Goal: Task Accomplishment & Management: Use online tool/utility

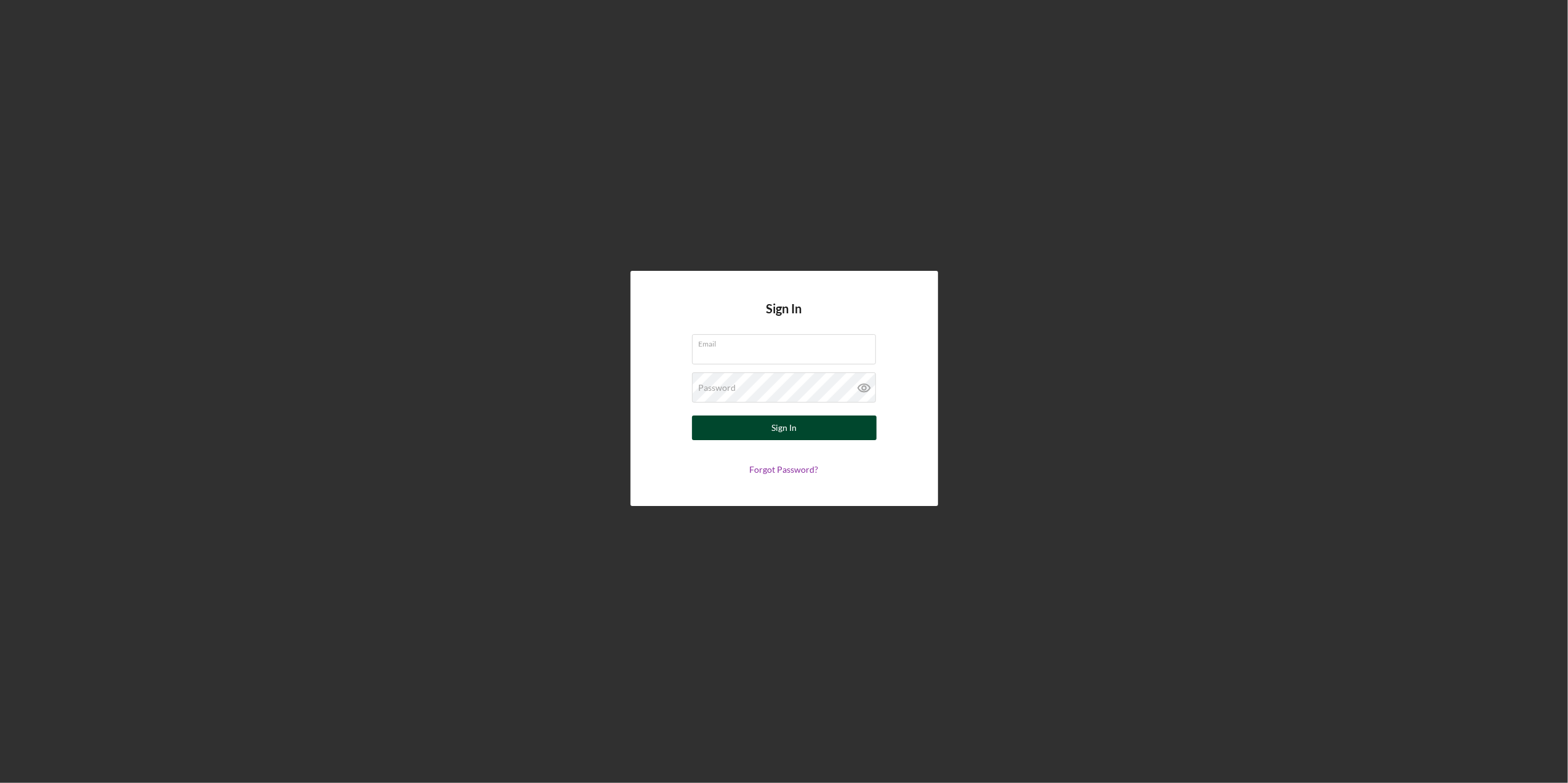
type input "[EMAIL_ADDRESS][DOMAIN_NAME]"
click at [839, 428] on button "Sign In" at bounding box center [784, 427] width 184 height 24
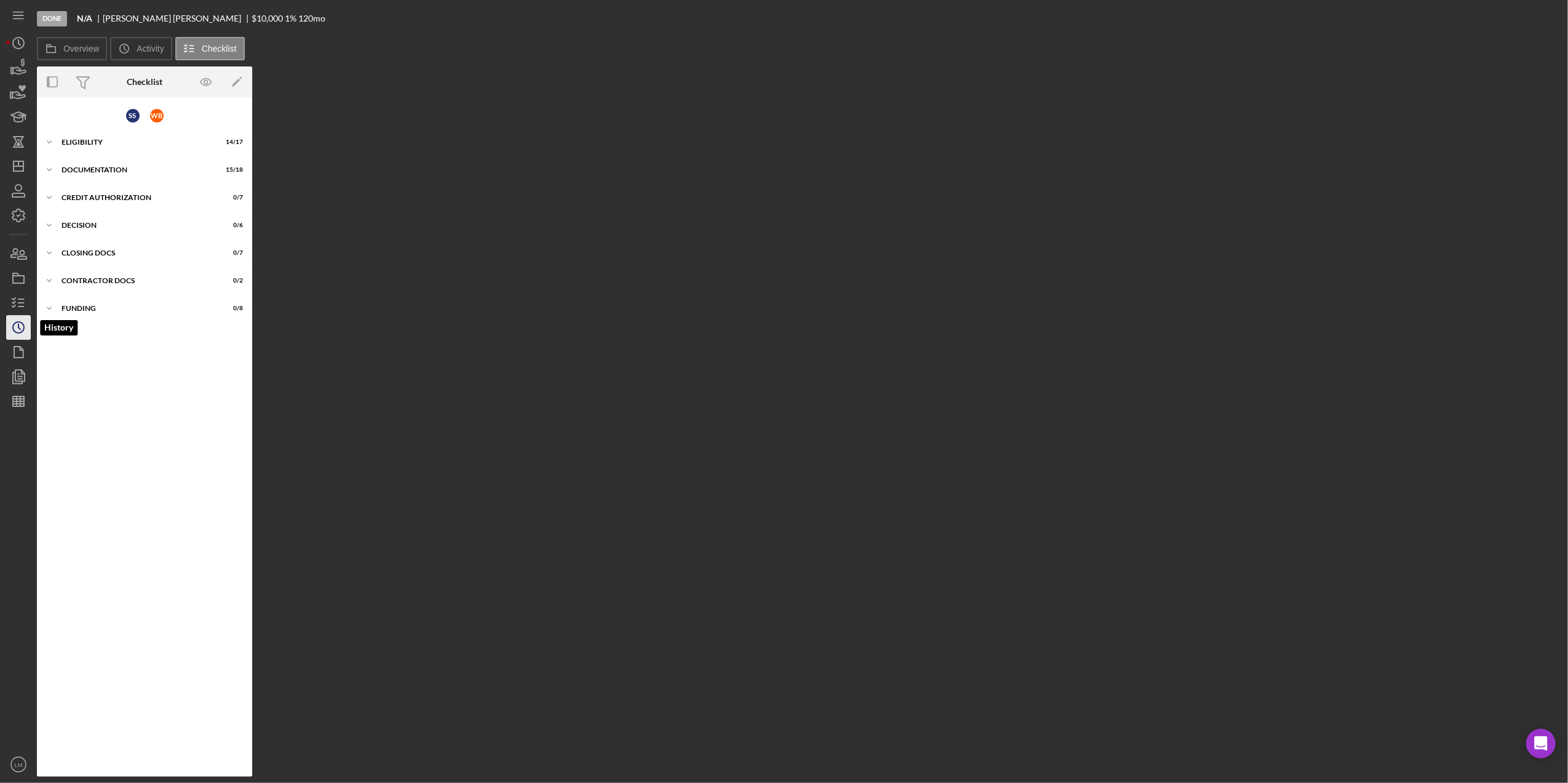
click at [15, 331] on circle "button" at bounding box center [19, 328] width 11 height 11
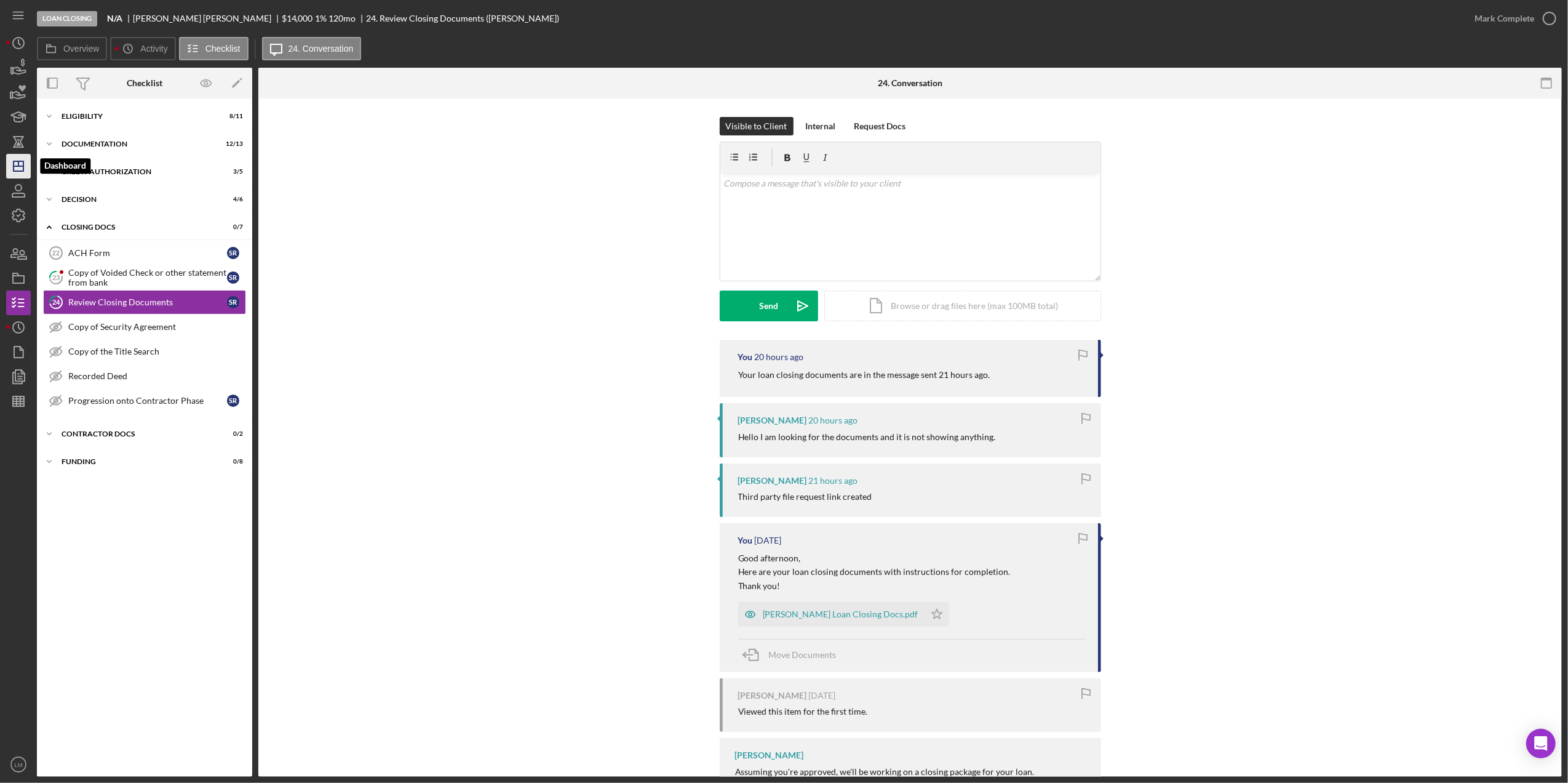
click at [15, 172] on icon "Icon/Dashboard" at bounding box center [18, 166] width 31 height 31
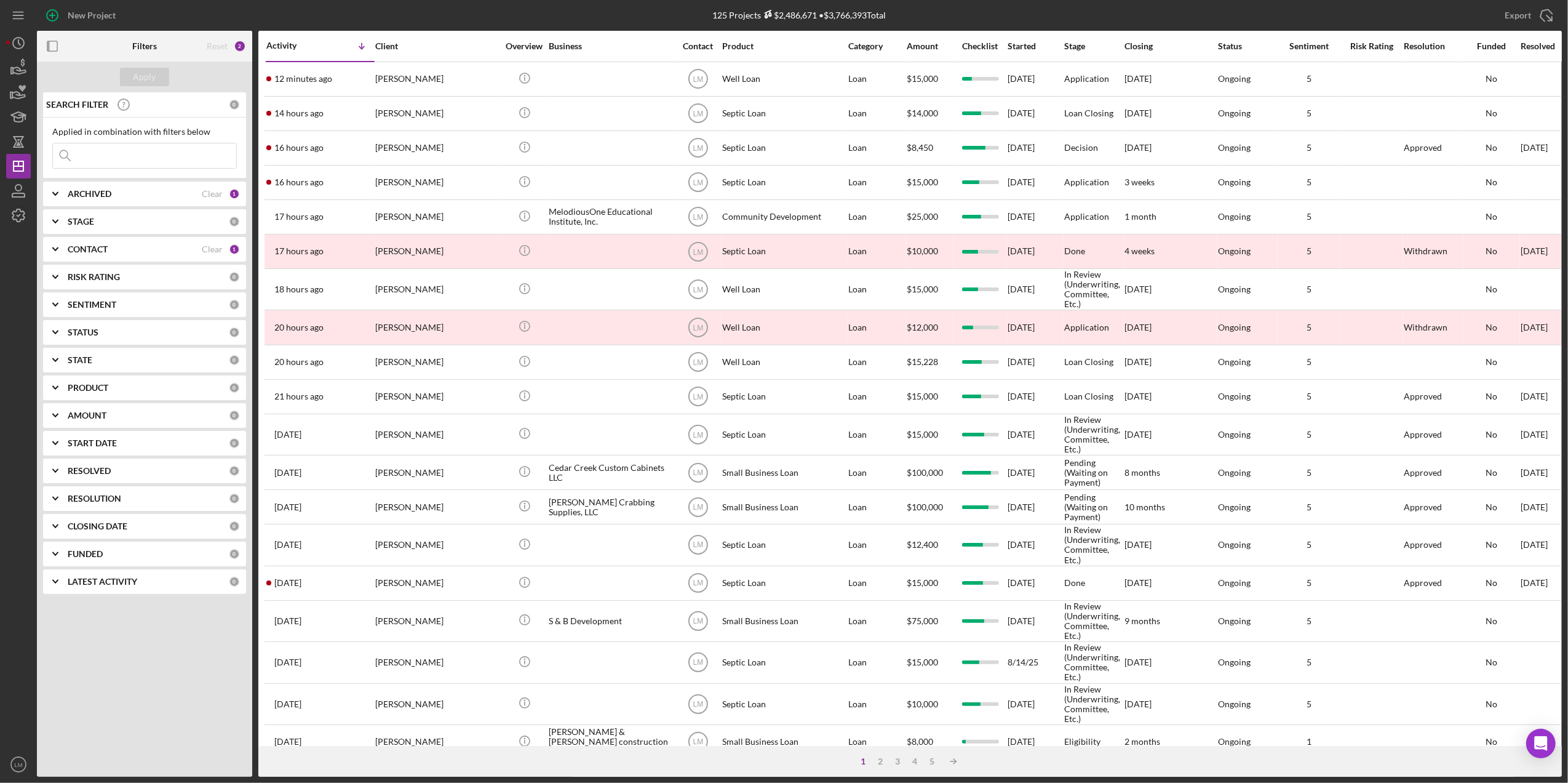
click at [196, 157] on input at bounding box center [145, 155] width 183 height 24
click at [175, 156] on input at bounding box center [145, 155] width 183 height 24
click at [121, 652] on div "Apply SEARCH FILTER 0 Applied in combination with filters below Icon/Menu Close…" at bounding box center [144, 419] width 215 height 715
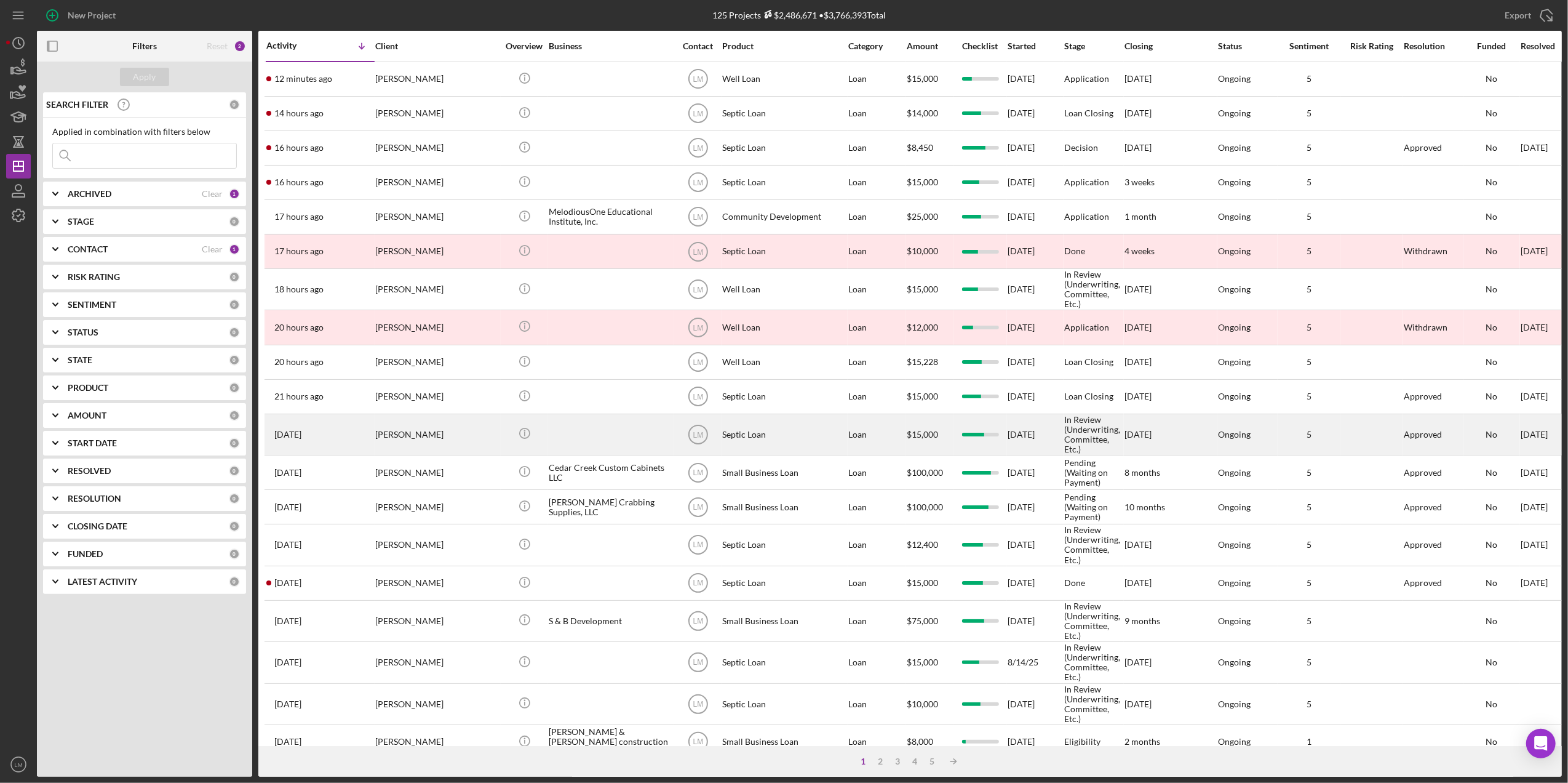
click at [404, 428] on div "Kip Levie" at bounding box center [436, 435] width 123 height 39
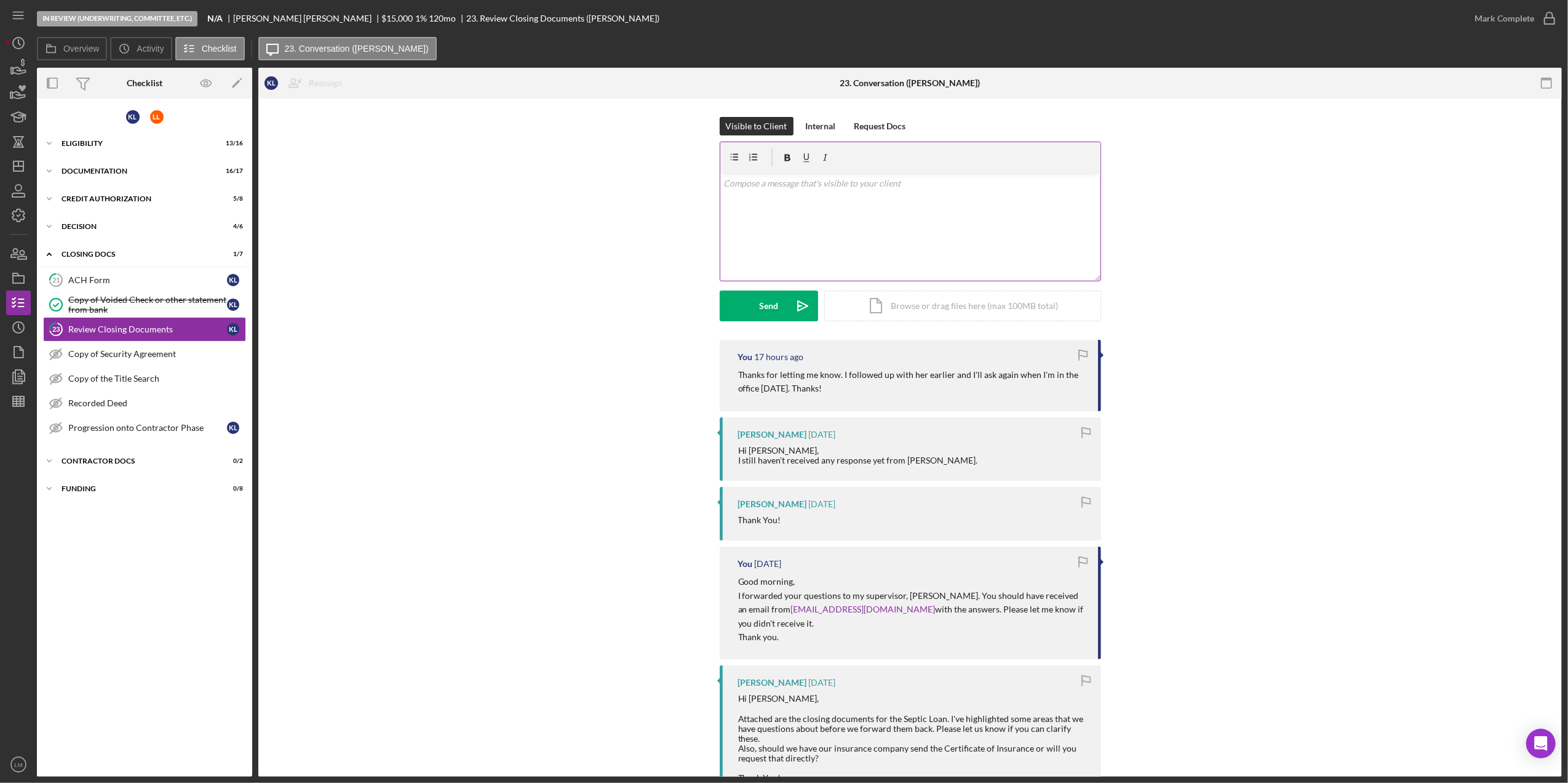
click at [892, 234] on div "v Color teal Color pink Remove color Add row above Add row below Add column bef…" at bounding box center [910, 227] width 380 height 108
click at [776, 311] on button "Send Icon/icon-invite-send" at bounding box center [769, 305] width 98 height 31
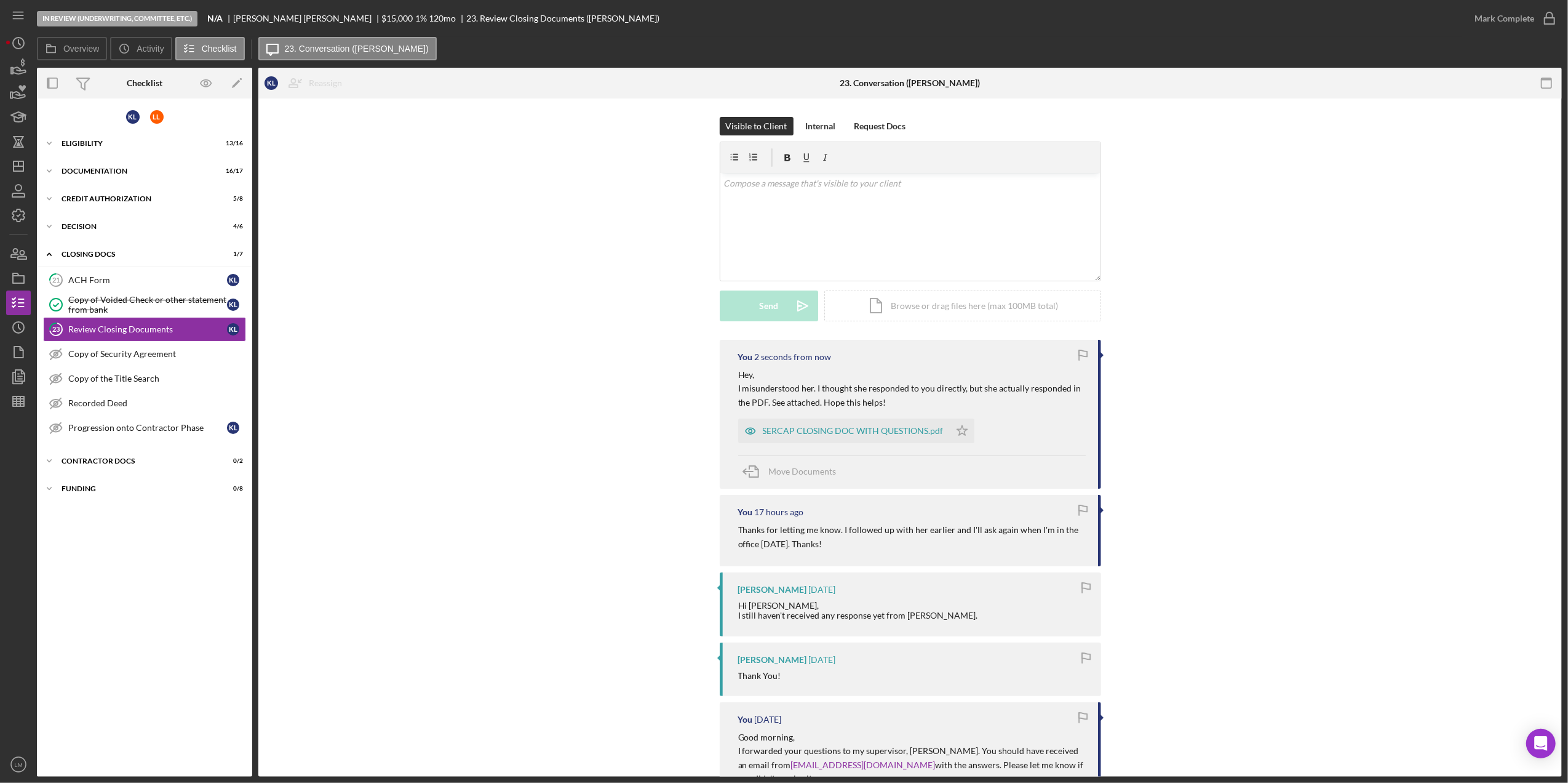
click at [23, 168] on polygon "button" at bounding box center [18, 166] width 10 height 10
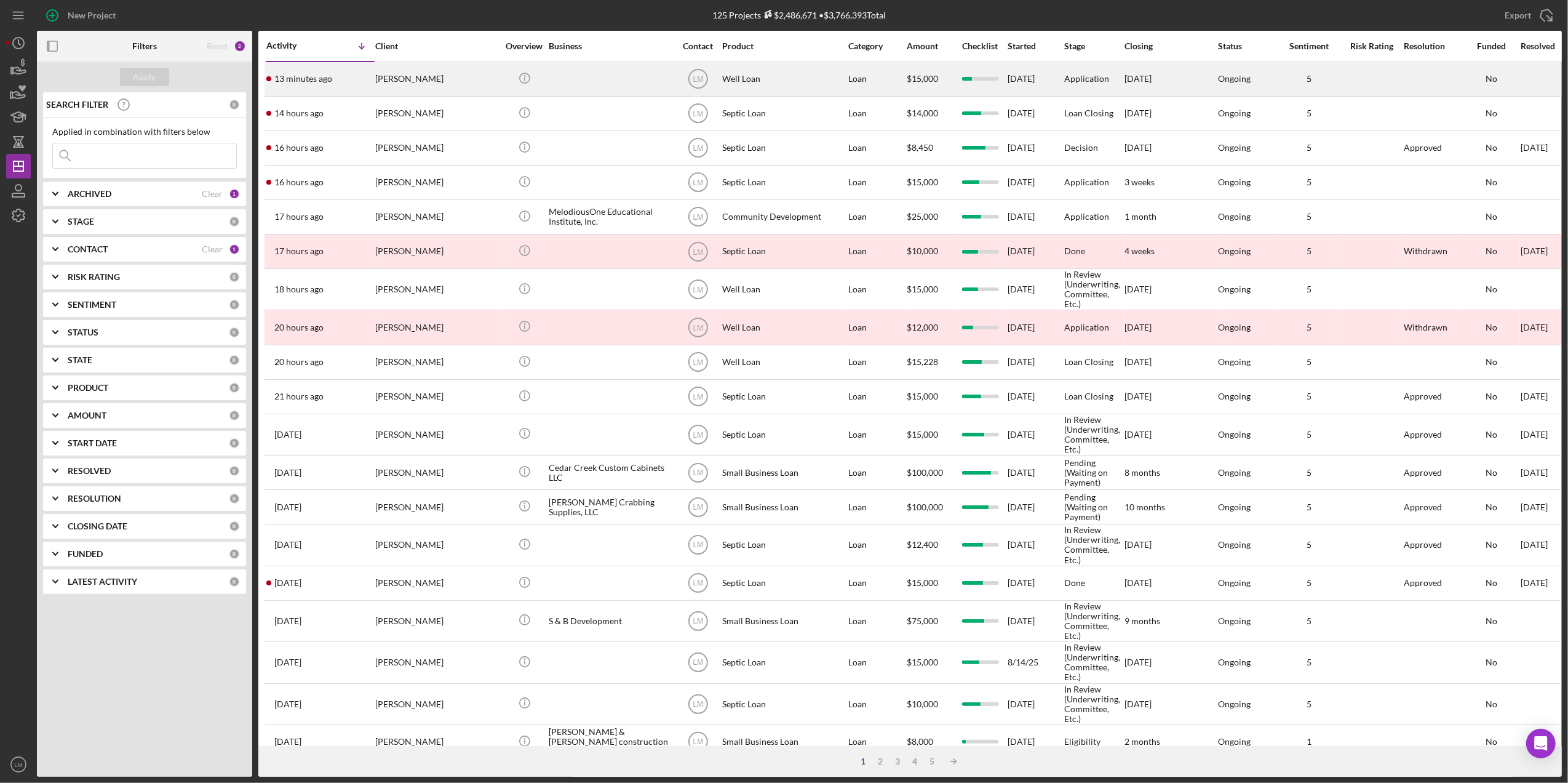
click at [426, 80] on div "Linda Lubitz" at bounding box center [436, 79] width 123 height 33
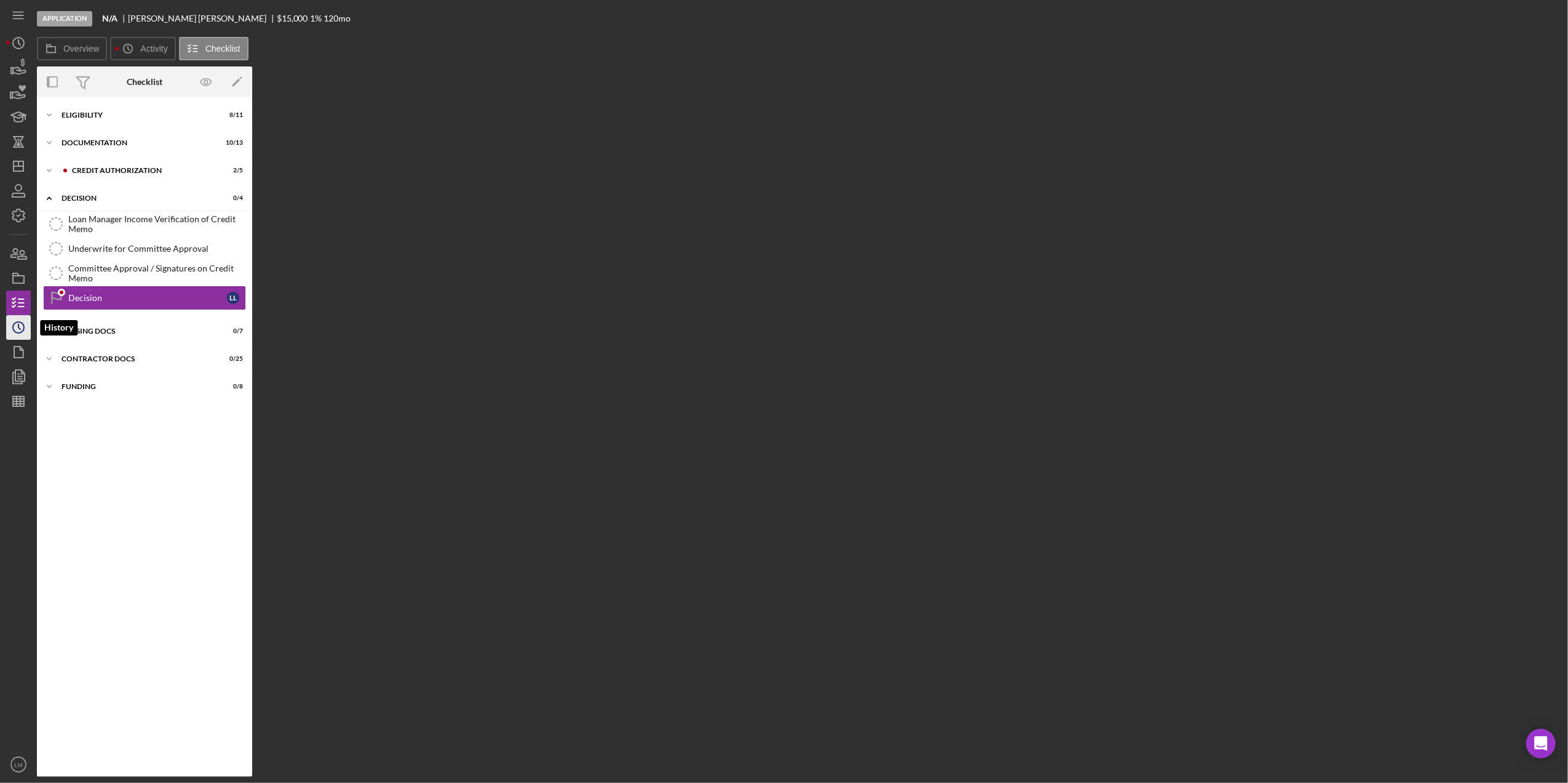
click at [12, 330] on icon "Icon/History" at bounding box center [18, 327] width 31 height 31
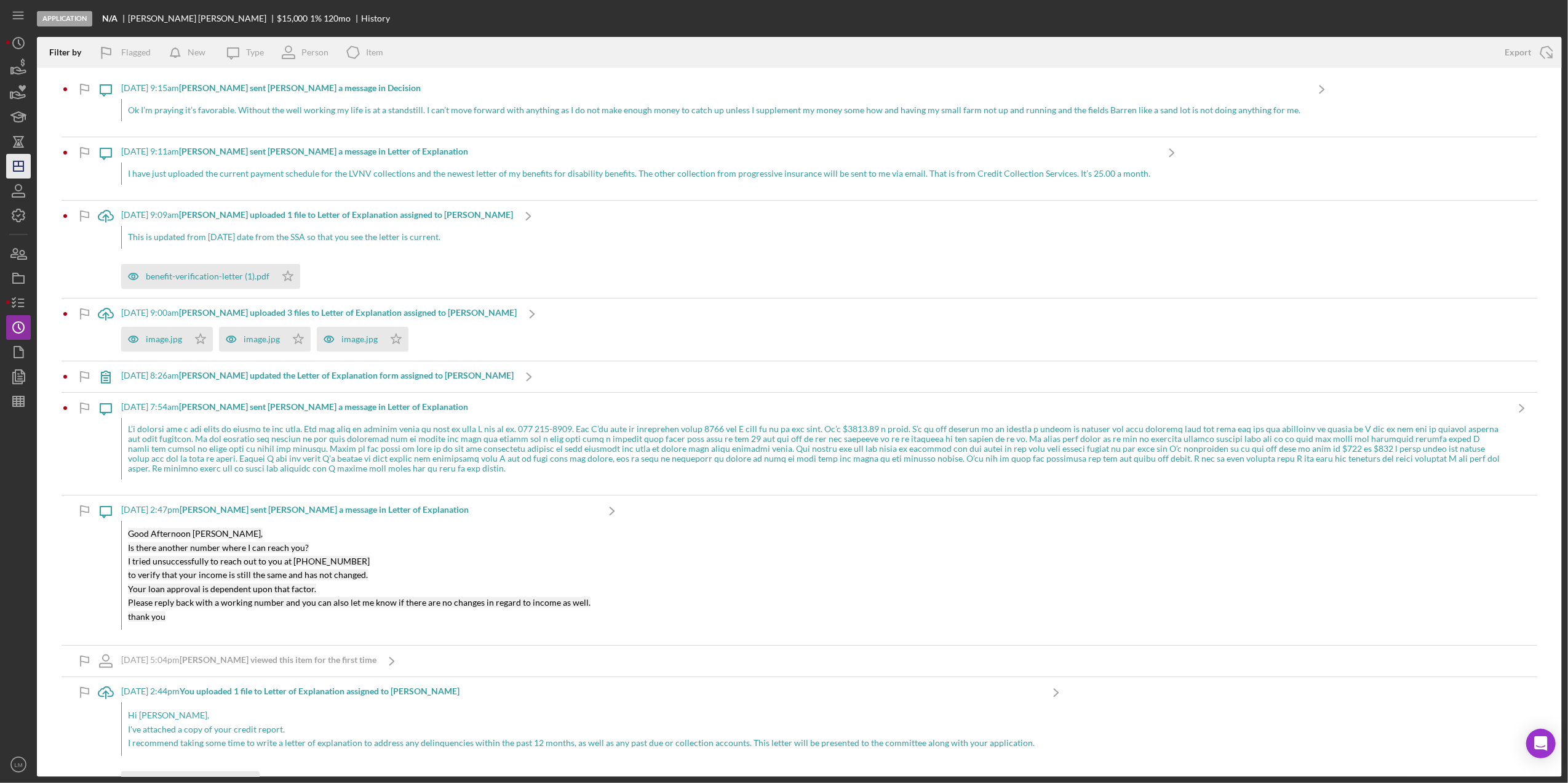
click at [8, 170] on icon "Icon/Dashboard" at bounding box center [18, 166] width 31 height 31
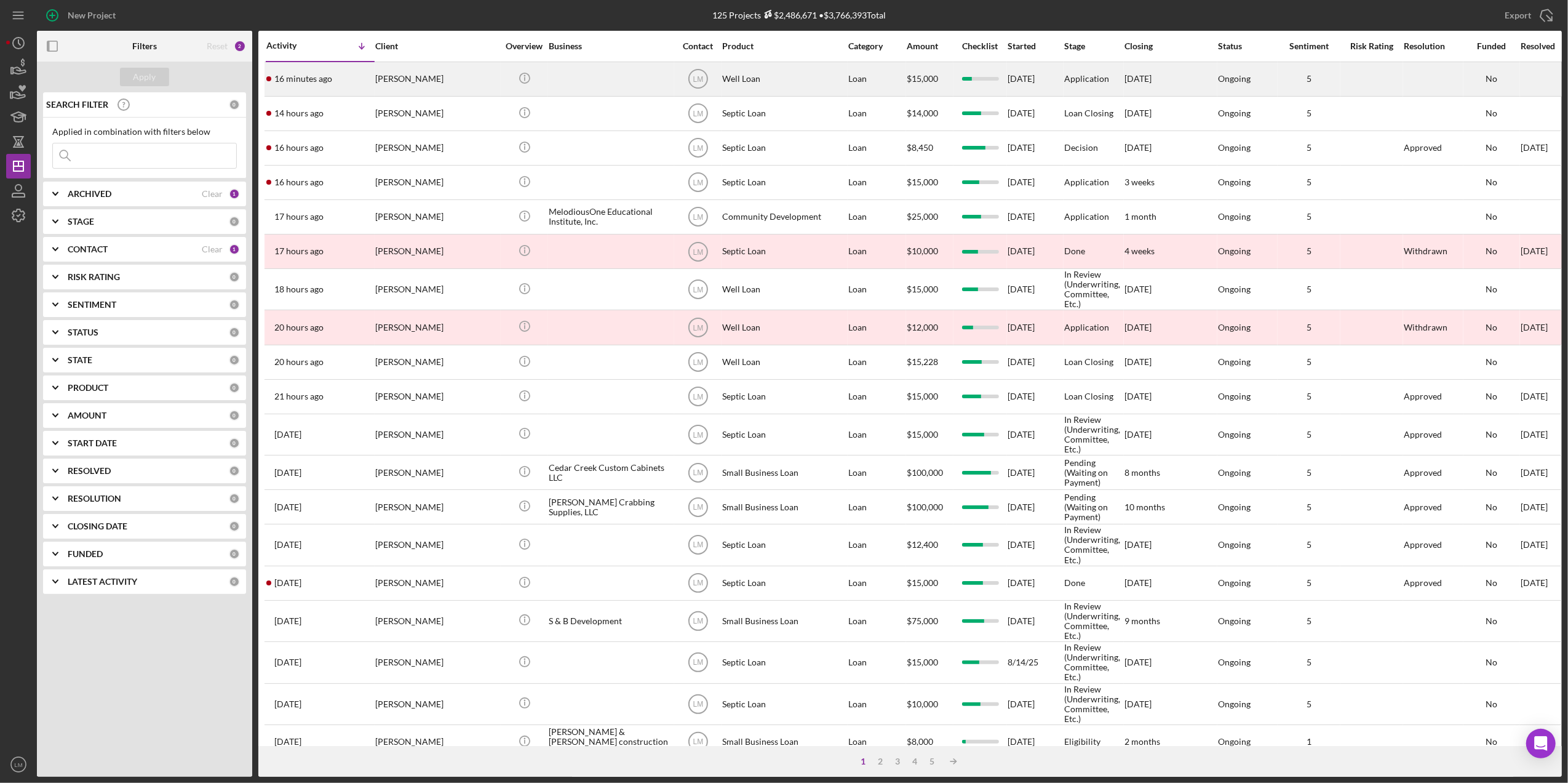
click at [382, 78] on div "[PERSON_NAME]" at bounding box center [436, 79] width 123 height 33
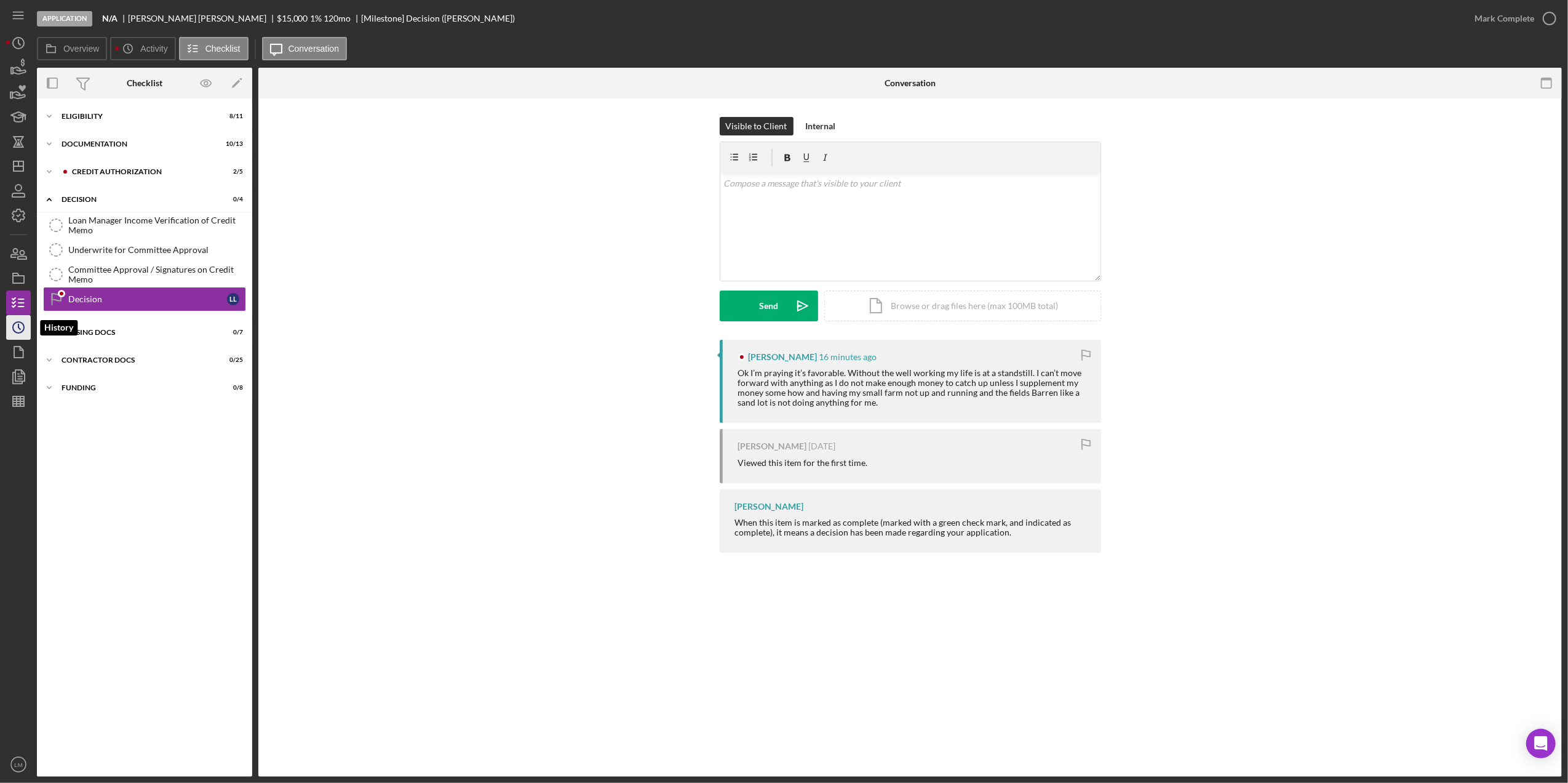
click at [22, 330] on icon "Icon/History" at bounding box center [18, 327] width 31 height 31
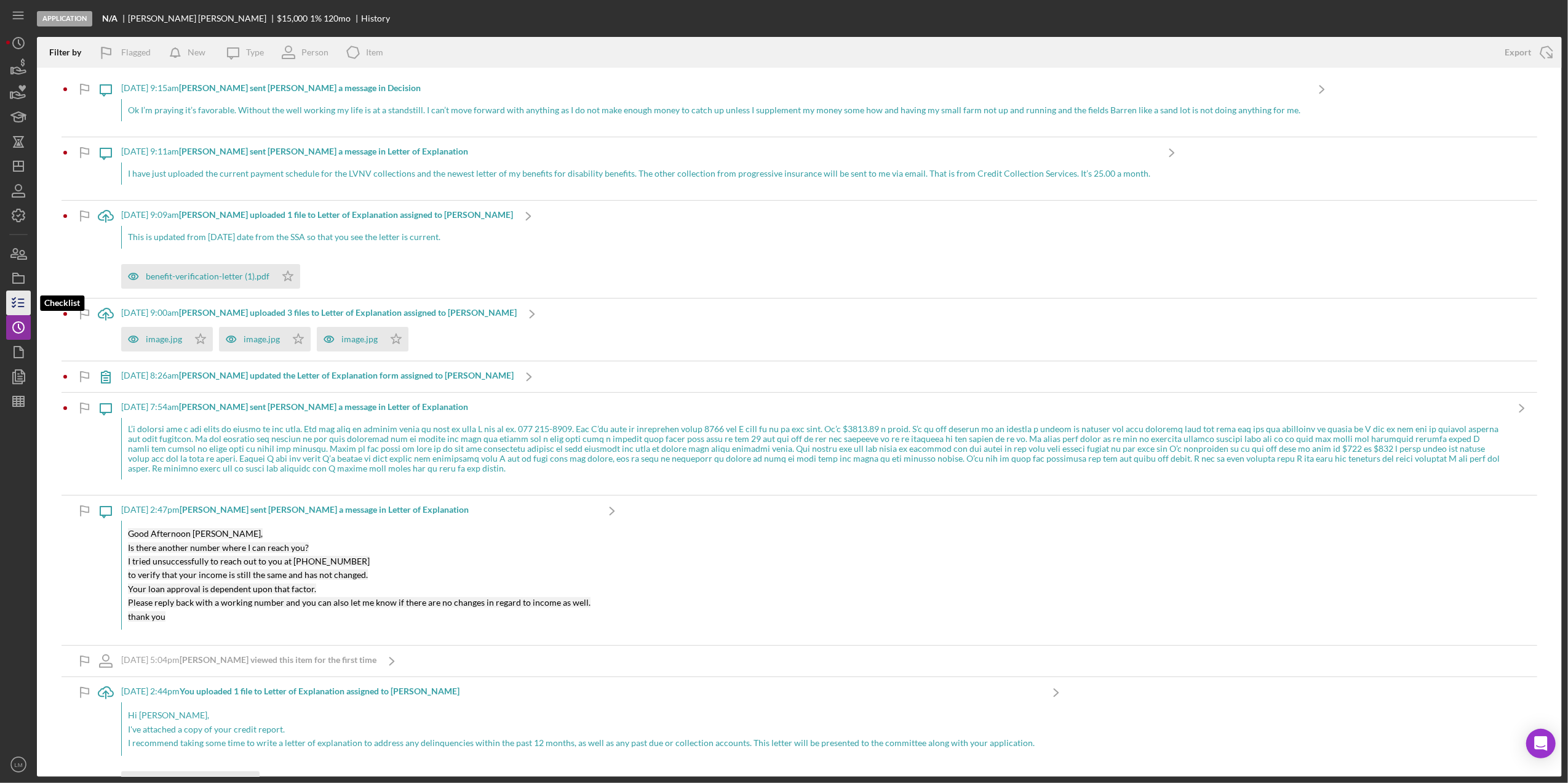
click at [13, 293] on icon "button" at bounding box center [18, 303] width 31 height 31
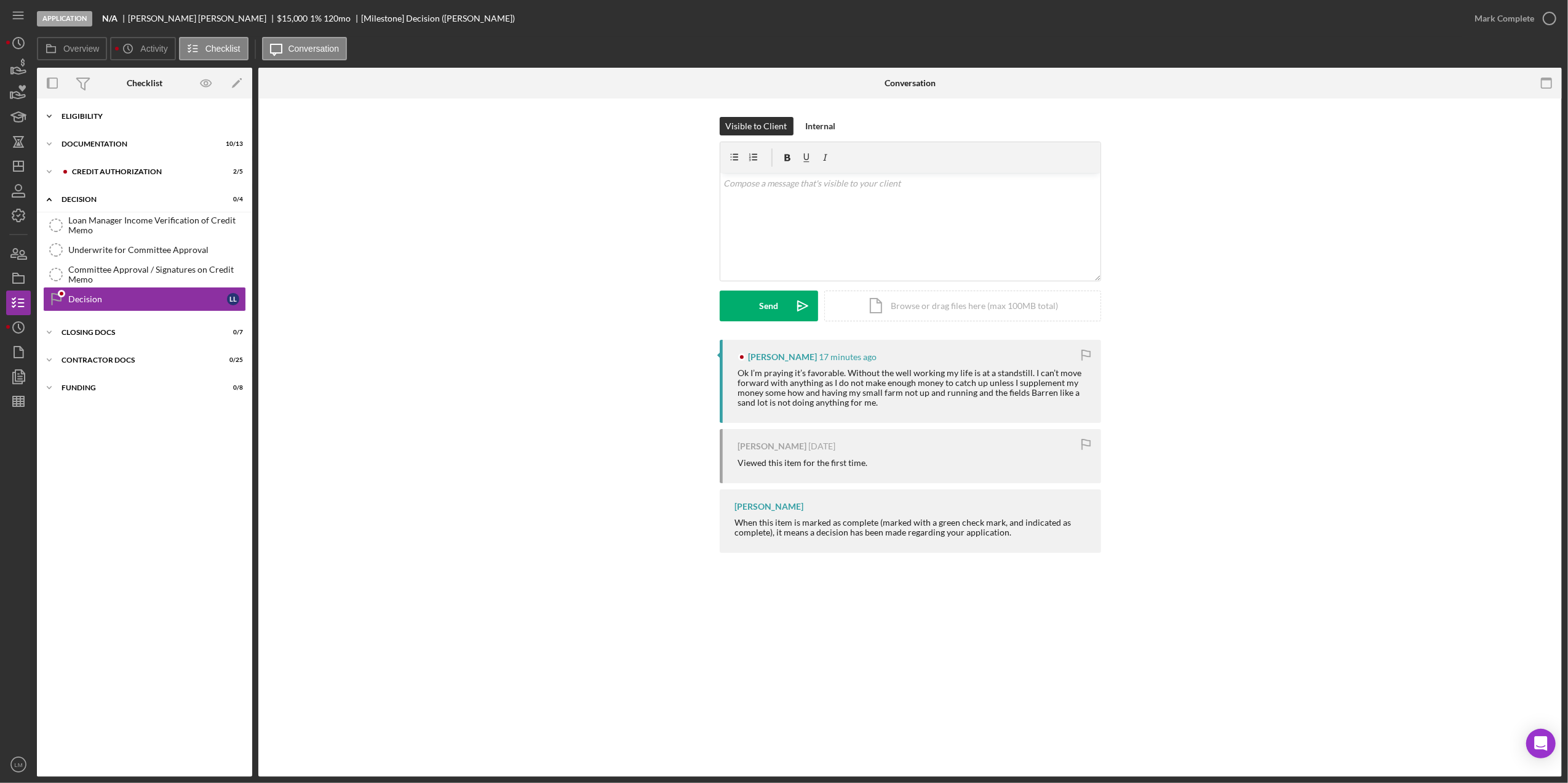
click at [93, 111] on div "Icon/Expander Eligibility 8 / 11" at bounding box center [144, 116] width 215 height 24
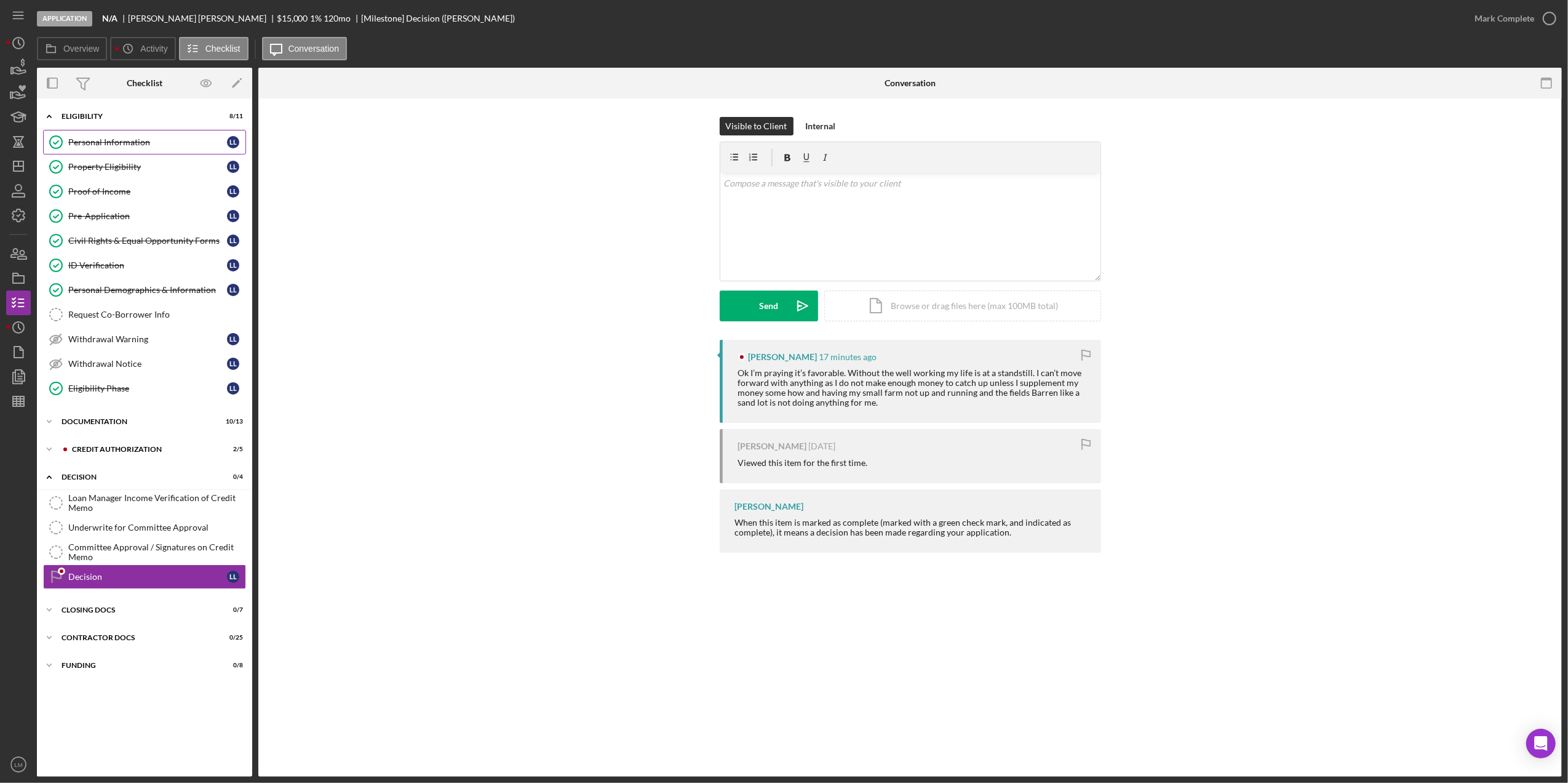
click at [111, 138] on div "Personal Information" at bounding box center [148, 142] width 159 height 10
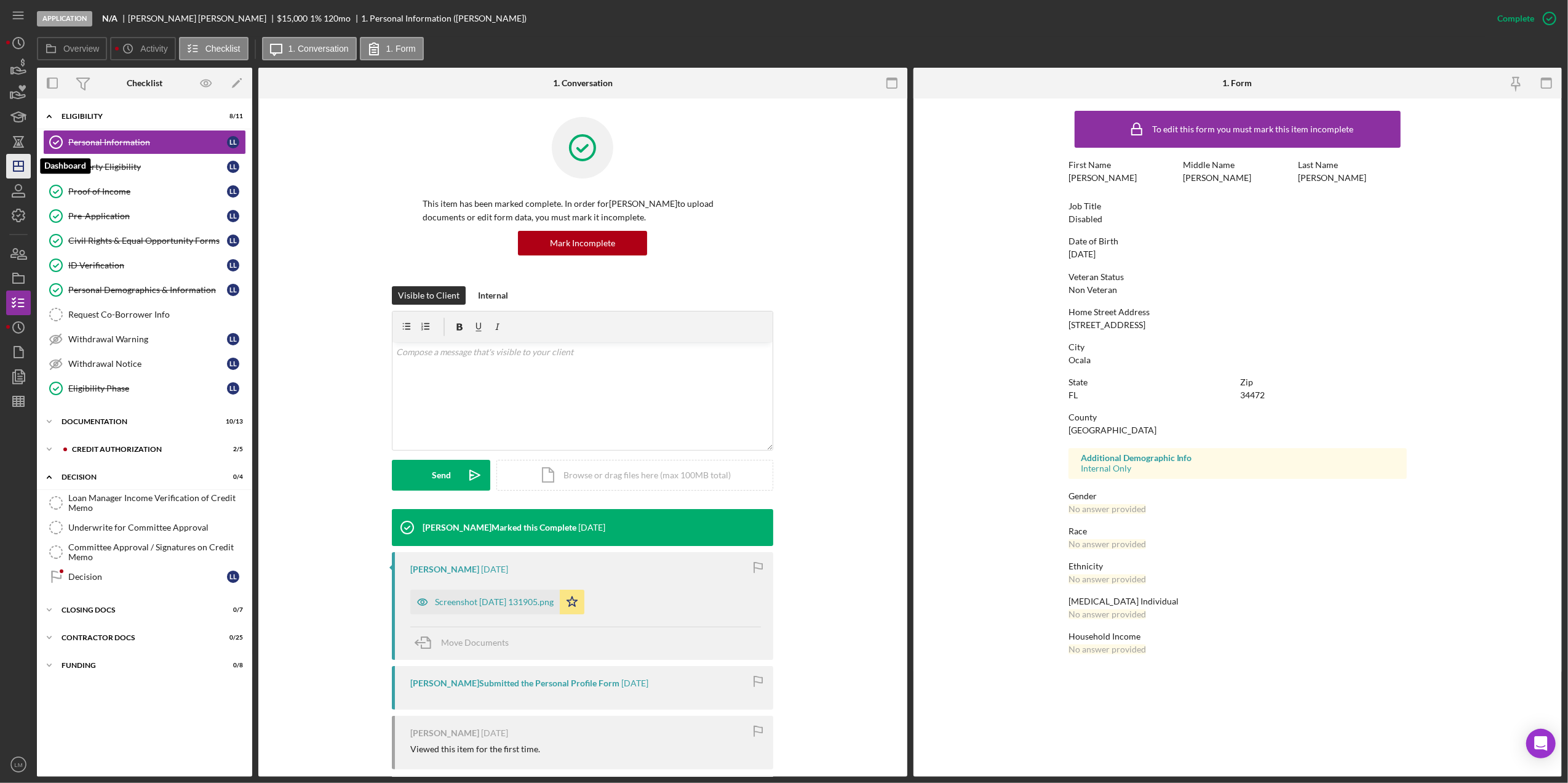
click at [7, 162] on icon "Icon/Dashboard" at bounding box center [18, 166] width 31 height 31
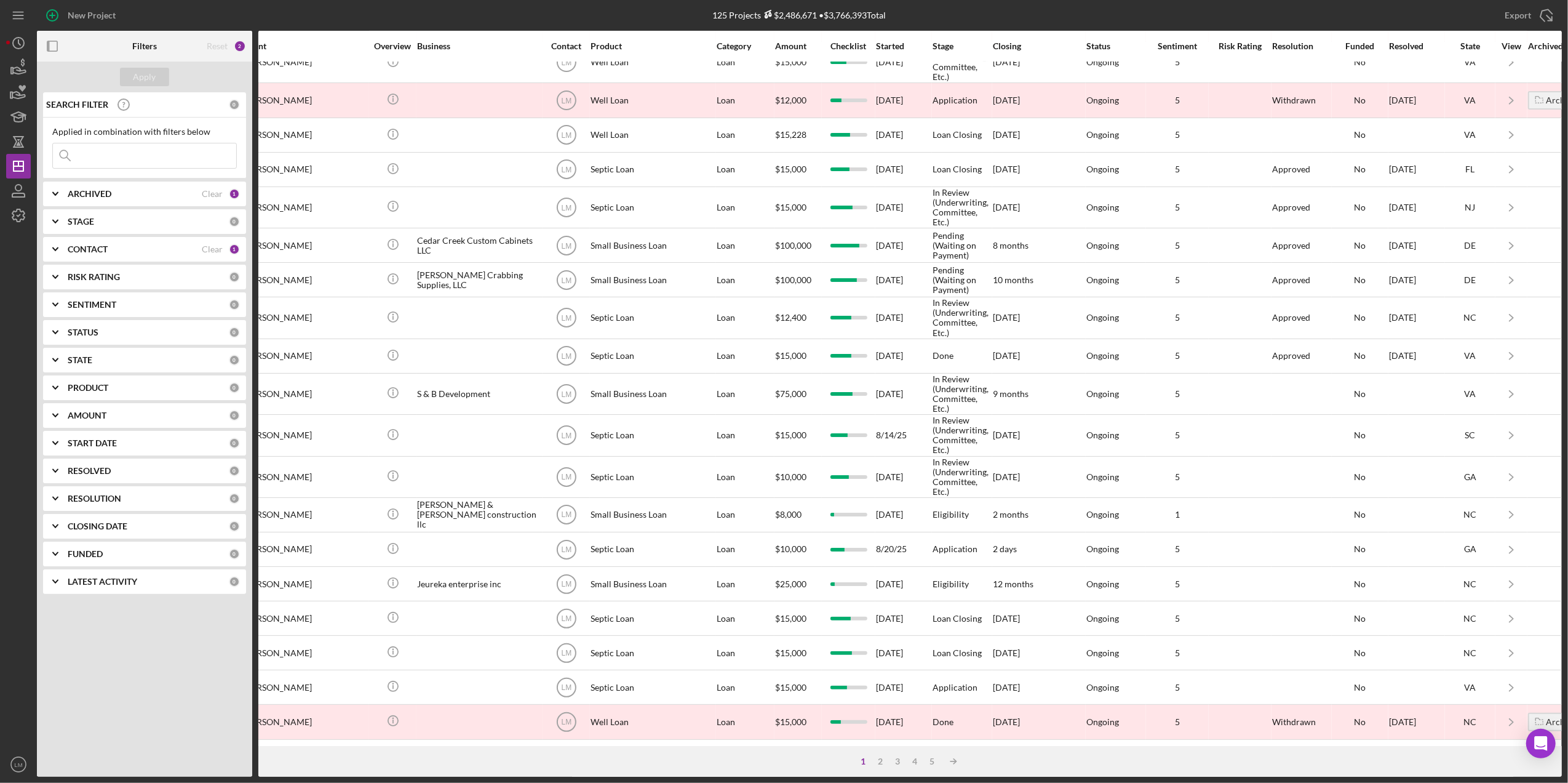
scroll to position [240, 128]
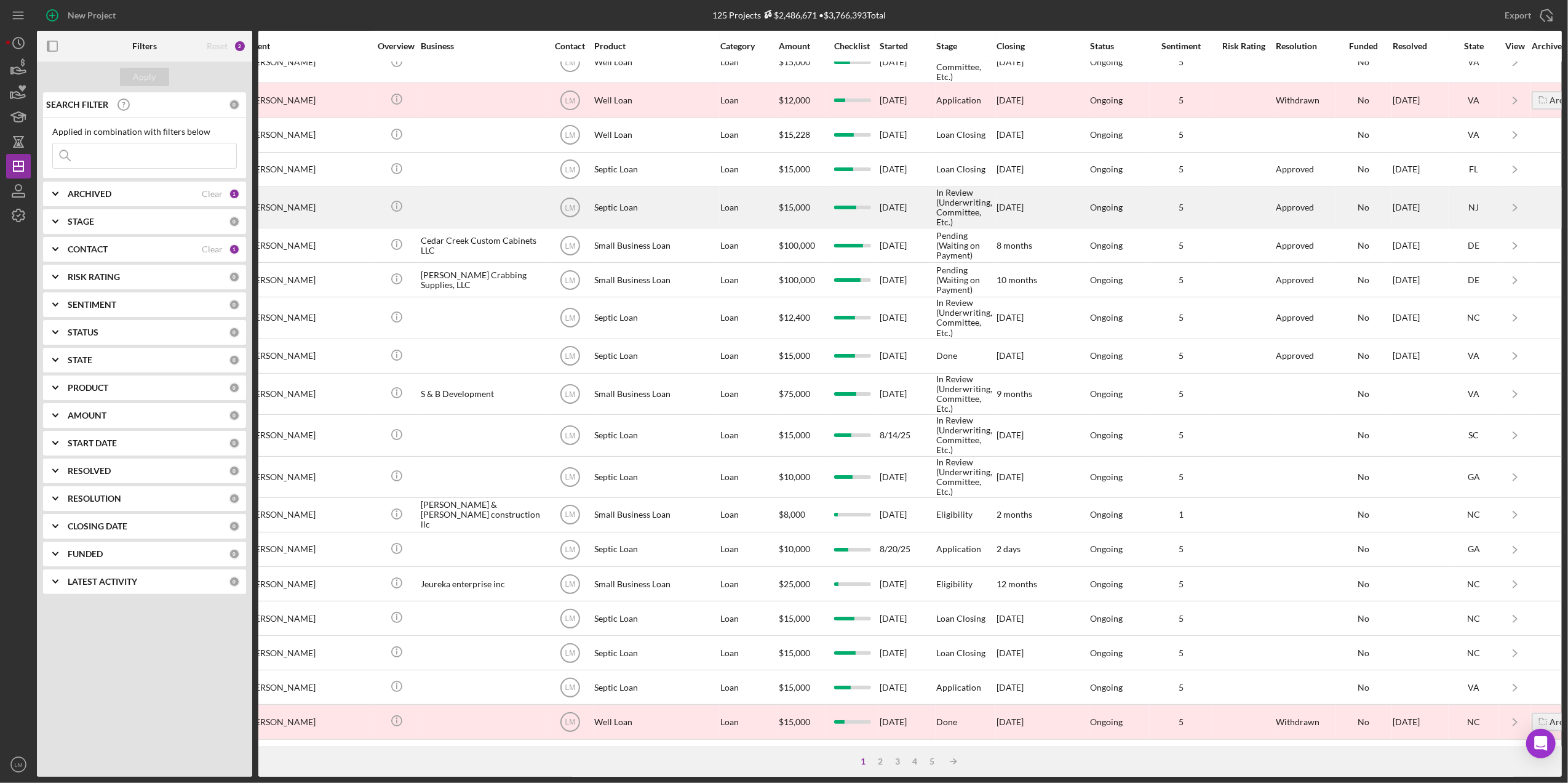
click at [1430, 193] on div "[DATE]" at bounding box center [1420, 207] width 55 height 39
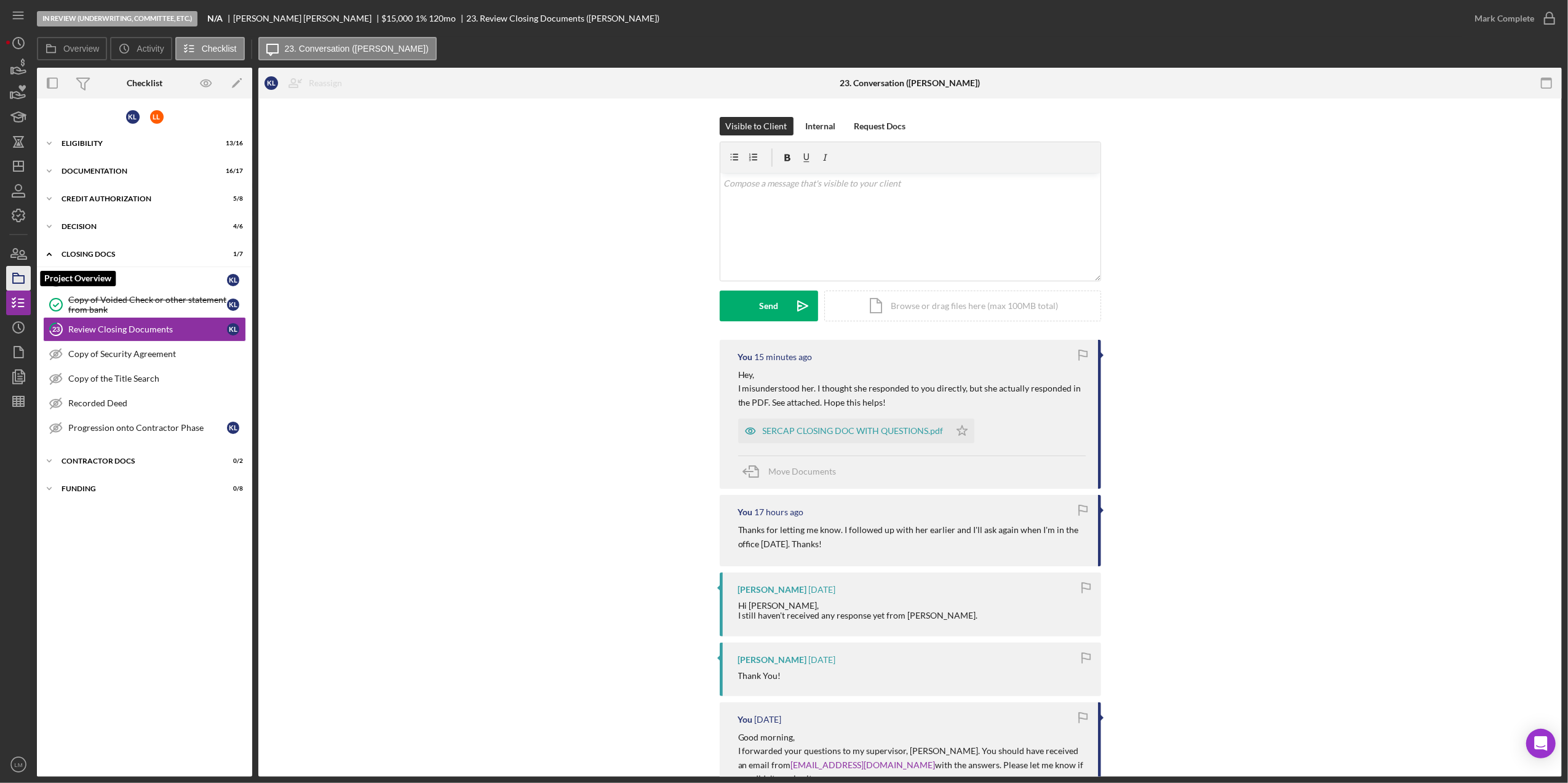
click at [8, 276] on icon "button" at bounding box center [18, 278] width 31 height 31
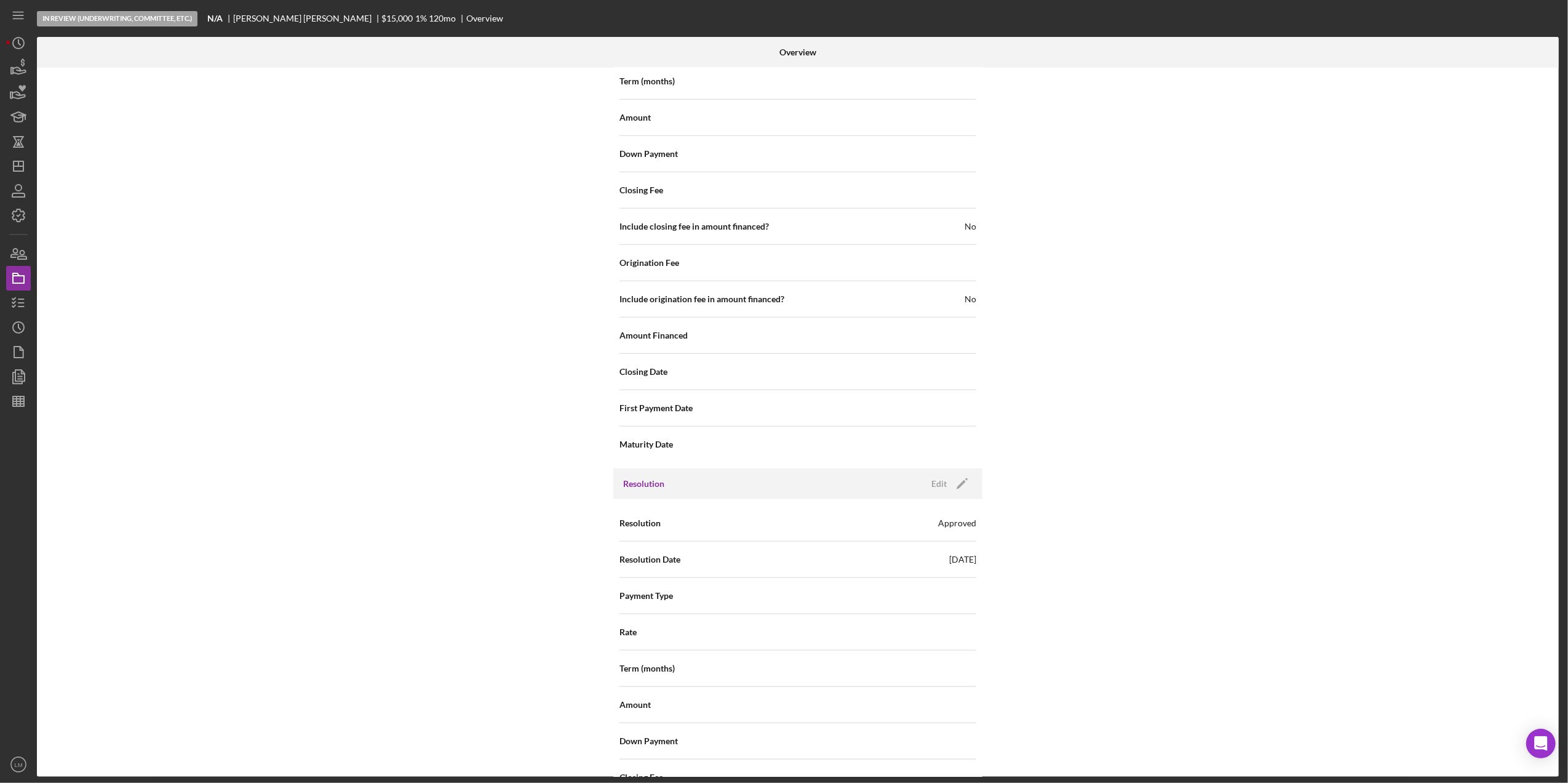
scroll to position [1533, 0]
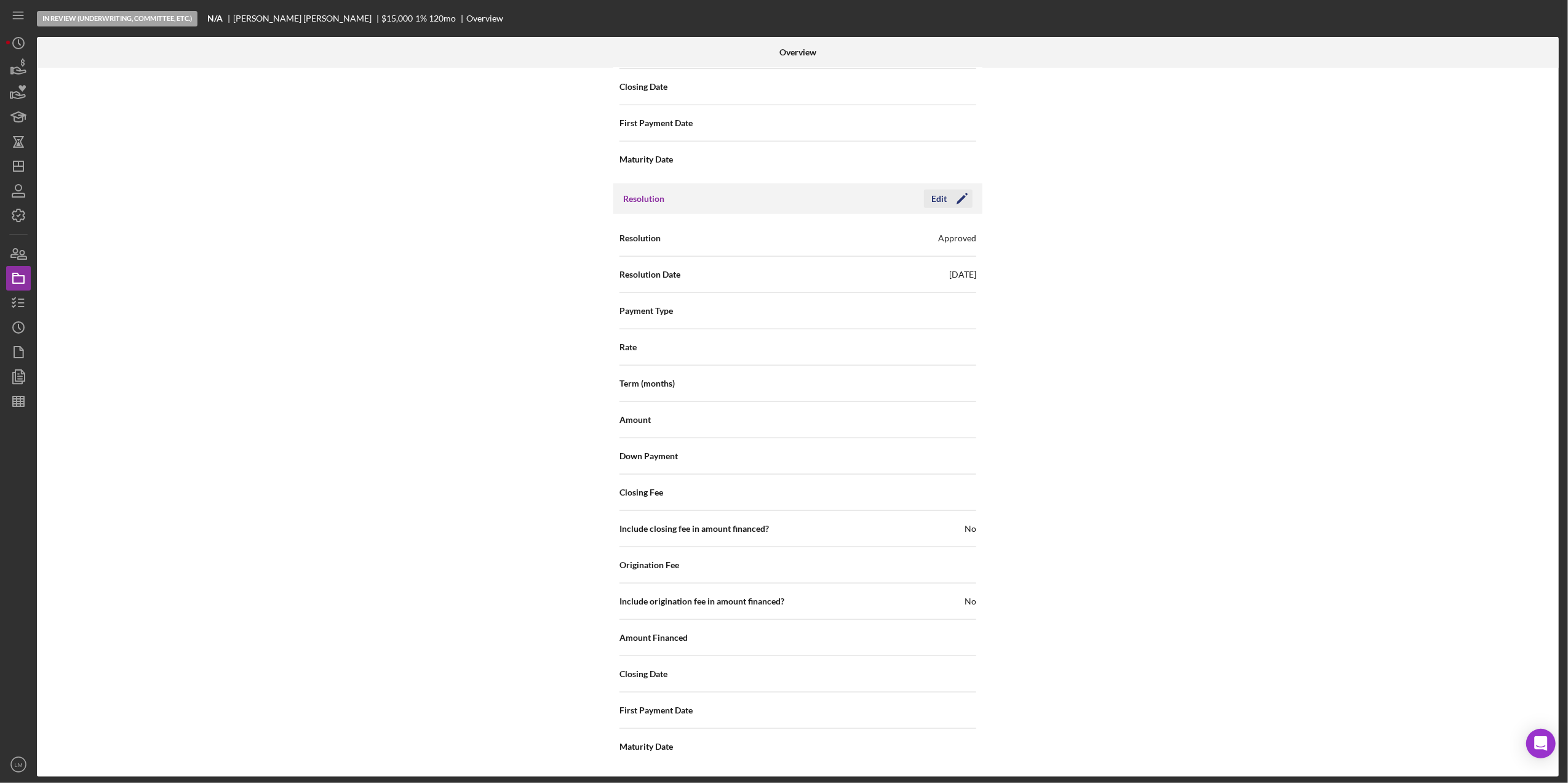
click at [948, 188] on icon "Icon/Edit" at bounding box center [961, 199] width 31 height 31
click at [920, 275] on icon at bounding box center [920, 274] width 31 height 31
type input "10/02/2025"
type input "2025-10-02"
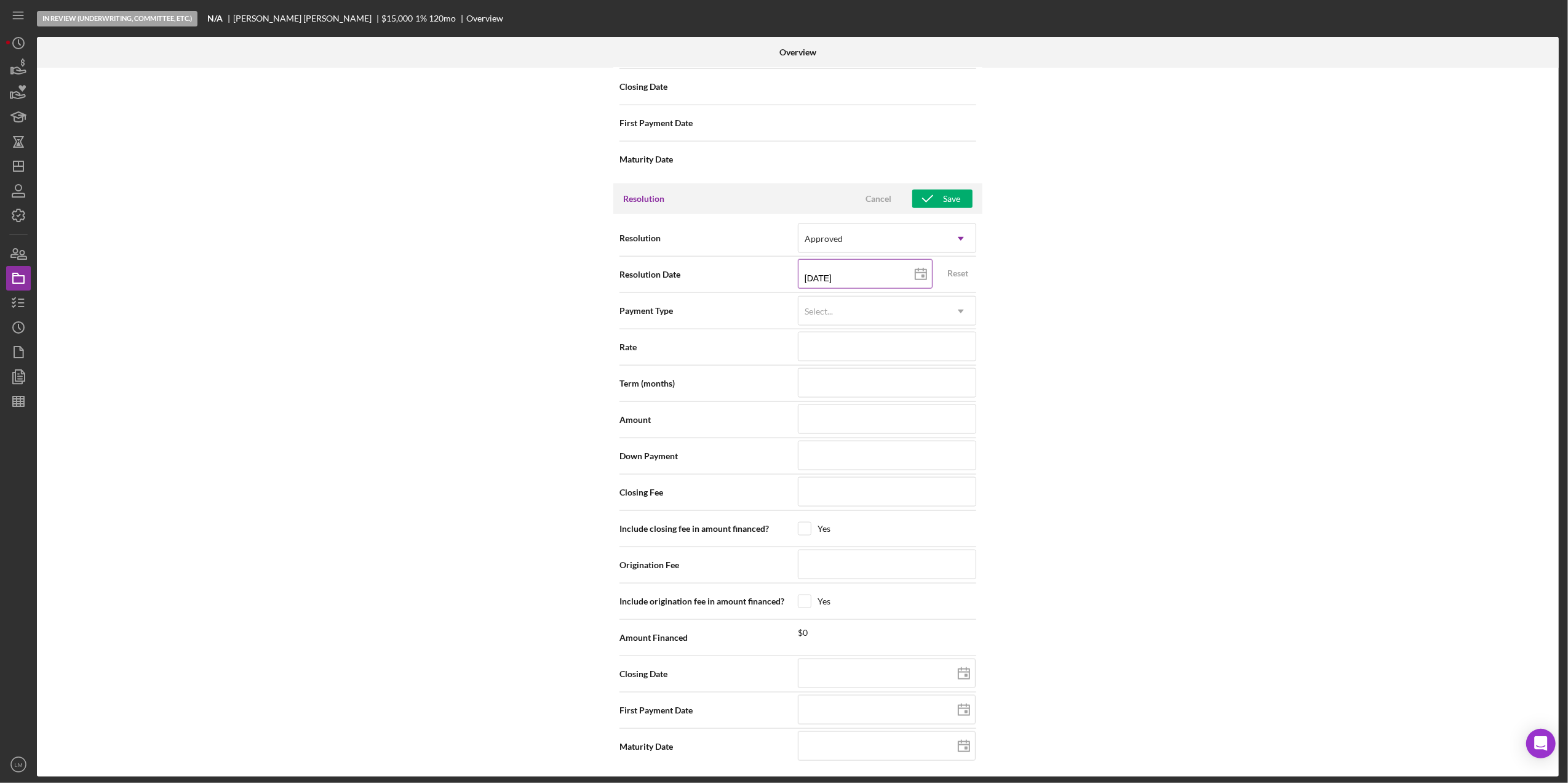
click at [920, 273] on line at bounding box center [921, 273] width 11 height 0
type input "09/02/2025"
type input "2025-09-02"
type input "08/02/2025"
type input "2025-08-02"
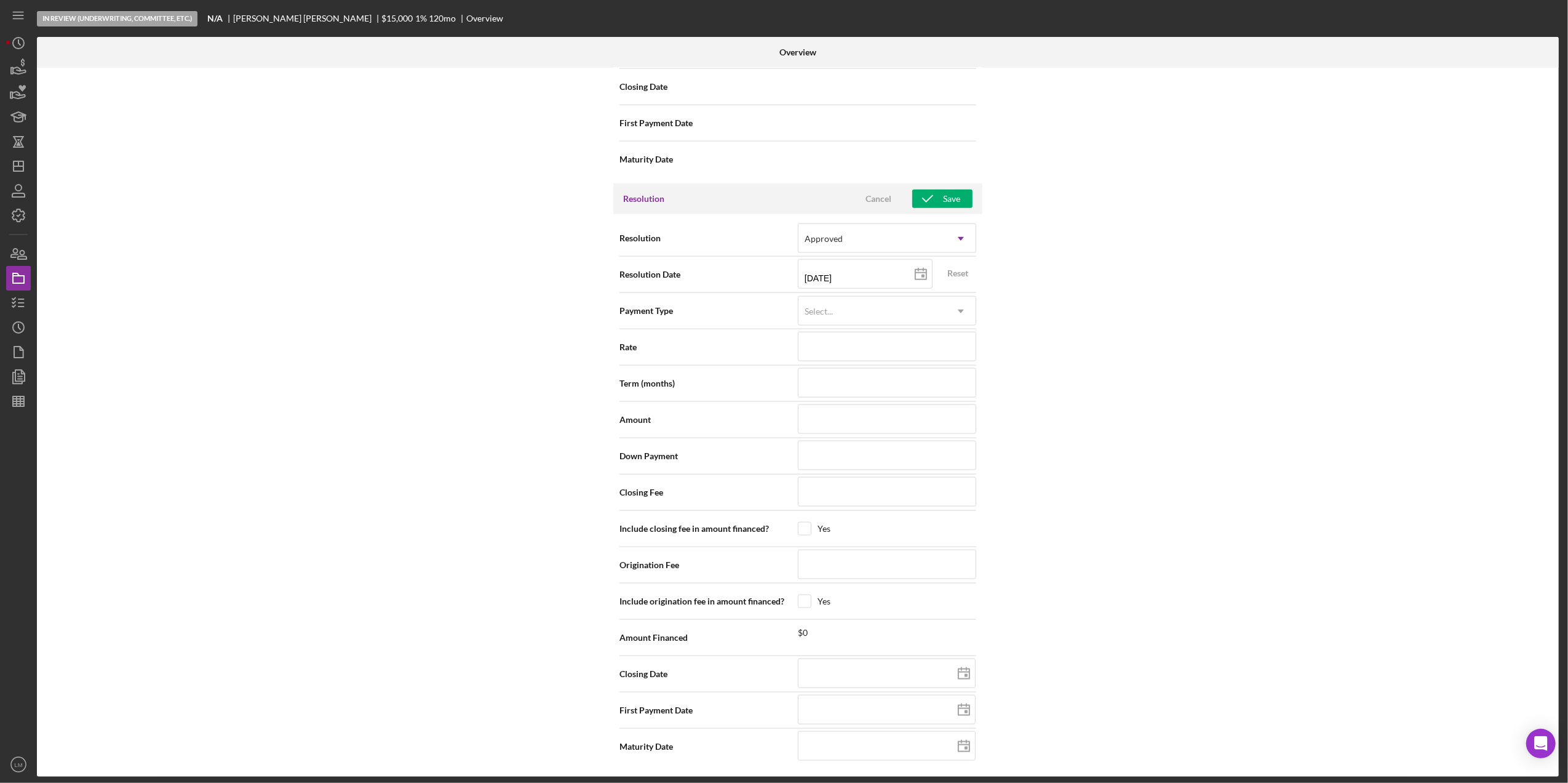
type input "2025-08-15"
type input "08/15/2025"
click at [847, 313] on div "Select..." at bounding box center [872, 311] width 148 height 28
click at [857, 395] on div "Amortized" at bounding box center [886, 407] width 177 height 32
click at [835, 352] on input at bounding box center [887, 347] width 179 height 30
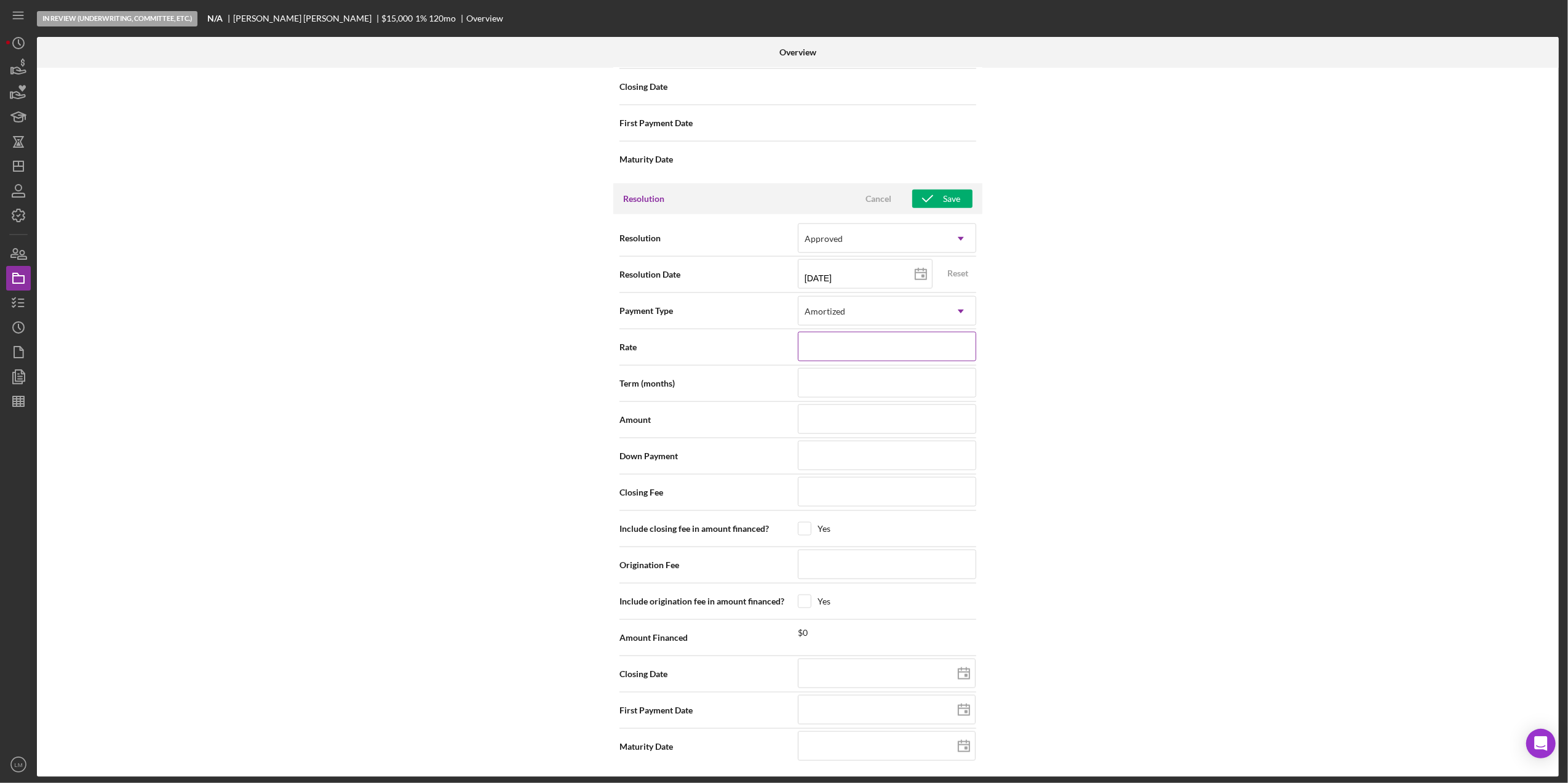
type input "1.000%"
click at [827, 377] on input at bounding box center [887, 383] width 179 height 30
type input "1"
type input "12"
type input "120"
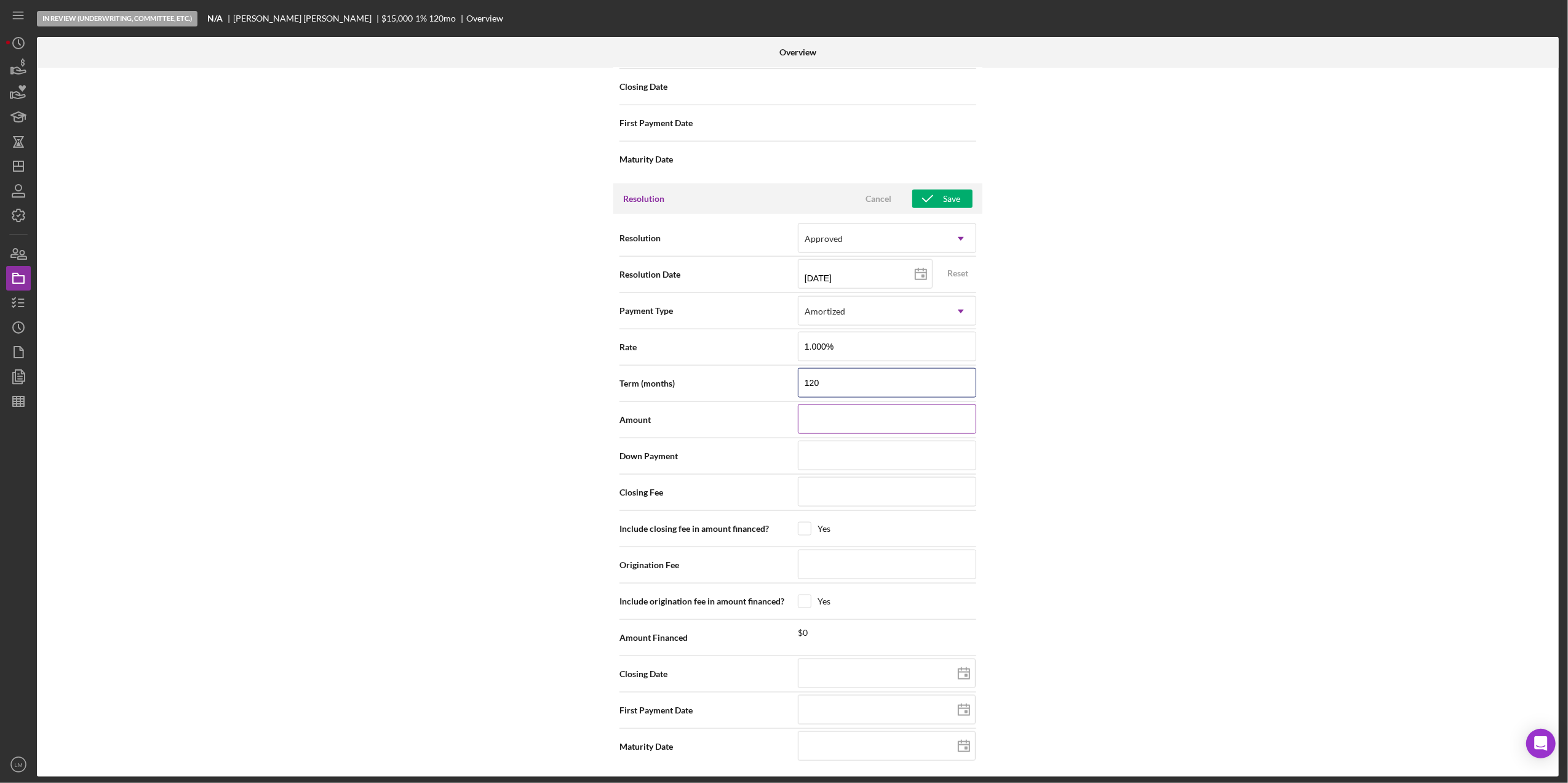
type input "120"
click at [832, 414] on input at bounding box center [887, 420] width 179 height 30
click at [1122, 403] on div "Internal Workflow Stage In Review (Underwriting, Committee, Etc.) Icon/Dropdown…" at bounding box center [797, 421] width 1521 height 709
click at [913, 421] on input at bounding box center [887, 413] width 179 height 30
type input "$1"
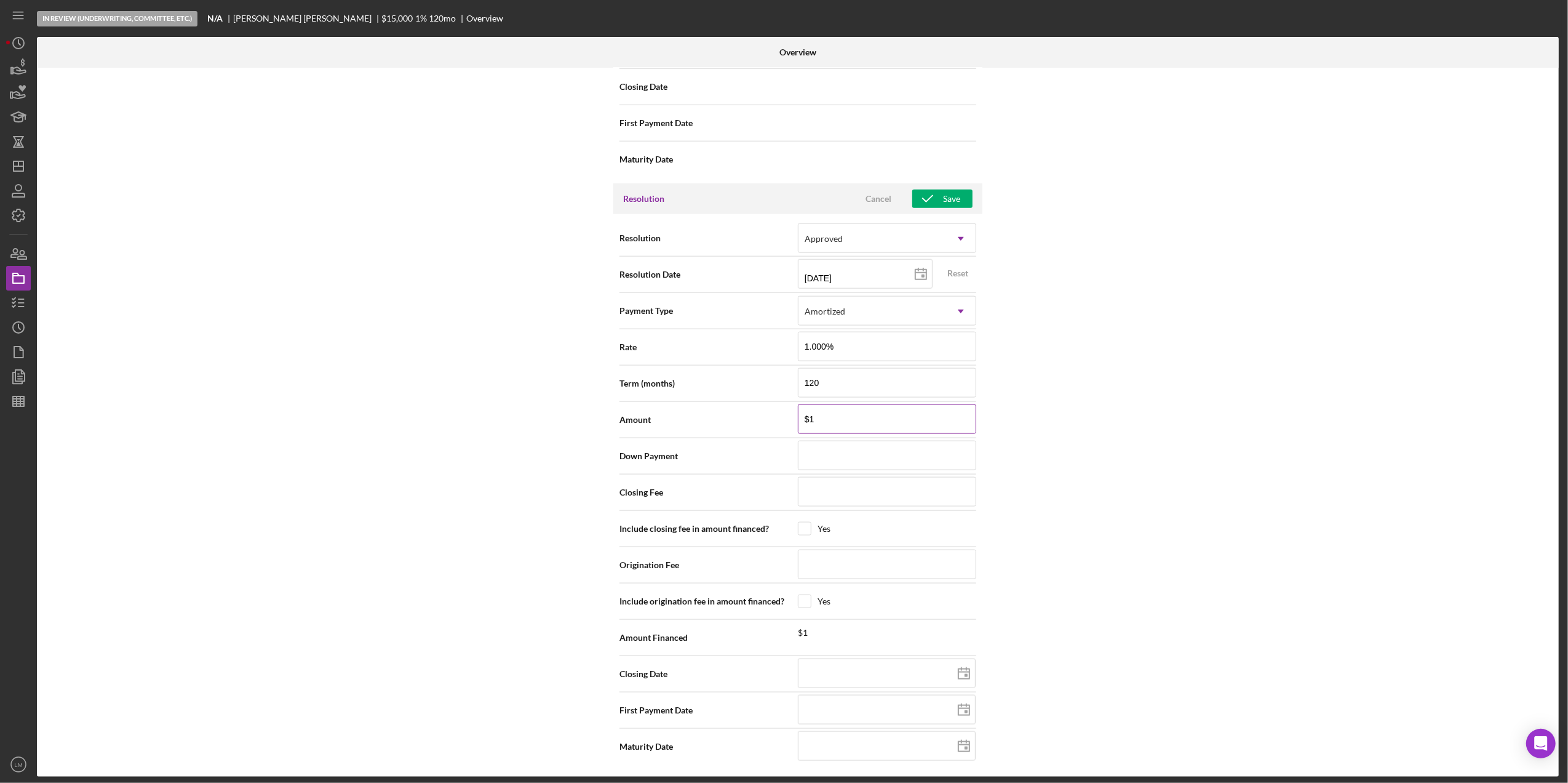
type input "$13"
type input "$135"
type input "$1,356"
type input "$13,564"
type input "$135,648"
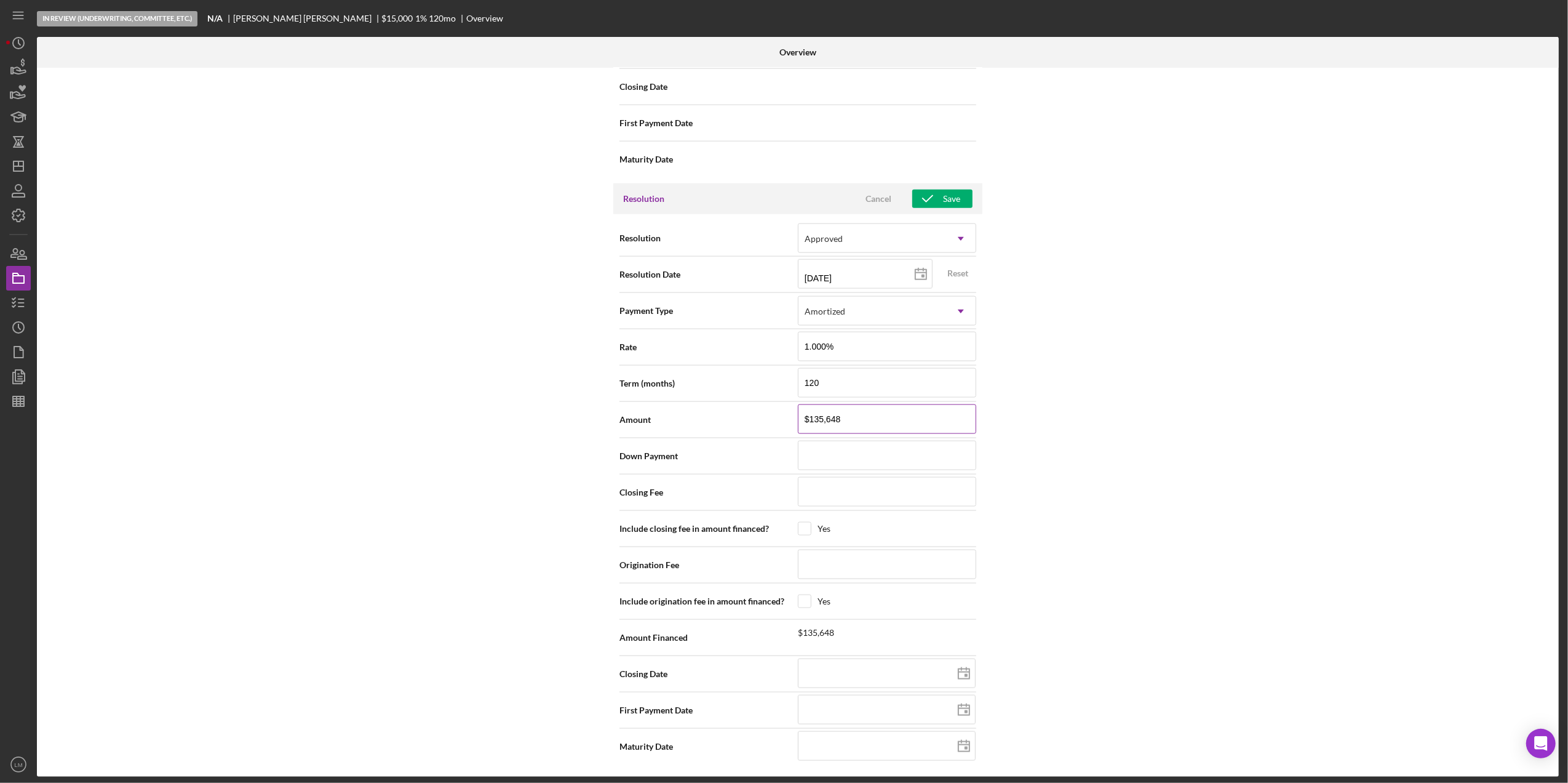
type input "$1,356,481"
type input "$135,648"
type input "$13,564"
type input "$135,648"
type input "$1,356,481"
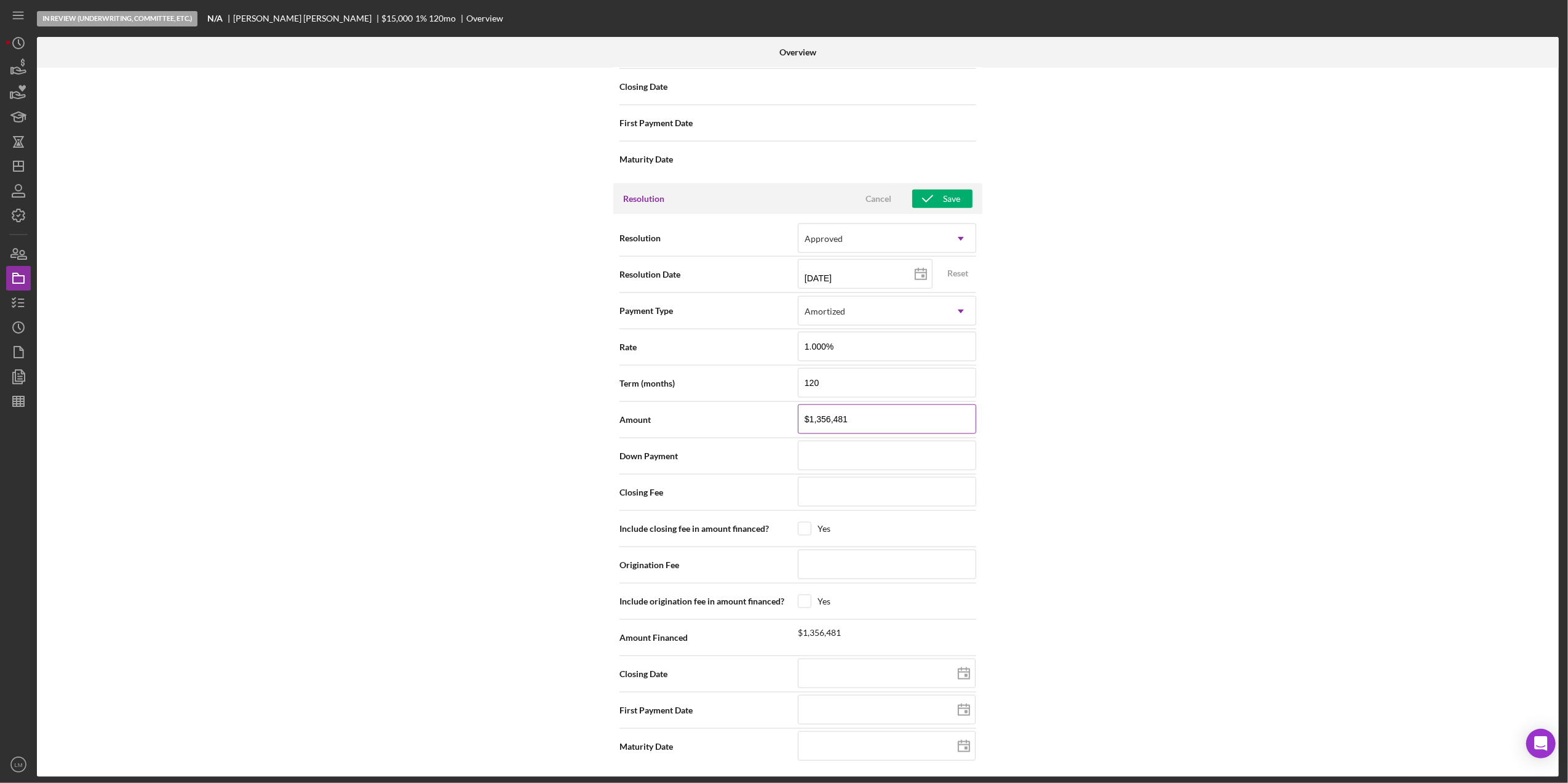
type input "$135,648"
type input "$13,564"
type input "$1,356"
type input "$135"
type input "$1"
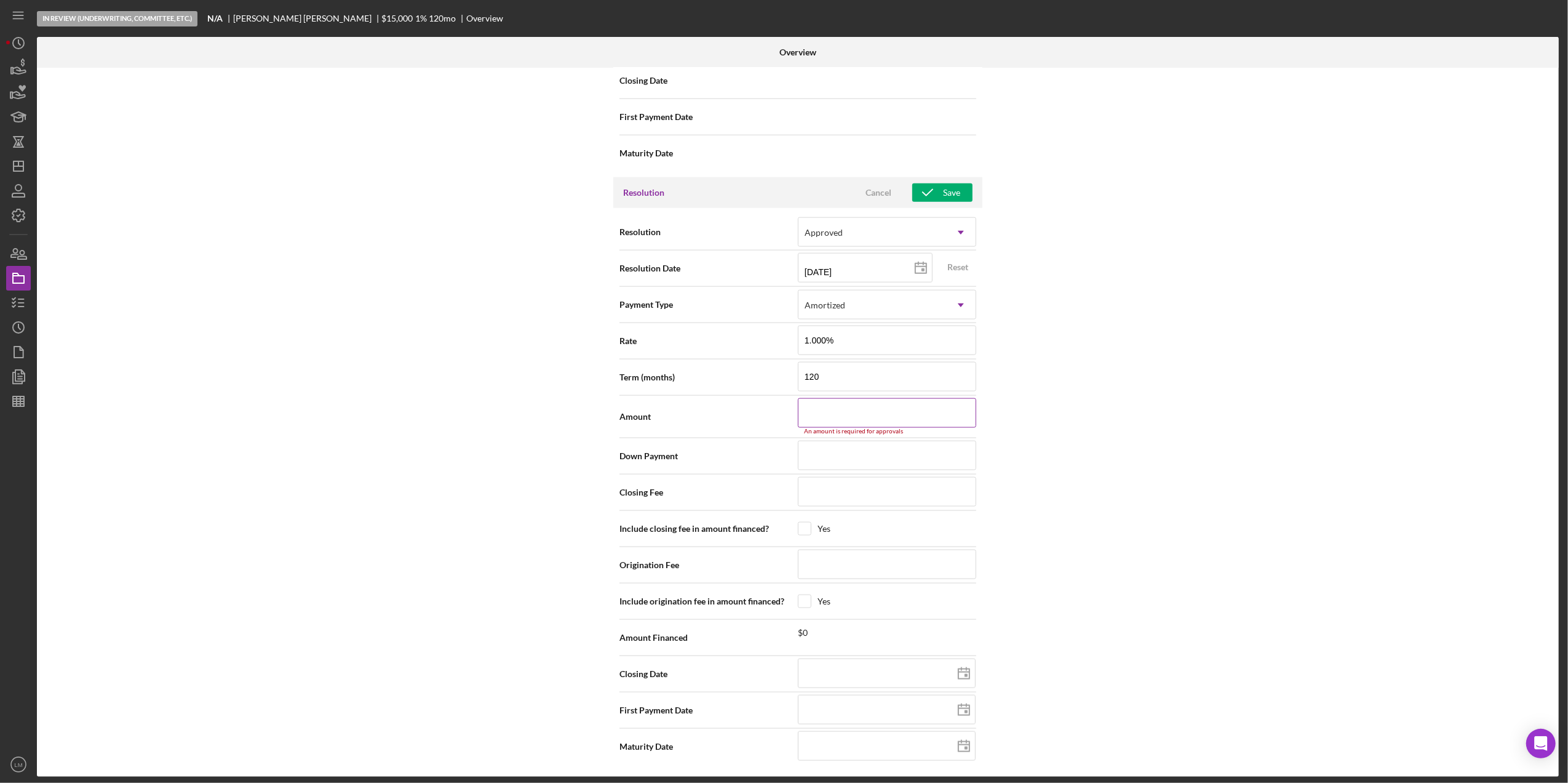
type input "$1"
type input "$14"
drag, startPoint x: 1026, startPoint y: 385, endPoint x: 964, endPoint y: 313, distance: 95.0
click at [1026, 385] on div "Internal Workflow Stage In Review (Underwriting, Committee, Etc.) Icon/Dropdown…" at bounding box center [797, 421] width 1521 height 709
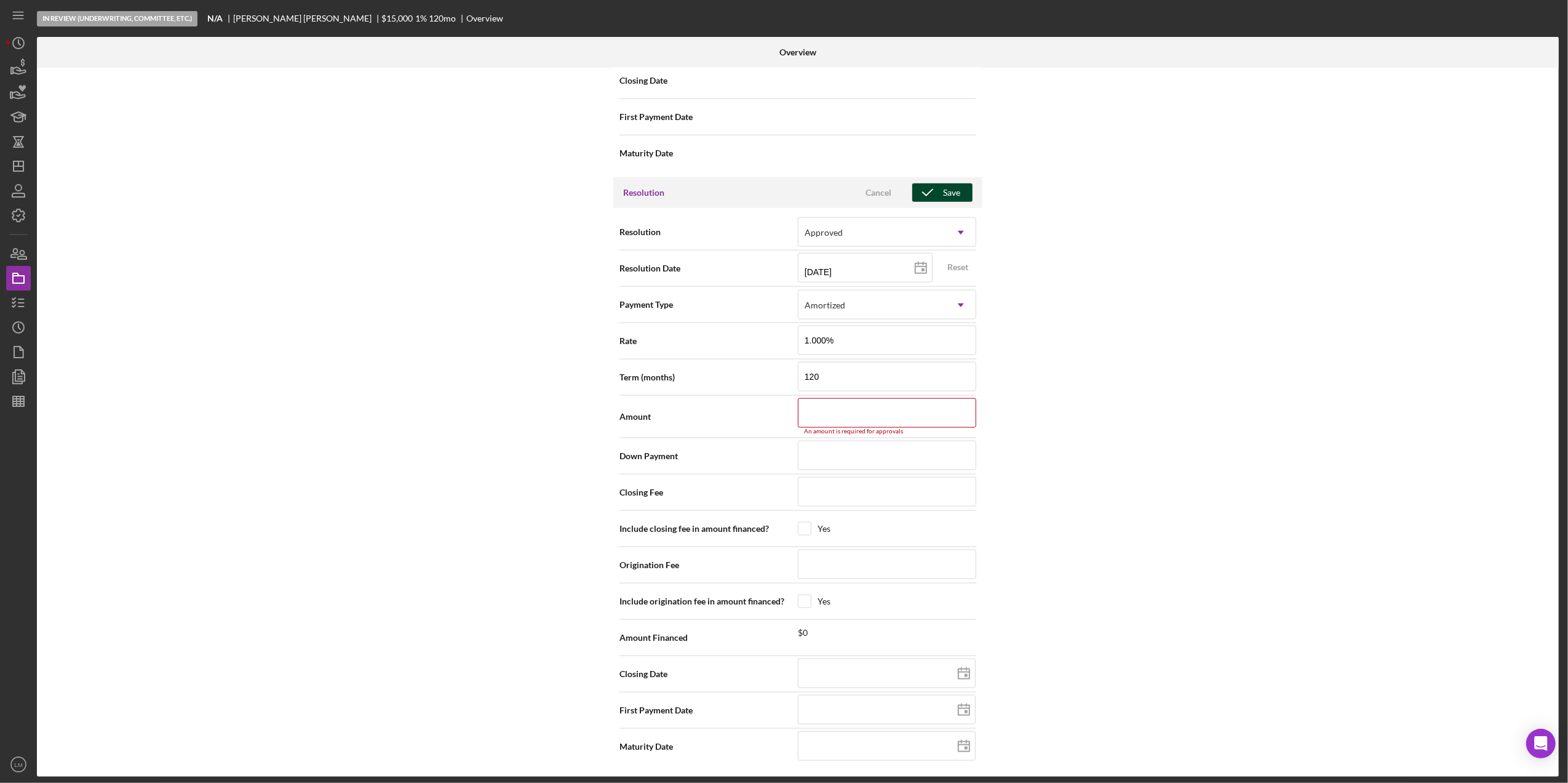
click at [962, 189] on button "Save" at bounding box center [942, 193] width 60 height 19
click at [1076, 242] on div "Internal Workflow Stage In Review (Underwriting, Committee, Etc.) Icon/Dropdown…" at bounding box center [797, 421] width 1521 height 709
click at [929, 399] on input at bounding box center [887, 413] width 179 height 30
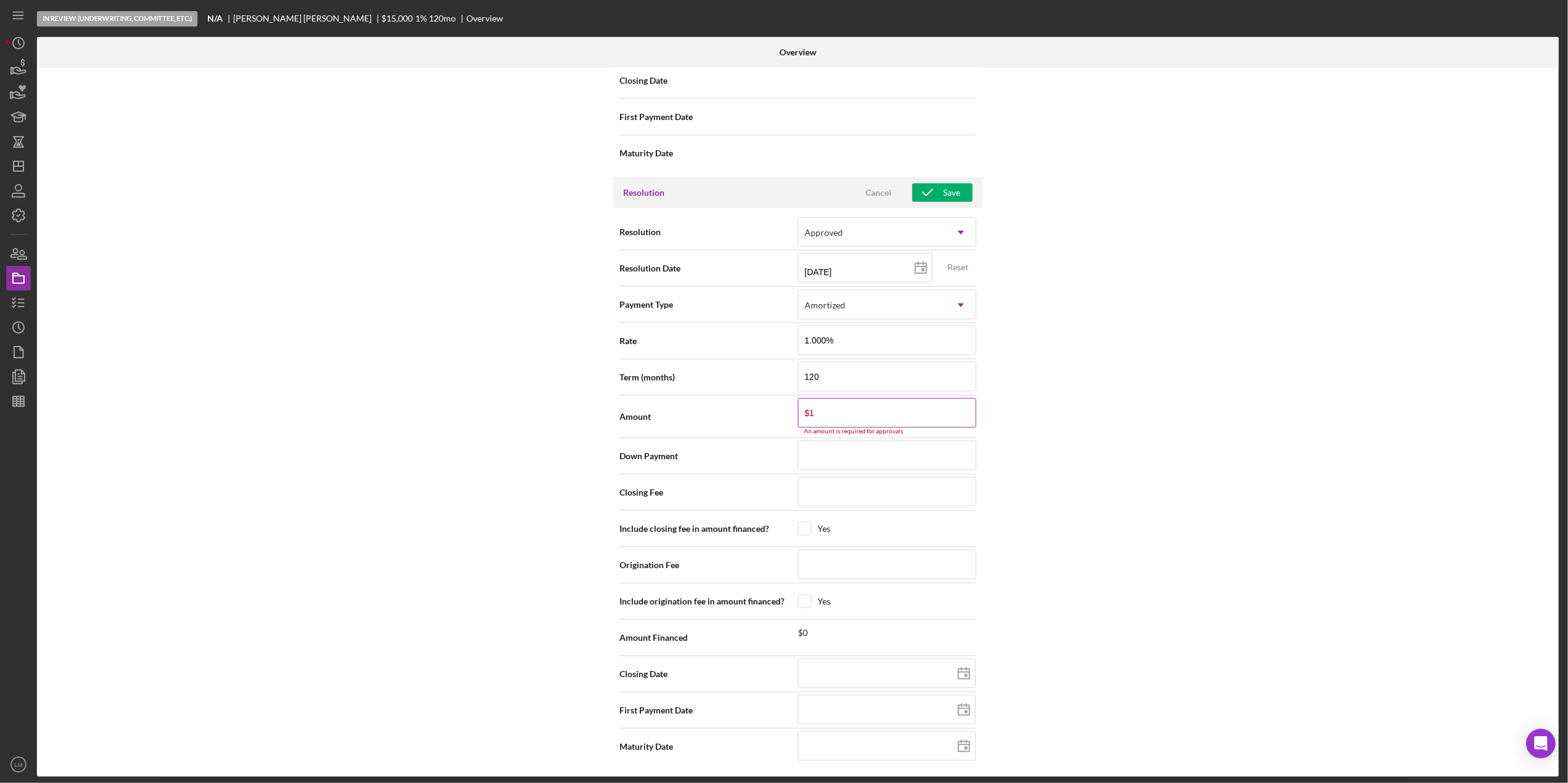
scroll to position [1533, 0]
click at [944, 199] on div "Save" at bounding box center [951, 199] width 17 height 19
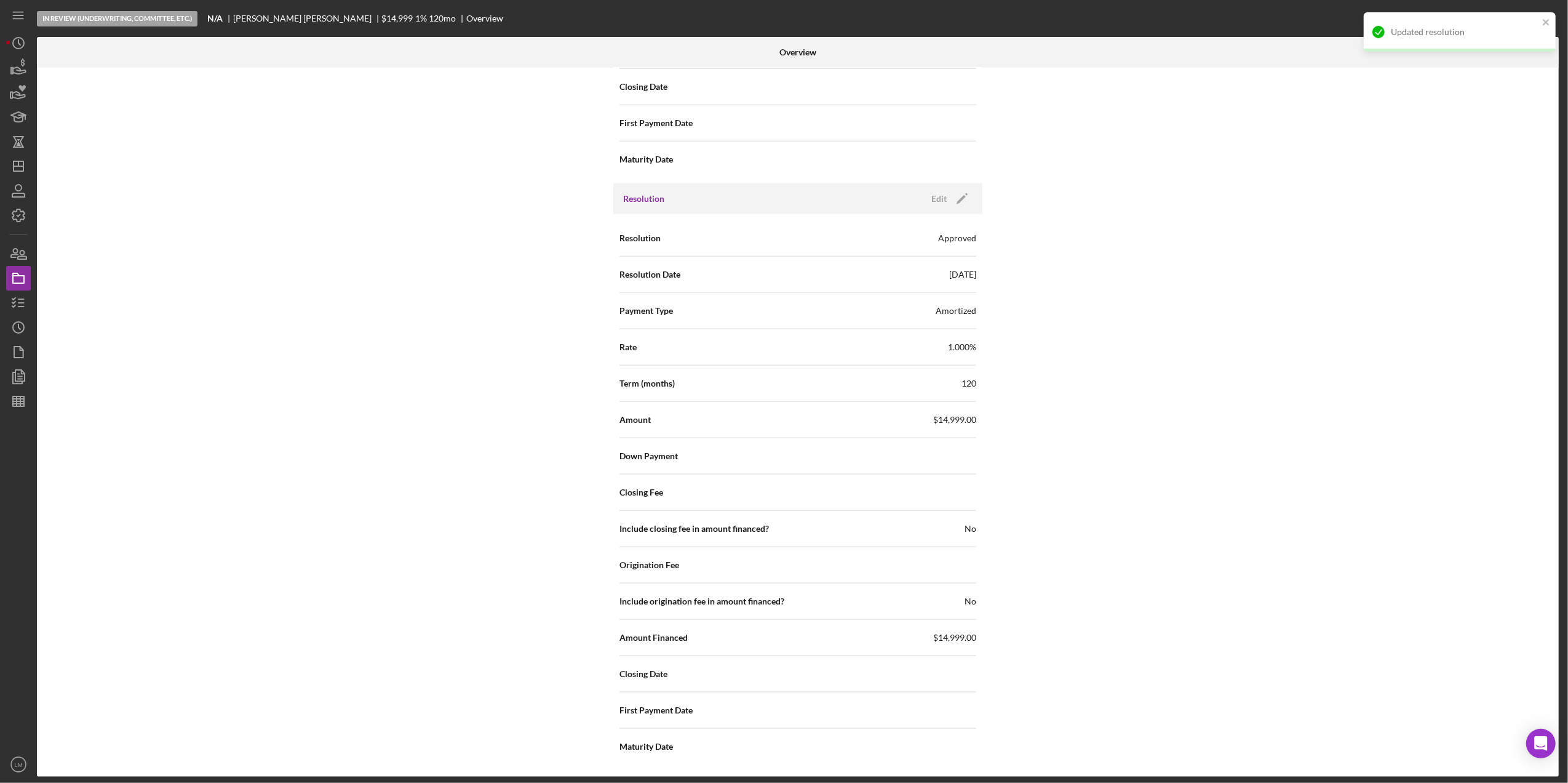
click at [1253, 304] on div "Internal Workflow Stage In Review (Underwriting, Committee, Etc.) Icon/Dropdown…" at bounding box center [797, 421] width 1521 height 709
click at [321, 173] on div "Internal Workflow Stage In Review (Underwriting, Committee, Etc.) Icon/Dropdown…" at bounding box center [797, 421] width 1521 height 709
click at [30, 170] on icon "Icon/Dashboard" at bounding box center [18, 166] width 31 height 31
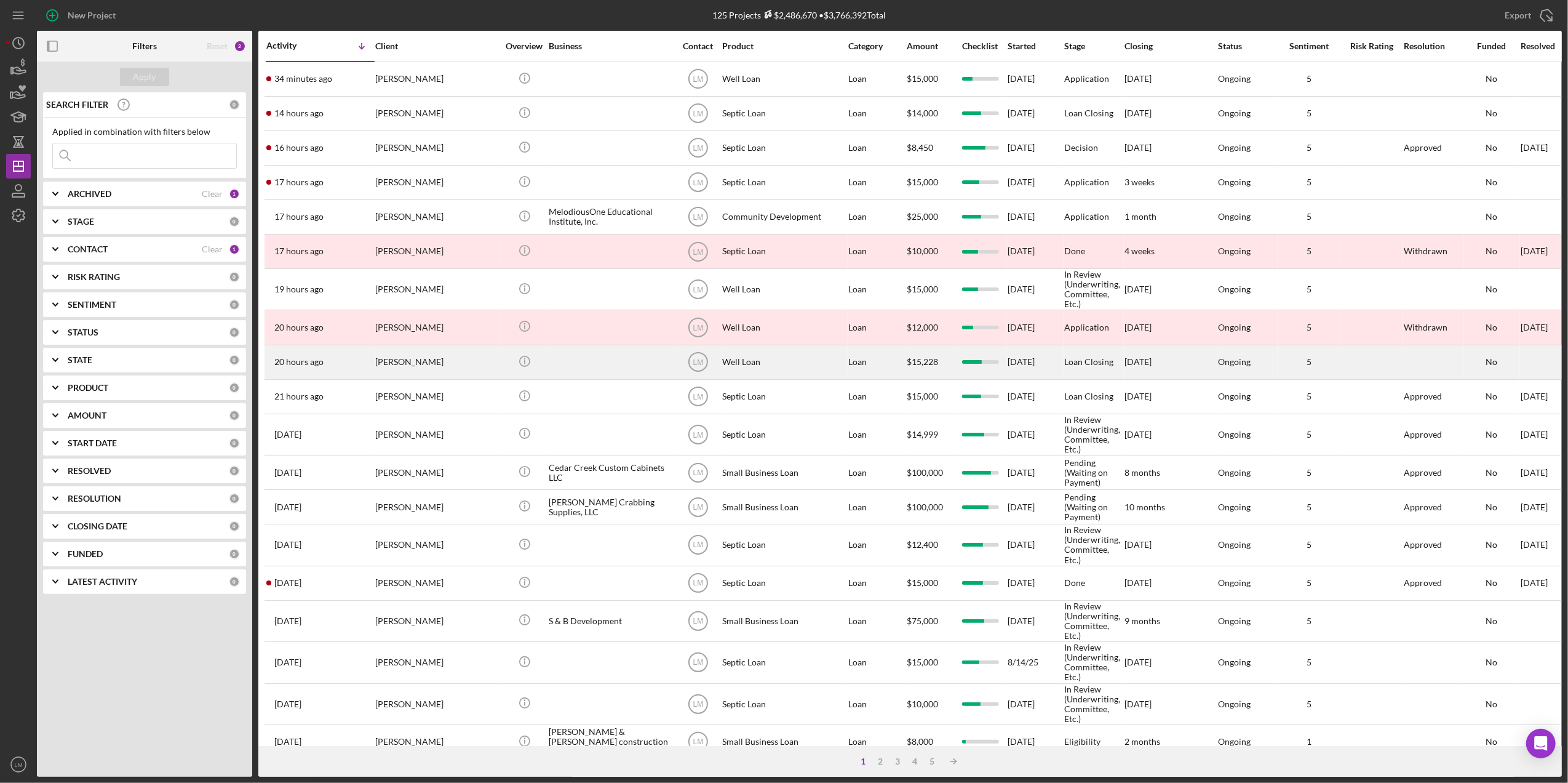
click at [446, 369] on div "[PERSON_NAME]" at bounding box center [436, 362] width 123 height 33
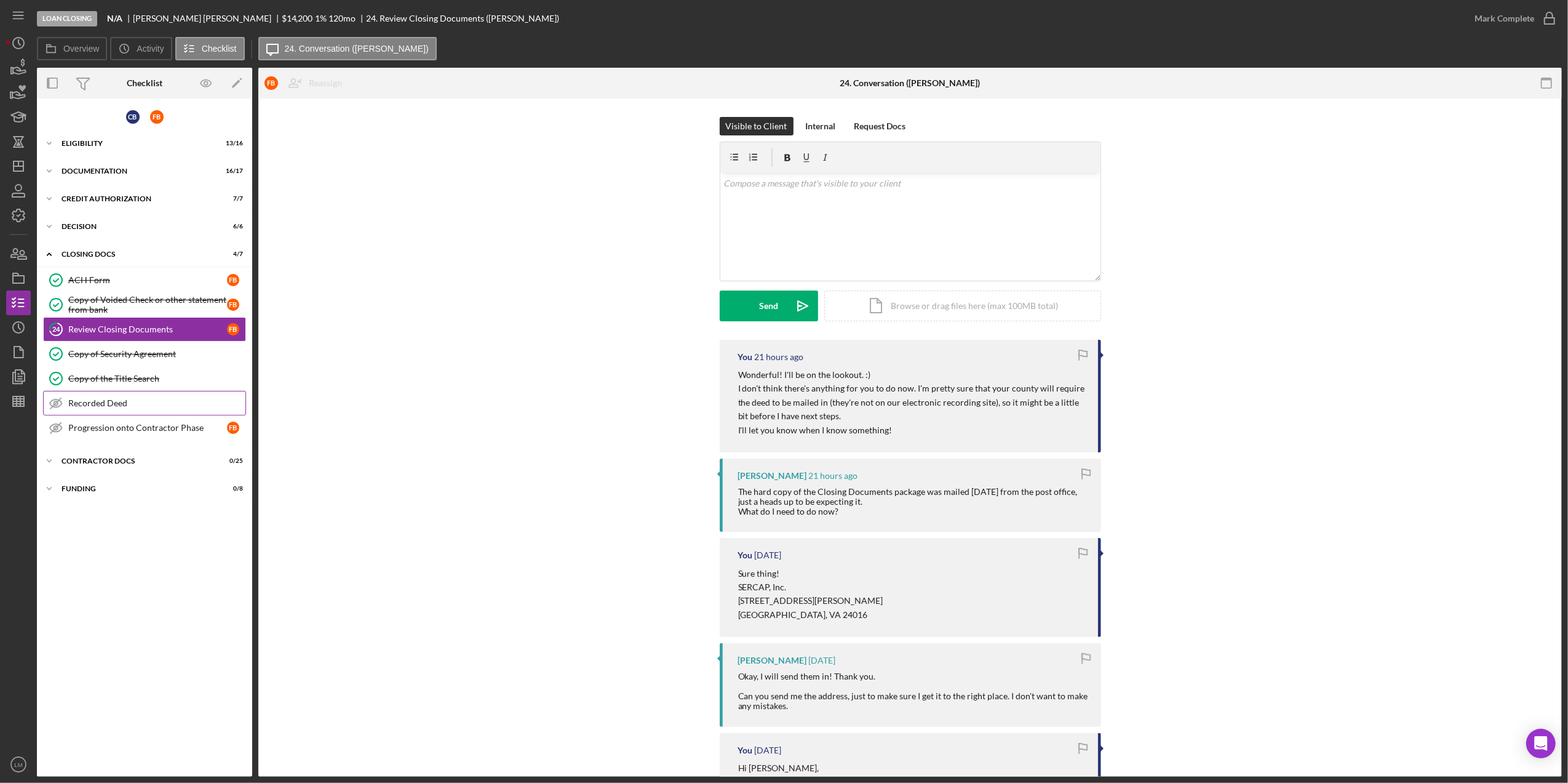
click at [131, 406] on div "Recorded Deed" at bounding box center [156, 403] width 177 height 10
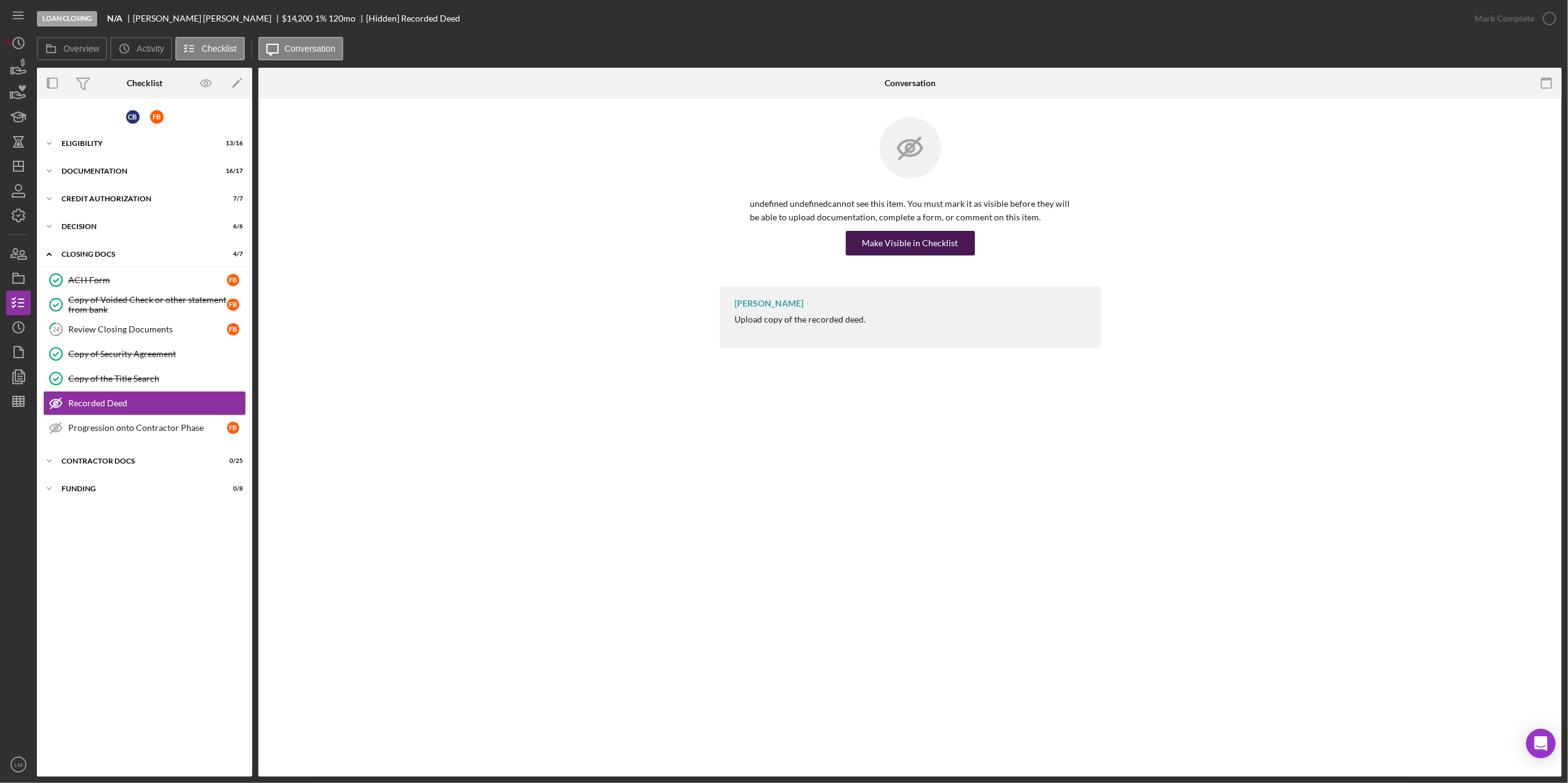
click at [887, 237] on div "Make Visible in Checklist" at bounding box center [910, 243] width 95 height 24
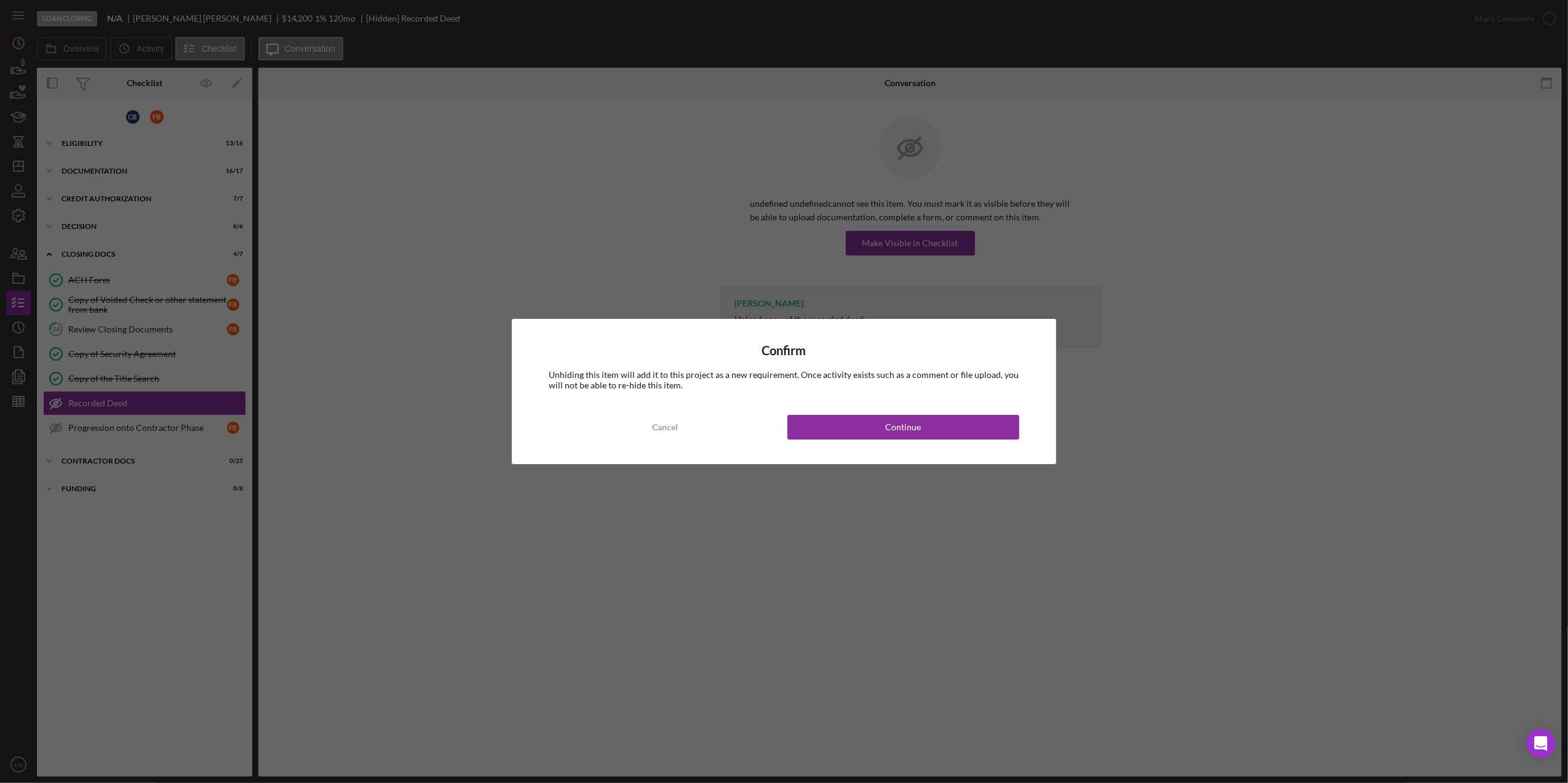
click at [944, 409] on div "Confirm Unhiding this item will add it to this project as a new requirement. On…" at bounding box center [784, 391] width 544 height 144
click at [943, 421] on button "Continue" at bounding box center [903, 427] width 232 height 24
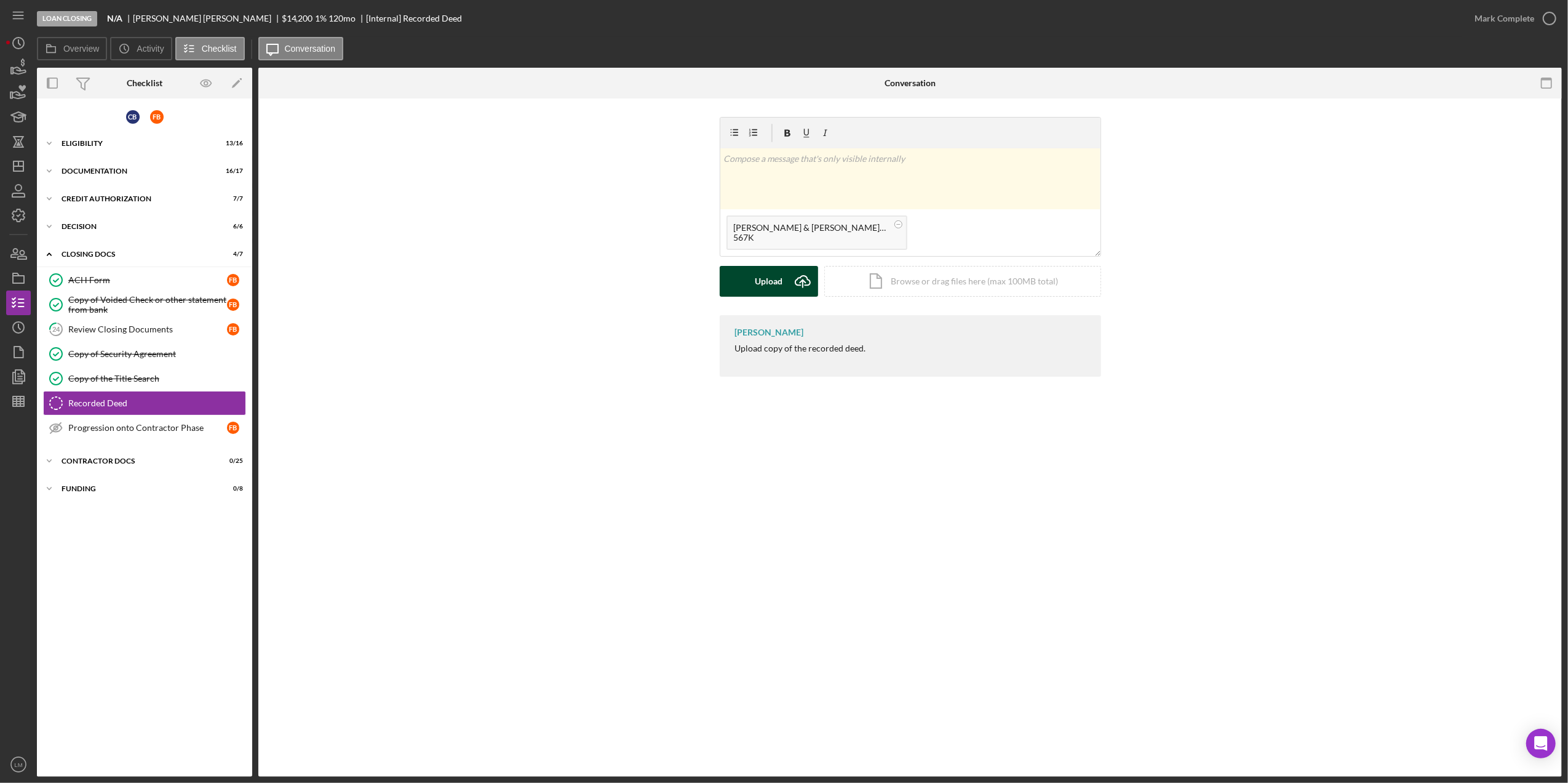
click at [770, 281] on div "Upload" at bounding box center [769, 281] width 28 height 31
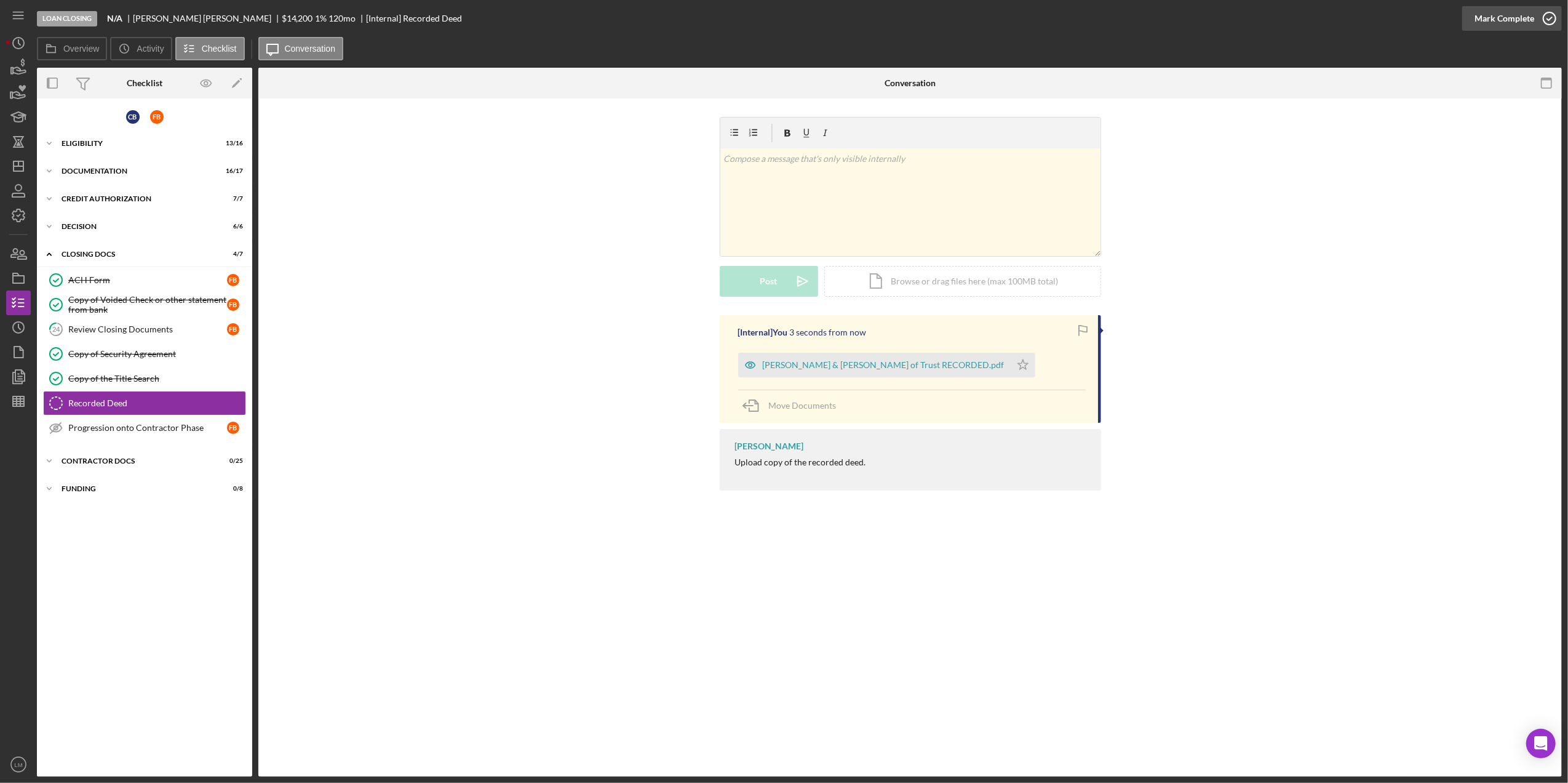
click at [1484, 22] on div "Mark Complete" at bounding box center [1504, 19] width 60 height 24
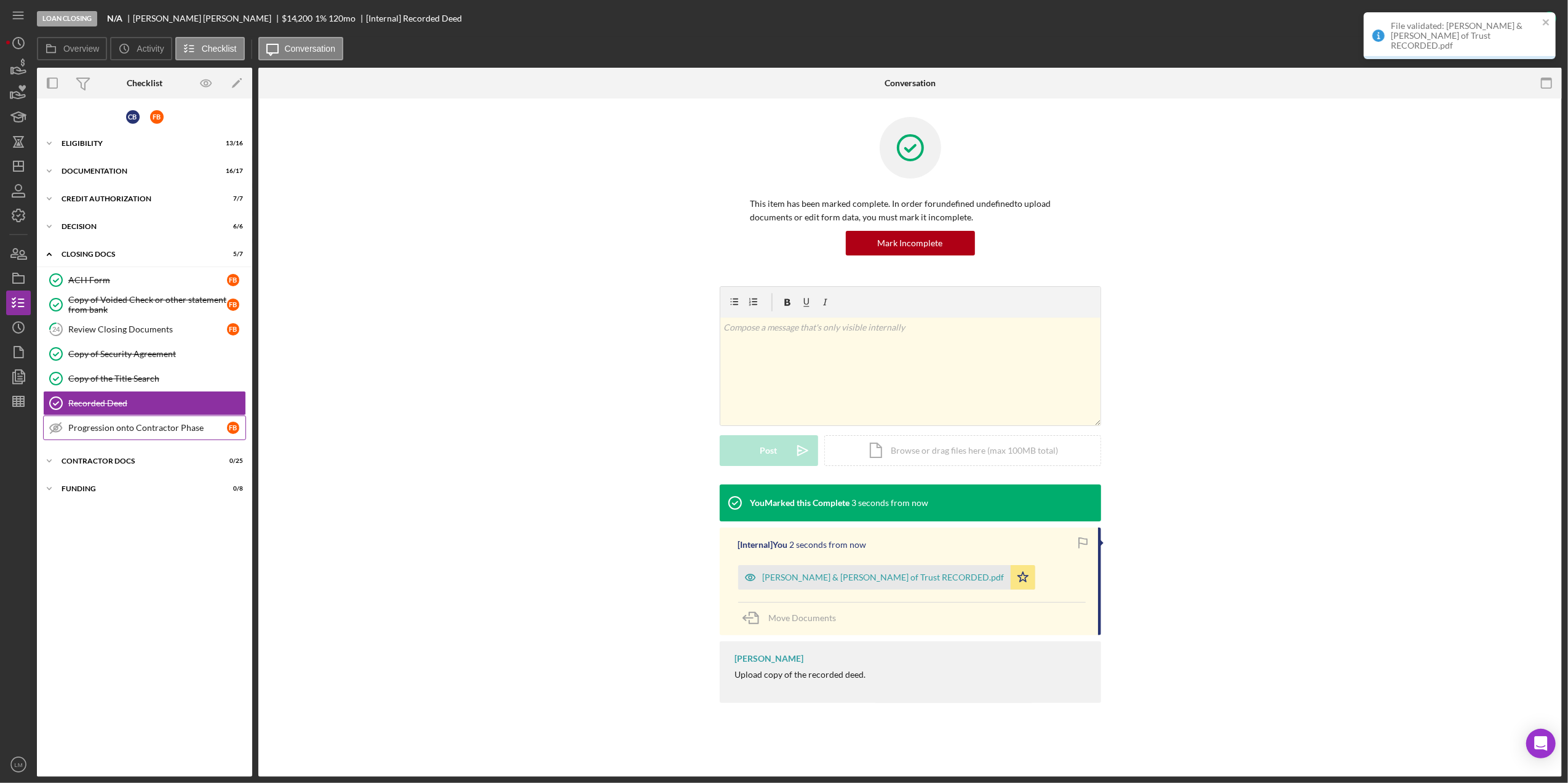
click at [222, 433] on div "Progression onto Contractor Phase" at bounding box center [148, 427] width 159 height 10
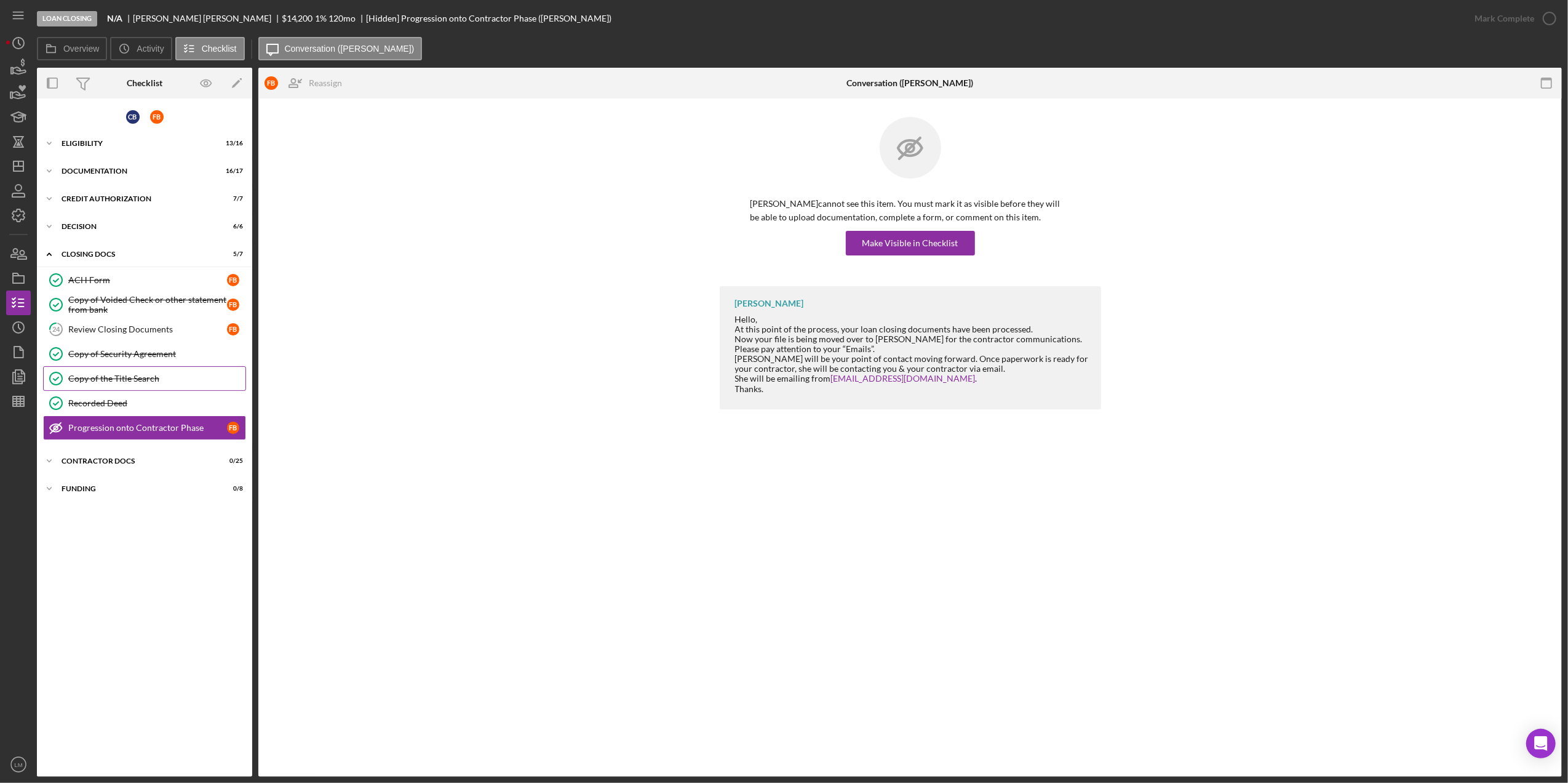
click at [148, 391] on link "Copy of the Title Search Copy of the Title Search" at bounding box center [144, 378] width 203 height 24
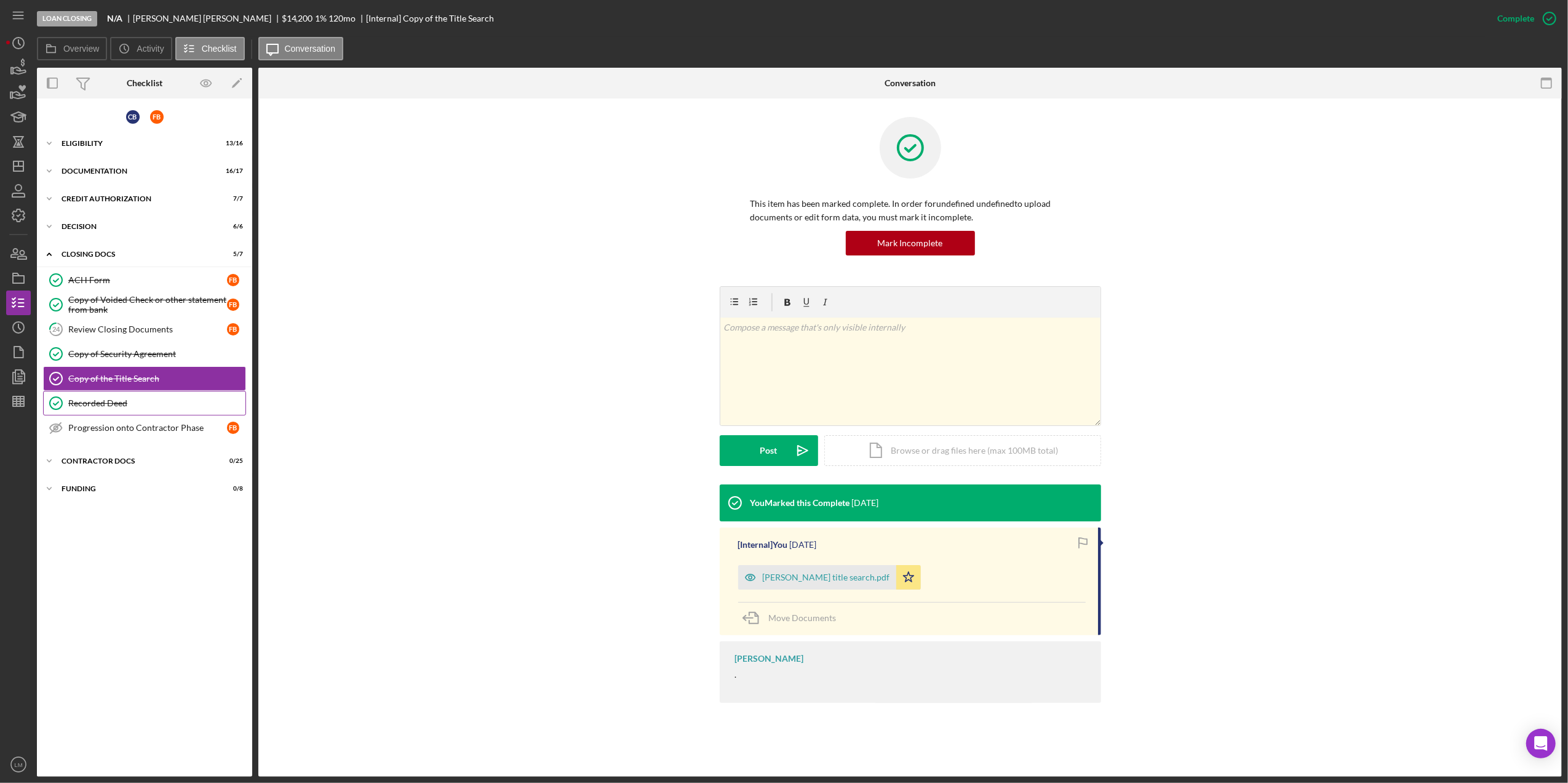
click at [140, 405] on div "Recorded Deed" at bounding box center [156, 403] width 177 height 10
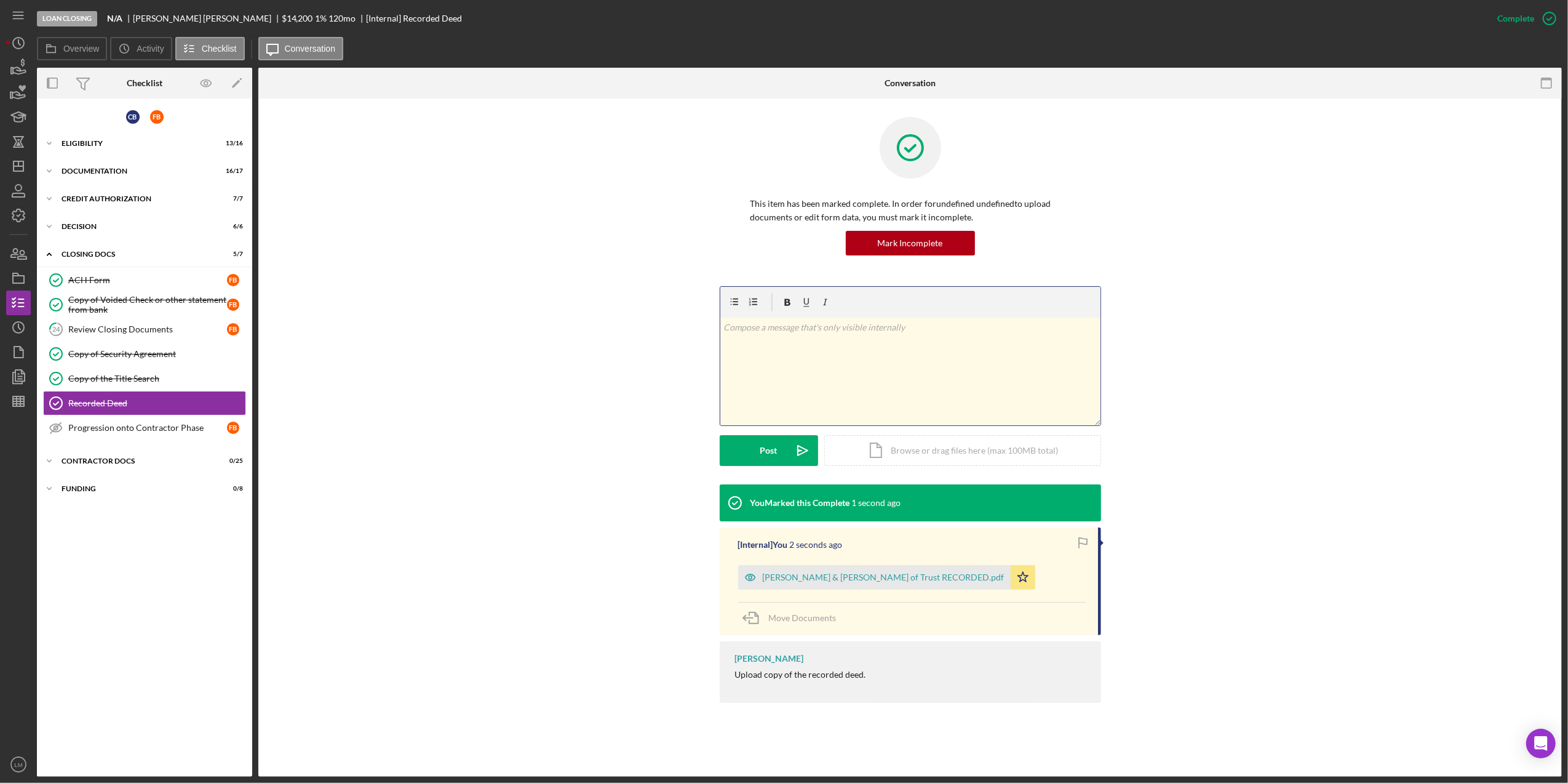
click at [769, 352] on div "v Color teal Color pink Remove color Add row above Add row below Add column bef…" at bounding box center [910, 371] width 380 height 108
click at [796, 444] on icon "Icon/icon-invite-send" at bounding box center [802, 451] width 31 height 31
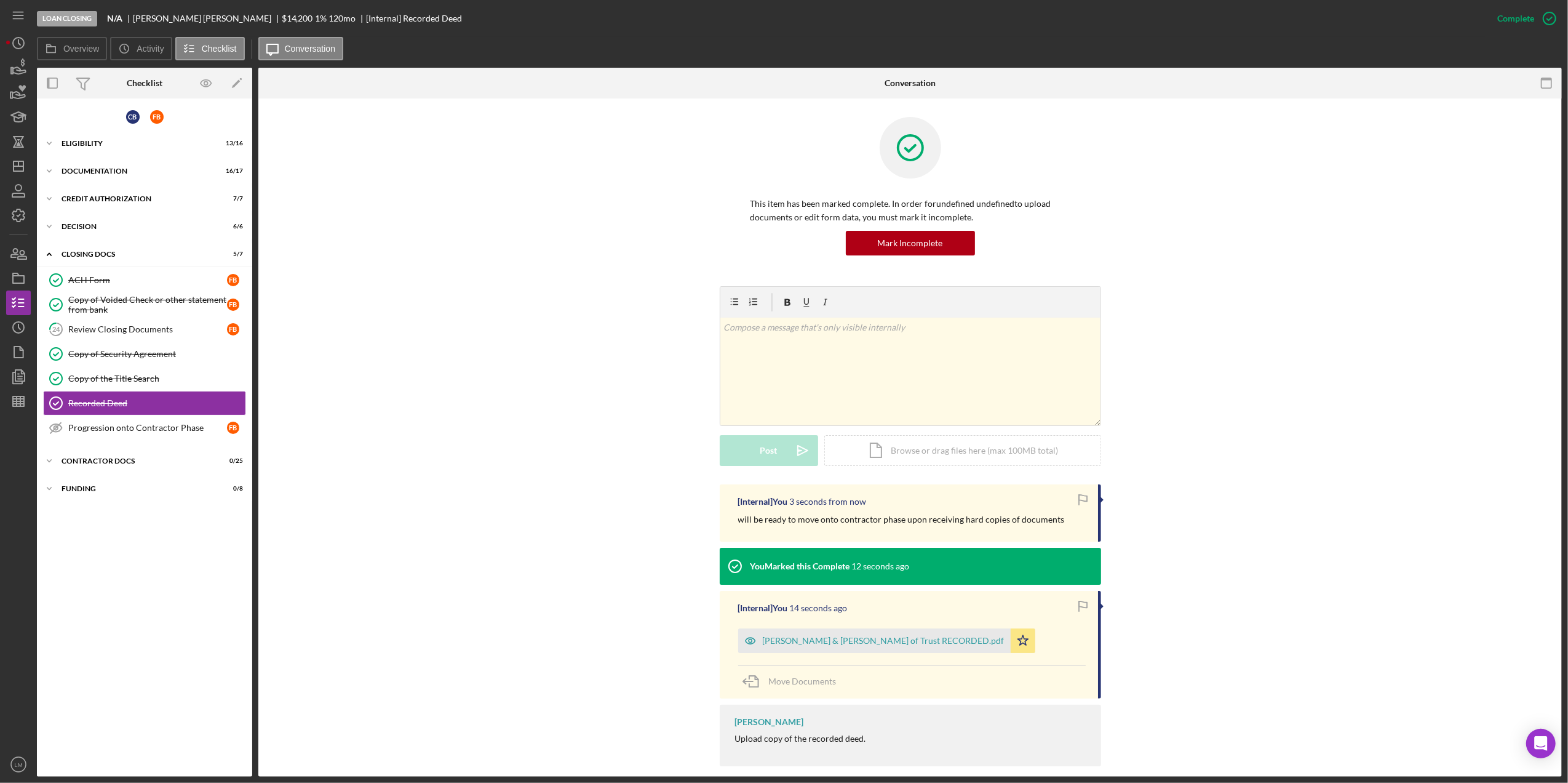
click at [1085, 501] on icon "button" at bounding box center [1082, 497] width 8 height 7
click at [517, 539] on div "[Internal] You 3 seconds from now will be ready to move onto contractor phase u…" at bounding box center [910, 628] width 1267 height 288
click at [10, 176] on icon "Icon/Dashboard" at bounding box center [18, 166] width 31 height 31
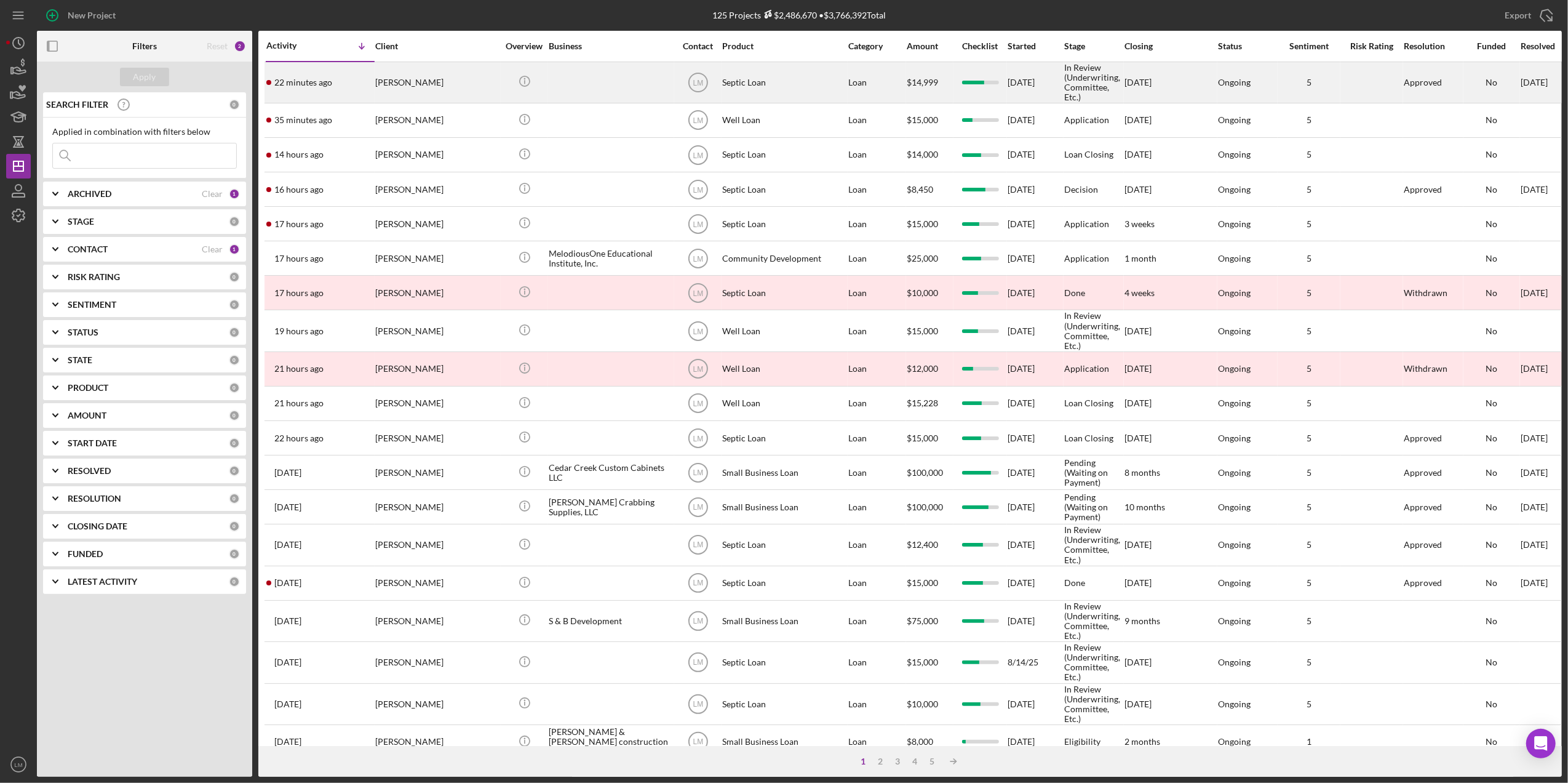
click at [443, 89] on div "[PERSON_NAME]" at bounding box center [436, 82] width 123 height 39
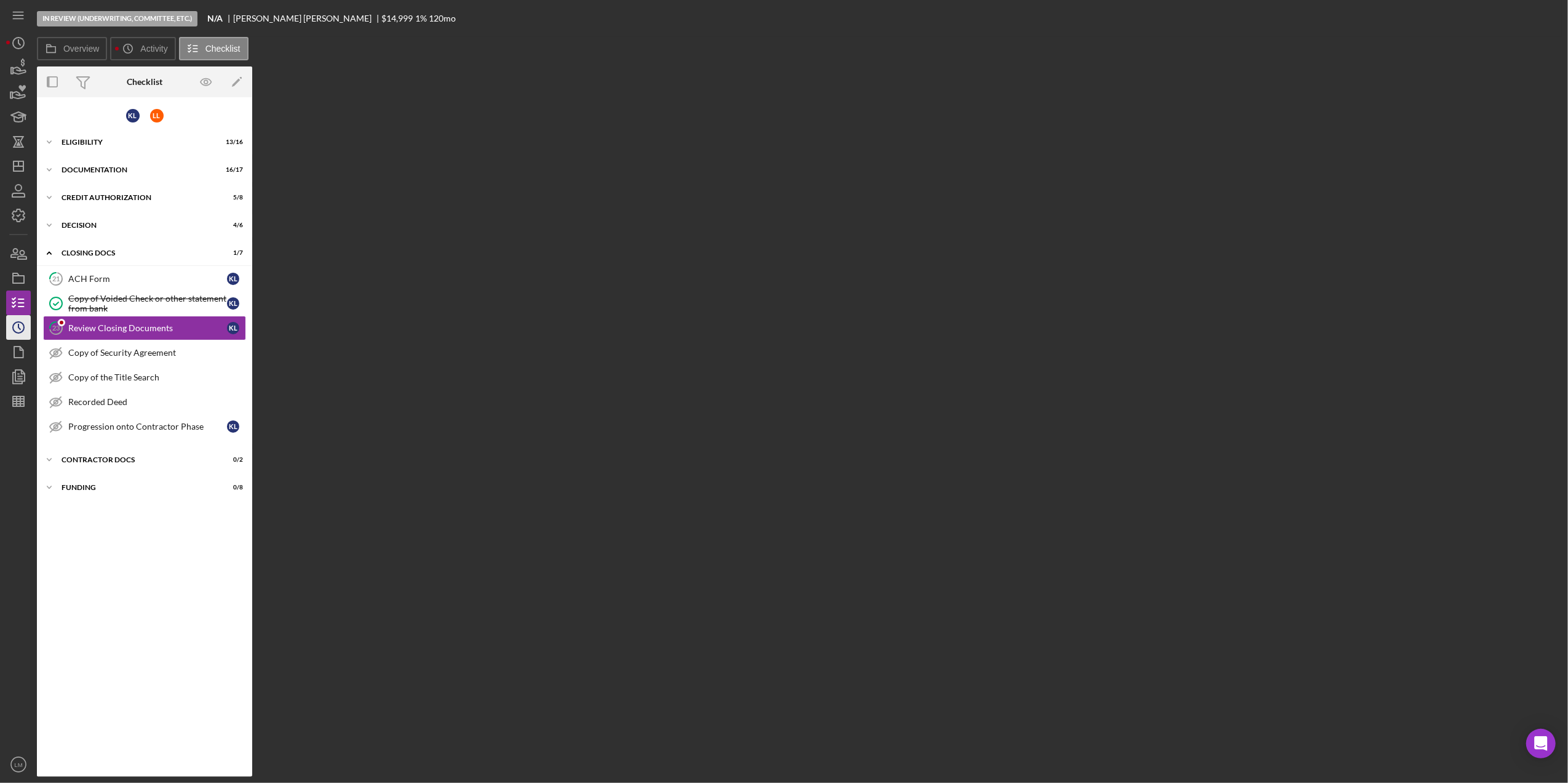
click at [24, 332] on icon "Icon/History" at bounding box center [18, 327] width 31 height 31
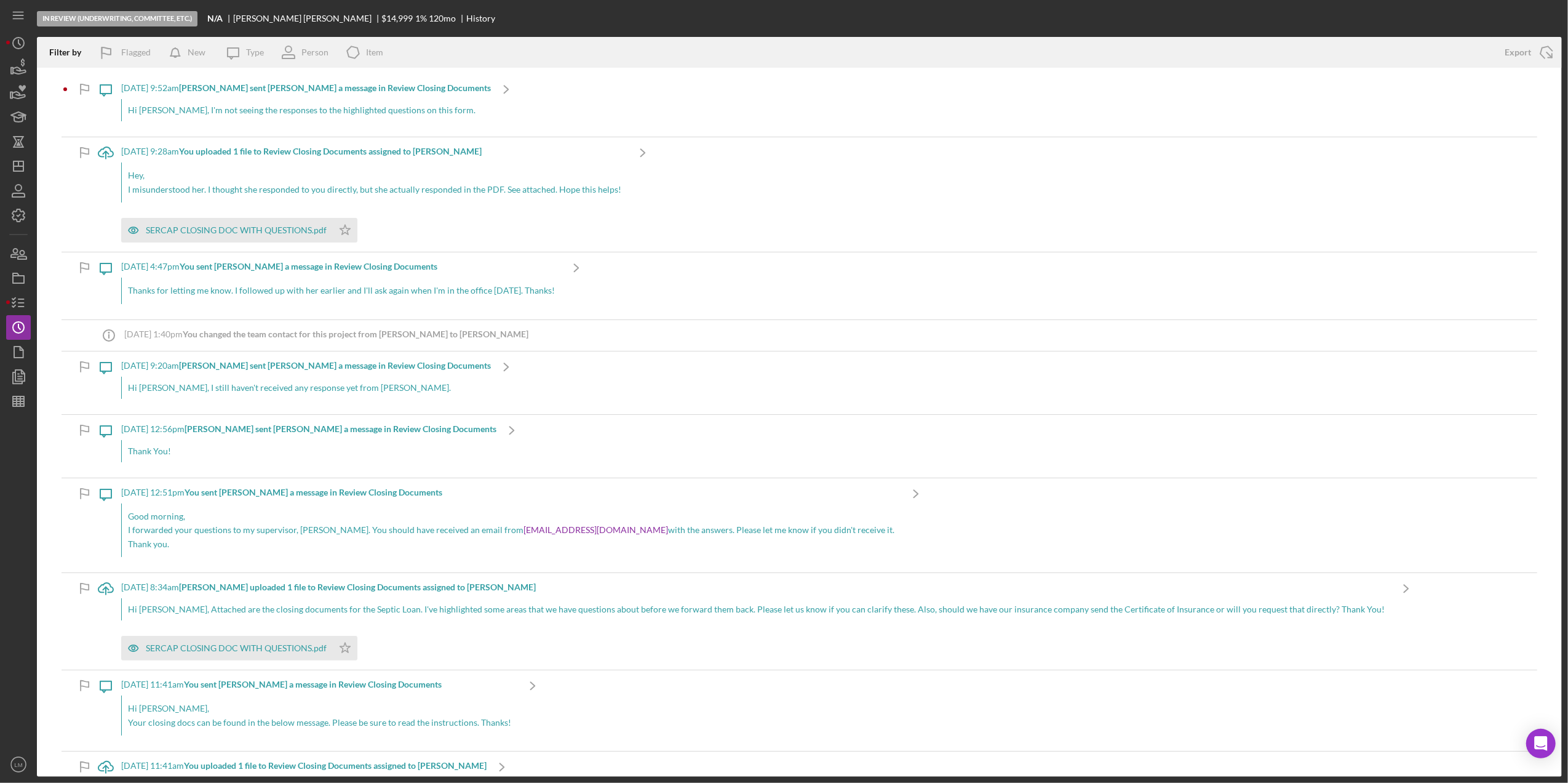
click at [404, 111] on div "Hi Lois, I'm not seeing the responses to the highlighted questions on this form." at bounding box center [305, 111] width 370 height 22
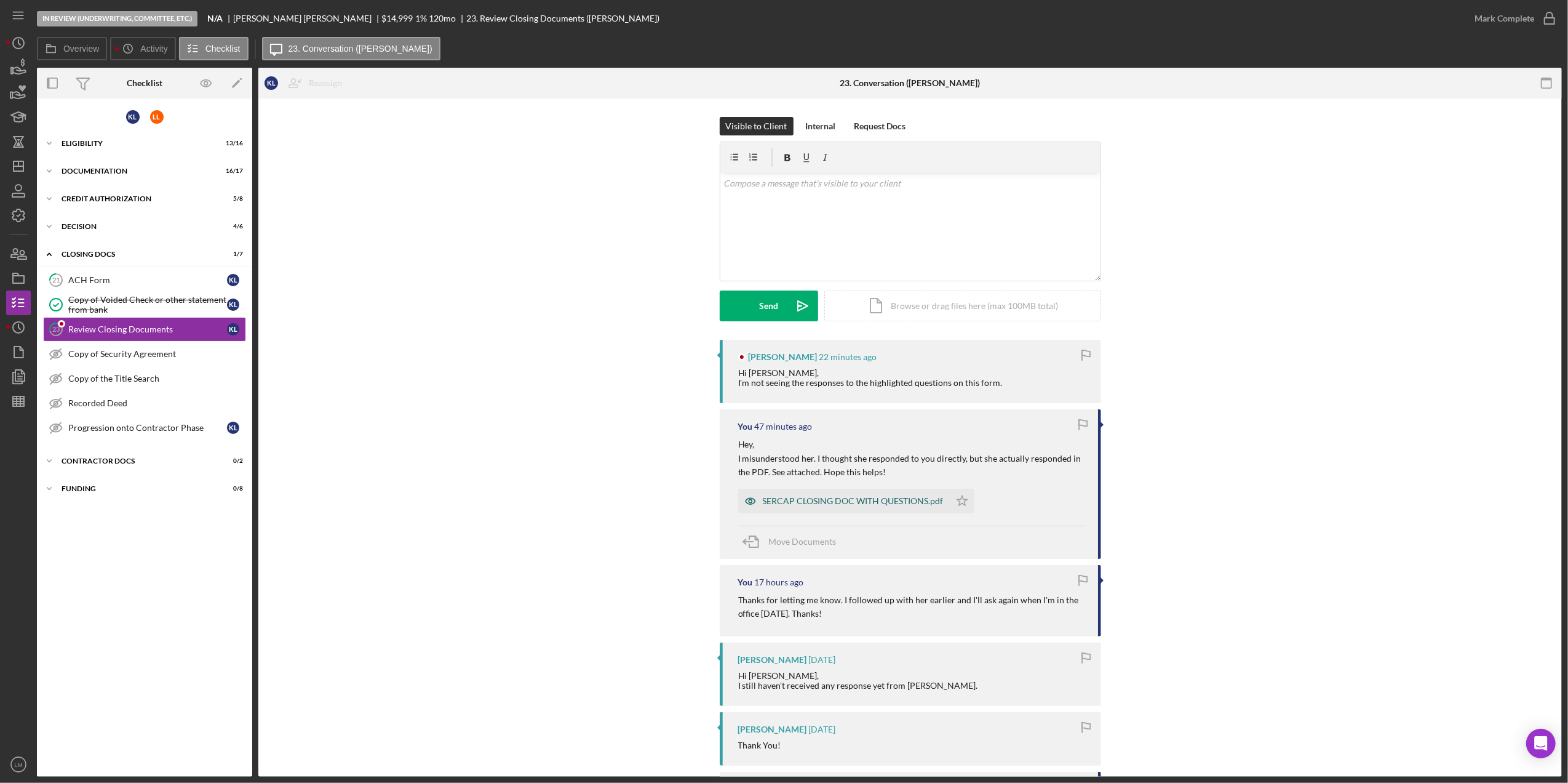
click at [844, 494] on div "SERCAP CLOSING DOC WITH QUESTIONS.pdf" at bounding box center [843, 501] width 212 height 24
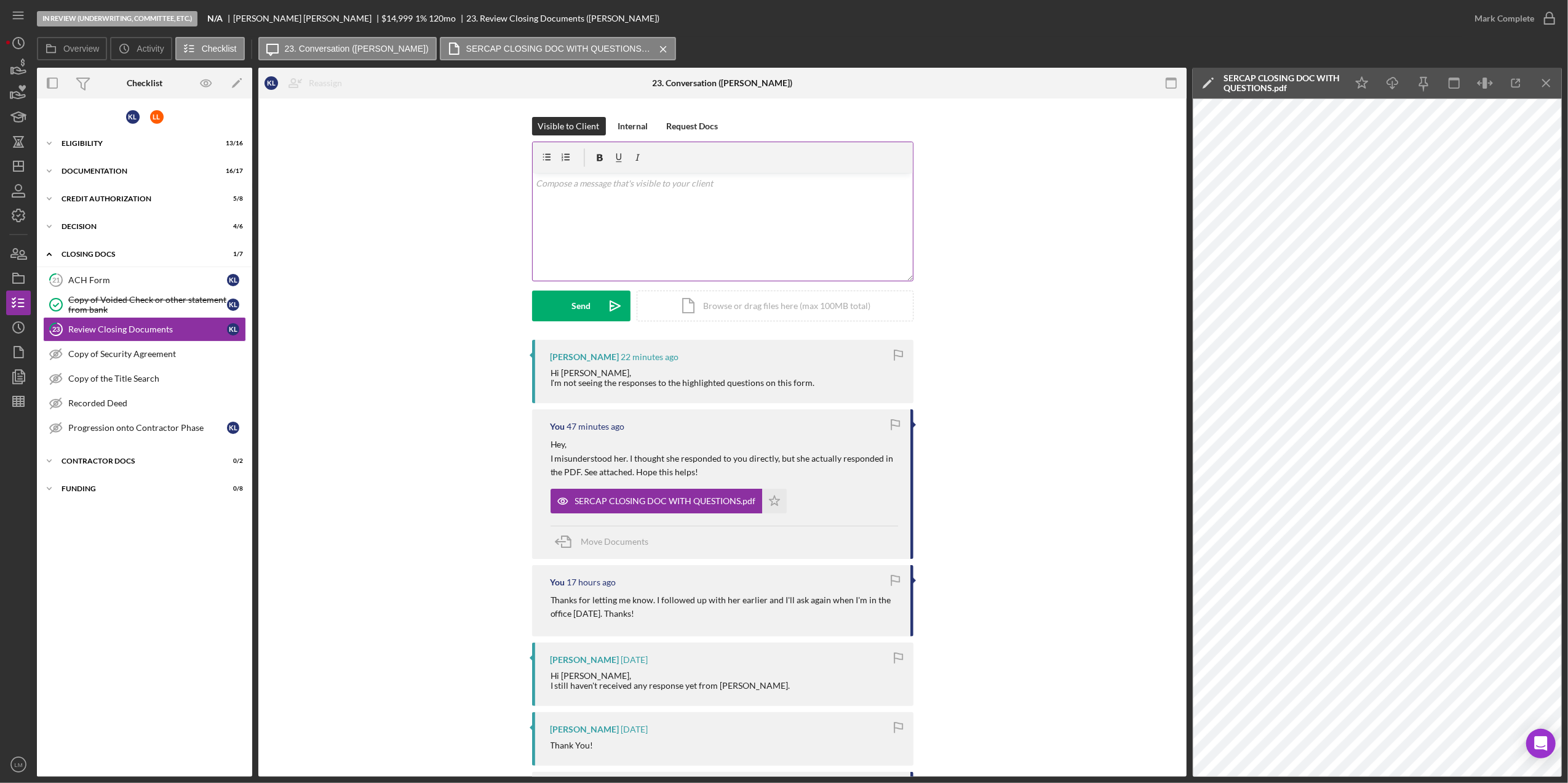
click at [840, 242] on div "v Color teal Color pink Remove color Add row above Add row below Add column bef…" at bounding box center [723, 227] width 380 height 108
click at [577, 308] on div "Send" at bounding box center [580, 305] width 19 height 31
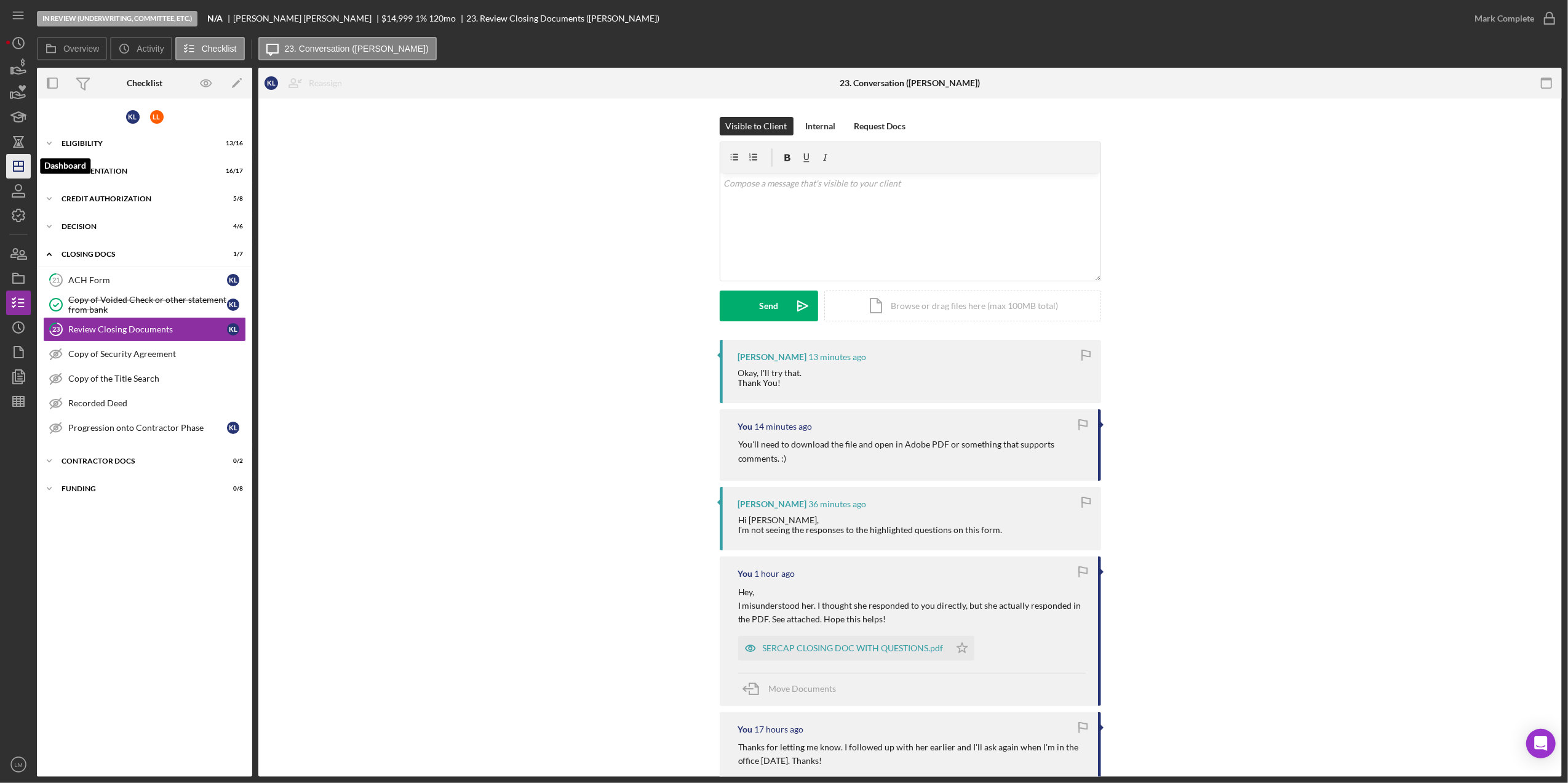
click at [21, 163] on icon "Icon/Dashboard" at bounding box center [18, 166] width 31 height 31
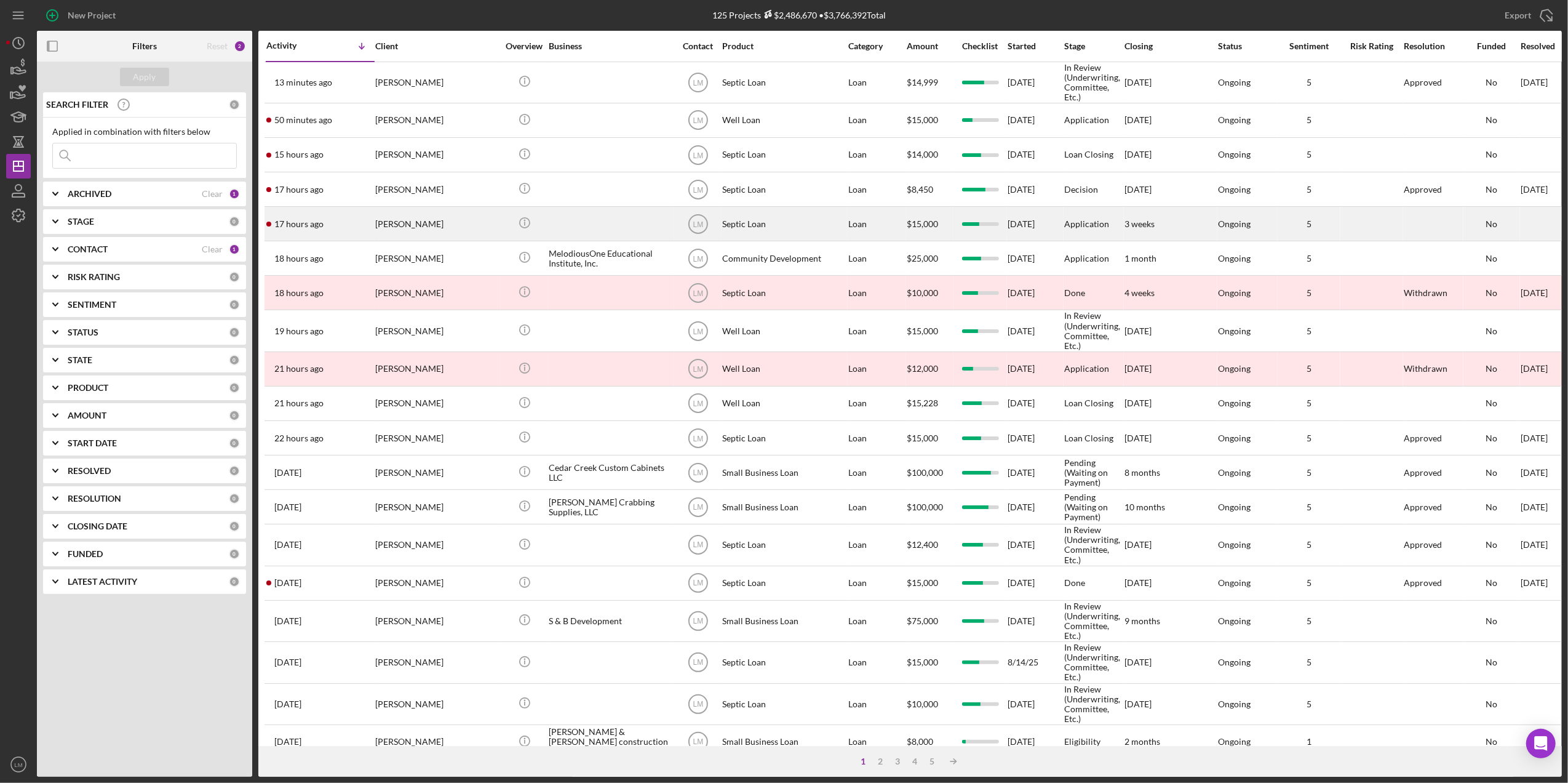
click at [402, 231] on div "[PERSON_NAME]" at bounding box center [436, 223] width 123 height 33
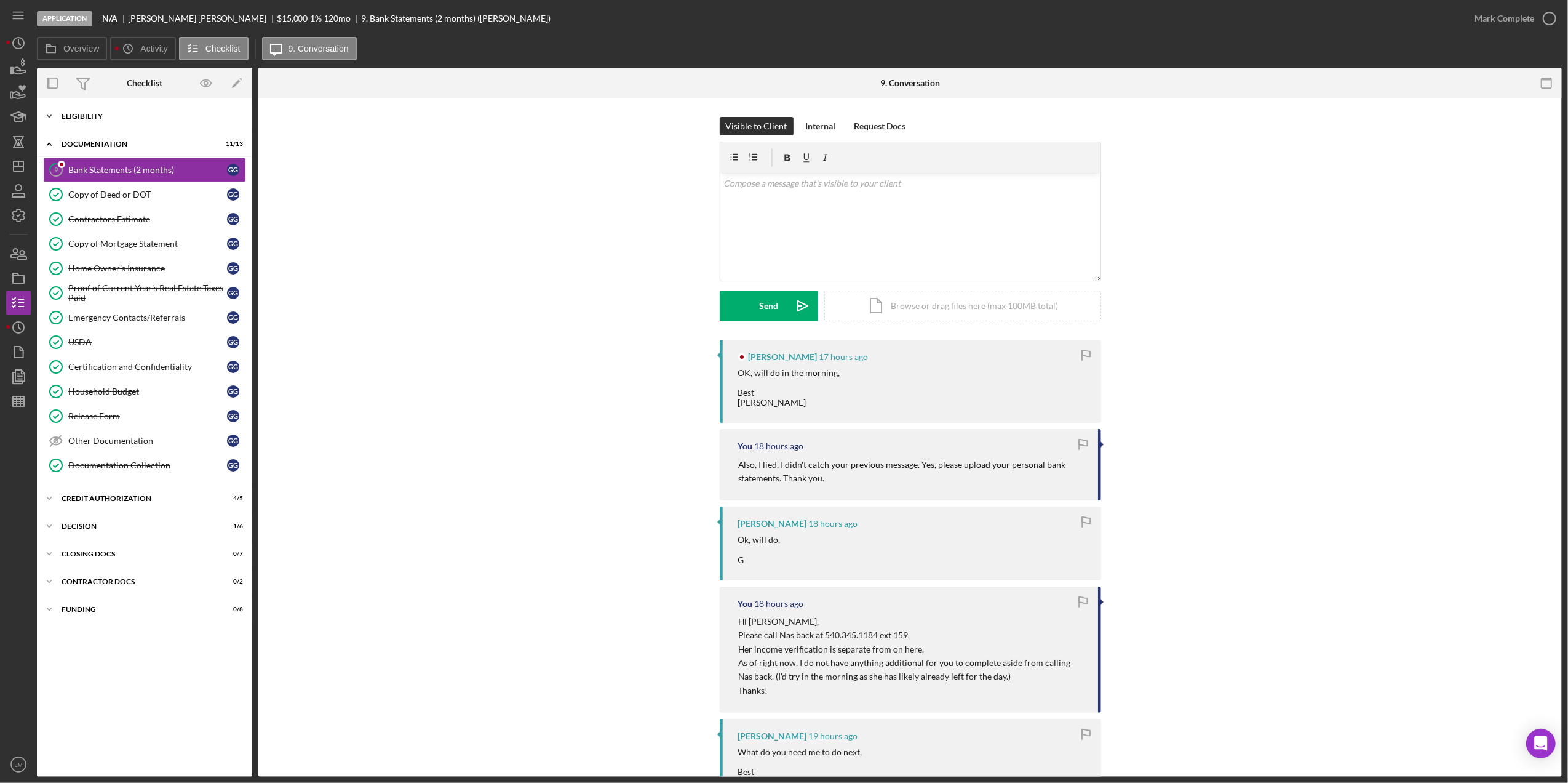
click at [148, 116] on div "Eligibility" at bounding box center [149, 116] width 175 height 7
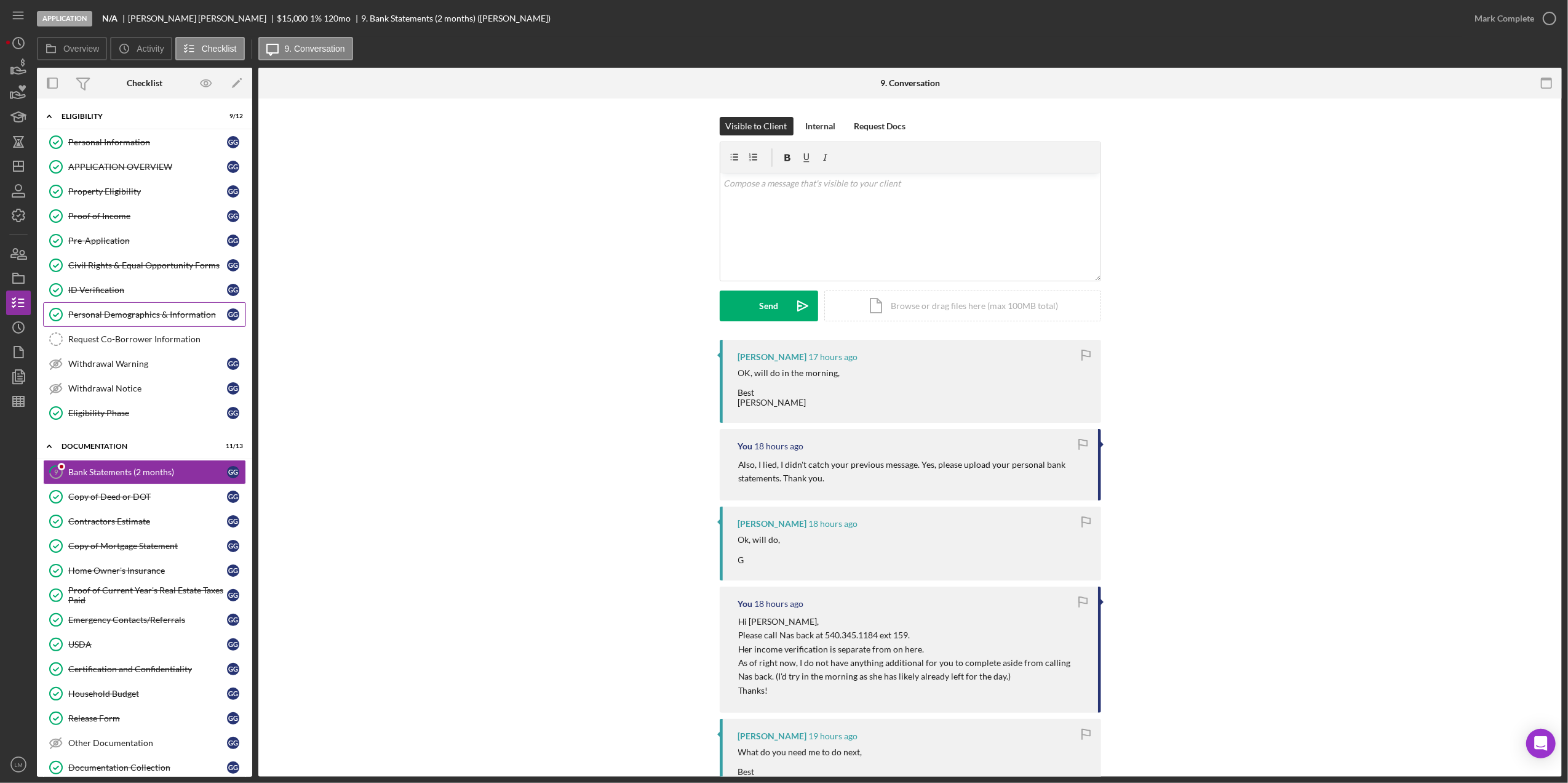
click at [118, 318] on div "Personal Demographics & Information" at bounding box center [148, 314] width 159 height 10
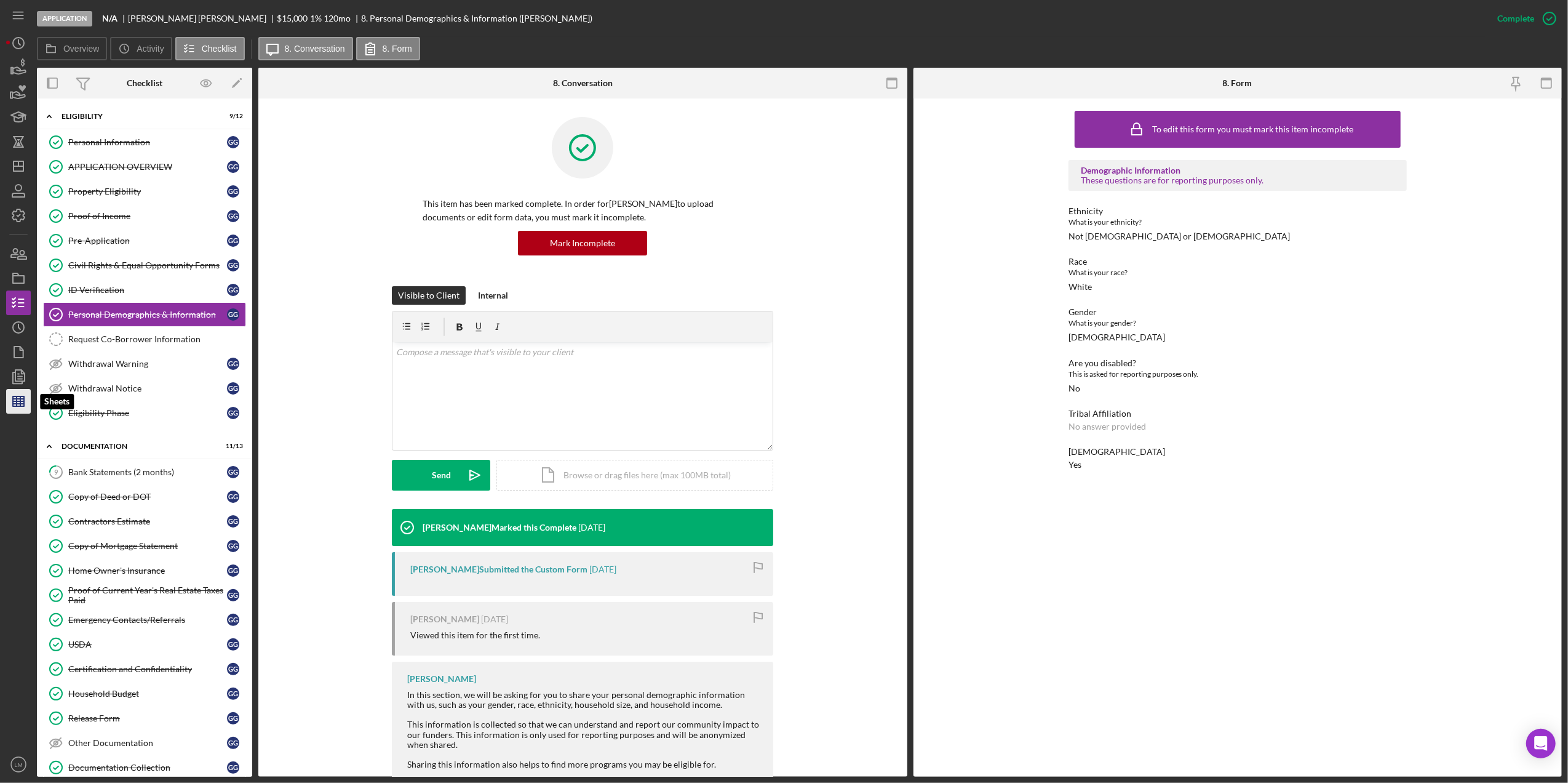
click at [11, 402] on icon "button" at bounding box center [18, 401] width 31 height 31
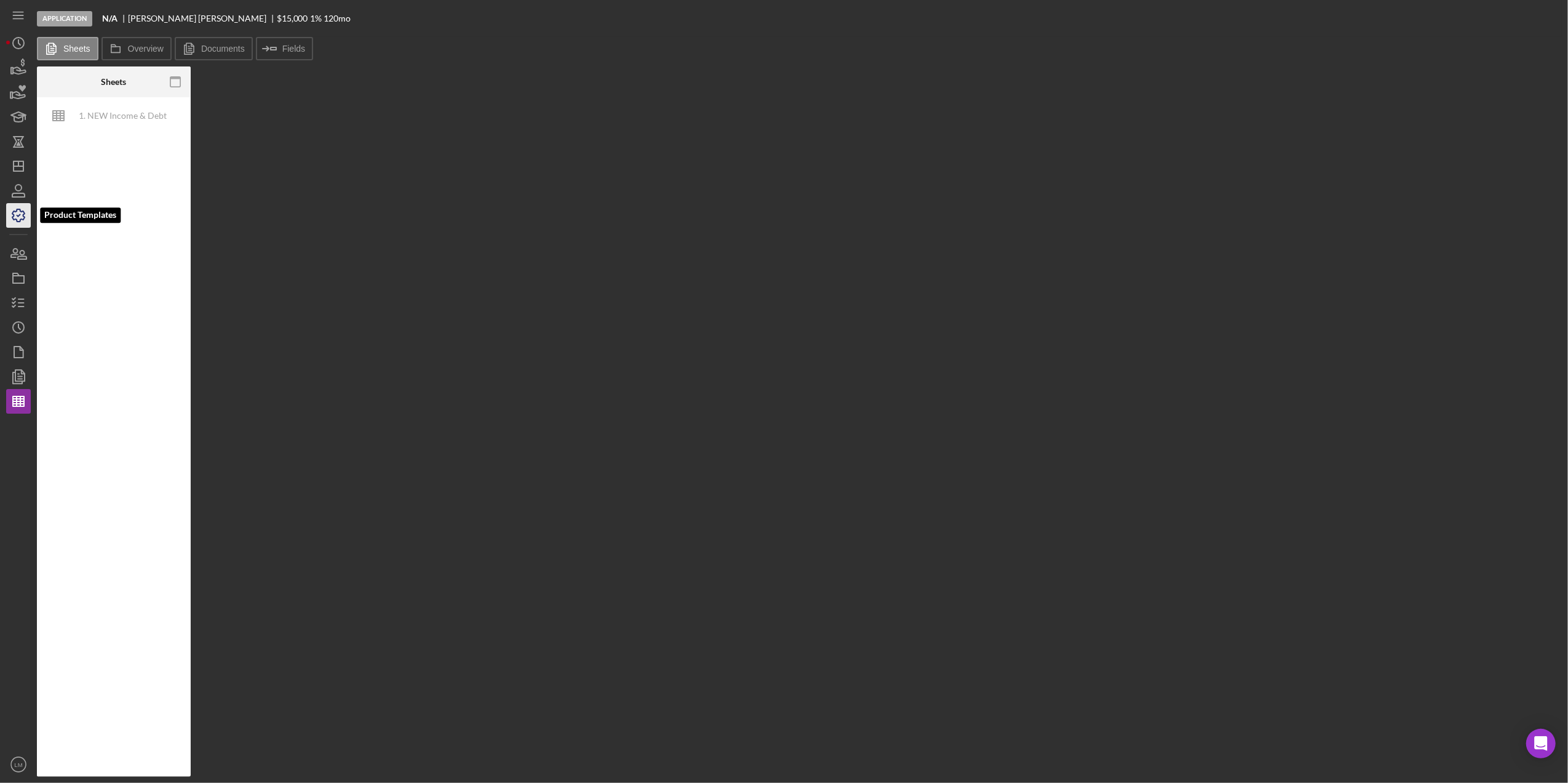
click at [17, 222] on icon "button" at bounding box center [18, 214] width 12 height 12
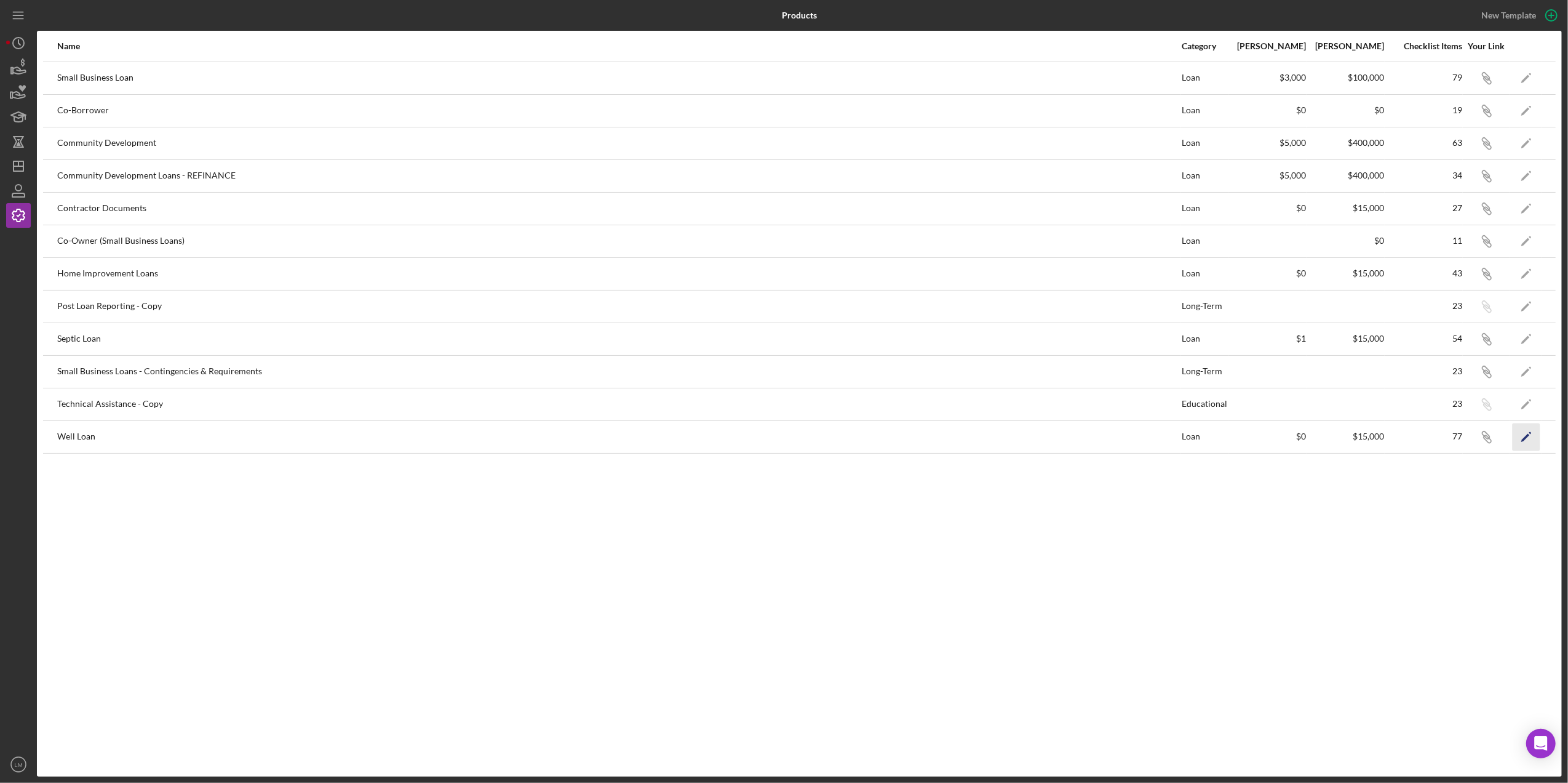
click at [1518, 436] on icon "Icon/Edit" at bounding box center [1527, 436] width 28 height 28
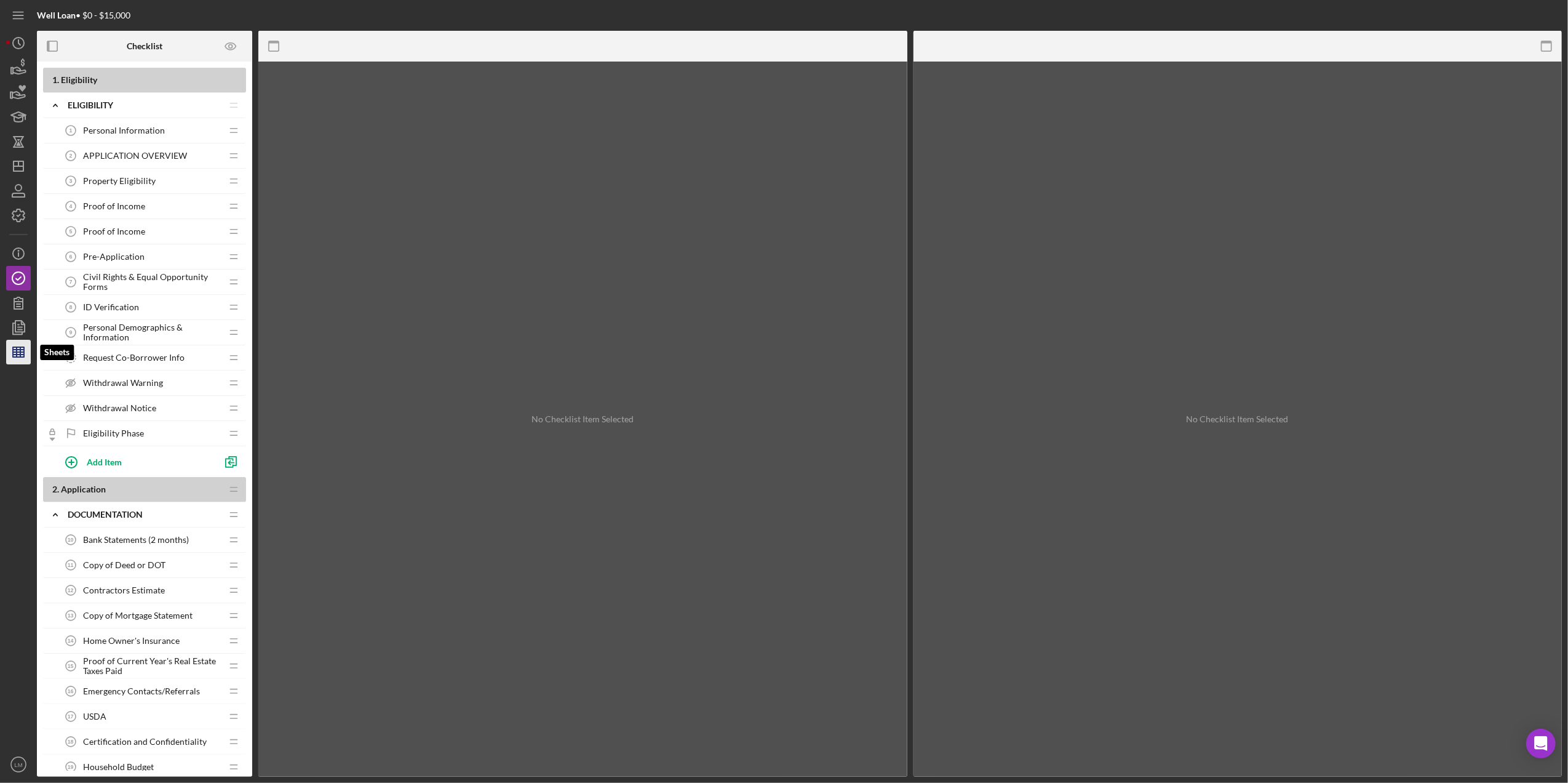
click at [28, 348] on icon "button" at bounding box center [18, 351] width 31 height 31
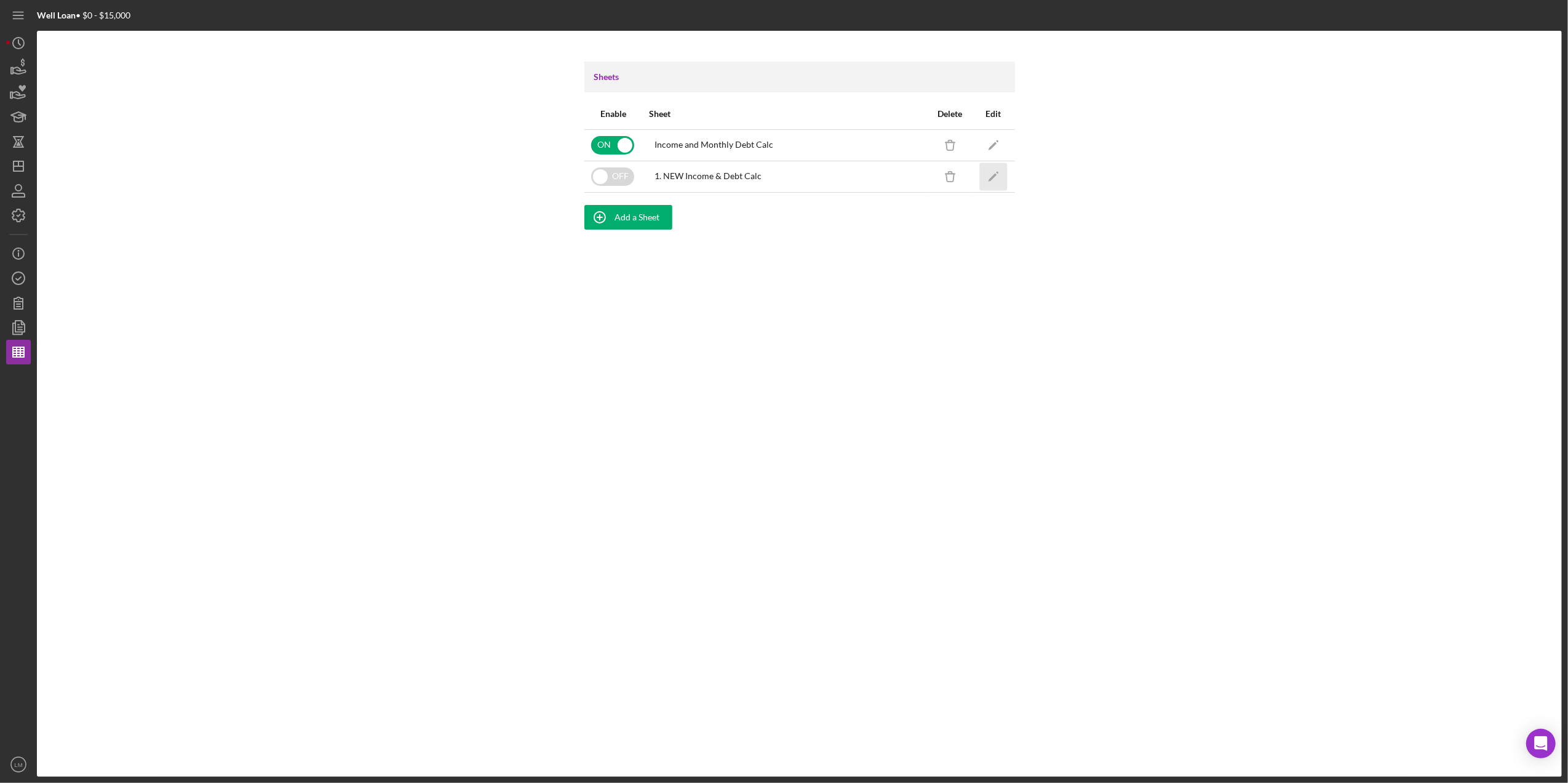
click at [987, 179] on icon "Icon/Edit" at bounding box center [993, 176] width 28 height 28
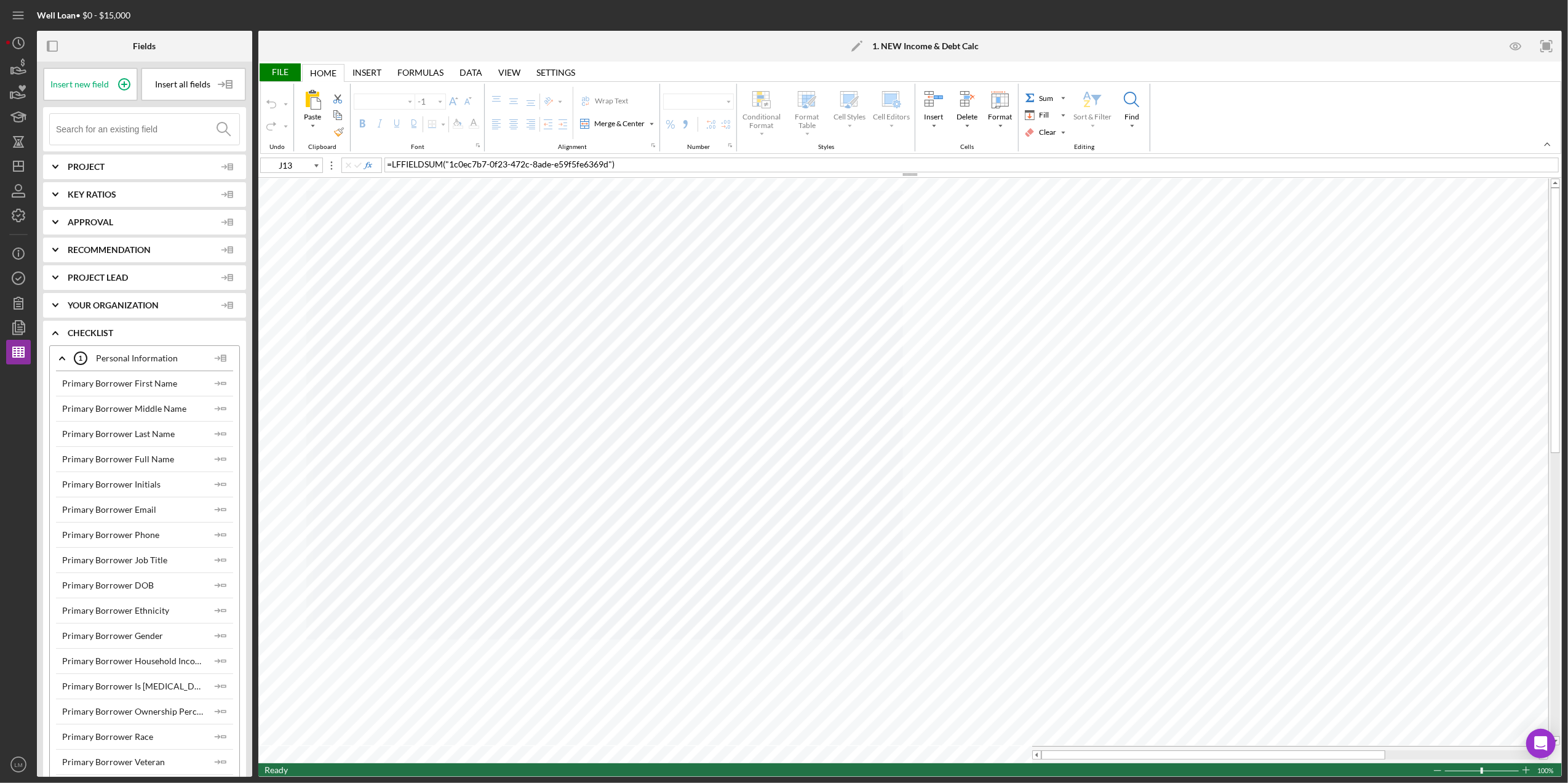
type input "Calibri"
type input "11"
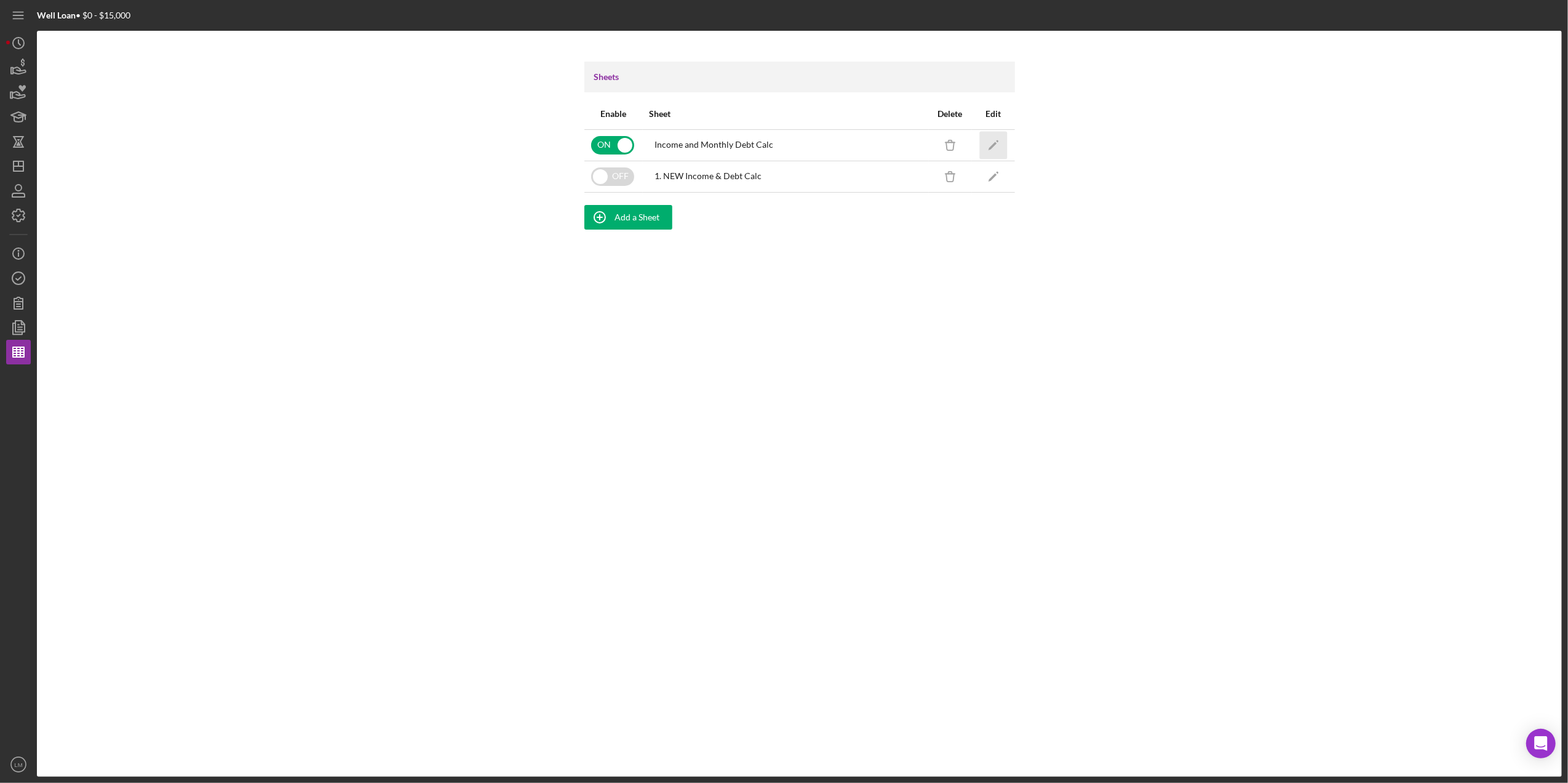
click at [998, 149] on icon "Icon/Edit" at bounding box center [993, 145] width 28 height 28
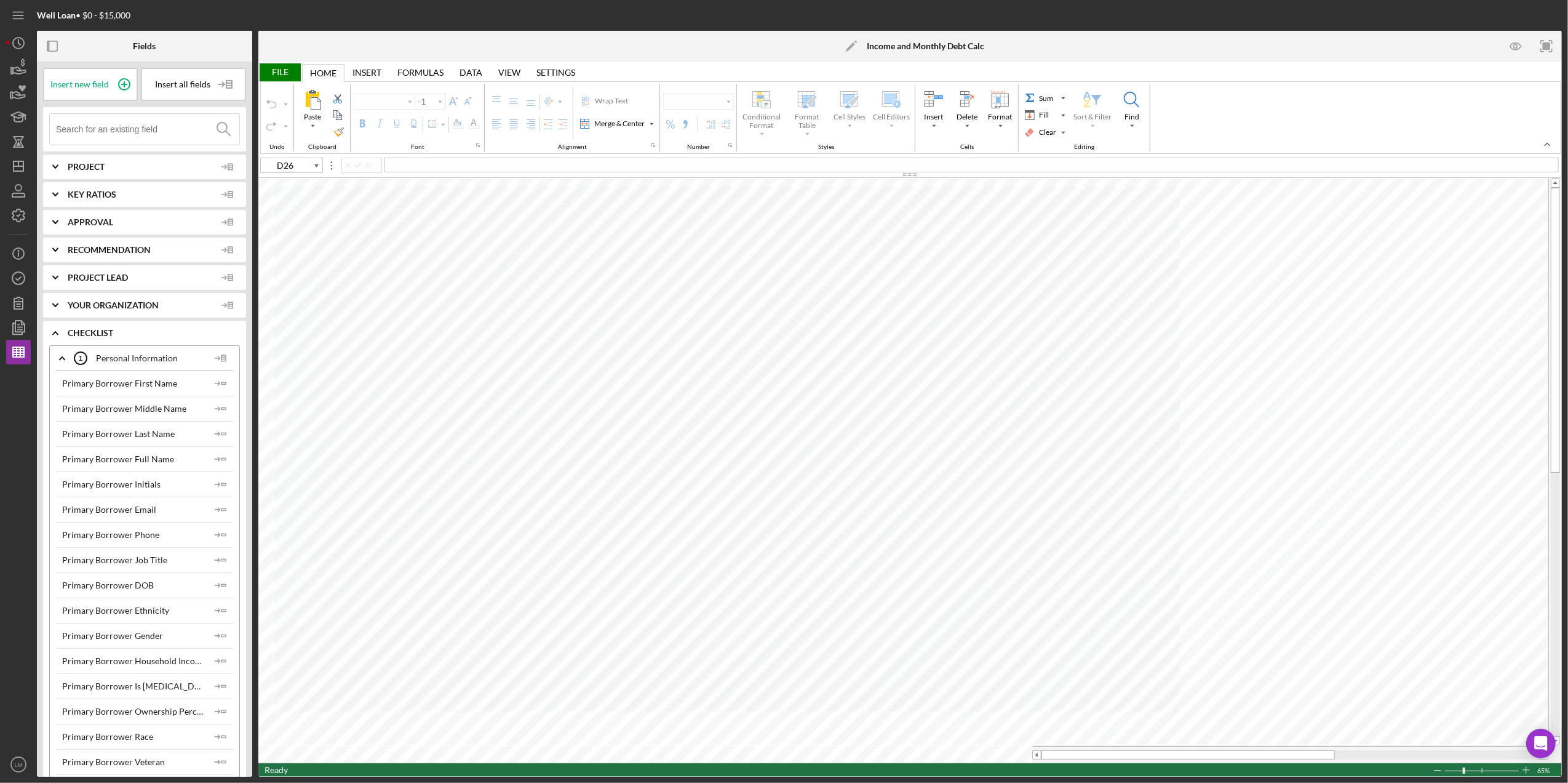
type input "Aptos Narrow"
type input "11"
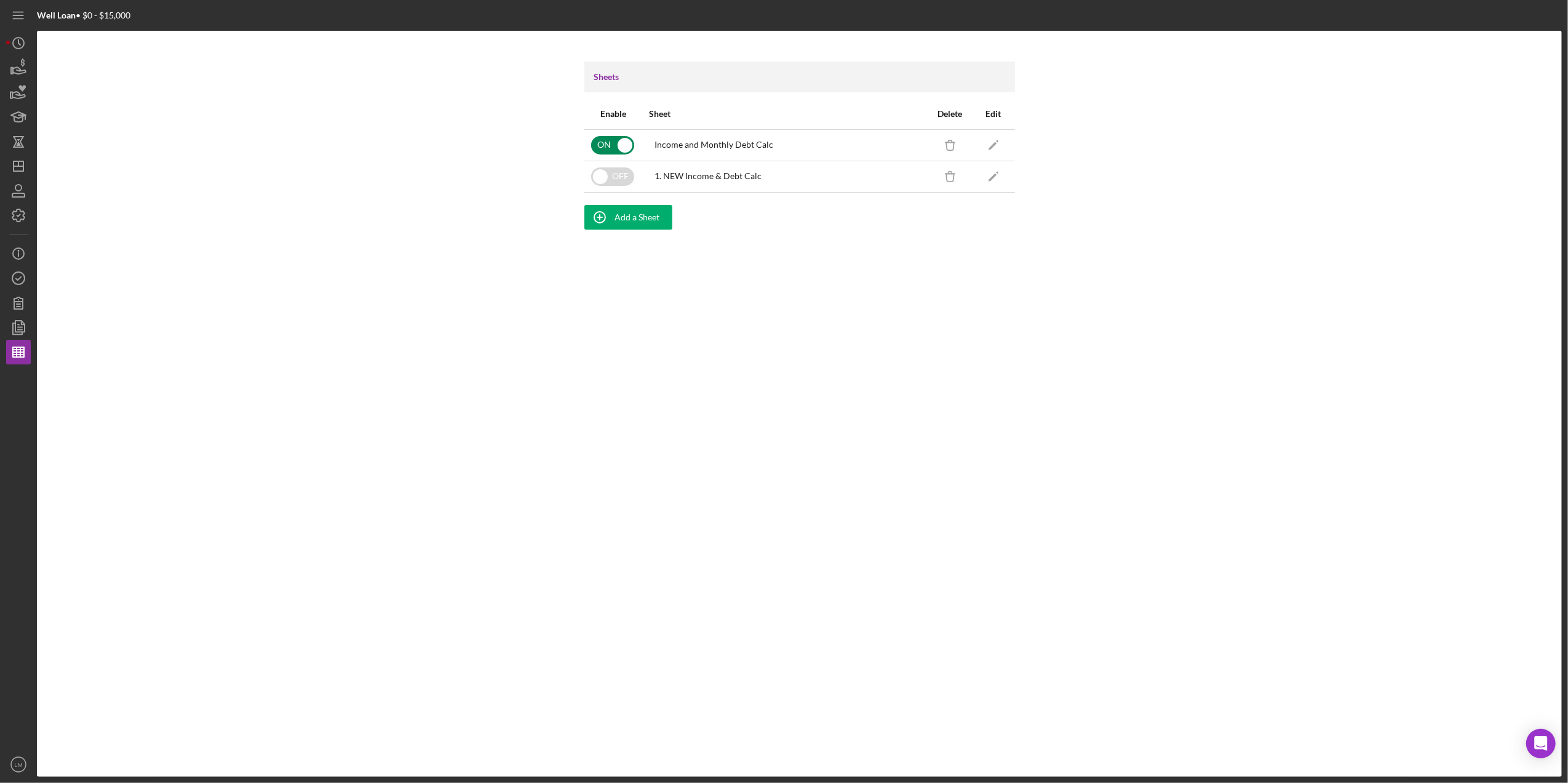
click at [598, 140] on input "checkbox" at bounding box center [612, 145] width 43 height 19
checkbox input "false"
click at [608, 171] on input "checkbox" at bounding box center [612, 177] width 43 height 19
checkbox input "true"
click at [625, 213] on div "Add a Sheet" at bounding box center [637, 217] width 45 height 24
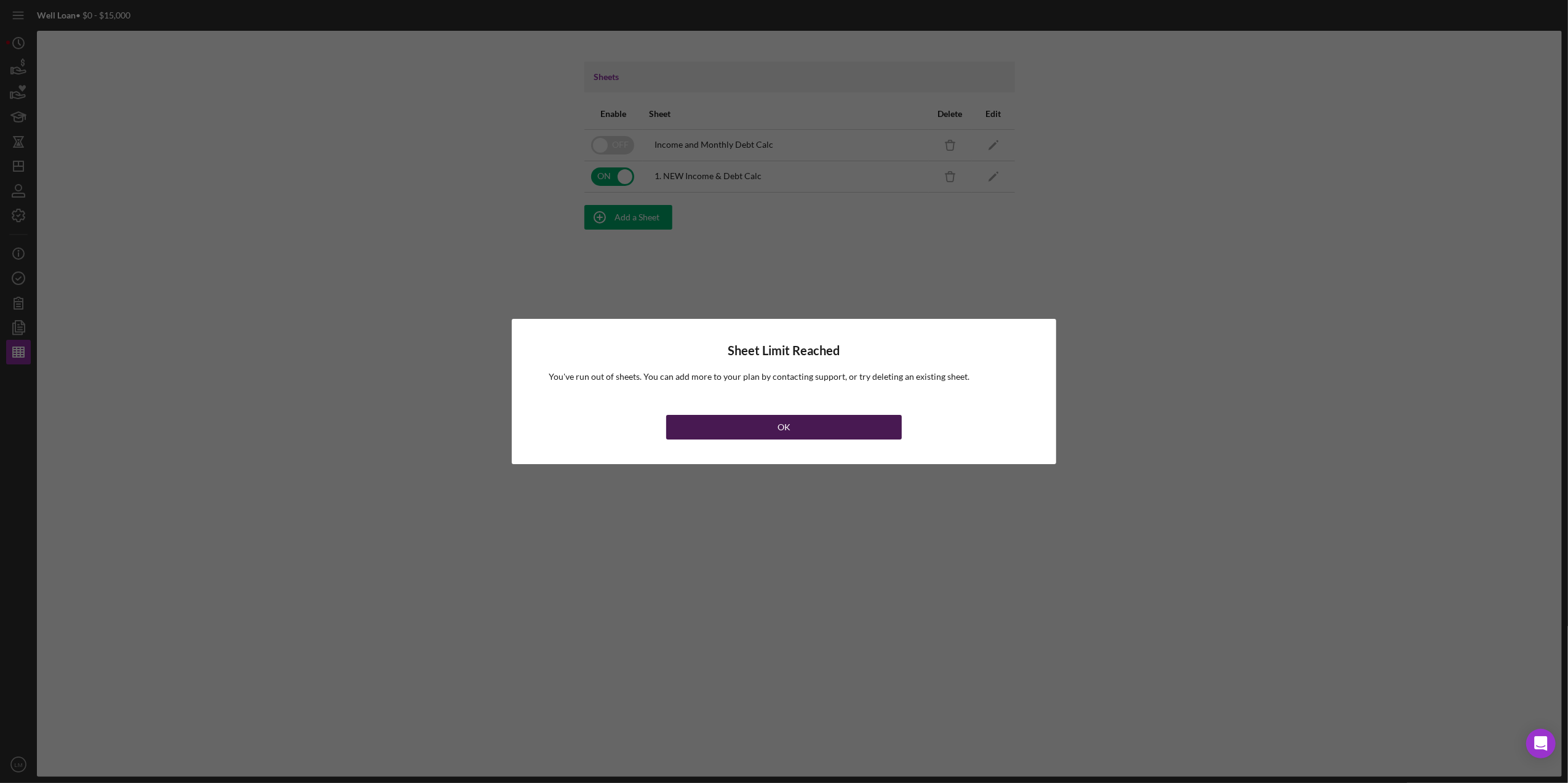
click at [774, 432] on button "OK" at bounding box center [784, 427] width 235 height 24
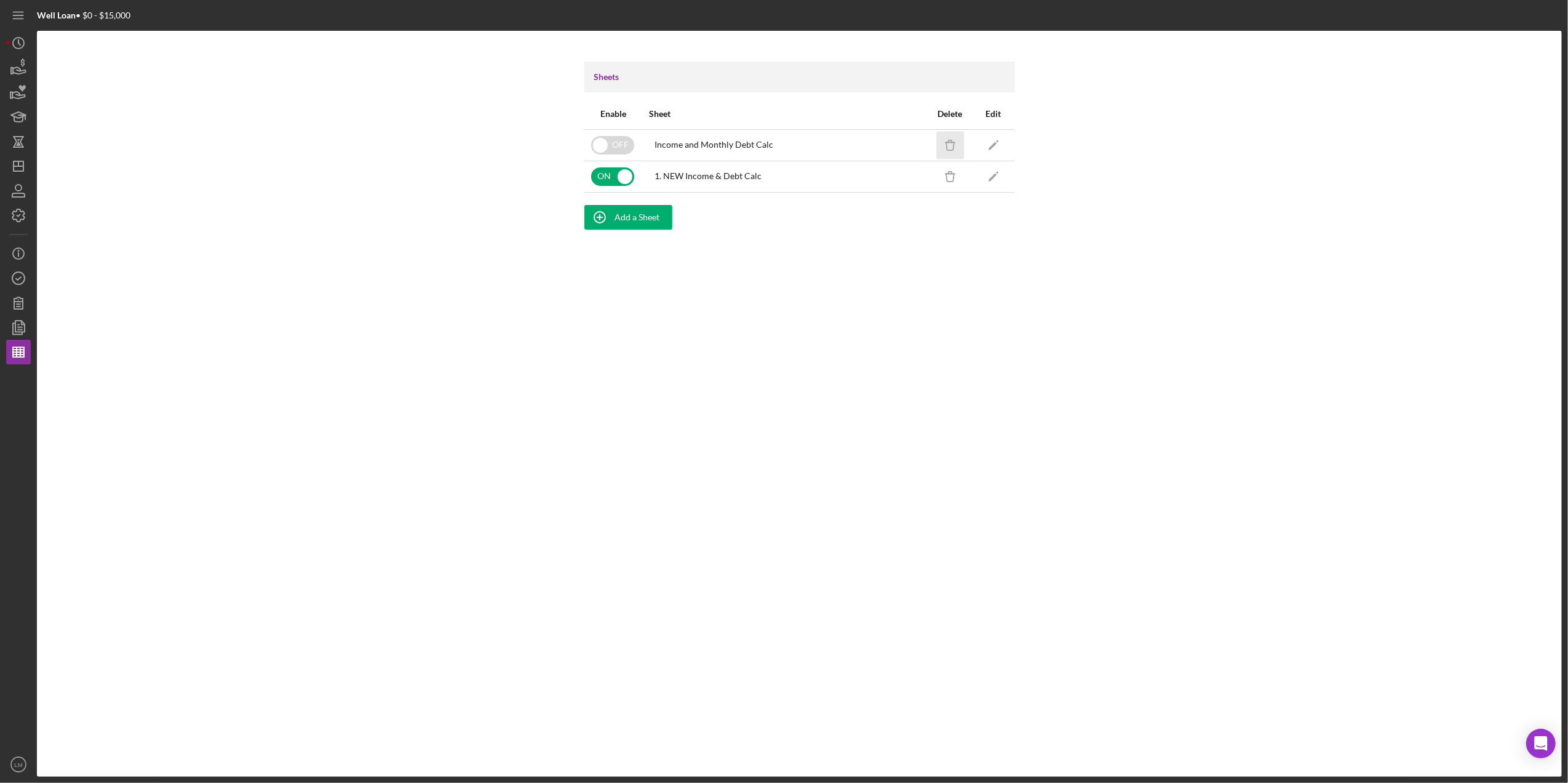
click at [949, 142] on line "button" at bounding box center [949, 142] width 9 height 0
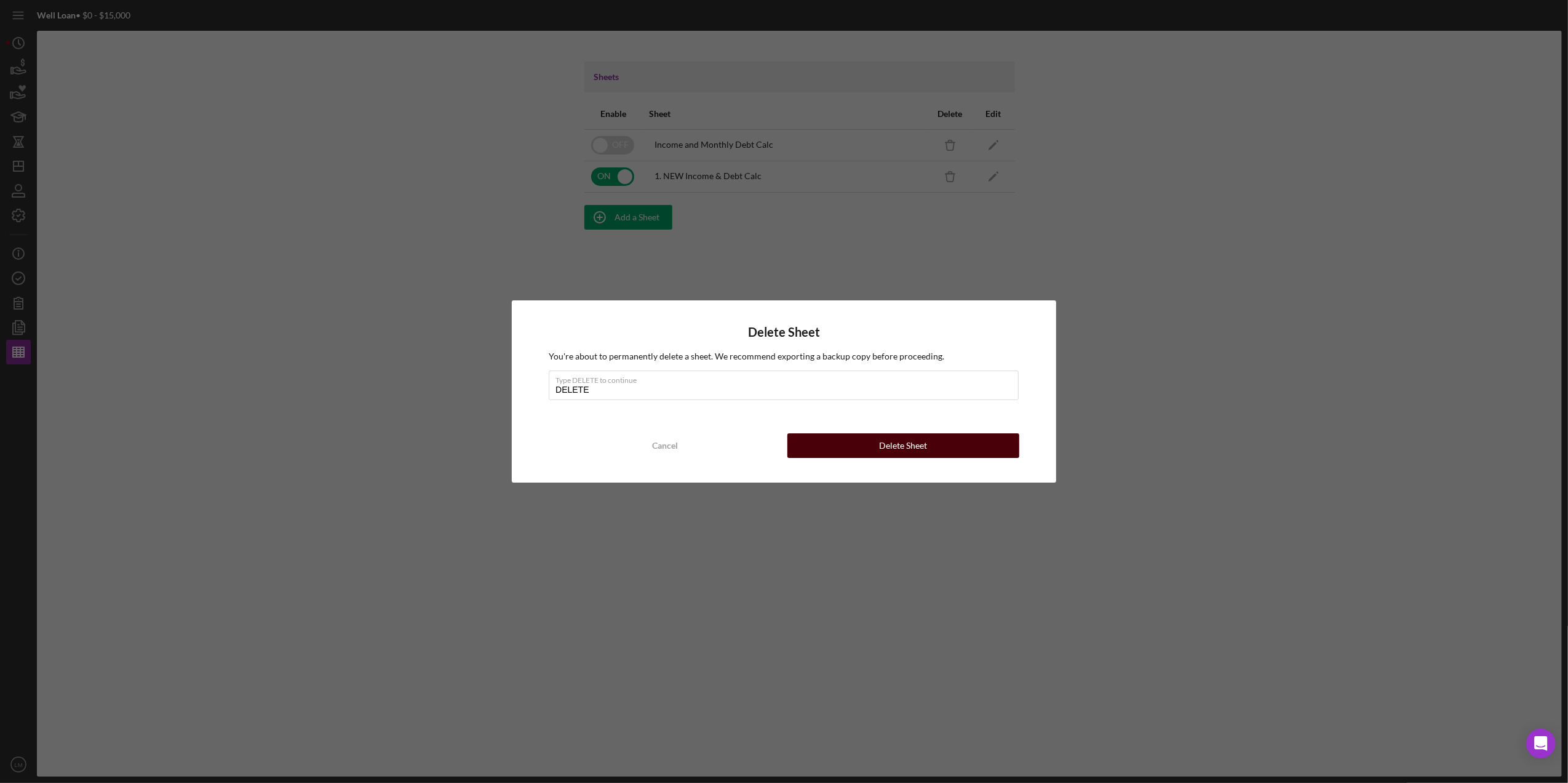
type input "DELETE"
click at [984, 441] on button "Delete Sheet" at bounding box center [903, 446] width 232 height 24
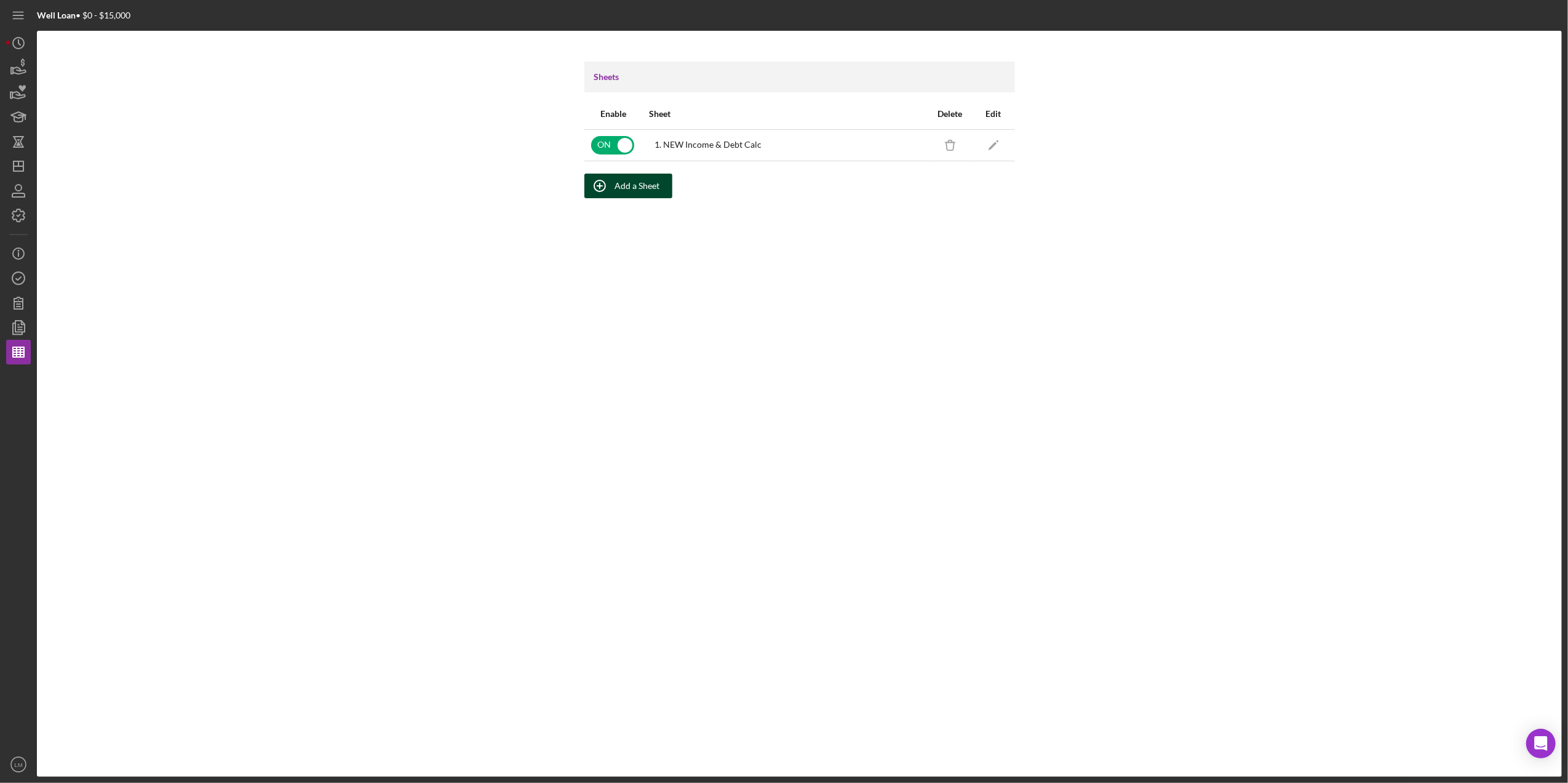
click at [652, 188] on div "Add a Sheet" at bounding box center [637, 185] width 45 height 24
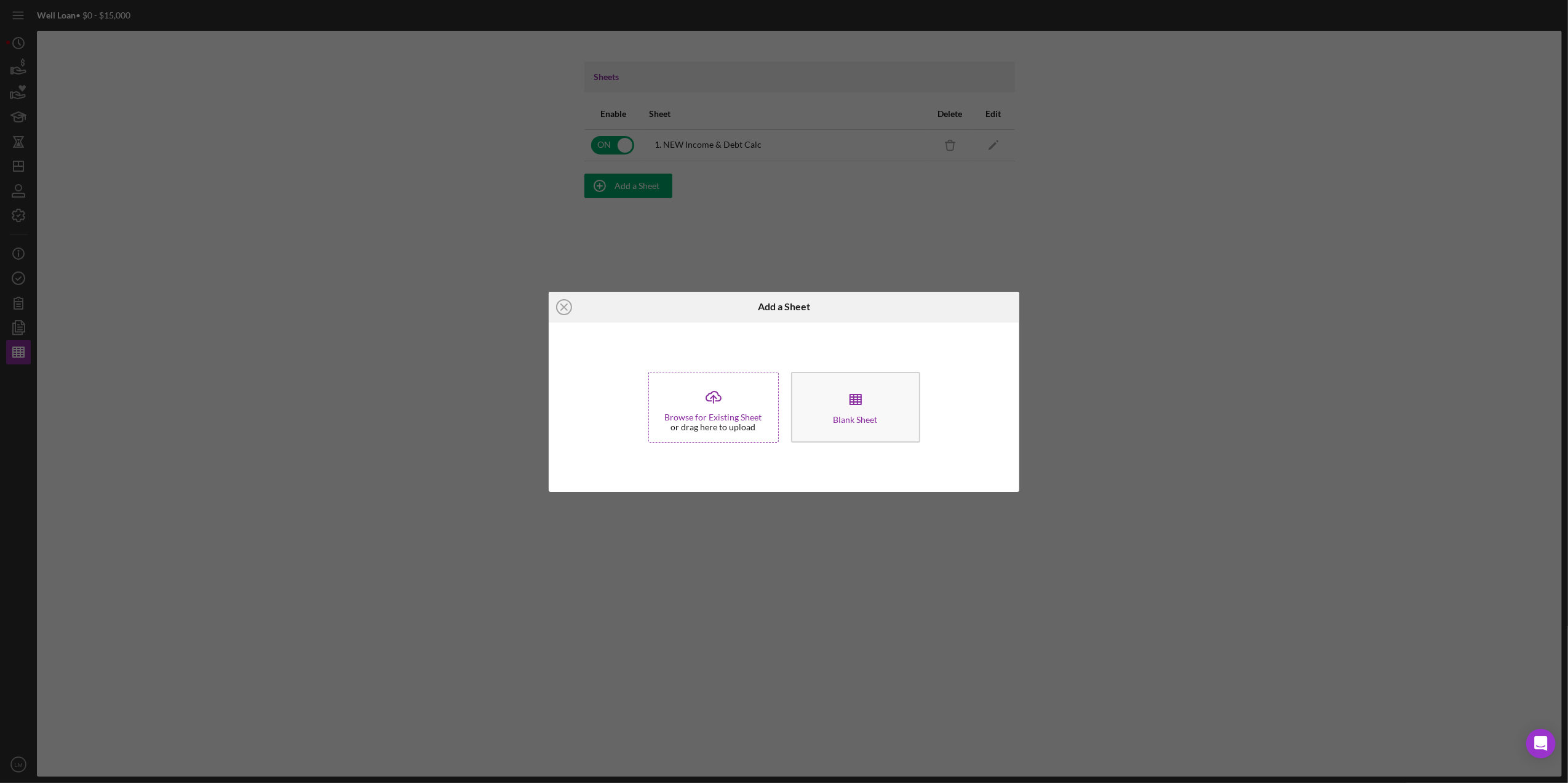
click at [733, 434] on div "Icon/Upload Browse for Existing Sheet or drag here to upload" at bounding box center [713, 407] width 130 height 71
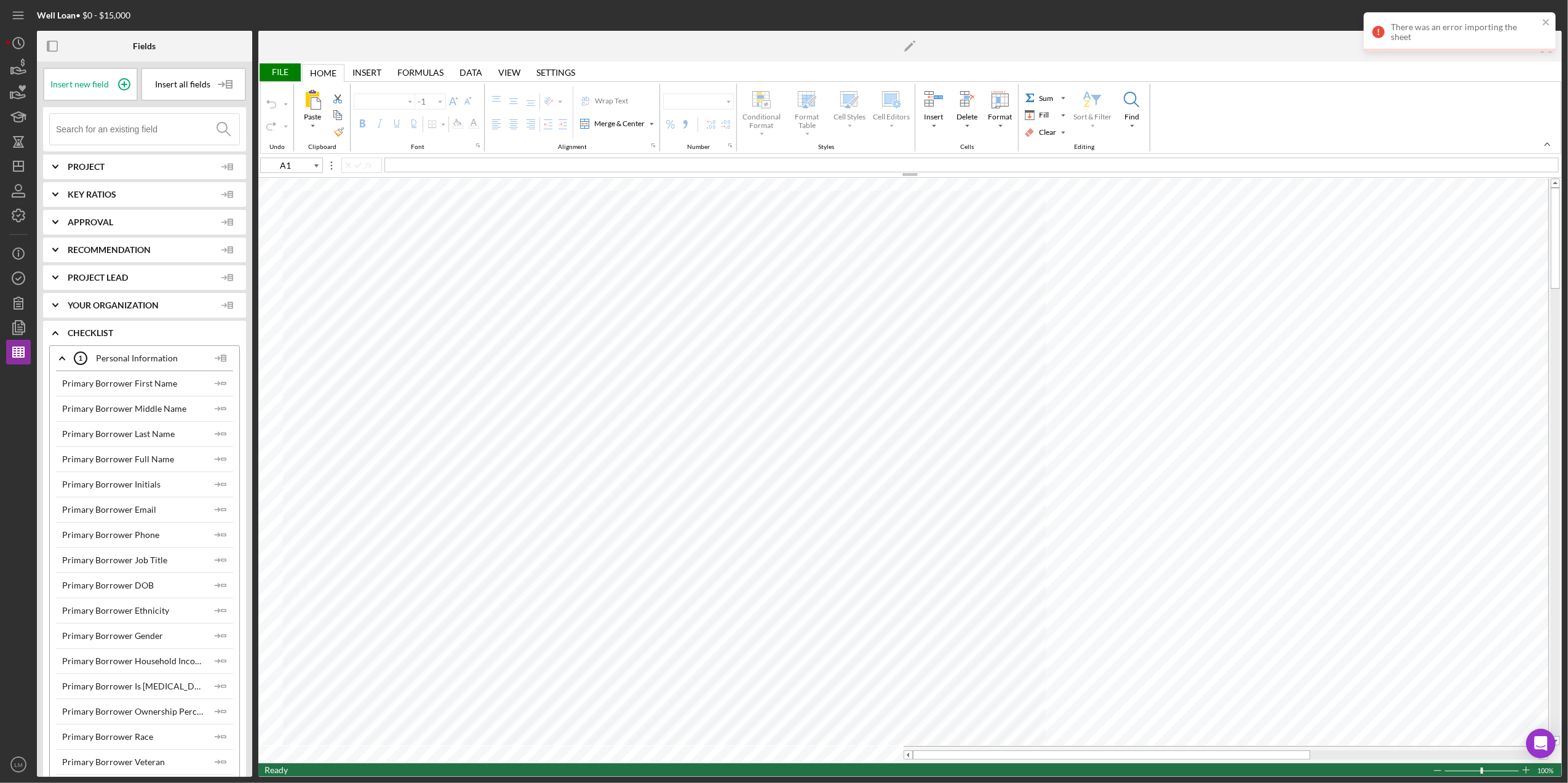
type input "Calibri"
type input "11"
click at [18, 356] on icon "button" at bounding box center [18, 351] width 31 height 31
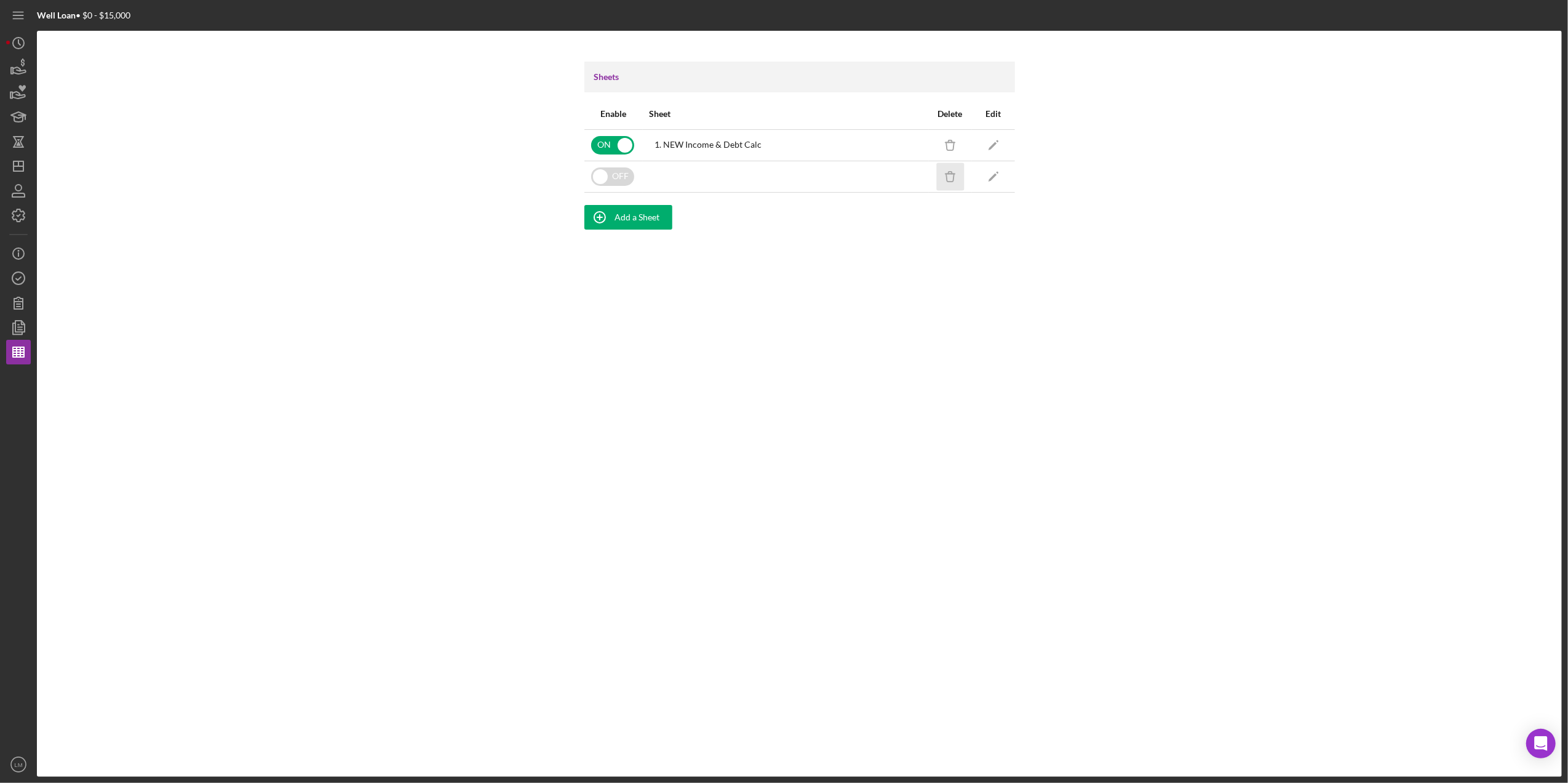
click at [955, 179] on icon "Icon/Delete" at bounding box center [950, 176] width 28 height 28
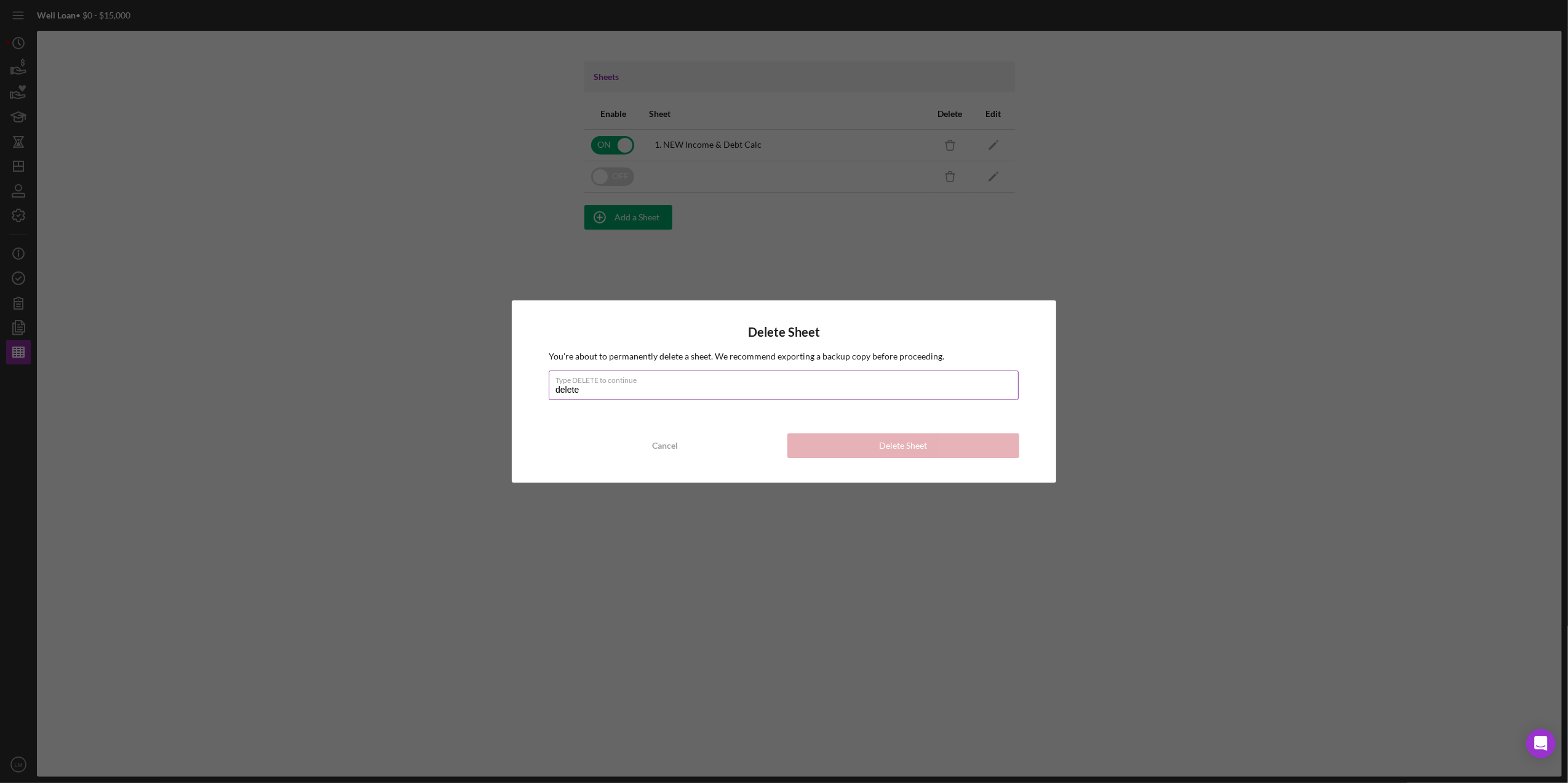
type input "DELETE"
click at [917, 449] on div "Delete Sheet" at bounding box center [902, 446] width 48 height 24
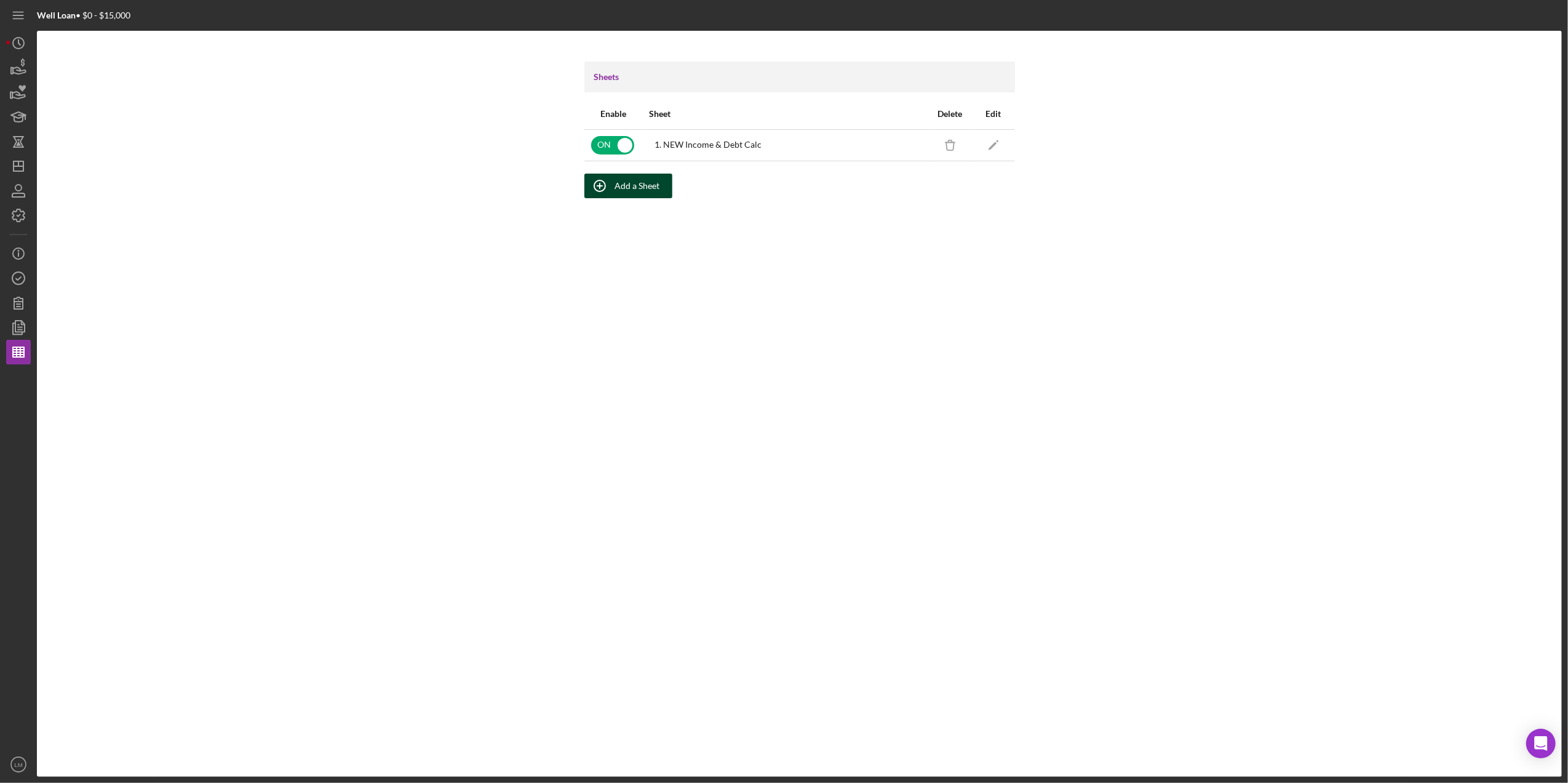
click at [618, 197] on div "Add a Sheet" at bounding box center [637, 185] width 45 height 24
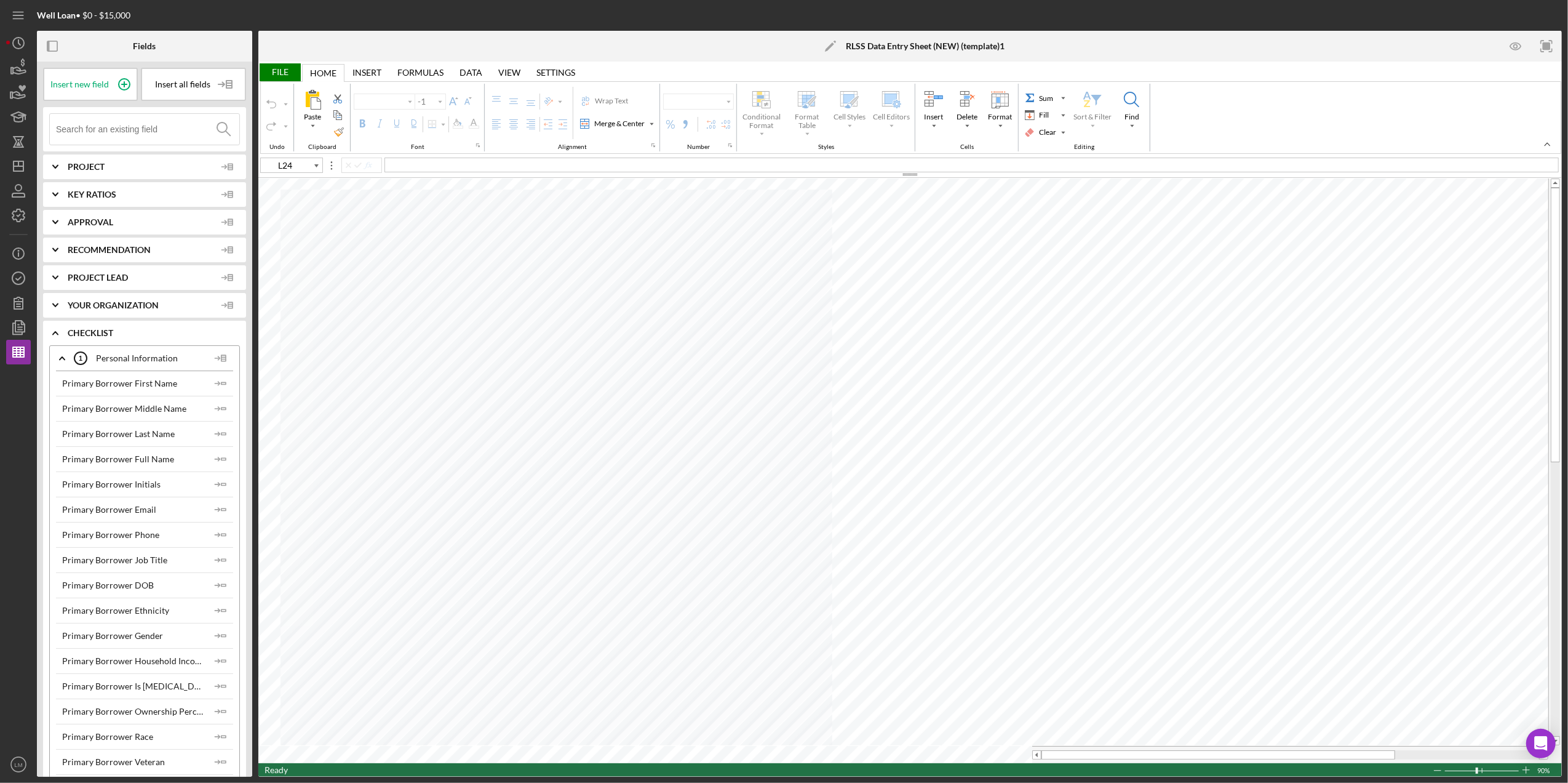
type input "Calibri"
type input "11"
click at [160, 458] on div "Primary Borrower Full Name" at bounding box center [118, 459] width 112 height 10
click at [149, 458] on div "Primary Borrower Full Name" at bounding box center [118, 459] width 112 height 10
click at [222, 459] on polygon "button" at bounding box center [224, 459] width 5 height 2
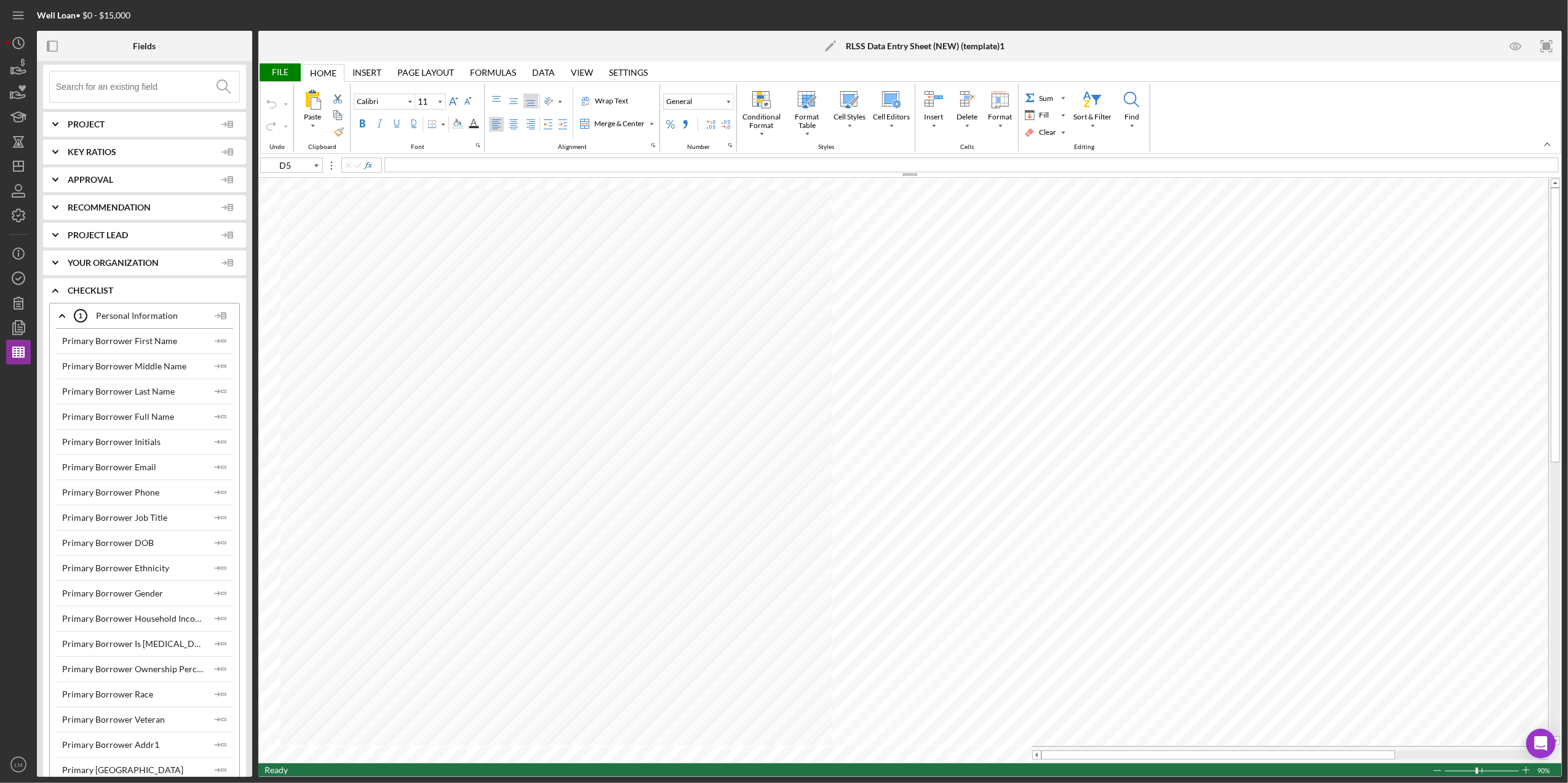
scroll to position [81, 0]
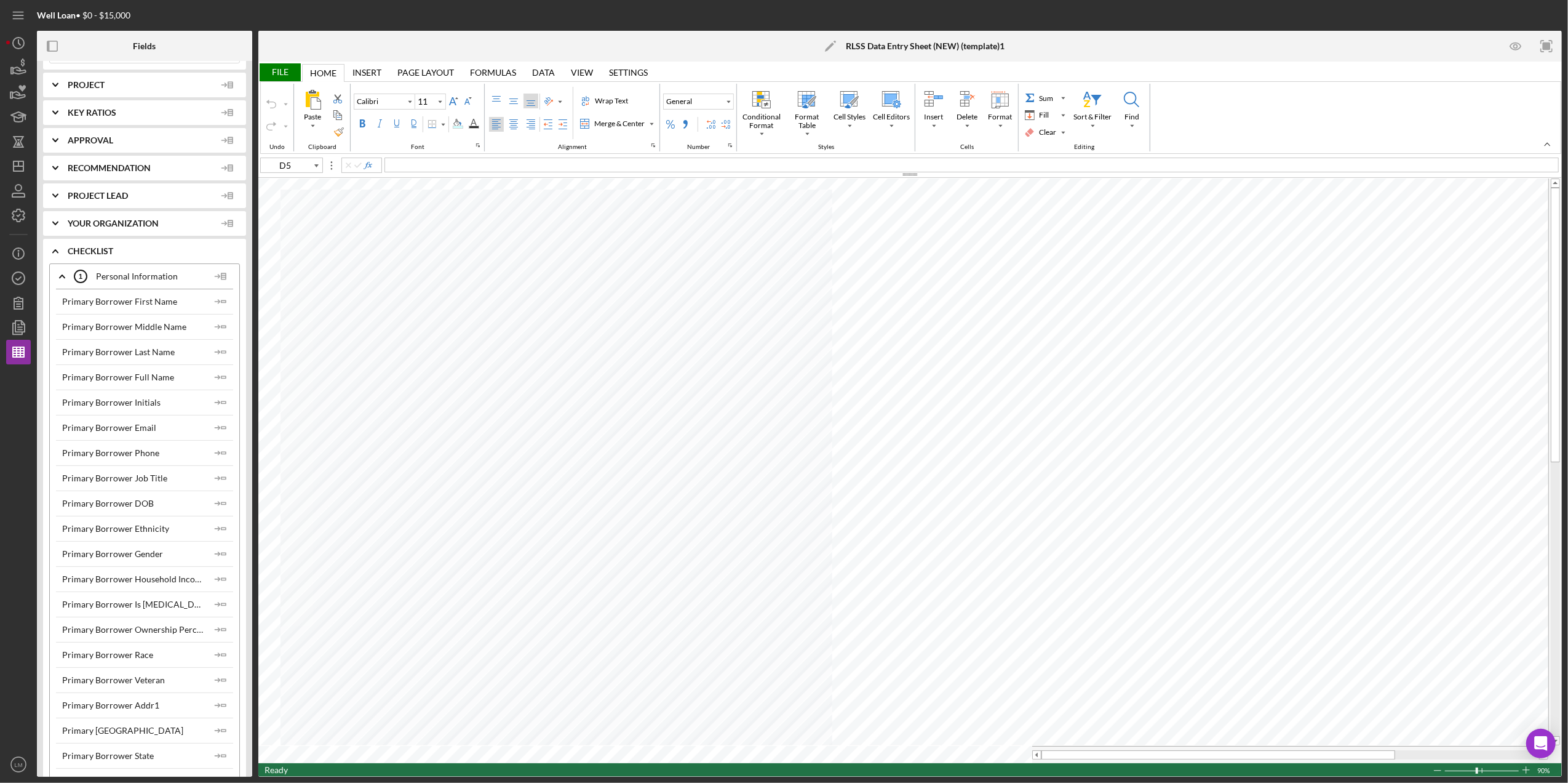
click at [169, 423] on div "Primary Borrower Email" at bounding box center [133, 427] width 143 height 10
click at [218, 422] on icon "Icon/Insert Field" at bounding box center [221, 427] width 24 height 24
click at [218, 456] on icon "Icon/Insert Field" at bounding box center [221, 452] width 24 height 24
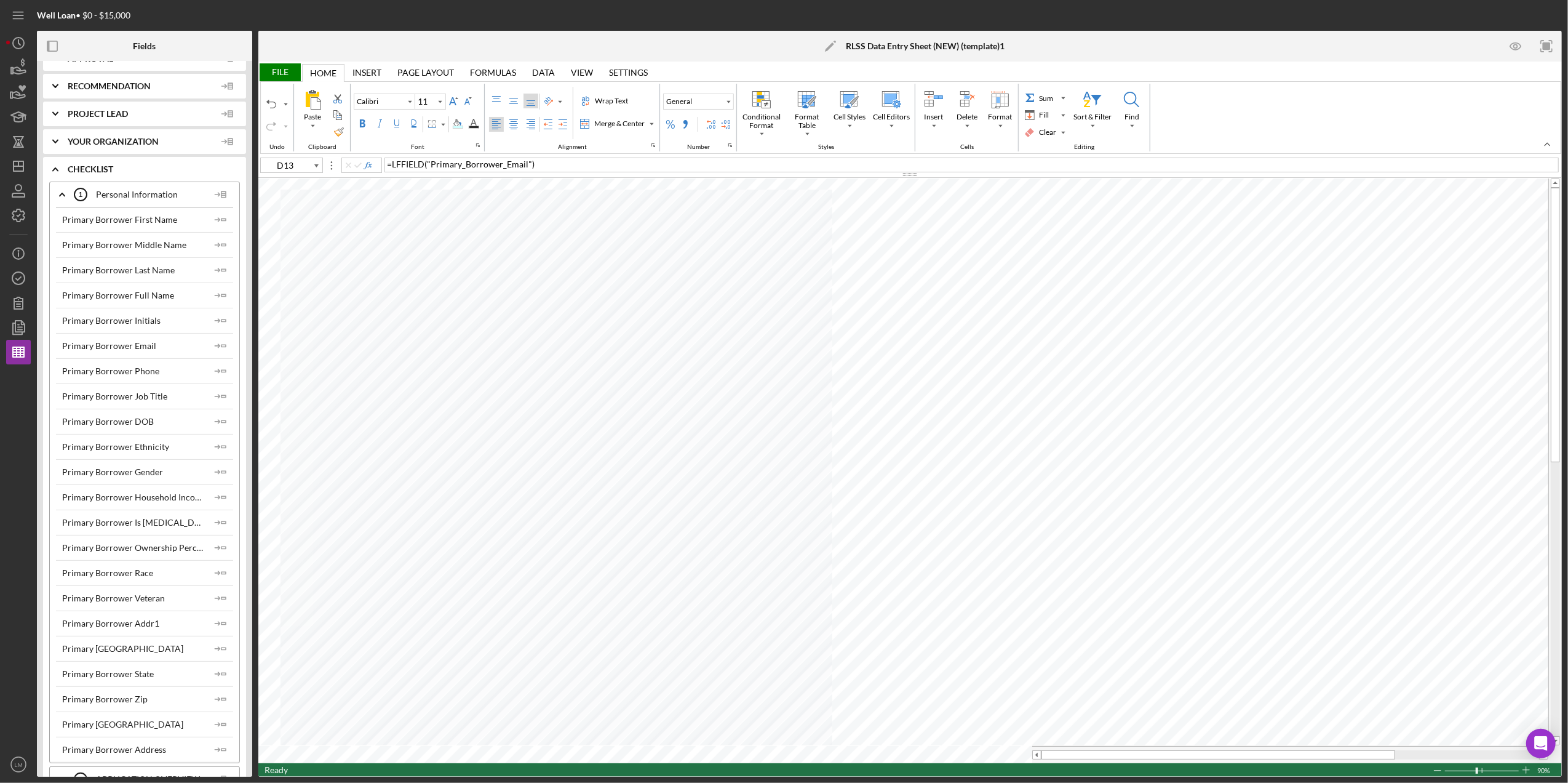
scroll to position [246, 0]
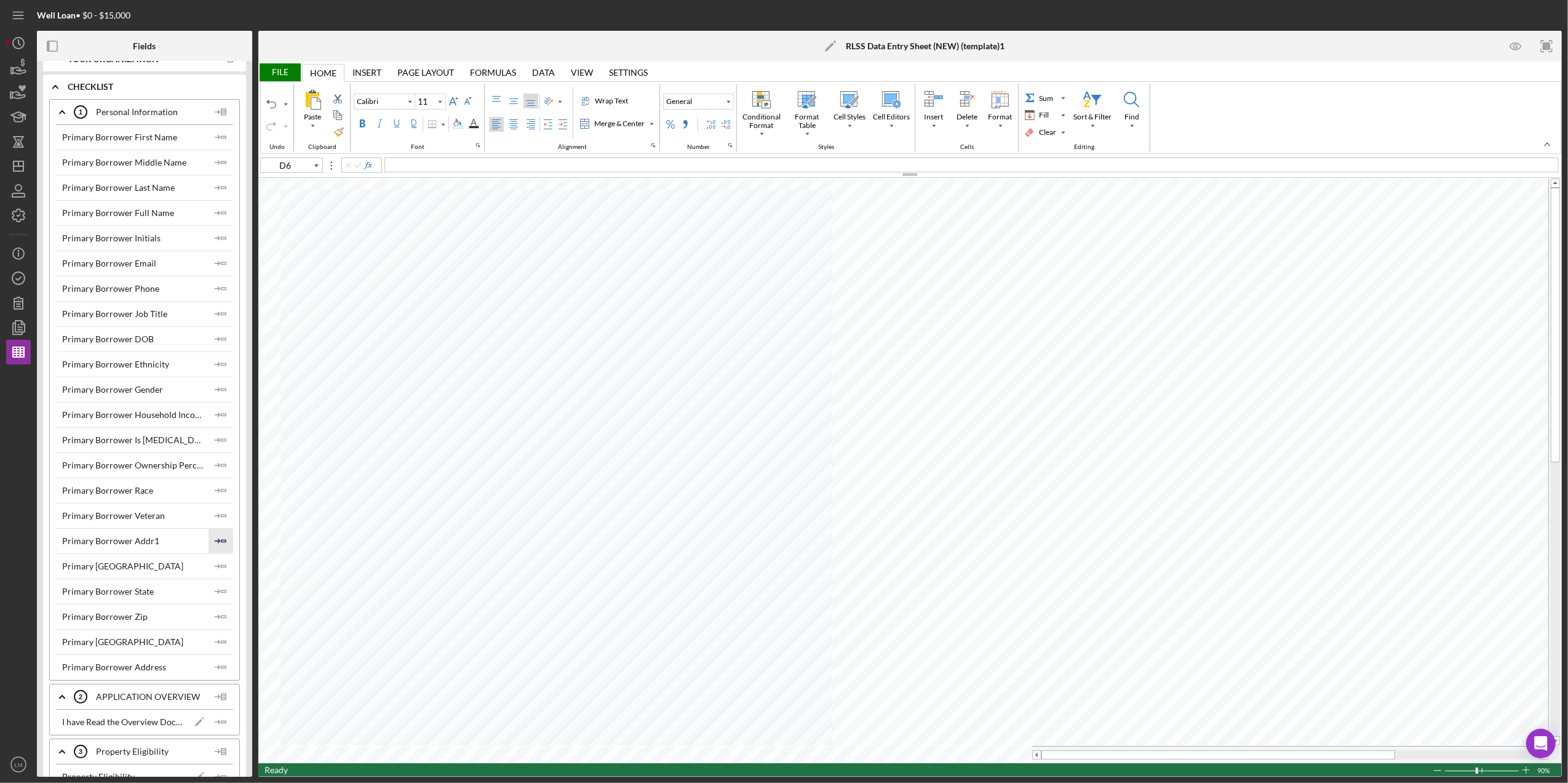
click at [216, 548] on icon "Icon/Insert Field" at bounding box center [221, 540] width 24 height 24
click at [219, 561] on icon "Icon/Insert Field" at bounding box center [221, 566] width 24 height 24
click at [216, 594] on icon "Icon/Insert Field" at bounding box center [221, 591] width 24 height 24
click at [222, 621] on icon "Icon/Insert Field" at bounding box center [221, 616] width 24 height 24
click at [220, 648] on icon "Icon/Insert Field" at bounding box center [221, 642] width 24 height 24
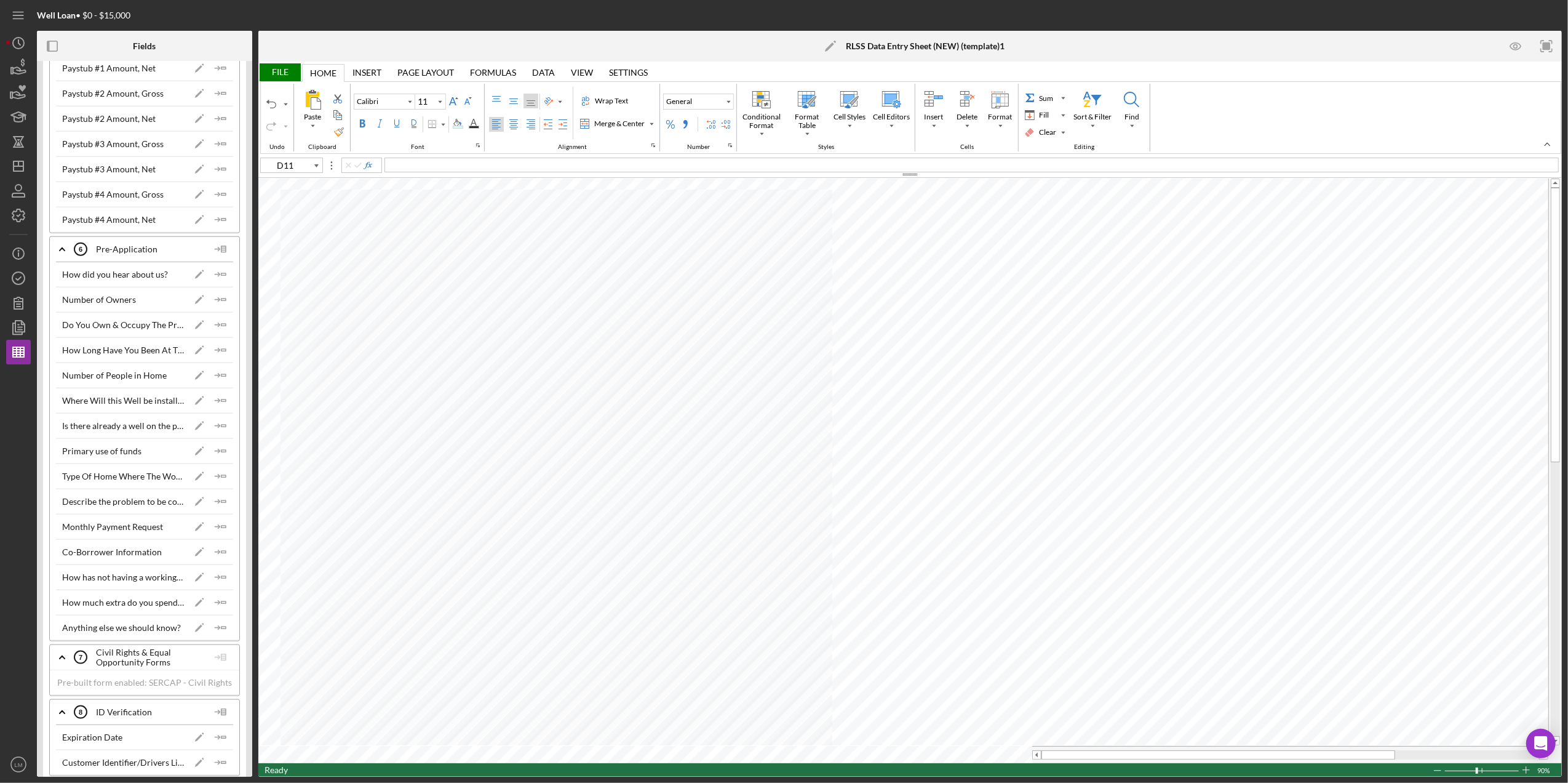
scroll to position [1395, 0]
click at [223, 350] on icon "Icon/Insert Field" at bounding box center [221, 347] width 24 height 24
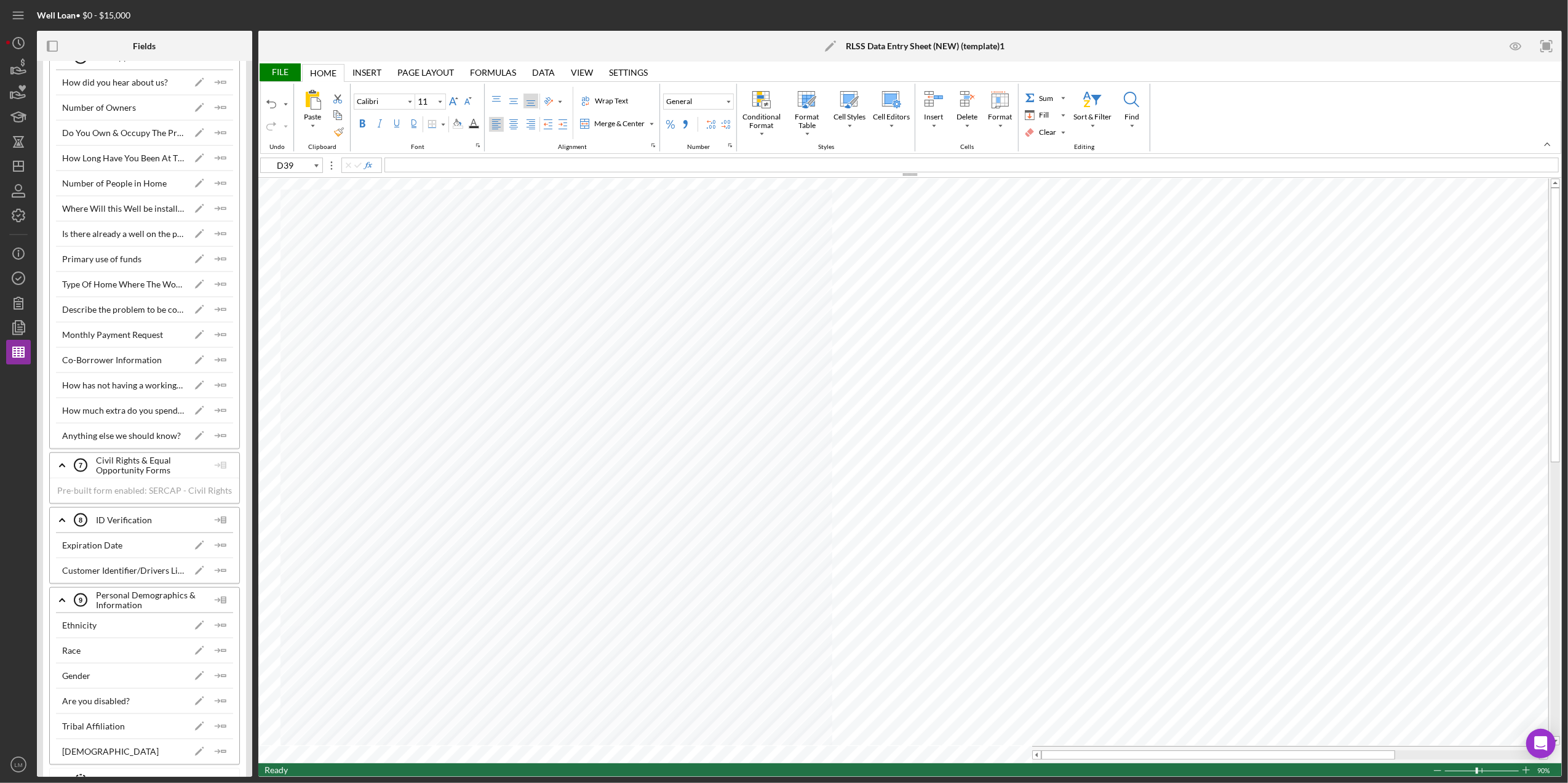
scroll to position [1641, 0]
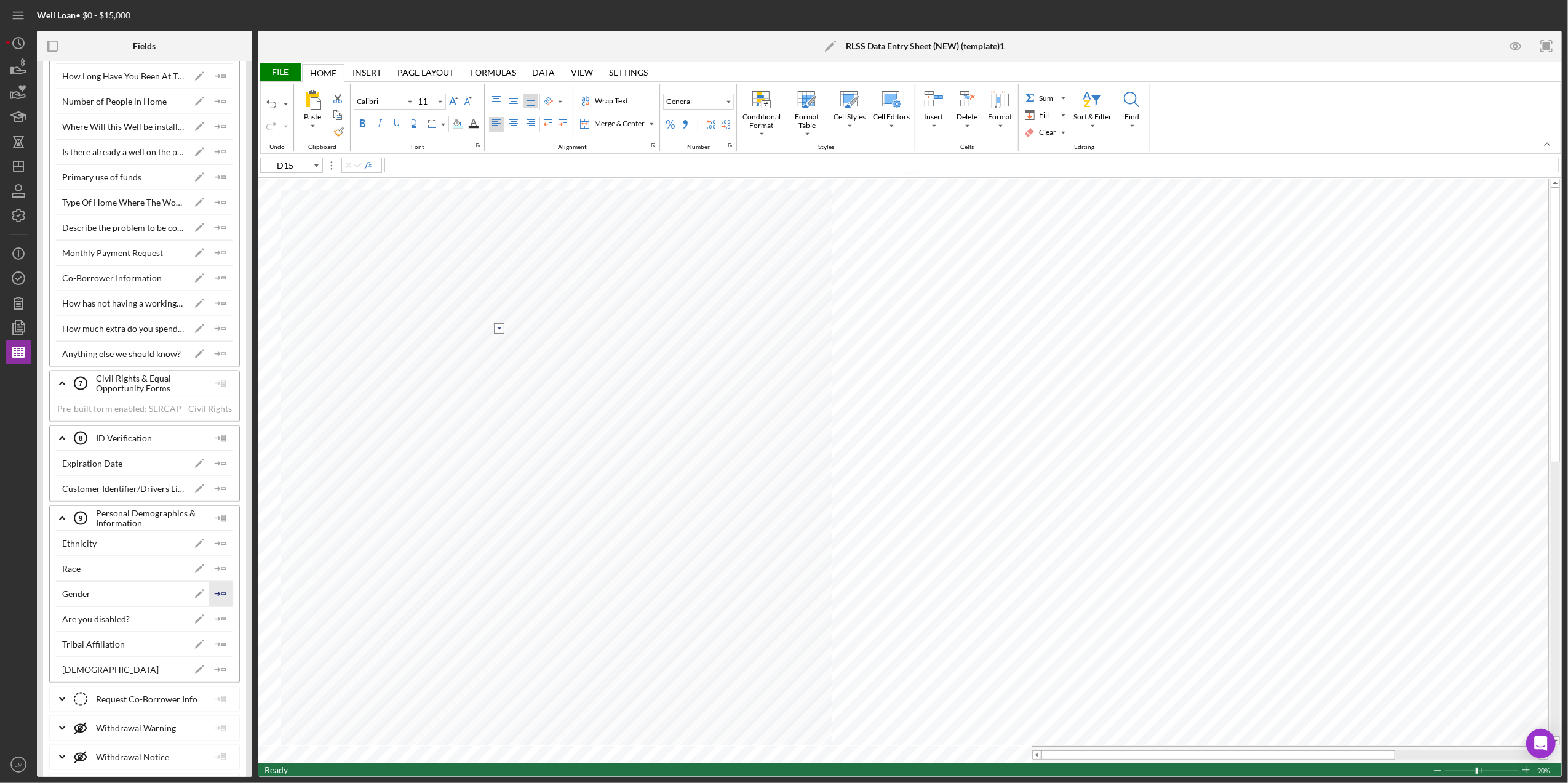
click at [220, 606] on icon "Icon/Insert Field" at bounding box center [221, 594] width 24 height 24
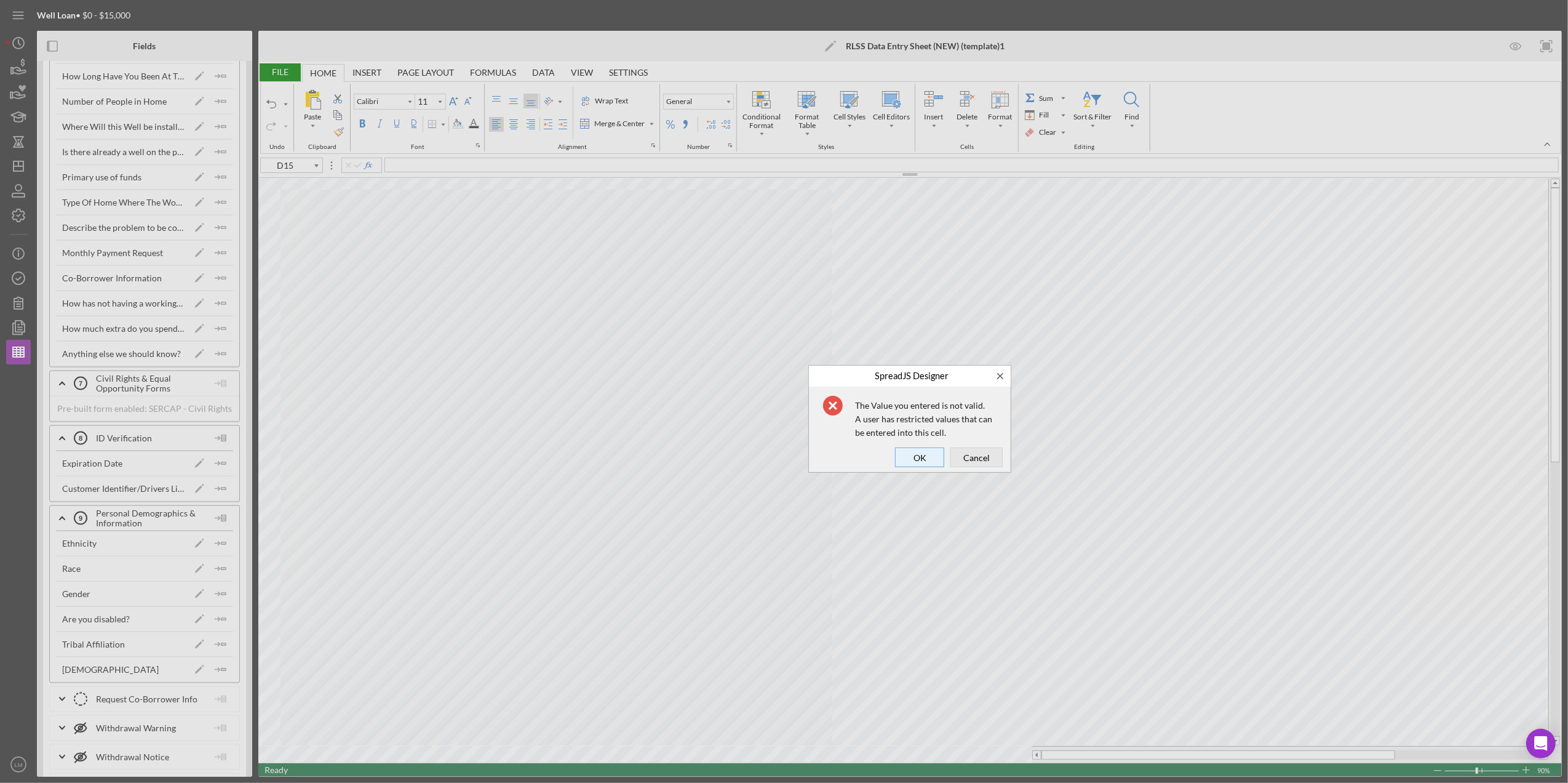
click at [921, 460] on span "OK" at bounding box center [919, 457] width 40 height 17
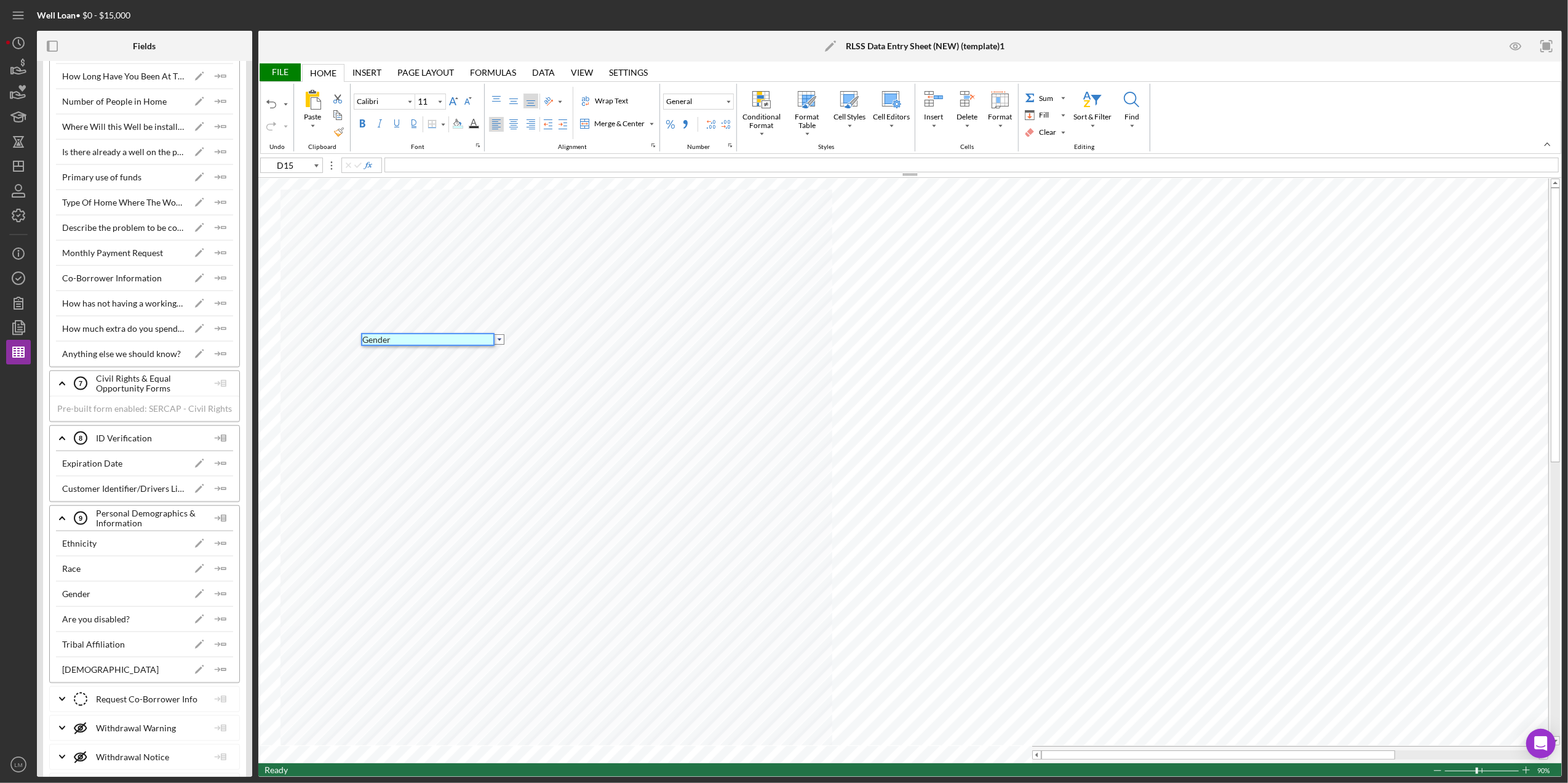
click at [500, 338] on input "image" at bounding box center [499, 339] width 10 height 10
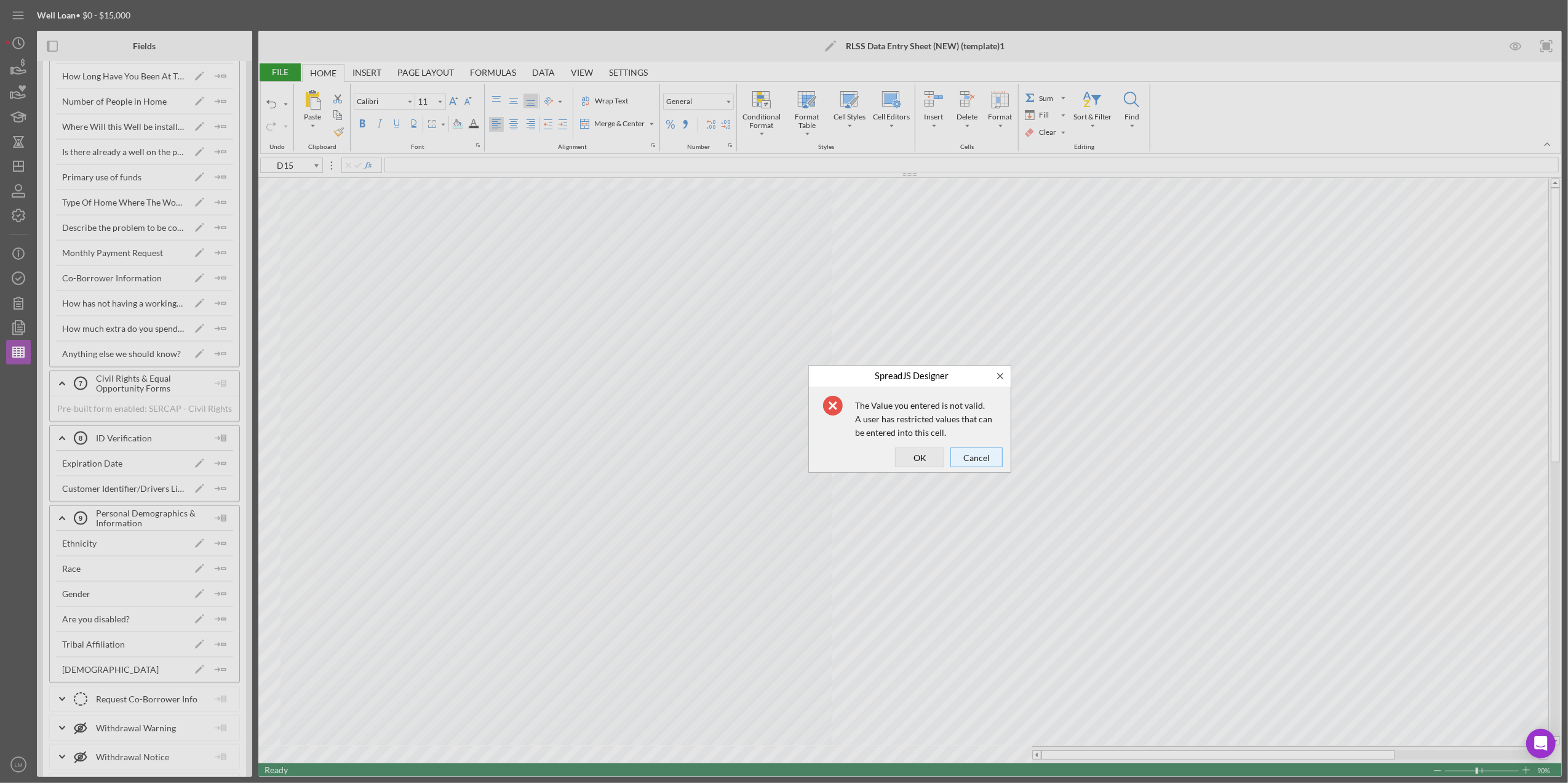
click at [962, 451] on span "Cancel" at bounding box center [976, 457] width 44 height 17
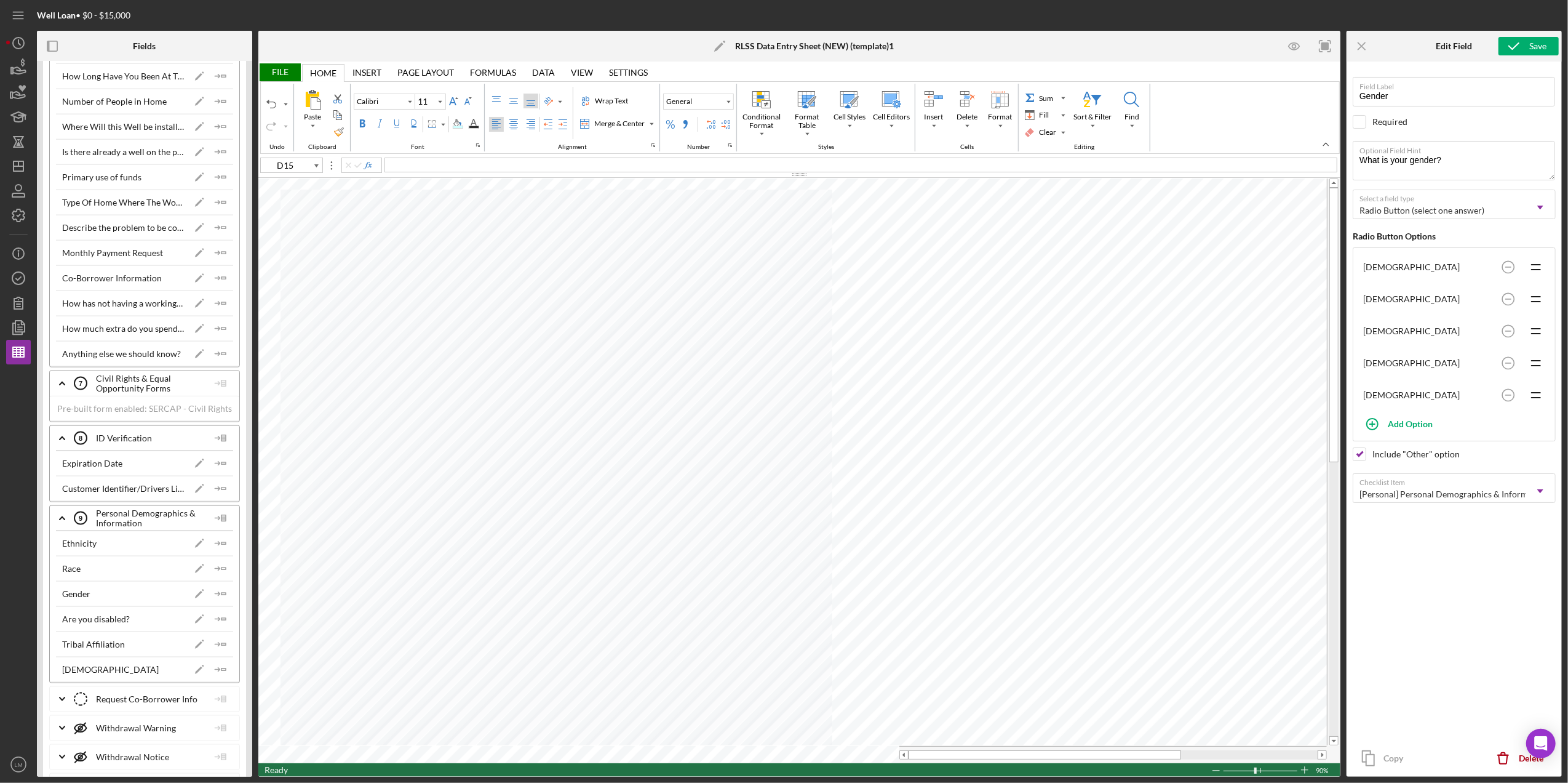
drag, startPoint x: 528, startPoint y: 70, endPoint x: 536, endPoint y: 71, distance: 8.1
click at [535, 71] on div "Data Data" at bounding box center [543, 72] width 38 height 18
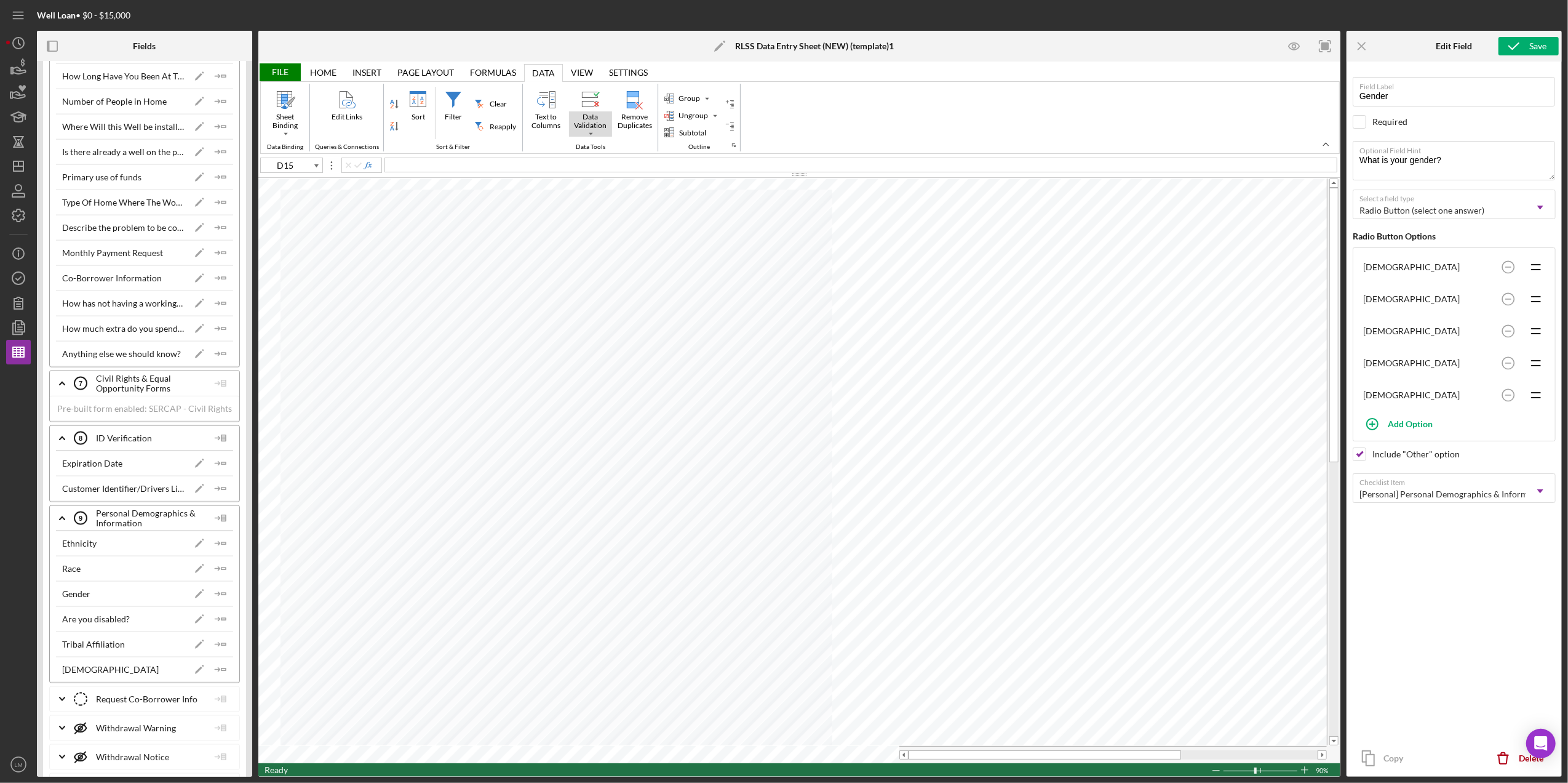
click at [587, 124] on div "Data Validation" at bounding box center [591, 121] width 43 height 20
click at [610, 148] on div "Data Validation" at bounding box center [617, 150] width 54 height 11
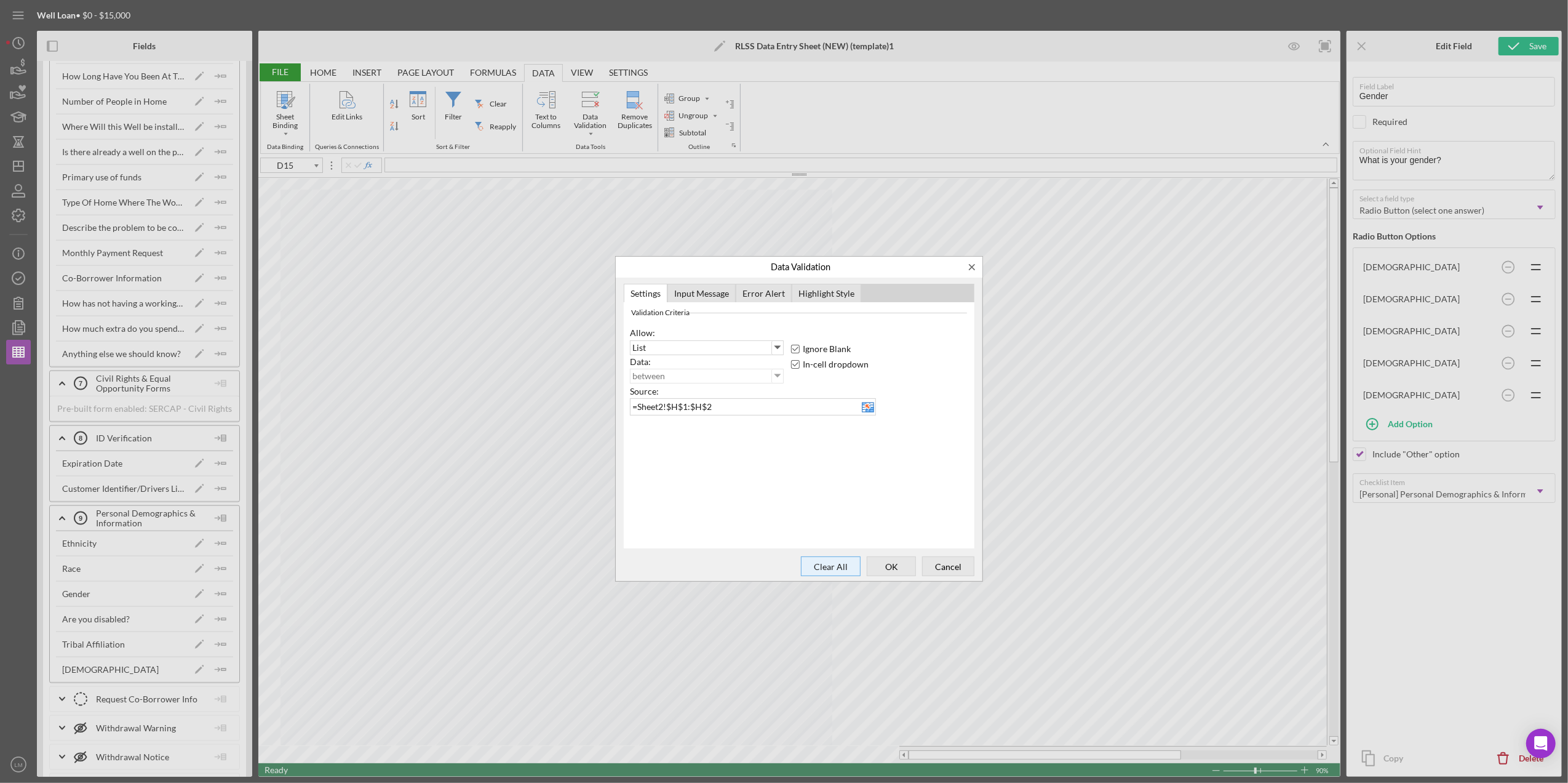
click at [833, 569] on span "Clear All" at bounding box center [830, 566] width 51 height 17
click at [908, 566] on span "OK" at bounding box center [890, 566] width 40 height 17
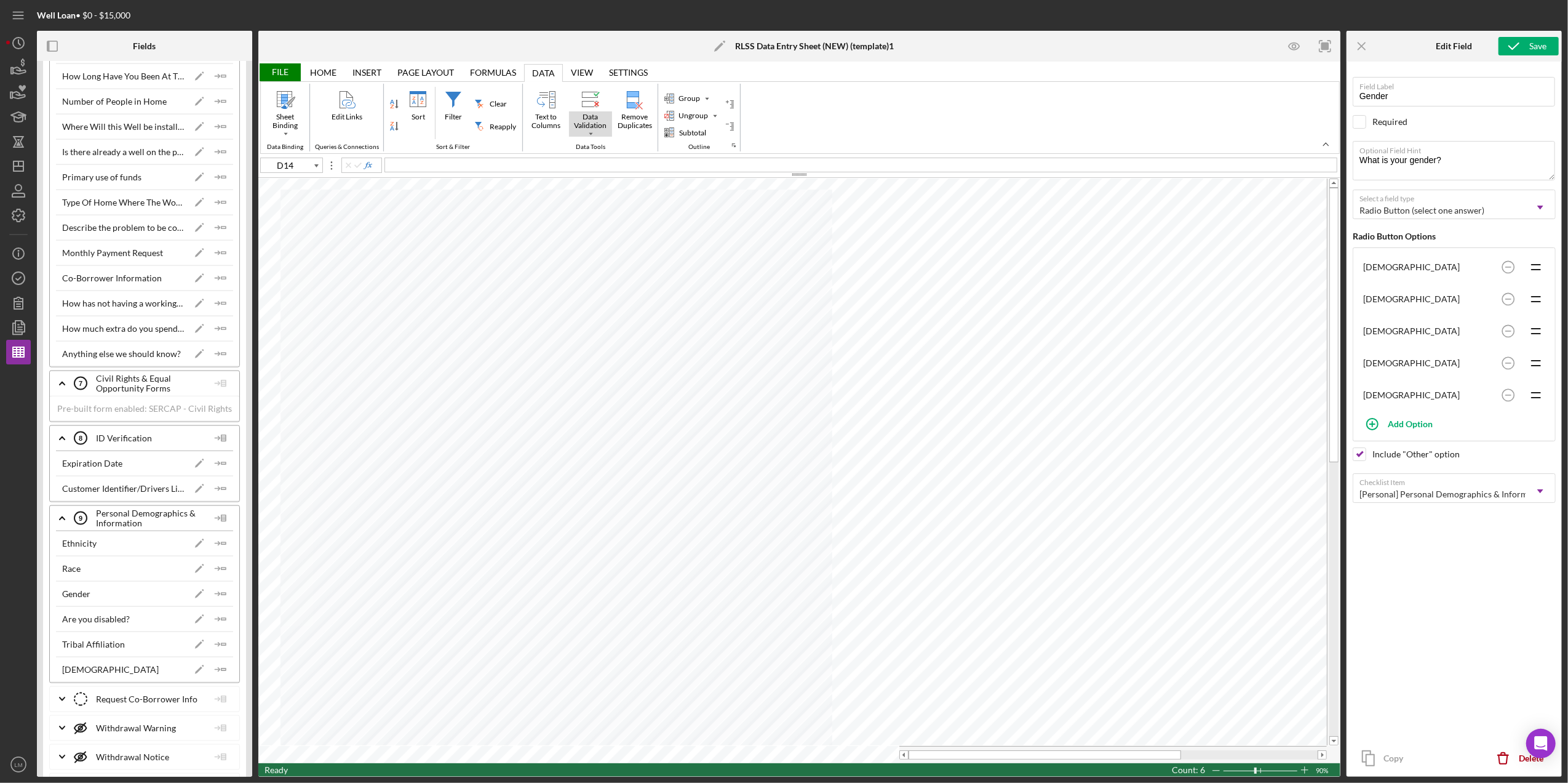
click at [582, 122] on div "Data Validation" at bounding box center [591, 121] width 43 height 20
click at [623, 155] on div "Data Validation" at bounding box center [617, 150] width 54 height 11
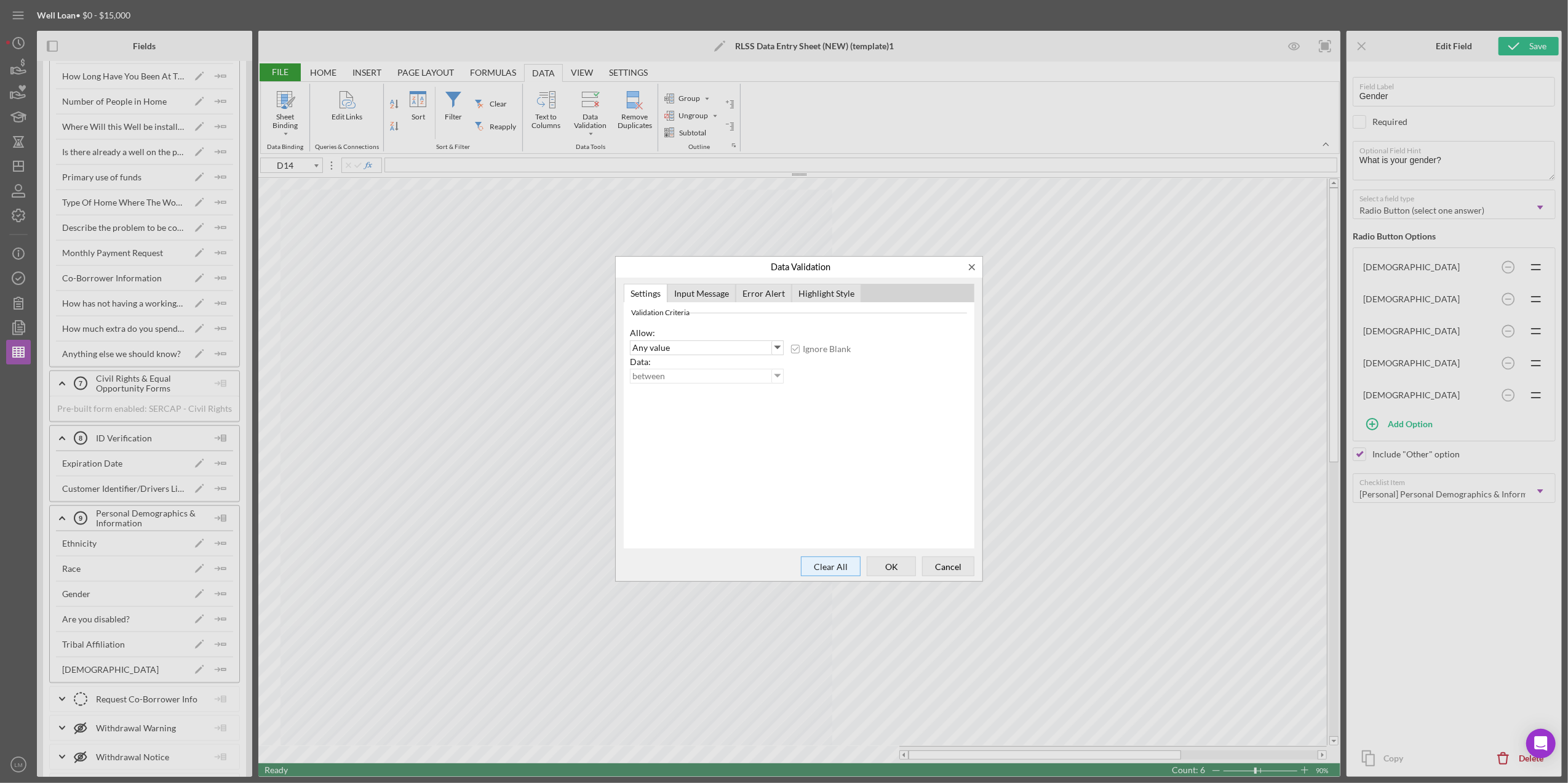
drag, startPoint x: 819, startPoint y: 553, endPoint x: 826, endPoint y: 563, distance: 12.2
click at [825, 563] on div "Clear All OK Cancel" at bounding box center [799, 567] width 367 height 30
click at [826, 564] on span "Clear All" at bounding box center [830, 566] width 51 height 17
click at [825, 563] on span "Clear All" at bounding box center [830, 566] width 51 height 17
click at [877, 567] on span "OK" at bounding box center [890, 566] width 40 height 17
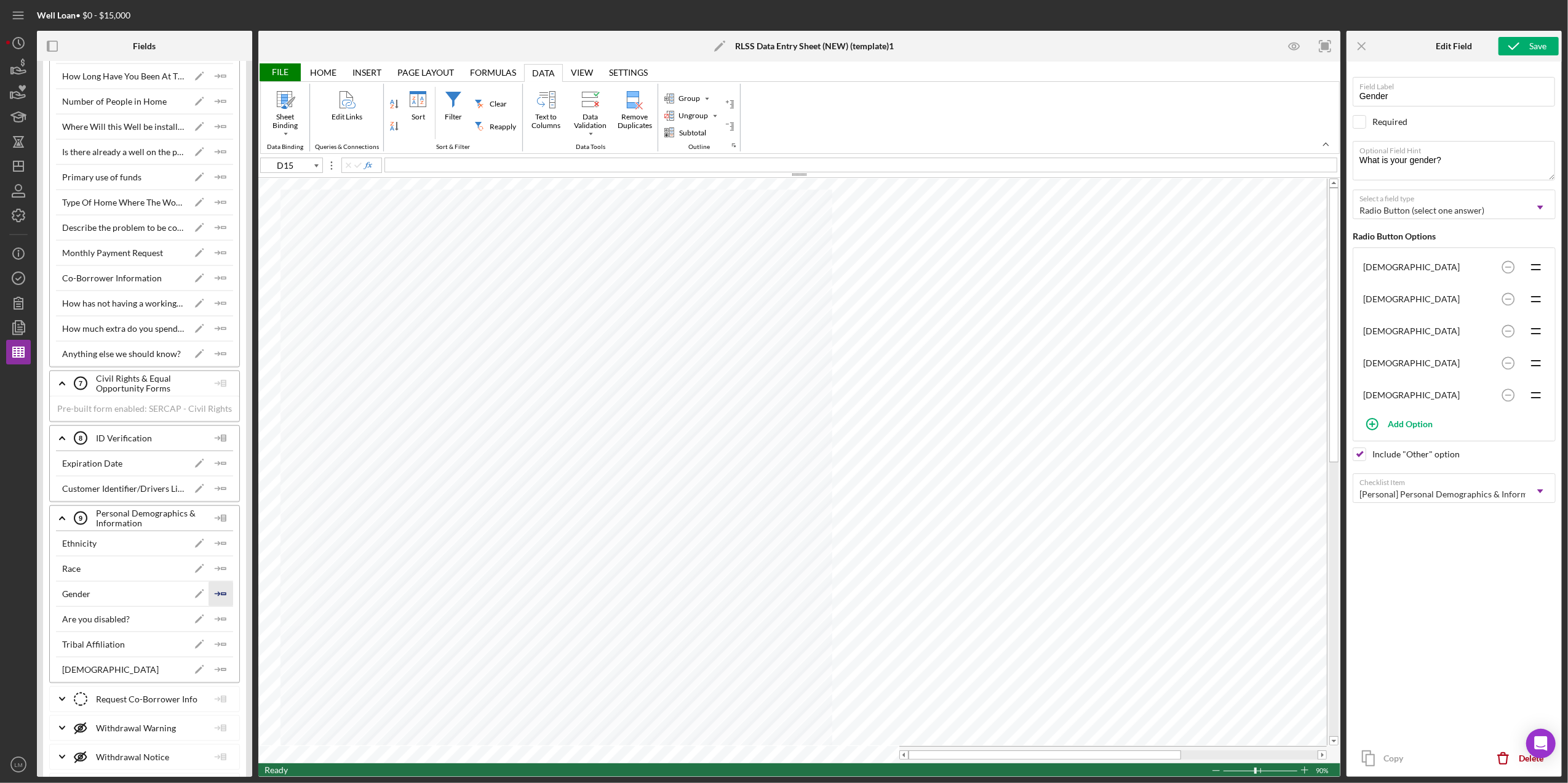
click at [209, 606] on icon "Icon/Insert Field" at bounding box center [221, 594] width 24 height 24
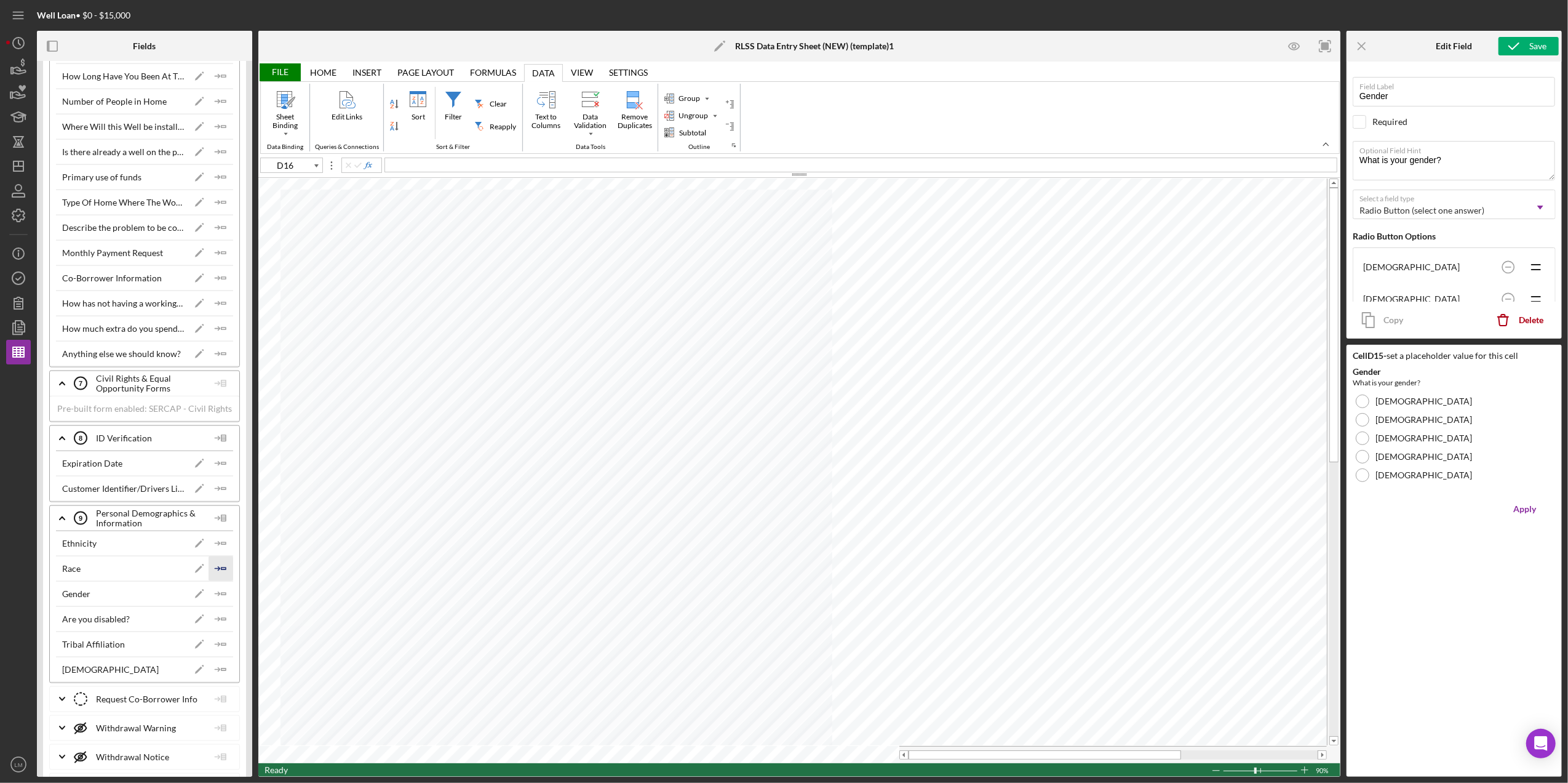
click at [212, 581] on icon "Icon/Insert Field" at bounding box center [221, 569] width 24 height 24
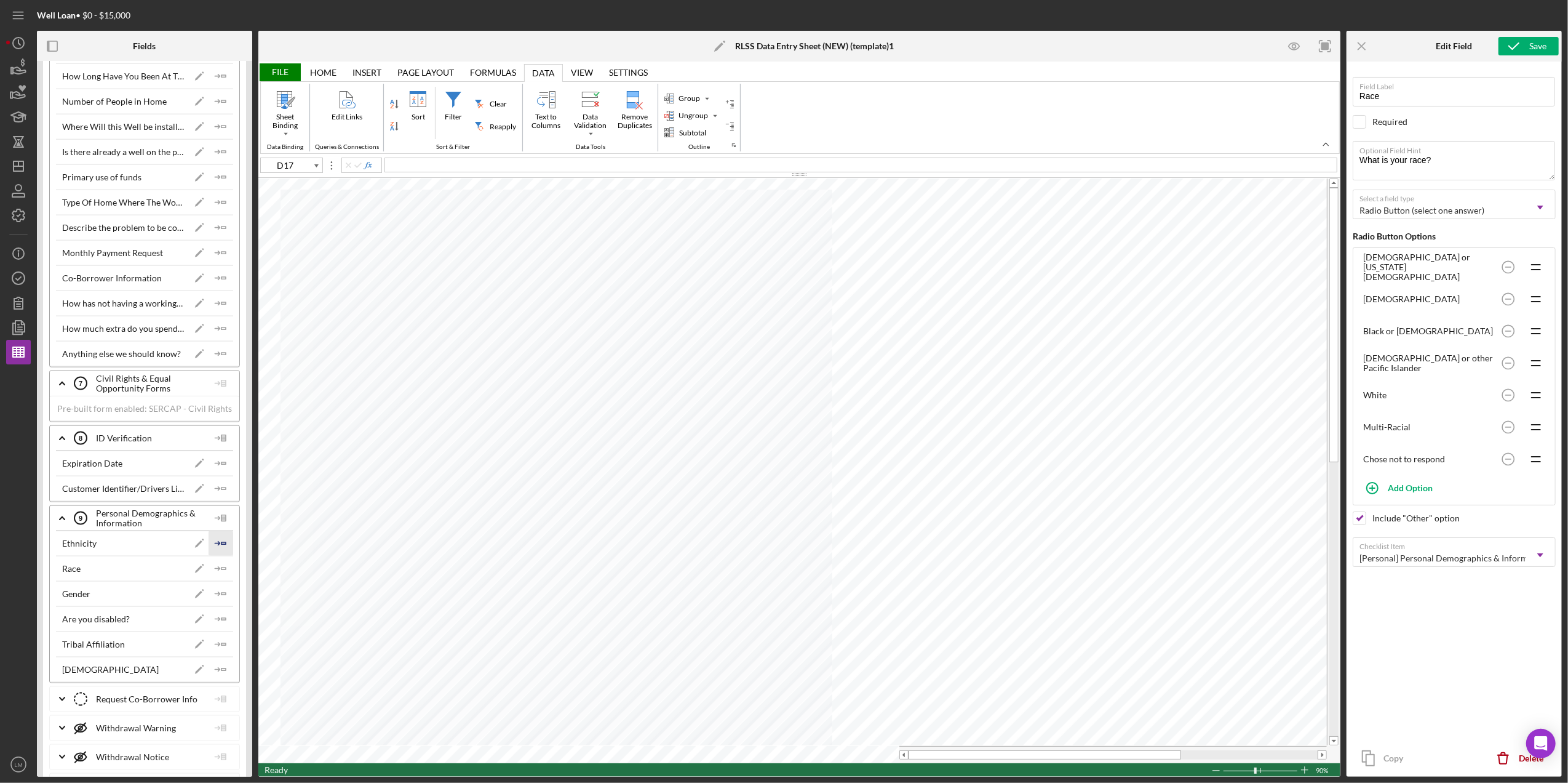
click at [222, 555] on icon "Icon/Insert Field" at bounding box center [221, 543] width 24 height 24
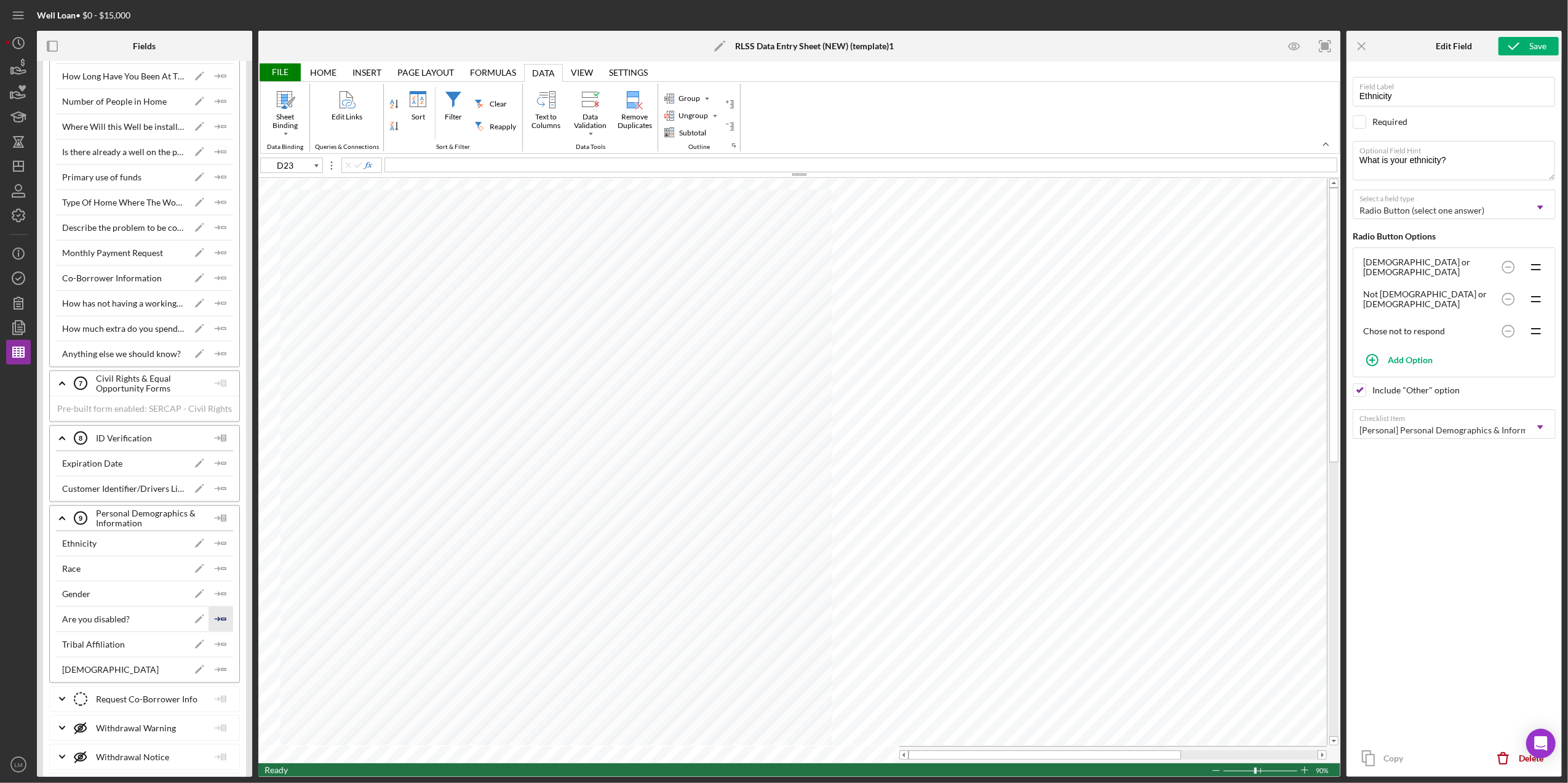
click at [222, 620] on polygon "button" at bounding box center [224, 619] width 5 height 2
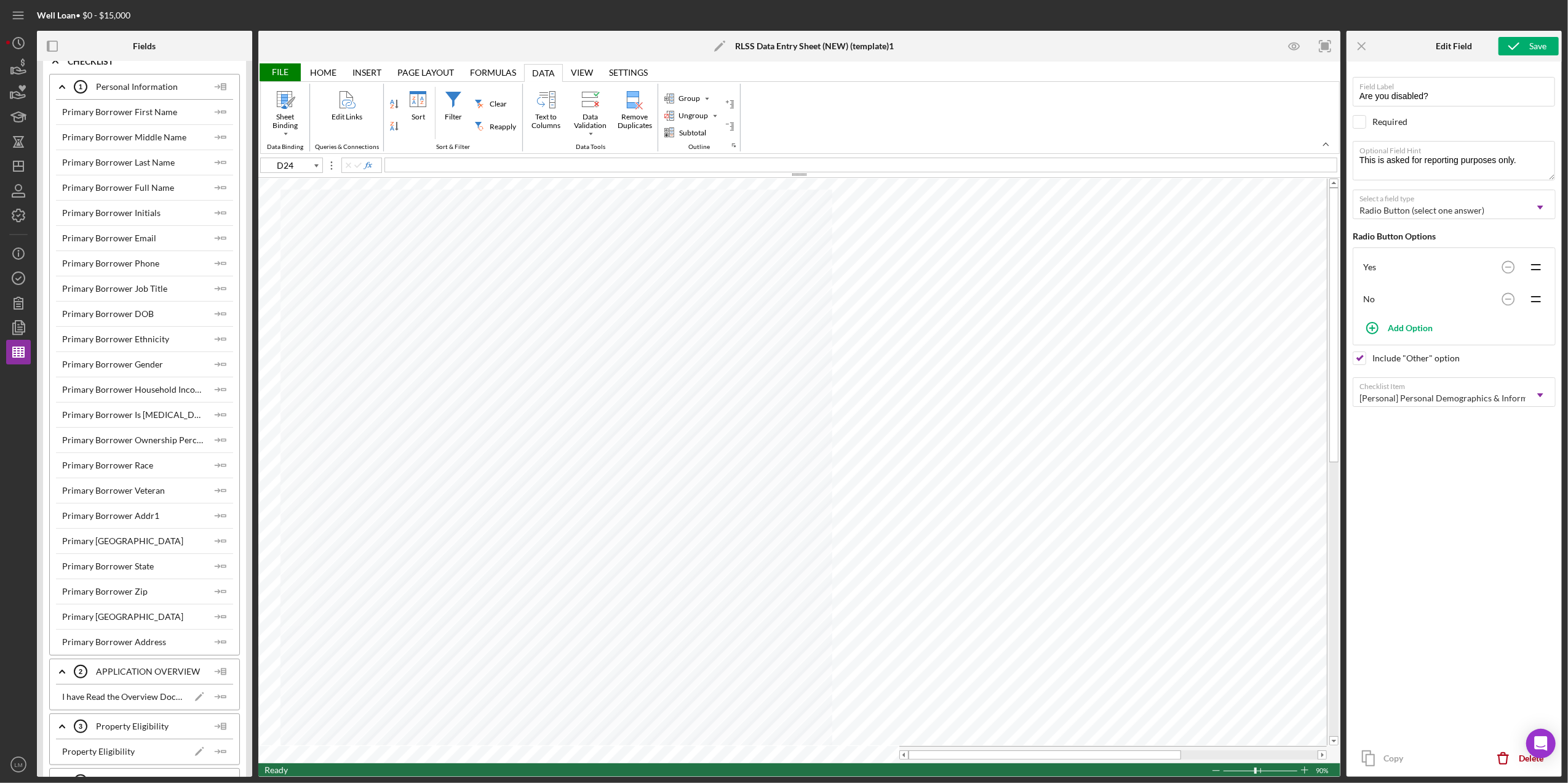
scroll to position [246, 0]
click at [220, 522] on icon "Icon/Insert Field" at bounding box center [221, 515] width 24 height 24
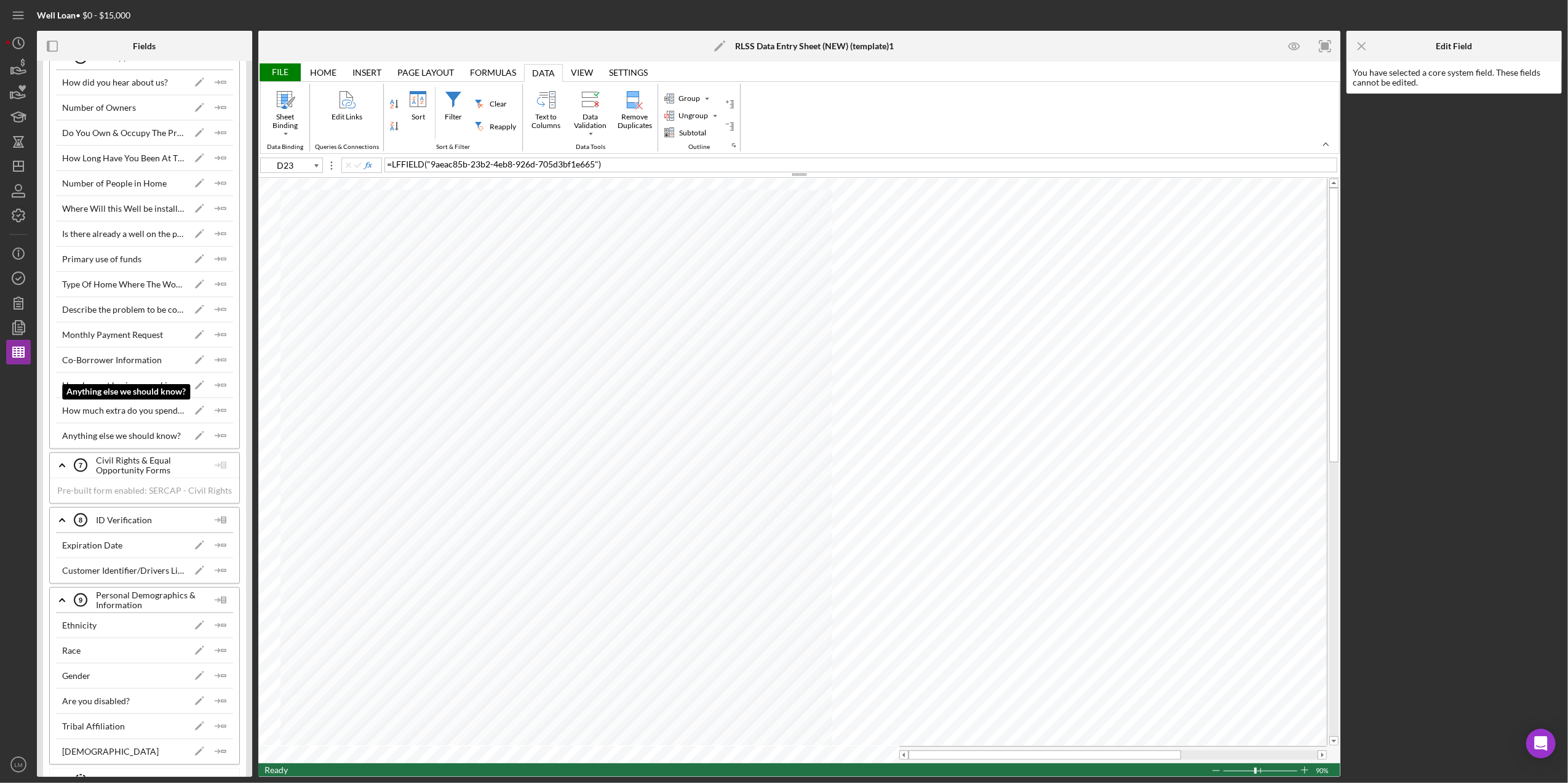
scroll to position [1641, 0]
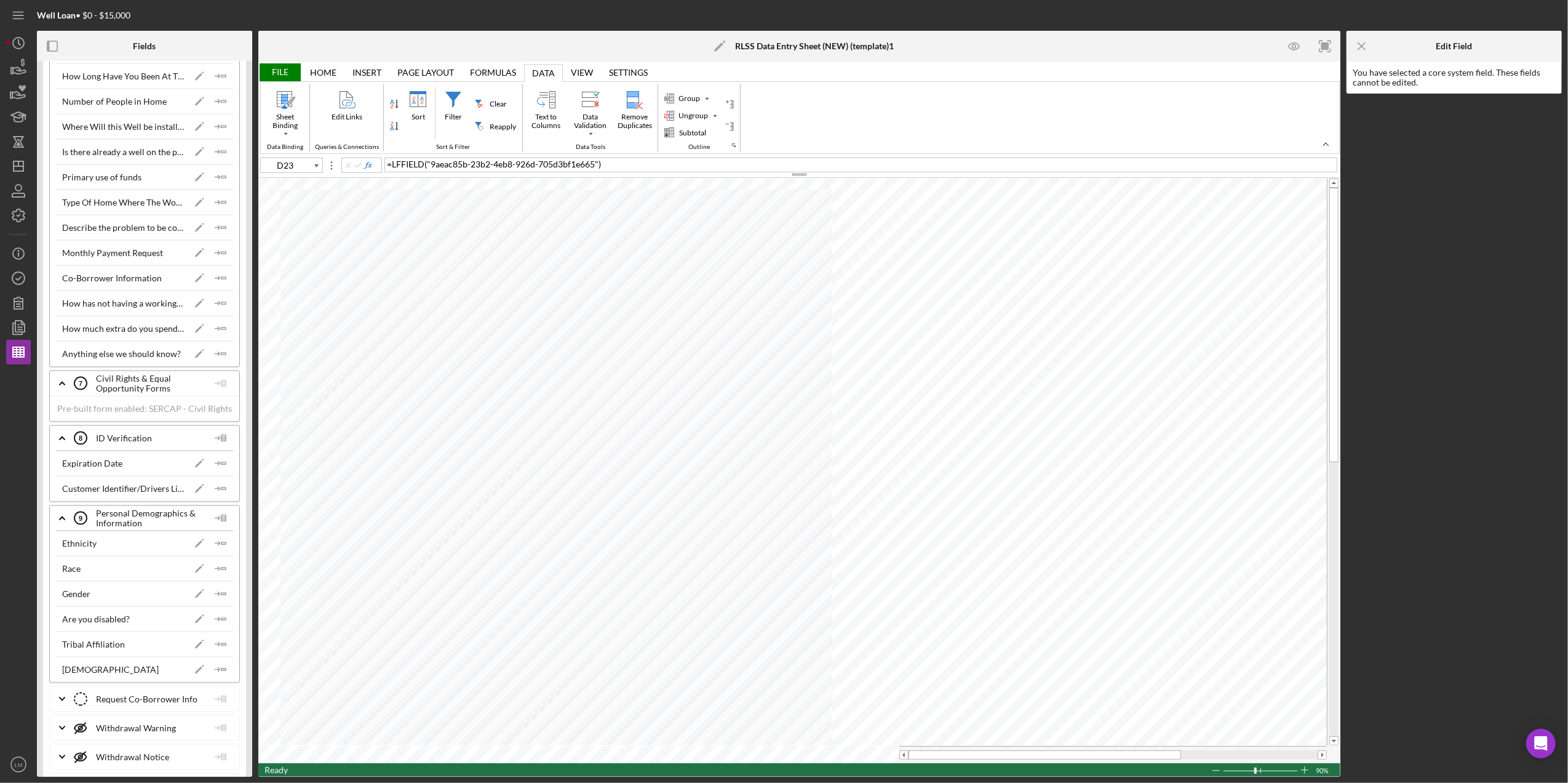
click at [168, 420] on div "Pre-built form enabled: SERCAP - Civil Rights" at bounding box center [144, 408] width 189 height 26
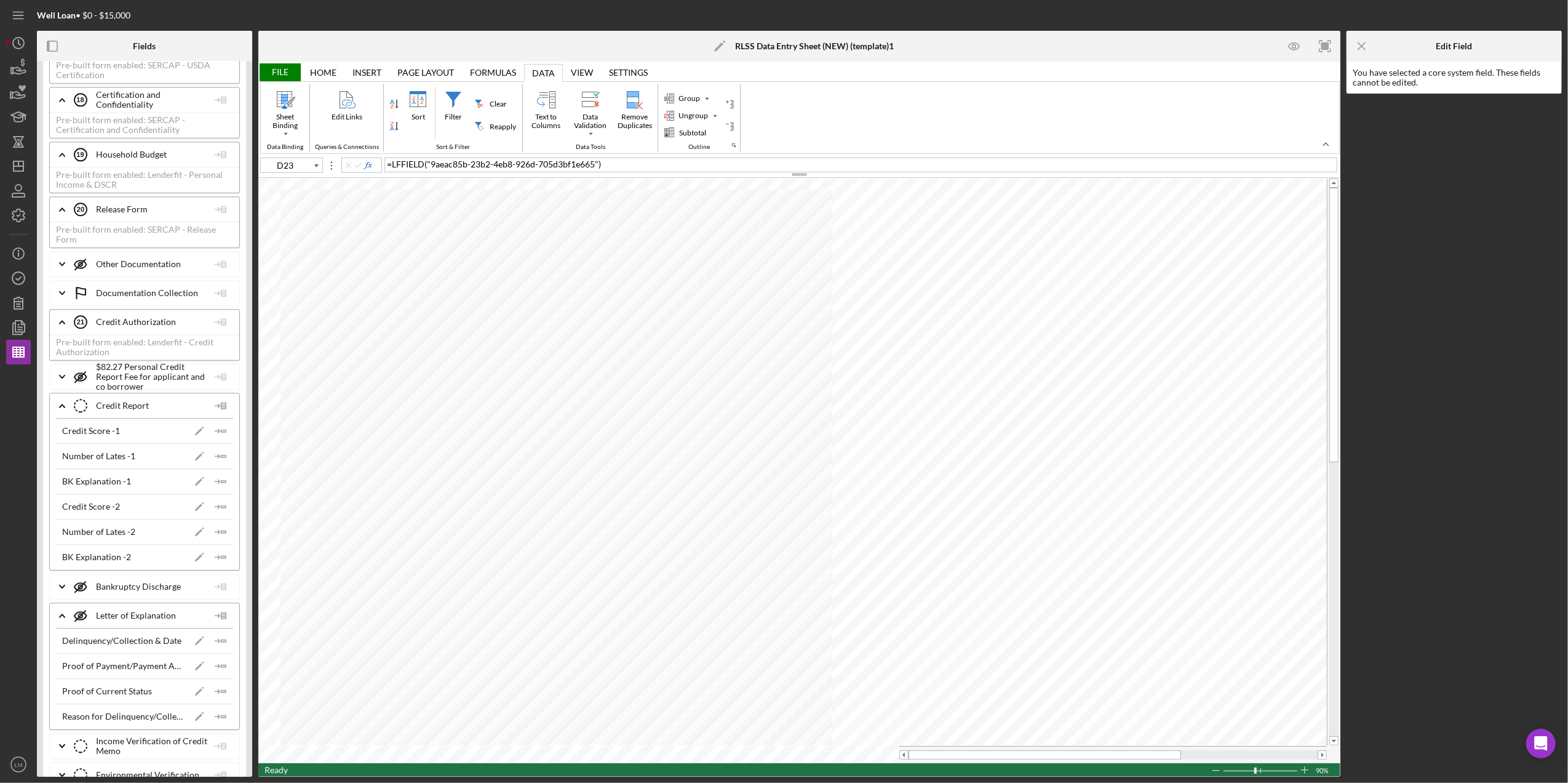
scroll to position [3036, 0]
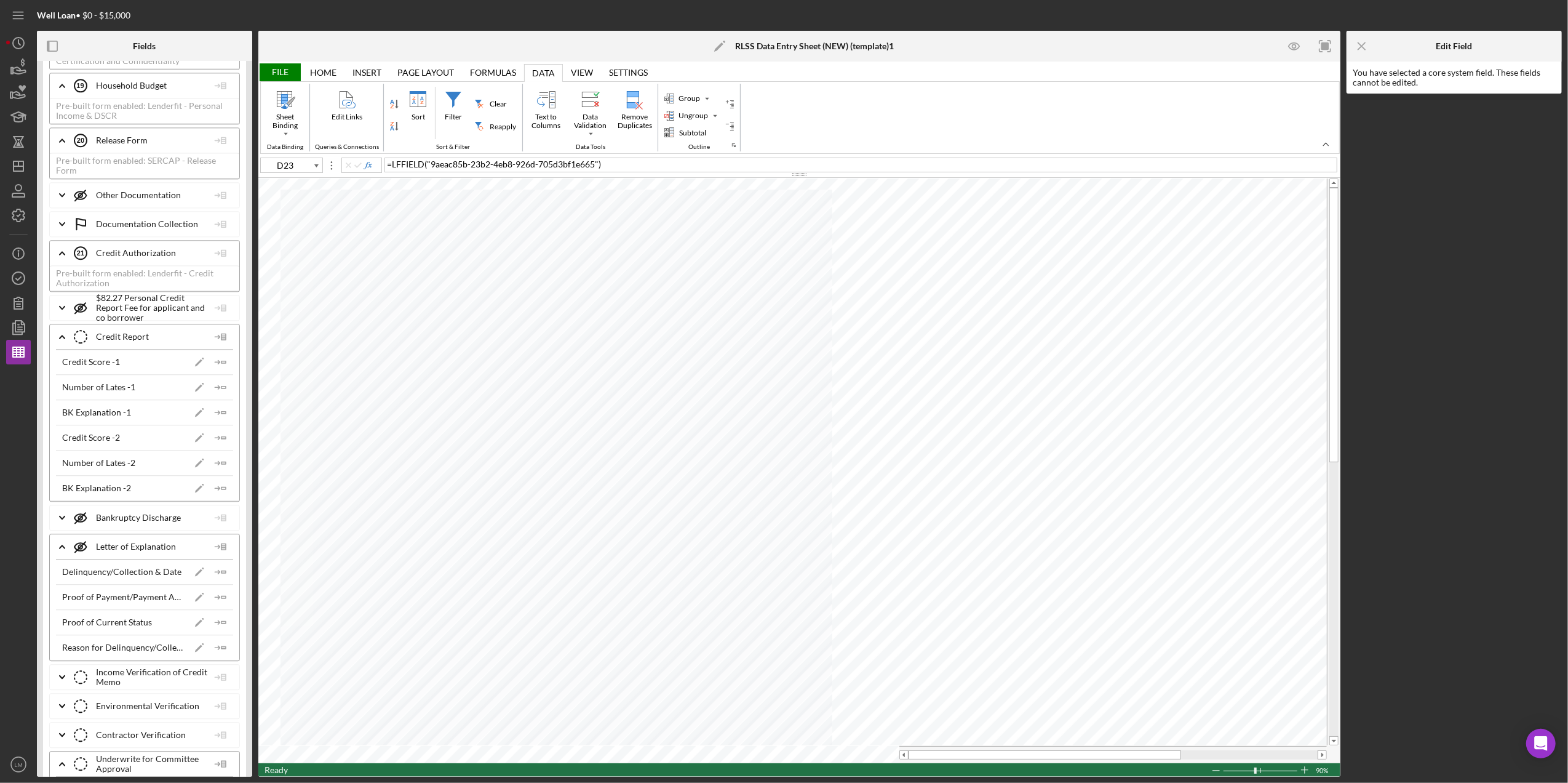
type input "D19"
click at [222, 374] on icon "Icon/Insert Field" at bounding box center [221, 362] width 24 height 24
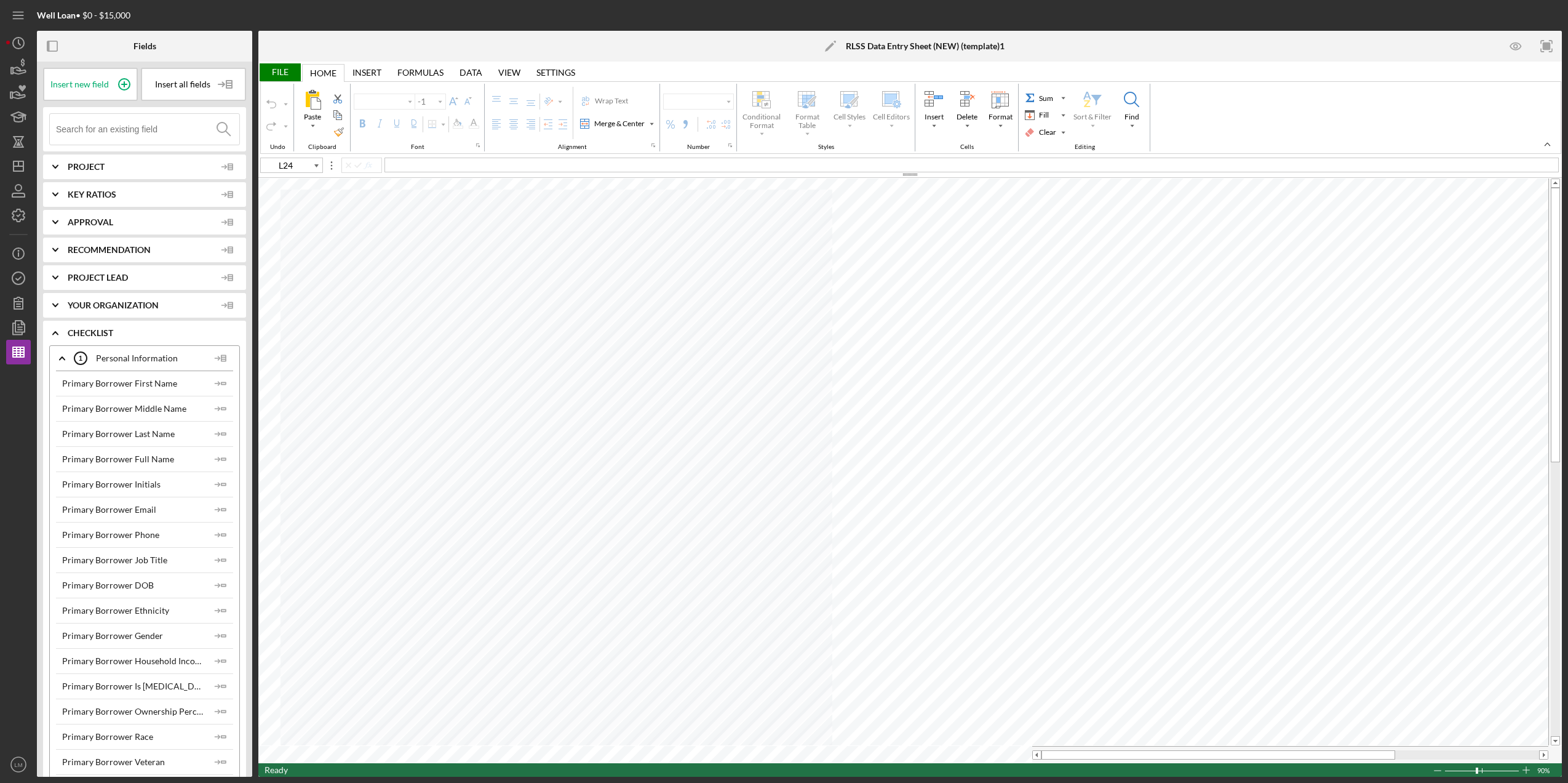
type input "Calibri"
type input "11"
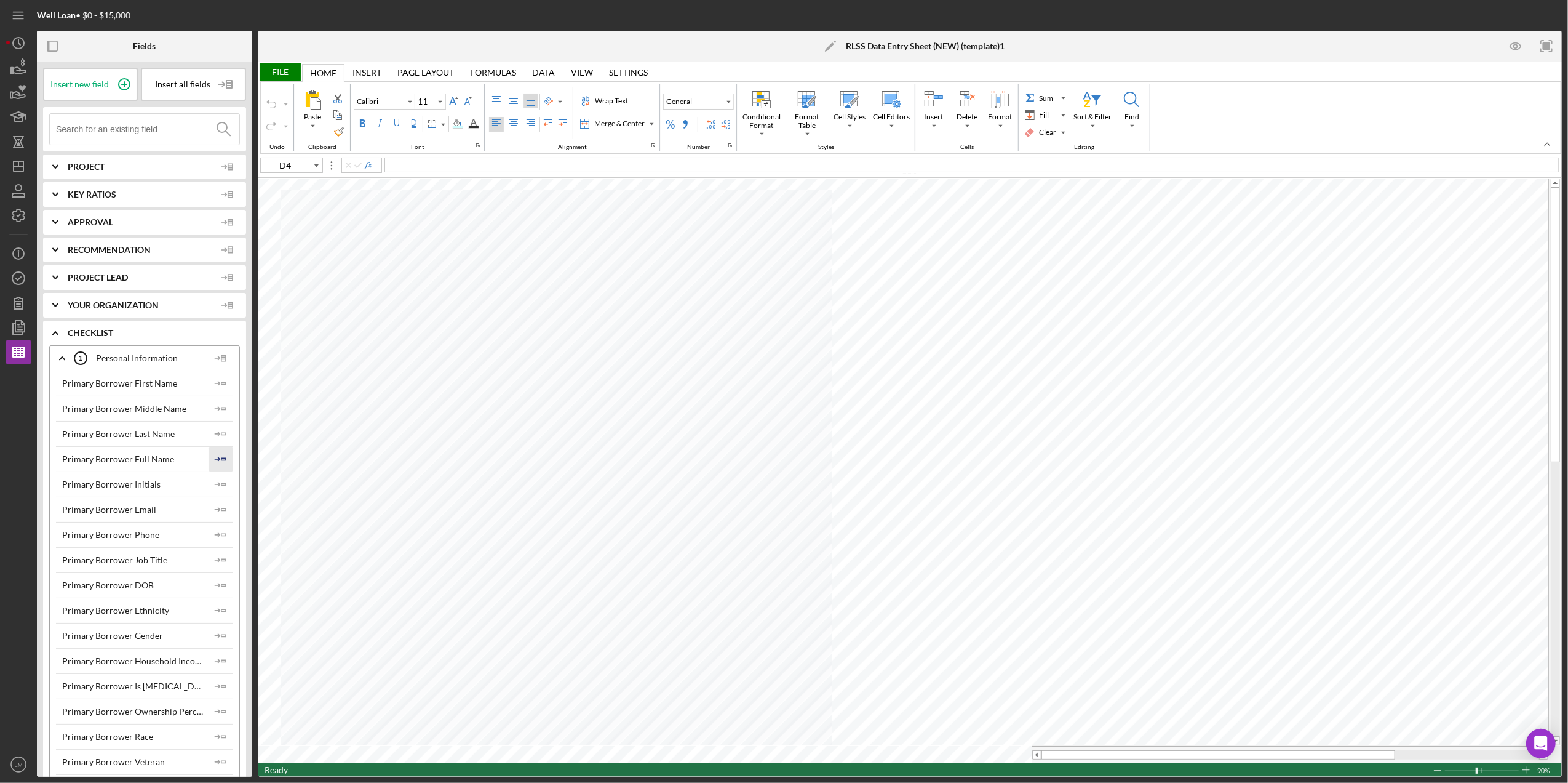
click at [212, 457] on icon "Icon/Insert Field" at bounding box center [221, 459] width 24 height 24
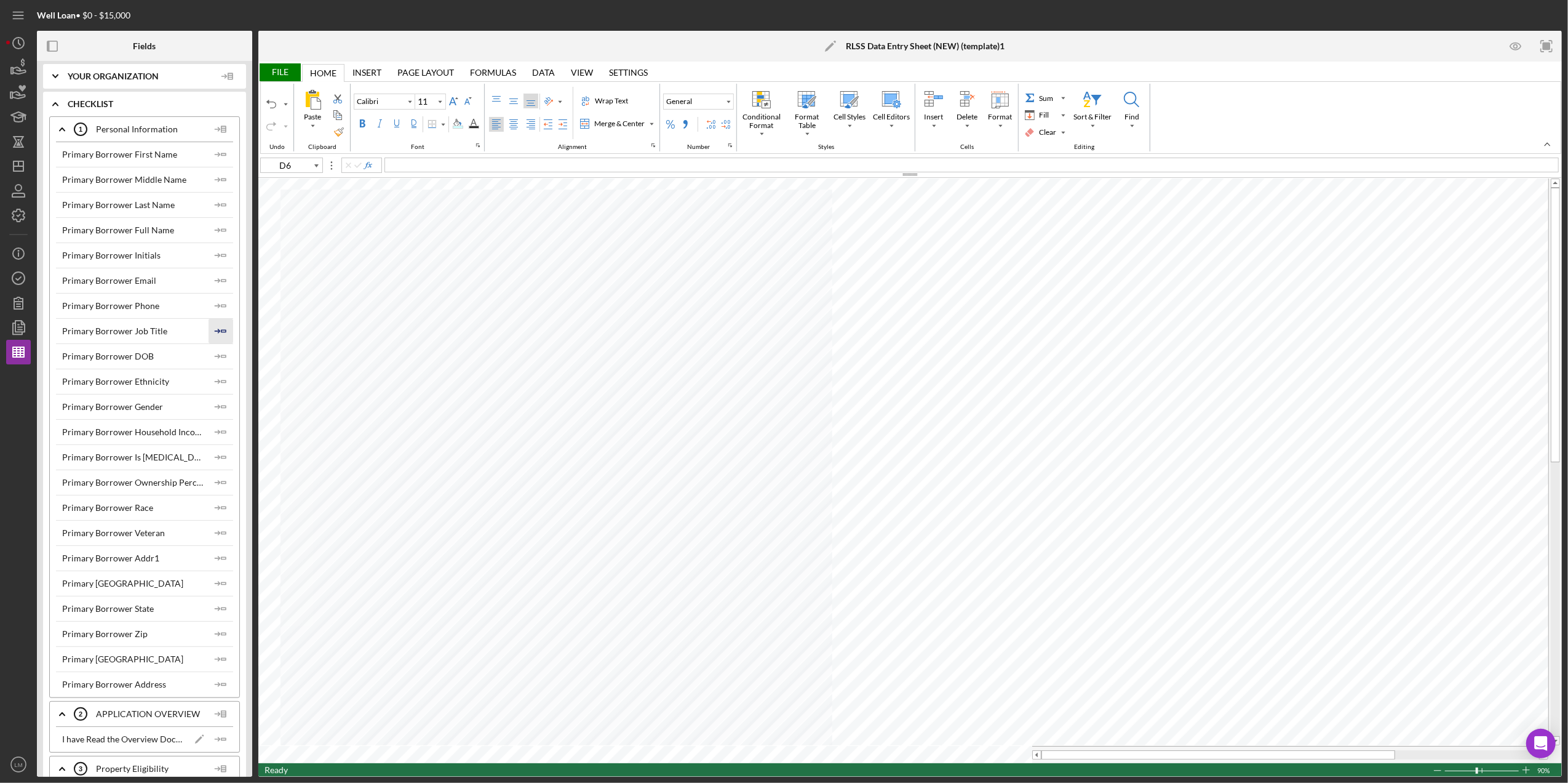
scroll to position [246, 0]
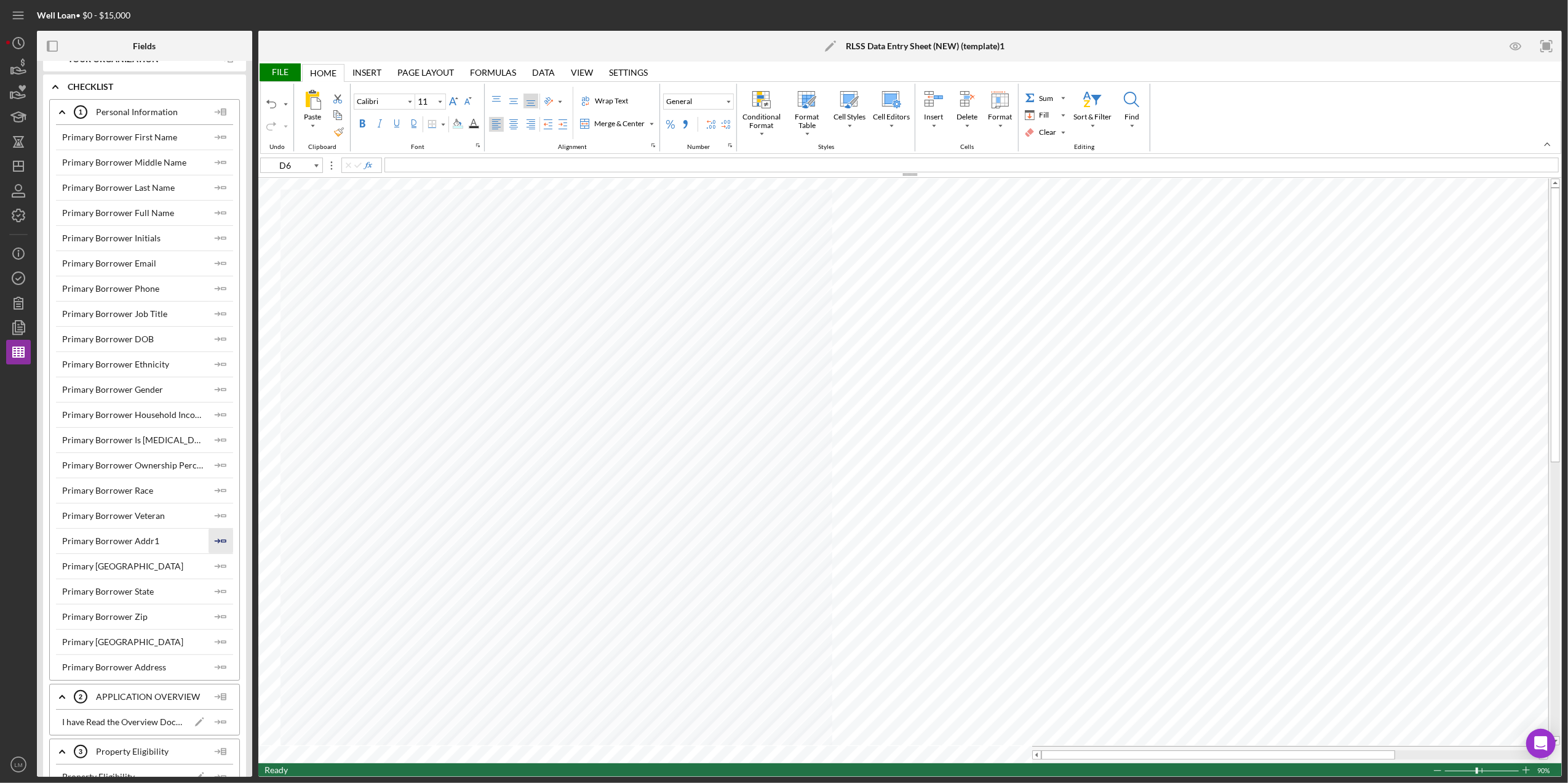
click at [215, 539] on icon "Icon/Insert Field" at bounding box center [221, 540] width 24 height 24
click at [214, 567] on icon "Icon/Insert Field" at bounding box center [221, 566] width 24 height 24
click at [216, 593] on polyline "button" at bounding box center [218, 591] width 4 height 4
click at [216, 616] on icon "Icon/Insert Field" at bounding box center [221, 616] width 24 height 24
click at [216, 645] on icon "Icon/Insert Field" at bounding box center [221, 642] width 24 height 24
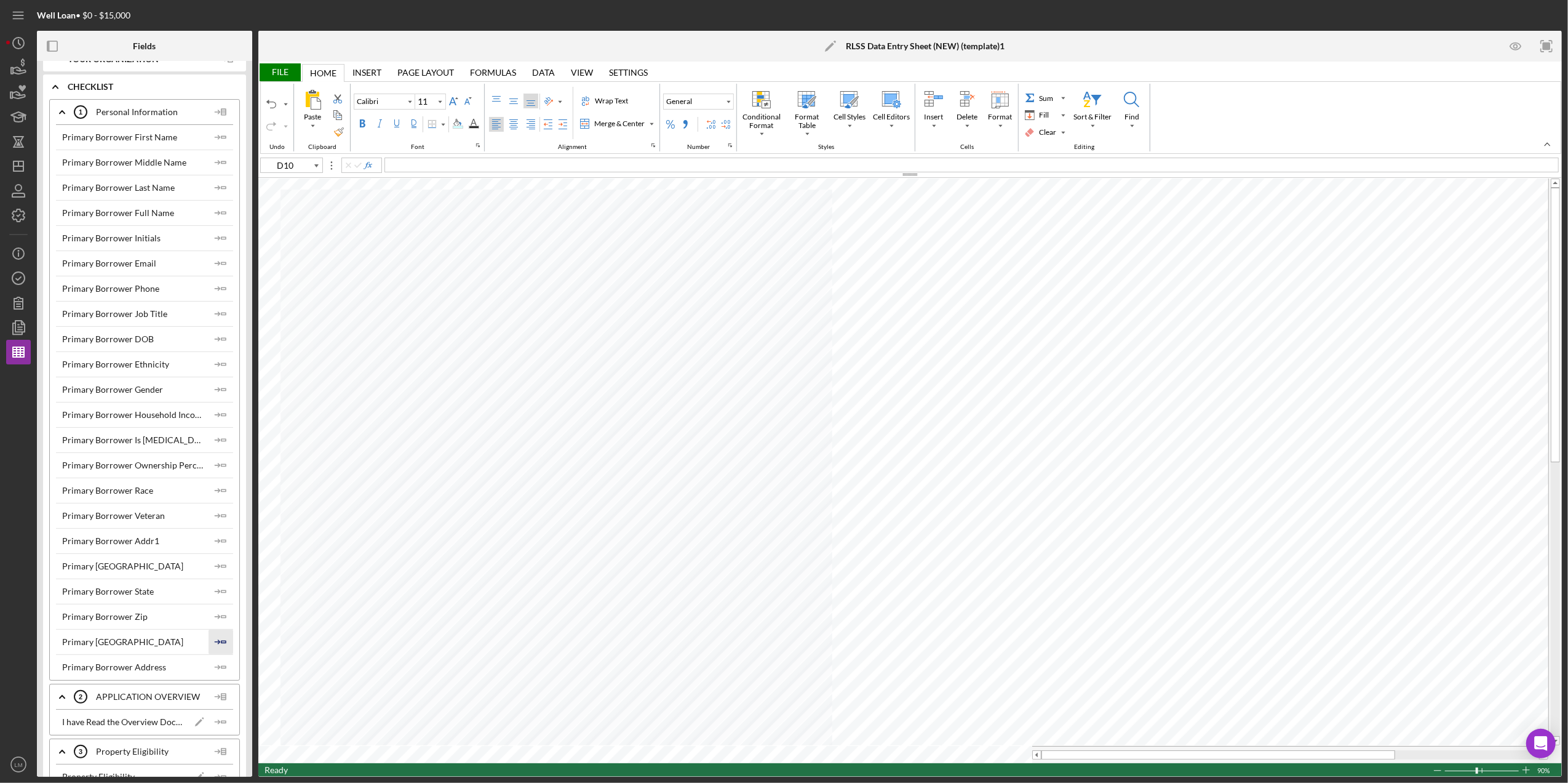
type input "D11"
click at [212, 252] on icon "Icon/Insert Field" at bounding box center [221, 256] width 24 height 24
click at [215, 234] on icon "Icon/Insert Field" at bounding box center [221, 230] width 24 height 24
type input "D14"
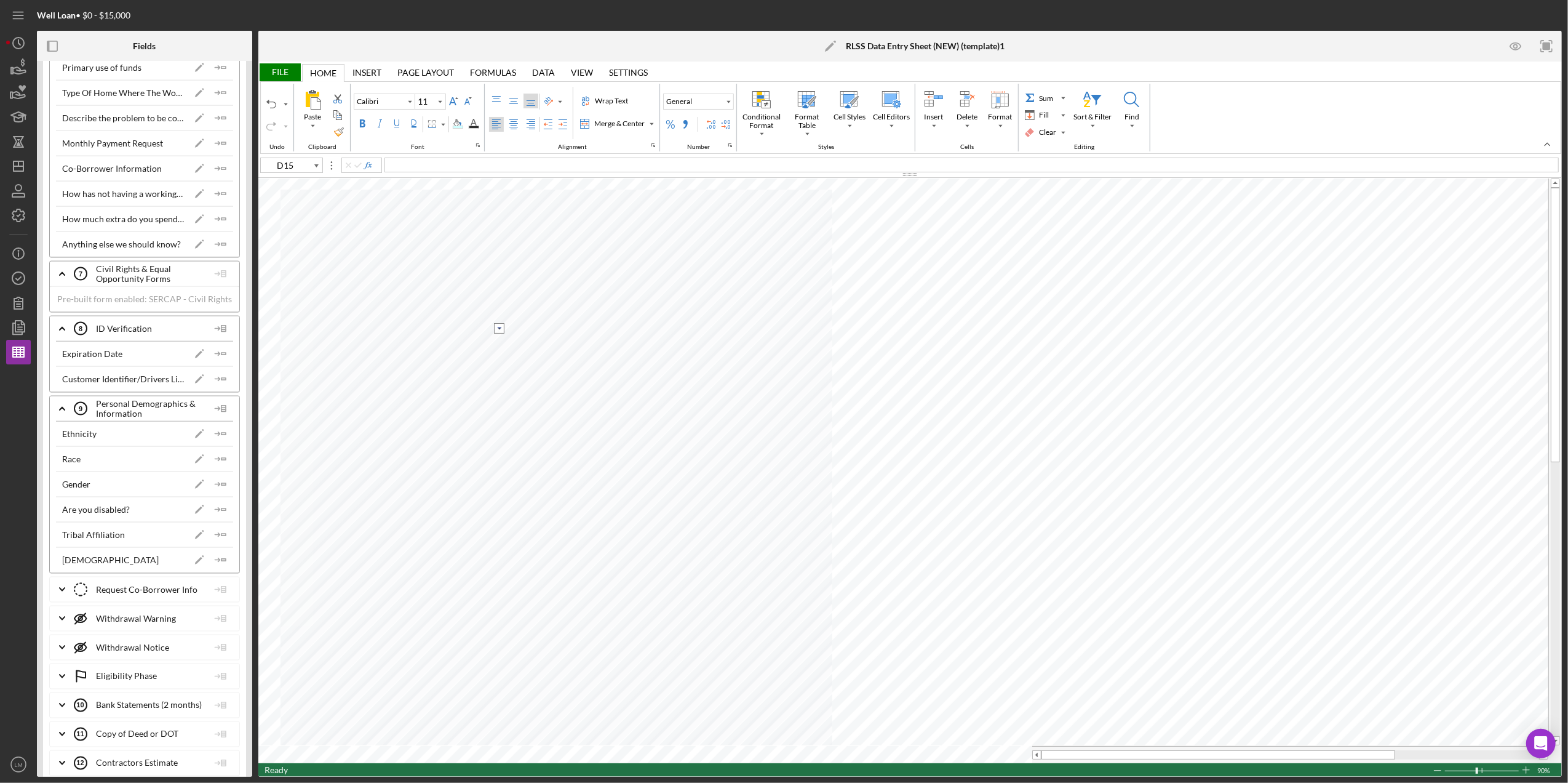
scroll to position [1788, 0]
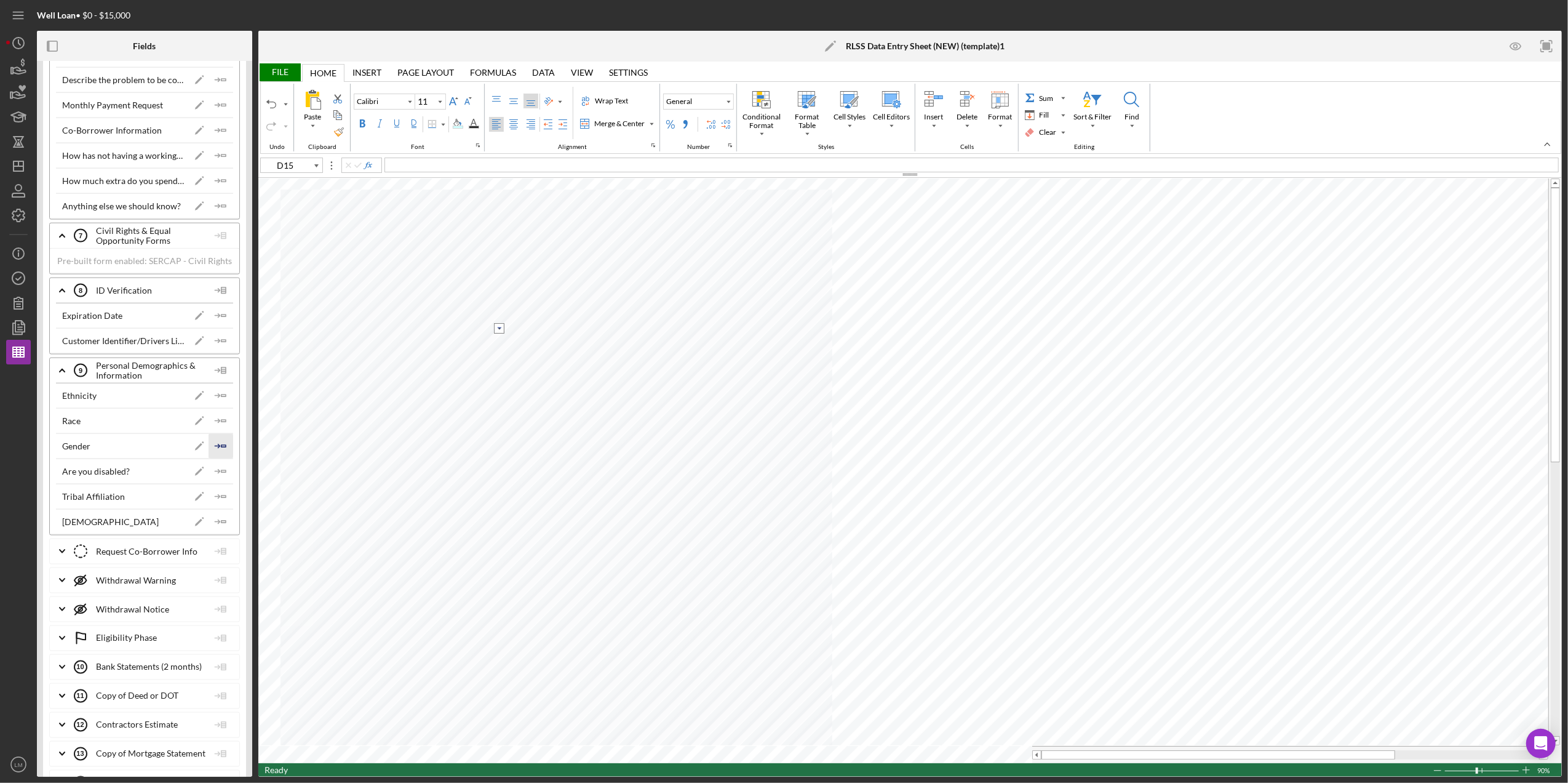
click at [222, 447] on polygon "button" at bounding box center [224, 446] width 5 height 2
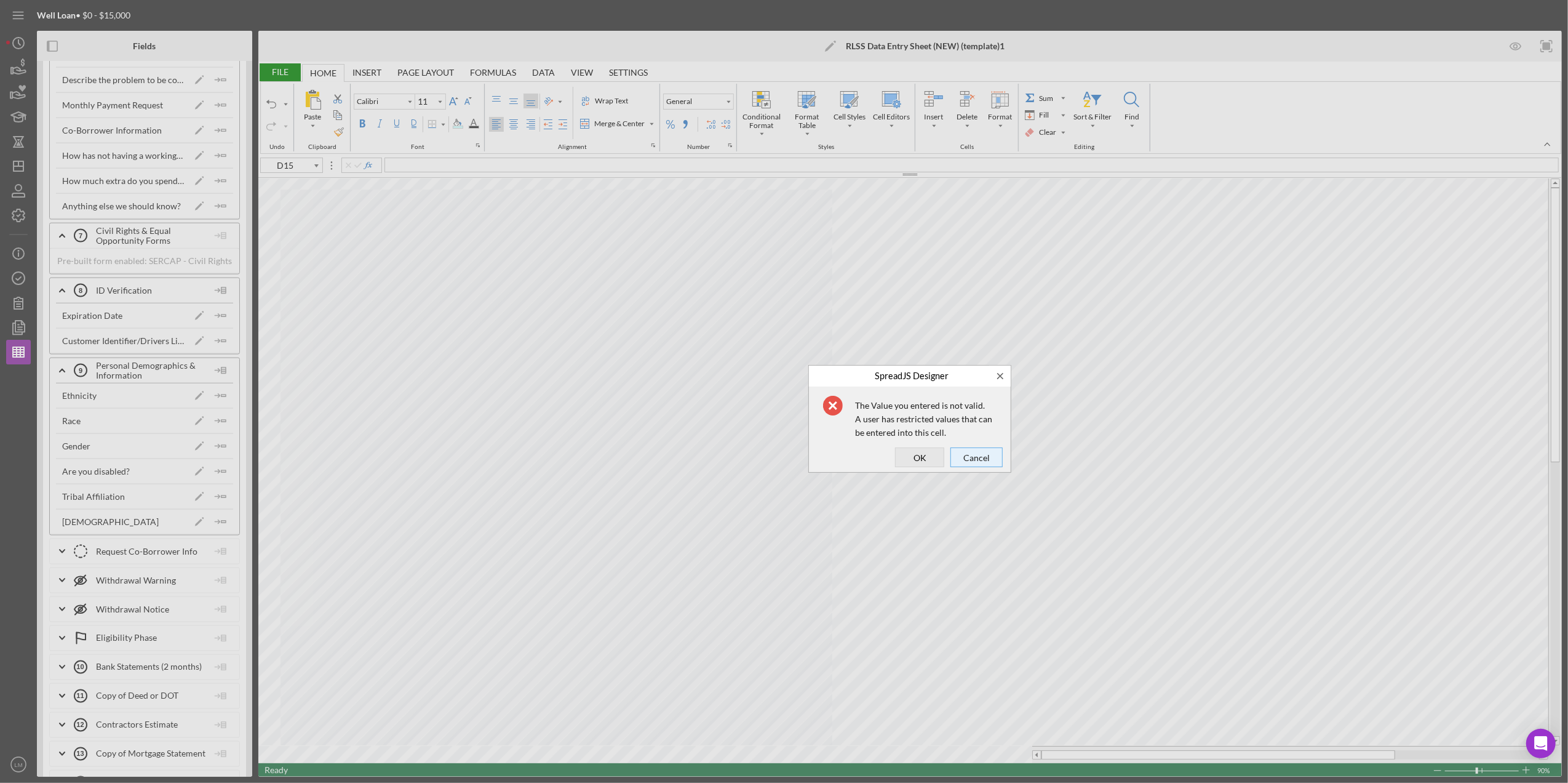
click at [992, 465] on span "Cancel" at bounding box center [976, 457] width 44 height 17
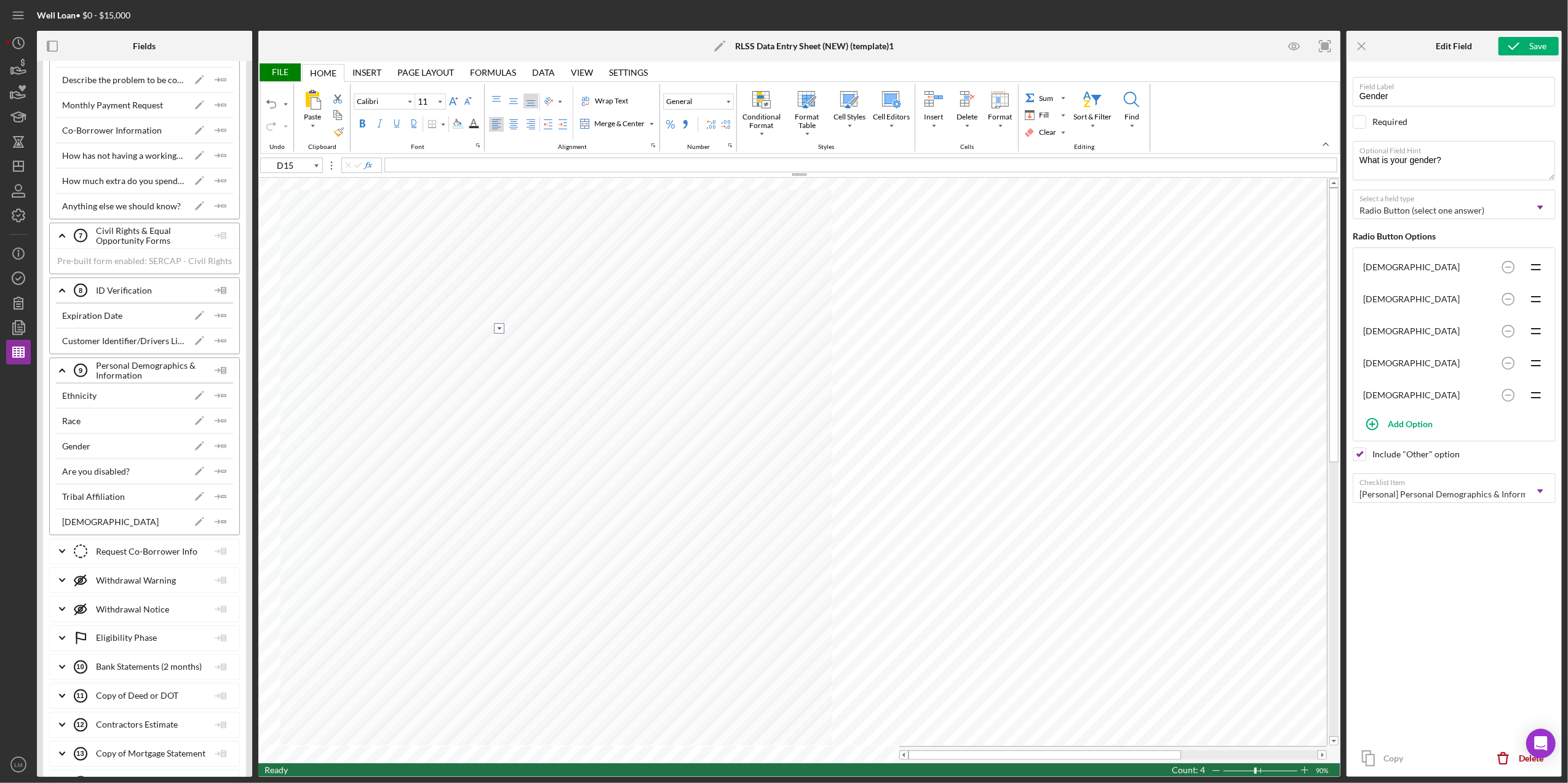
click at [539, 66] on div "Data Data" at bounding box center [543, 72] width 38 height 18
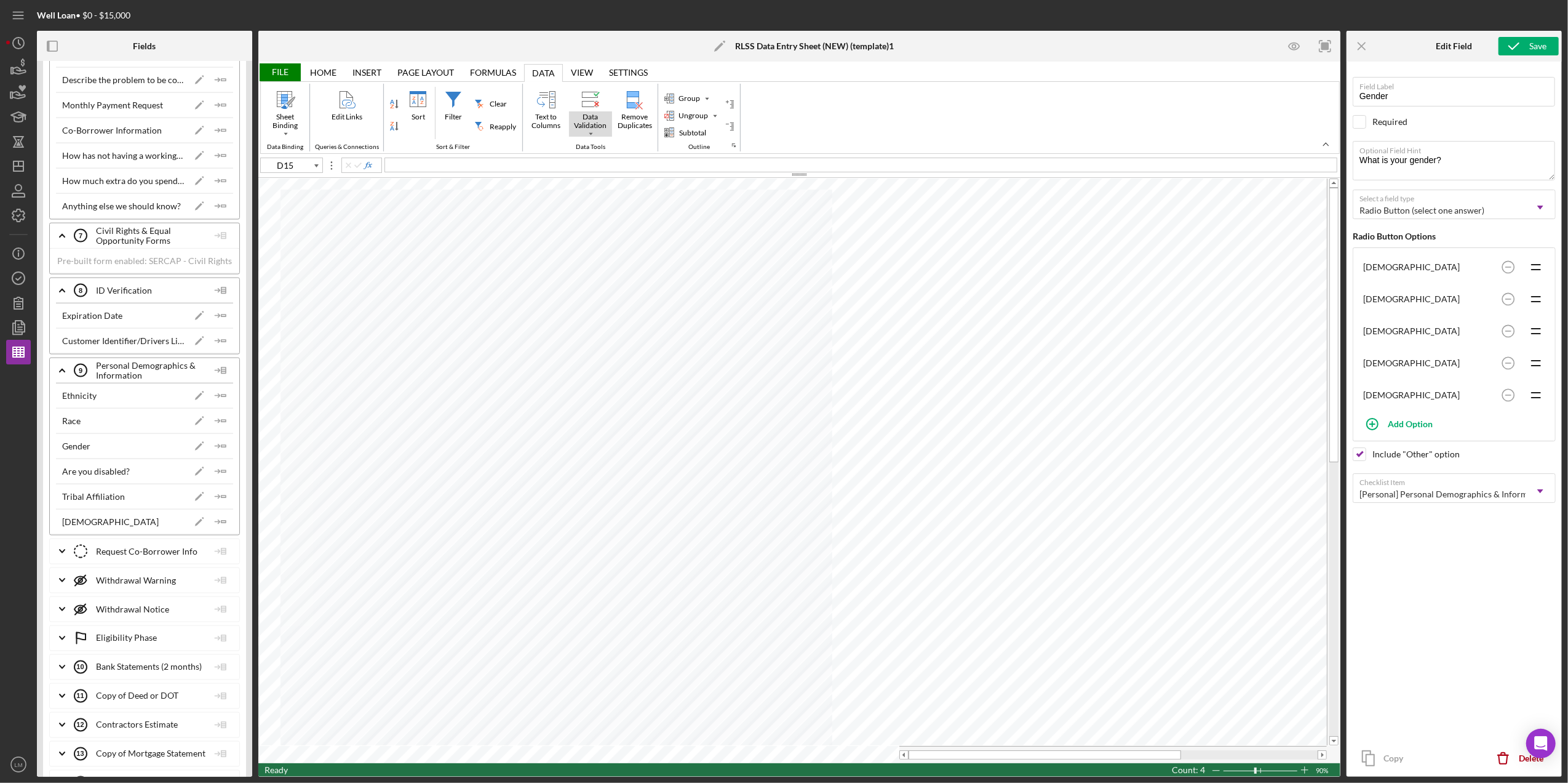
click at [591, 125] on div "Data Validation" at bounding box center [591, 121] width 43 height 20
click at [622, 149] on div "Data Validation" at bounding box center [617, 150] width 54 height 11
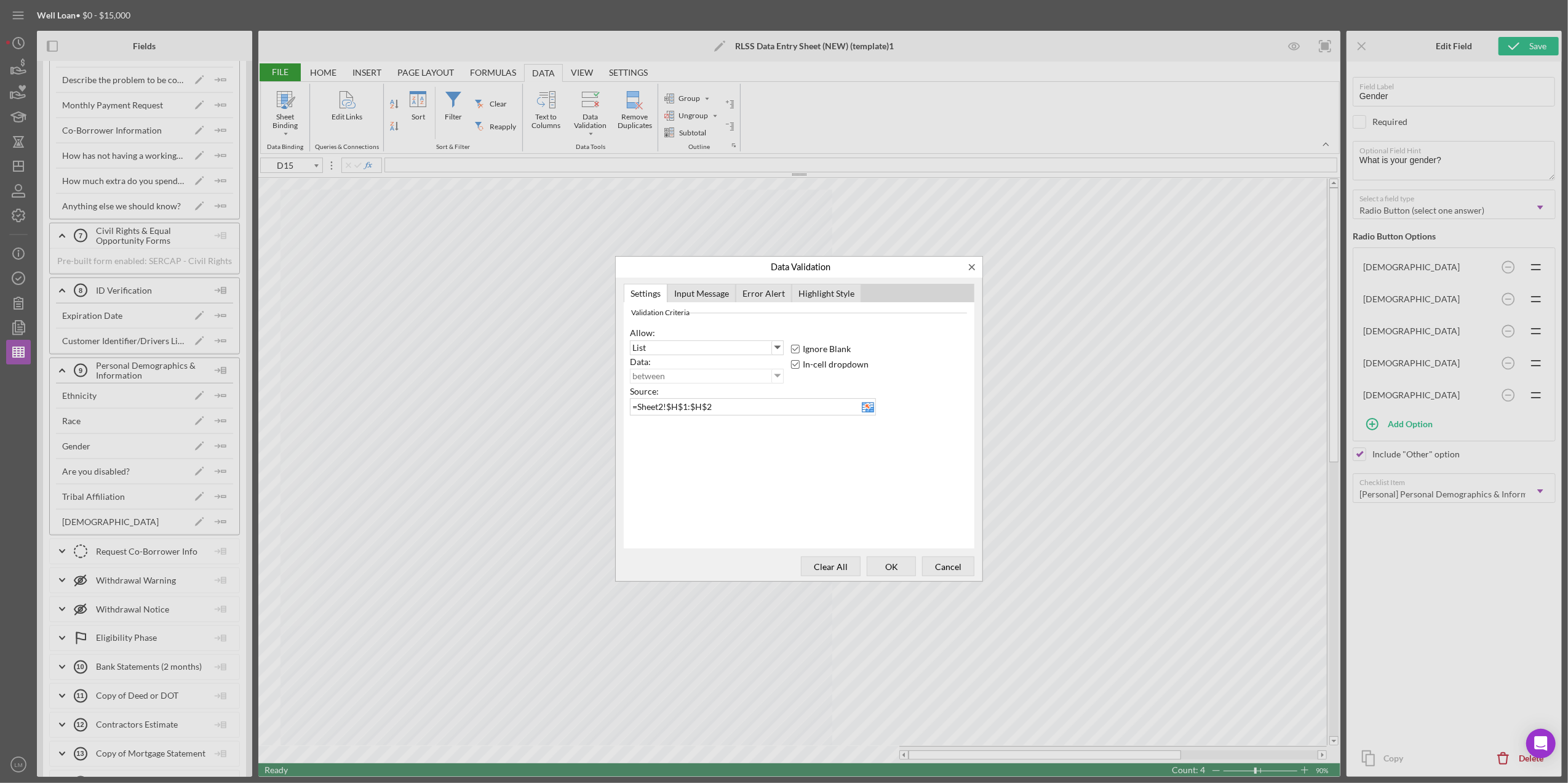
click at [804, 579] on div "Clear All OK Cancel" at bounding box center [799, 567] width 367 height 30
click at [817, 565] on span "Clear All" at bounding box center [830, 566] width 51 height 17
click at [882, 562] on span "OK" at bounding box center [890, 566] width 40 height 17
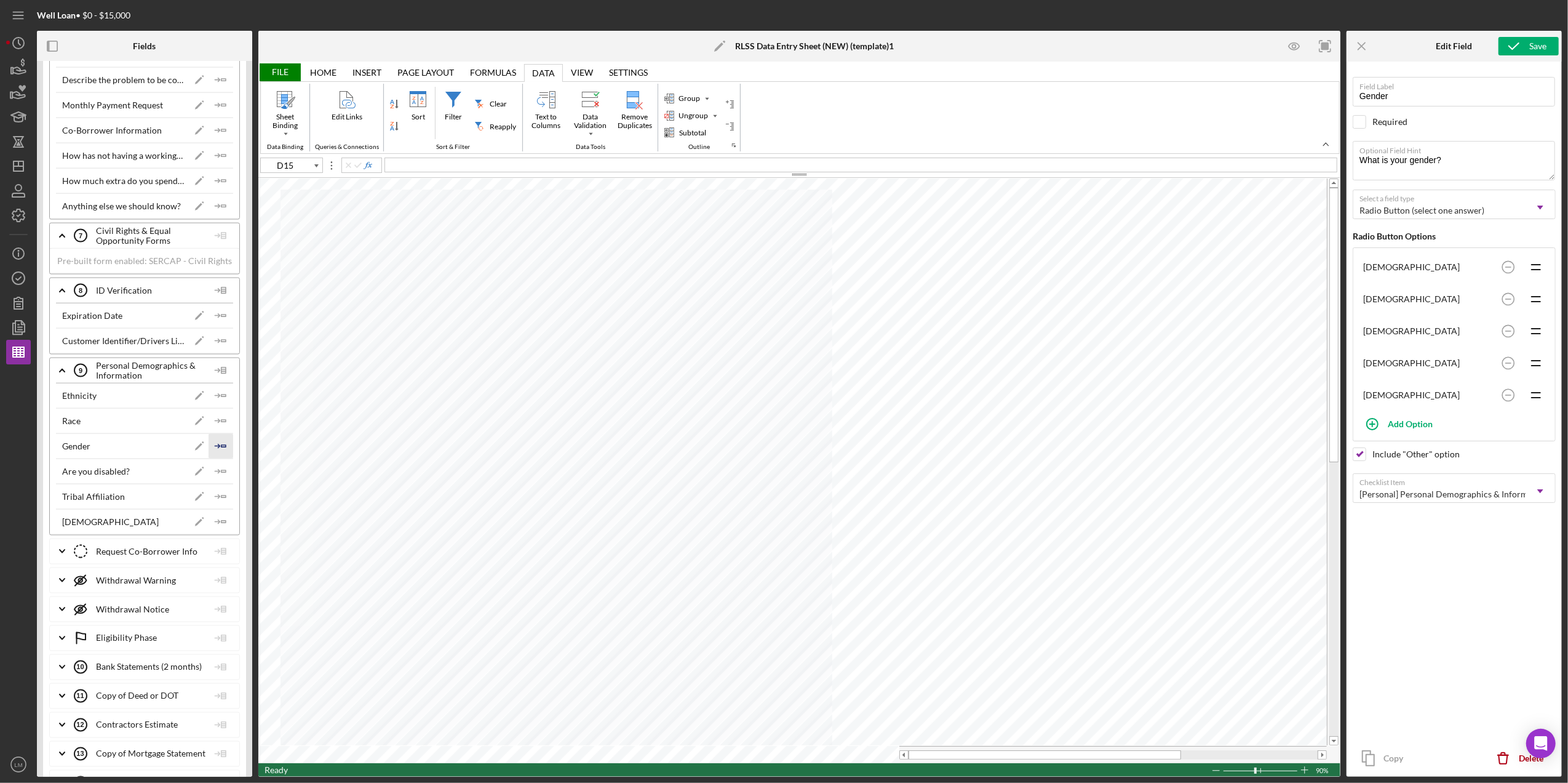
click at [223, 458] on icon "Icon/Insert Field" at bounding box center [221, 446] width 24 height 24
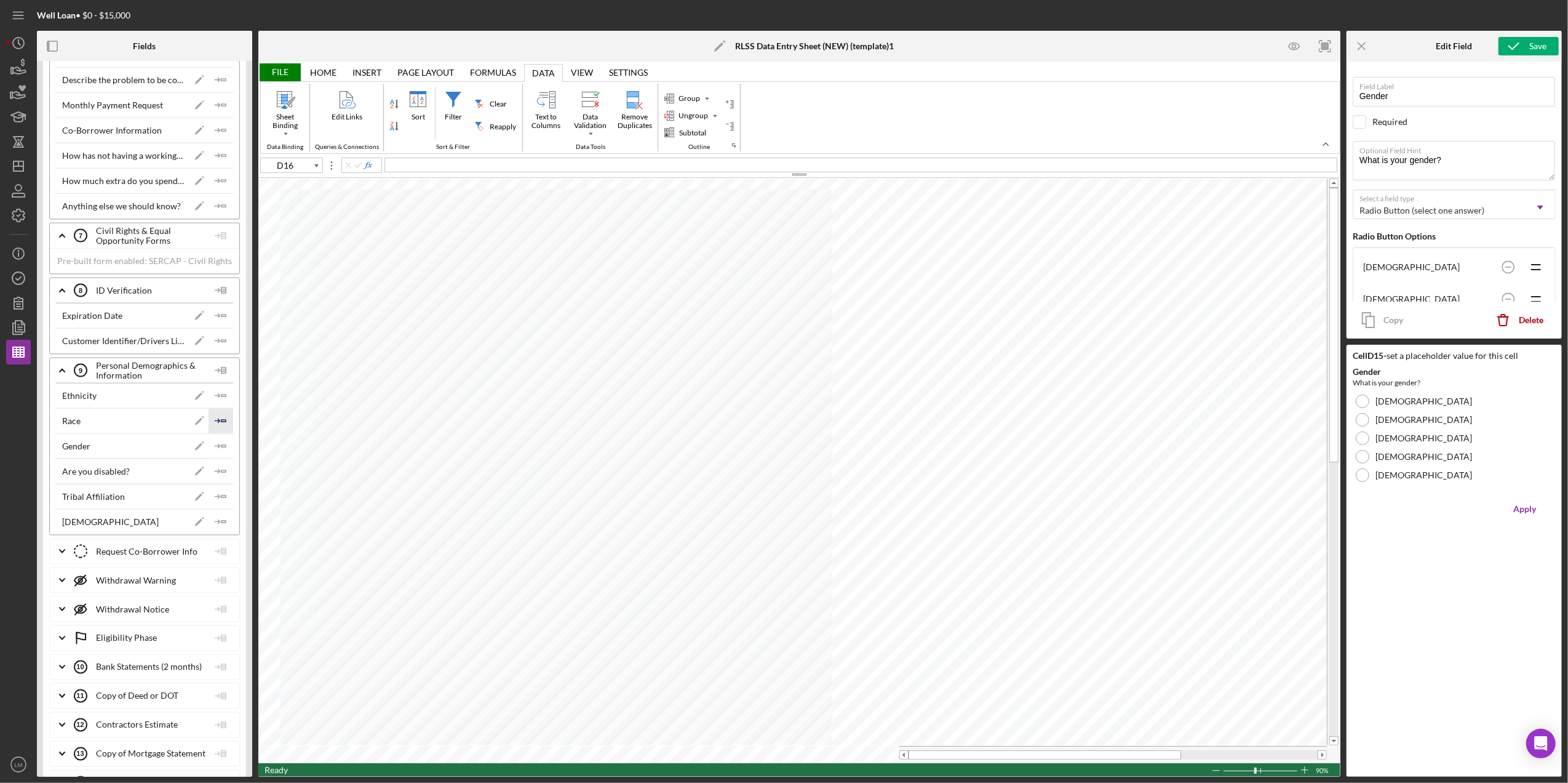
click at [216, 434] on icon "Icon/Insert Field" at bounding box center [221, 421] width 24 height 24
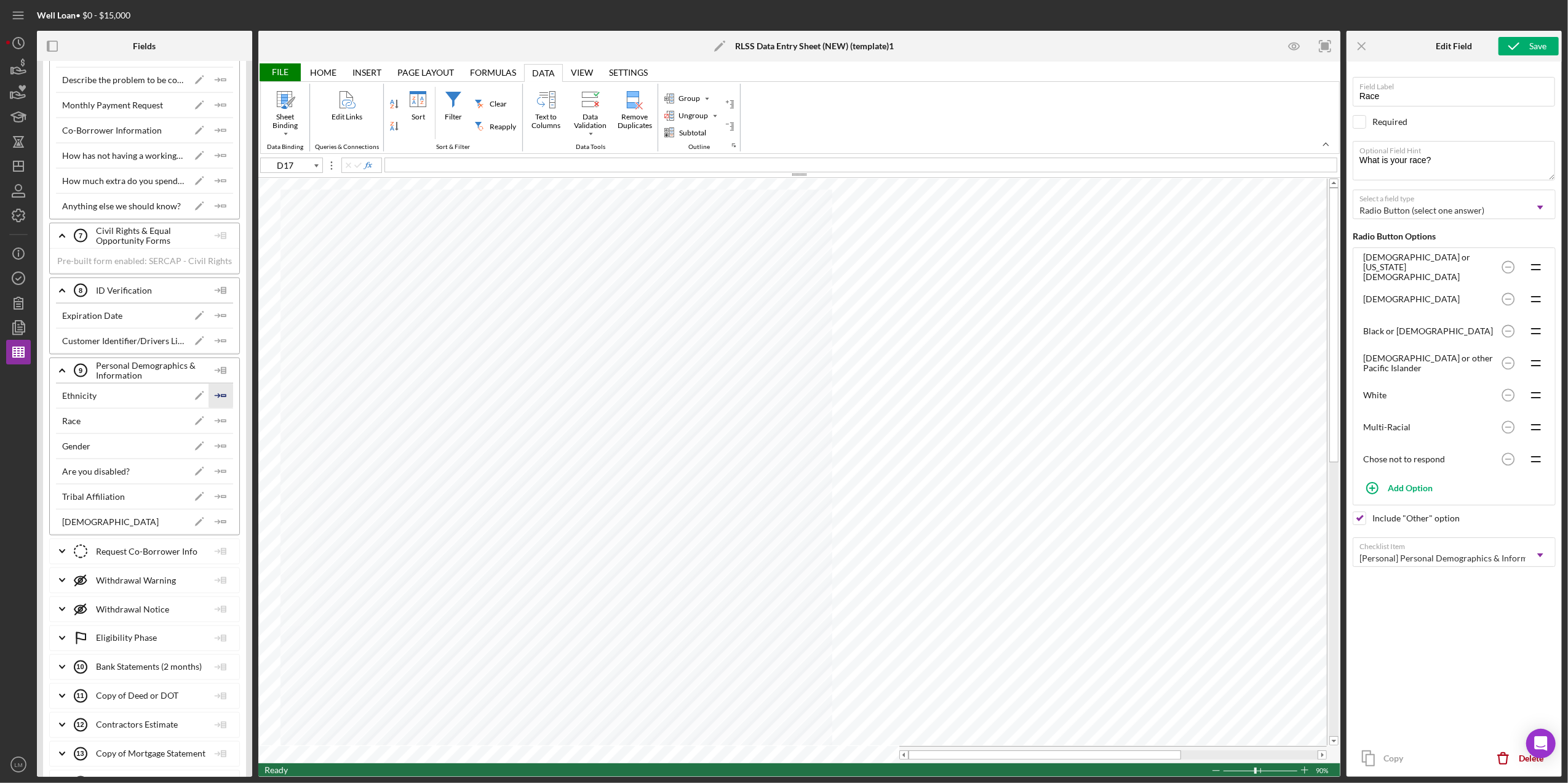
click at [216, 408] on icon "Icon/Insert Field" at bounding box center [221, 395] width 24 height 24
type input "D18"
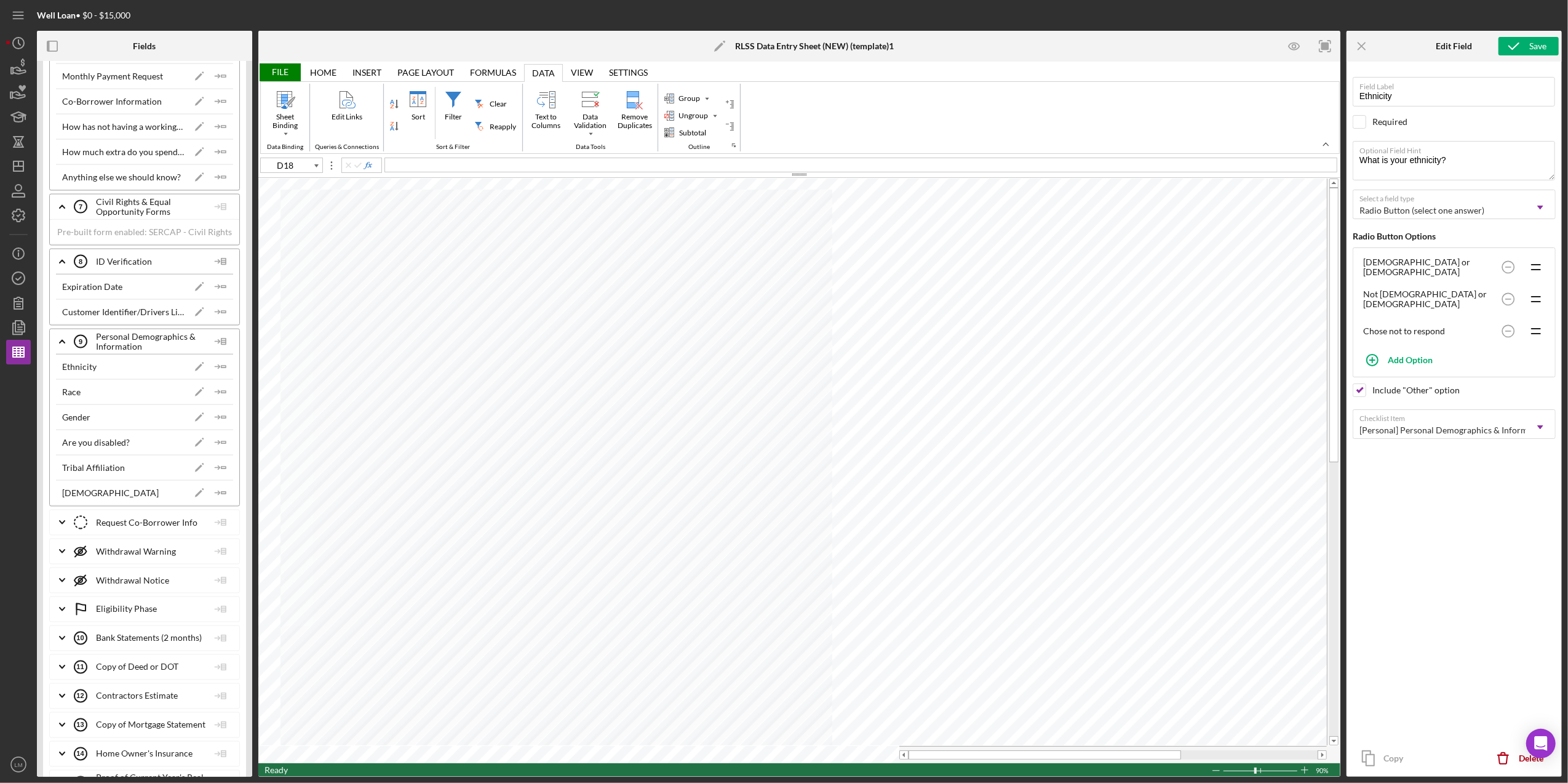
scroll to position [1822, 0]
click at [277, 70] on div "File" at bounding box center [279, 72] width 42 height 18
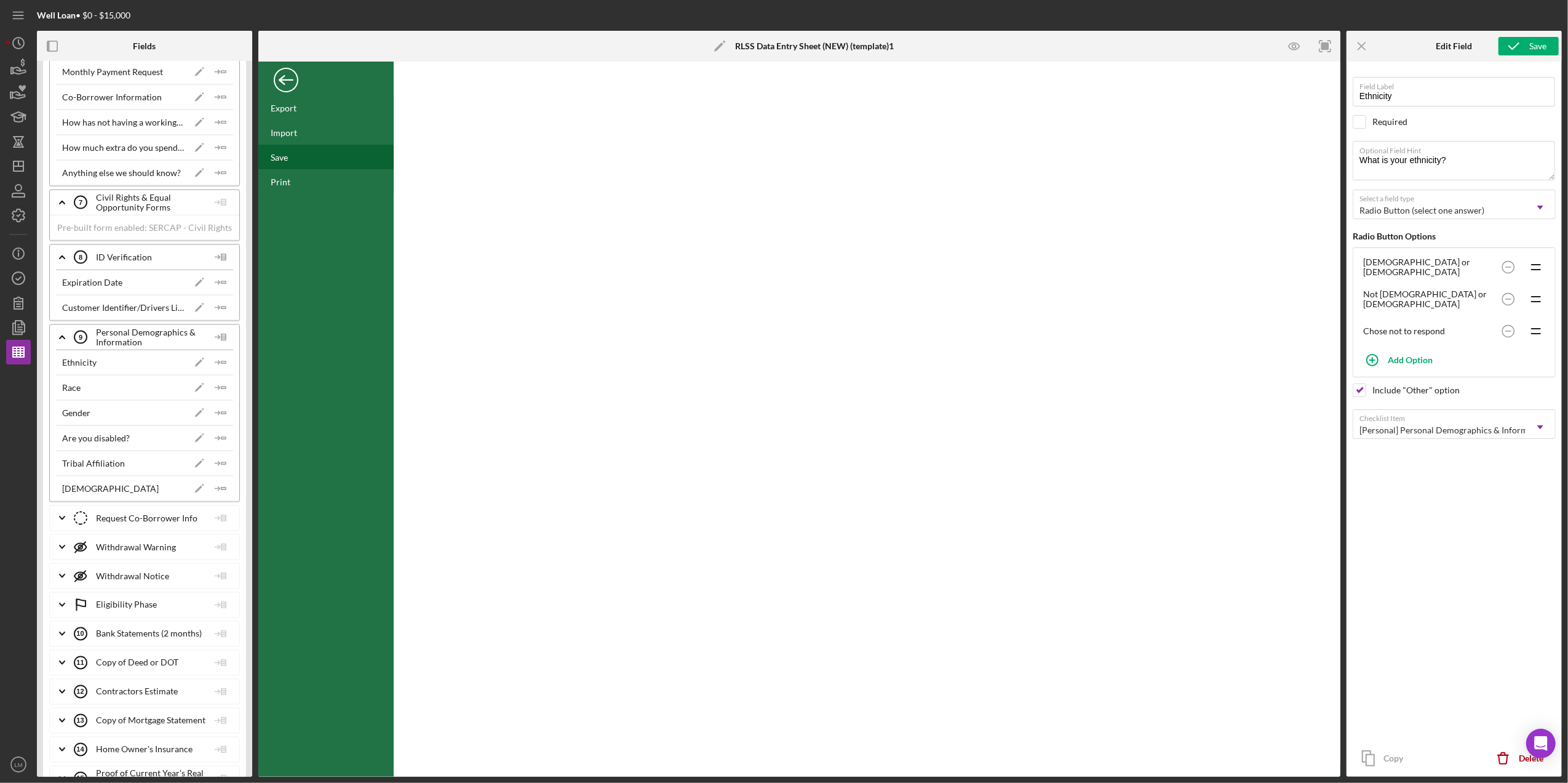
click at [281, 151] on div "Save" at bounding box center [326, 156] width 136 height 24
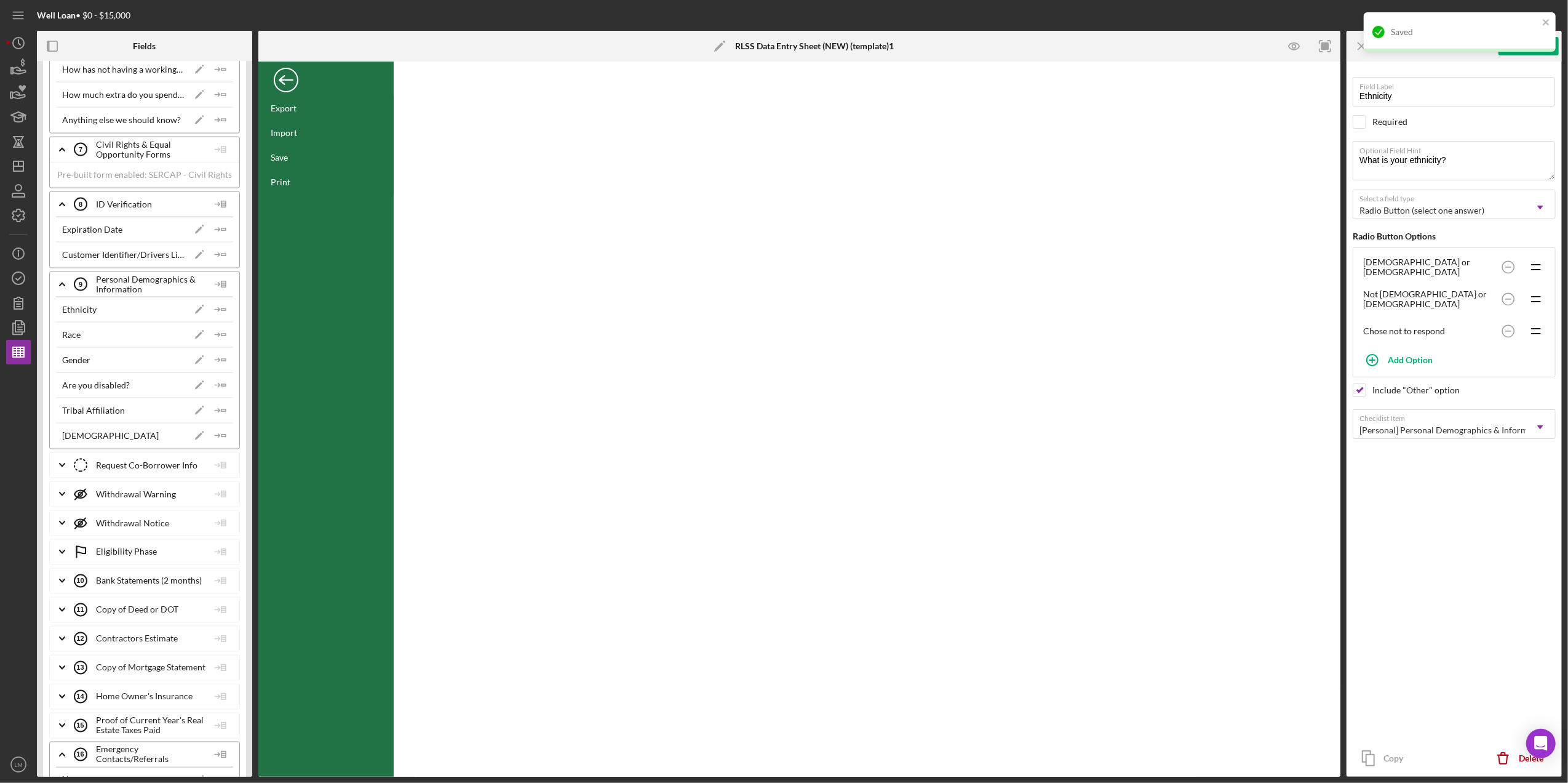
scroll to position [1903, 0]
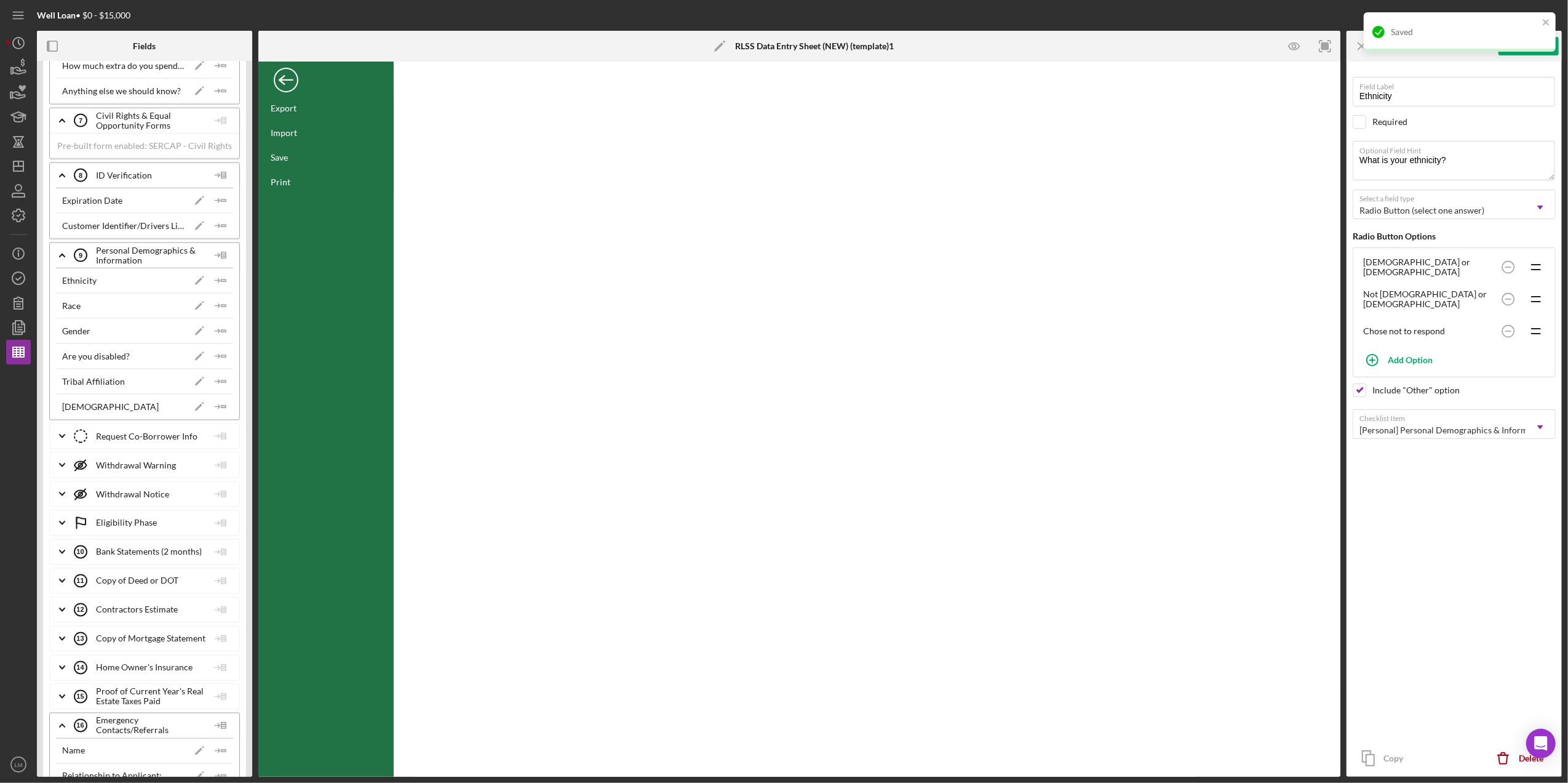
click at [278, 75] on div "Back" at bounding box center [286, 77] width 24 height 24
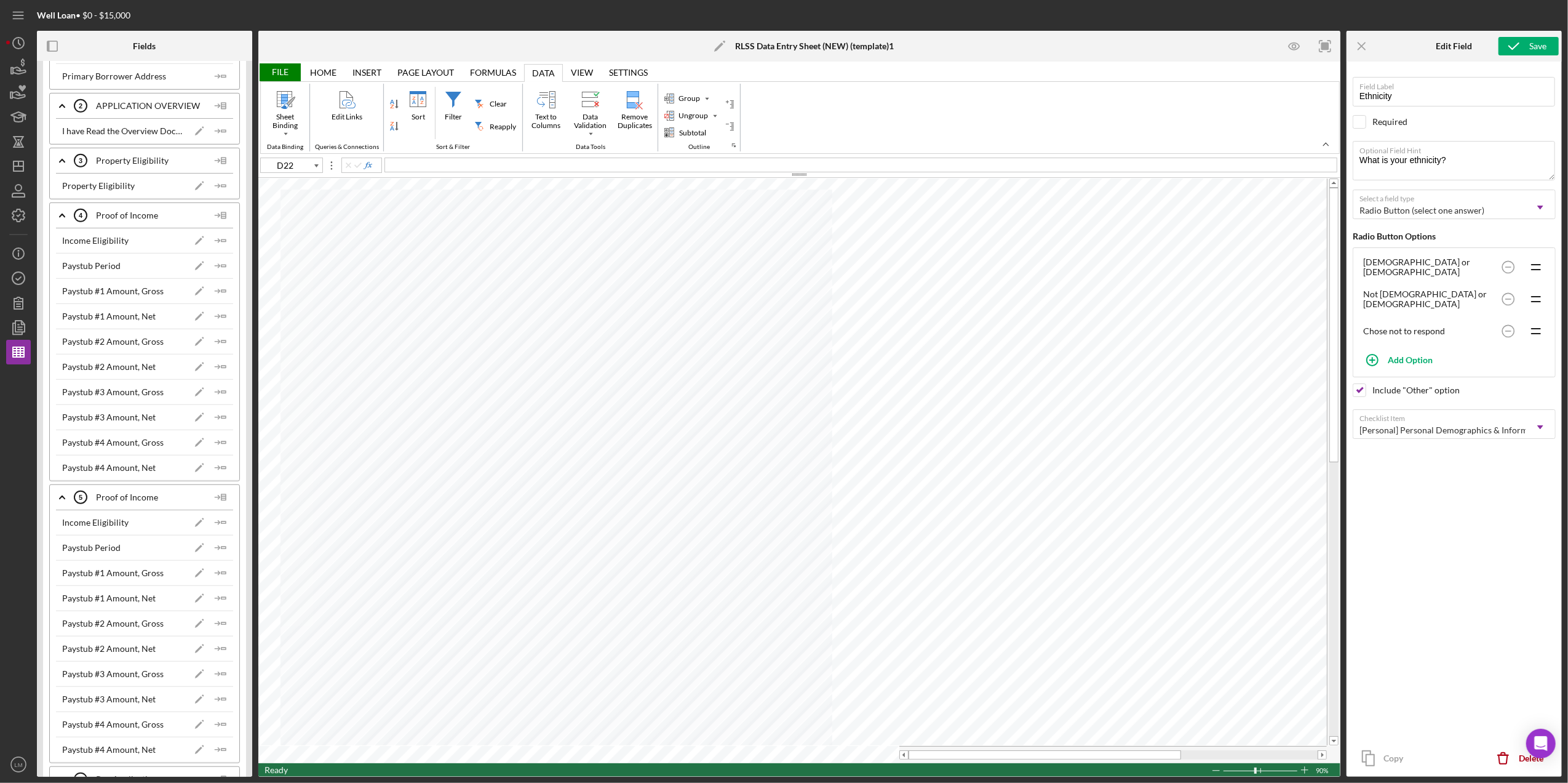
scroll to position [509, 0]
click at [218, 259] on icon "Icon/Insert Field" at bounding box center [221, 254] width 24 height 24
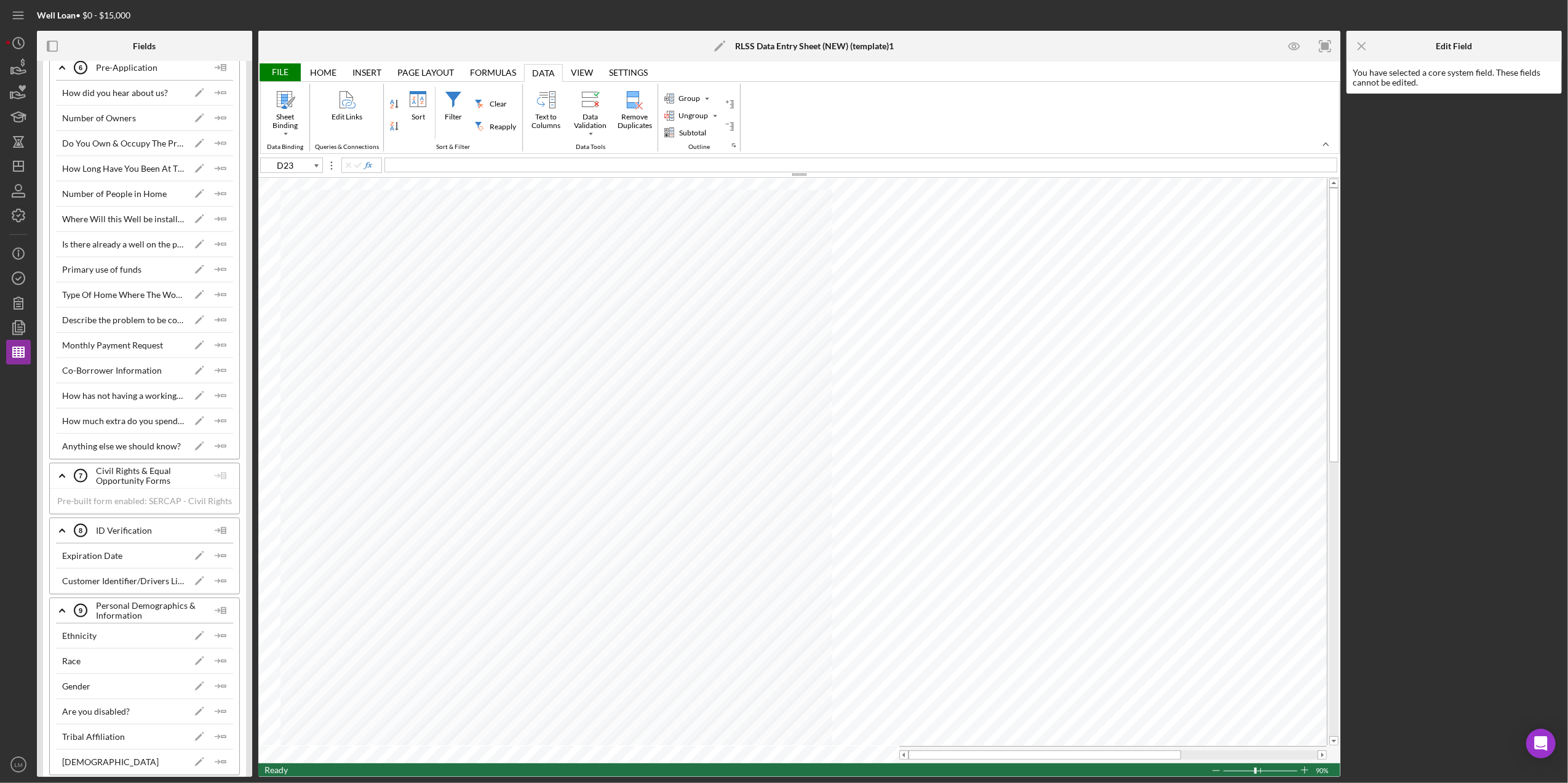
scroll to position [1822, 0]
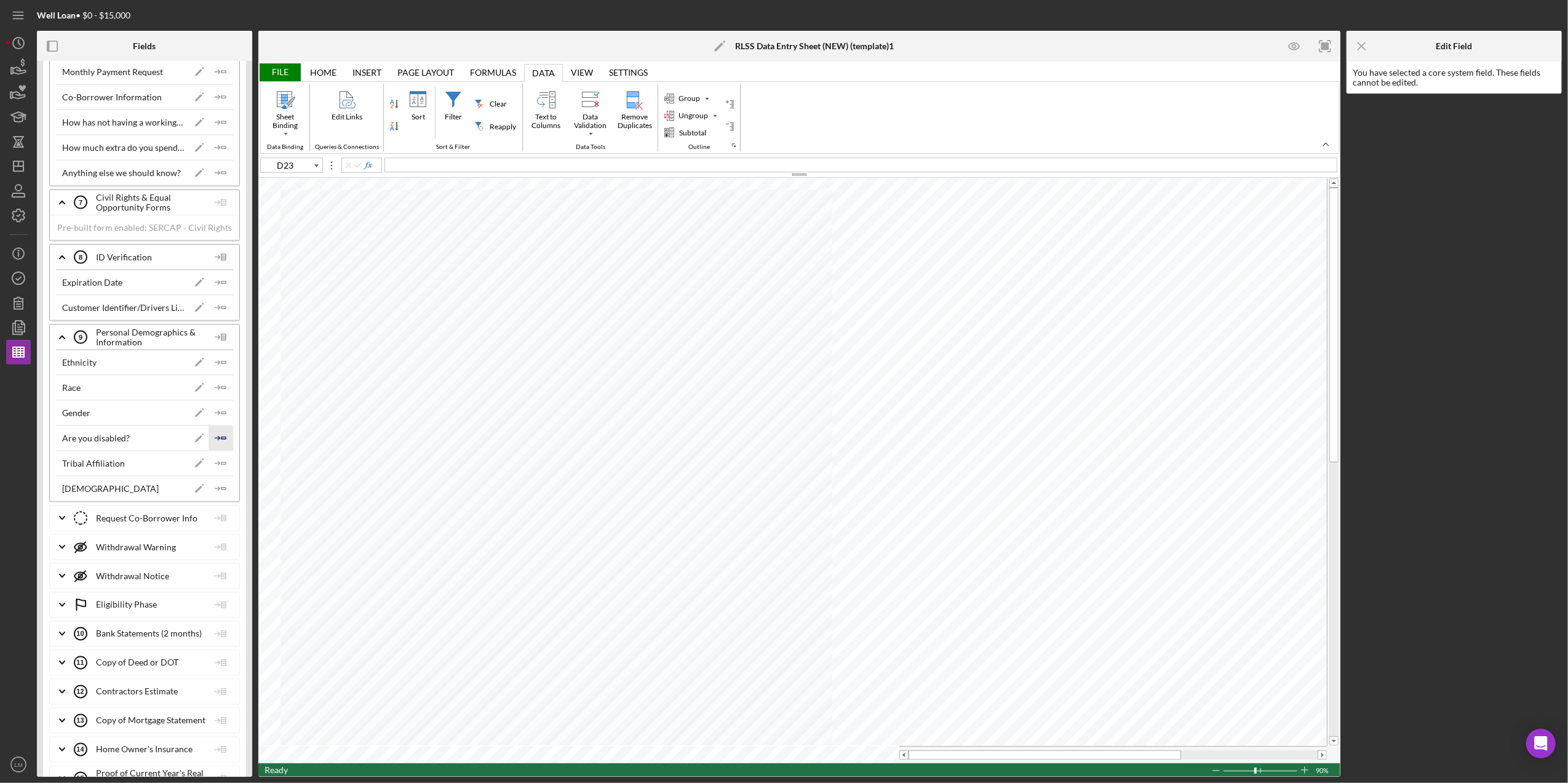
click at [224, 451] on icon "Icon/Insert Field" at bounding box center [221, 438] width 24 height 24
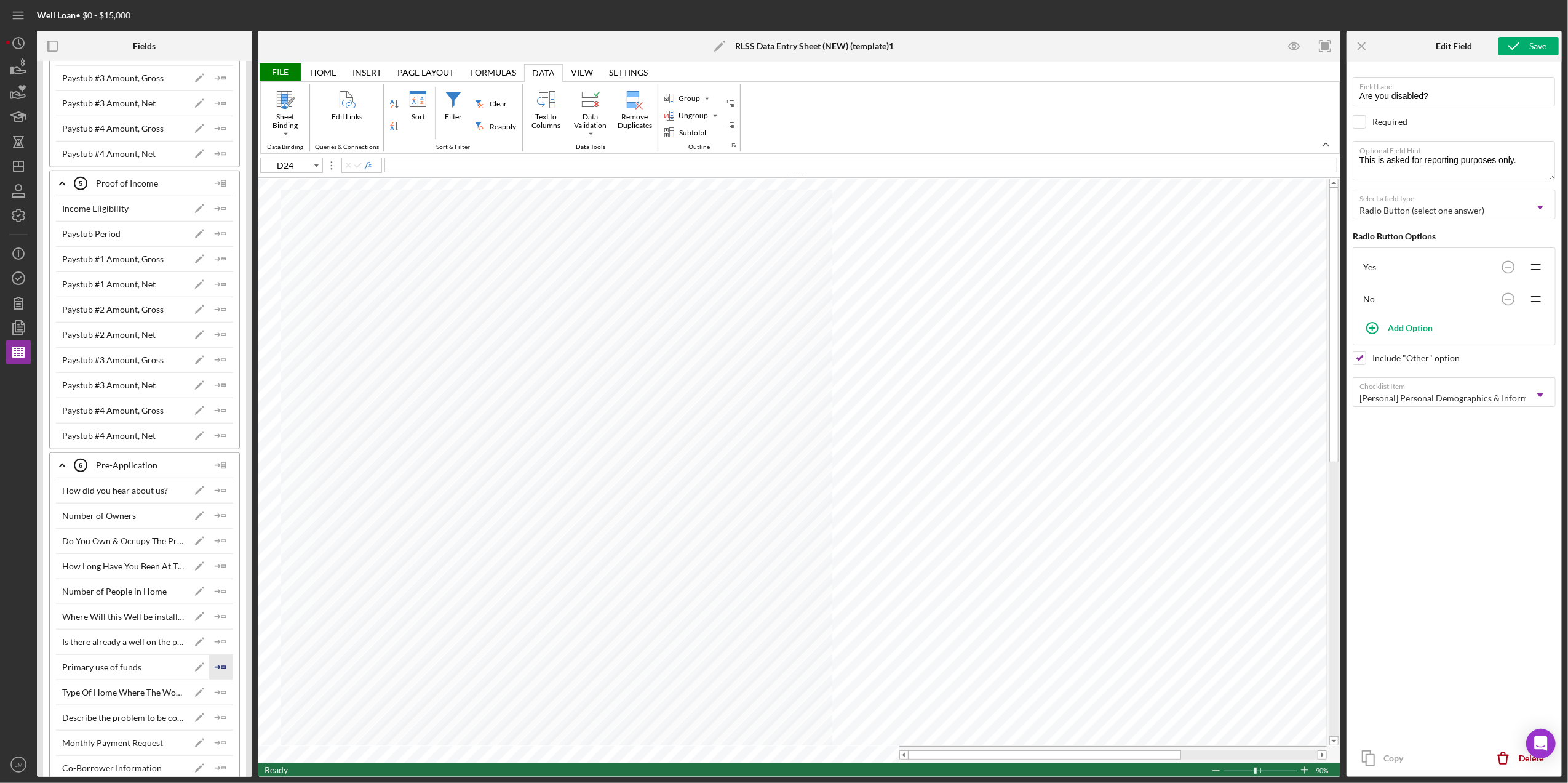
scroll to position [1329, 0]
type input "D38"
click at [222, 414] on polygon "button" at bounding box center [224, 413] width 5 height 2
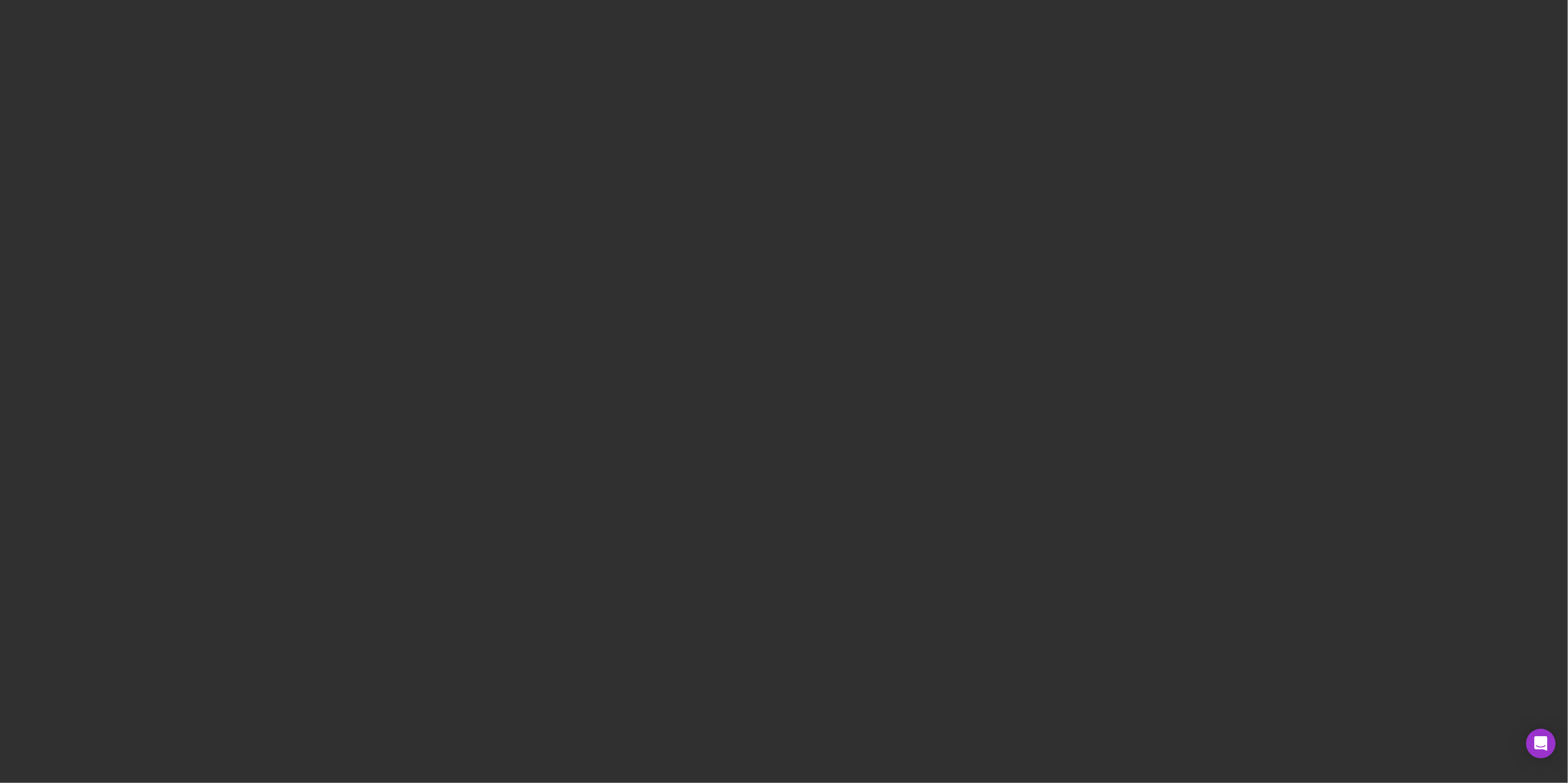
click at [628, 0] on div at bounding box center [784, 392] width 1568 height 783
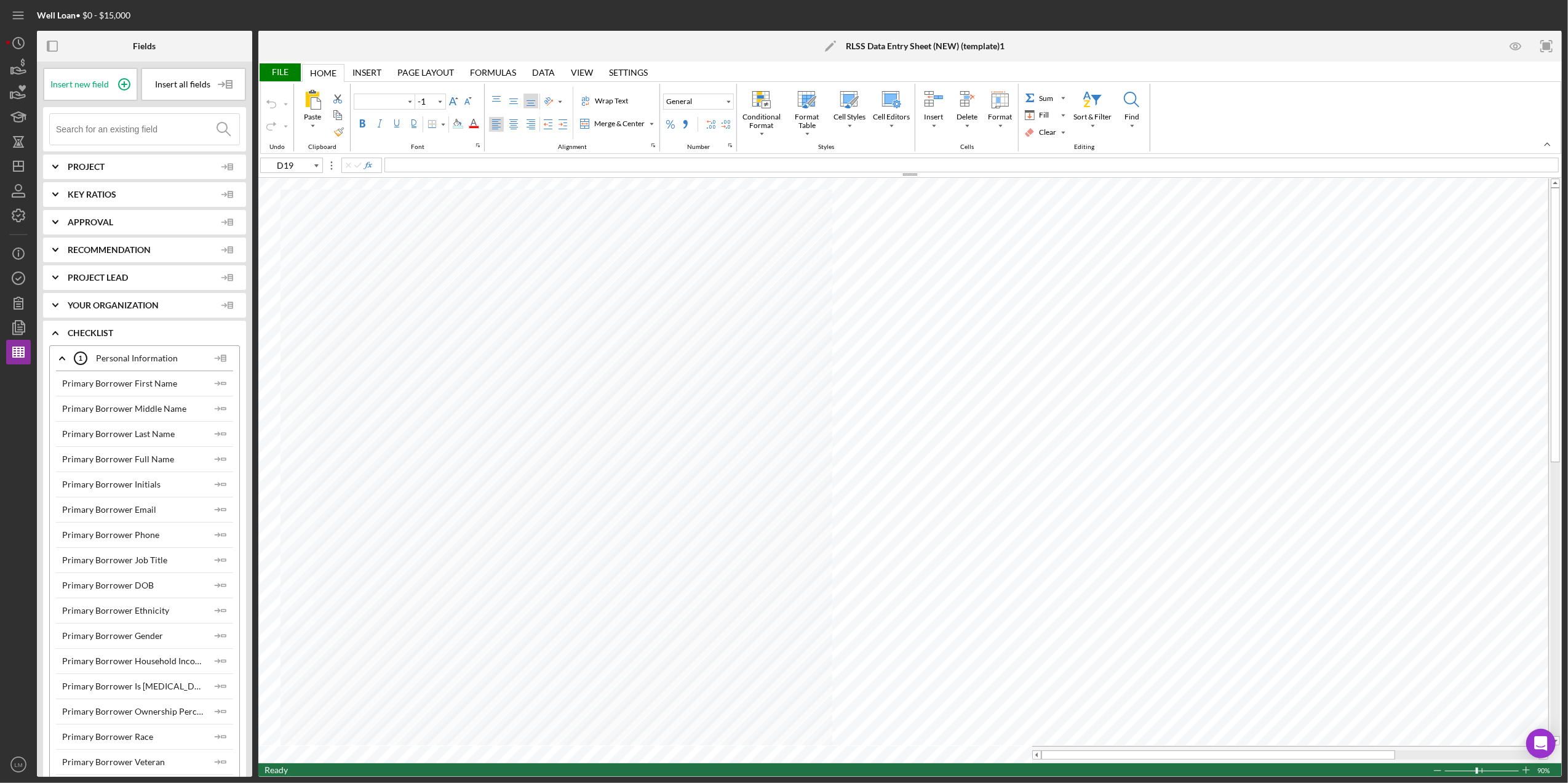
type input "Calibri"
type input "11"
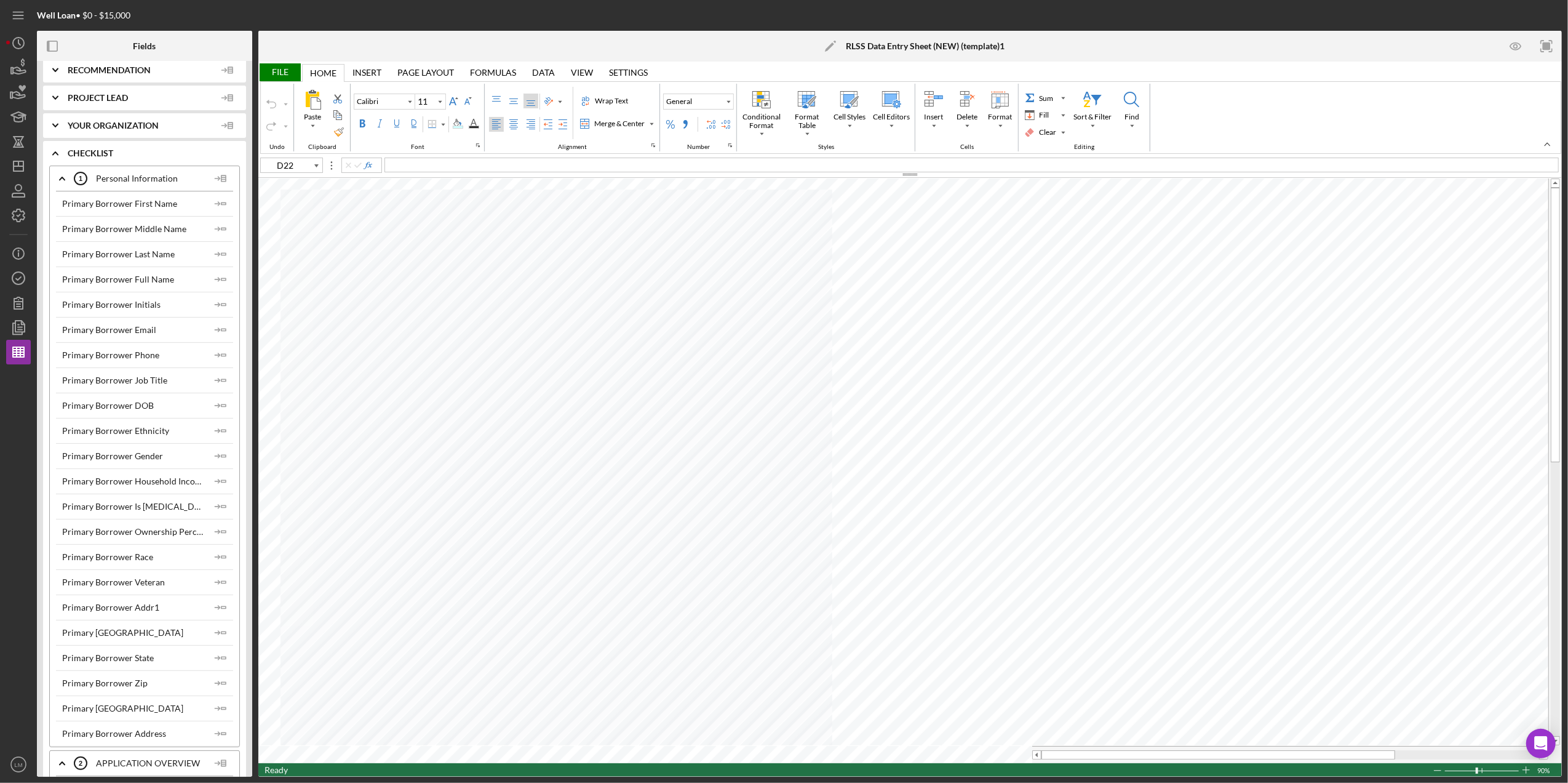
scroll to position [328, 0]
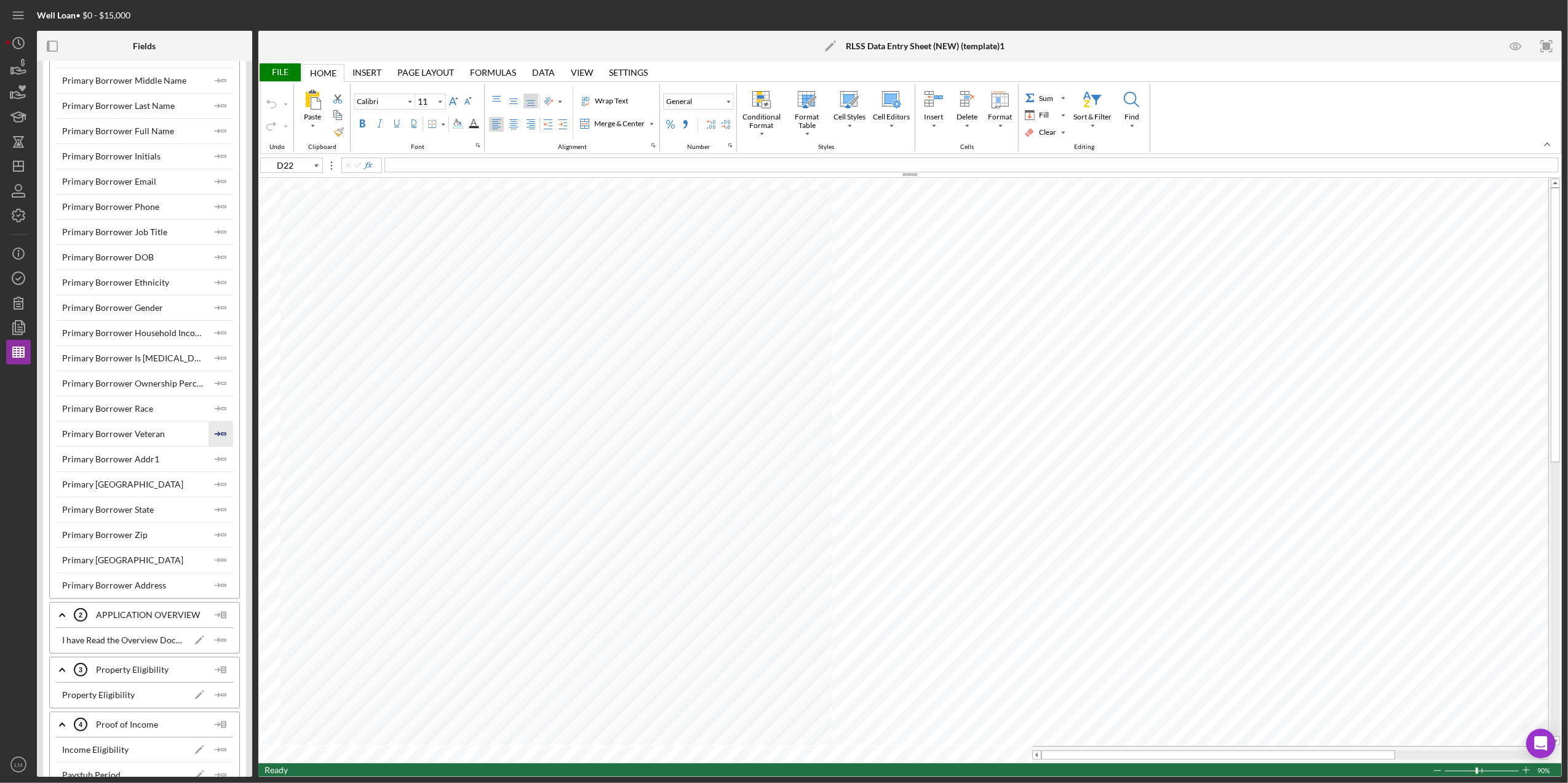
click at [225, 436] on icon "Icon/Insert Field" at bounding box center [221, 434] width 24 height 24
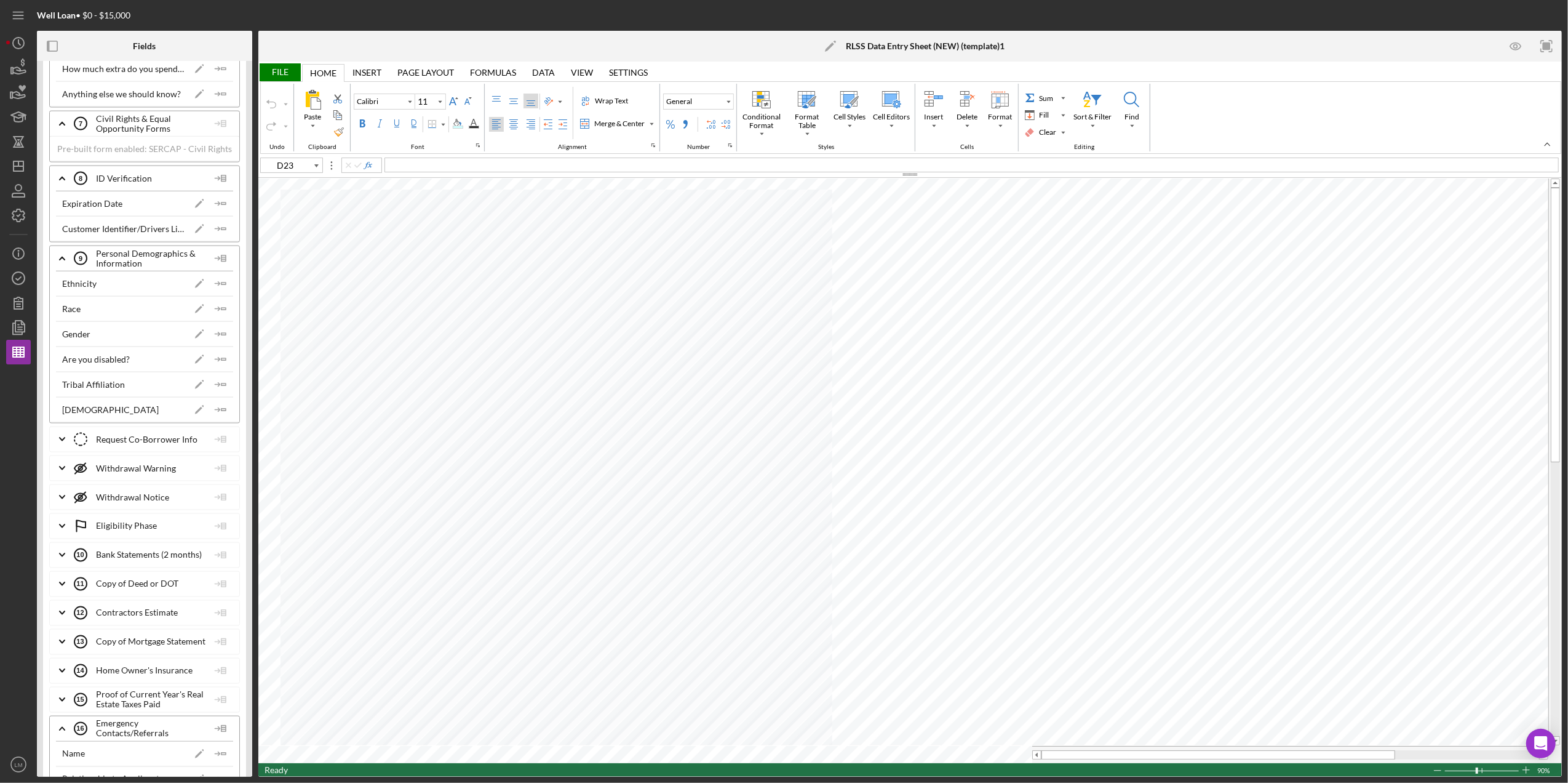
scroll to position [1886, 0]
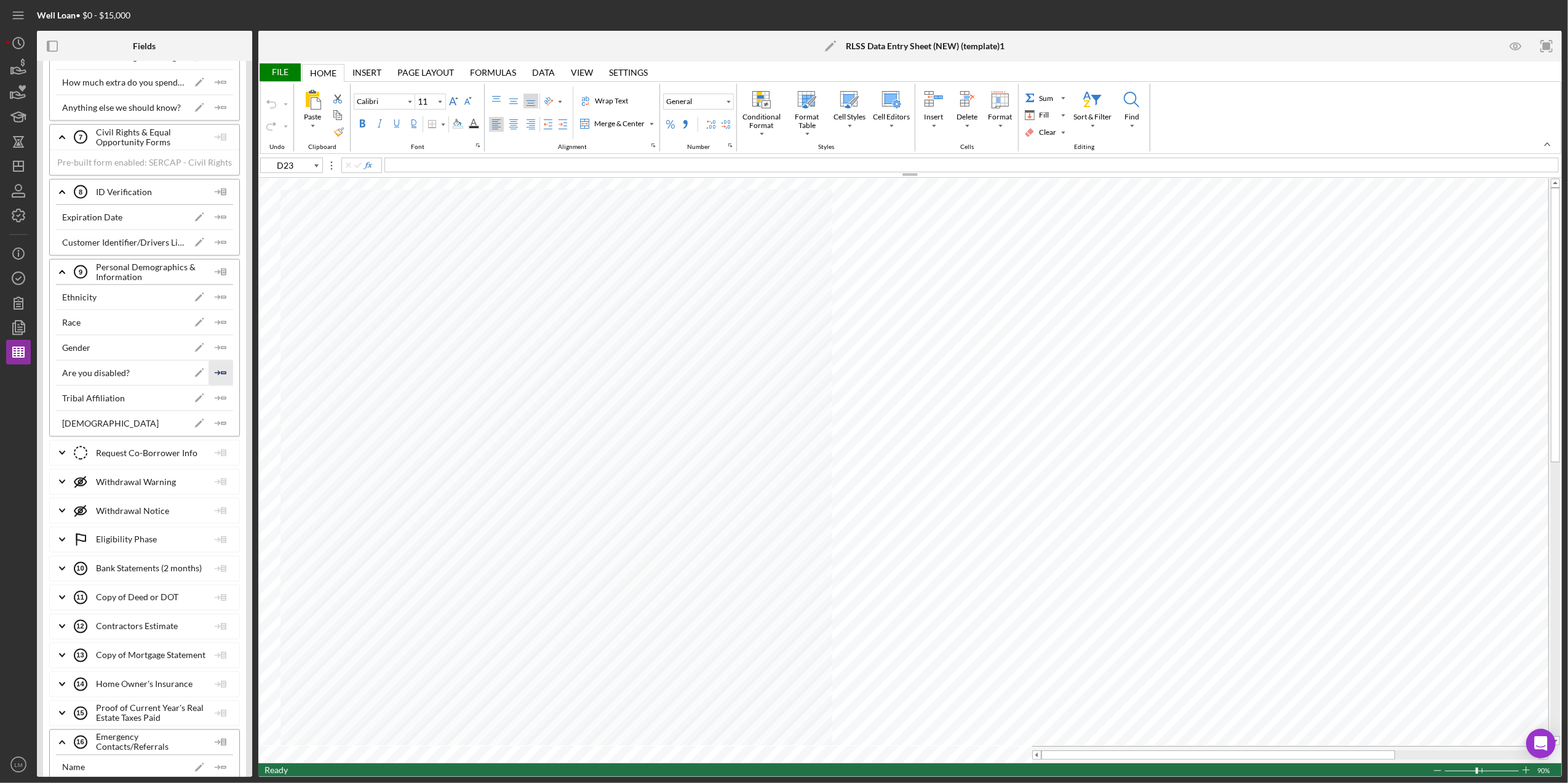
click at [212, 385] on icon "Icon/Insert Field" at bounding box center [221, 373] width 24 height 24
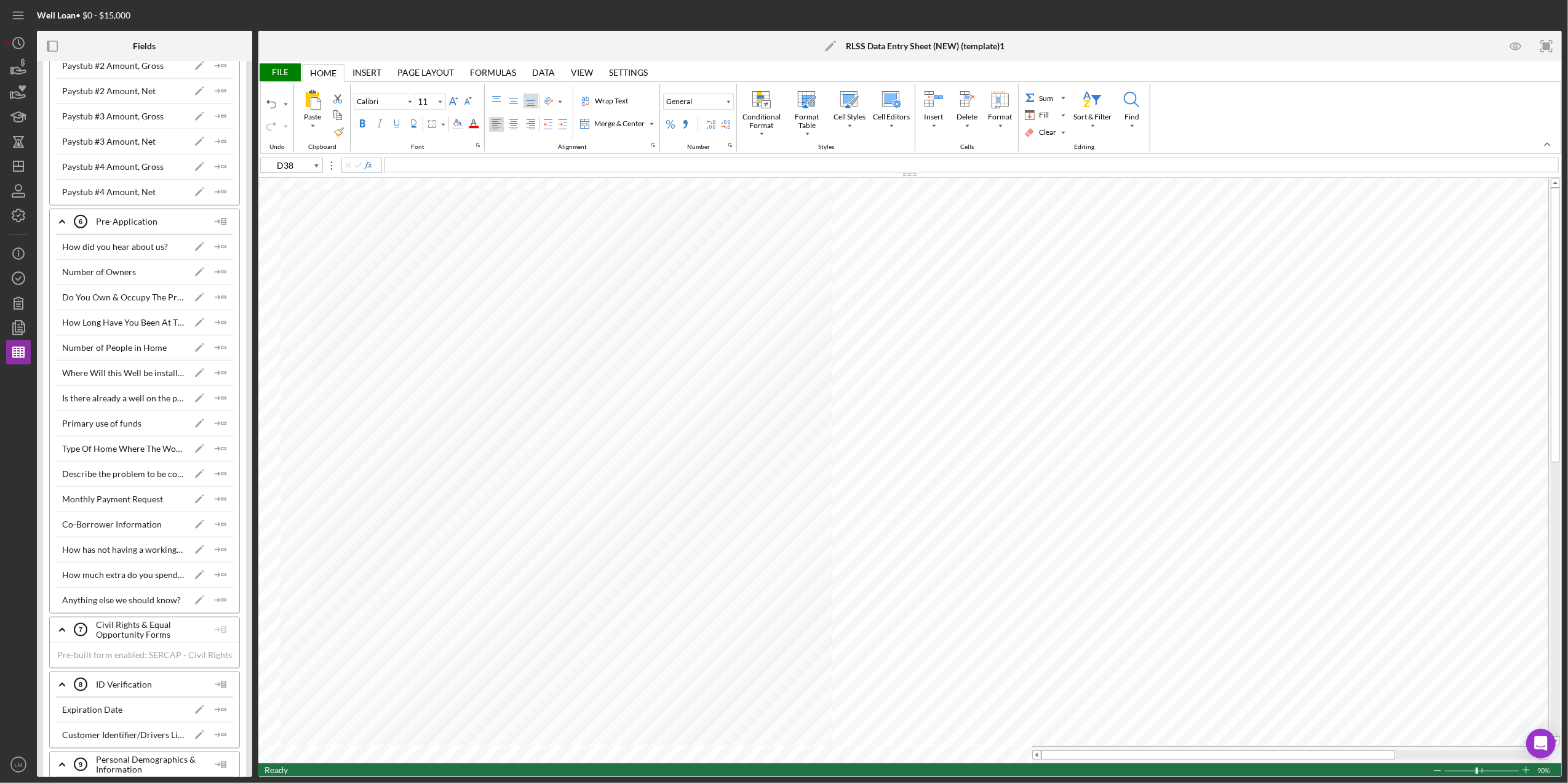
scroll to position [1559, 0]
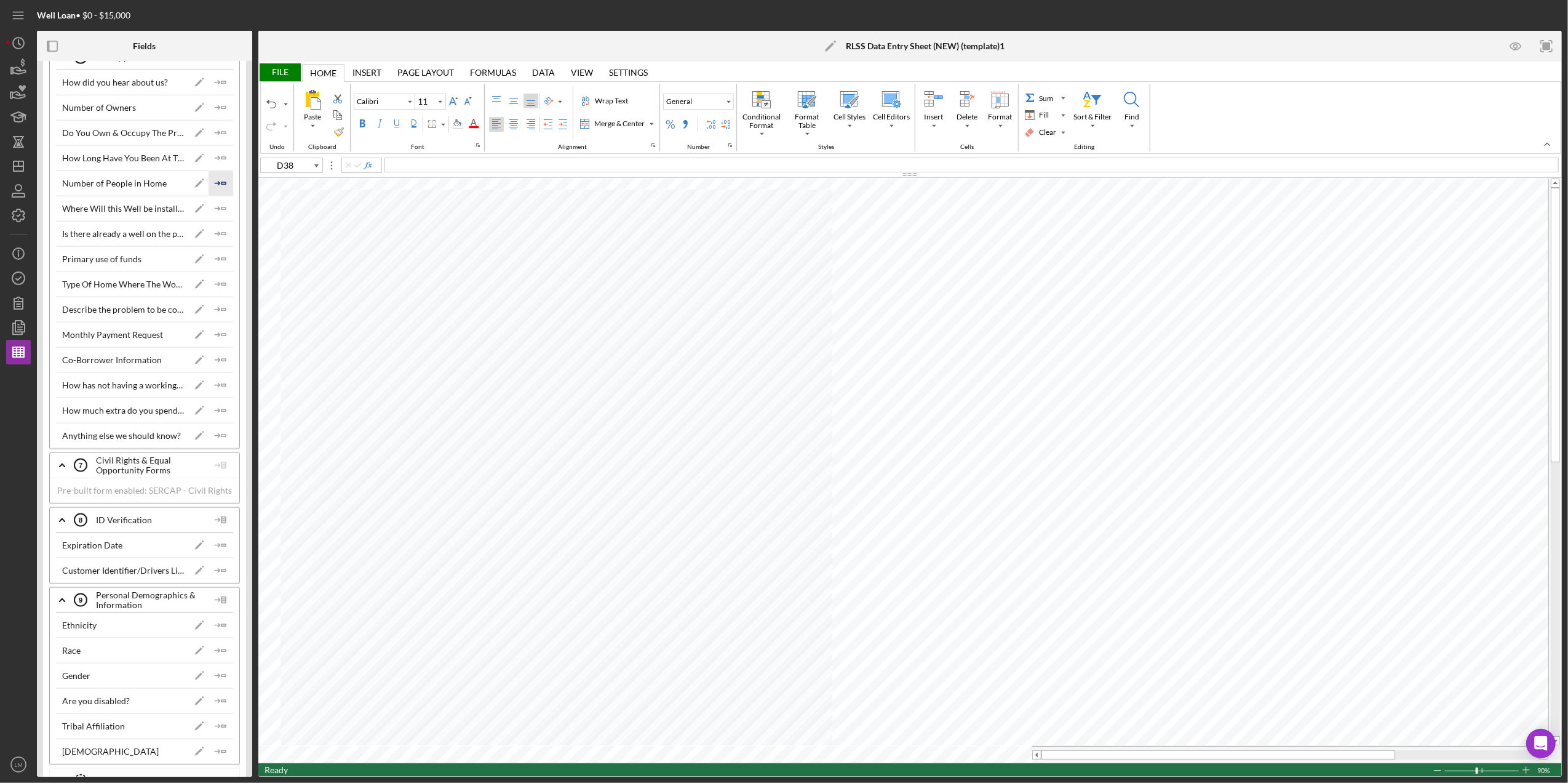
click at [218, 193] on icon "Icon/Insert Field" at bounding box center [221, 184] width 24 height 24
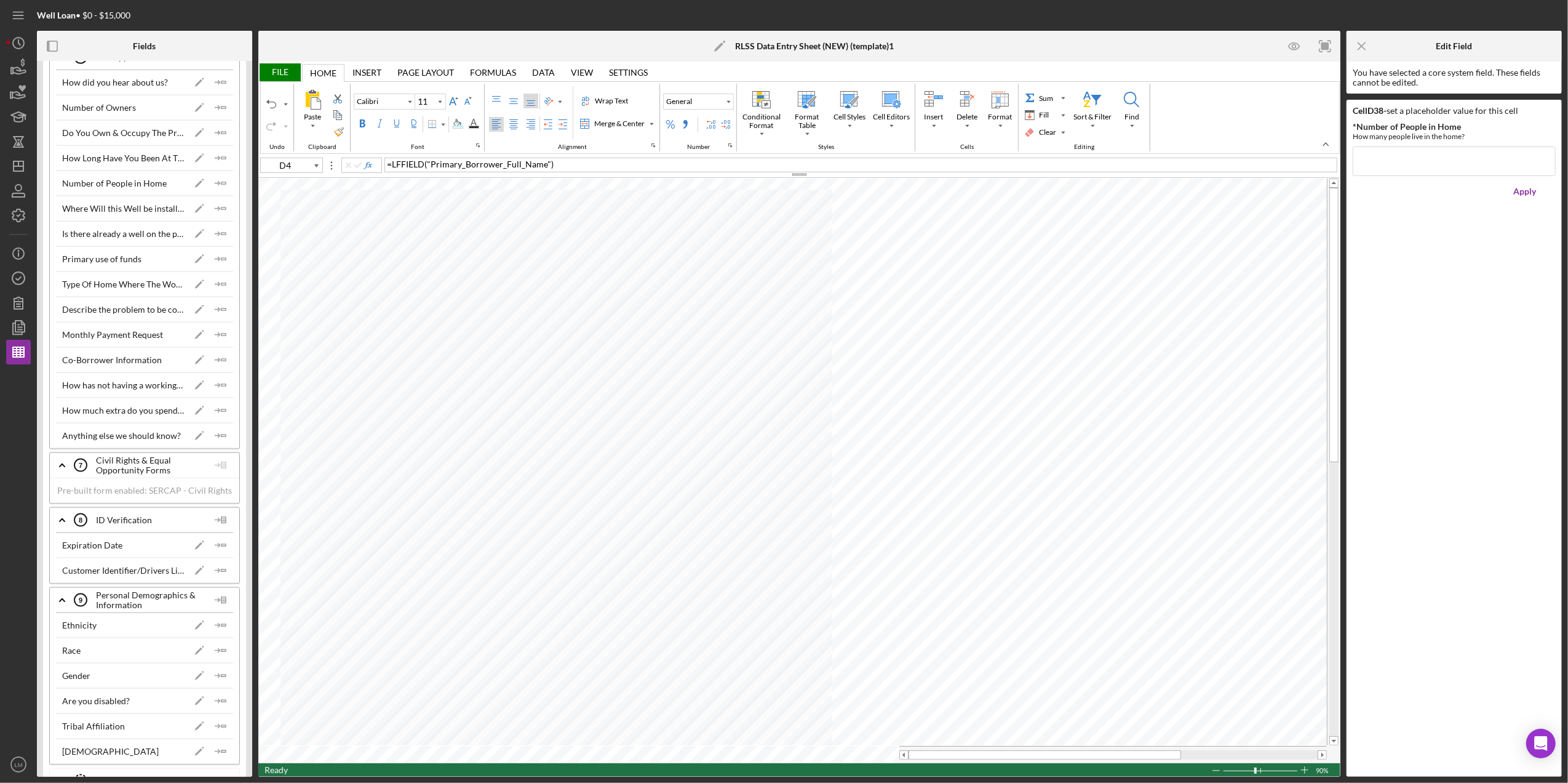
click at [291, 72] on div "File" at bounding box center [279, 72] width 42 height 18
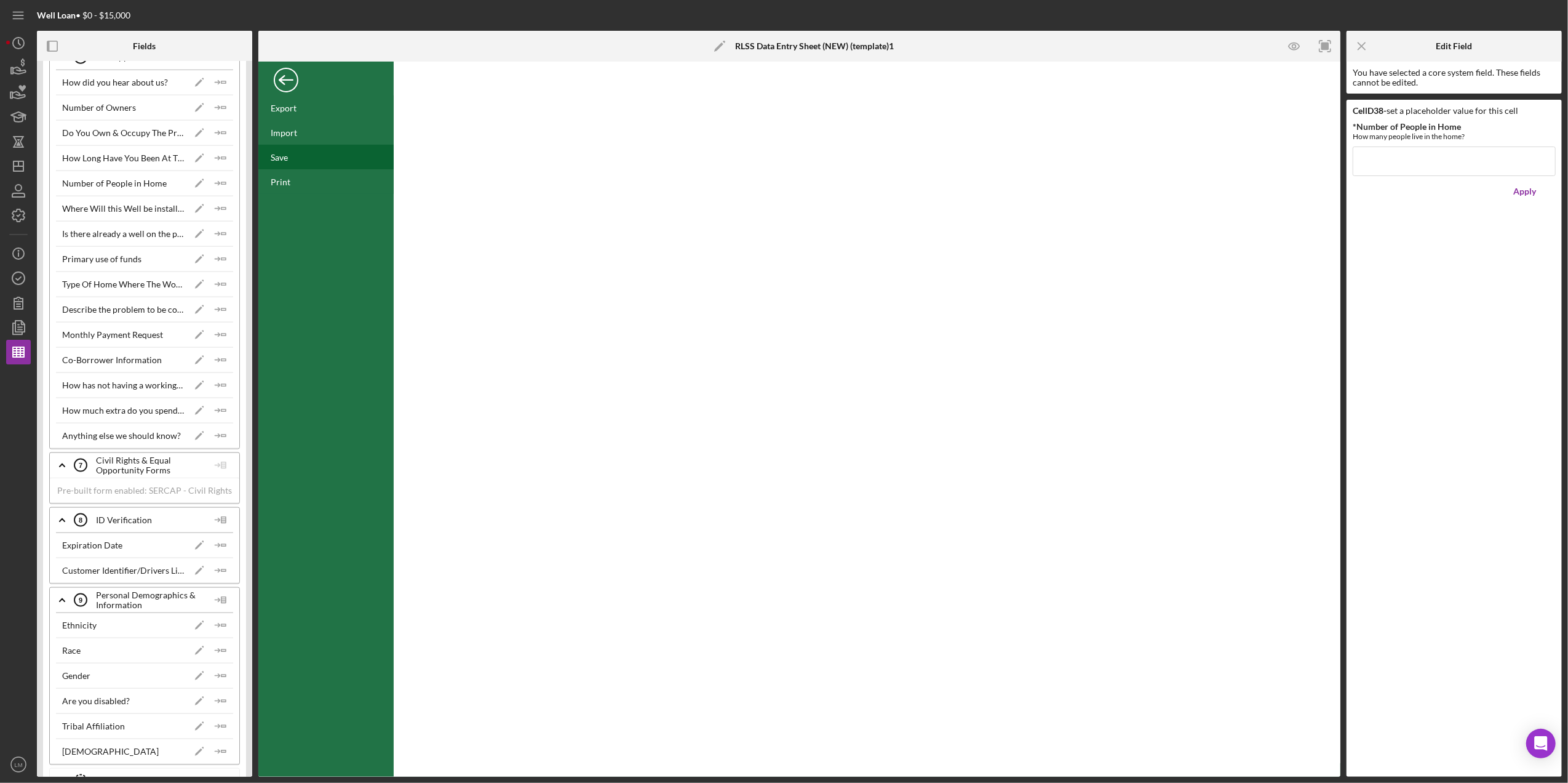
click at [281, 157] on div "Save" at bounding box center [279, 156] width 17 height 10
click at [284, 74] on div "Back" at bounding box center [286, 77] width 24 height 24
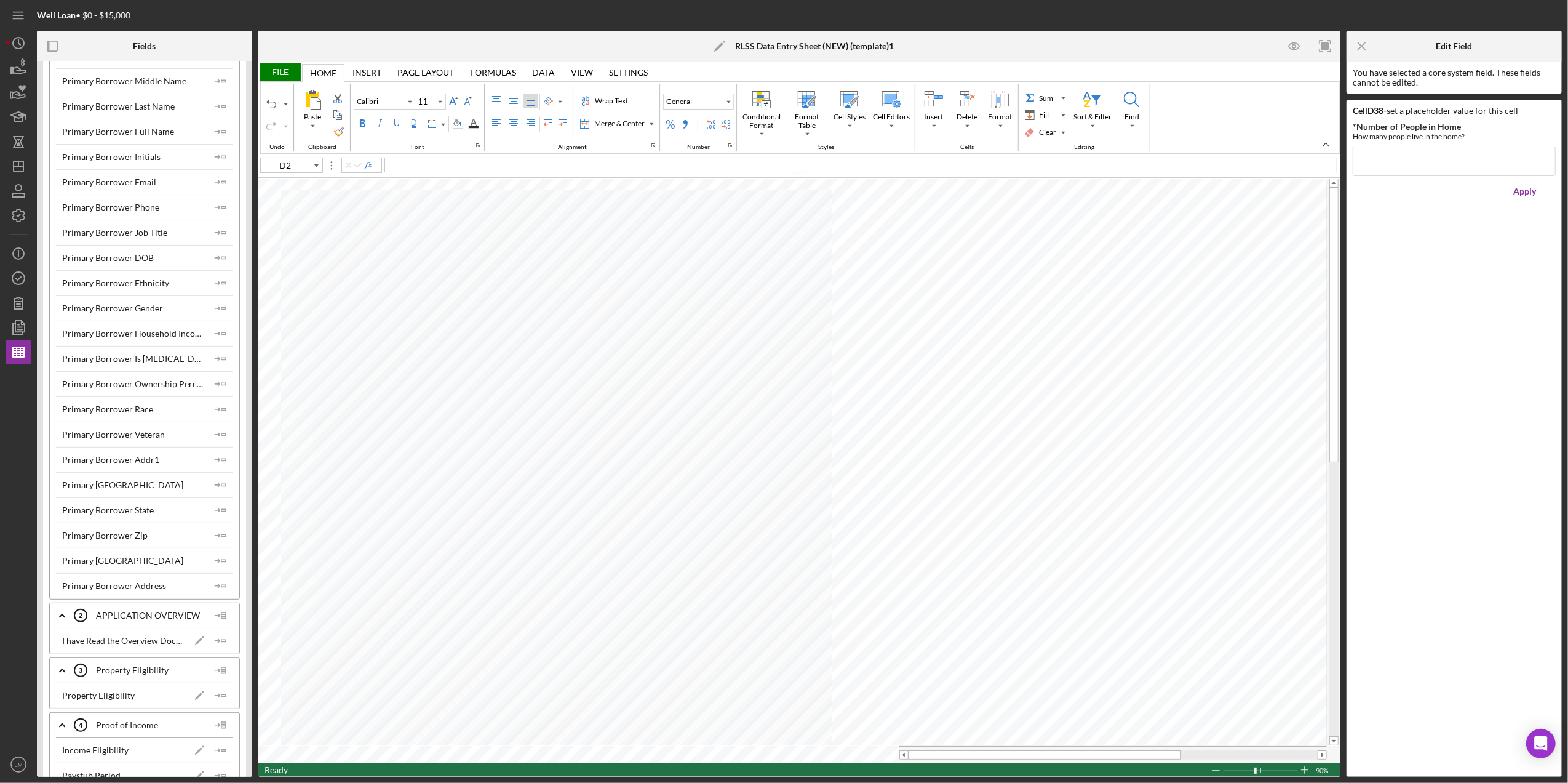
scroll to position [0, 0]
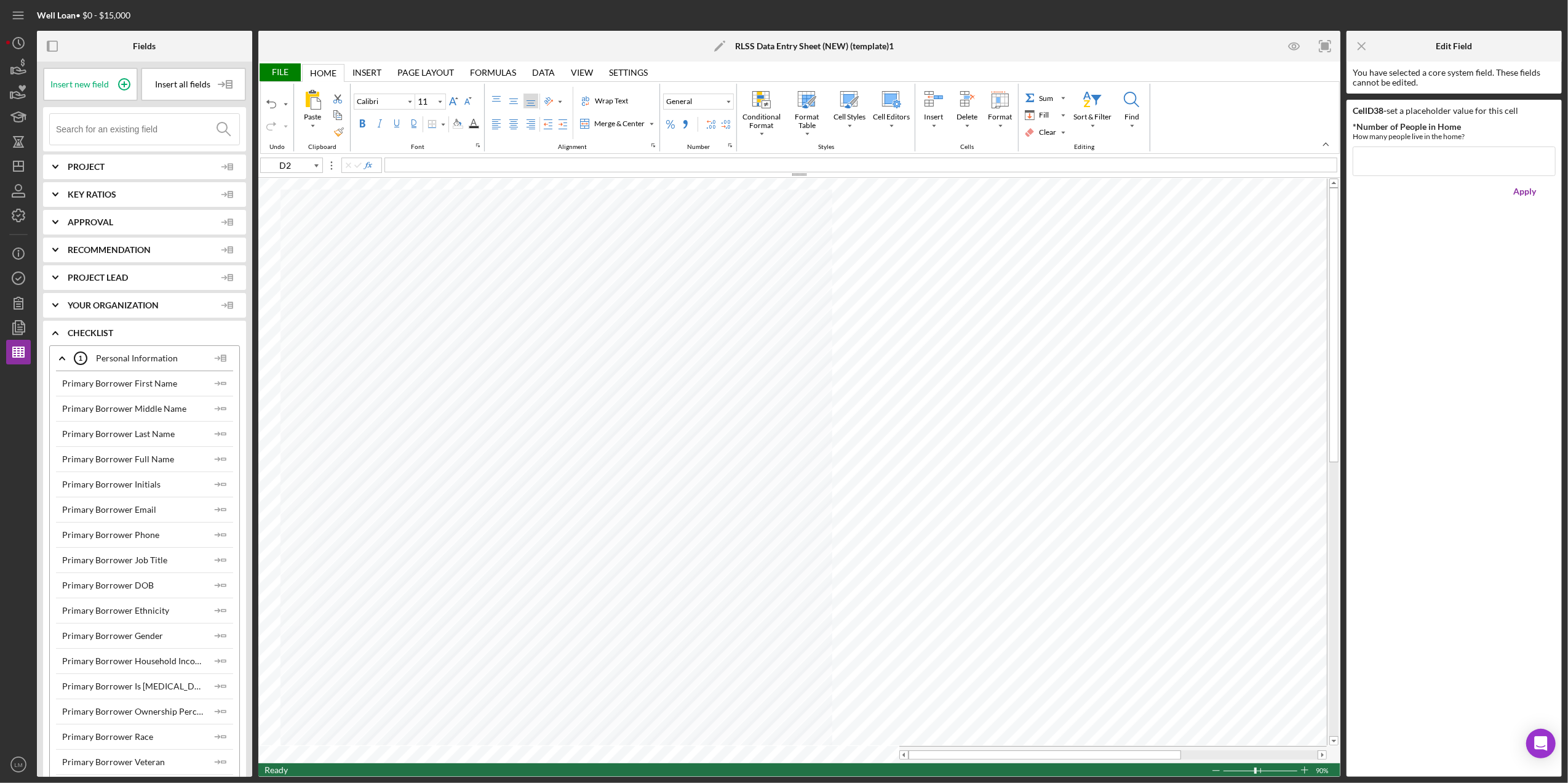
click at [55, 165] on icon "Icon/Expander" at bounding box center [55, 167] width 31 height 31
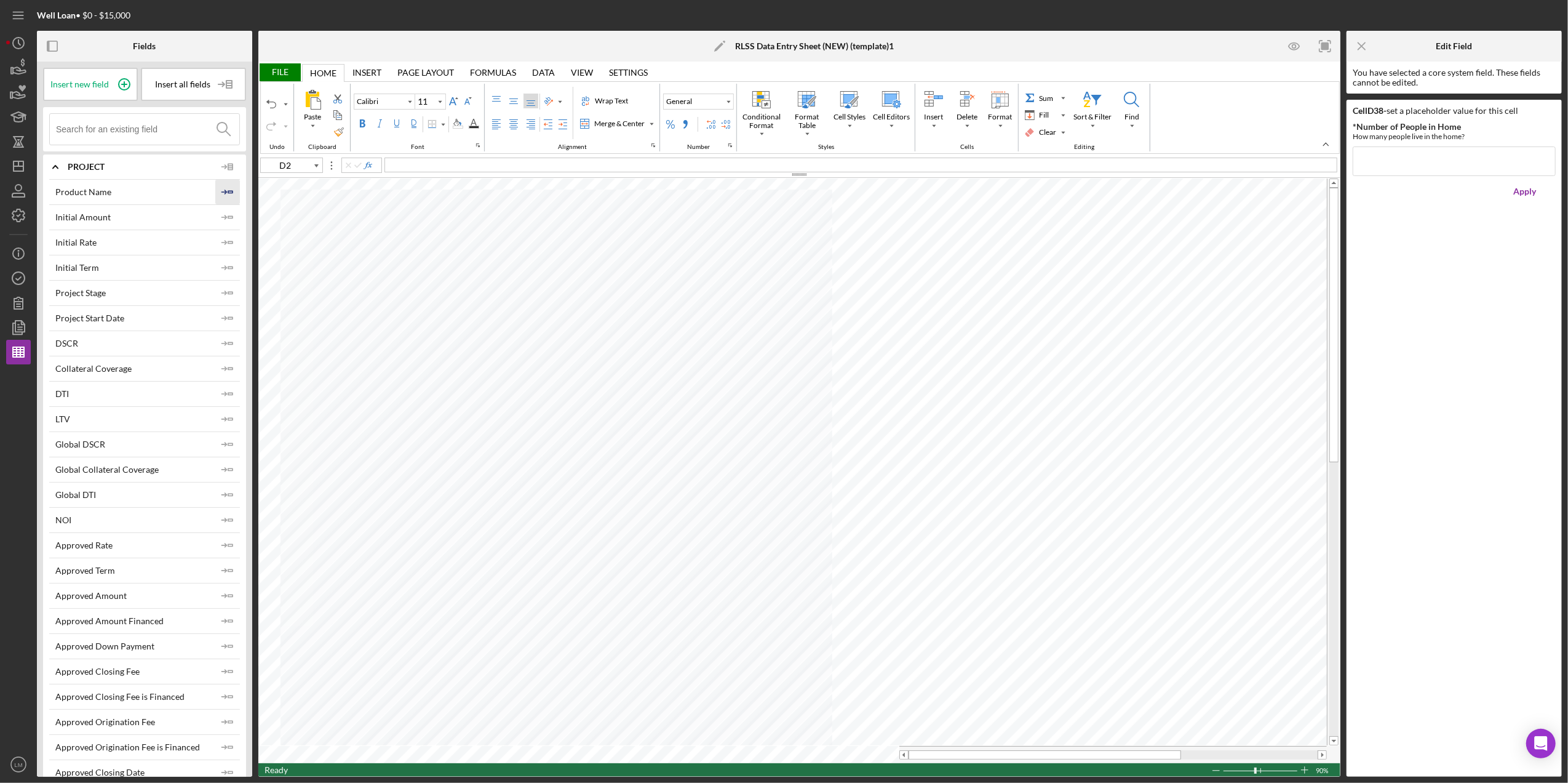
click at [227, 195] on icon "Icon/Insert Field" at bounding box center [227, 192] width 24 height 24
click at [230, 311] on icon "Icon/Insert Field" at bounding box center [227, 318] width 24 height 24
type input "D19"
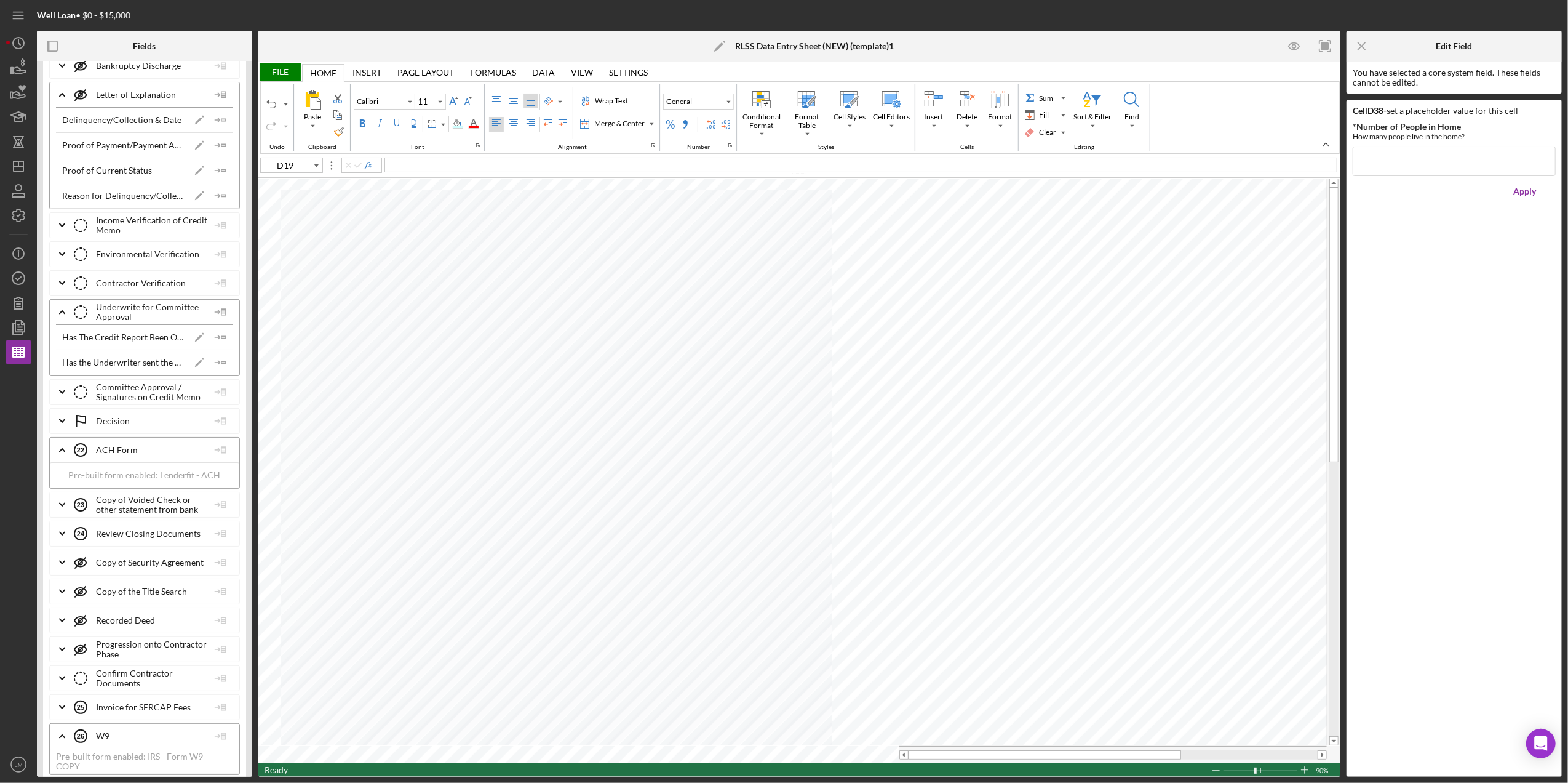
scroll to position [4513, 0]
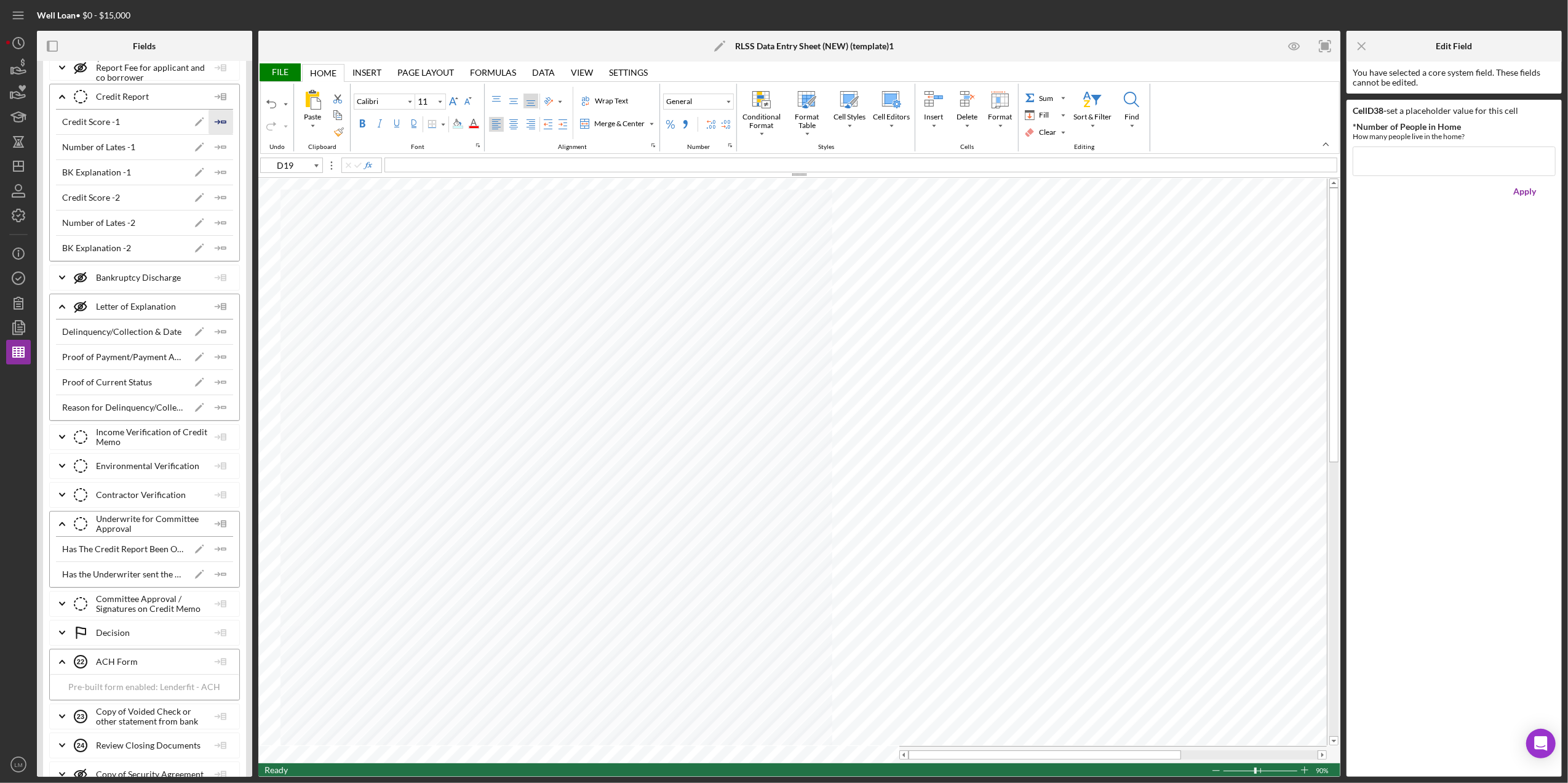
click at [219, 134] on icon "Icon/Insert Field" at bounding box center [221, 122] width 24 height 24
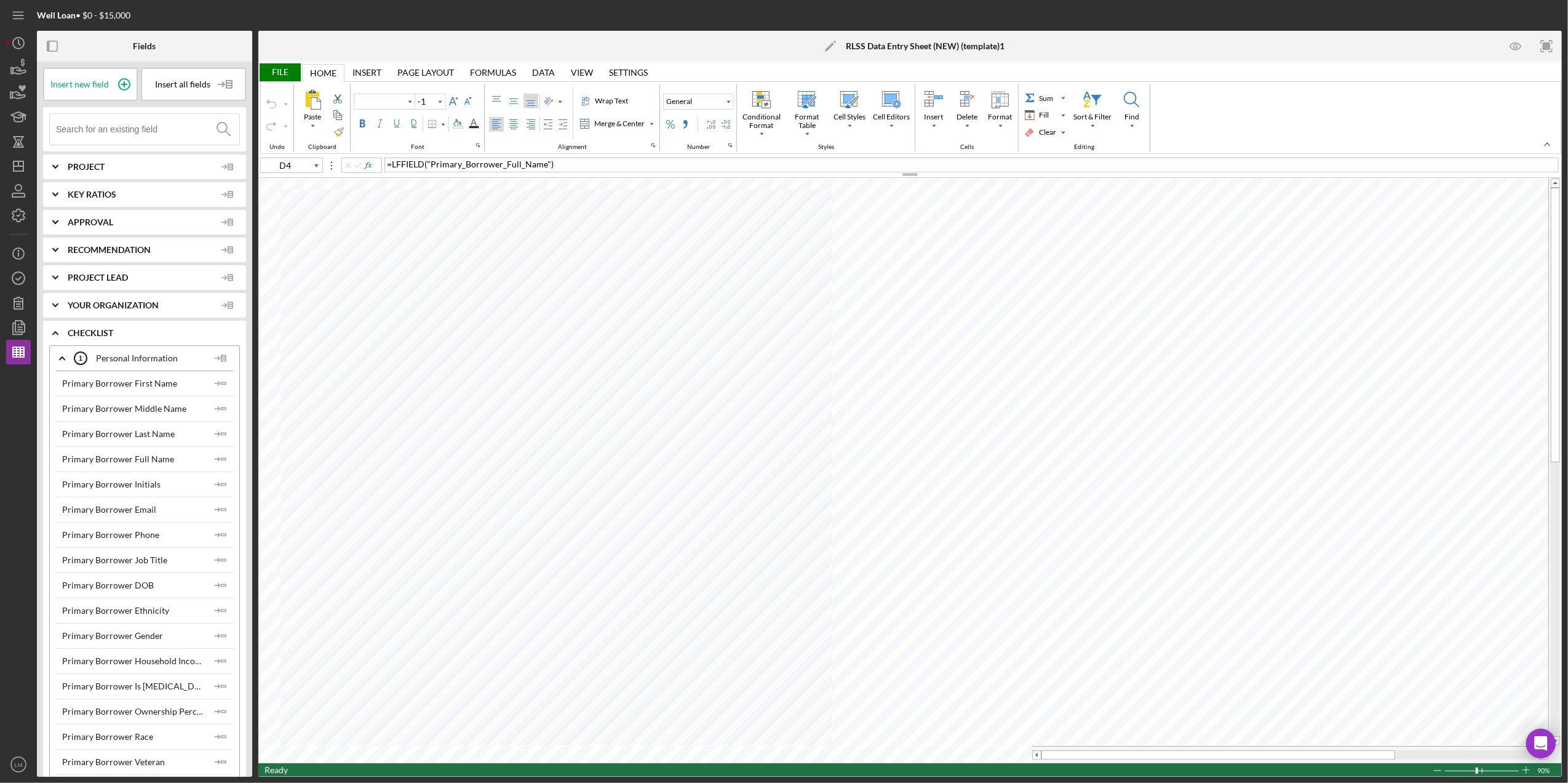
type input "Calibri"
type input "11"
click at [104, 166] on span "Project" at bounding box center [141, 167] width 148 height 10
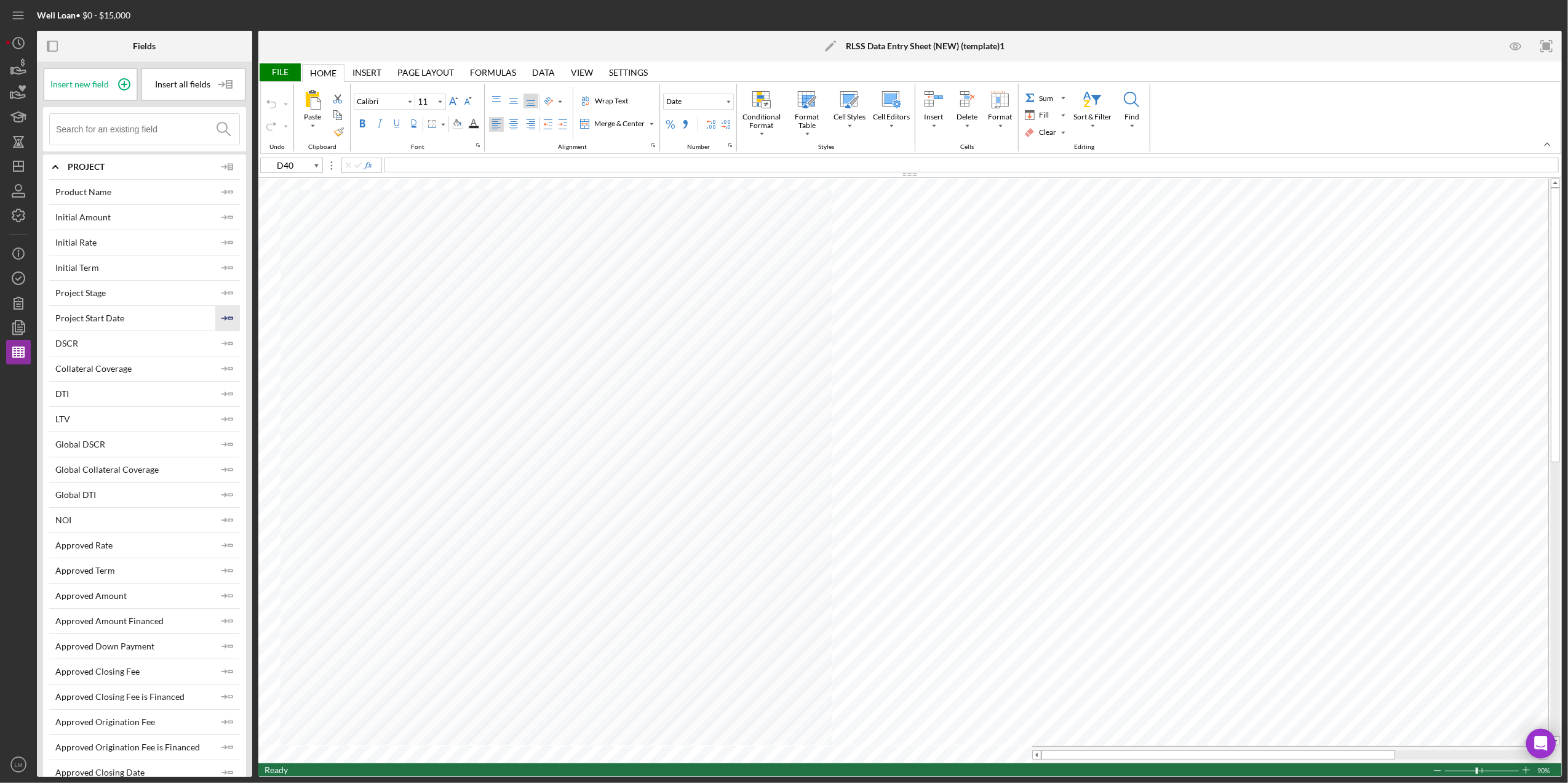
click at [225, 321] on icon "Icon/Insert Field" at bounding box center [227, 318] width 24 height 24
click at [234, 193] on icon "Icon/Insert Field" at bounding box center [227, 192] width 24 height 24
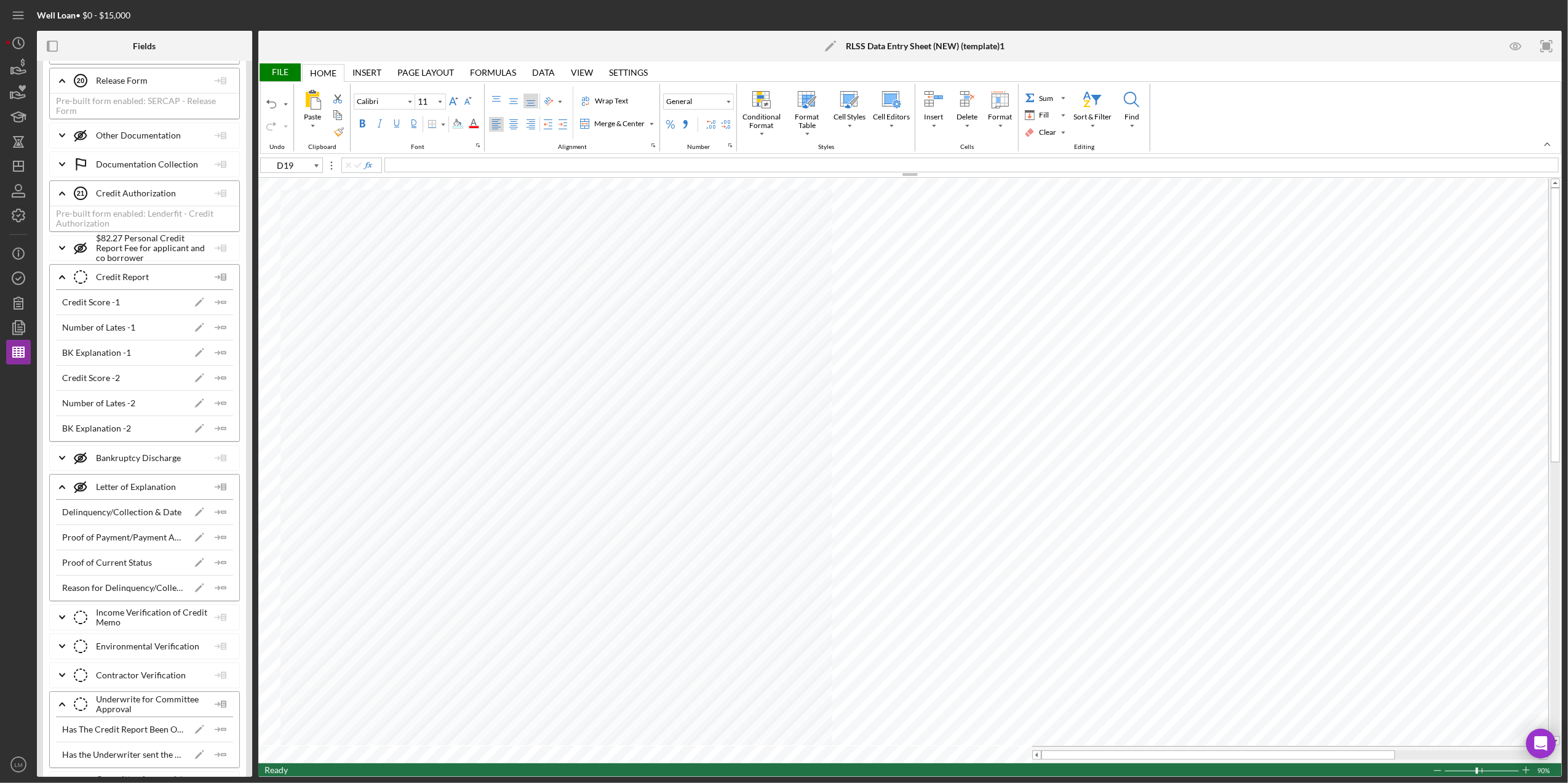
scroll to position [4349, 0]
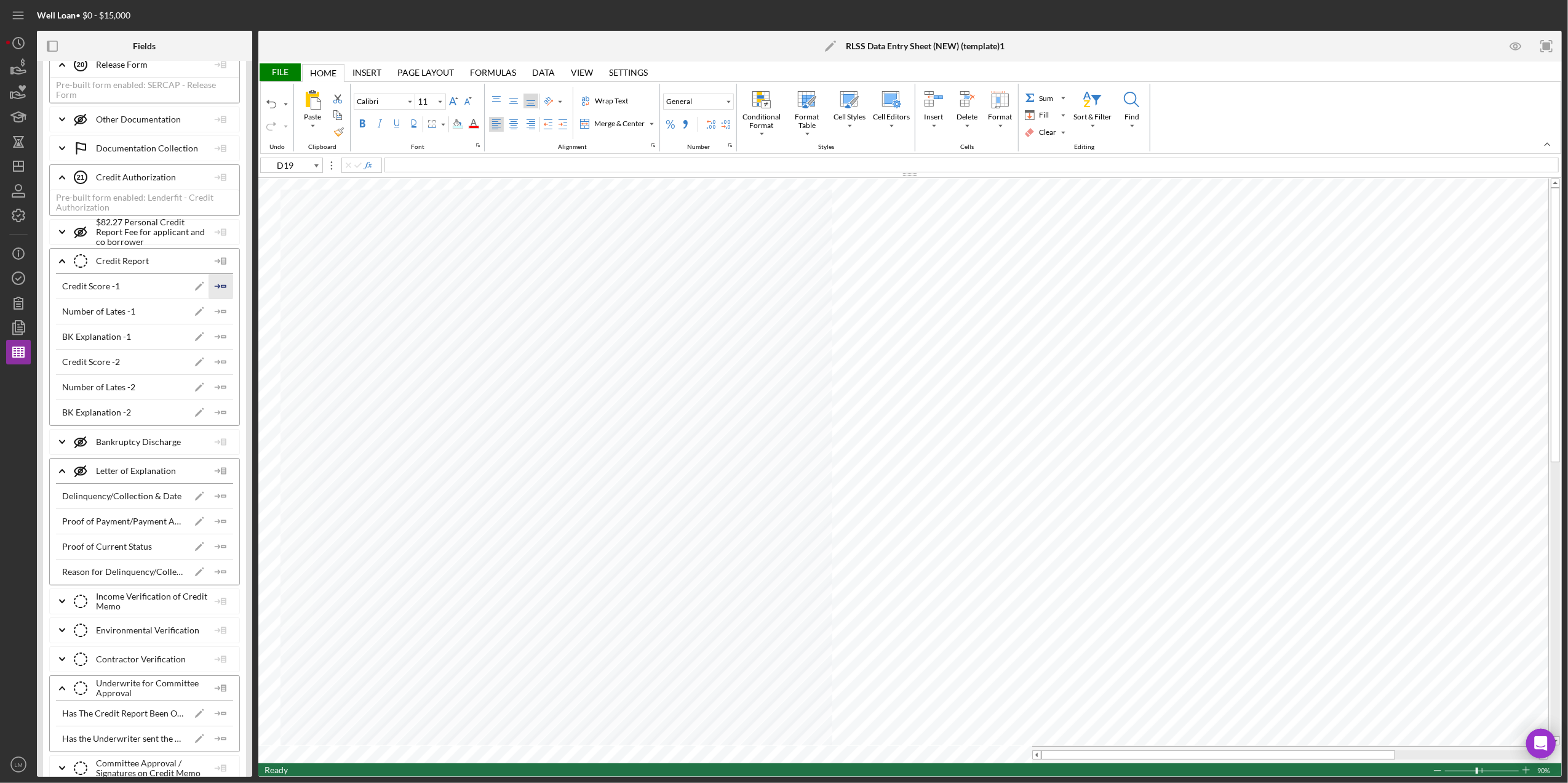
click at [214, 299] on icon "Icon/Insert Field" at bounding box center [221, 286] width 24 height 24
type input "D20"
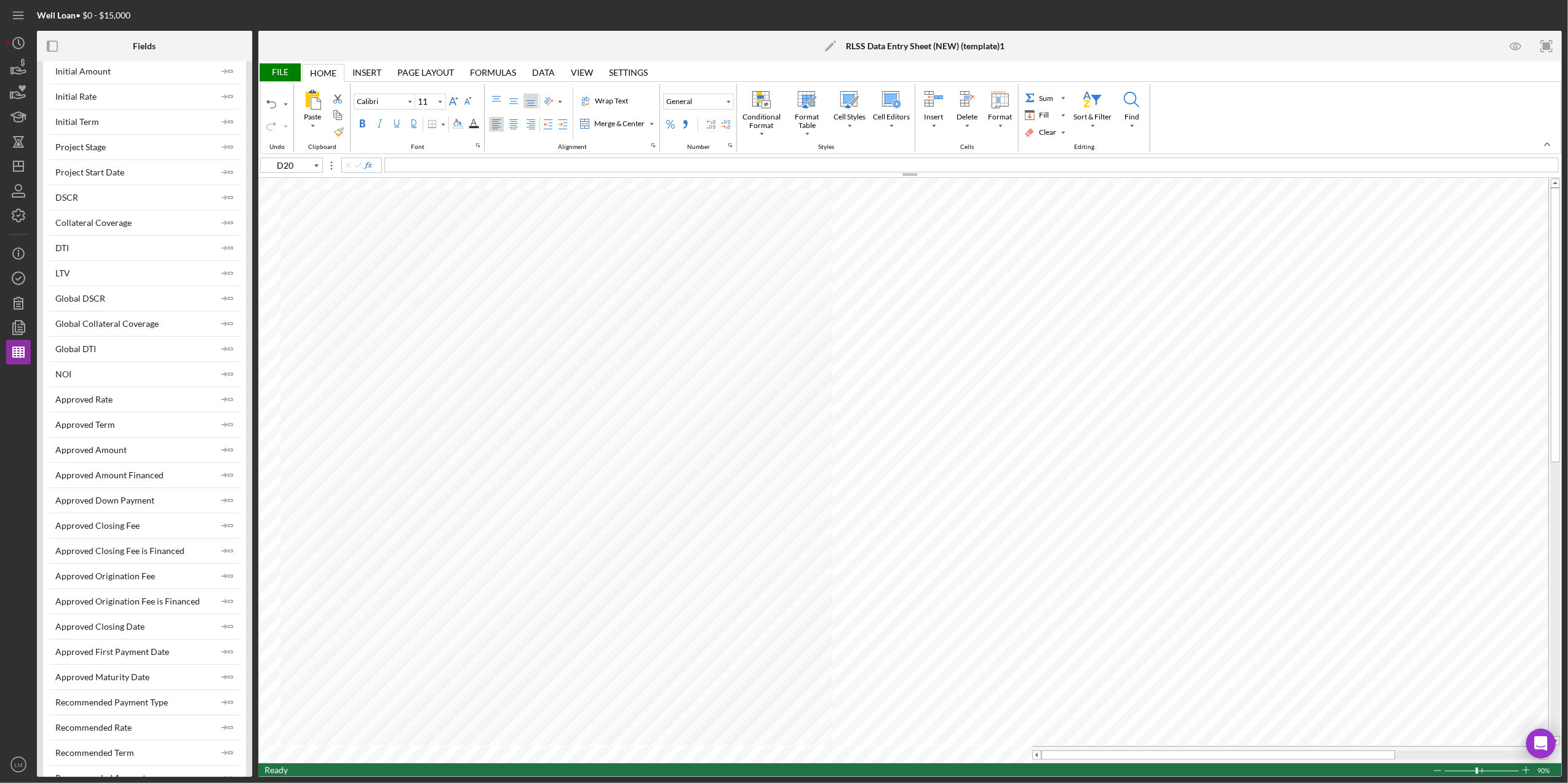
scroll to position [0, 0]
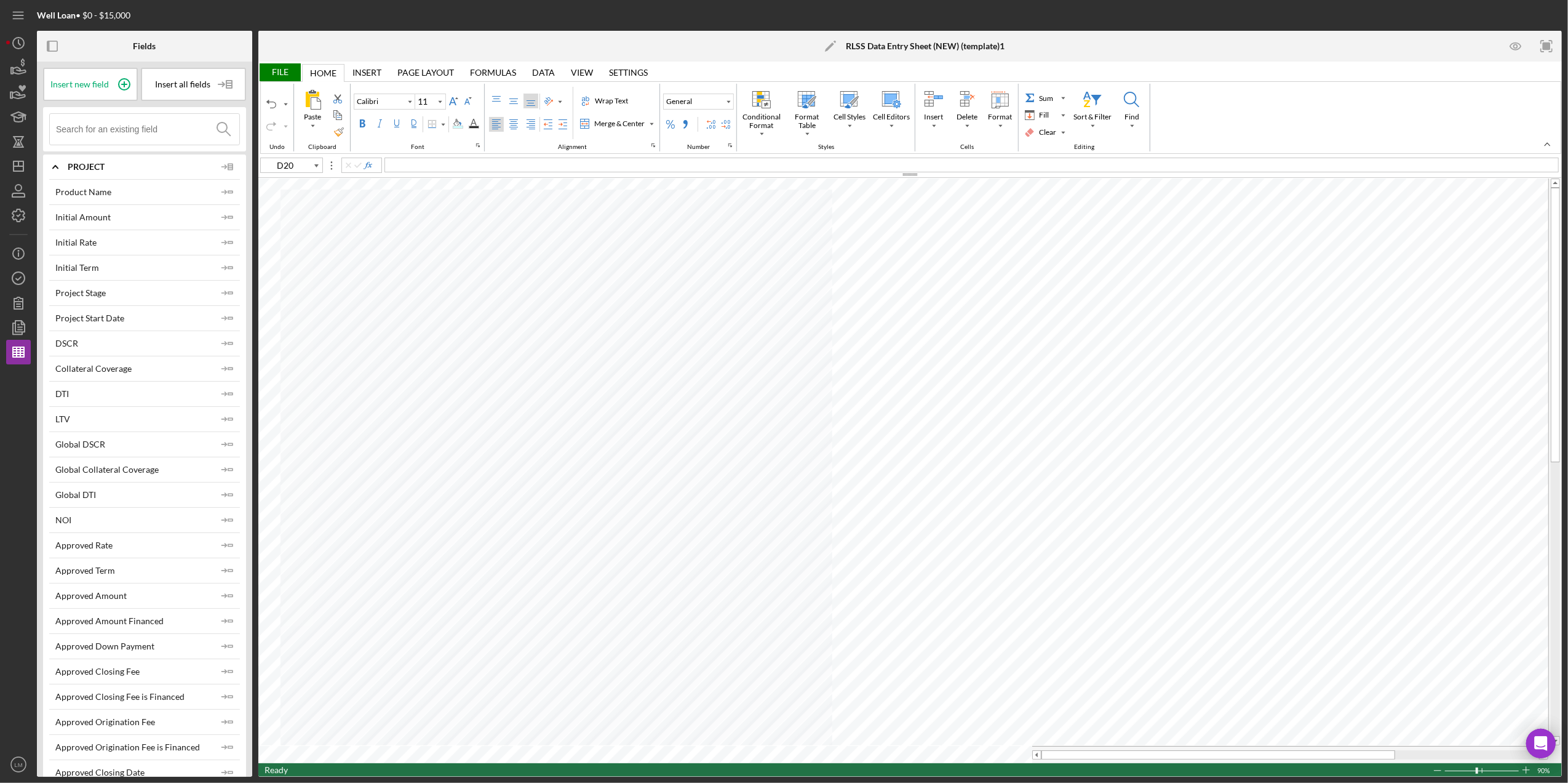
click at [58, 165] on icon "Icon/Expander" at bounding box center [55, 167] width 31 height 31
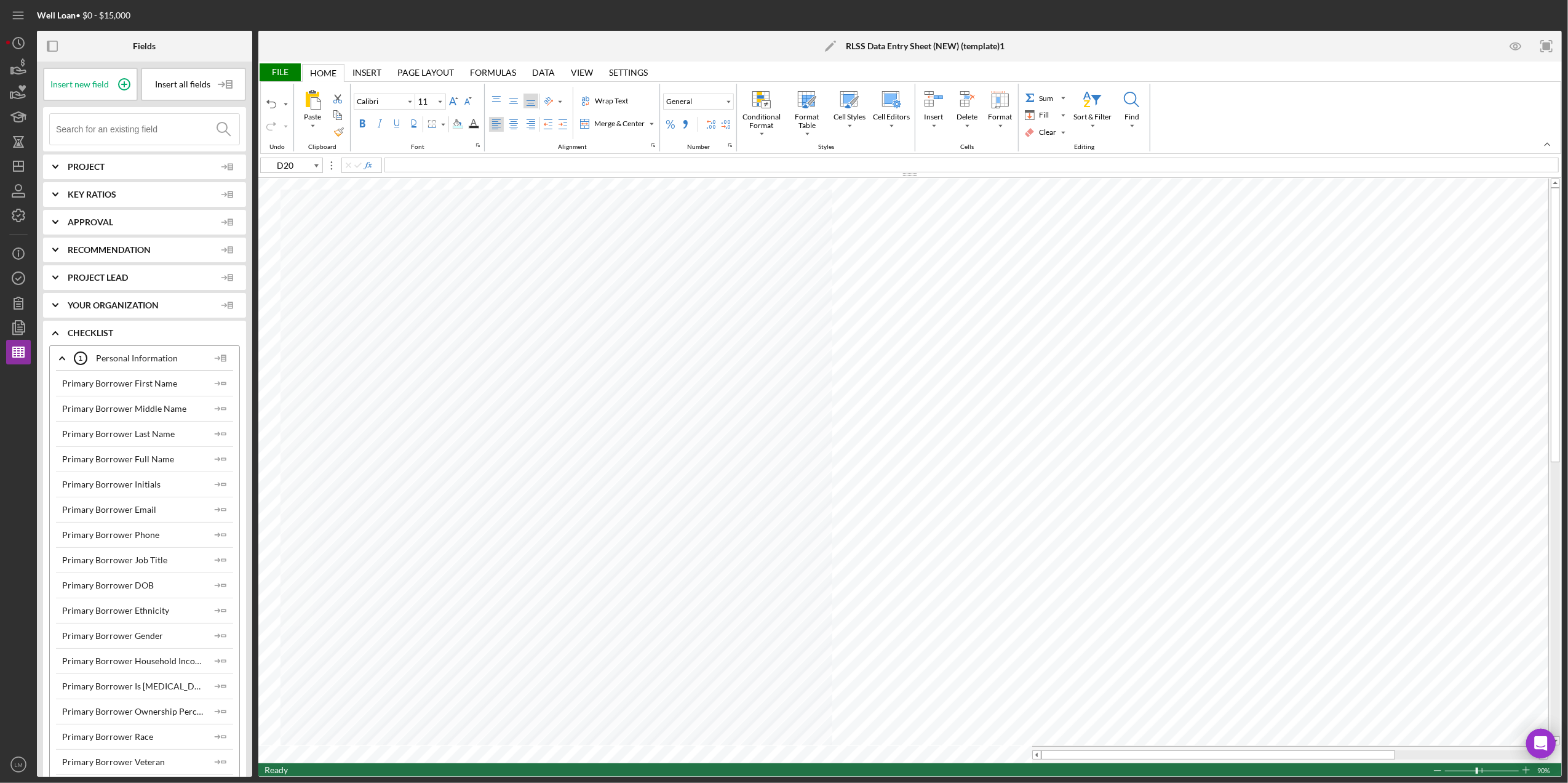
click at [54, 275] on icon "Icon/Expander" at bounding box center [55, 277] width 31 height 31
click at [54, 276] on polyline at bounding box center [55, 277] width 5 height 3
click at [63, 244] on icon "Icon/Expander" at bounding box center [55, 249] width 31 height 31
click at [50, 190] on icon "Icon/Expander" at bounding box center [55, 194] width 31 height 31
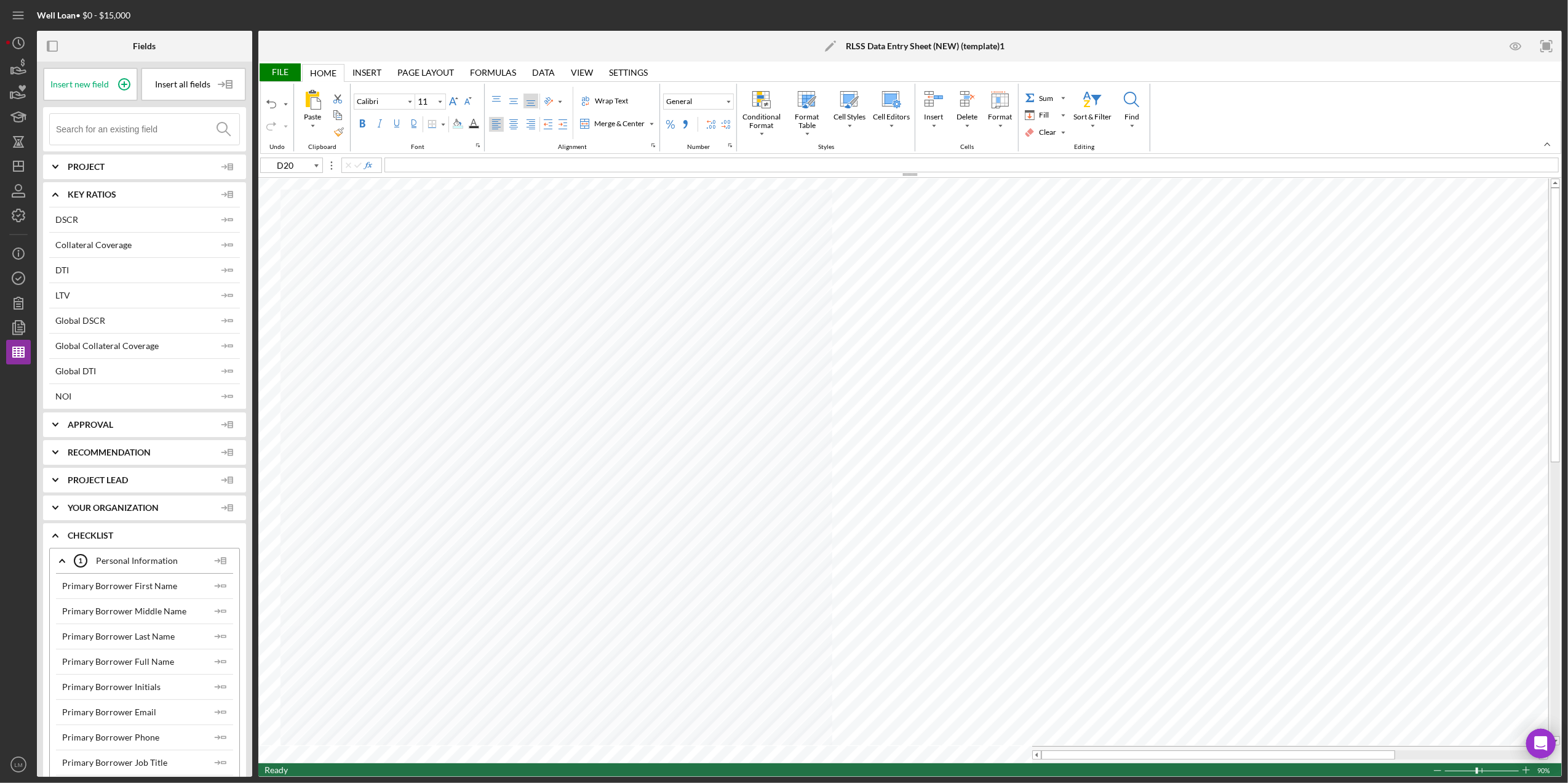
click at [53, 192] on icon "Icon/Expander" at bounding box center [55, 194] width 31 height 31
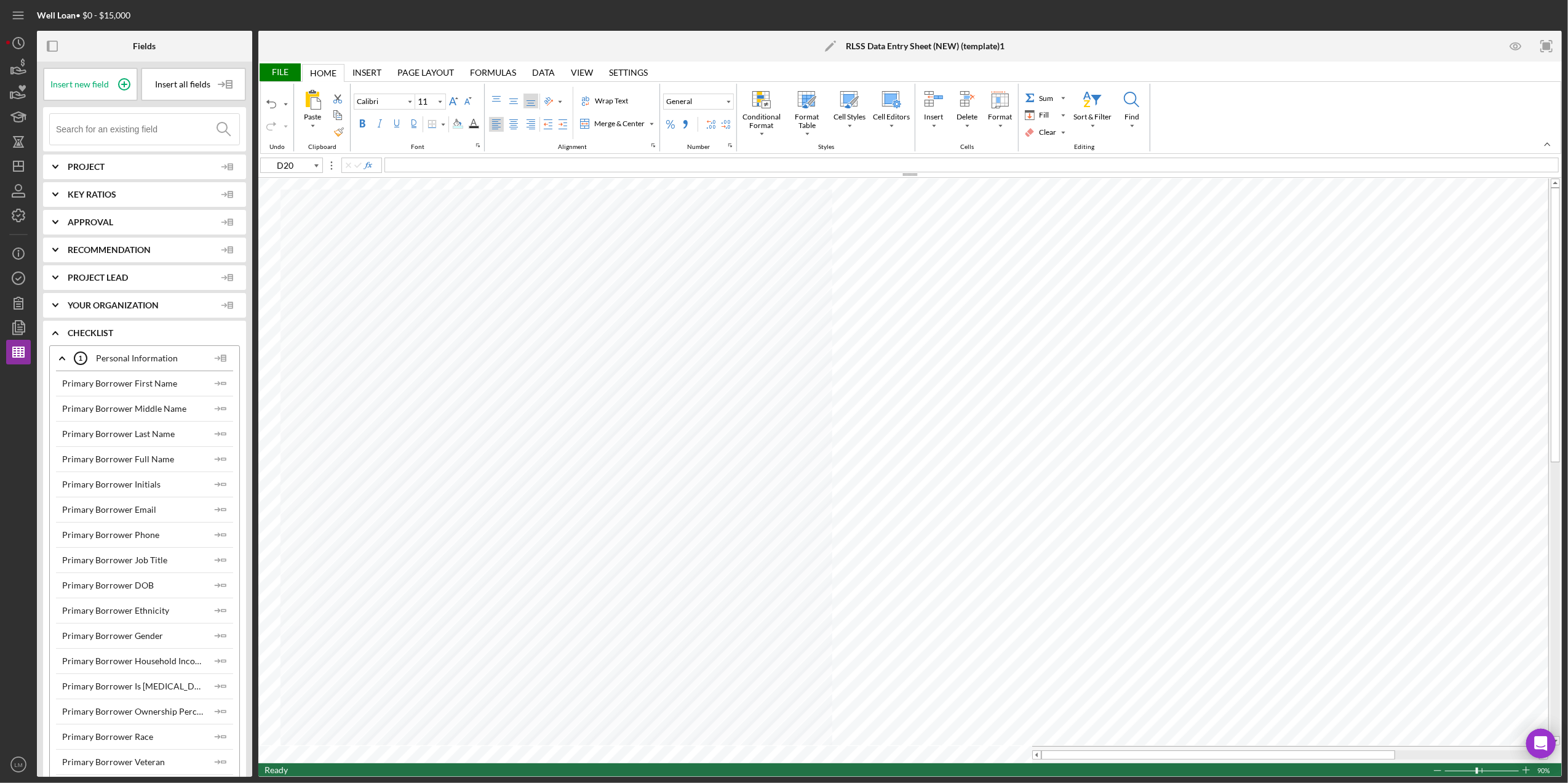
click at [109, 130] on input at bounding box center [148, 129] width 183 height 31
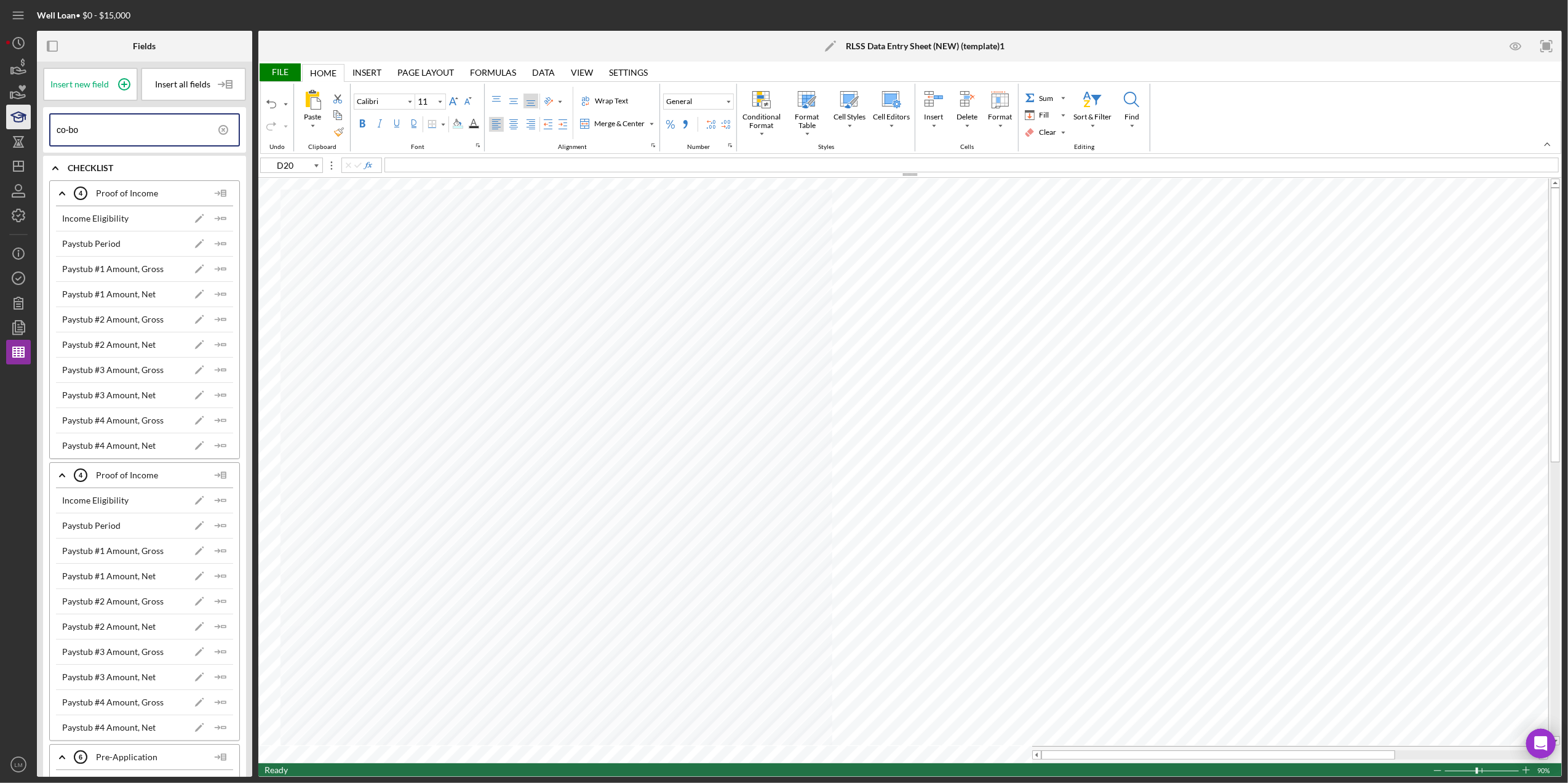
drag, startPoint x: 99, startPoint y: 124, endPoint x: 13, endPoint y: 126, distance: 86.0
click at [13, 126] on div "Well Loan • $0 - $15,000 Fields Insert new field Insert all fields co-bo Icon/E…" at bounding box center [784, 388] width 1556 height 776
type input "borrower"
type input "J22"
click at [294, 71] on div "File" at bounding box center [279, 72] width 42 height 18
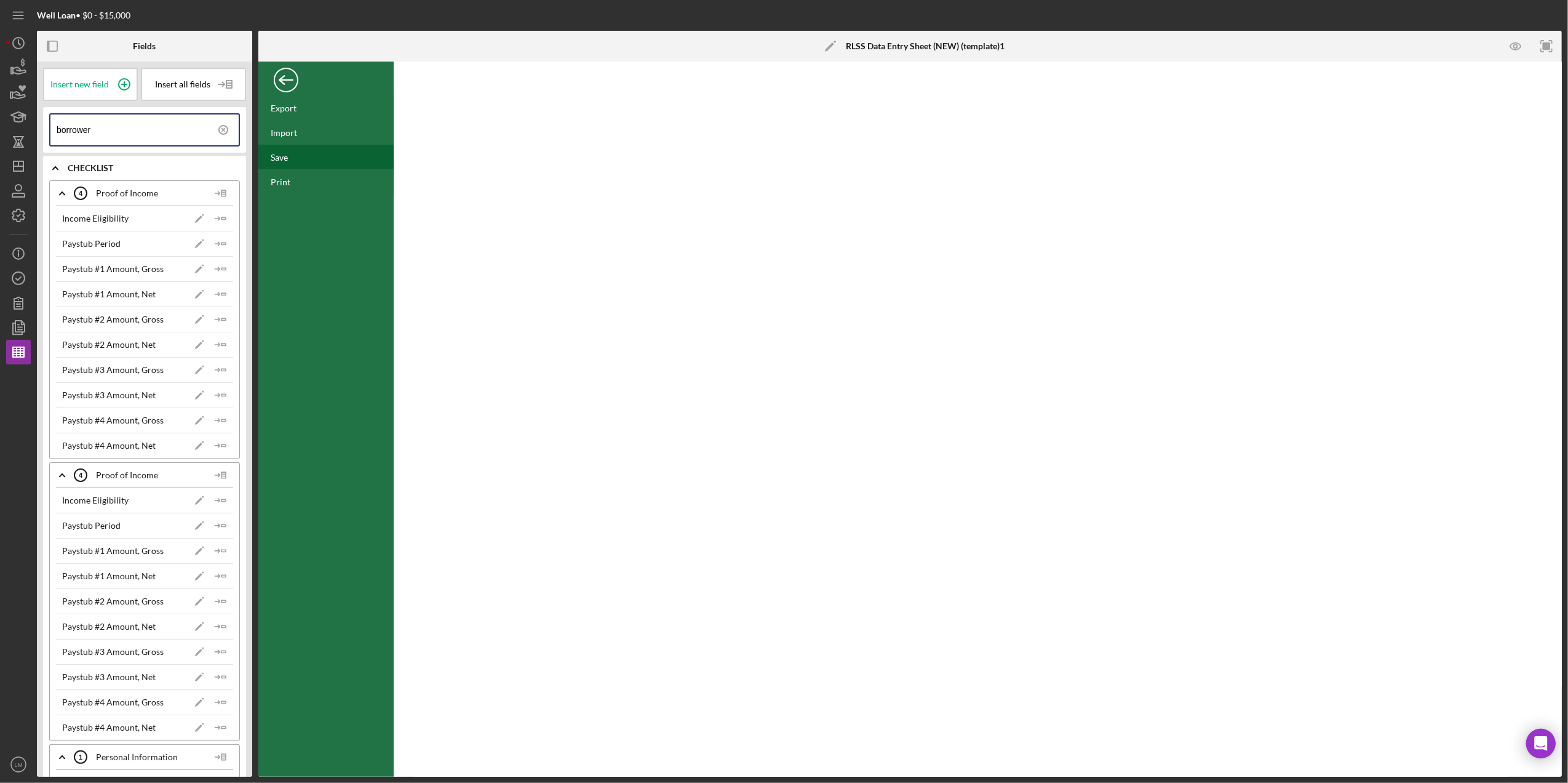
click at [281, 150] on div "Save" at bounding box center [326, 156] width 136 height 24
click at [18, 346] on icon "button" at bounding box center [18, 351] width 31 height 31
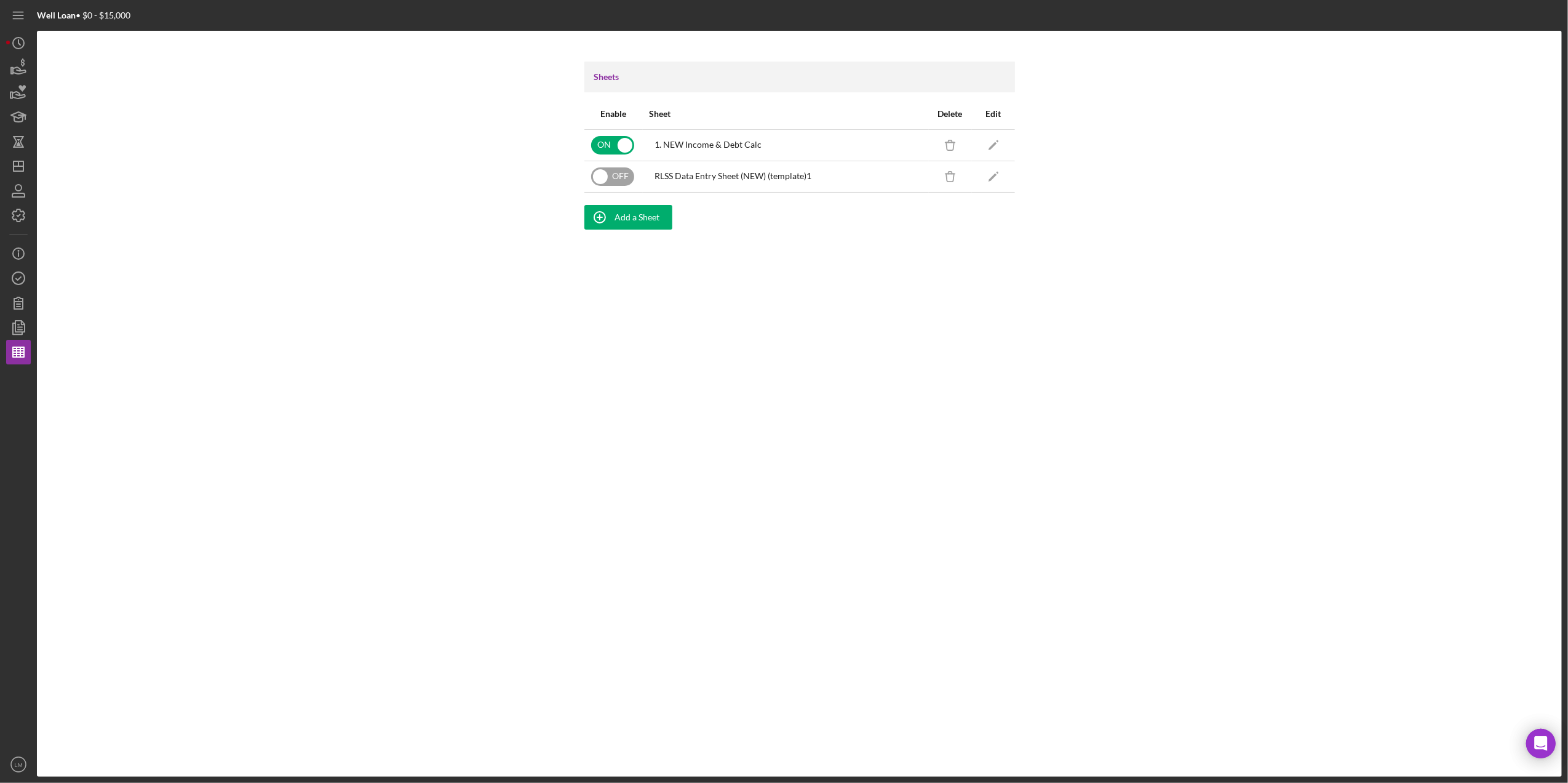
click at [613, 177] on input "checkbox" at bounding box center [612, 177] width 43 height 19
checkbox input "true"
click at [15, 161] on polygon "button" at bounding box center [18, 166] width 10 height 10
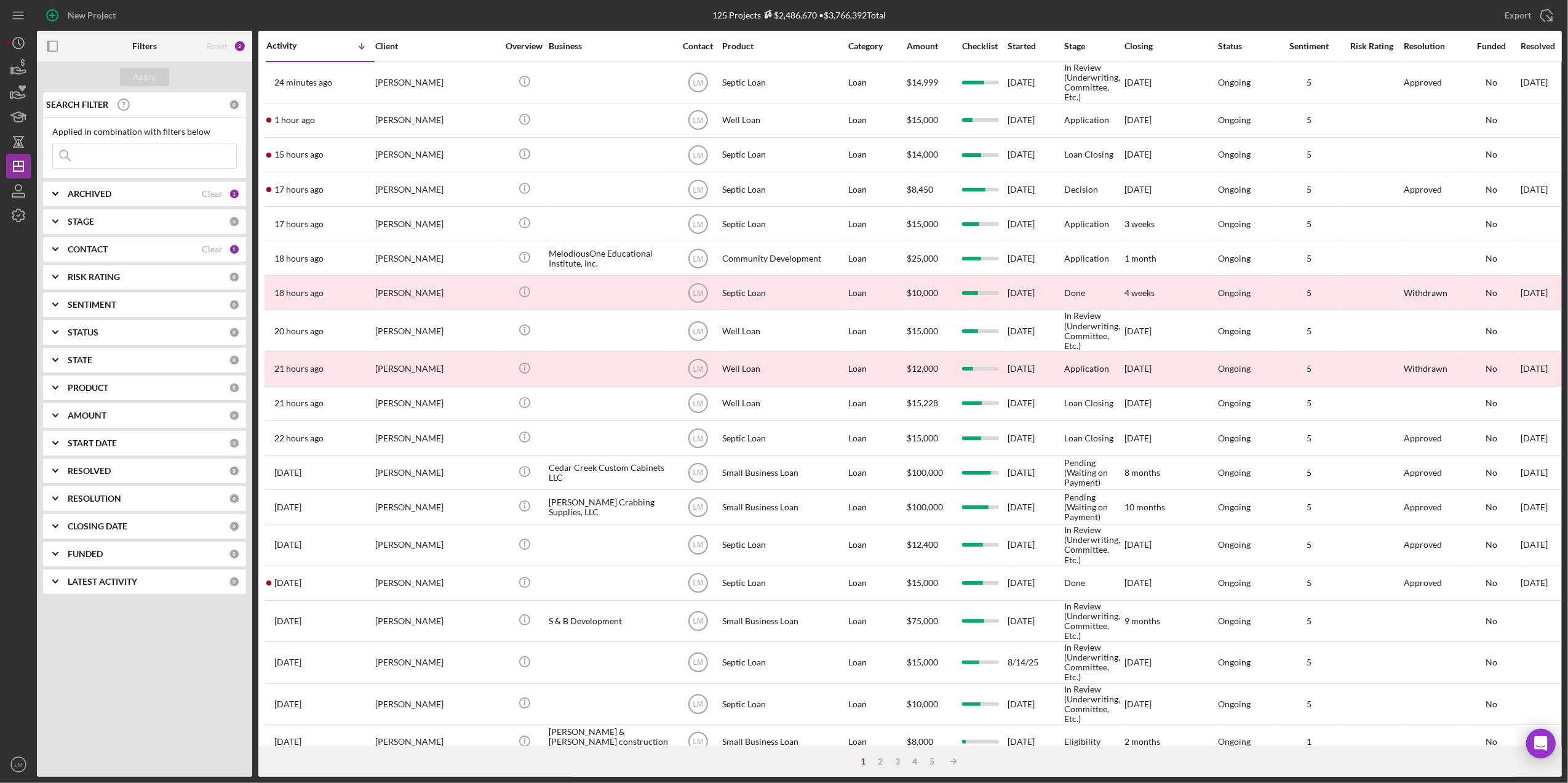
click at [212, 243] on div "CONTACT Clear 1" at bounding box center [154, 249] width 172 height 24
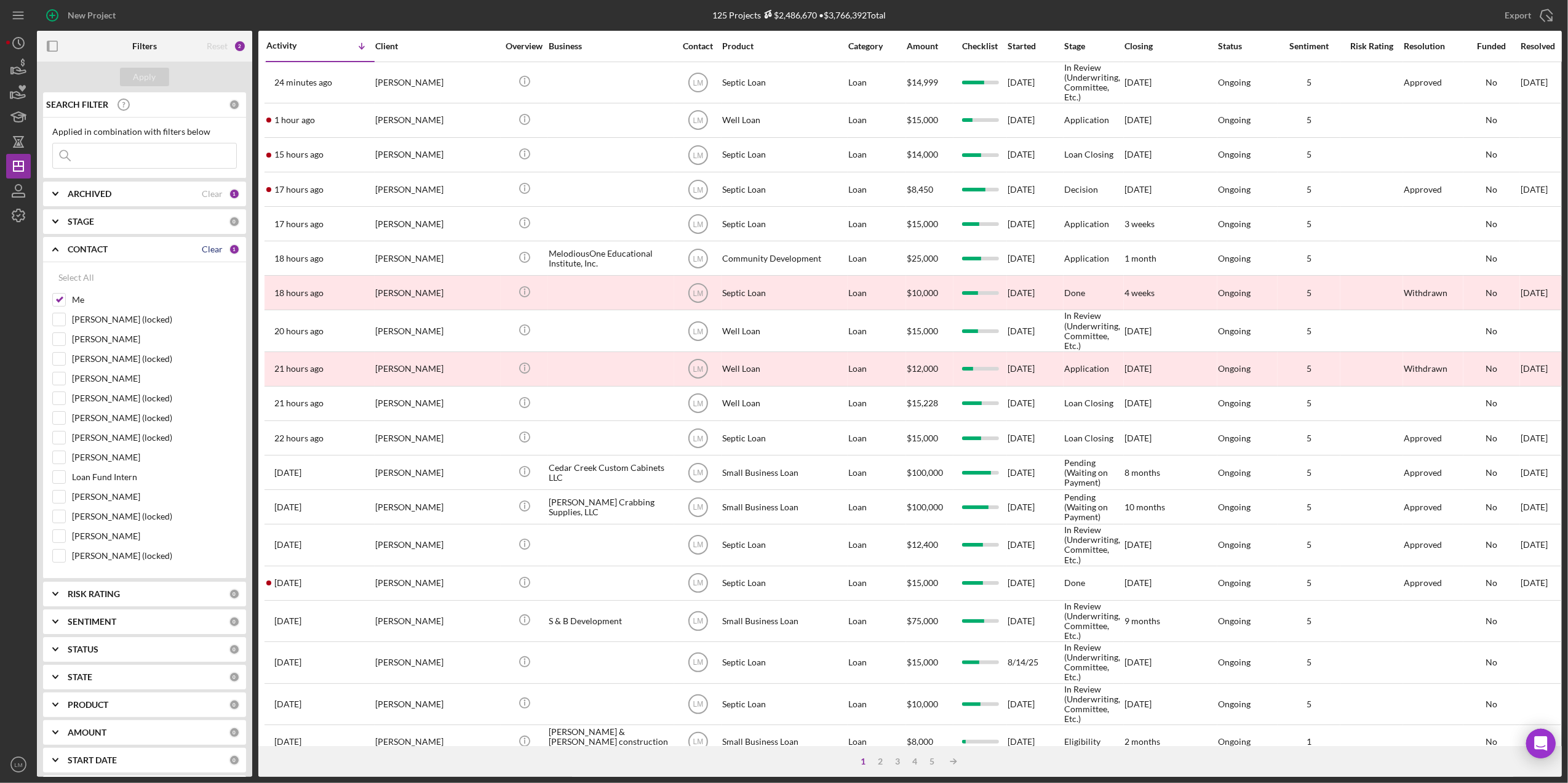
click at [210, 246] on div "Clear" at bounding box center [212, 249] width 21 height 10
checkbox input "false"
drag, startPoint x: 198, startPoint y: 168, endPoint x: 204, endPoint y: 164, distance: 7.2
click at [204, 164] on div "Icon/Menu Close" at bounding box center [144, 155] width 184 height 26
click at [208, 159] on input at bounding box center [145, 155] width 183 height 24
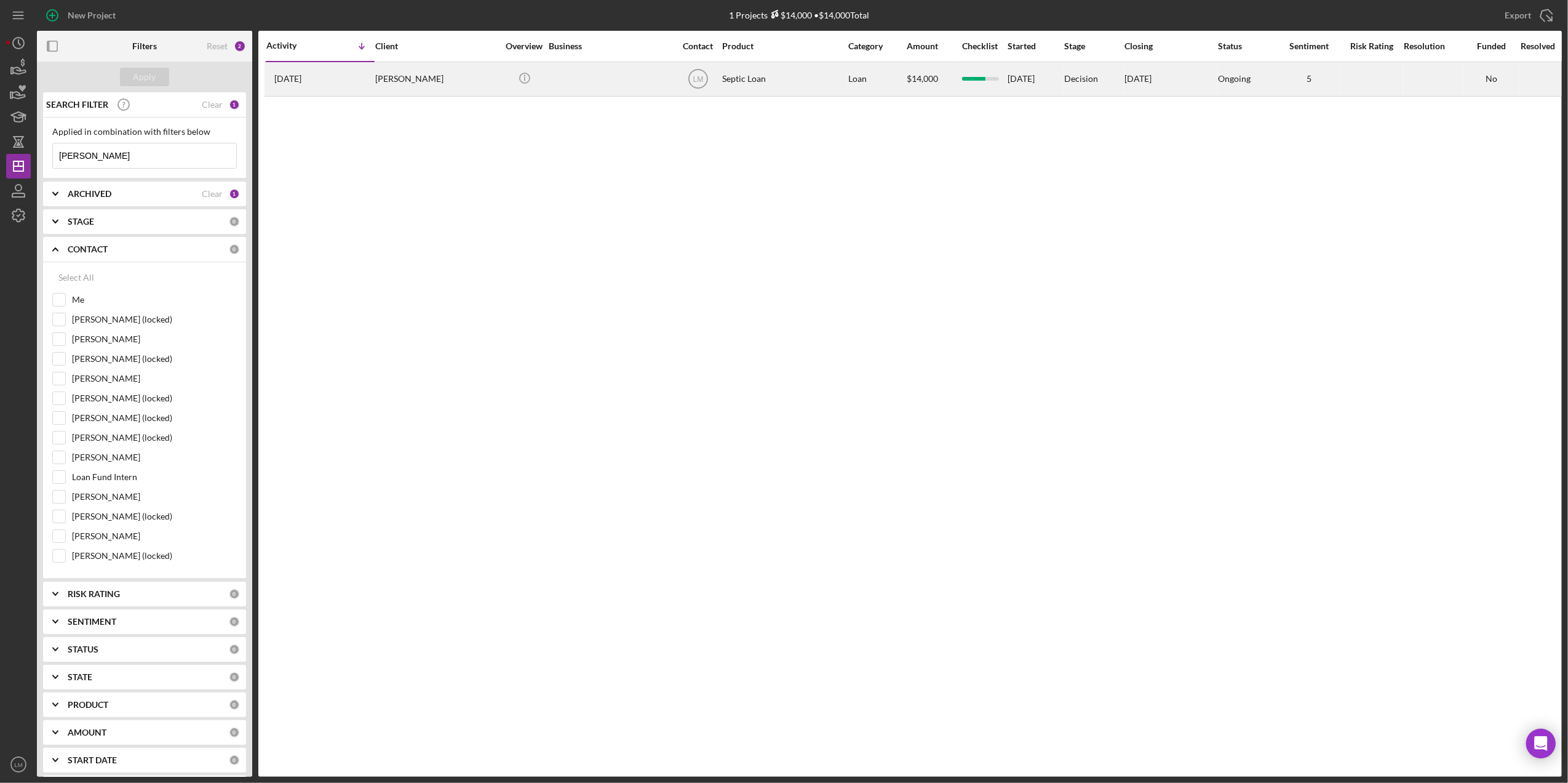
type input "[PERSON_NAME]"
click at [402, 82] on div "[PERSON_NAME]" at bounding box center [436, 79] width 123 height 33
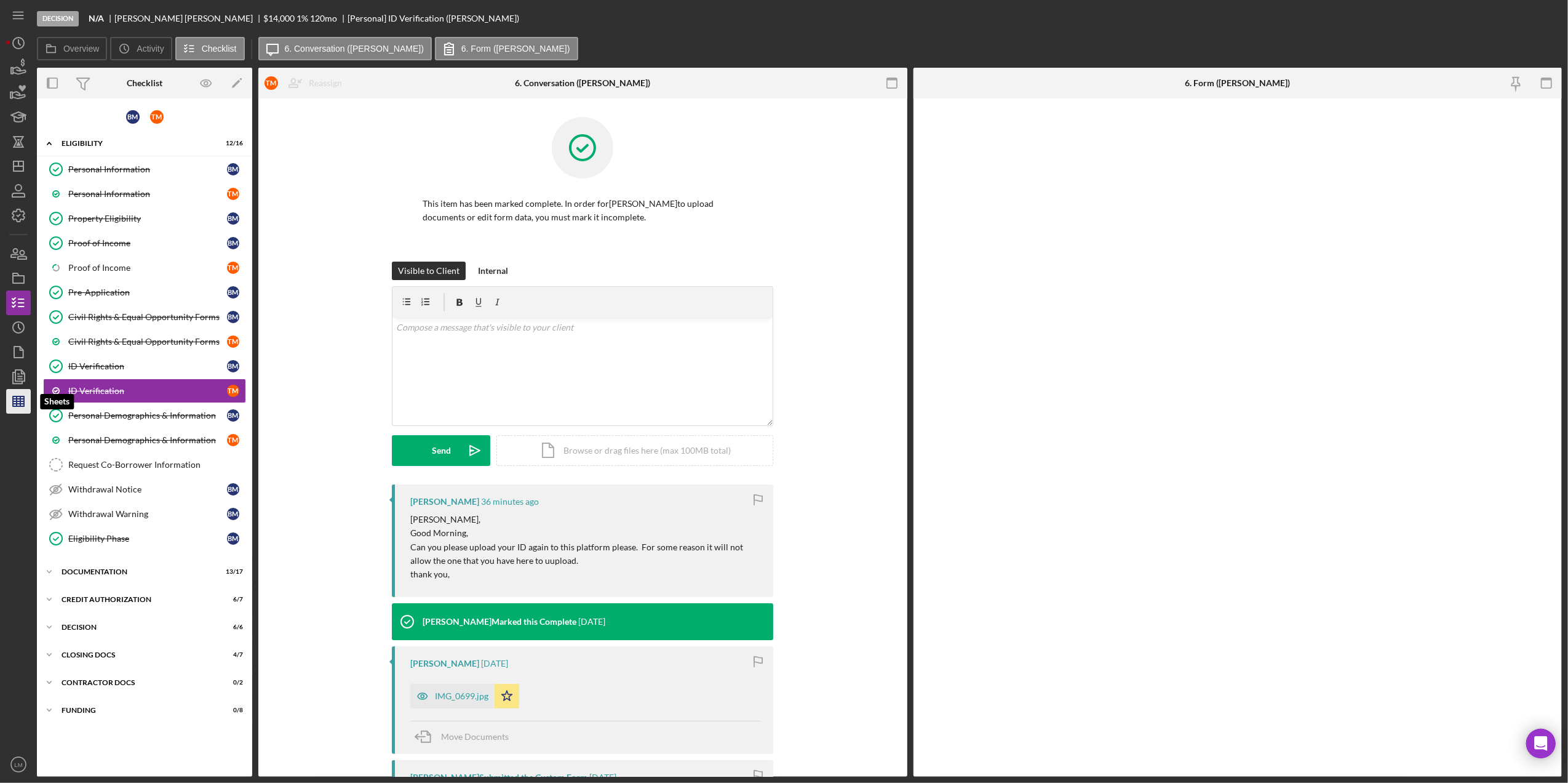
click at [19, 397] on icon "button" at bounding box center [18, 401] width 31 height 31
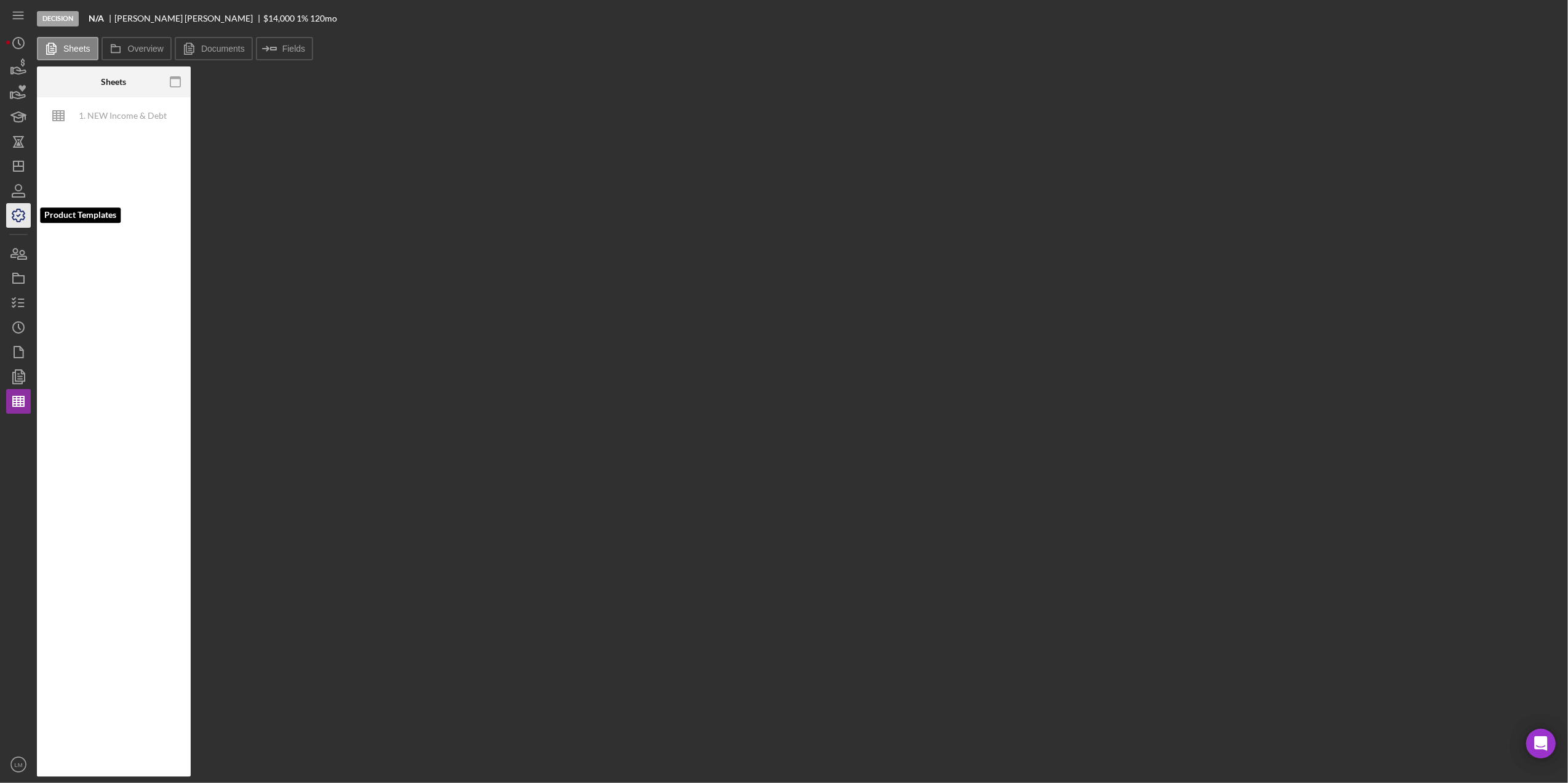
click at [19, 215] on polyline "button" at bounding box center [18, 215] width 3 height 2
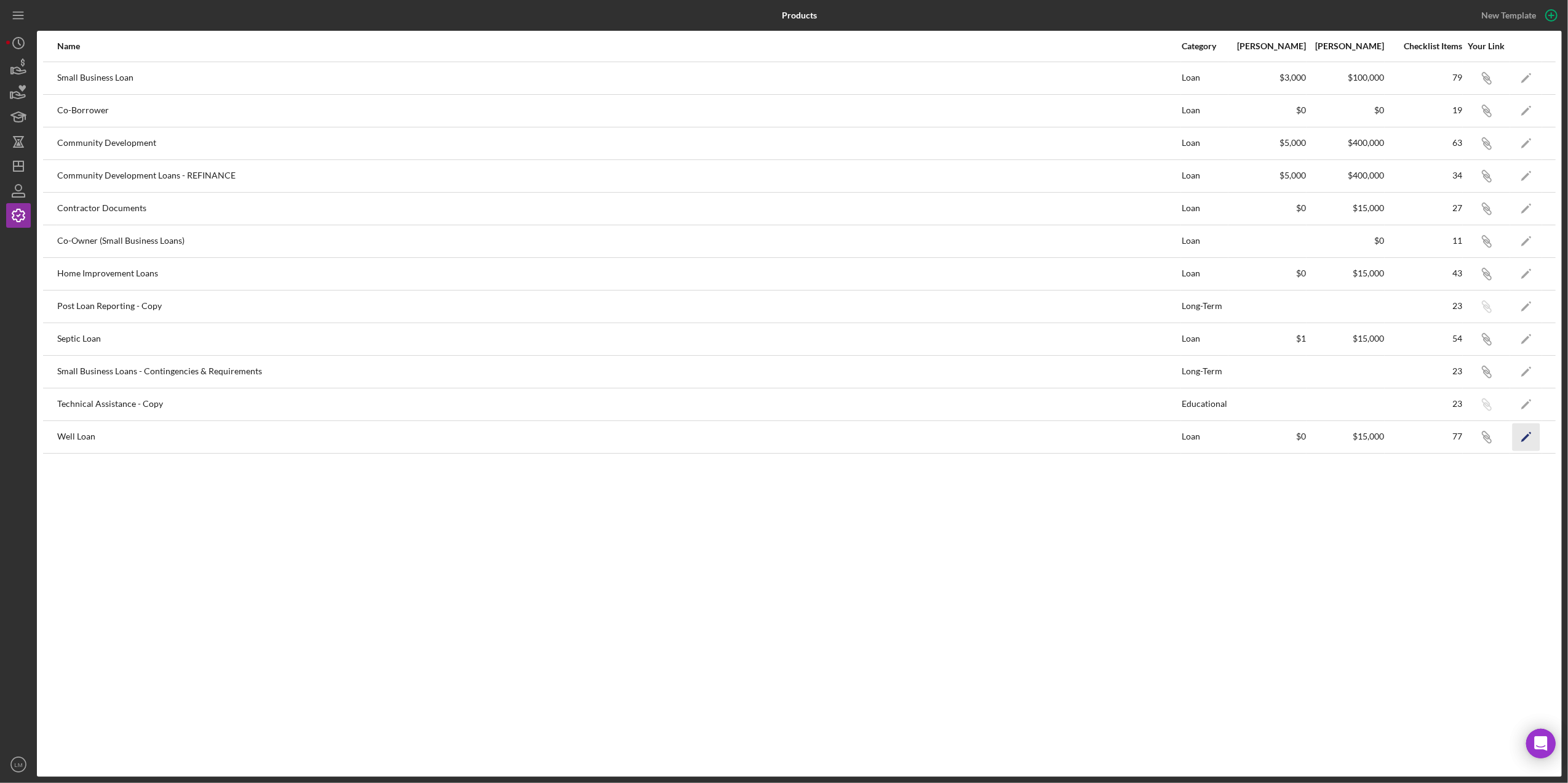
click at [1518, 444] on icon "Icon/Edit" at bounding box center [1527, 436] width 28 height 28
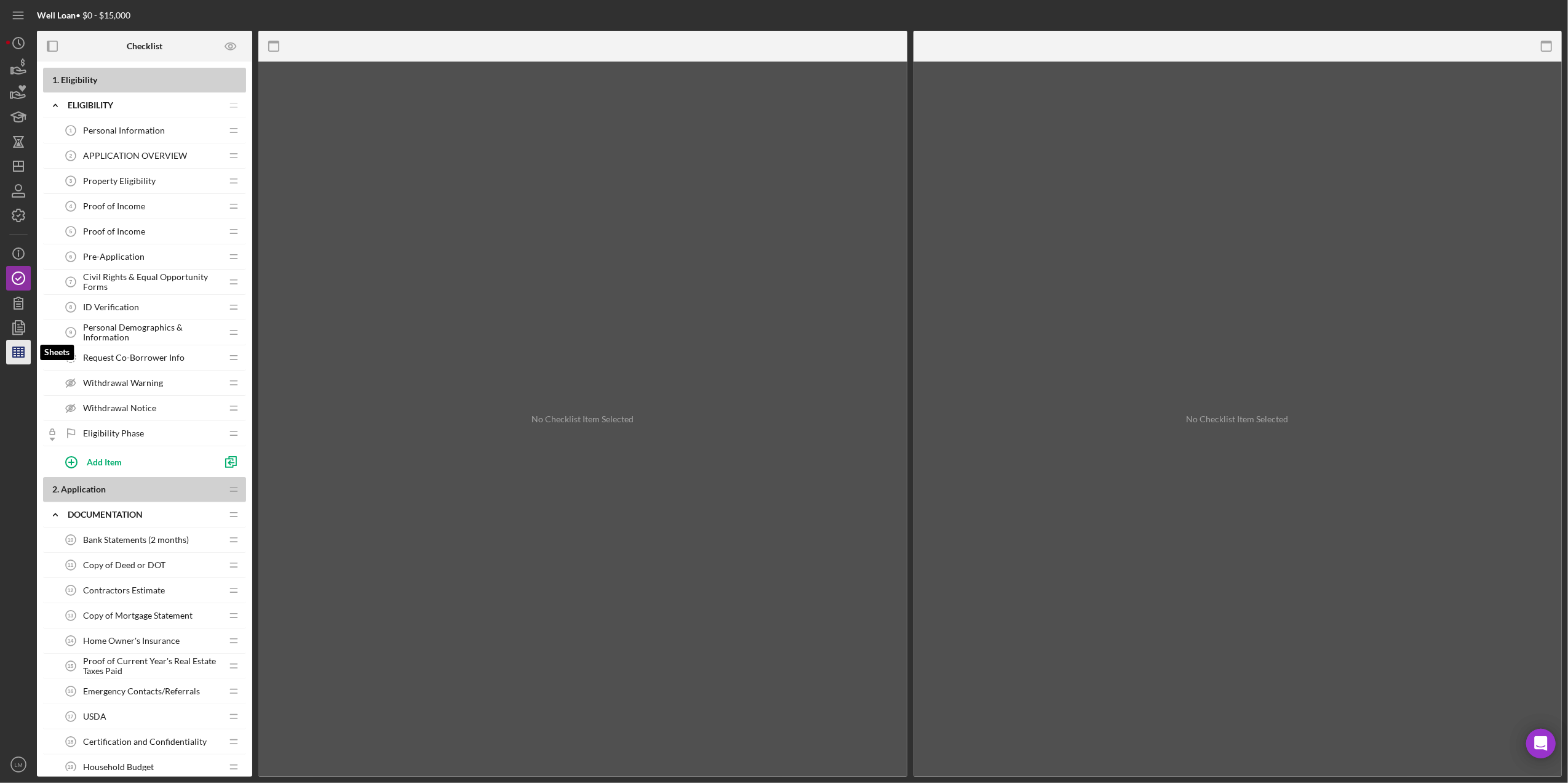
click at [15, 349] on line "button" at bounding box center [19, 349] width 11 height 0
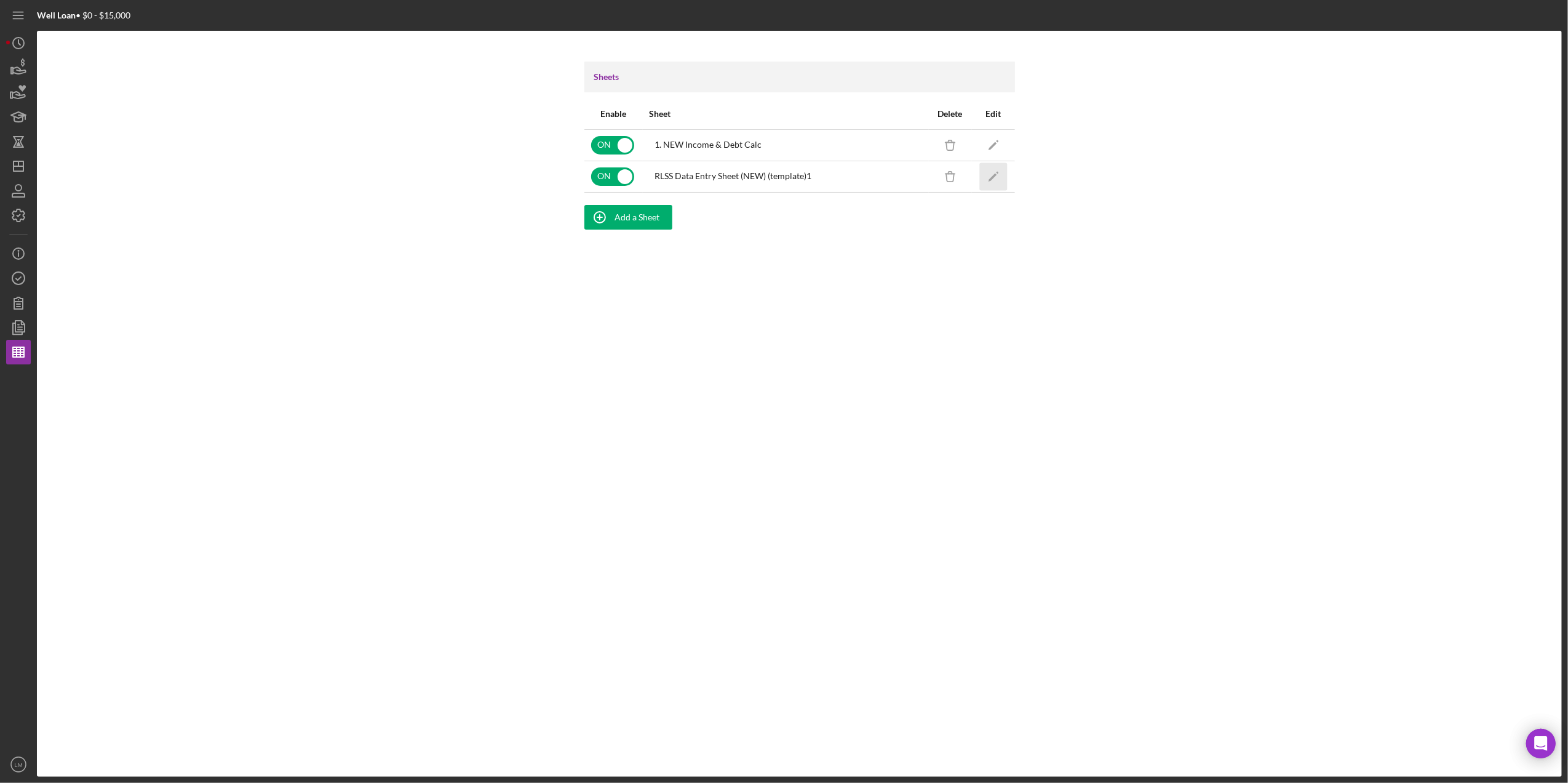
click at [986, 172] on icon "Icon/Edit" at bounding box center [993, 176] width 28 height 28
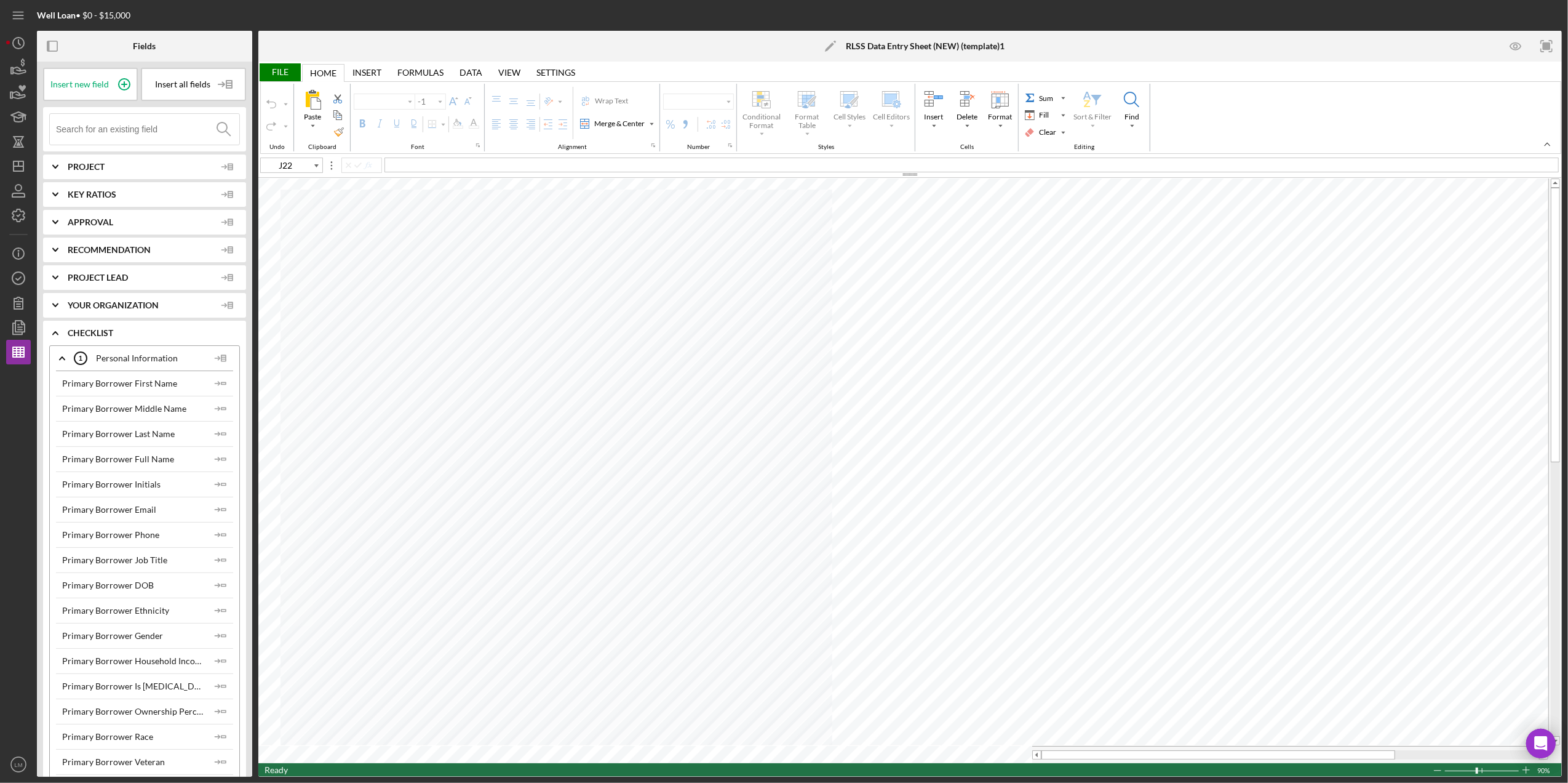
type input "Calibri"
type input "11"
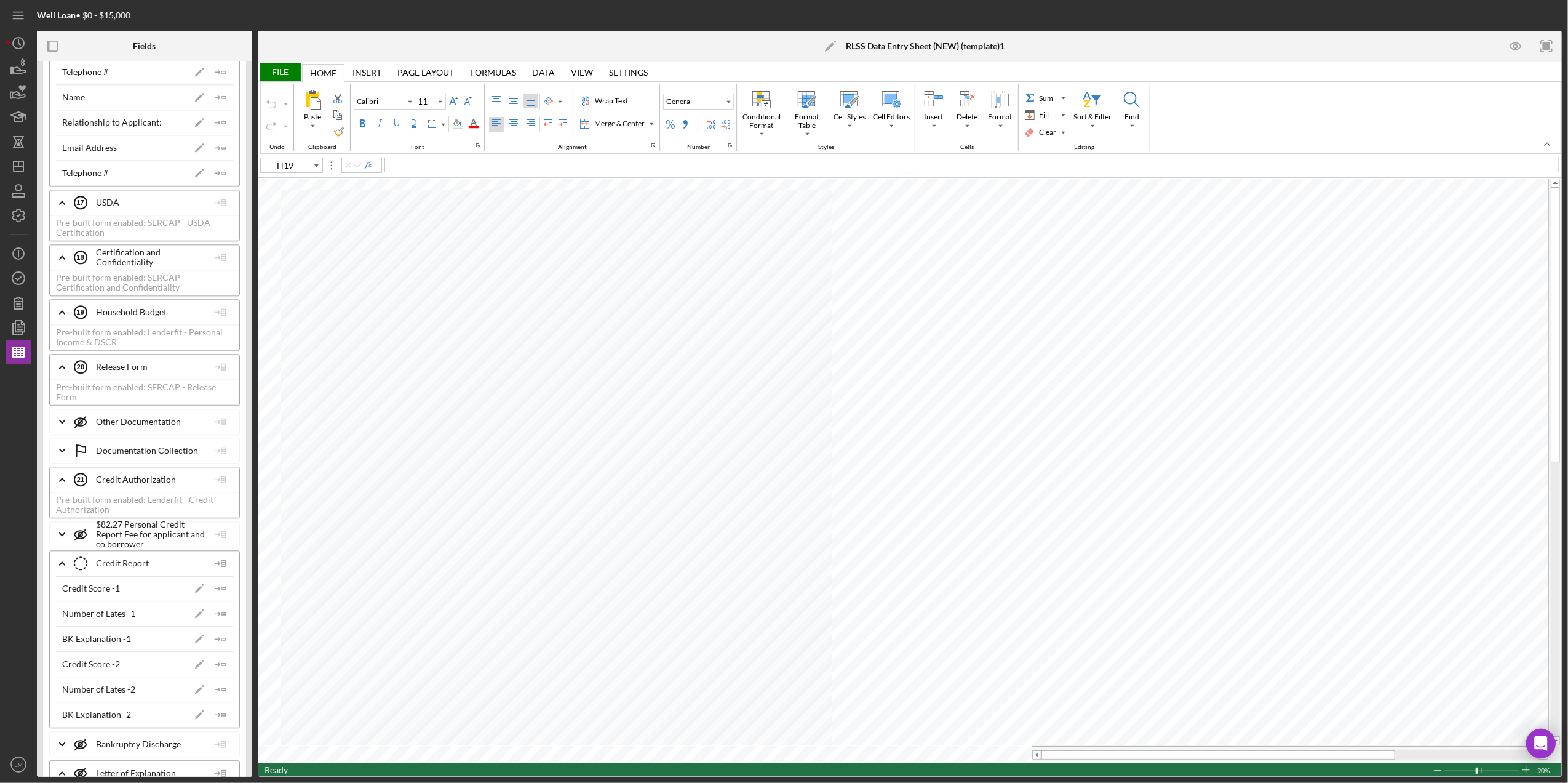
scroll to position [2872, 0]
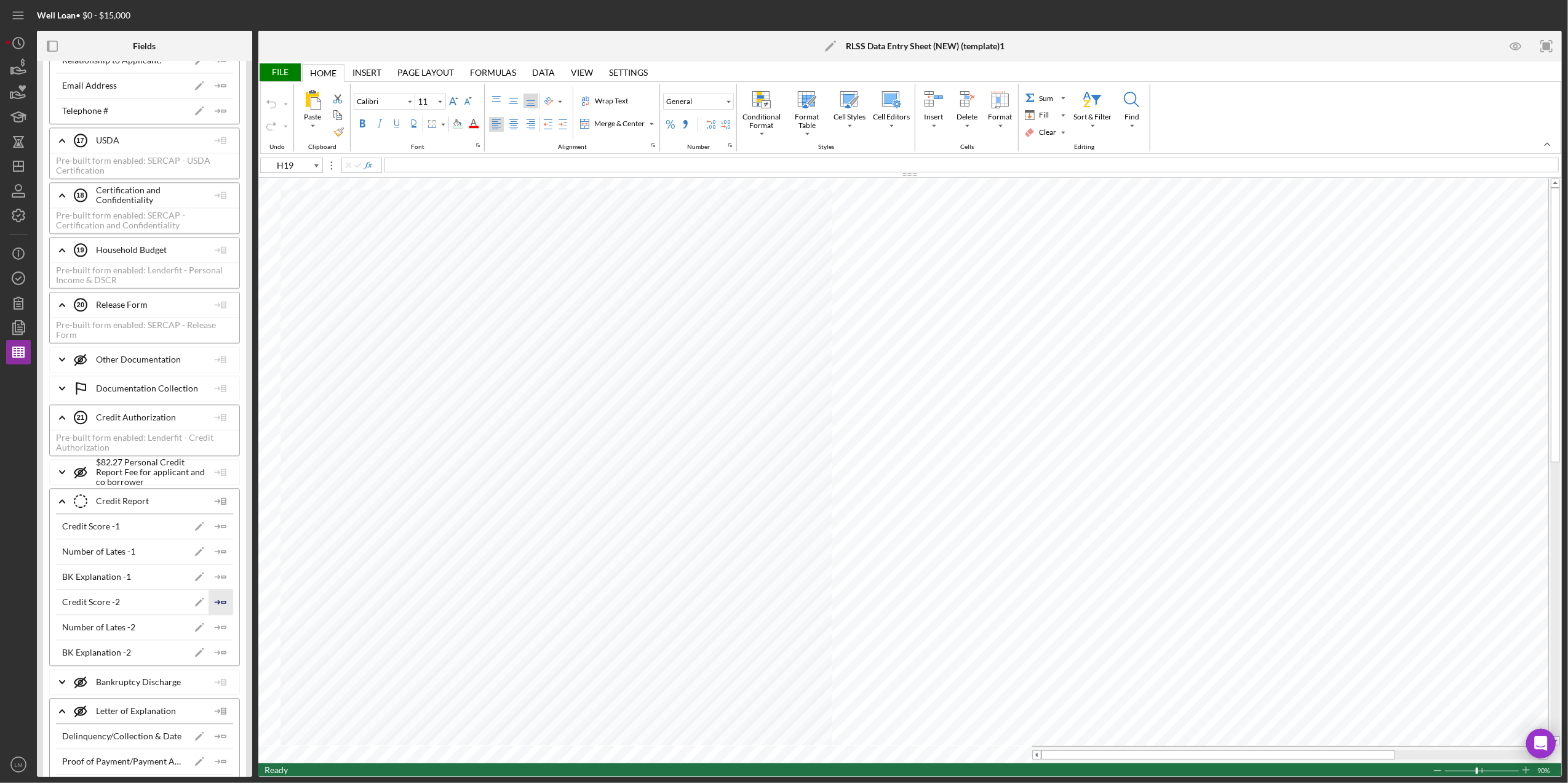
click at [216, 614] on icon "Icon/Insert Field" at bounding box center [221, 601] width 24 height 24
type input "H20"
click at [278, 79] on div "File" at bounding box center [279, 72] width 42 height 18
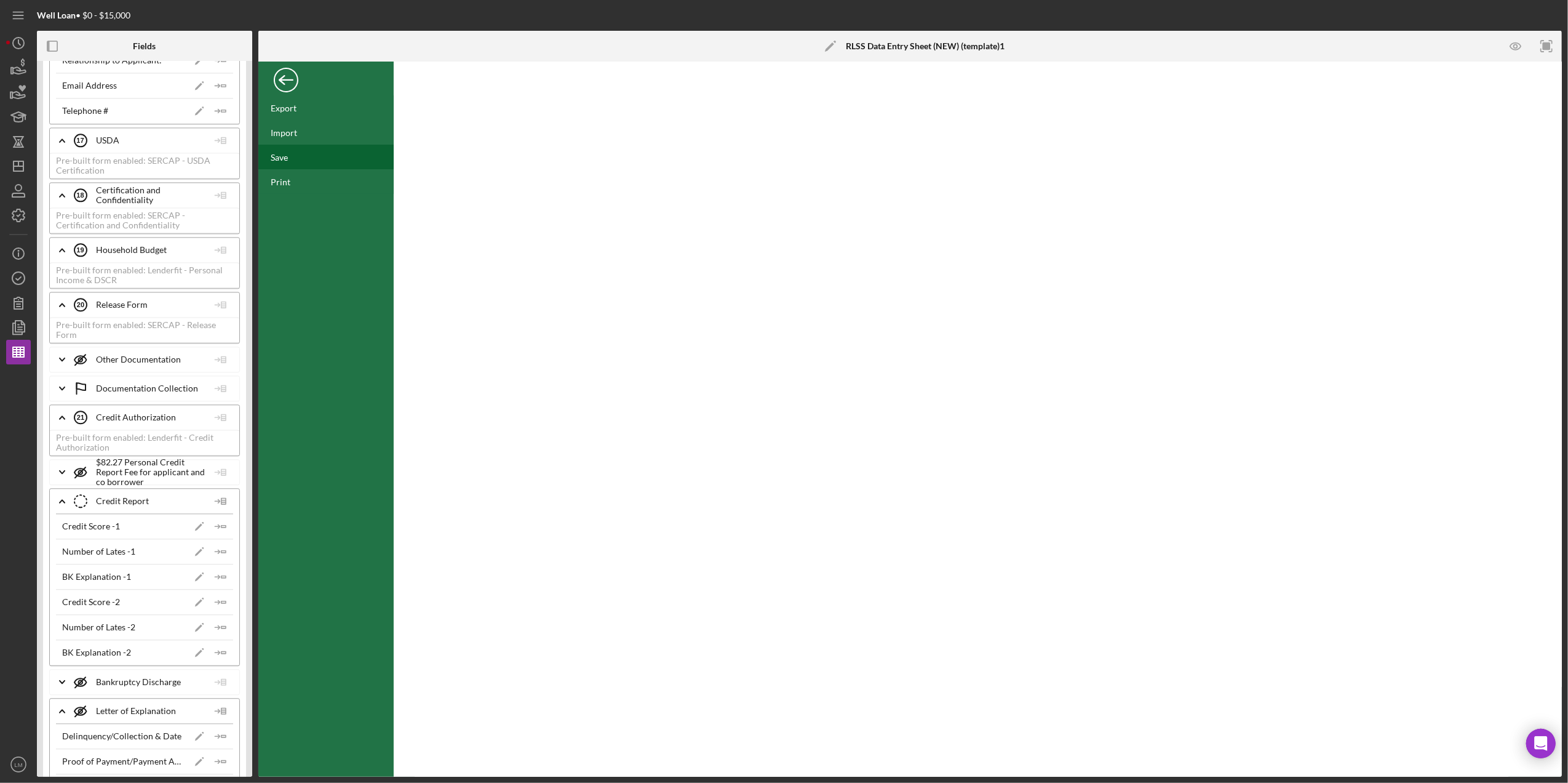
click at [293, 162] on div "Save" at bounding box center [326, 156] width 136 height 24
click at [21, 164] on icon "Icon/Dashboard" at bounding box center [18, 166] width 31 height 31
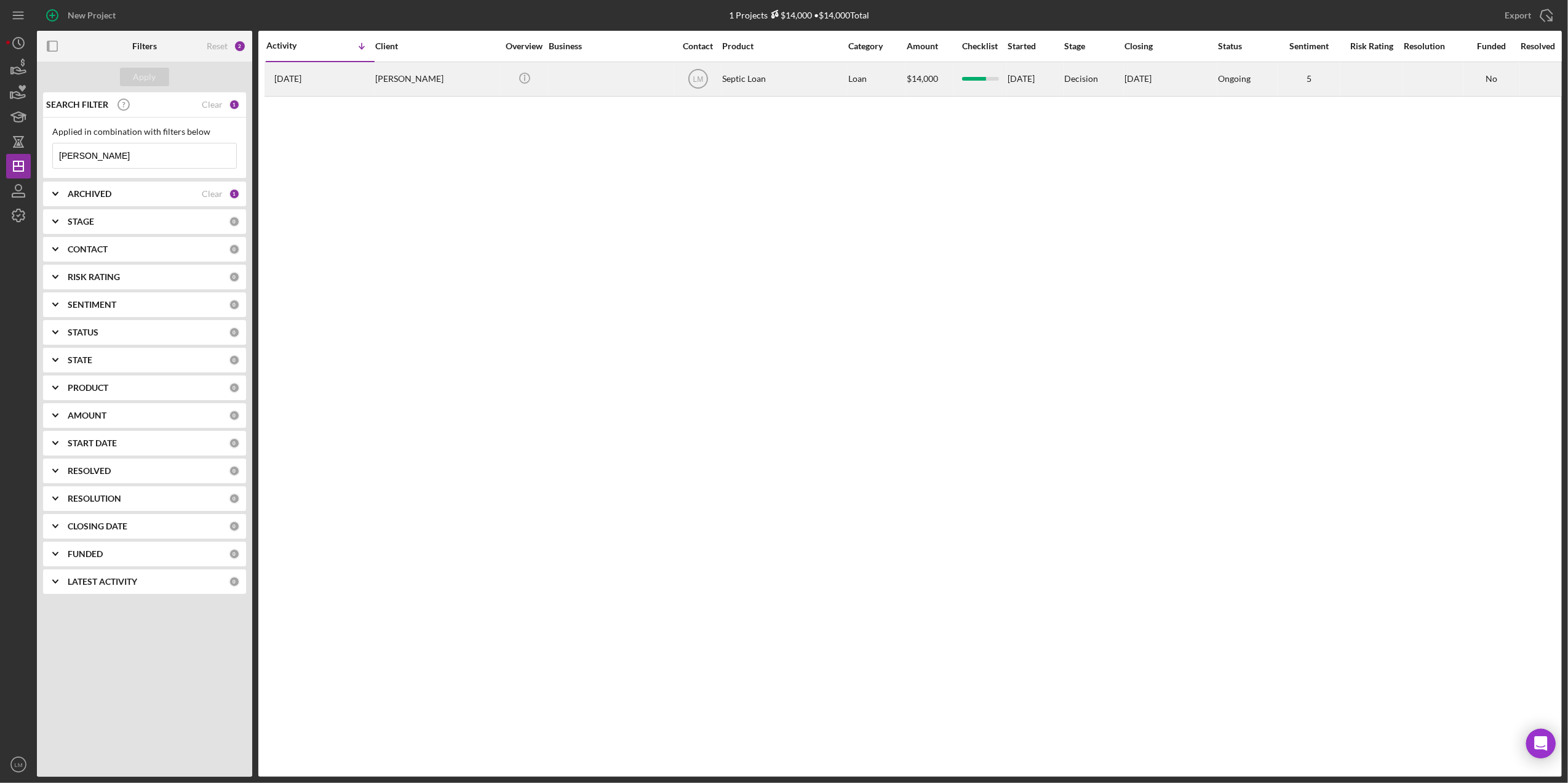
click at [454, 74] on div "[PERSON_NAME]" at bounding box center [436, 79] width 123 height 33
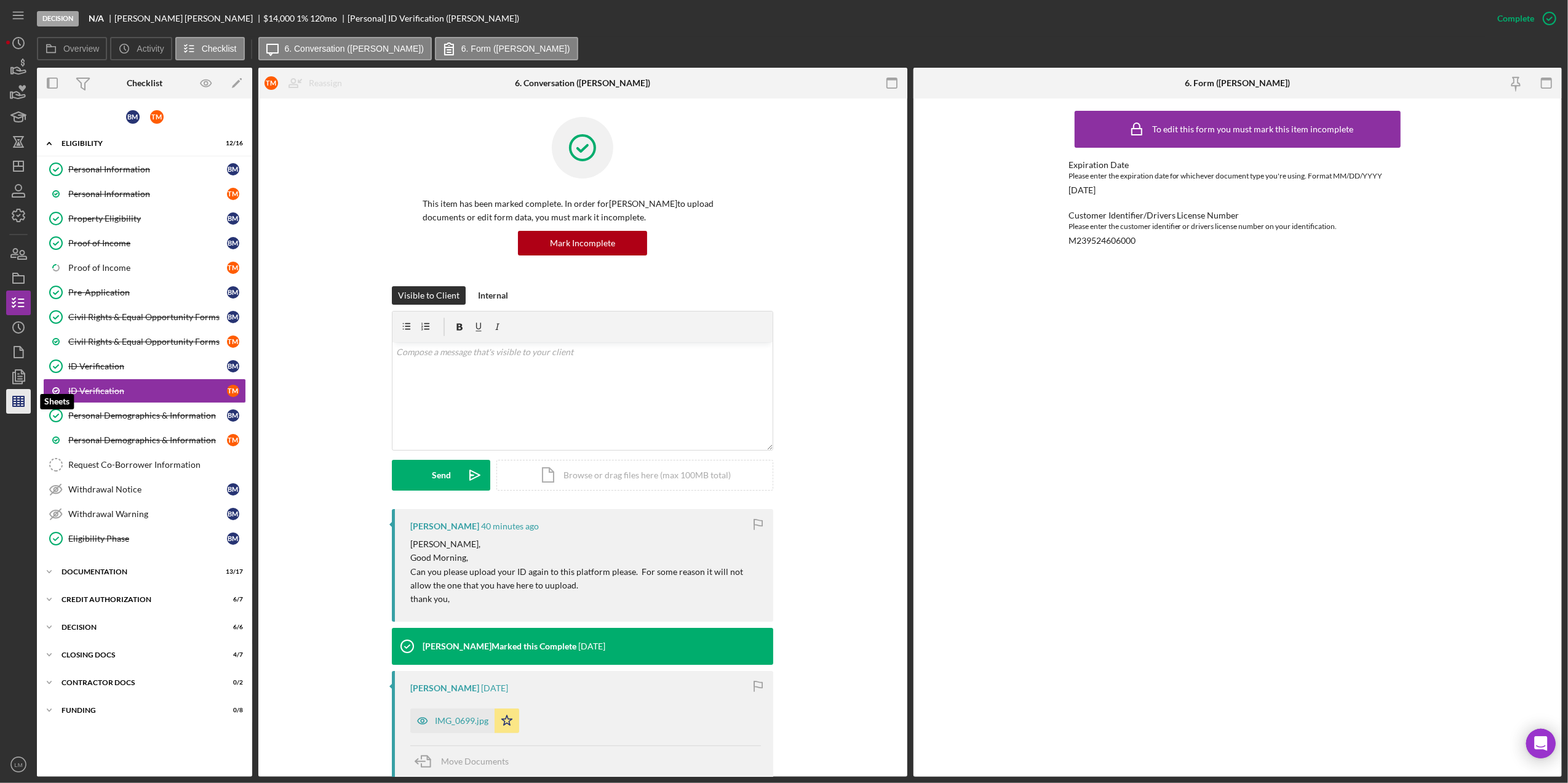
click at [10, 399] on icon "button" at bounding box center [18, 401] width 31 height 31
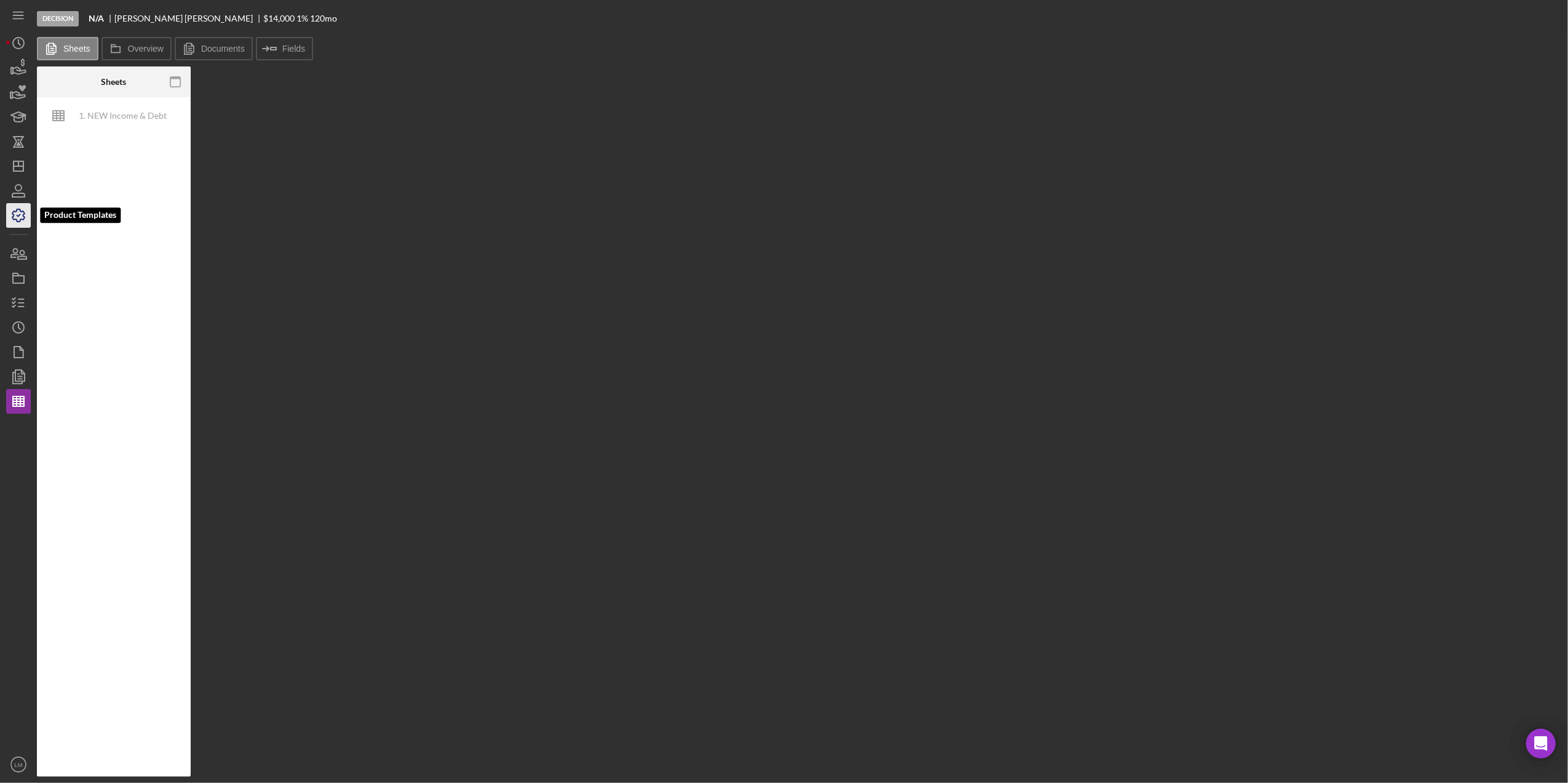
click at [26, 214] on icon "button" at bounding box center [18, 215] width 31 height 31
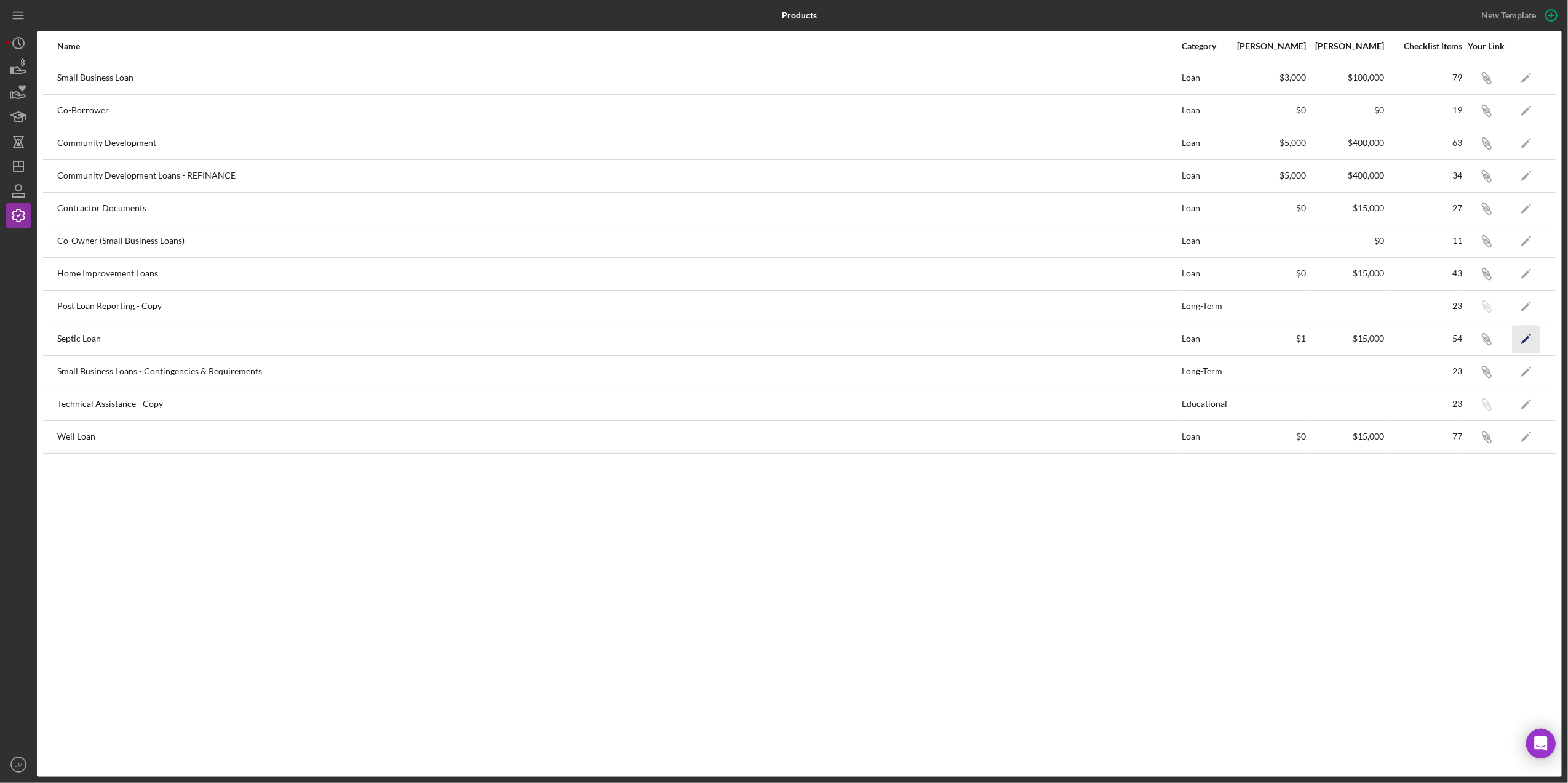
click at [1523, 342] on icon "Icon/Edit" at bounding box center [1527, 339] width 28 height 28
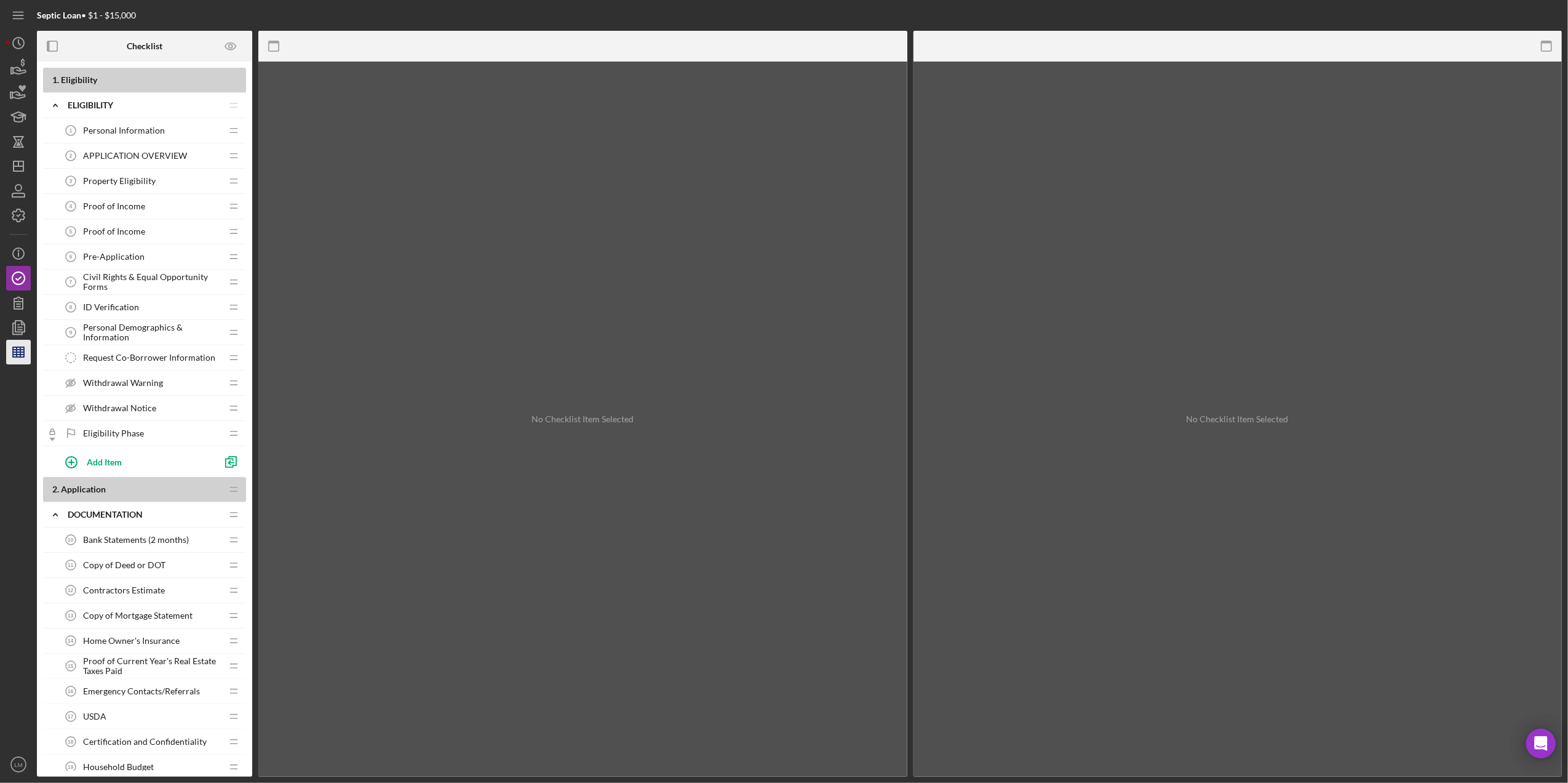
click at [7, 341] on icon "button" at bounding box center [18, 351] width 31 height 31
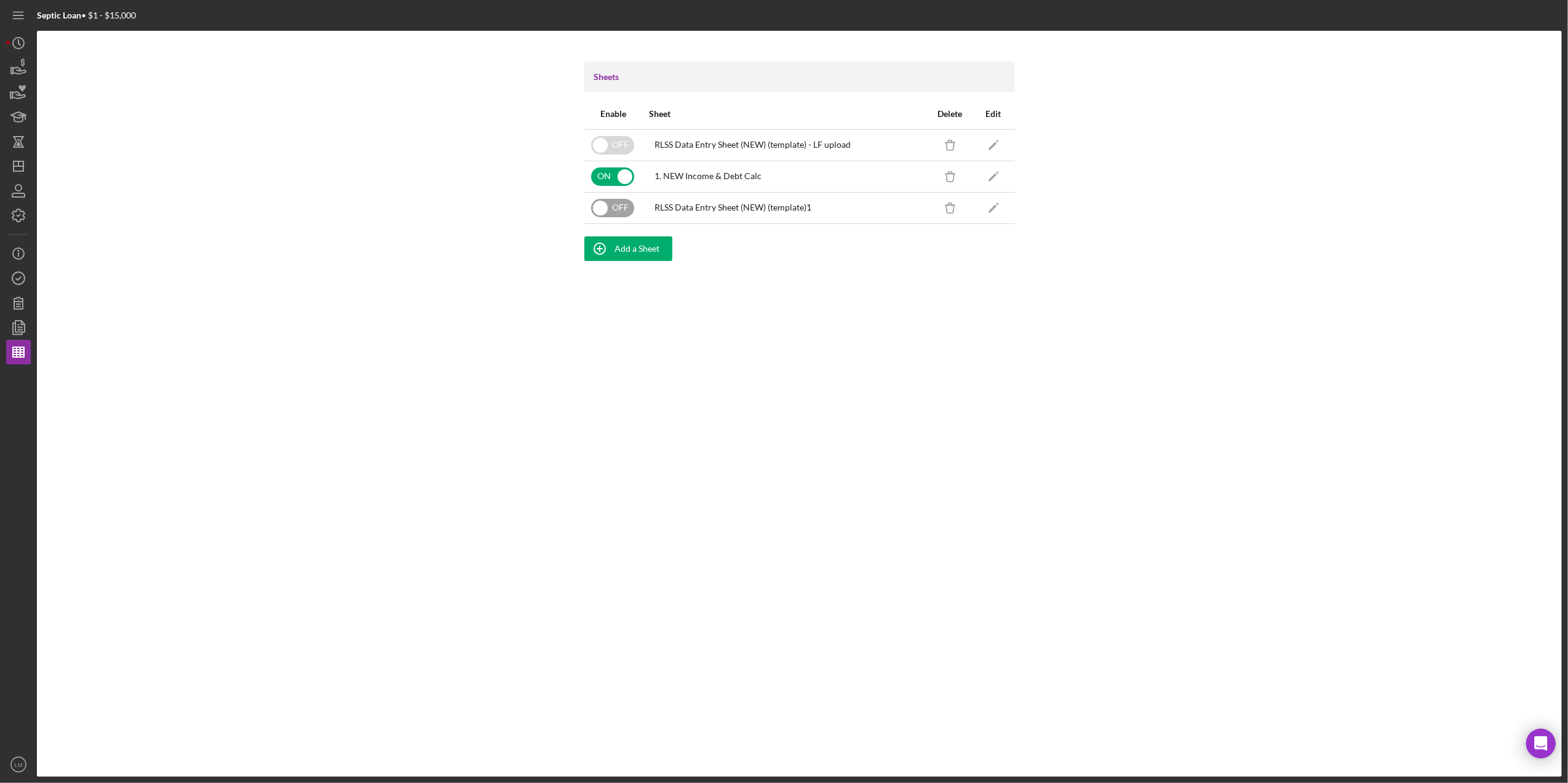
click at [610, 204] on input "checkbox" at bounding box center [612, 208] width 43 height 19
checkbox input "true"
click at [17, 159] on icon "Icon/Dashboard" at bounding box center [18, 166] width 31 height 31
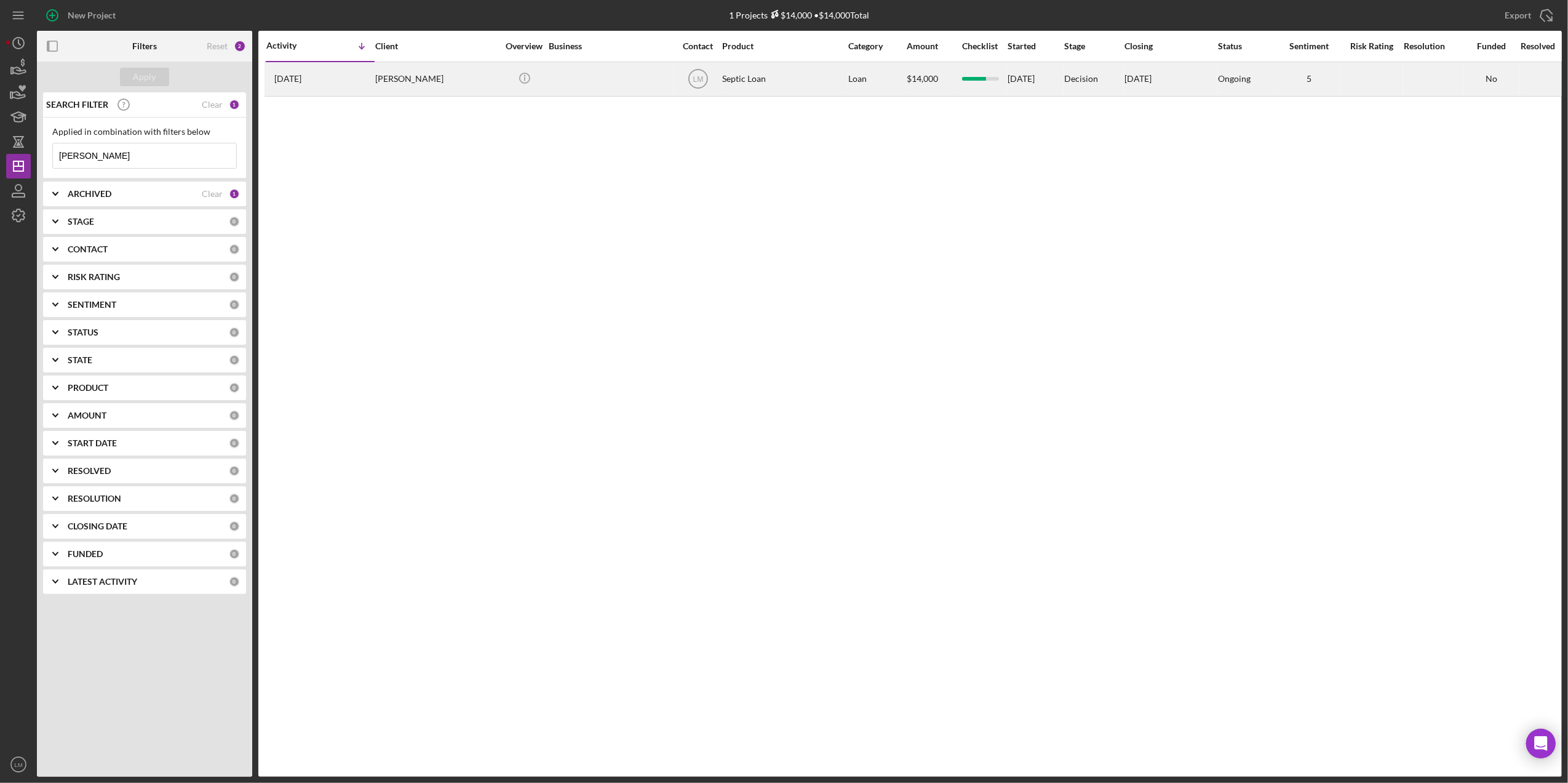
click at [604, 72] on div at bounding box center [609, 79] width 123 height 33
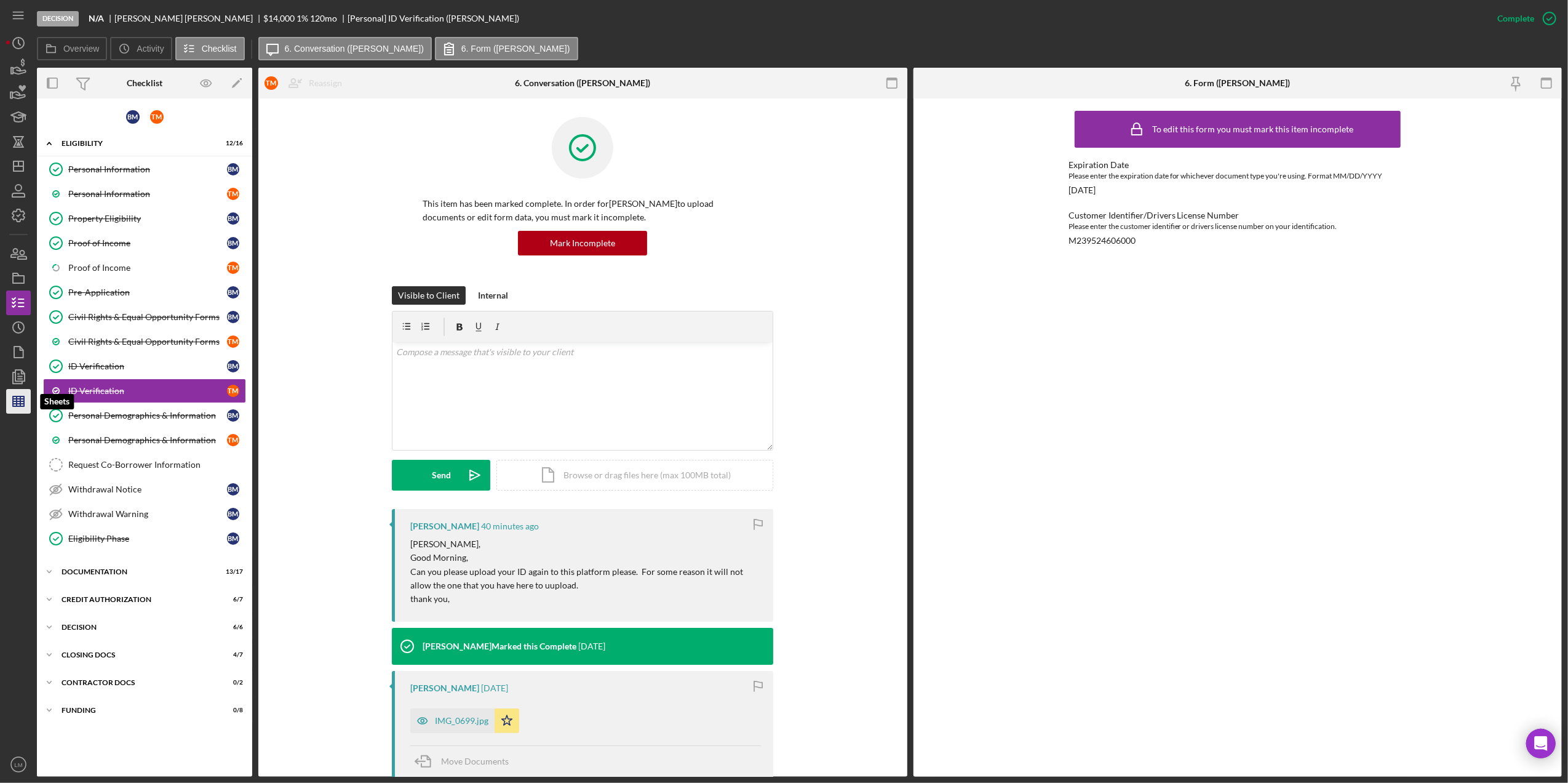
click at [21, 392] on icon "button" at bounding box center [18, 401] width 31 height 31
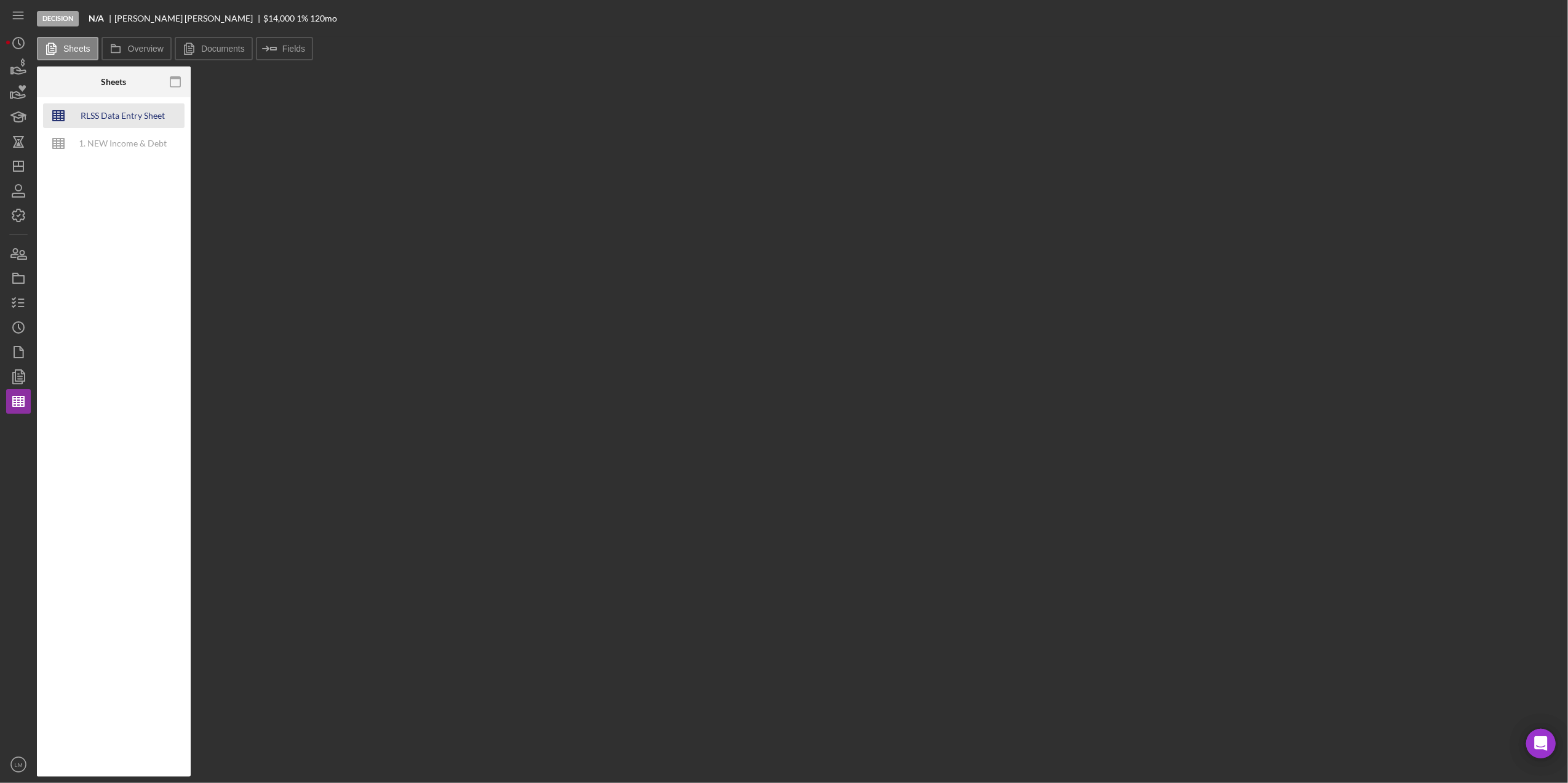
click at [139, 124] on div "RLSS Data Entry Sheet (NEW) (template)1" at bounding box center [123, 115] width 98 height 24
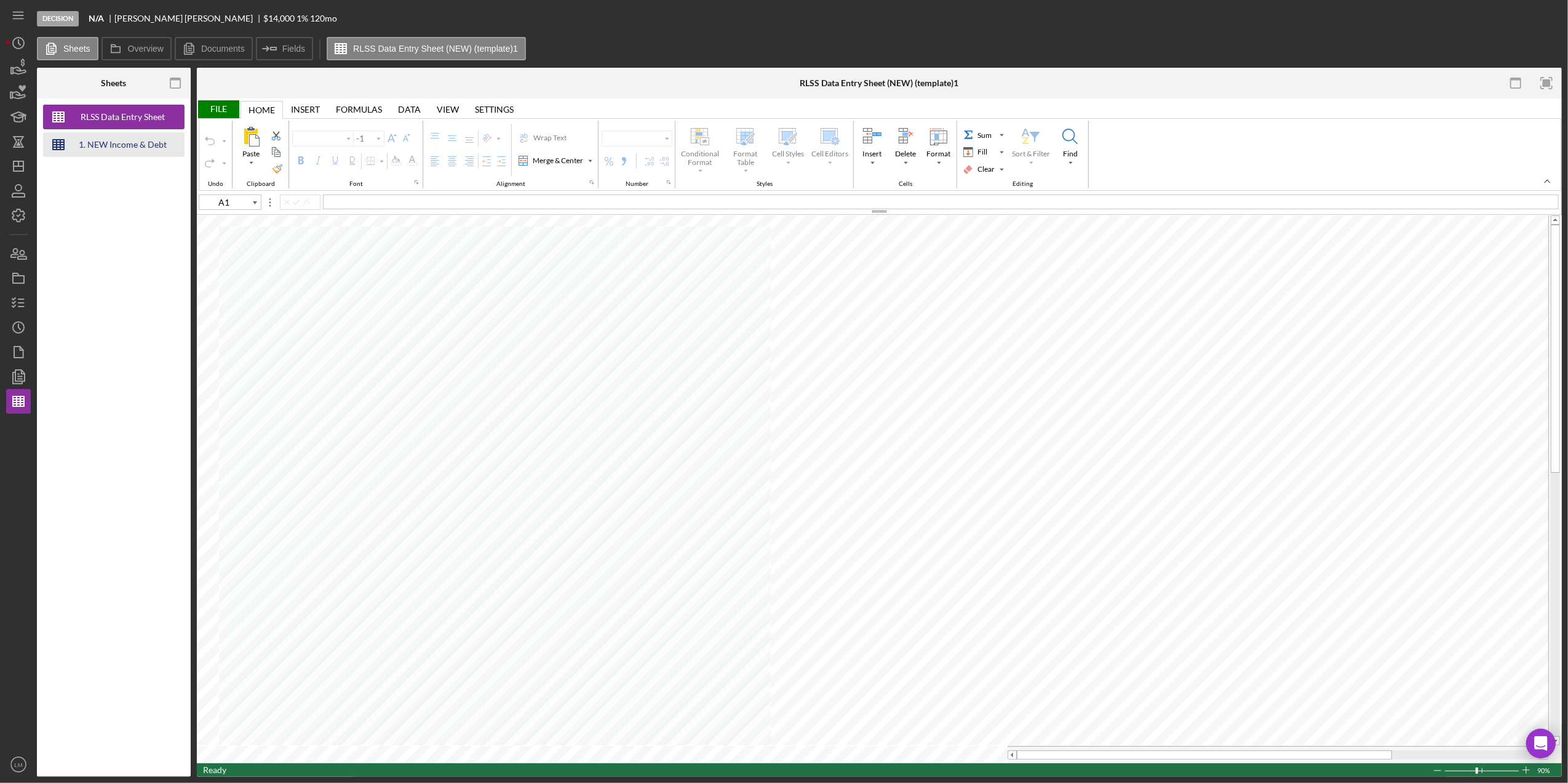
type input "D39"
type input "Calibri"
type input "11"
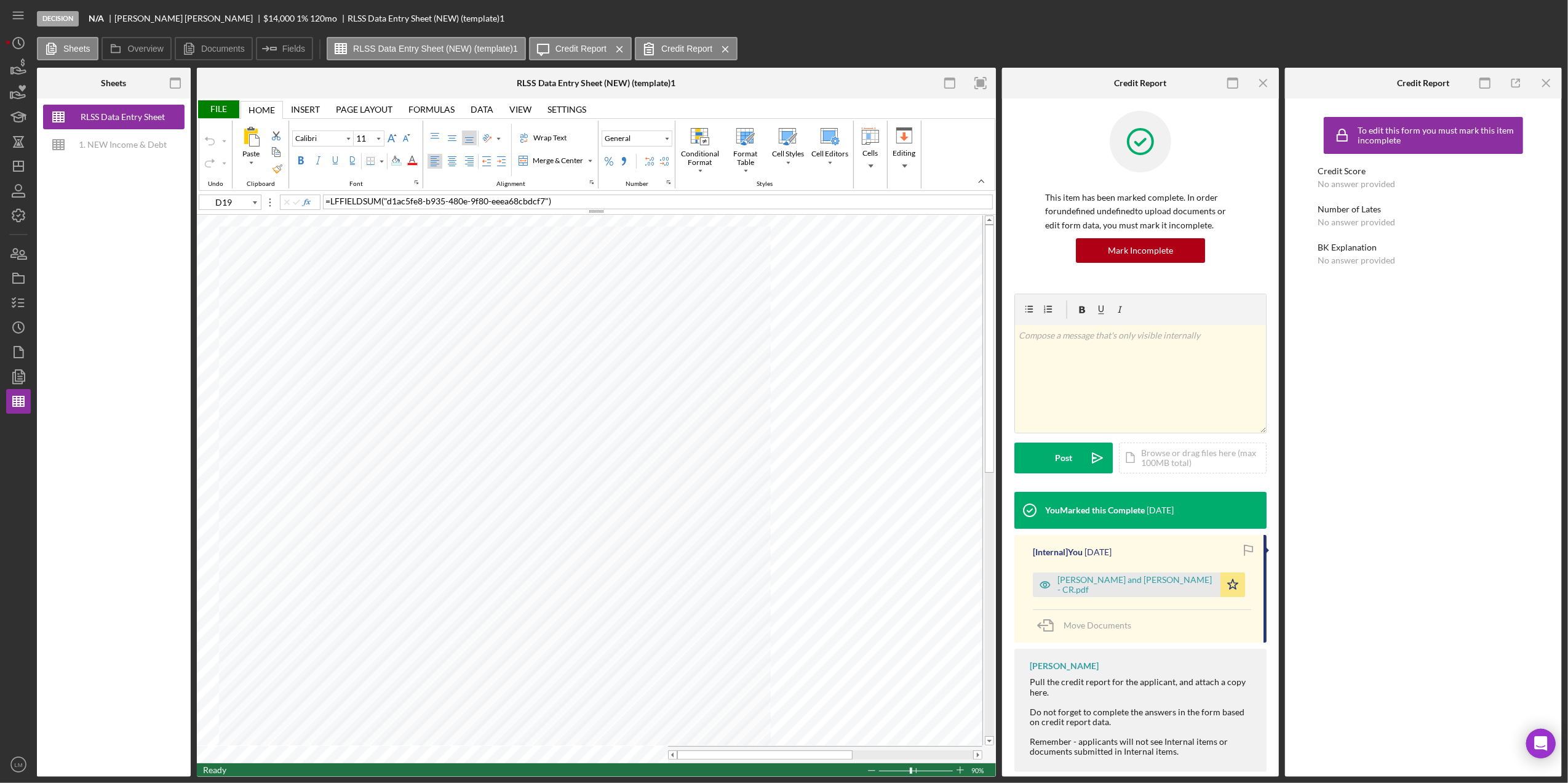
type input "D40"
click at [669, 139] on div "Number Format" at bounding box center [667, 139] width 7 height 7
click at [657, 244] on div "Short Date" at bounding box center [652, 238] width 39 height 11
click at [222, 104] on div "File" at bounding box center [217, 109] width 42 height 18
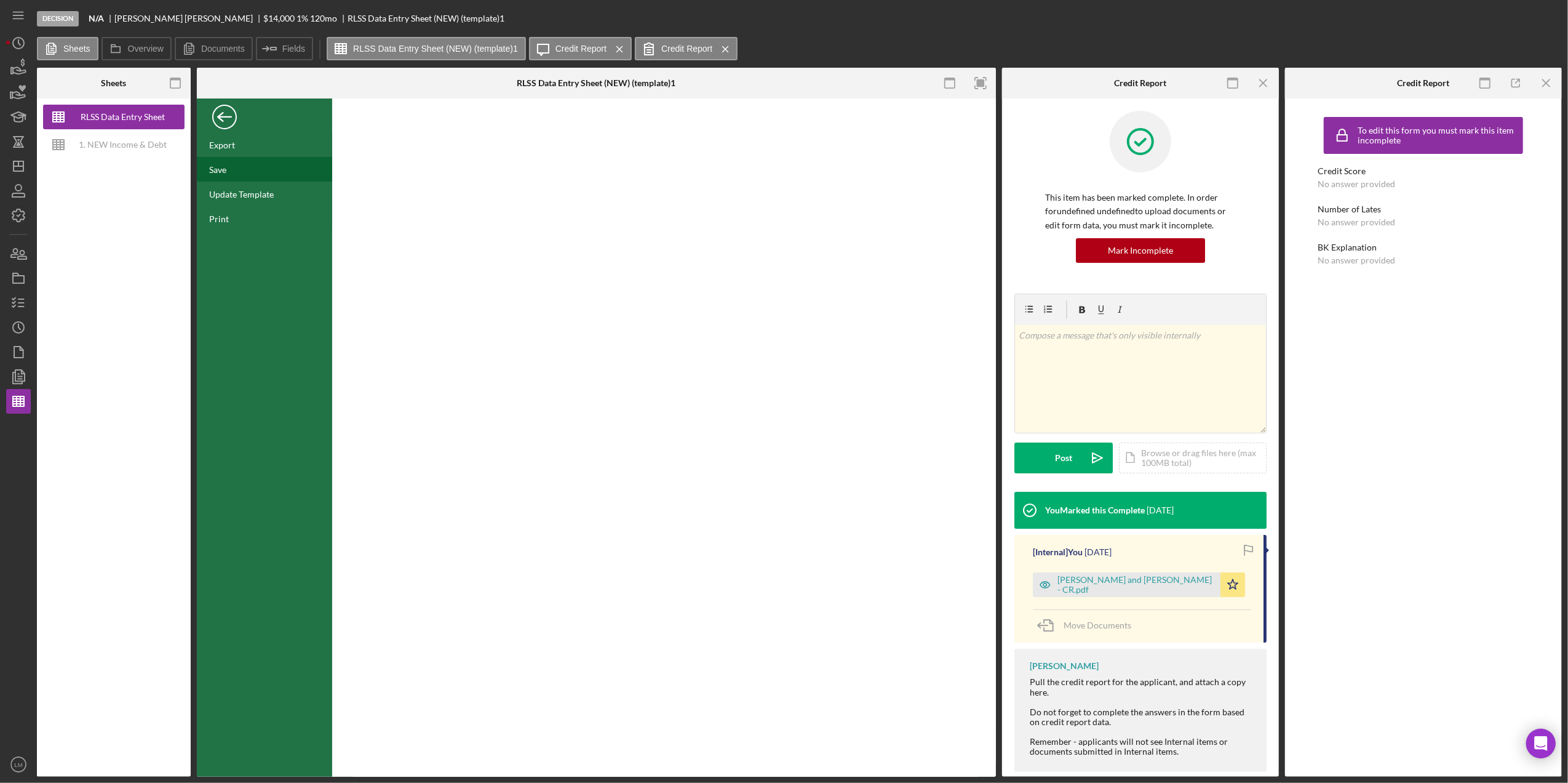
click at [227, 162] on div "Save" at bounding box center [264, 170] width 136 height 24
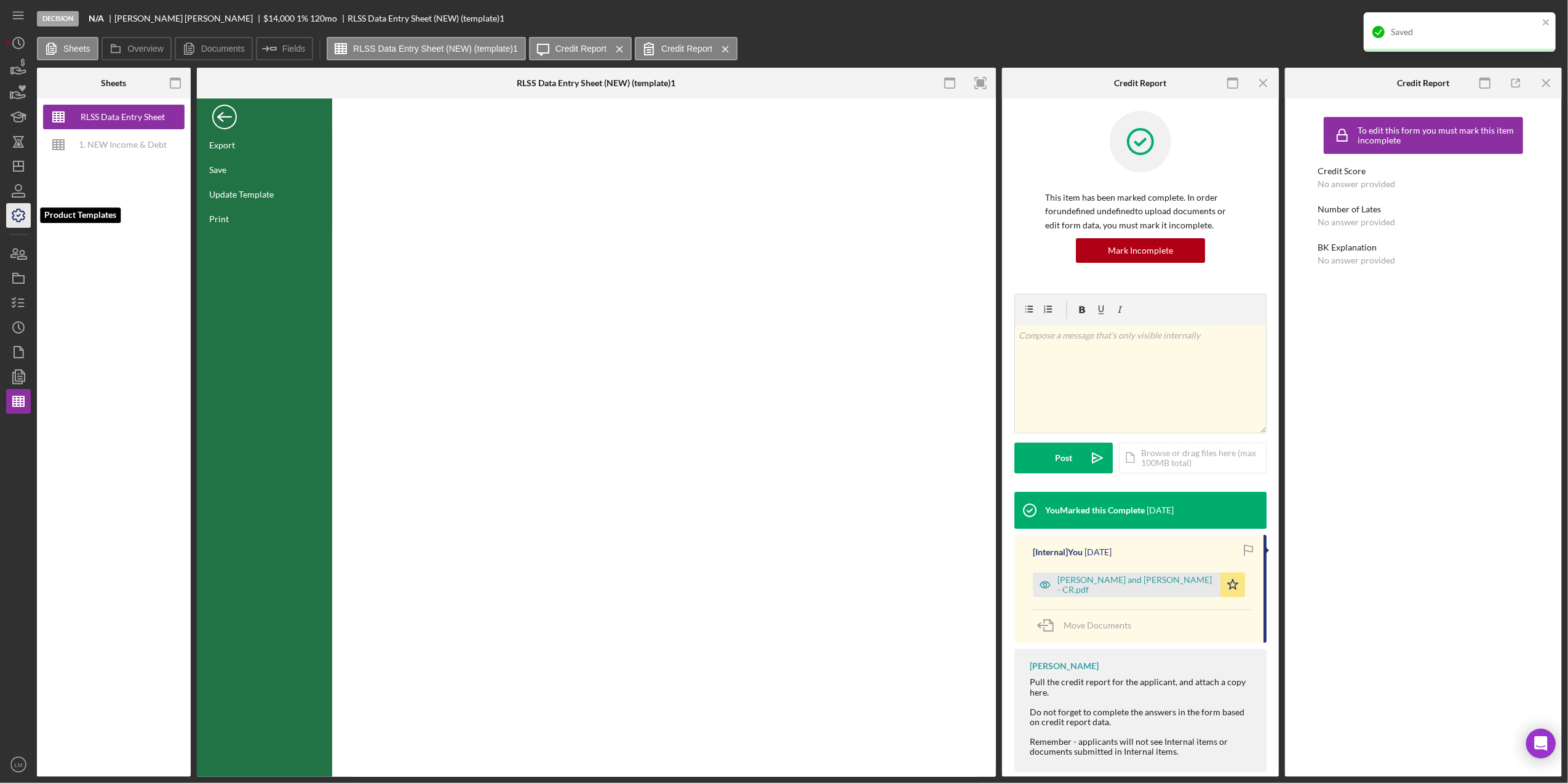
click at [22, 213] on icon "button" at bounding box center [18, 215] width 31 height 31
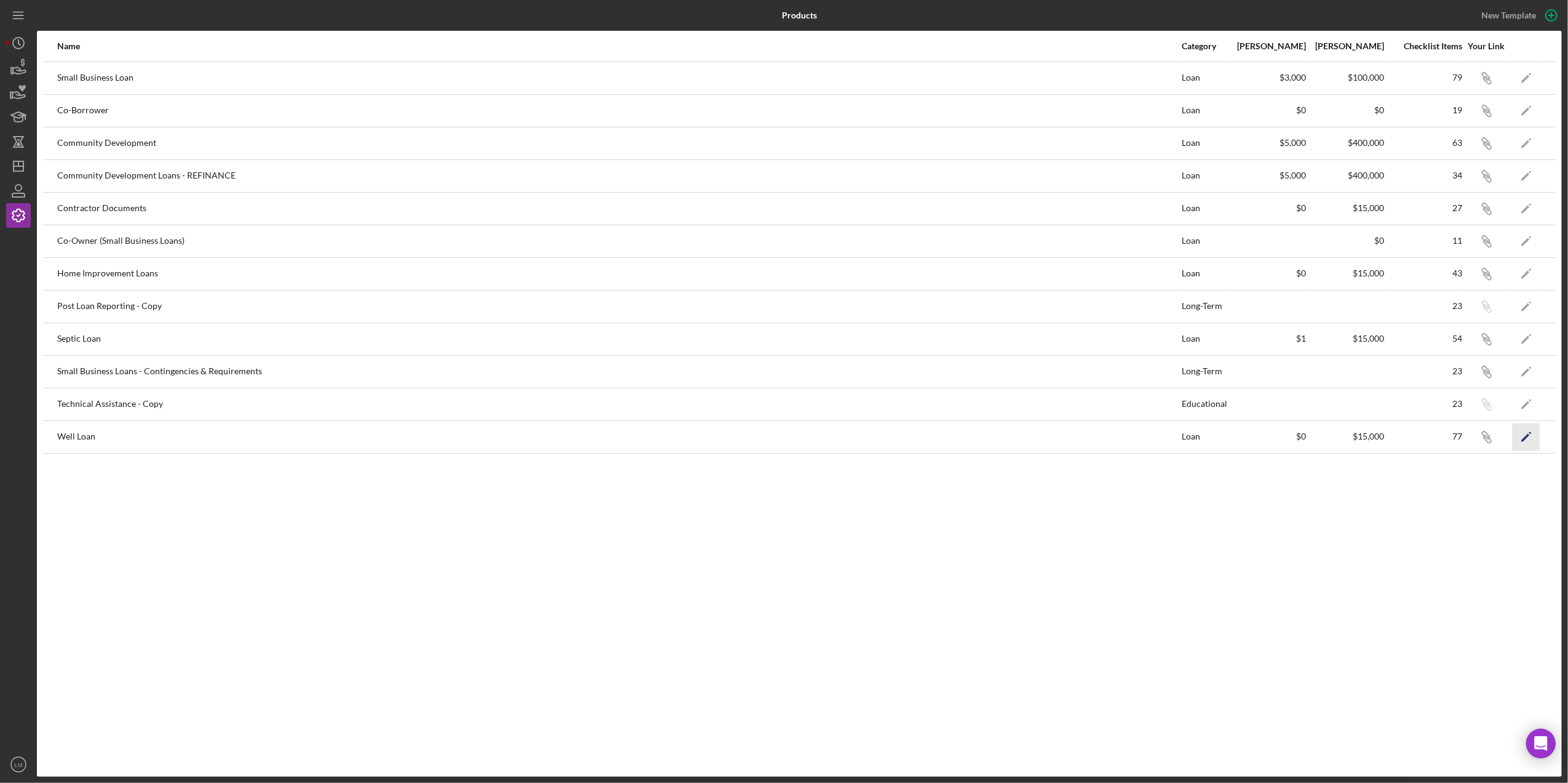
click at [1531, 436] on icon "Icon/Edit" at bounding box center [1527, 436] width 28 height 28
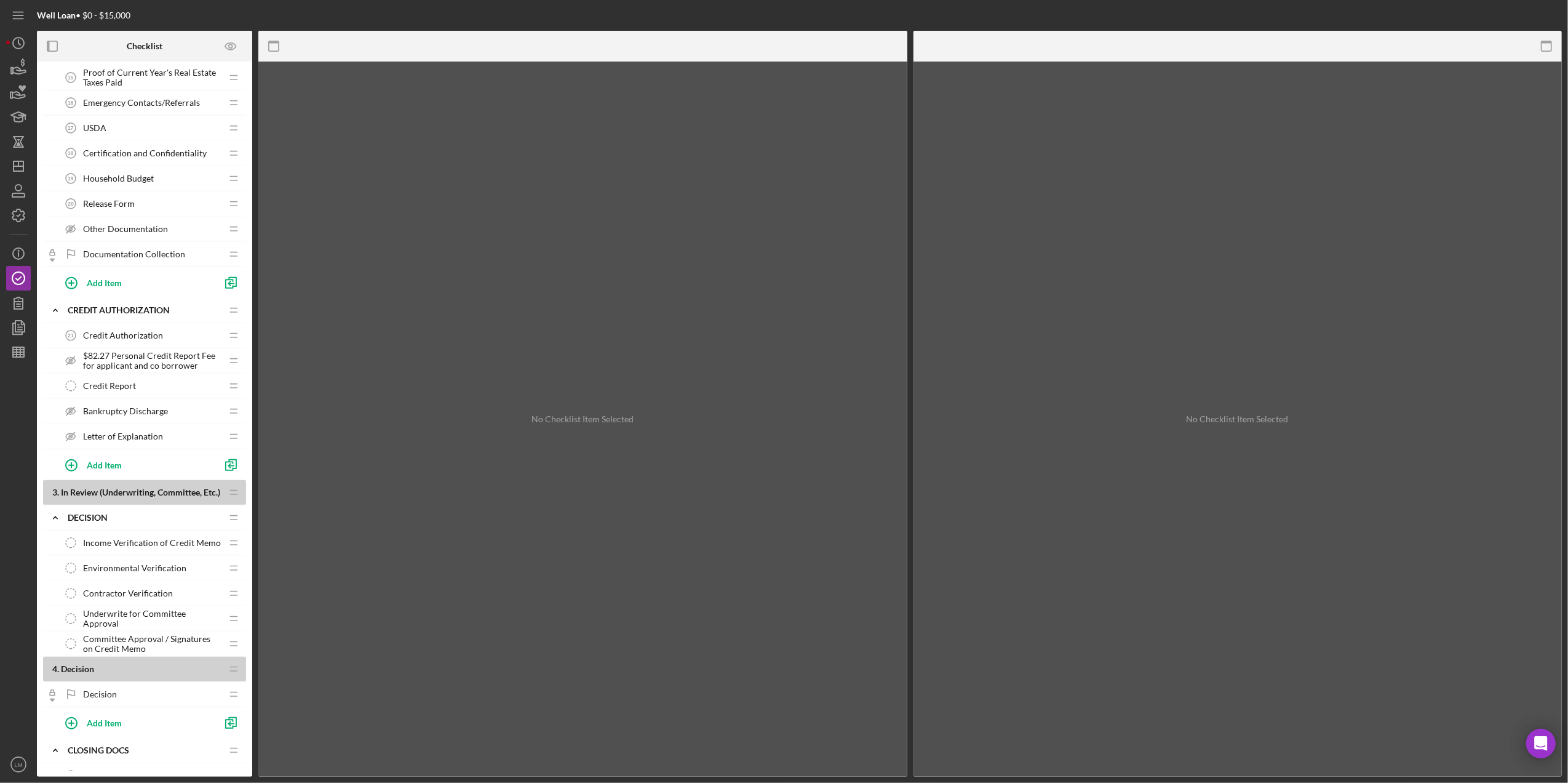
scroll to position [738, 0]
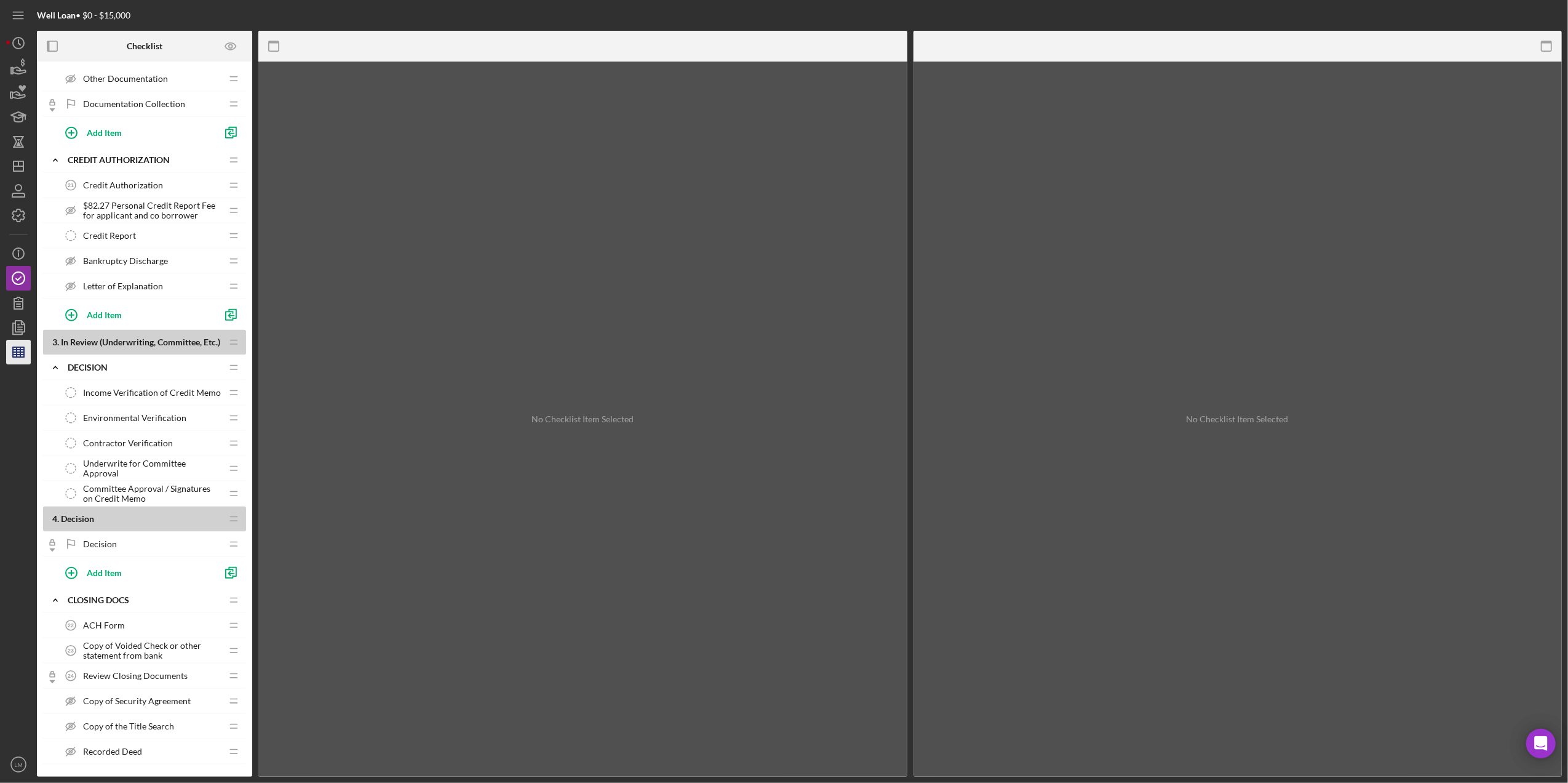
click at [20, 353] on icon "button" at bounding box center [18, 351] width 31 height 31
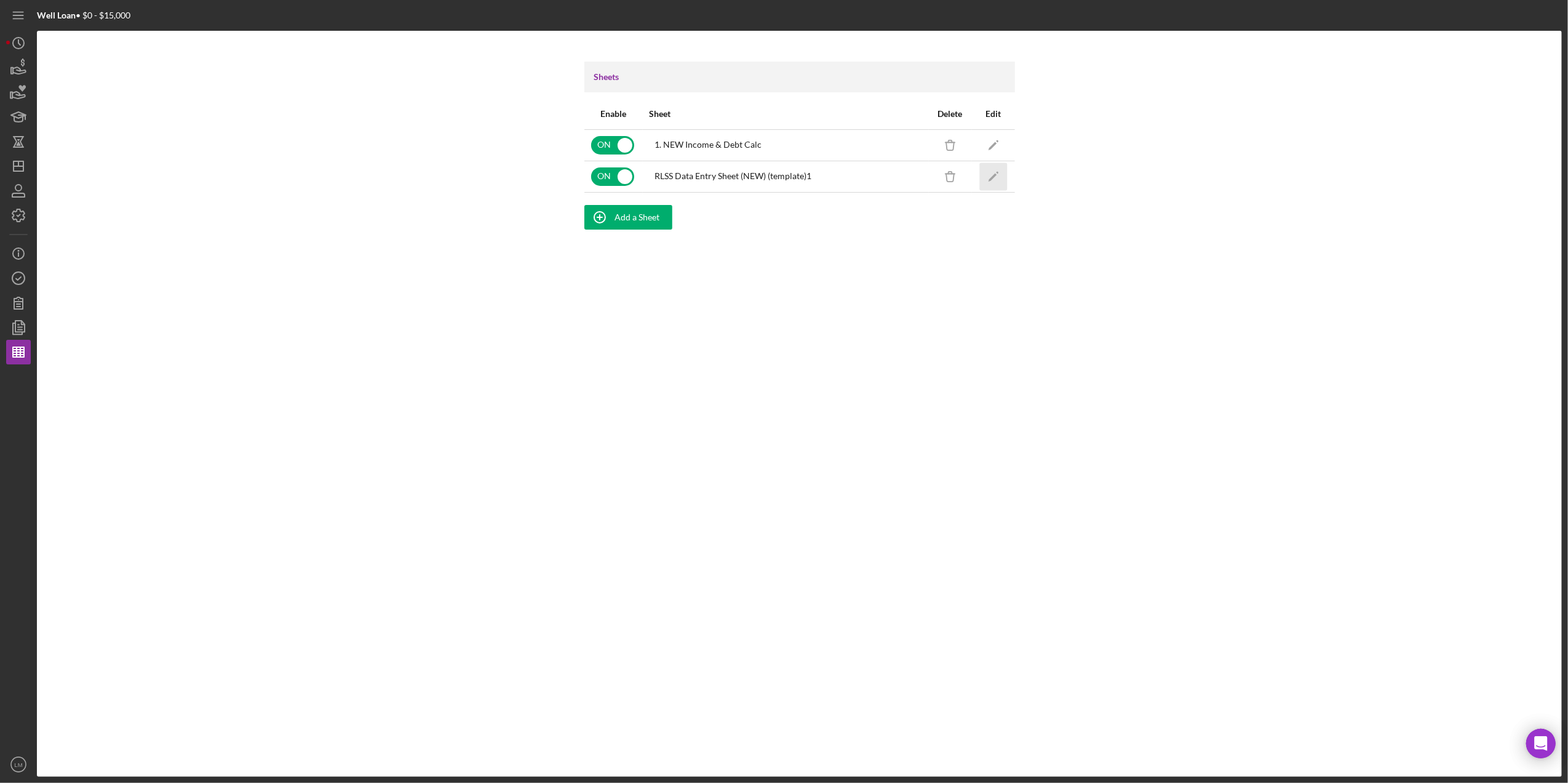
click at [996, 172] on icon "button" at bounding box center [997, 172] width 3 height 3
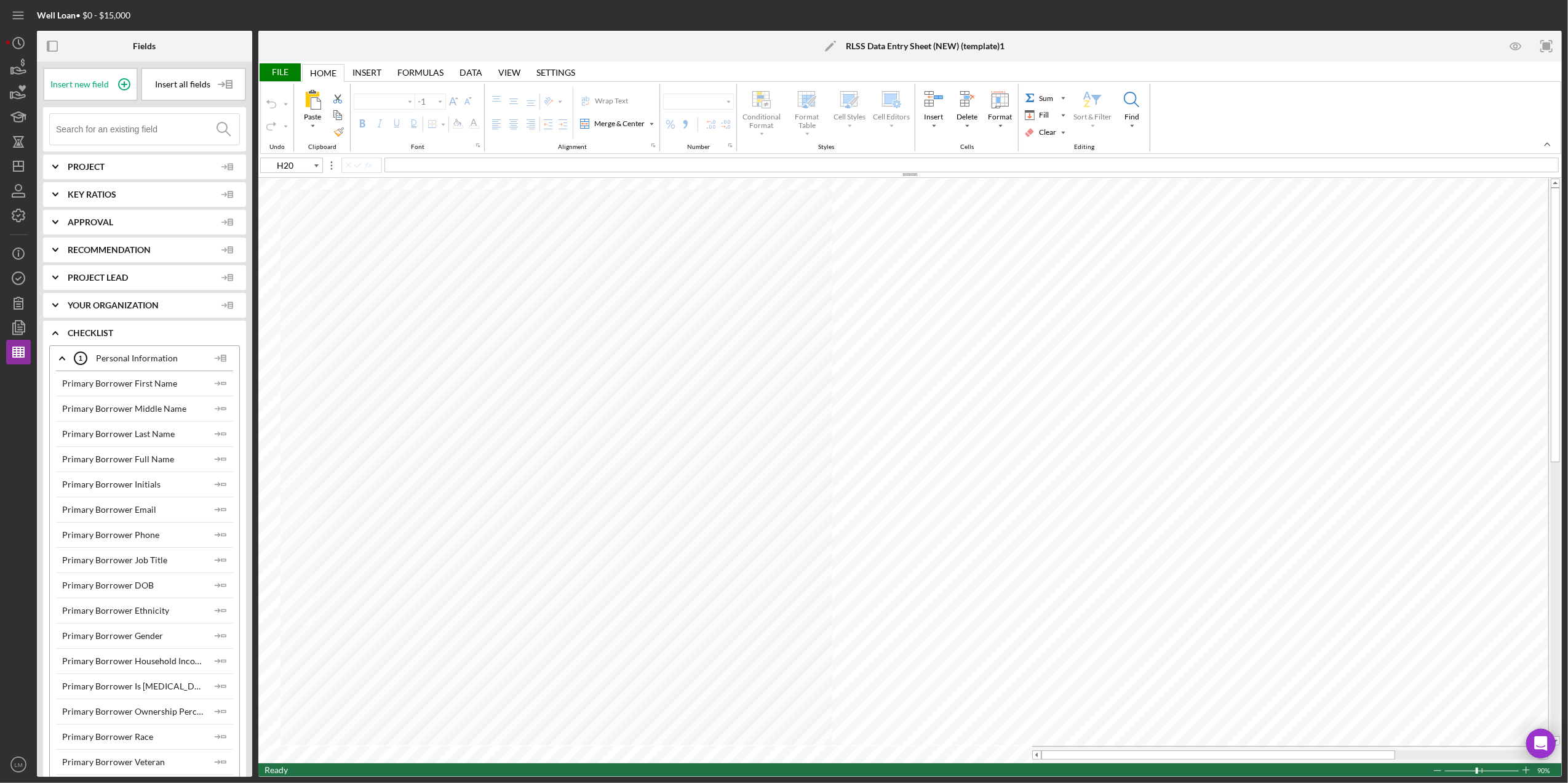
type input "Calibri"
type input "11"
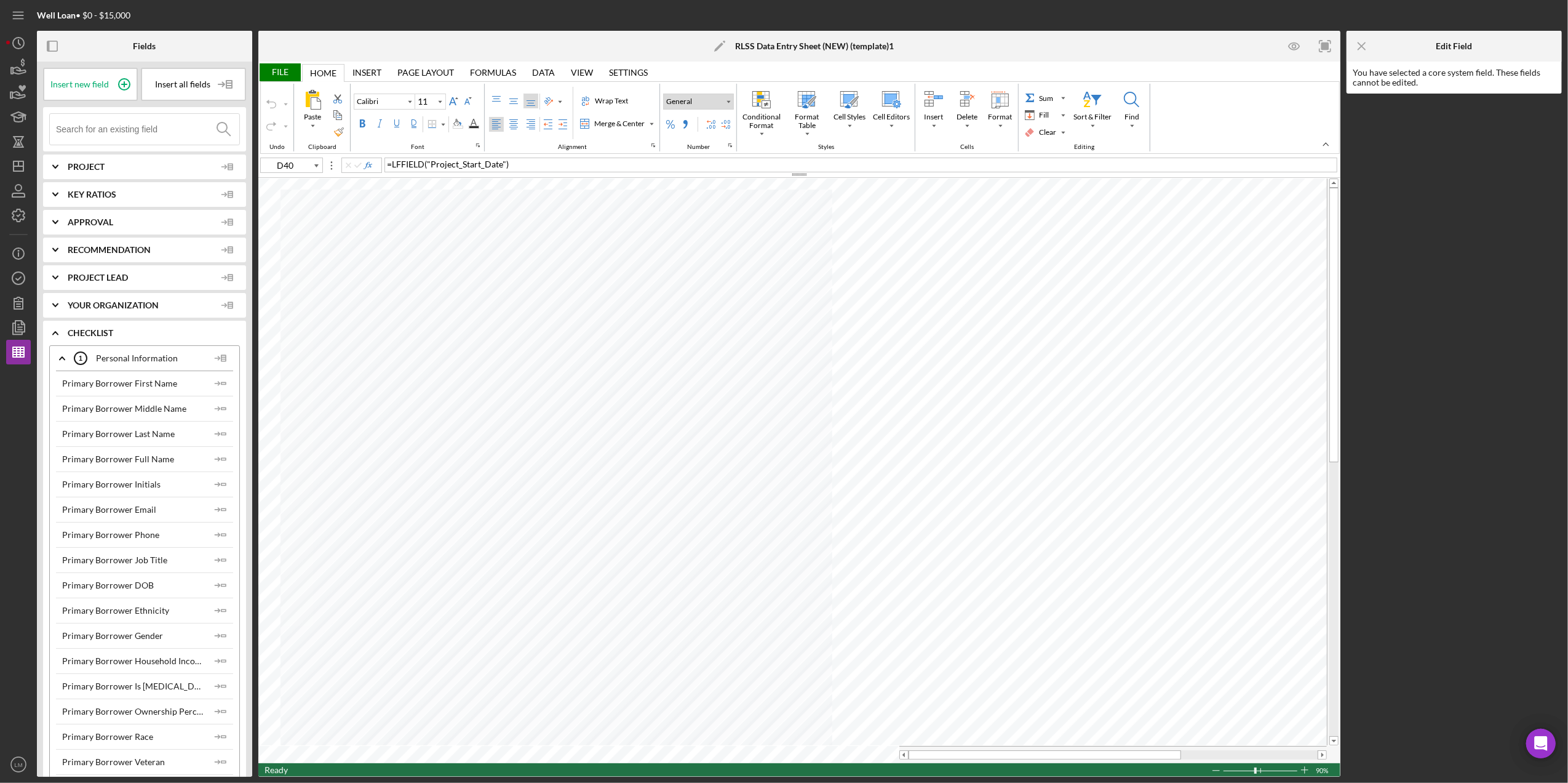
click at [733, 95] on div "Number Format" at bounding box center [728, 102] width 10 height 15
click at [722, 200] on div "Short Date" at bounding box center [713, 201] width 39 height 11
click at [733, 96] on div "Number Format" at bounding box center [728, 102] width 10 height 15
click at [726, 334] on div "More Number Formats..." at bounding box center [736, 342] width 91 height 15
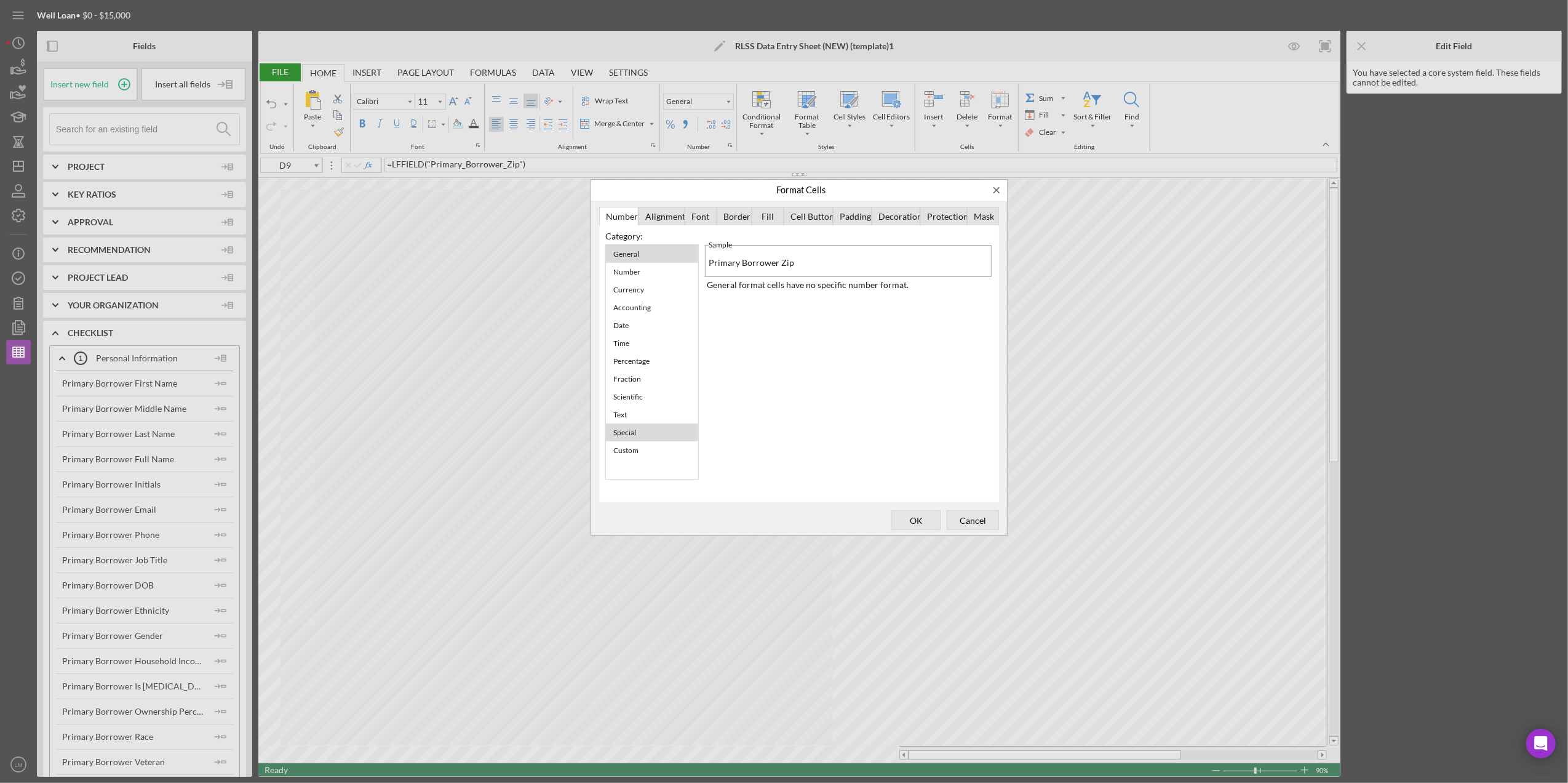
click at [636, 435] on div "Special" at bounding box center [623, 432] width 35 height 15
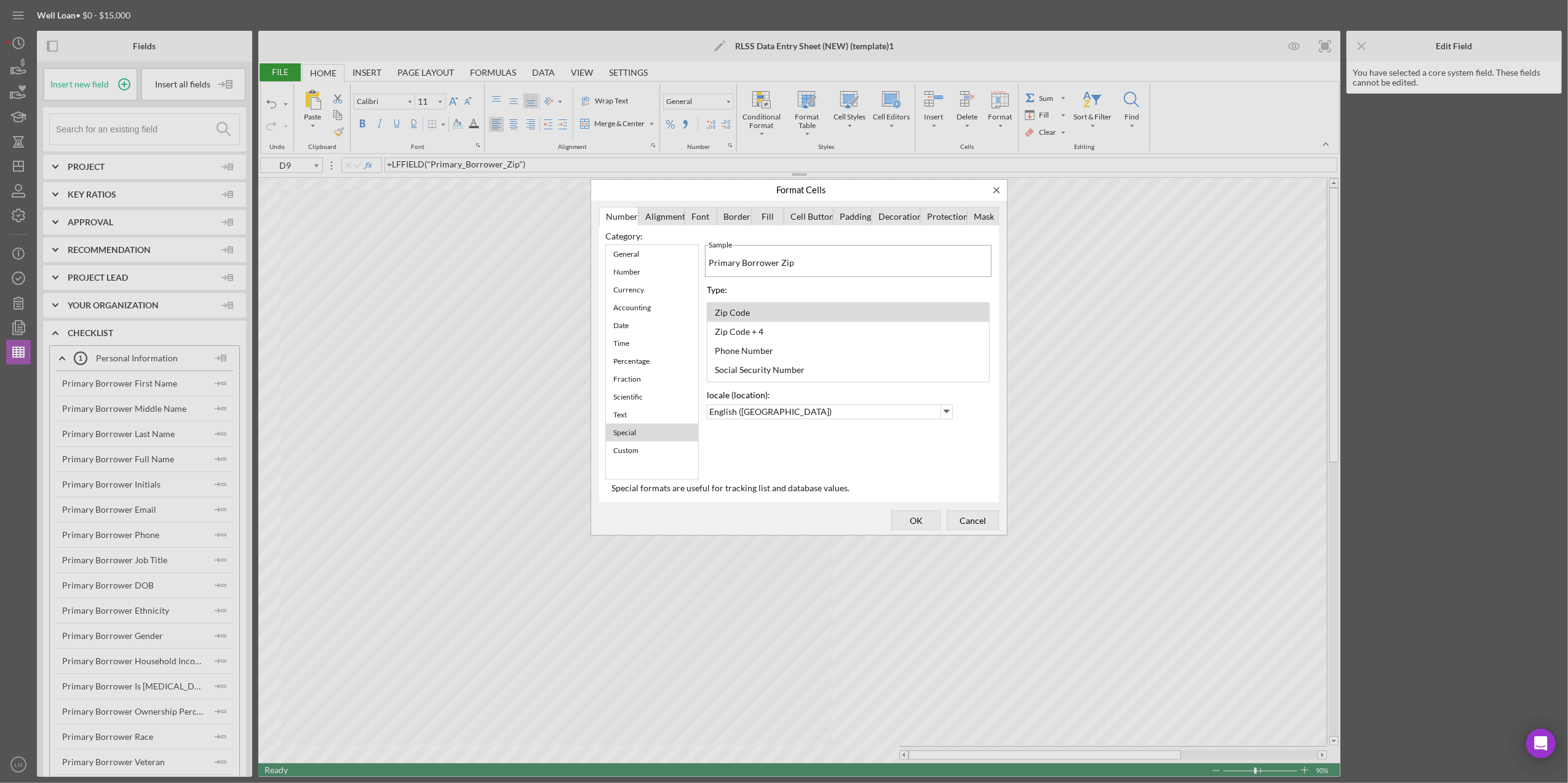
click at [761, 315] on div "Zip Code" at bounding box center [848, 312] width 282 height 19
click at [794, 326] on div "Zip Code + 4" at bounding box center [848, 332] width 282 height 19
click at [916, 517] on span "OK" at bounding box center [916, 520] width 40 height 17
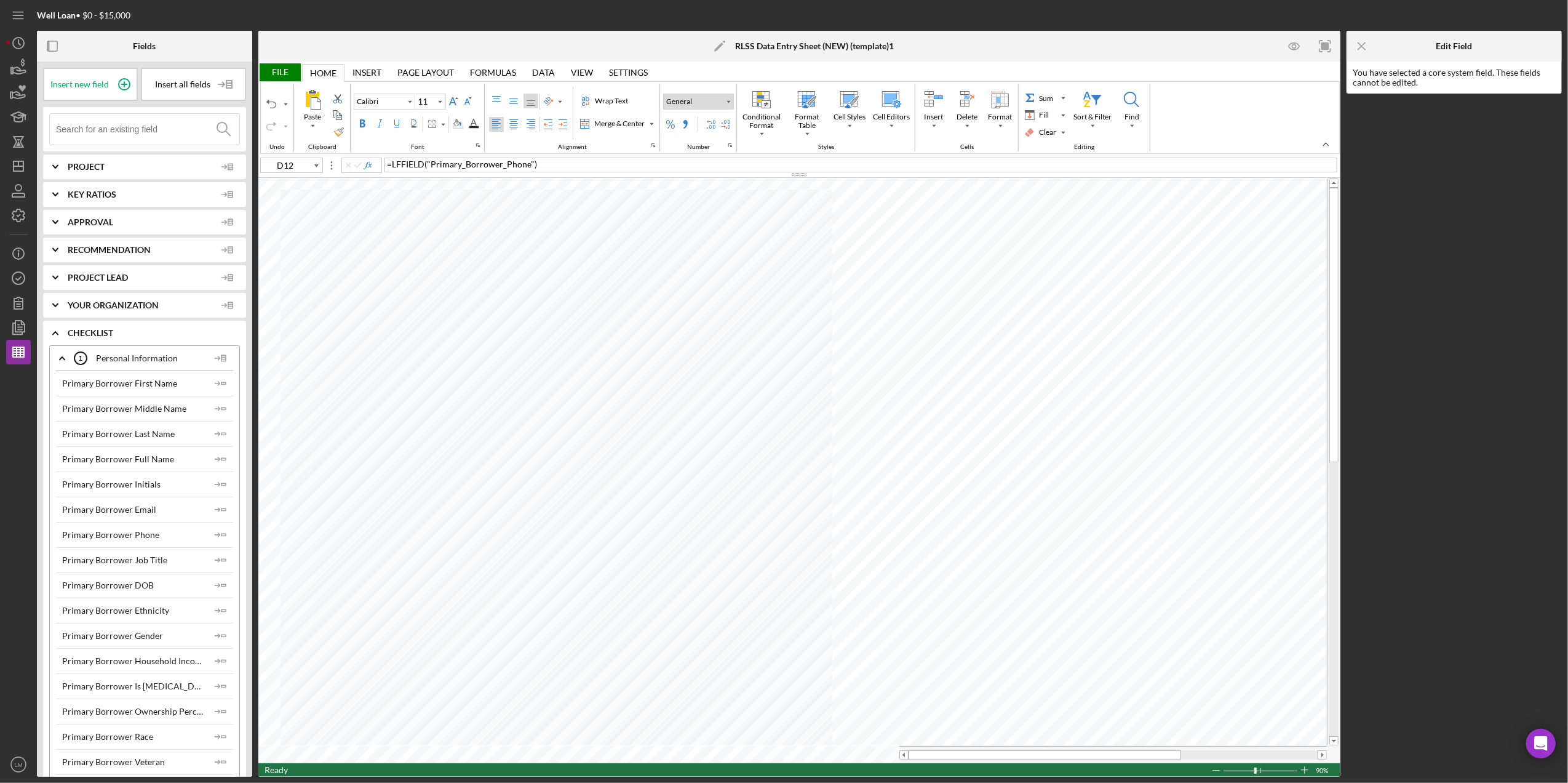
click at [733, 107] on div "Number Format" at bounding box center [728, 102] width 10 height 15
click at [753, 341] on div "More Number Formats..." at bounding box center [736, 342] width 85 height 11
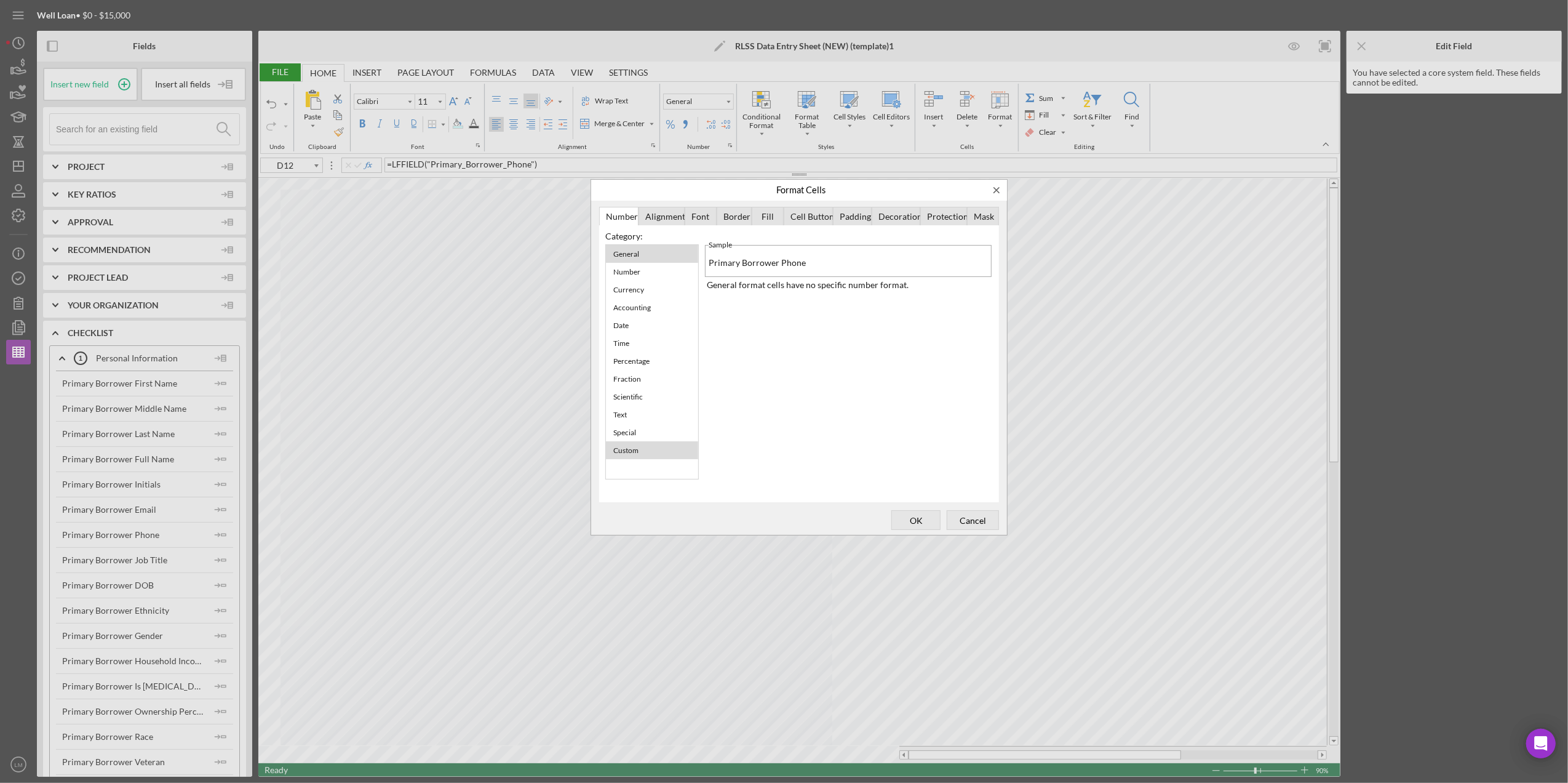
click at [652, 451] on div "Custom" at bounding box center [652, 450] width 93 height 18
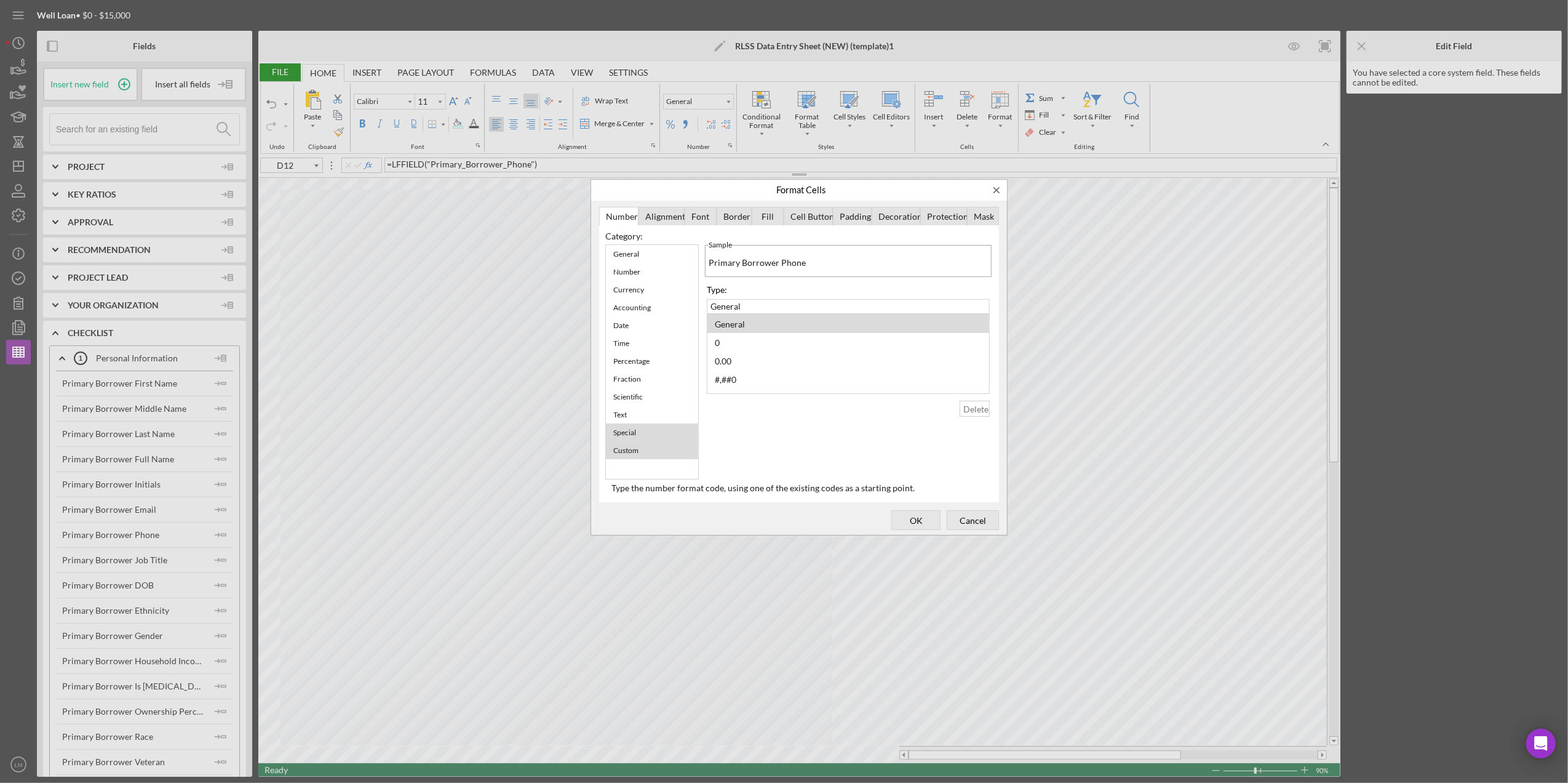
click at [665, 423] on div "Special" at bounding box center [652, 432] width 93 height 18
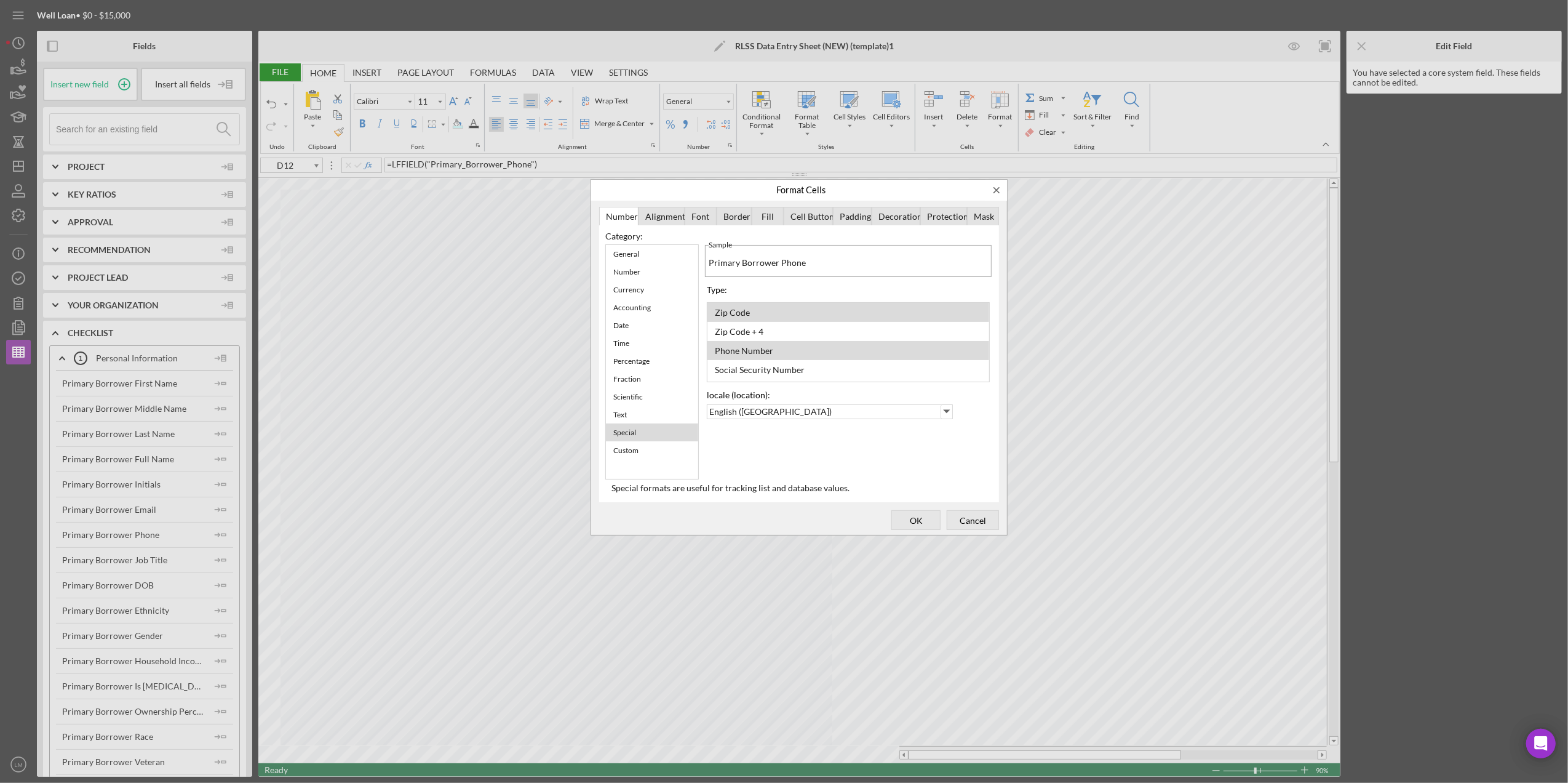
click at [771, 341] on div "Phone Number" at bounding box center [848, 350] width 282 height 19
click at [911, 515] on span "OK" at bounding box center [916, 520] width 40 height 17
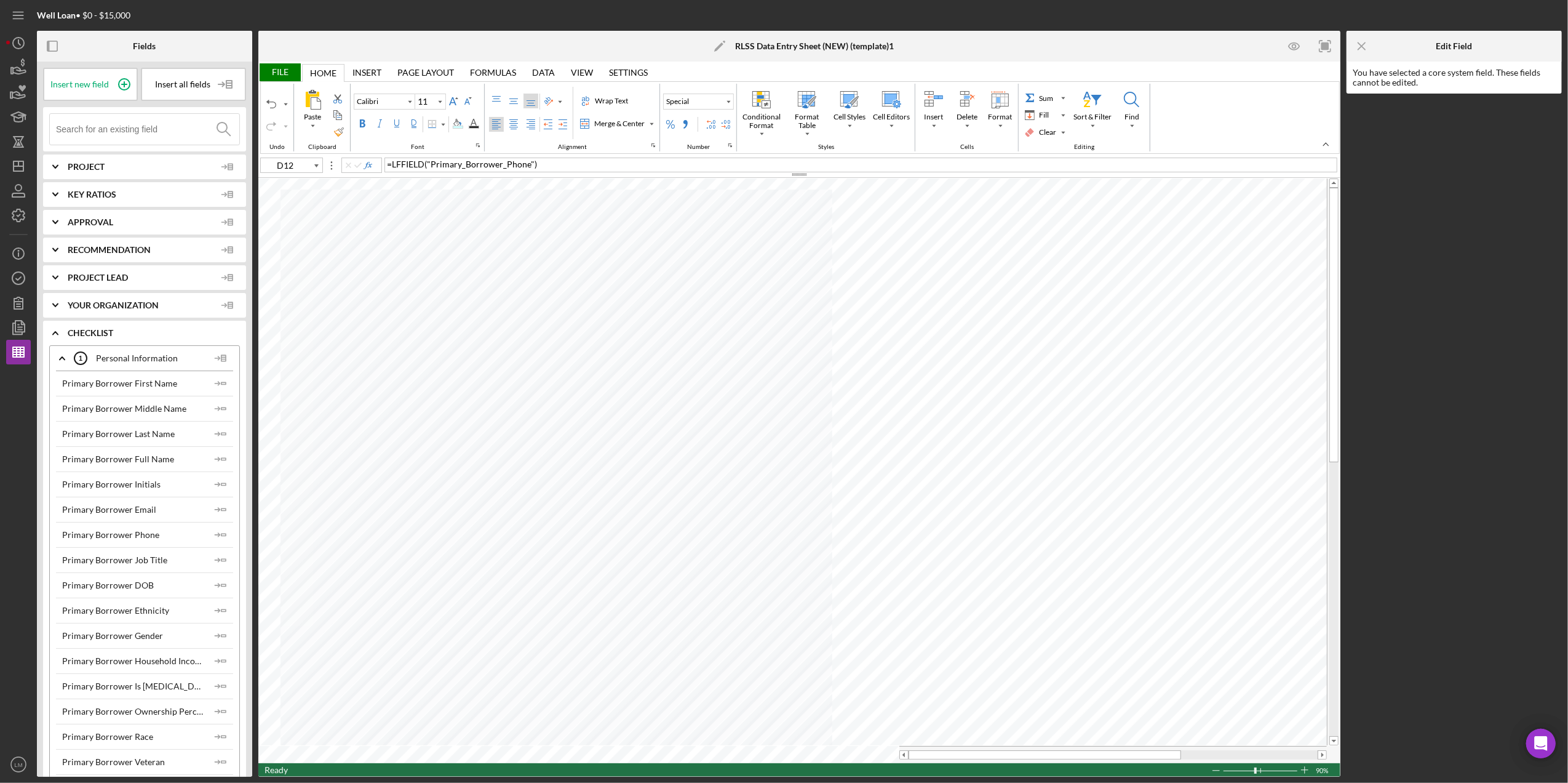
type input "D14"
click at [733, 109] on div "Number Format" at bounding box center [728, 102] width 10 height 15
click at [743, 332] on div "More Number Formats..." at bounding box center [728, 342] width 108 height 19
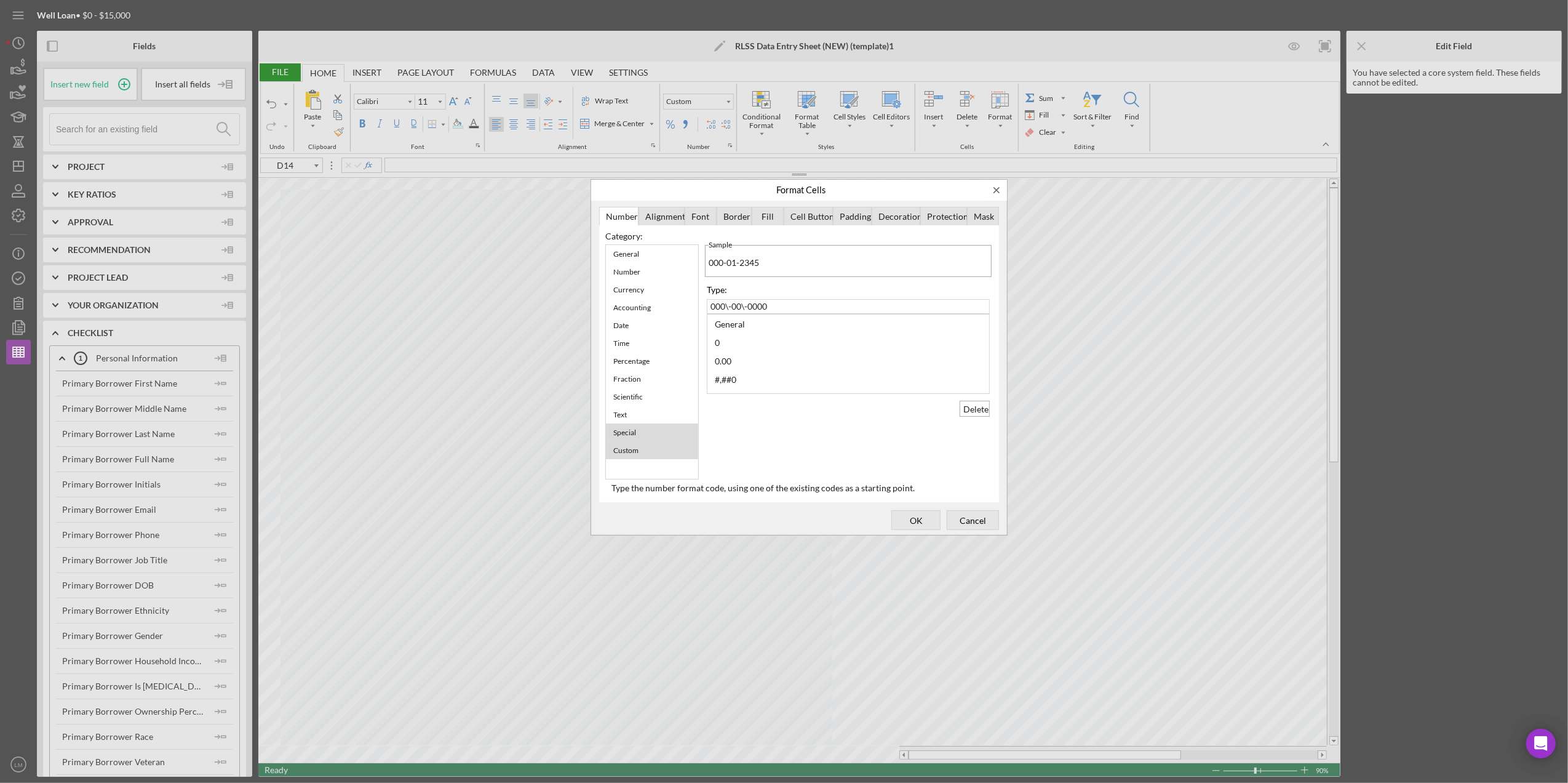
click at [669, 430] on div "Special" at bounding box center [652, 432] width 93 height 18
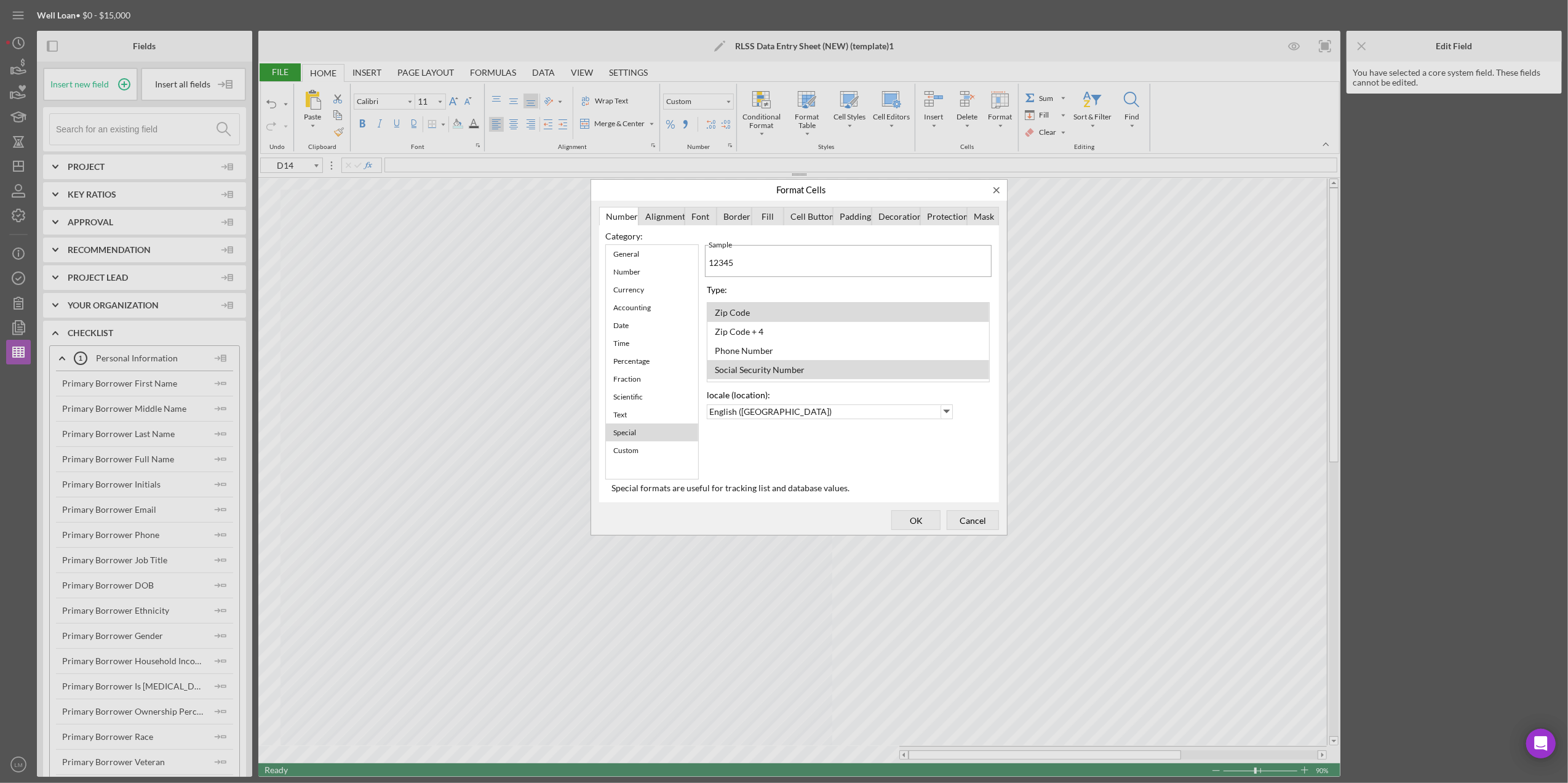
click at [755, 365] on div "Social Security Number" at bounding box center [759, 370] width 102 height 17
click at [916, 524] on span "OK" at bounding box center [916, 520] width 40 height 17
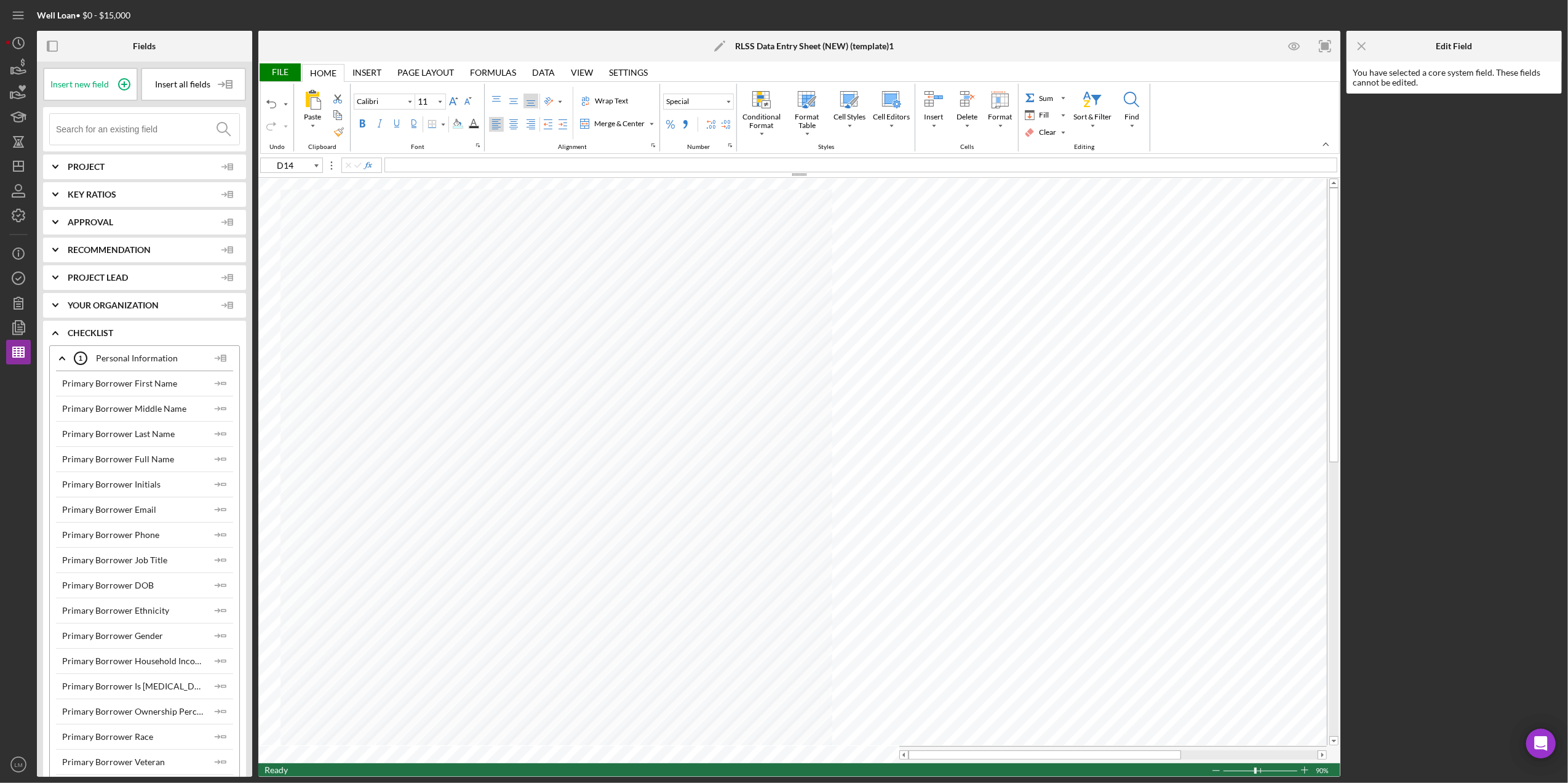
click at [281, 70] on div "File" at bounding box center [279, 72] width 42 height 18
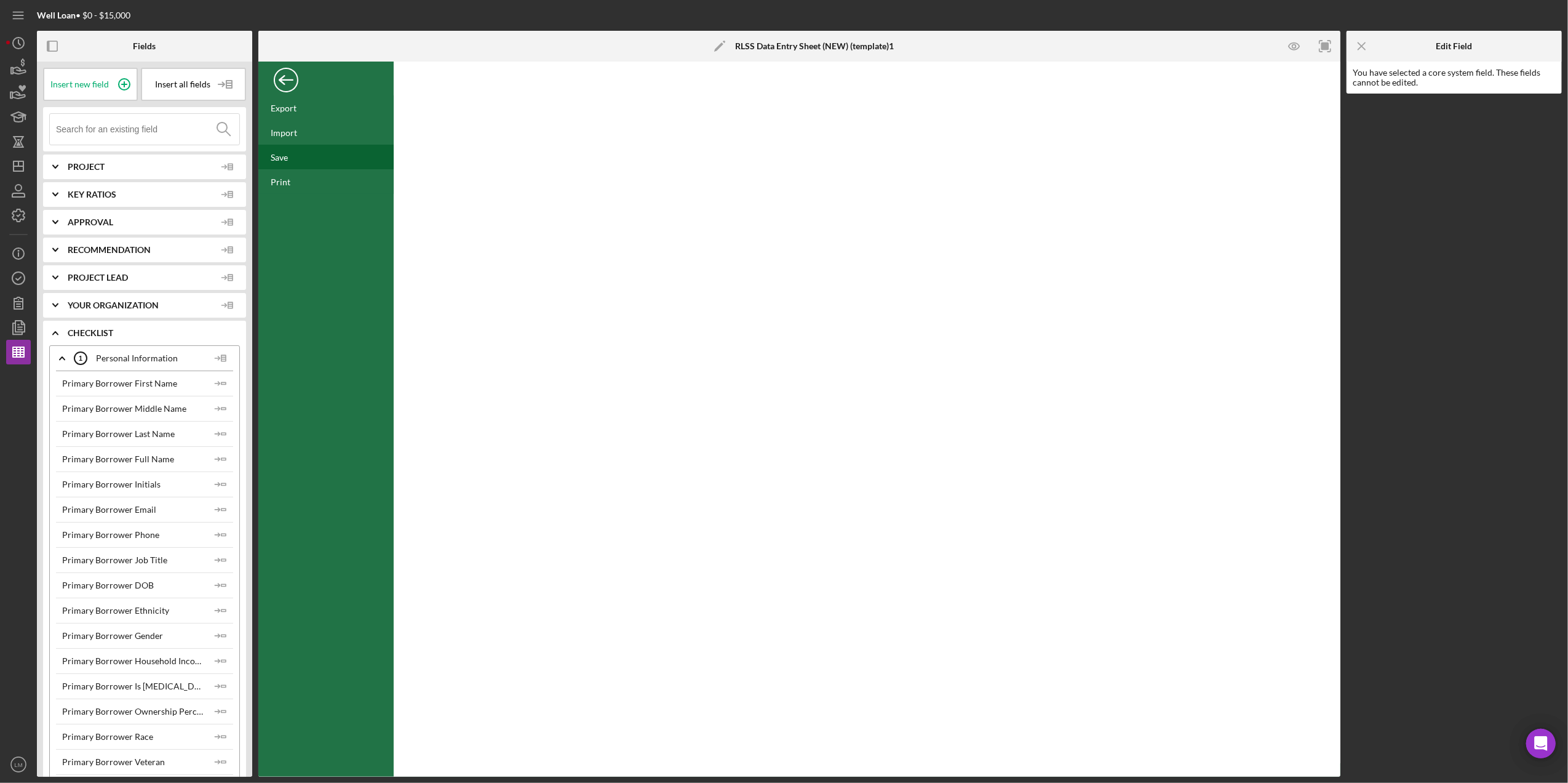
click at [302, 149] on div "Save" at bounding box center [326, 156] width 136 height 24
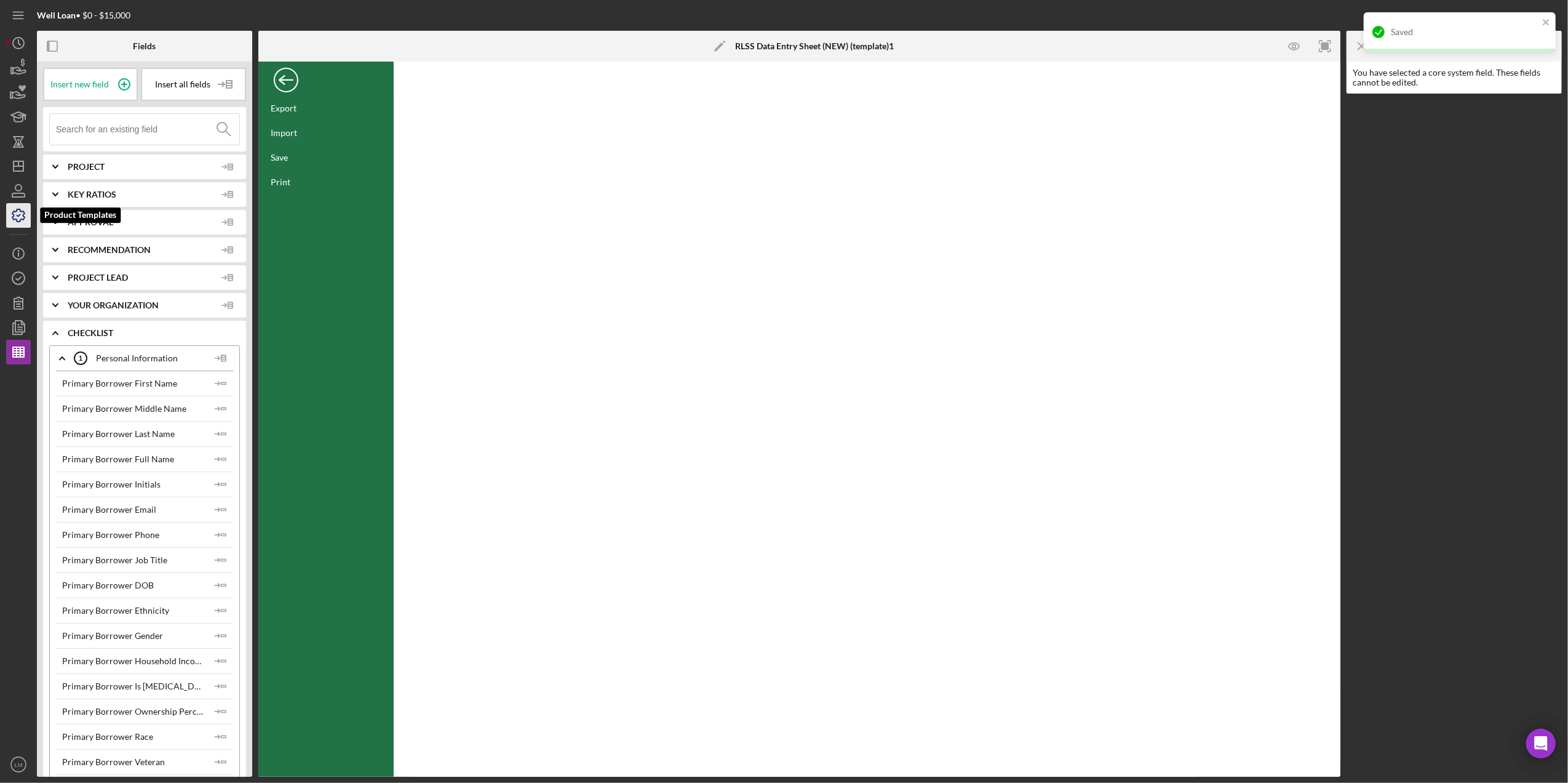
click at [20, 213] on icon "button" at bounding box center [18, 215] width 31 height 31
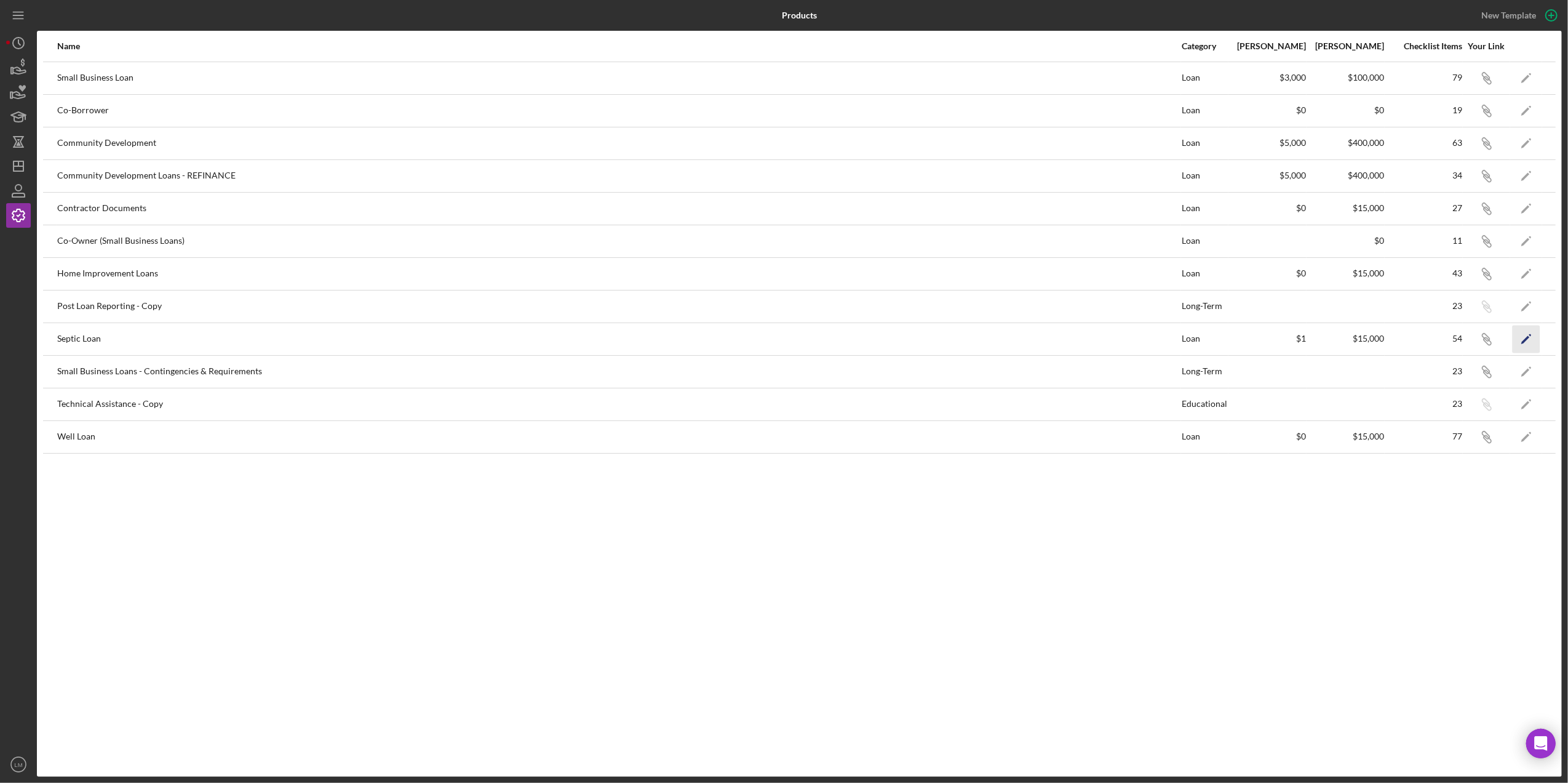
click at [1515, 335] on icon "Icon/Edit" at bounding box center [1527, 339] width 28 height 28
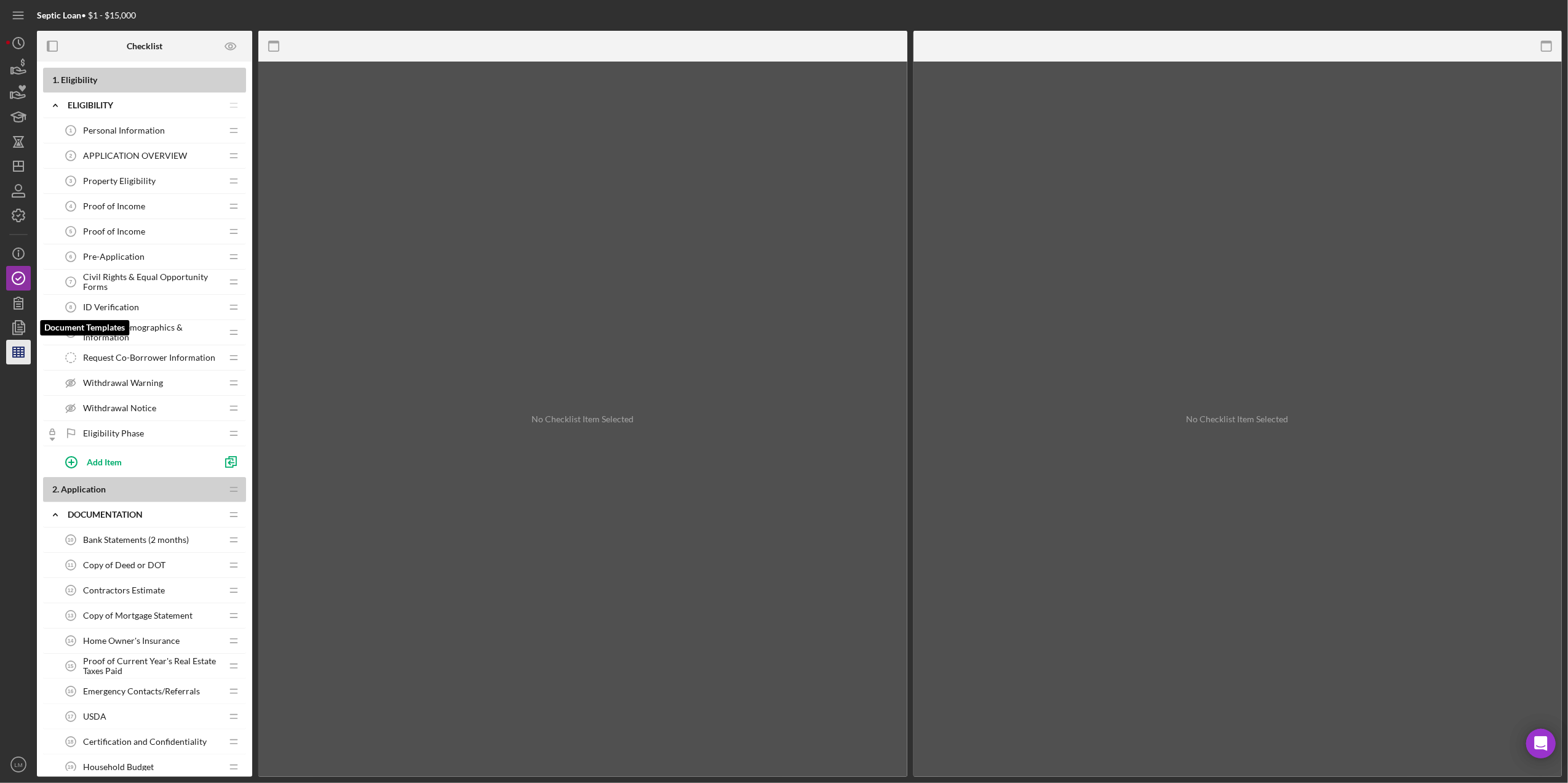
click at [10, 343] on icon "button" at bounding box center [18, 351] width 31 height 31
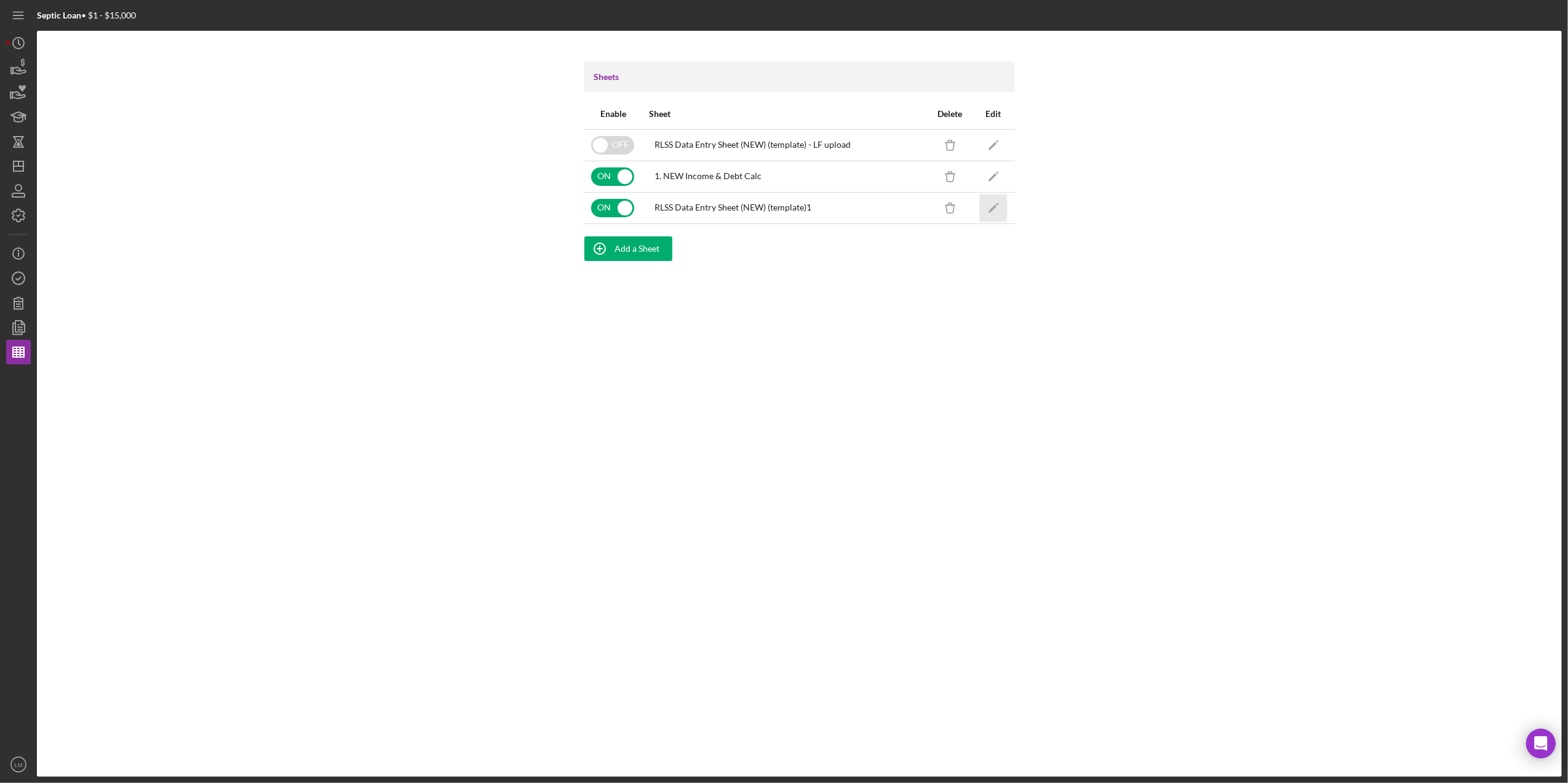
click at [985, 213] on icon "Icon/Edit" at bounding box center [993, 208] width 28 height 28
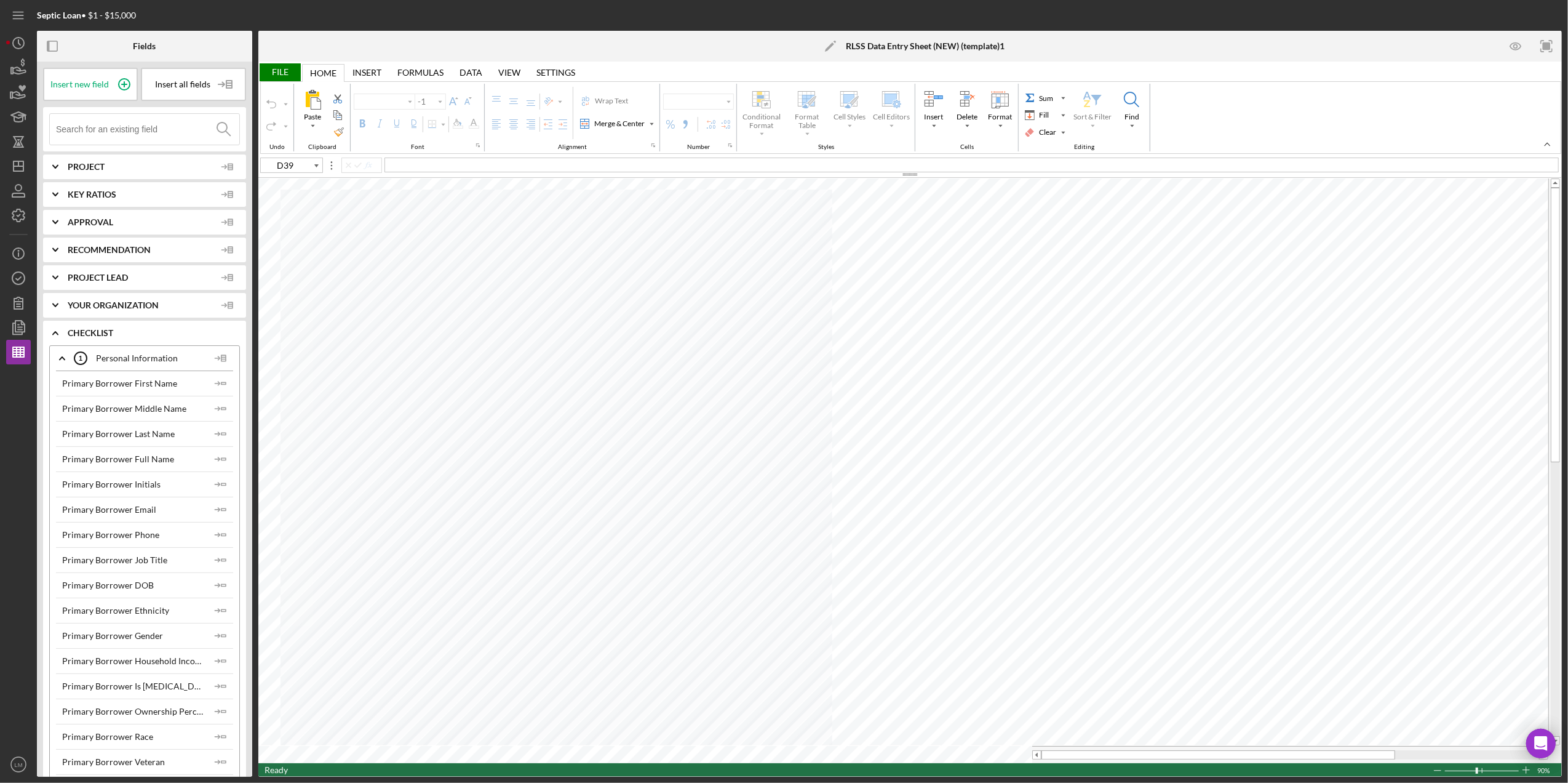
type input "Calibri"
type input "11"
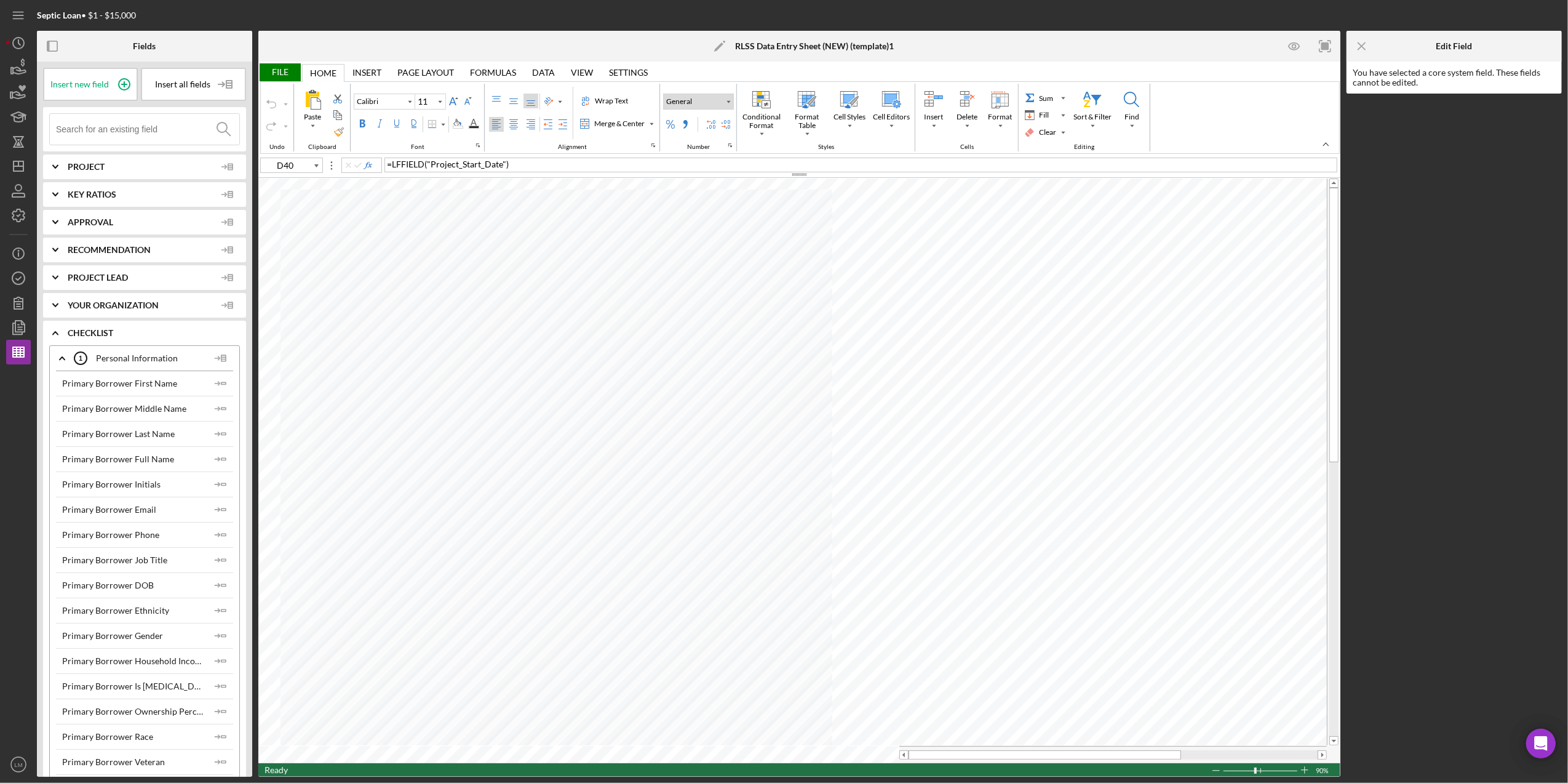
click at [731, 101] on div "Number Format" at bounding box center [728, 101] width 7 height 7
click at [726, 209] on div "Short Date" at bounding box center [728, 201] width 108 height 19
click at [731, 105] on div "Number Format" at bounding box center [728, 101] width 7 height 7
click at [755, 347] on div "More Number Formats..." at bounding box center [736, 342] width 91 height 15
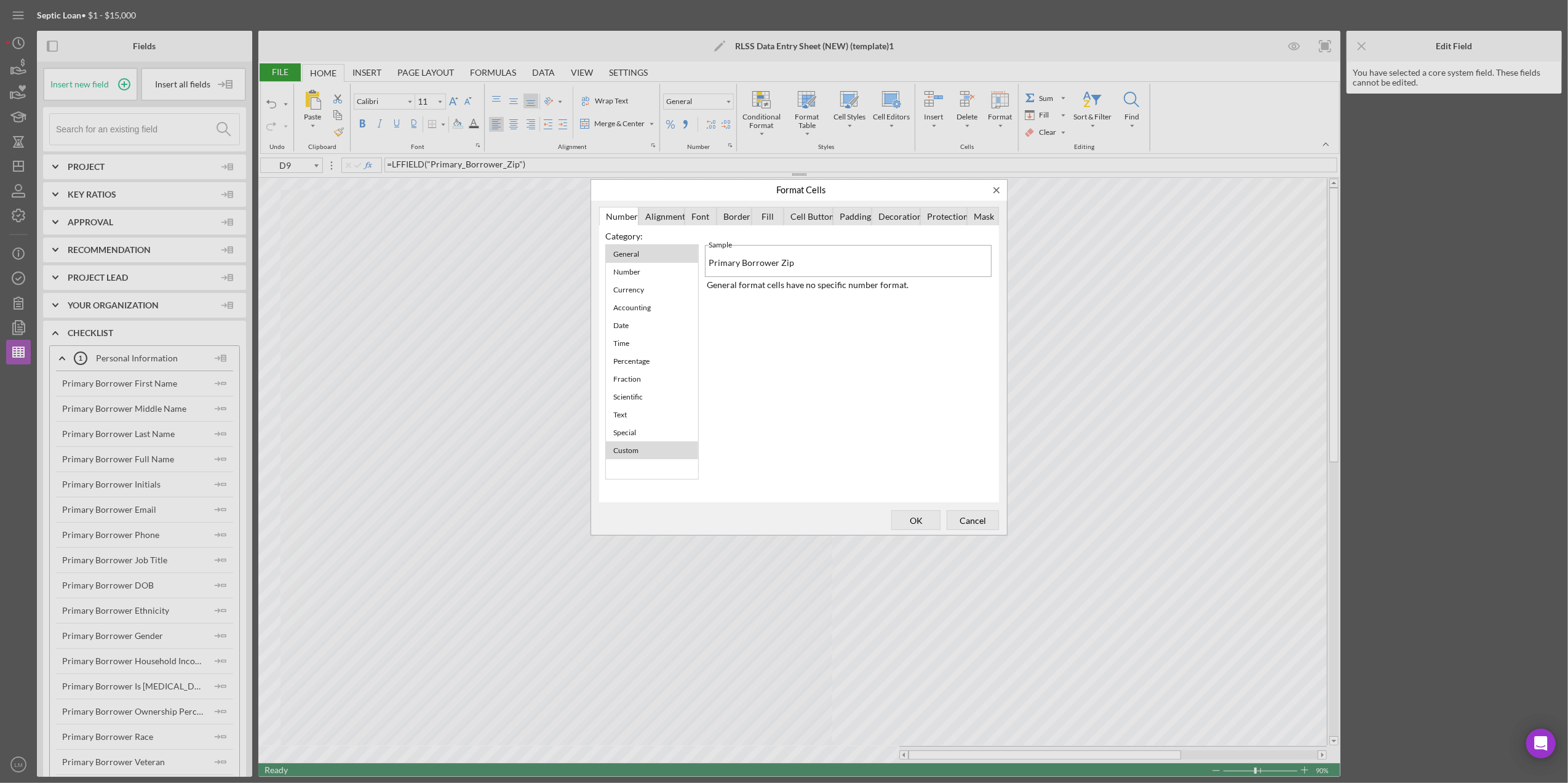
click at [630, 442] on div "Custom" at bounding box center [625, 450] width 37 height 15
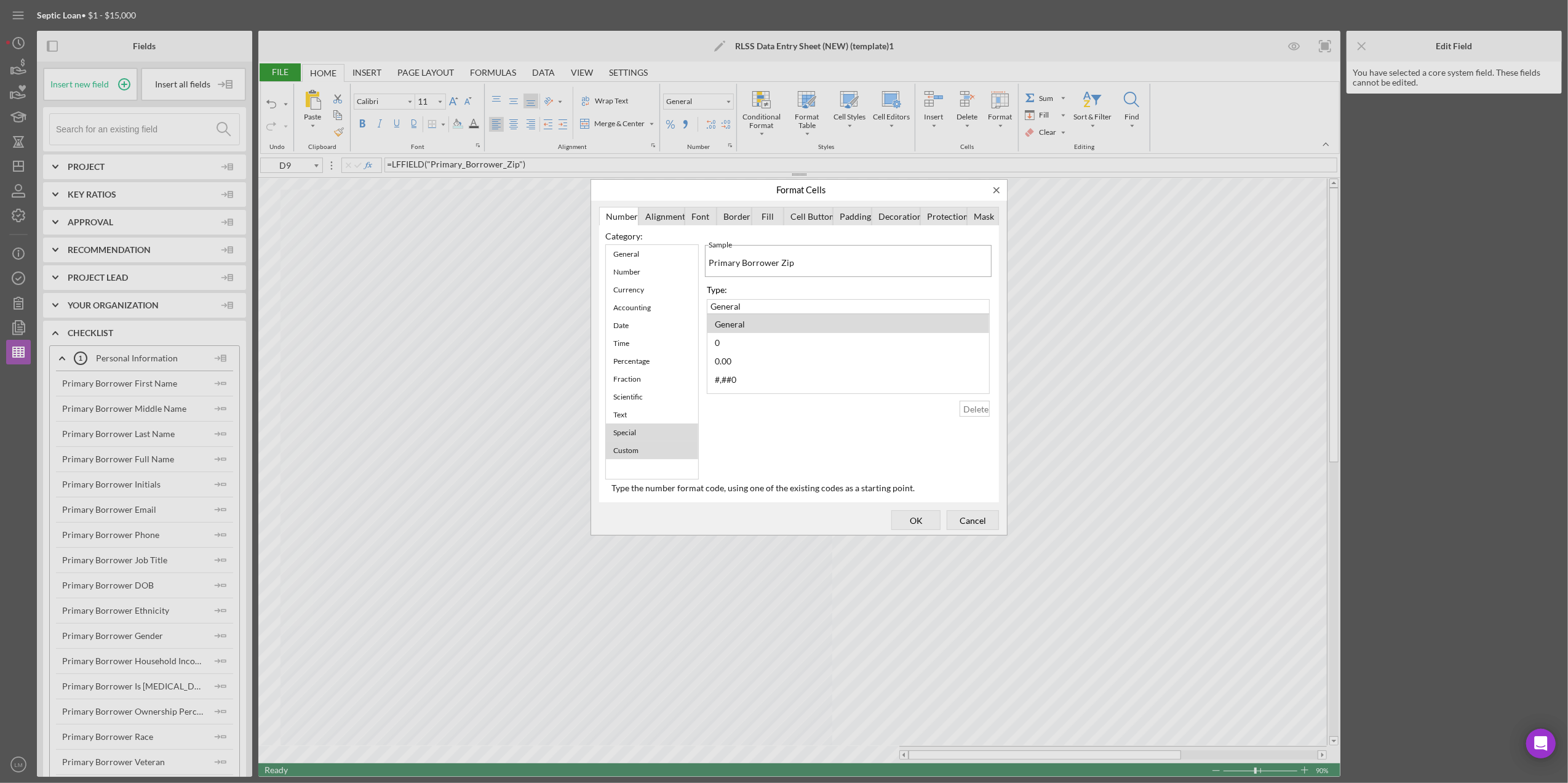
click at [658, 432] on div "Special" at bounding box center [652, 432] width 93 height 18
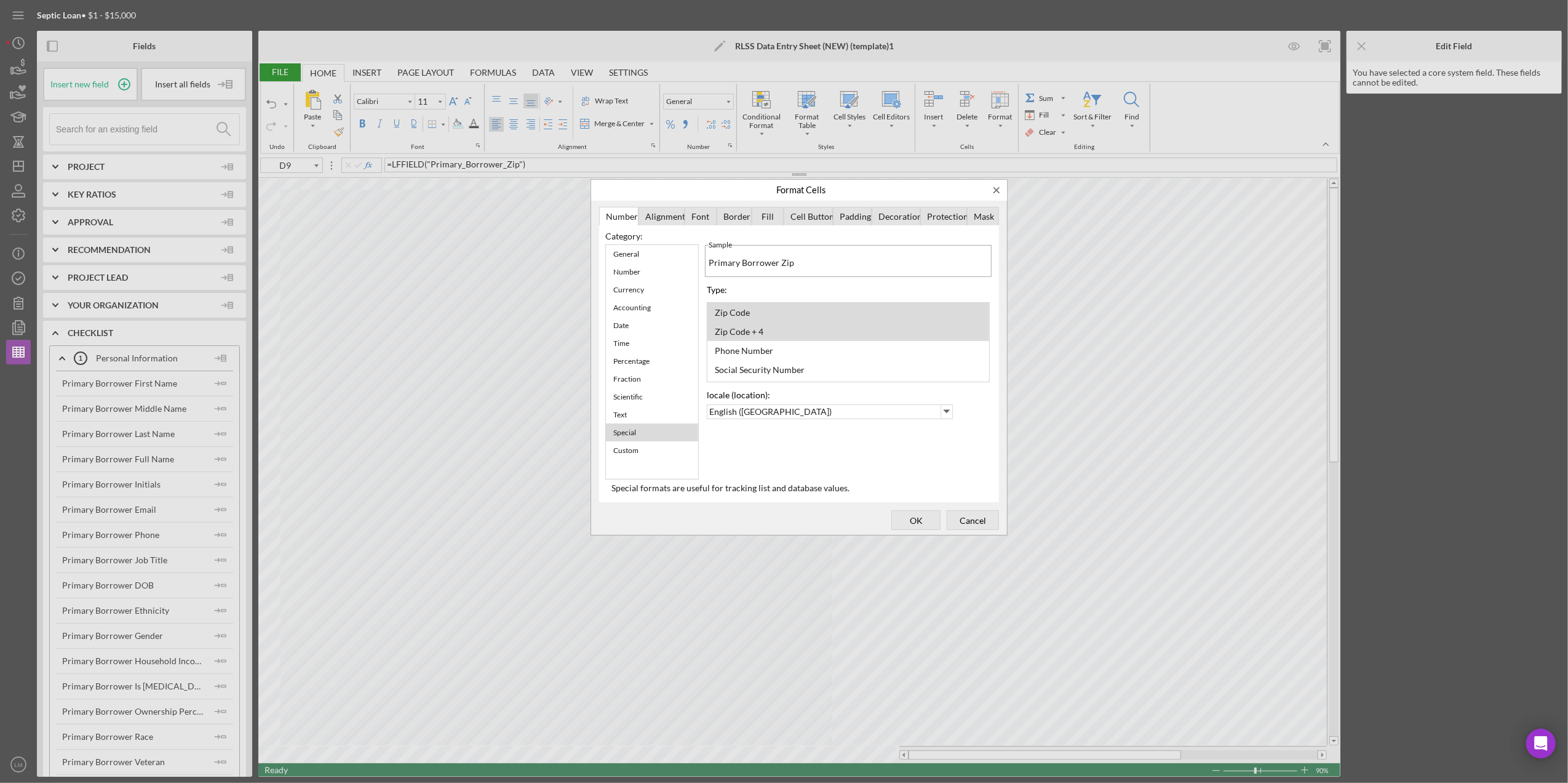
click at [776, 335] on div "Zip Code + 4" at bounding box center [848, 332] width 282 height 19
click at [916, 524] on span "OK" at bounding box center [916, 520] width 40 height 17
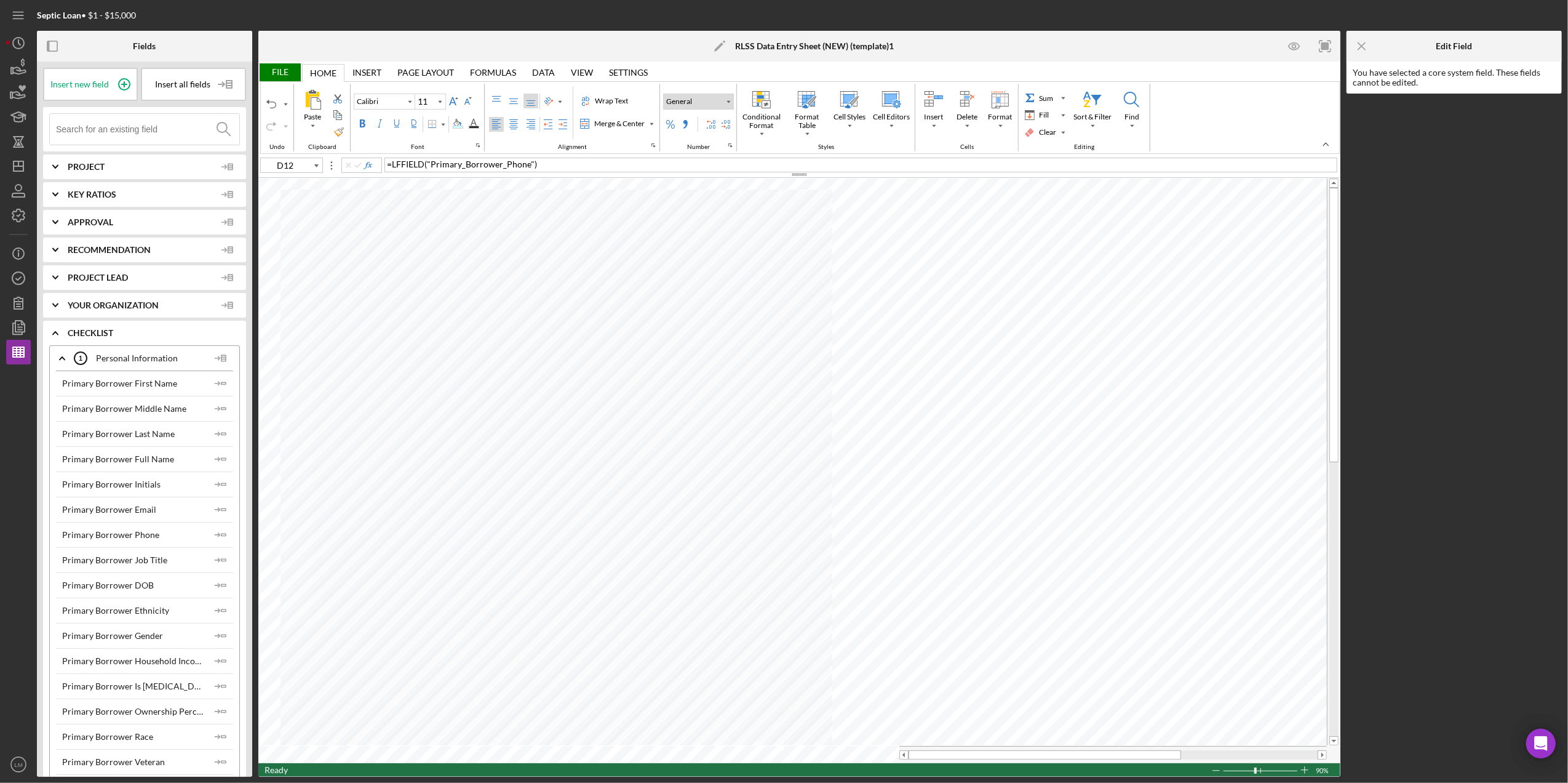
click at [733, 107] on div "Number Format" at bounding box center [728, 102] width 10 height 15
click at [741, 340] on div "More Number Formats..." at bounding box center [736, 342] width 85 height 11
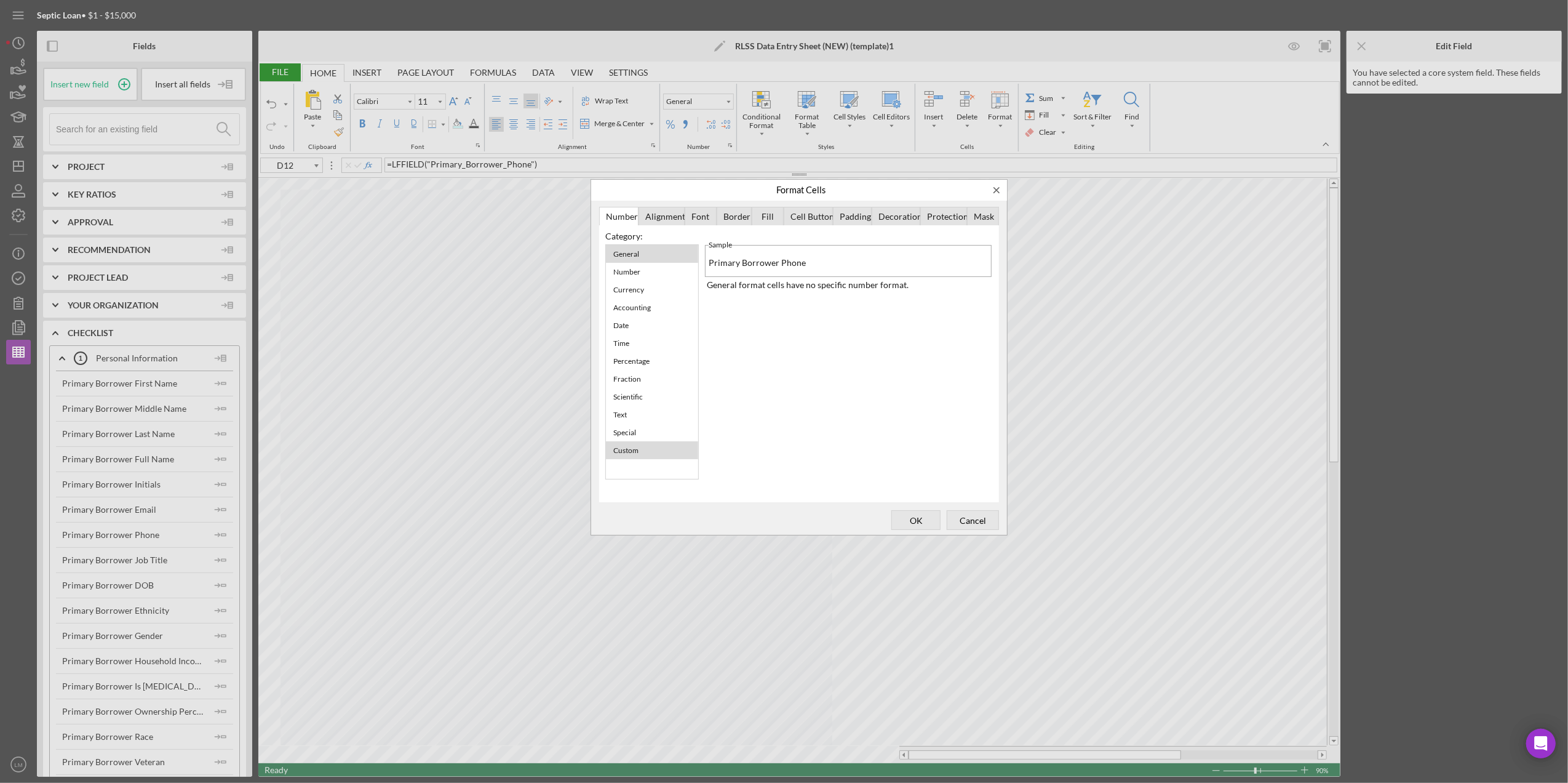
click at [649, 443] on div "Custom" at bounding box center [652, 450] width 93 height 18
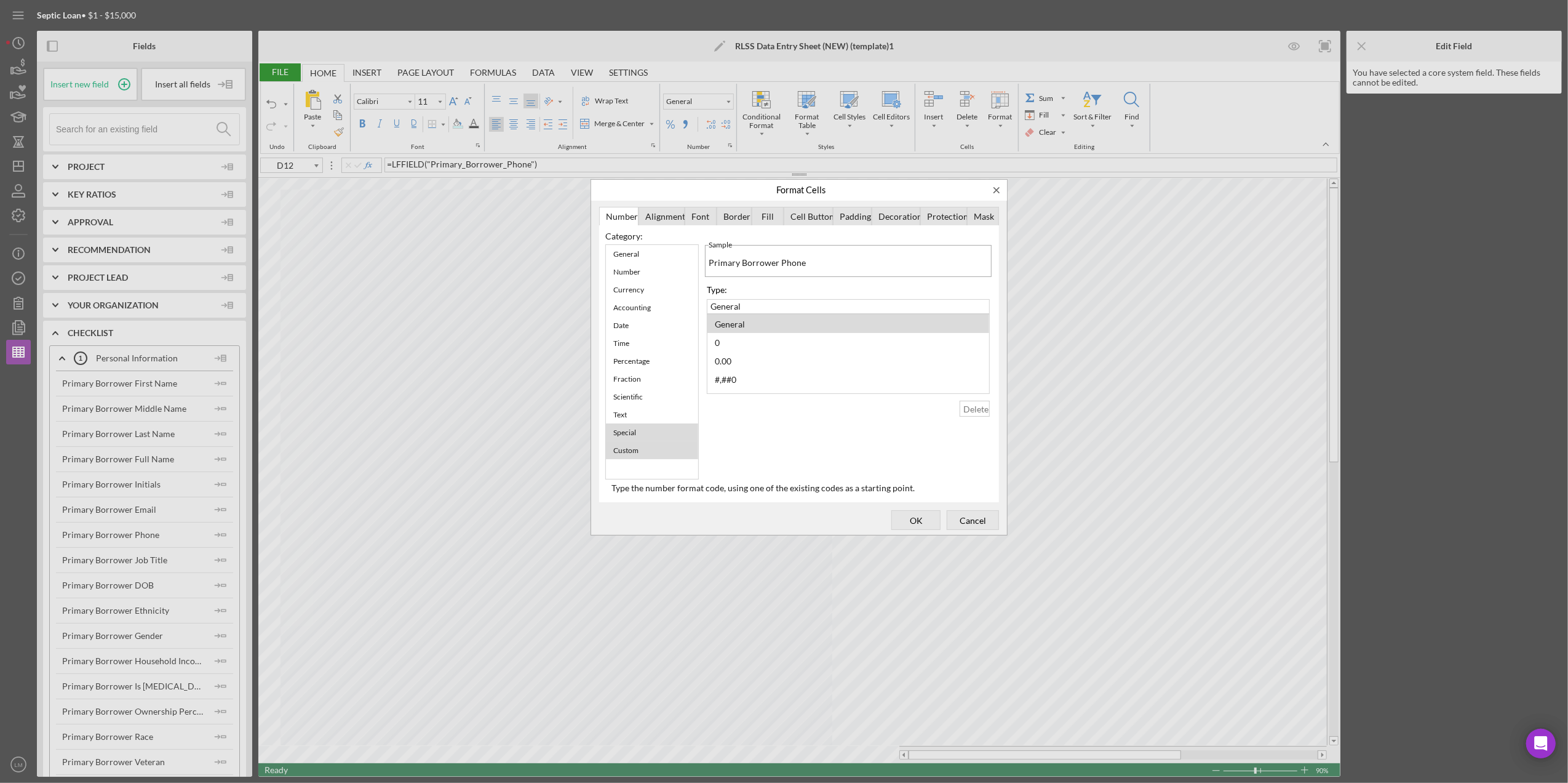
click at [649, 428] on div "Special" at bounding box center [652, 432] width 93 height 18
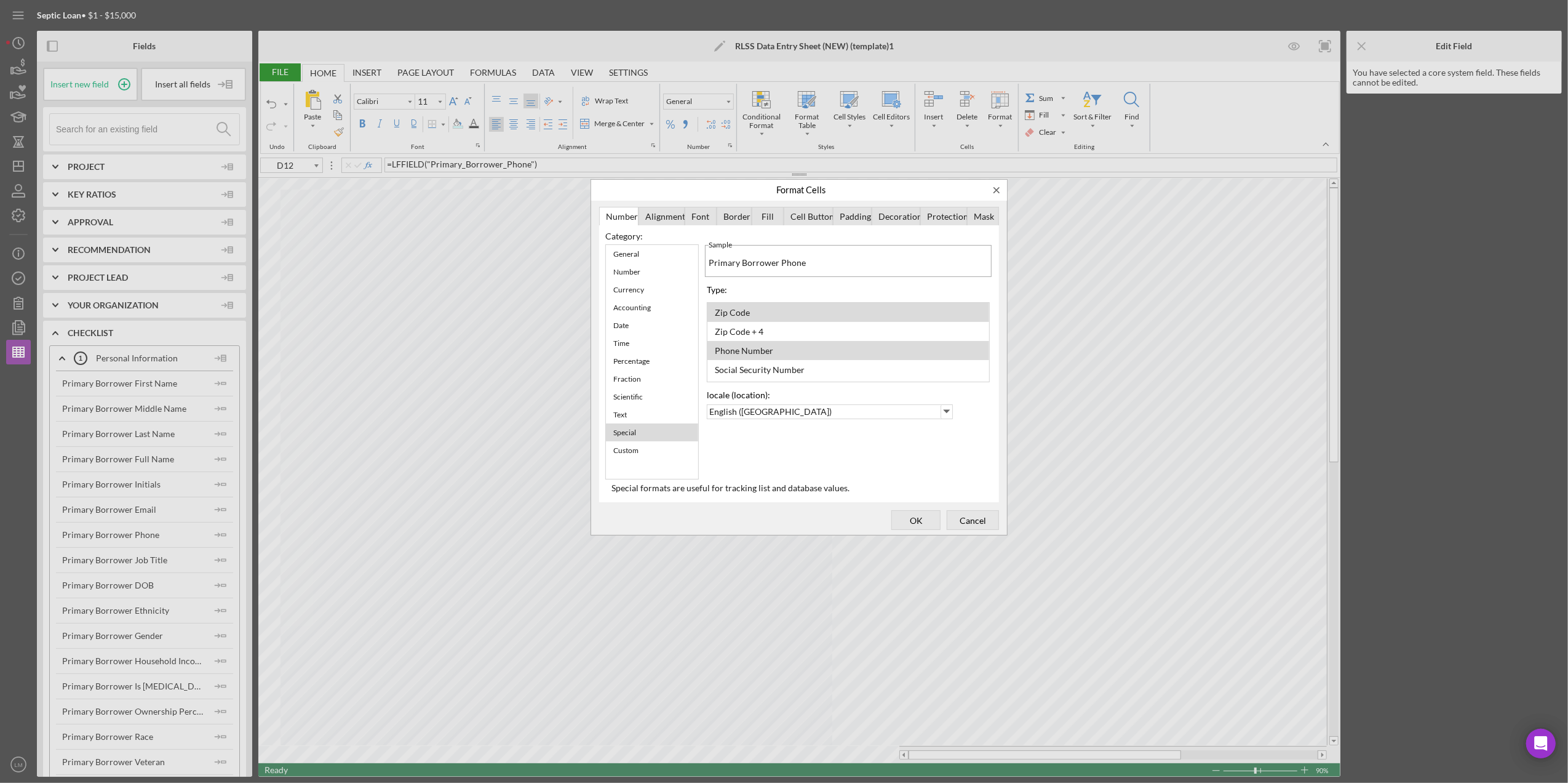
click at [759, 351] on div "Phone Number" at bounding box center [744, 350] width 71 height 17
click at [924, 518] on span "OK" at bounding box center [916, 520] width 40 height 17
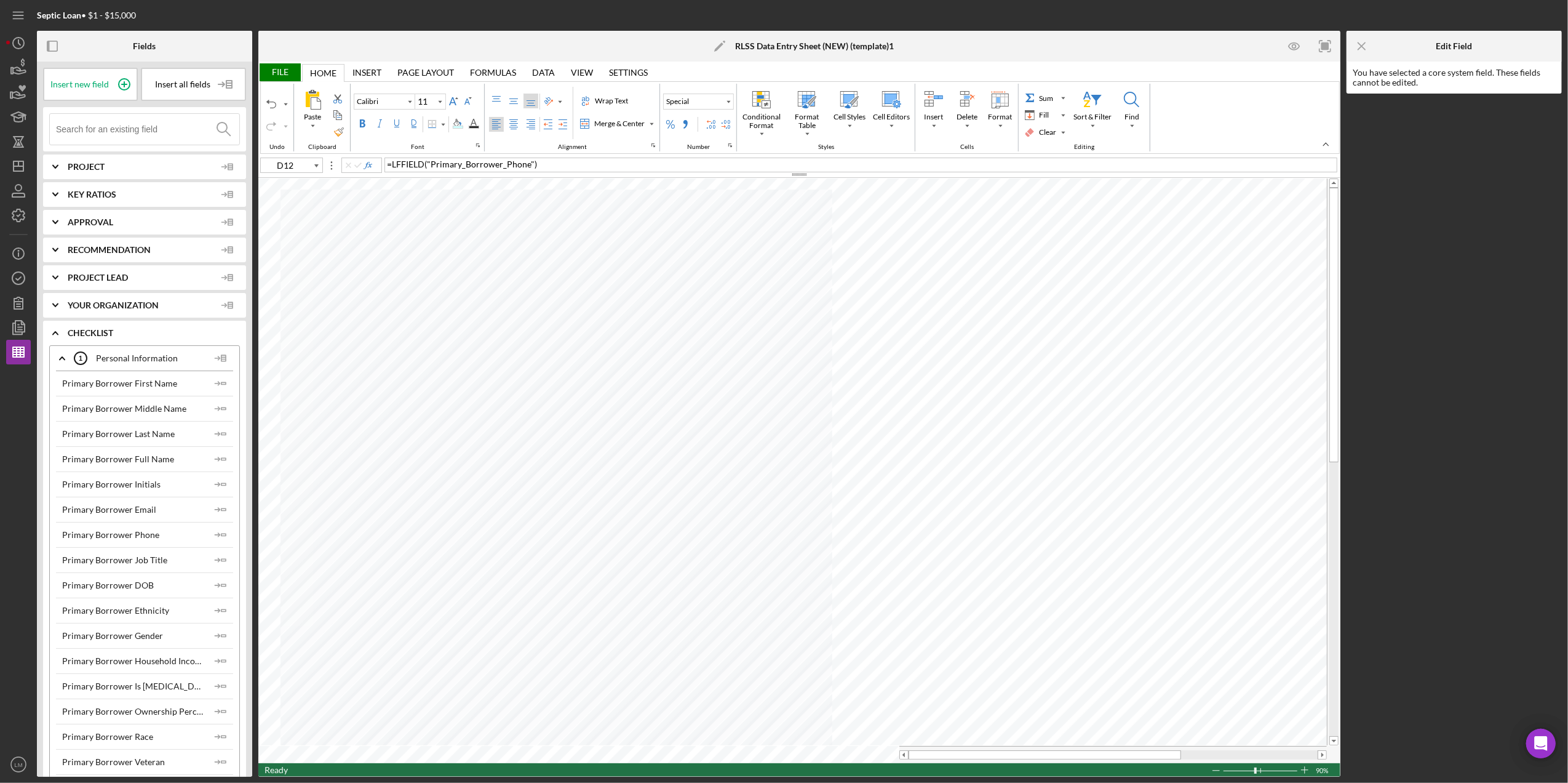
type input "D14"
click at [731, 102] on div "Number Format" at bounding box center [728, 101] width 7 height 7
click at [741, 340] on div "More Number Formats..." at bounding box center [736, 342] width 85 height 11
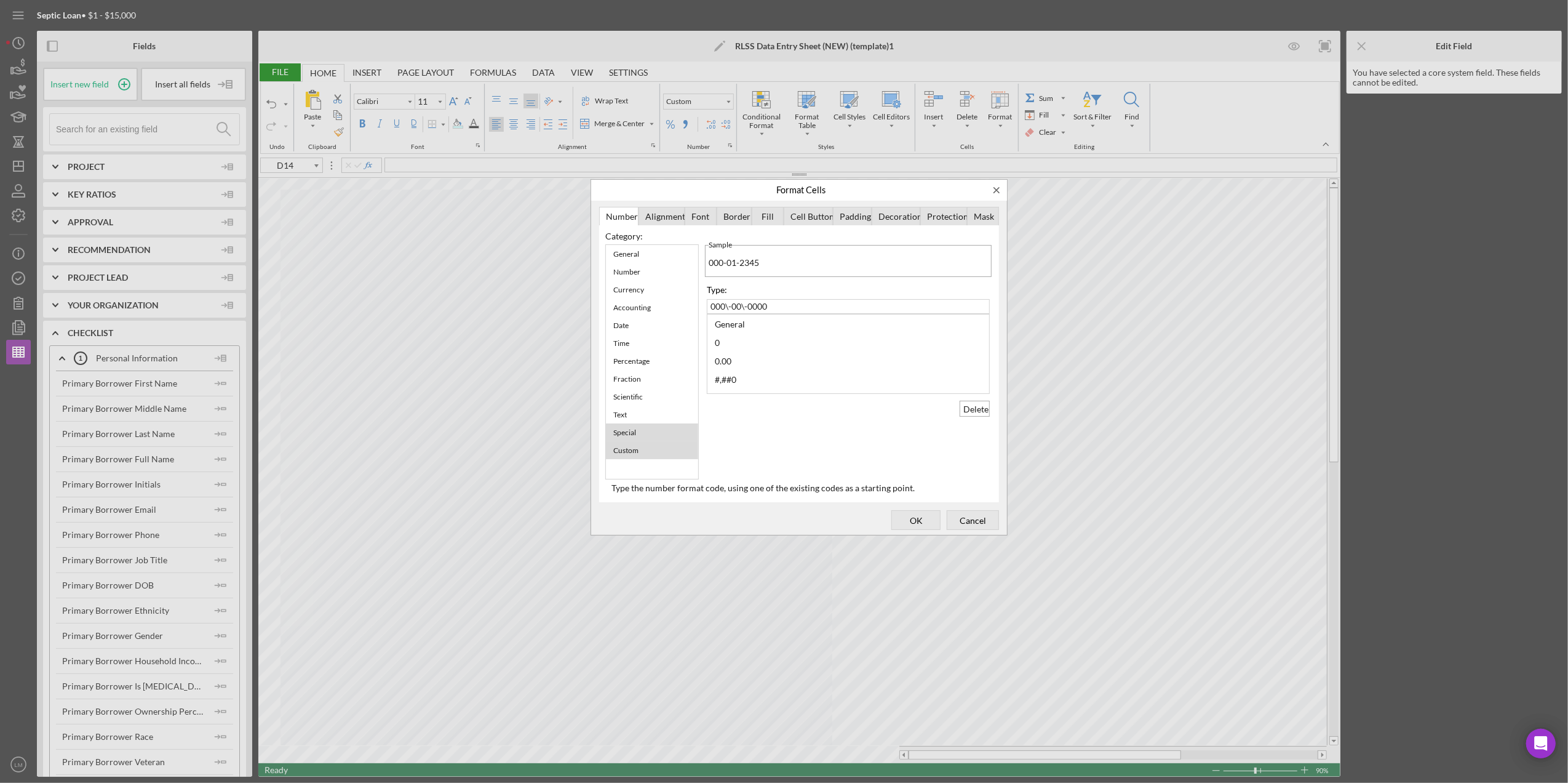
click at [657, 426] on div "Special" at bounding box center [652, 432] width 93 height 18
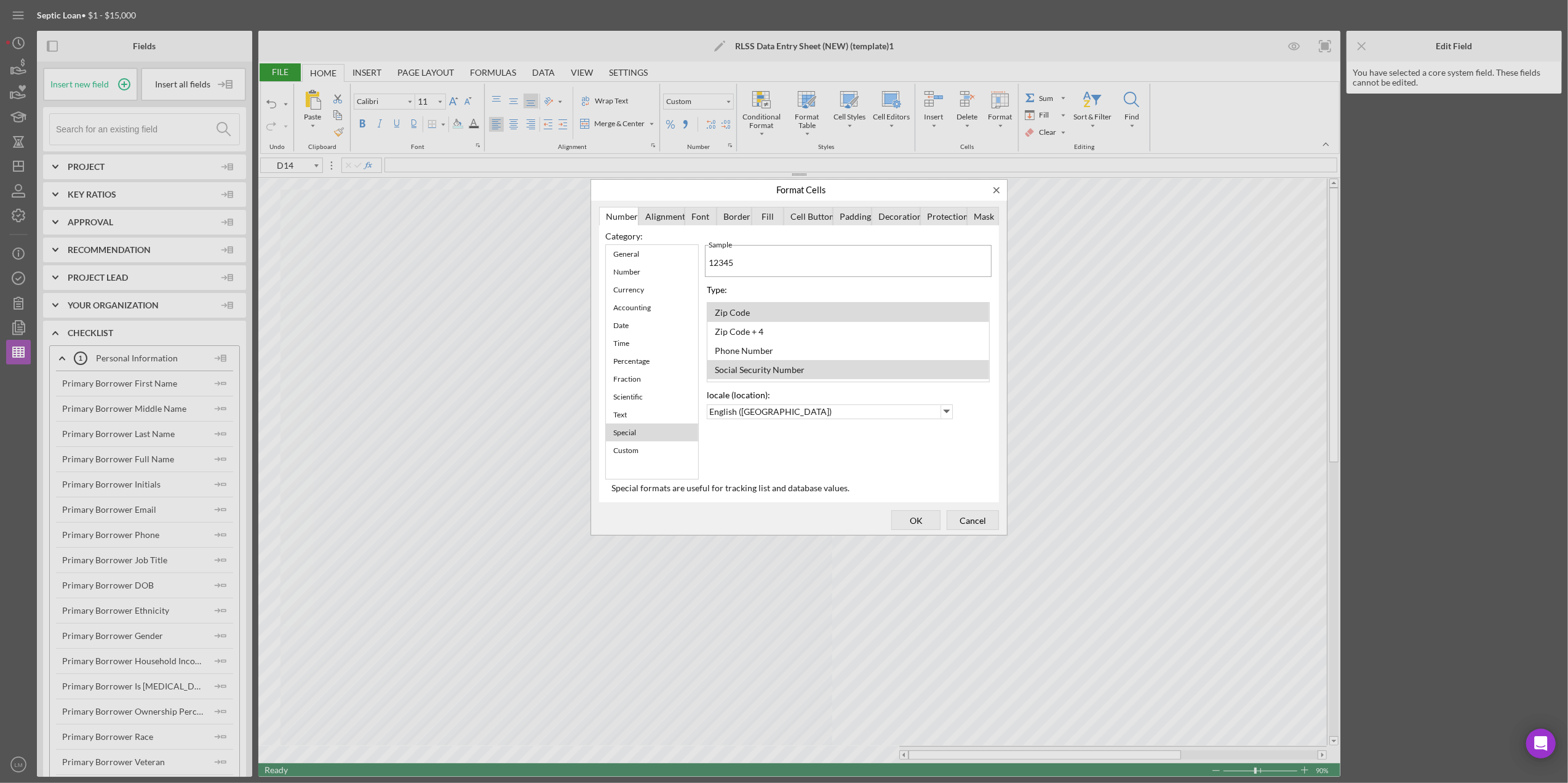
click at [773, 364] on div "Social Security Number" at bounding box center [759, 370] width 102 height 17
click at [918, 522] on span "OK" at bounding box center [916, 520] width 40 height 17
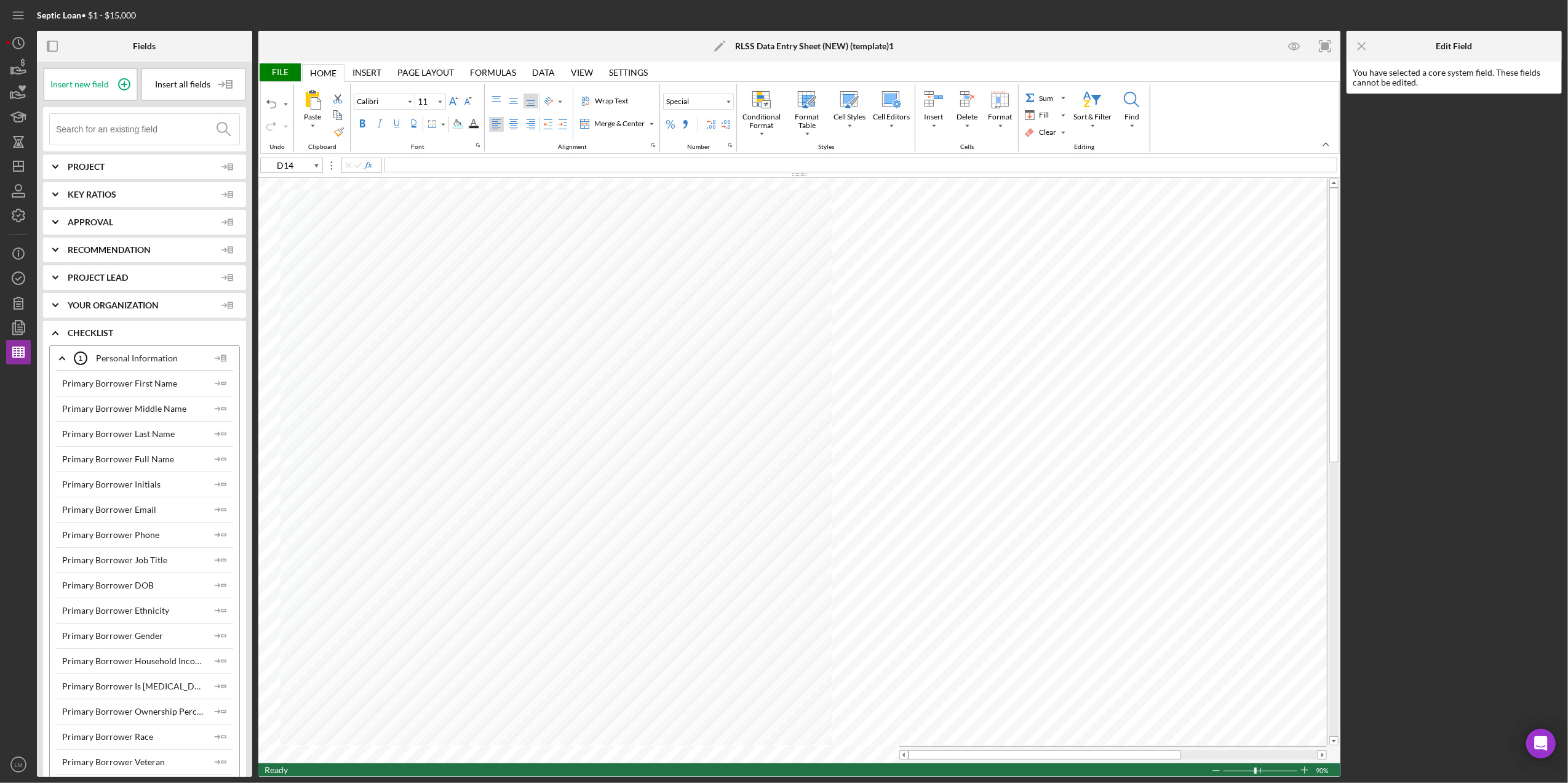
click at [299, 74] on div "File" at bounding box center [279, 72] width 42 height 18
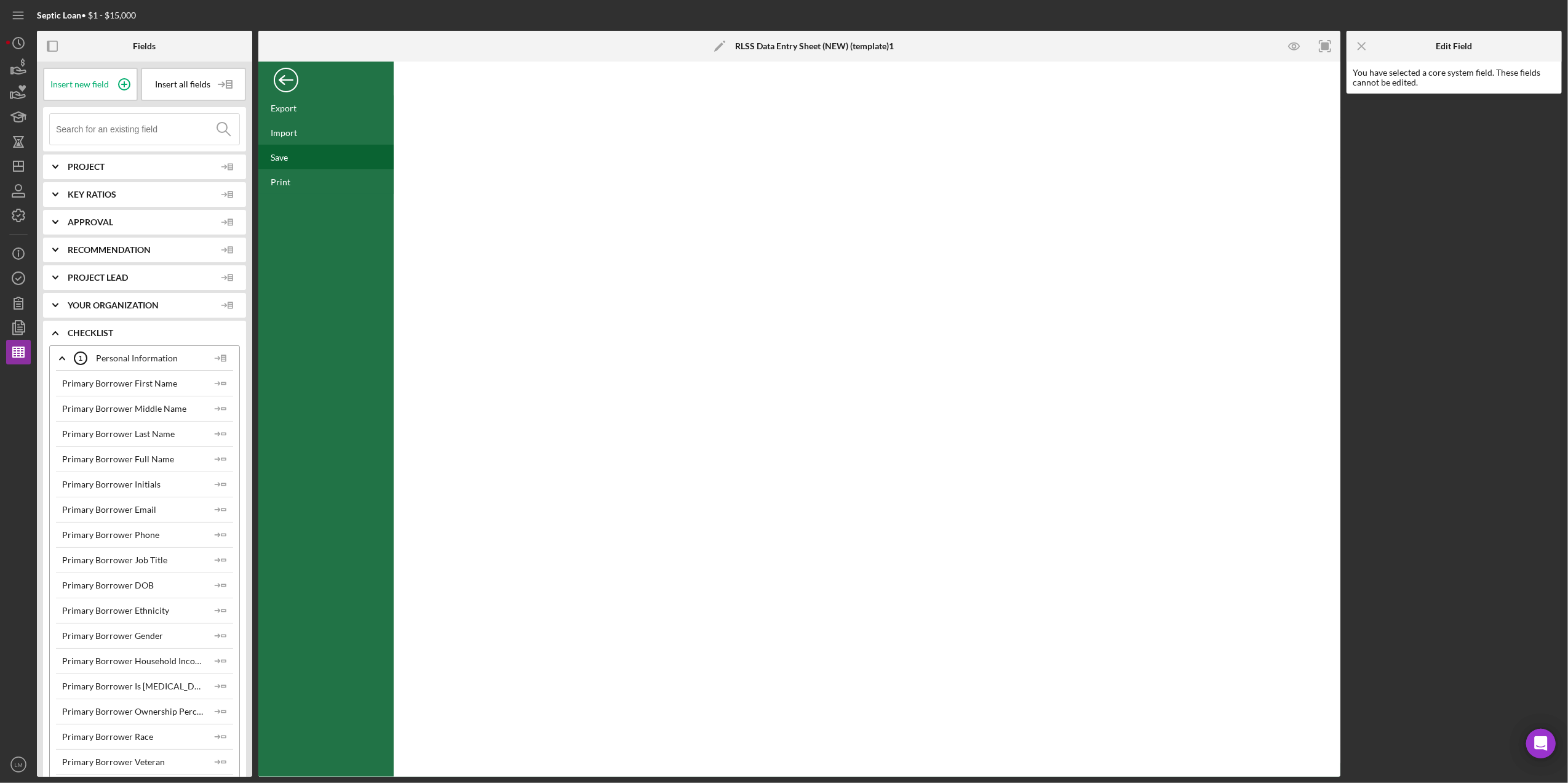
click at [303, 160] on div "Save" at bounding box center [326, 156] width 136 height 24
click at [22, 166] on line "button" at bounding box center [18, 166] width 10 height 0
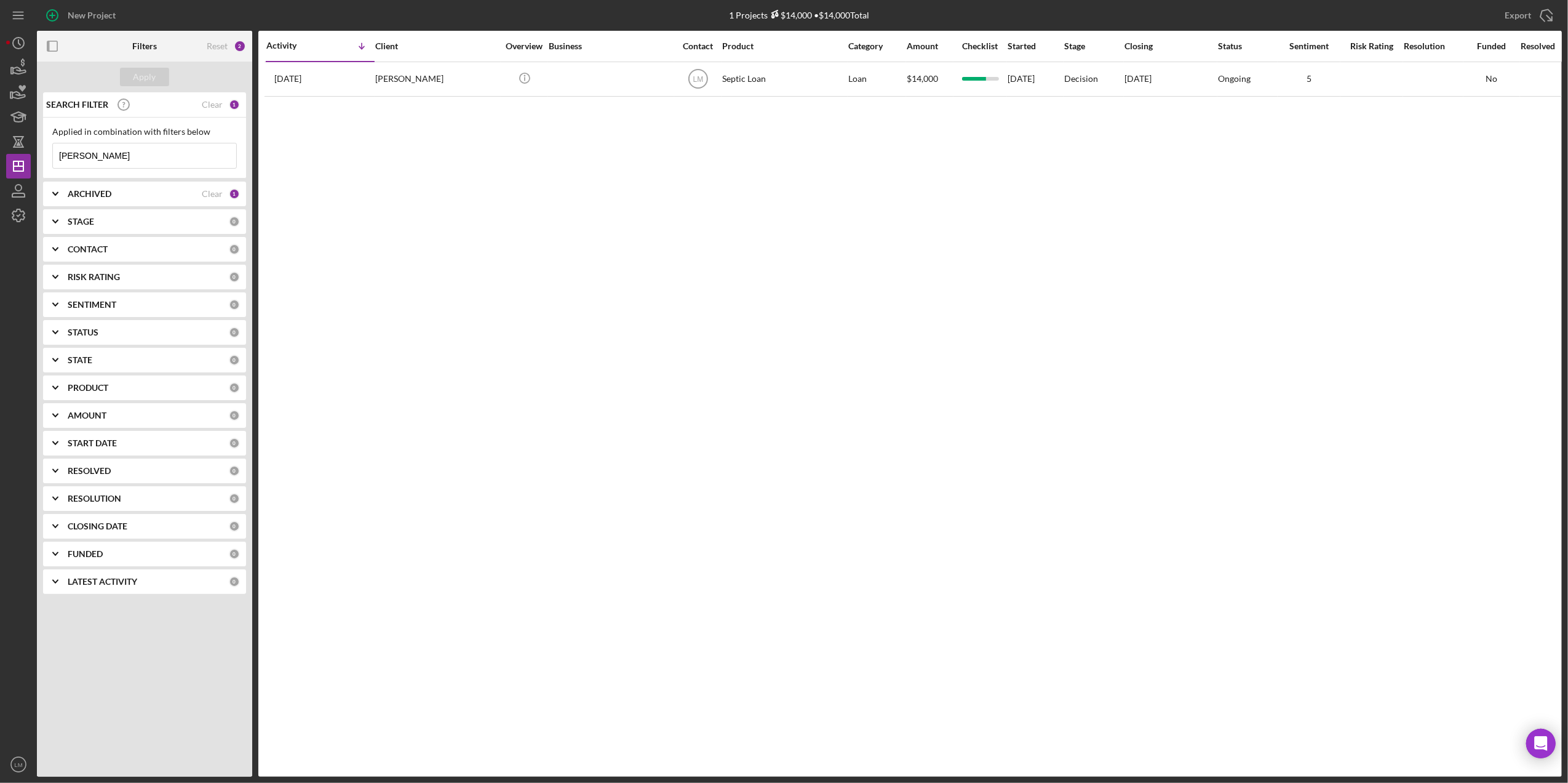
click at [218, 53] on div "Reset 2" at bounding box center [227, 46] width 39 height 31
click at [220, 45] on div "Reset" at bounding box center [217, 46] width 21 height 10
click at [152, 72] on div "Apply" at bounding box center [145, 77] width 22 height 19
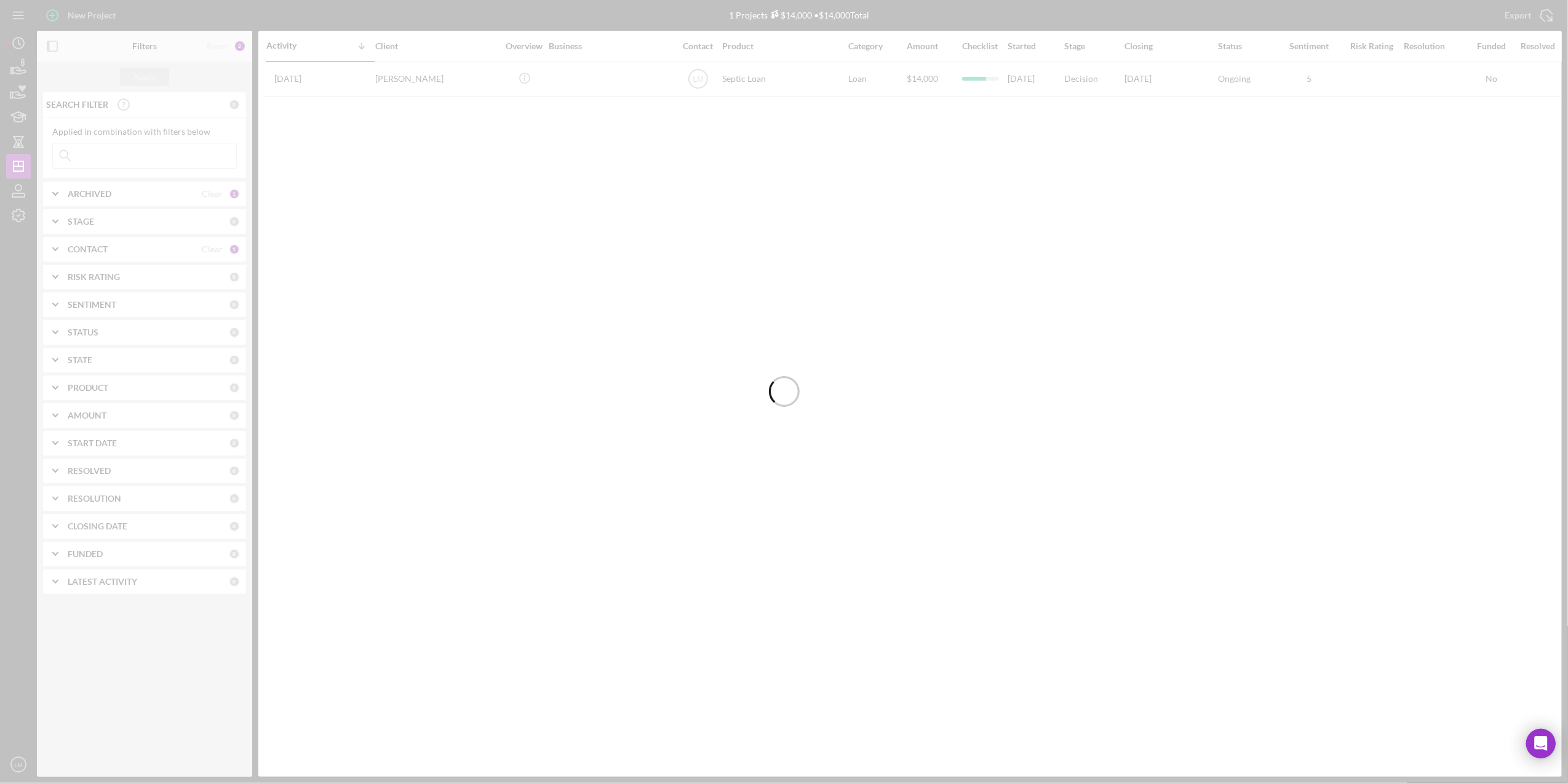
click at [663, 291] on div at bounding box center [784, 392] width 1568 height 783
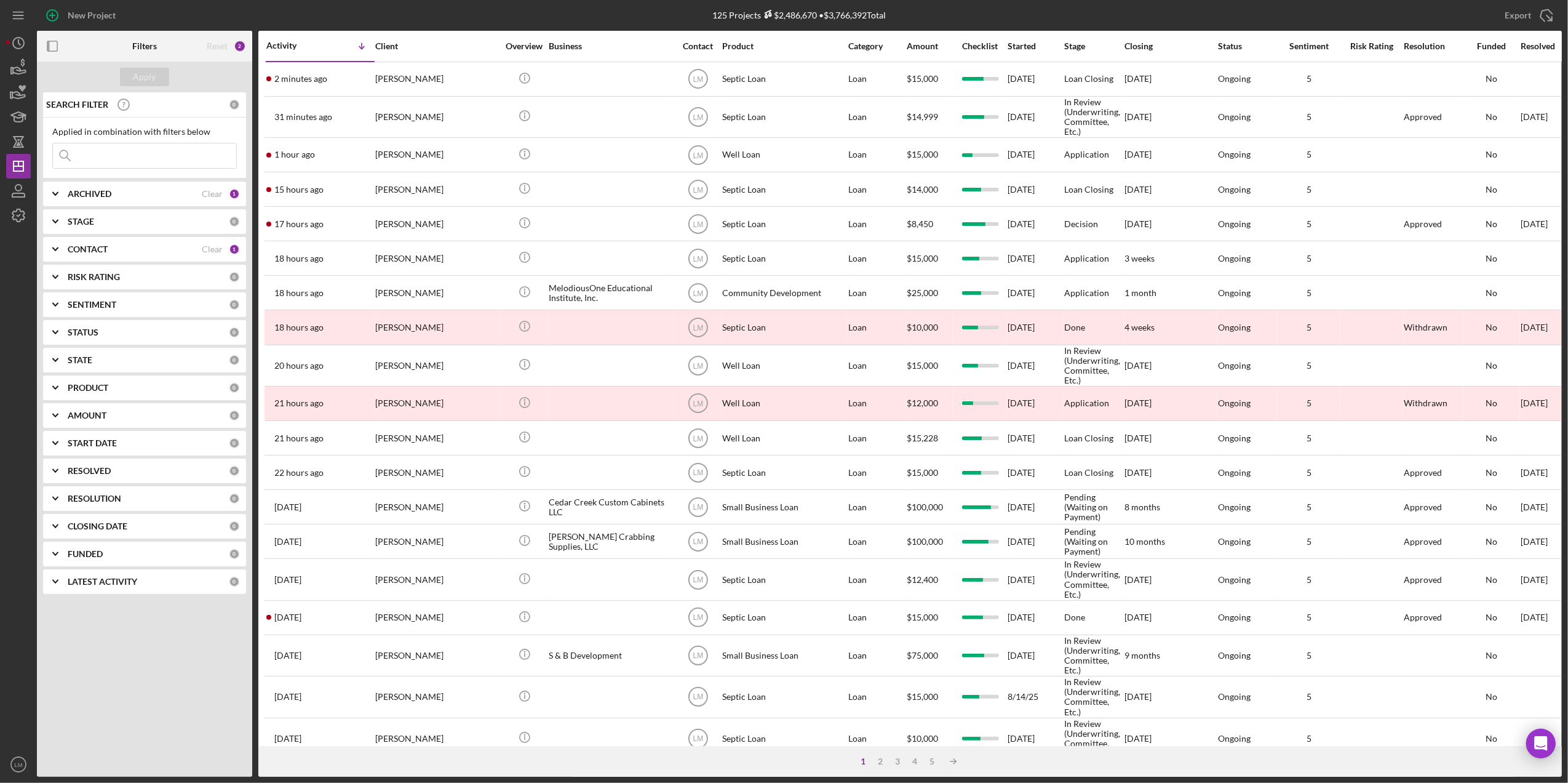
click at [478, 16] on div "New Project" at bounding box center [290, 15] width 508 height 31
click at [1235, 16] on div "Export Icon/Export" at bounding box center [1307, 15] width 508 height 31
click at [21, 214] on icon "button" at bounding box center [18, 215] width 31 height 31
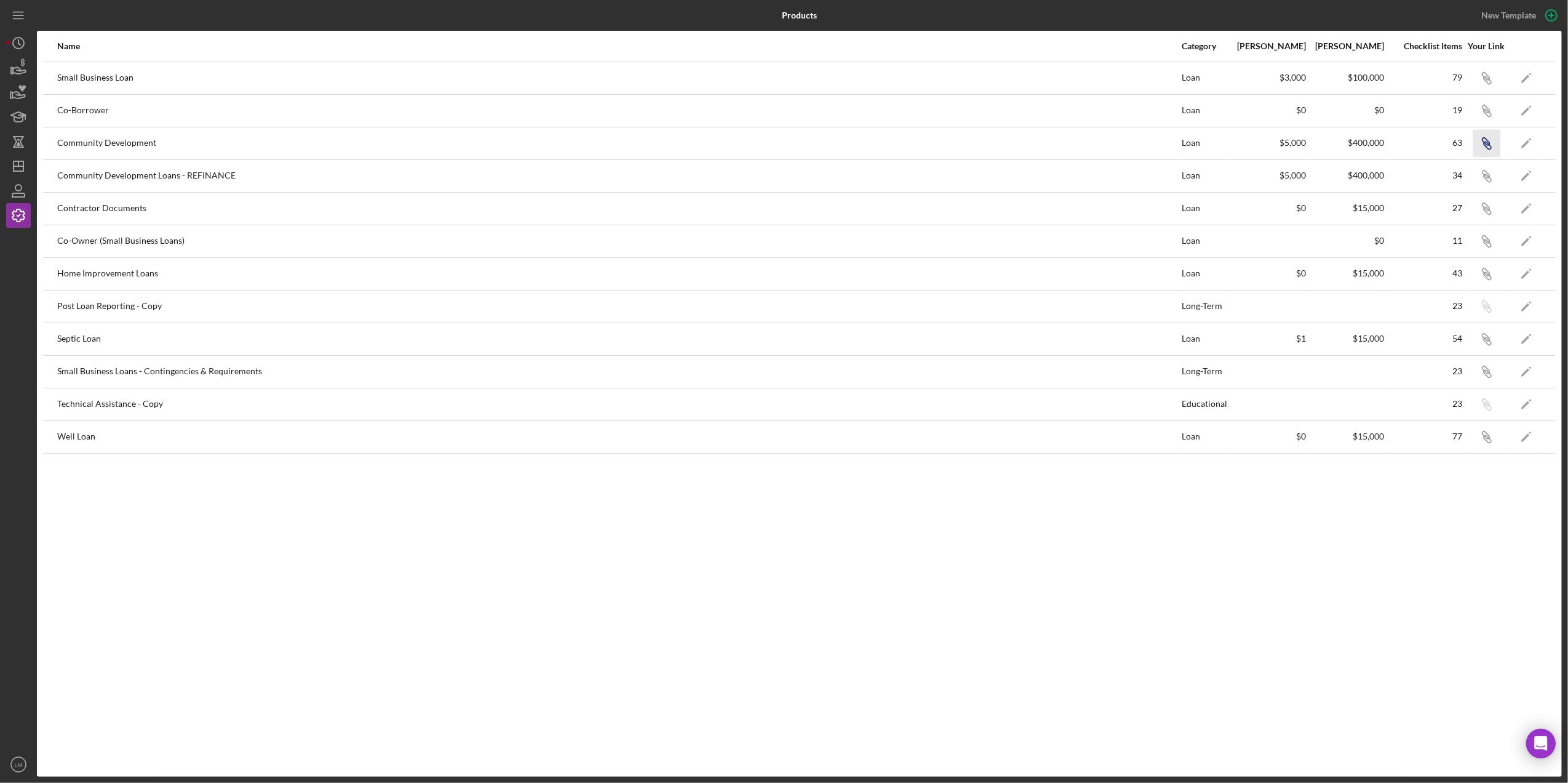
click at [1486, 141] on icon "button" at bounding box center [1487, 145] width 7 height 7
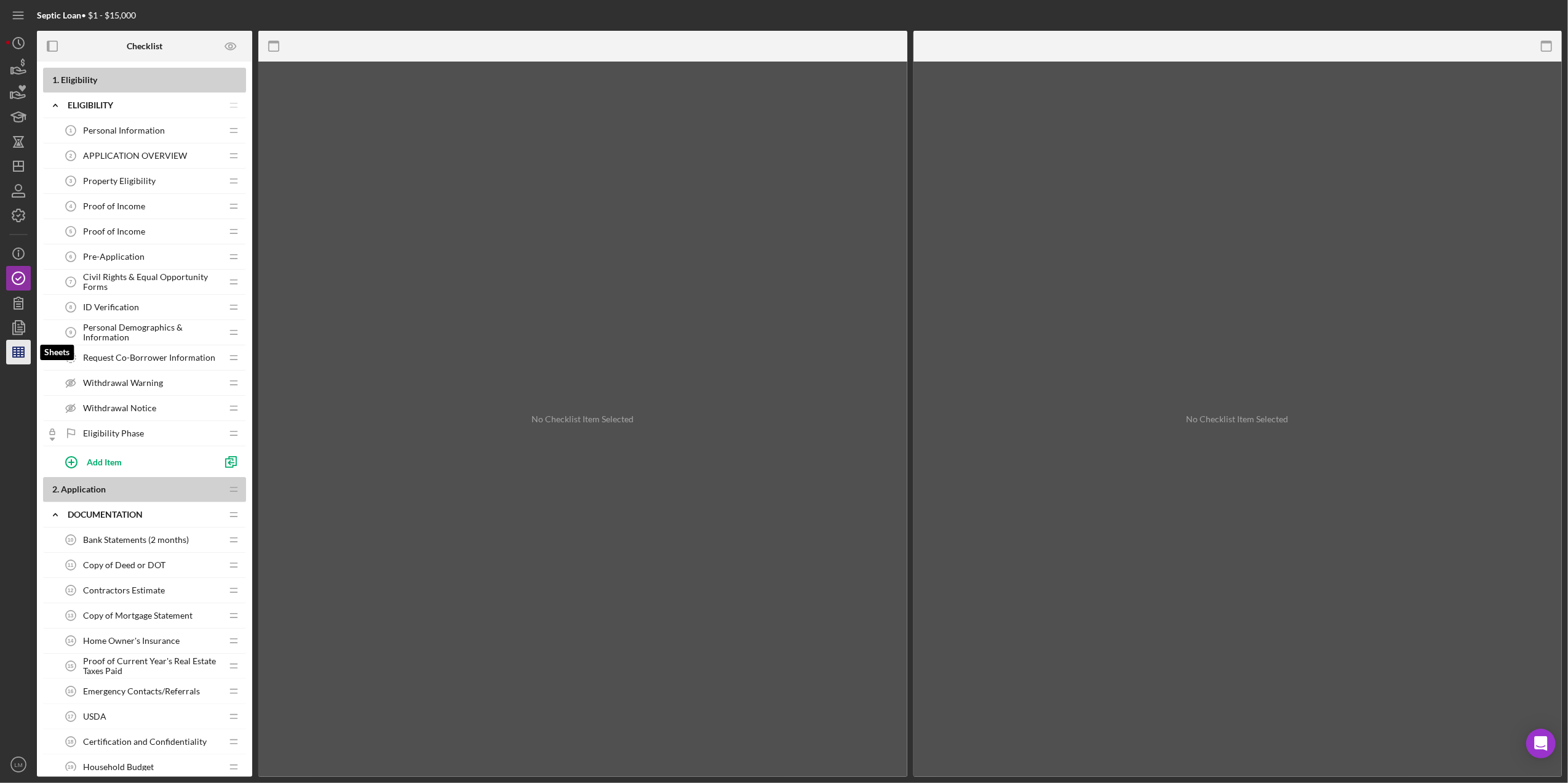
click at [15, 360] on icon "button" at bounding box center [18, 351] width 31 height 31
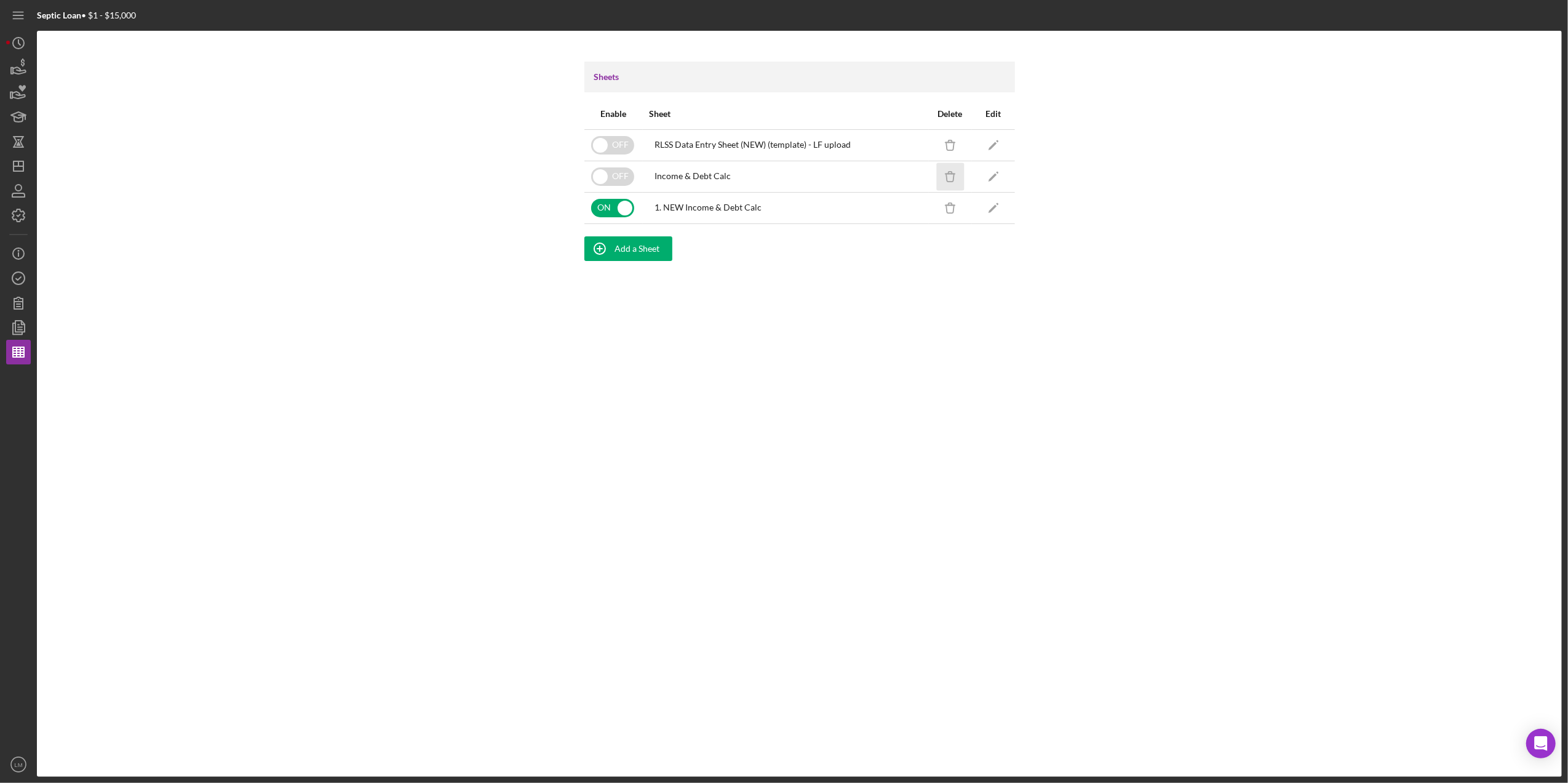
click at [960, 173] on icon "Icon/Delete" at bounding box center [950, 176] width 28 height 28
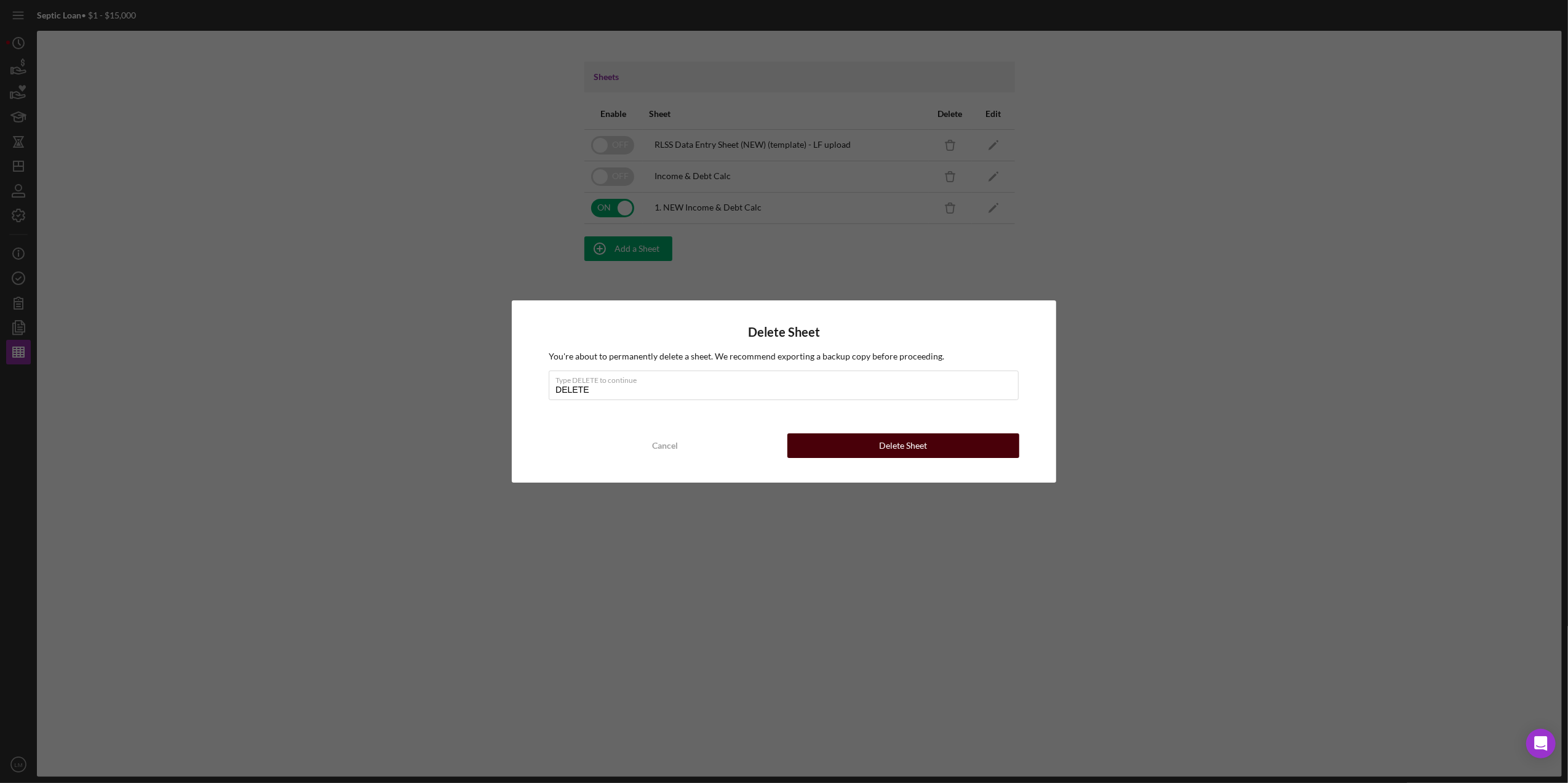
type input "DELETE"
click at [944, 444] on button "Delete Sheet" at bounding box center [903, 446] width 232 height 24
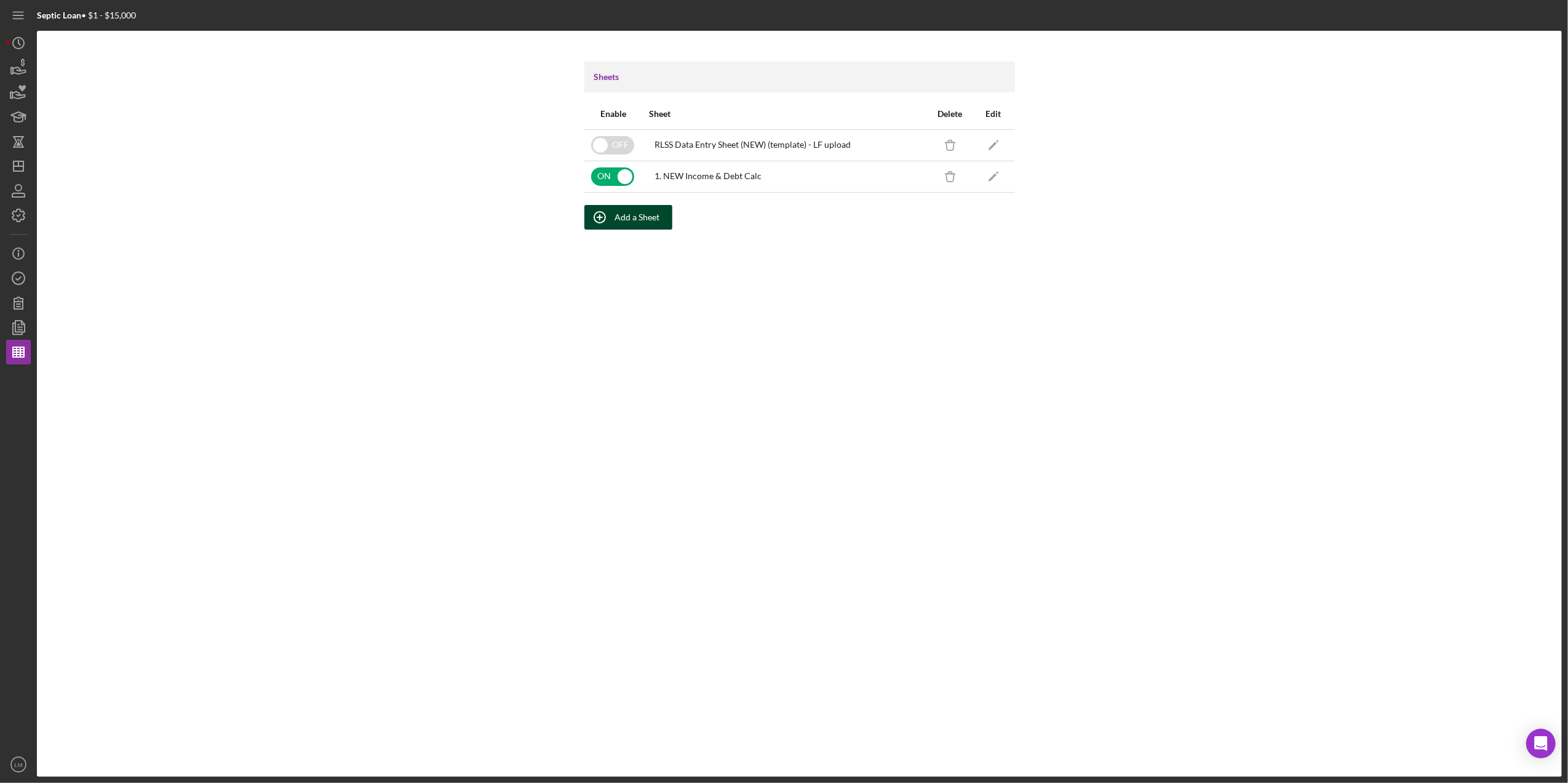
click at [650, 222] on div "Add a Sheet" at bounding box center [637, 217] width 45 height 24
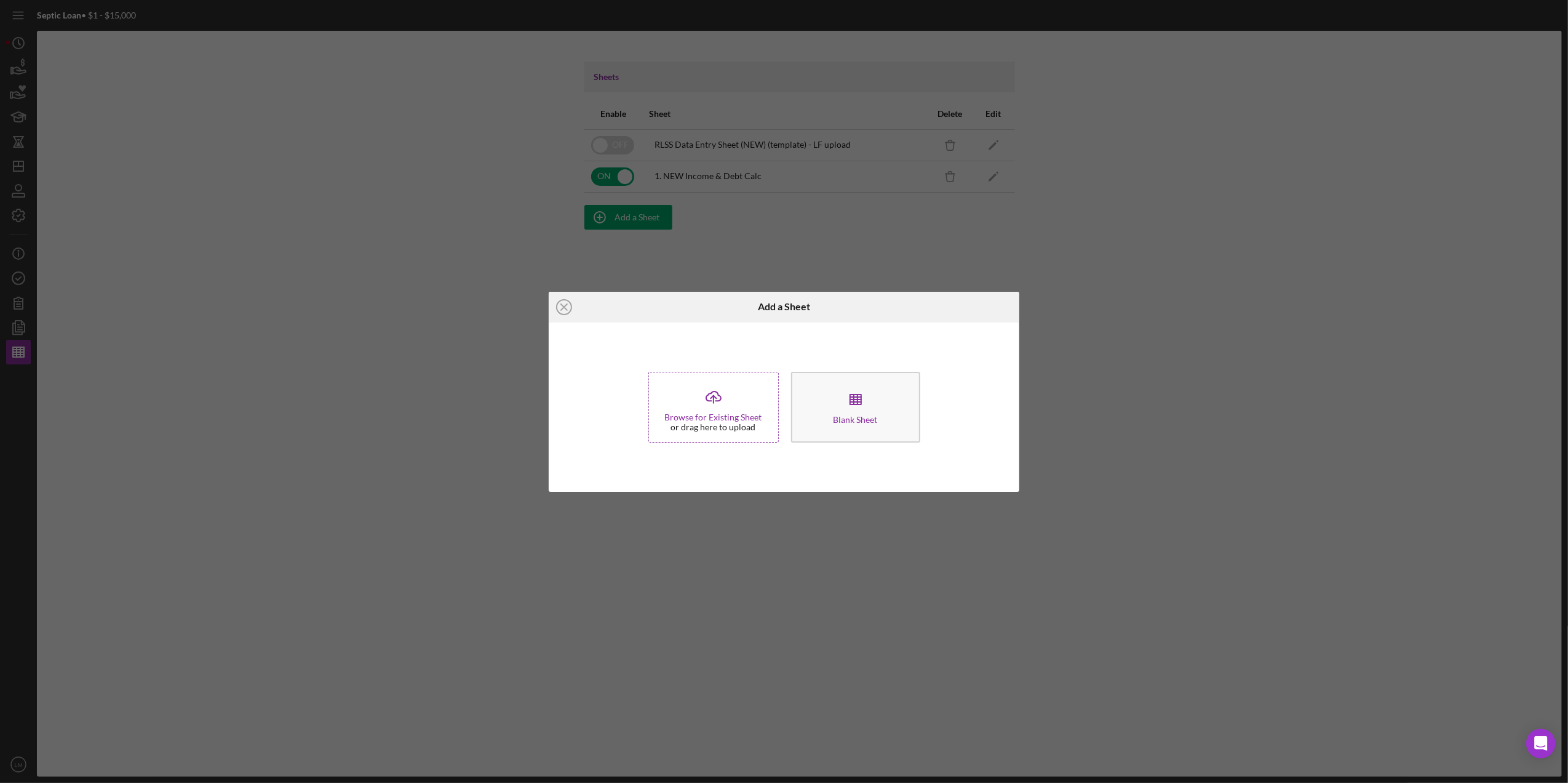
click at [711, 410] on icon "Icon/Upload" at bounding box center [713, 396] width 31 height 31
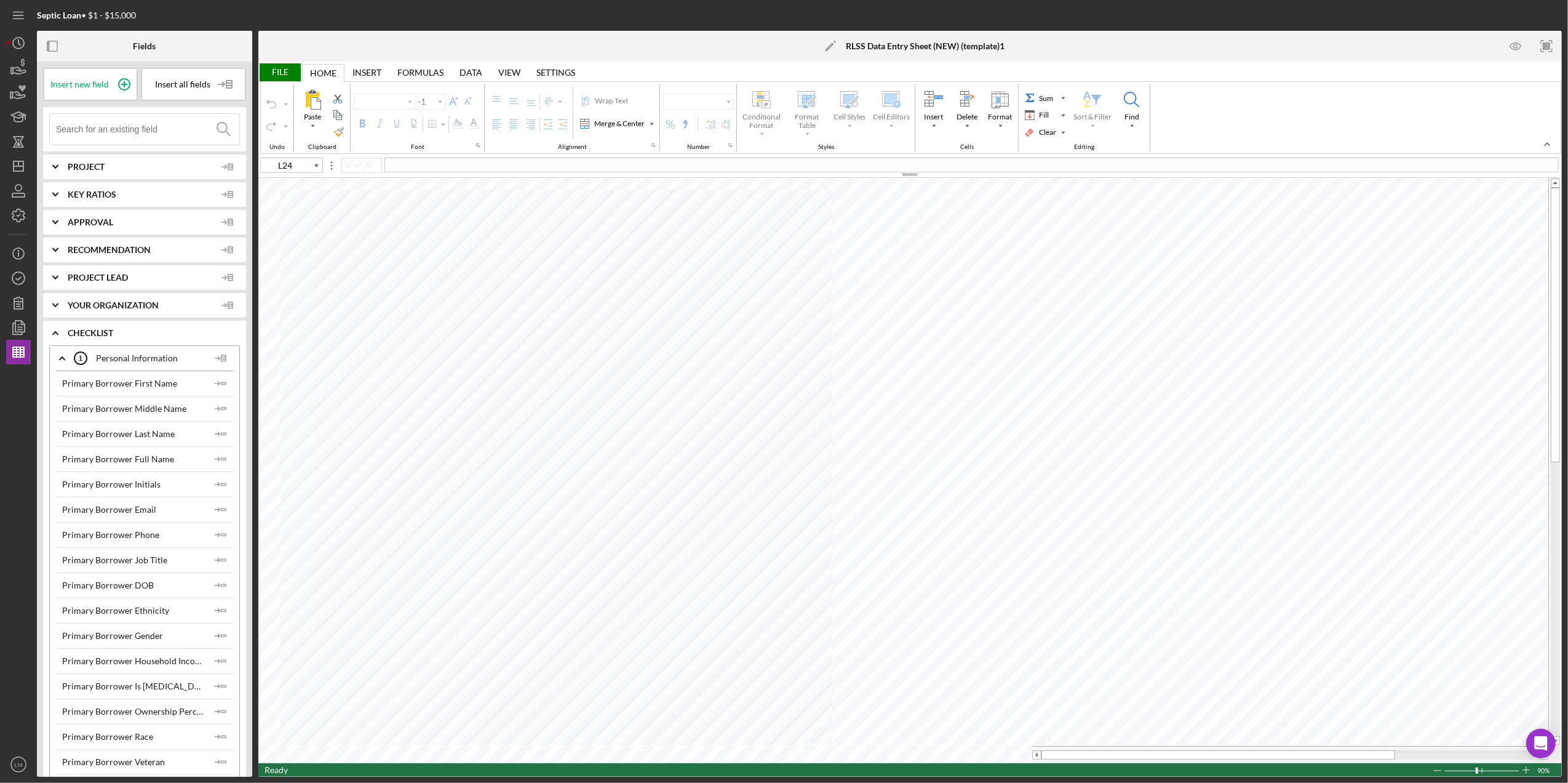
type input "Calibri"
type input "11"
click at [103, 165] on span "Project" at bounding box center [141, 167] width 148 height 10
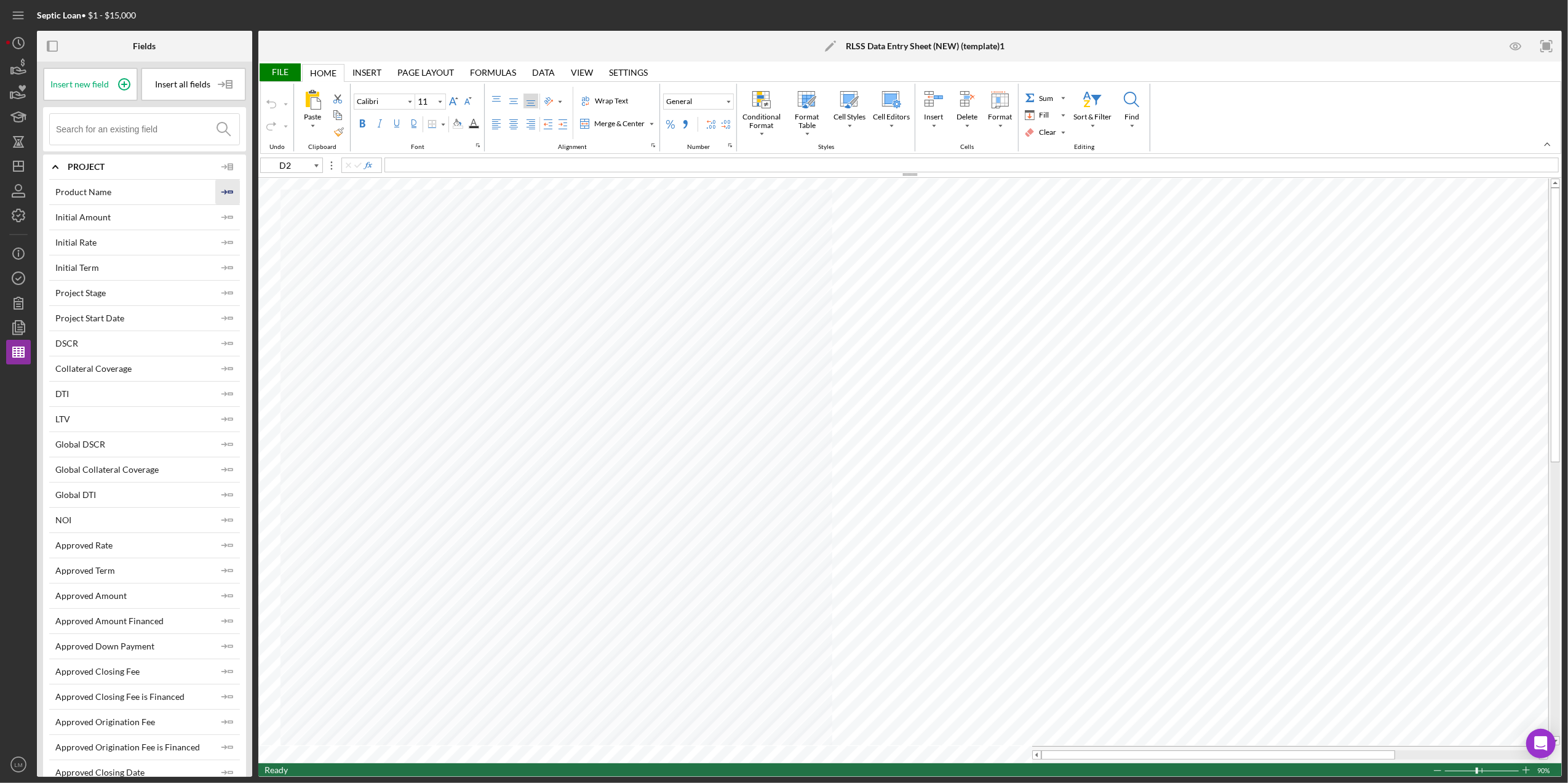
click at [230, 191] on icon "Icon/Insert Field" at bounding box center [227, 192] width 24 height 24
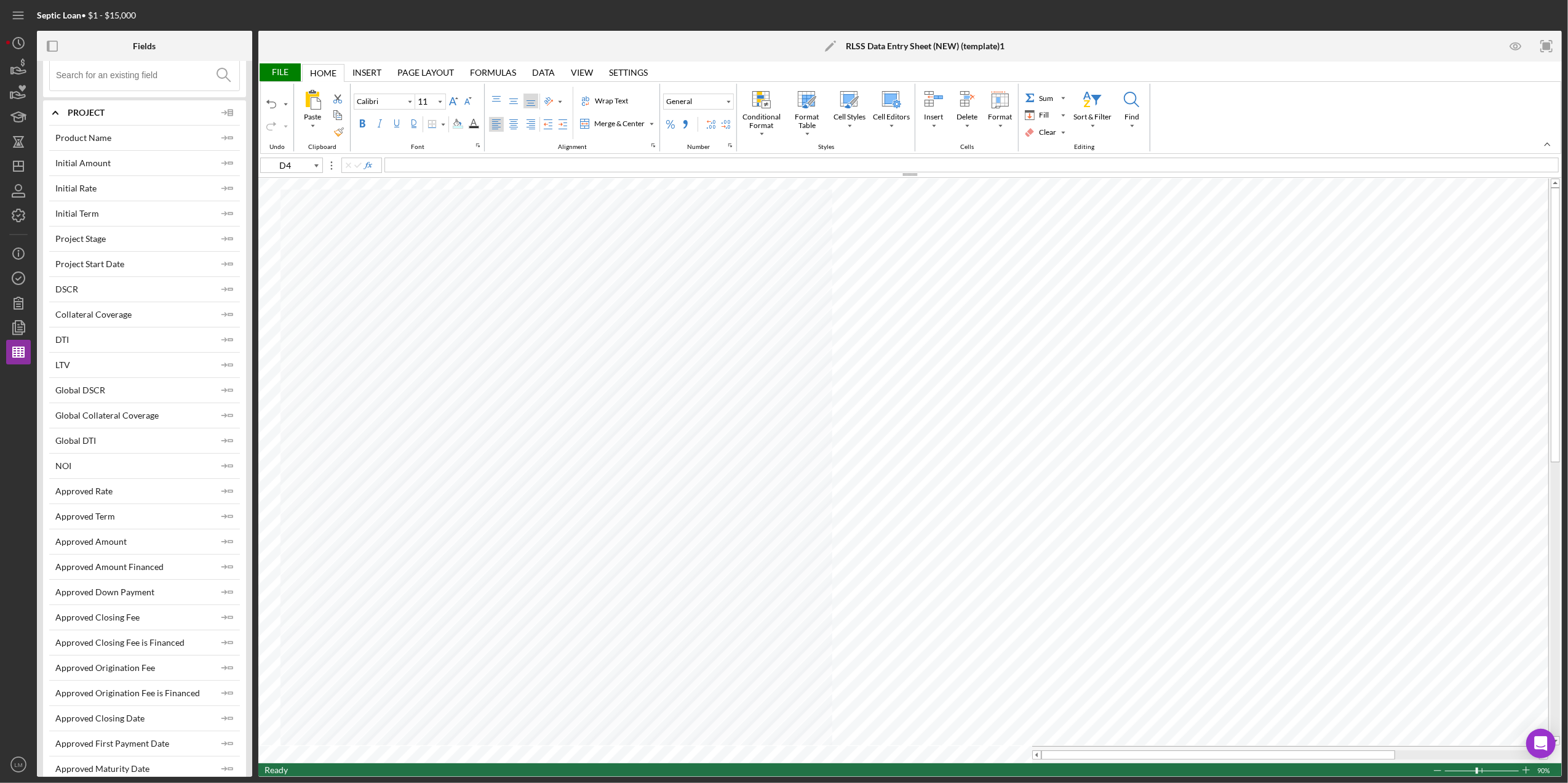
scroll to position [81, 0]
click at [223, 235] on polyline "button" at bounding box center [225, 236] width 4 height 4
click at [50, 87] on icon "Icon/Expander" at bounding box center [55, 84] width 31 height 31
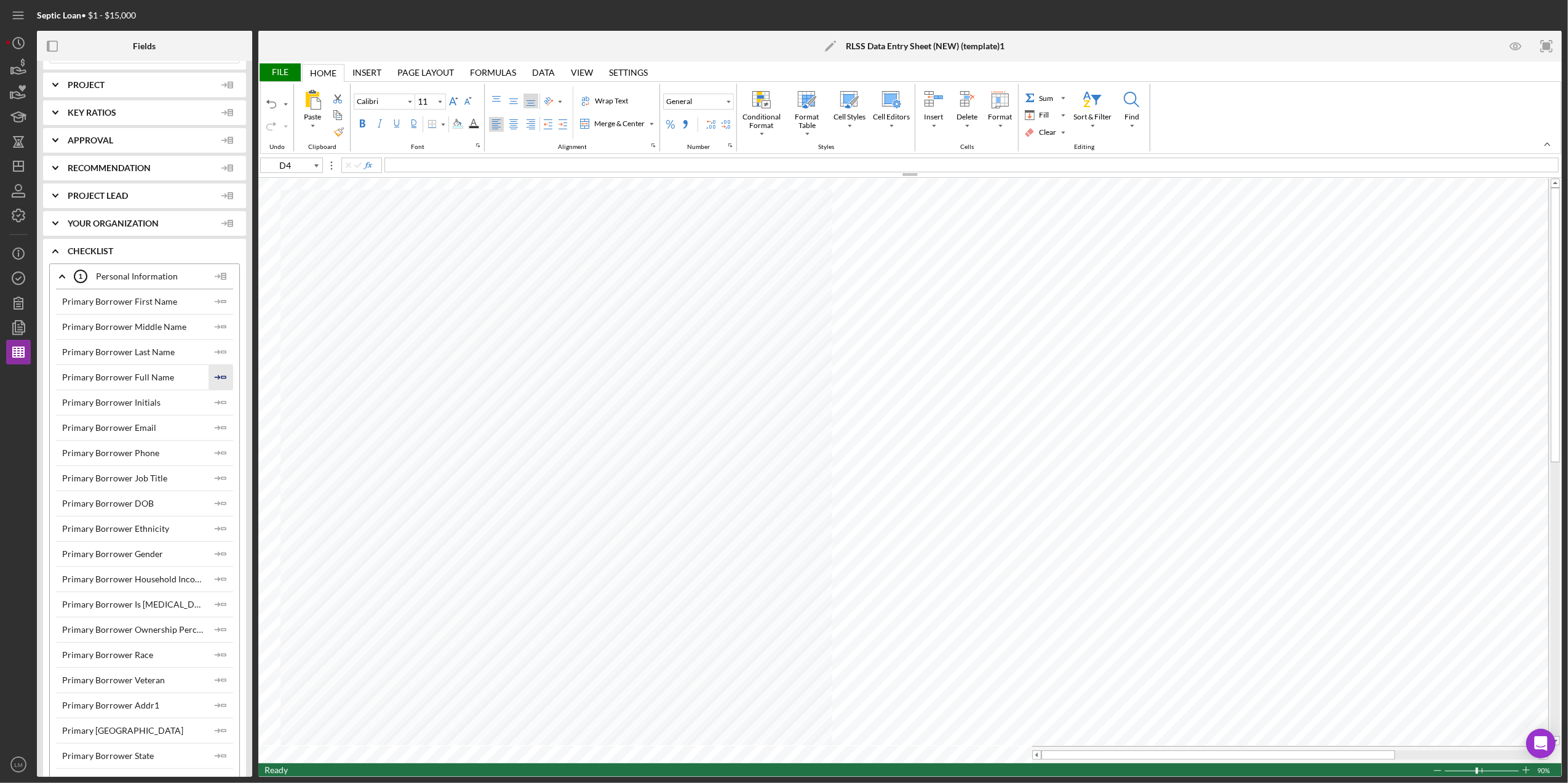
click at [209, 375] on icon "Icon/Insert Field" at bounding box center [221, 377] width 24 height 24
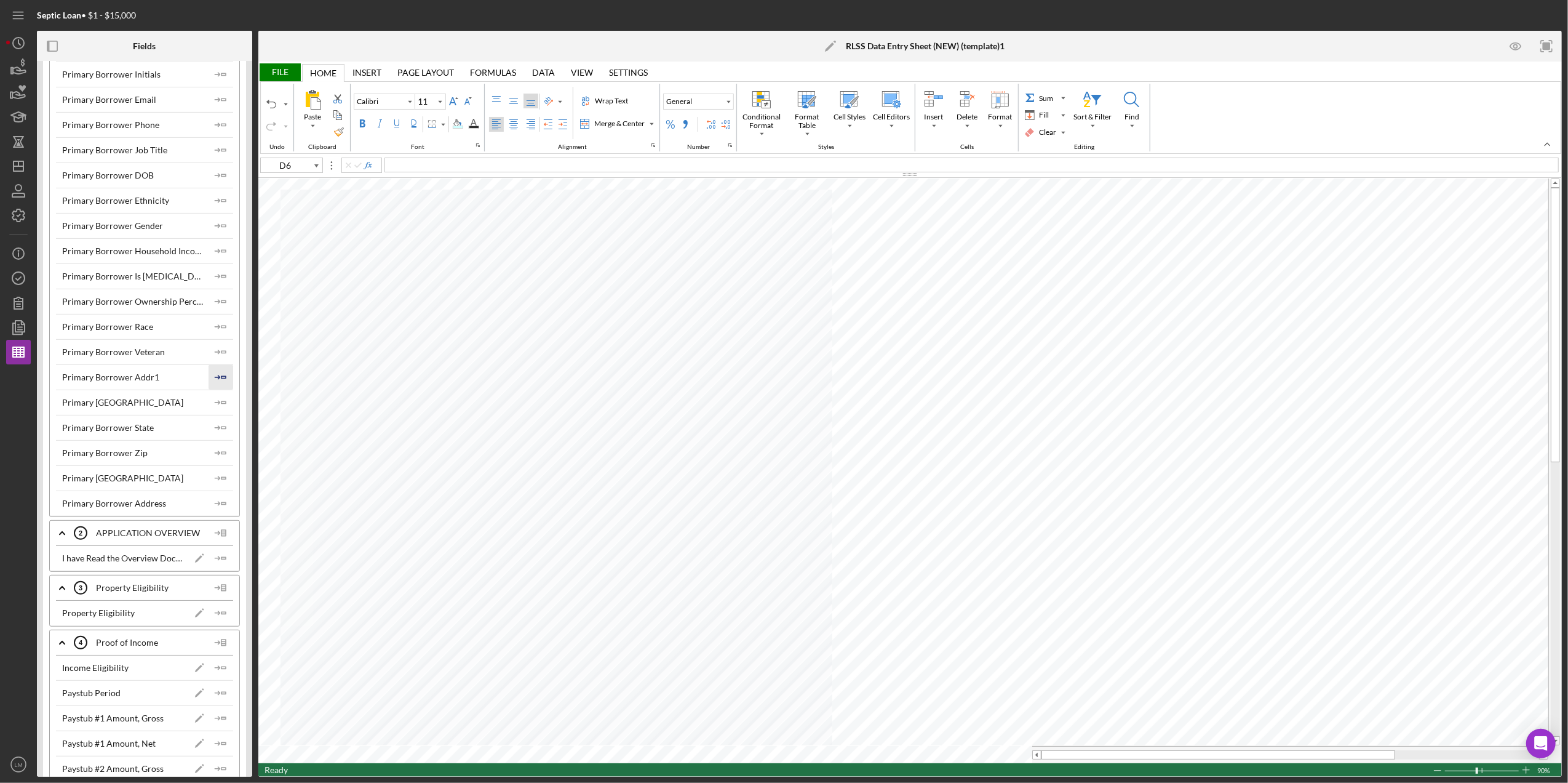
click at [222, 377] on polygon "button" at bounding box center [224, 377] width 5 height 2
click at [219, 399] on icon "Icon/Insert Field" at bounding box center [221, 403] width 24 height 24
click at [217, 428] on icon "Icon/Insert Field" at bounding box center [221, 427] width 24 height 24
click at [215, 451] on icon "Icon/Insert Field" at bounding box center [221, 452] width 24 height 24
click at [215, 473] on icon "Icon/Insert Field" at bounding box center [221, 478] width 24 height 24
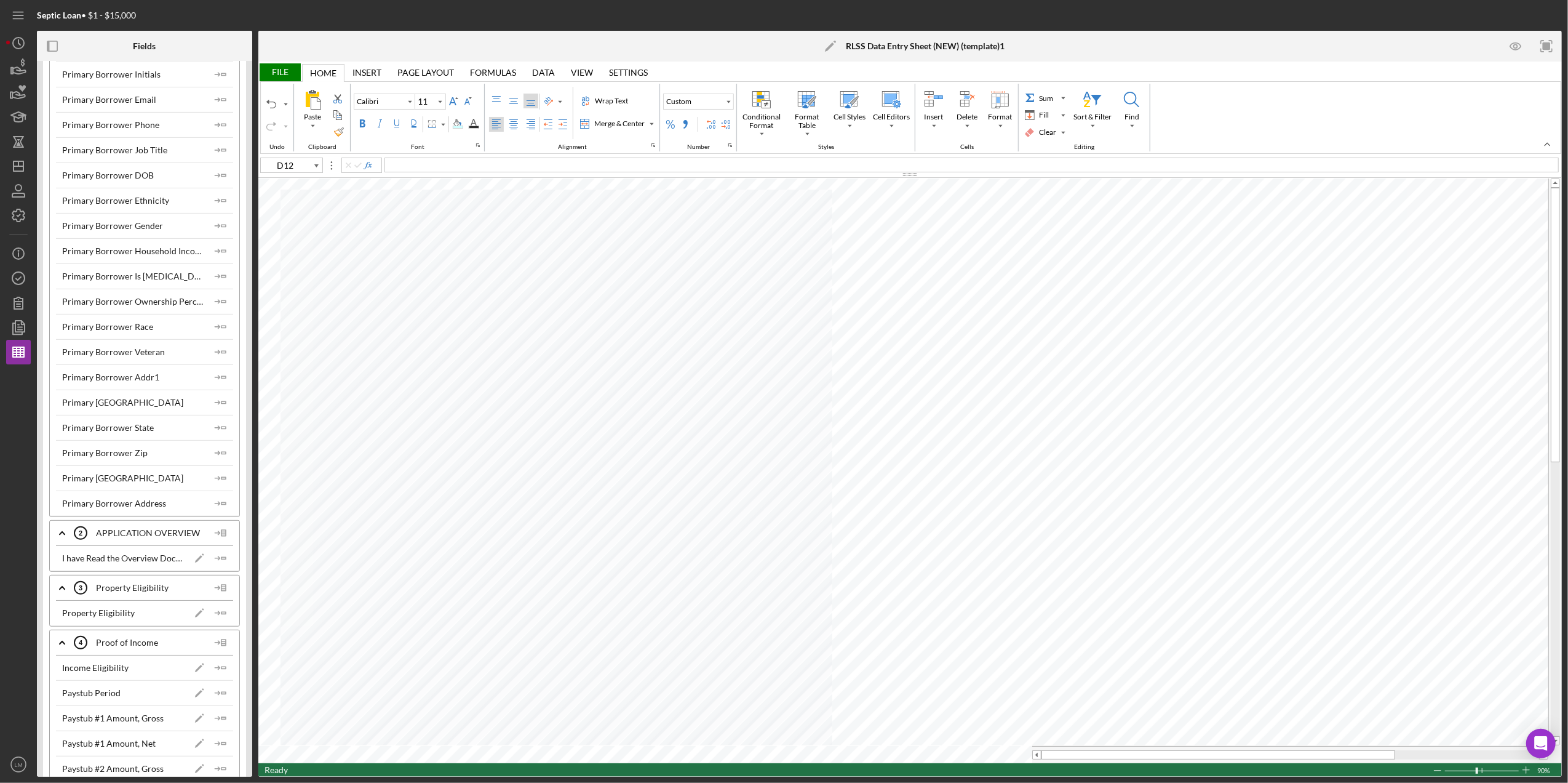
scroll to position [328, 0]
click at [217, 202] on icon "Icon/Insert Field" at bounding box center [221, 207] width 24 height 24
click at [217, 187] on icon "Icon/Insert Field" at bounding box center [221, 182] width 24 height 24
click at [224, 436] on icon "Icon/Insert Field" at bounding box center [221, 434] width 24 height 24
click at [281, 75] on div "File" at bounding box center [279, 72] width 42 height 18
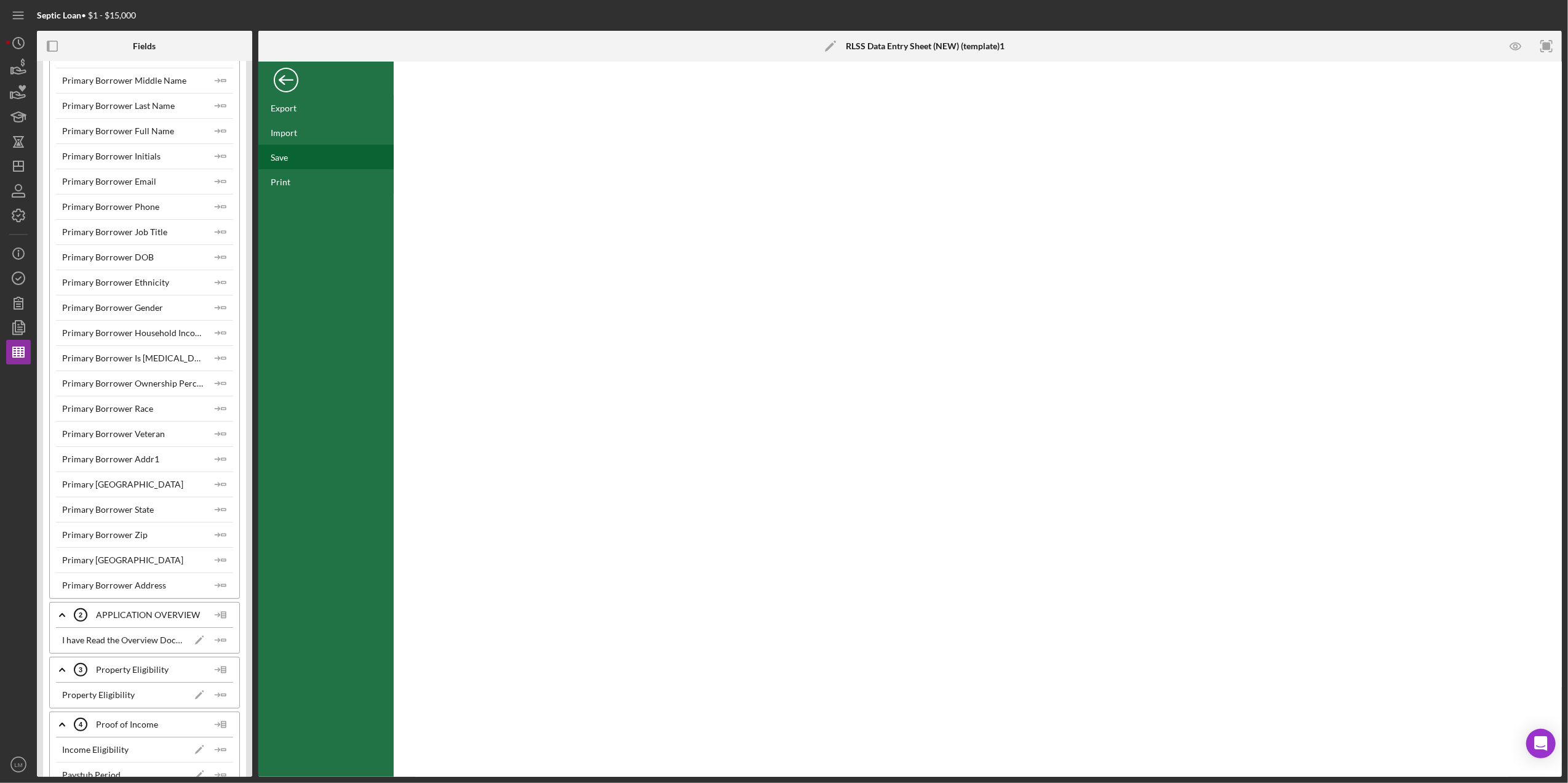
click at [286, 148] on div "Save" at bounding box center [326, 156] width 136 height 24
click at [281, 75] on div "Back" at bounding box center [286, 77] width 24 height 24
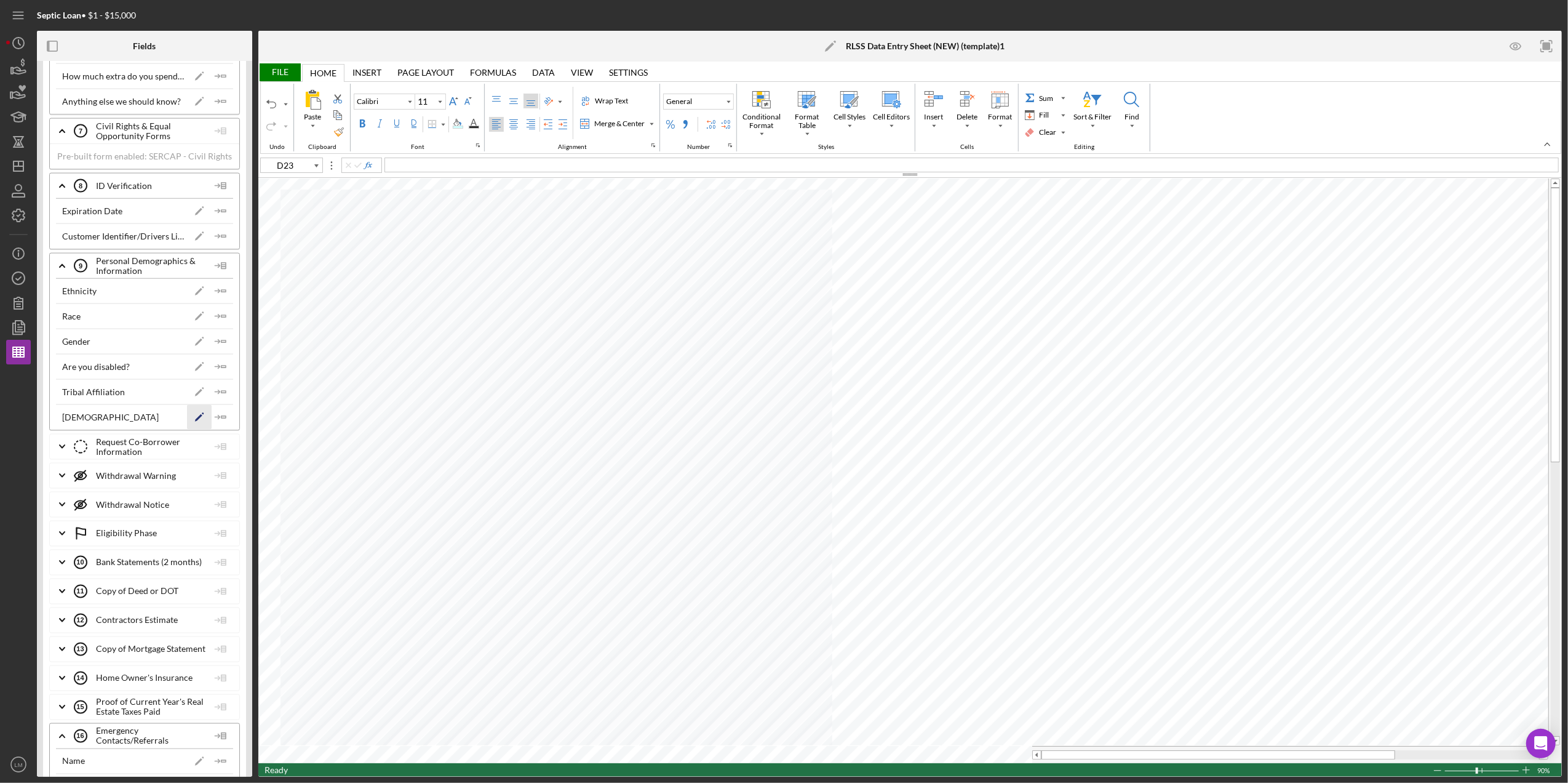
scroll to position [1886, 0]
click at [215, 385] on icon "Icon/Insert Field" at bounding box center [221, 373] width 24 height 24
click at [224, 360] on icon "Icon/Insert Field" at bounding box center [221, 347] width 24 height 24
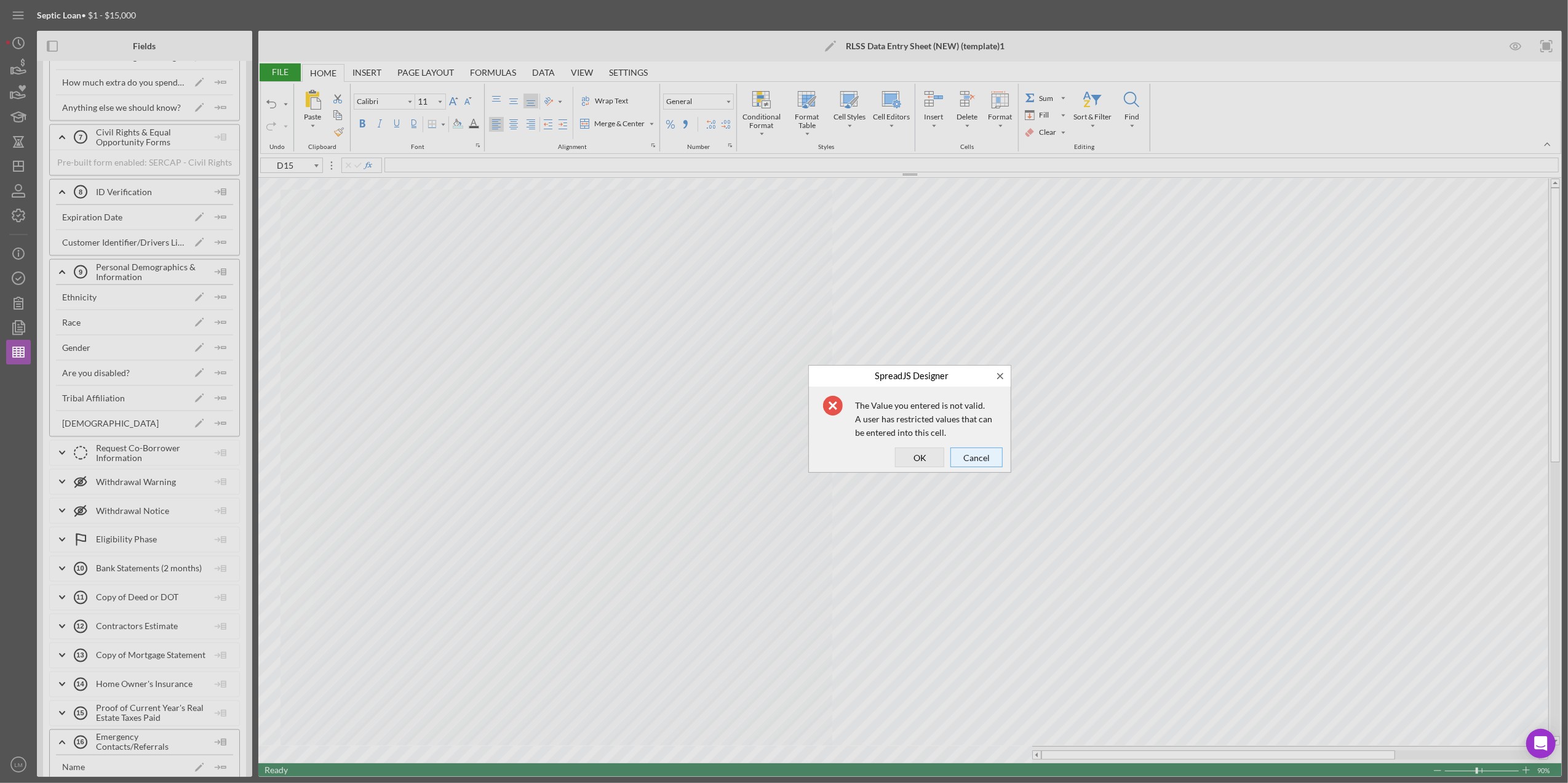
click at [960, 459] on span "Cancel" at bounding box center [976, 457] width 44 height 17
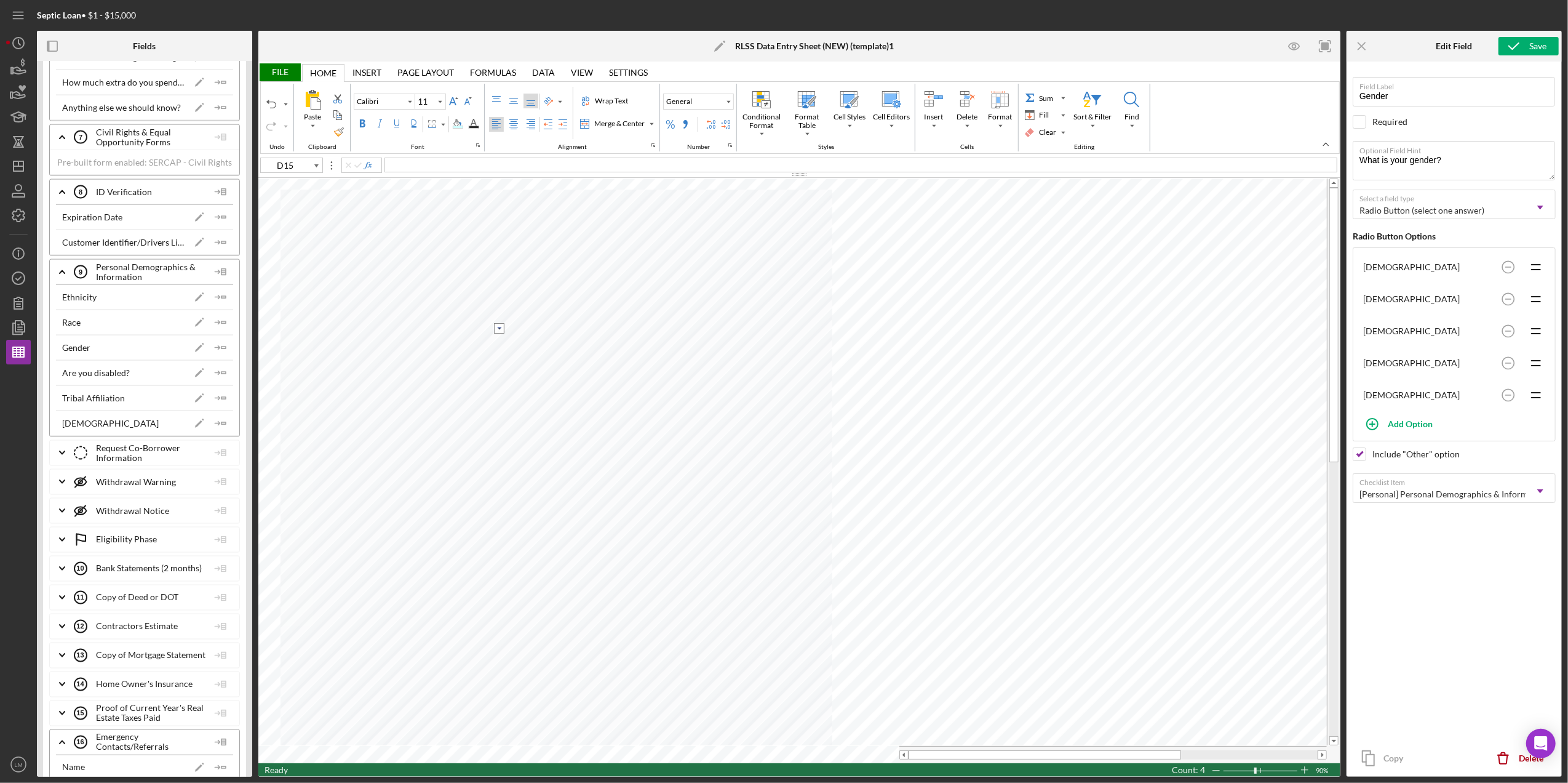
click at [532, 71] on div "Data Data" at bounding box center [543, 72] width 38 height 18
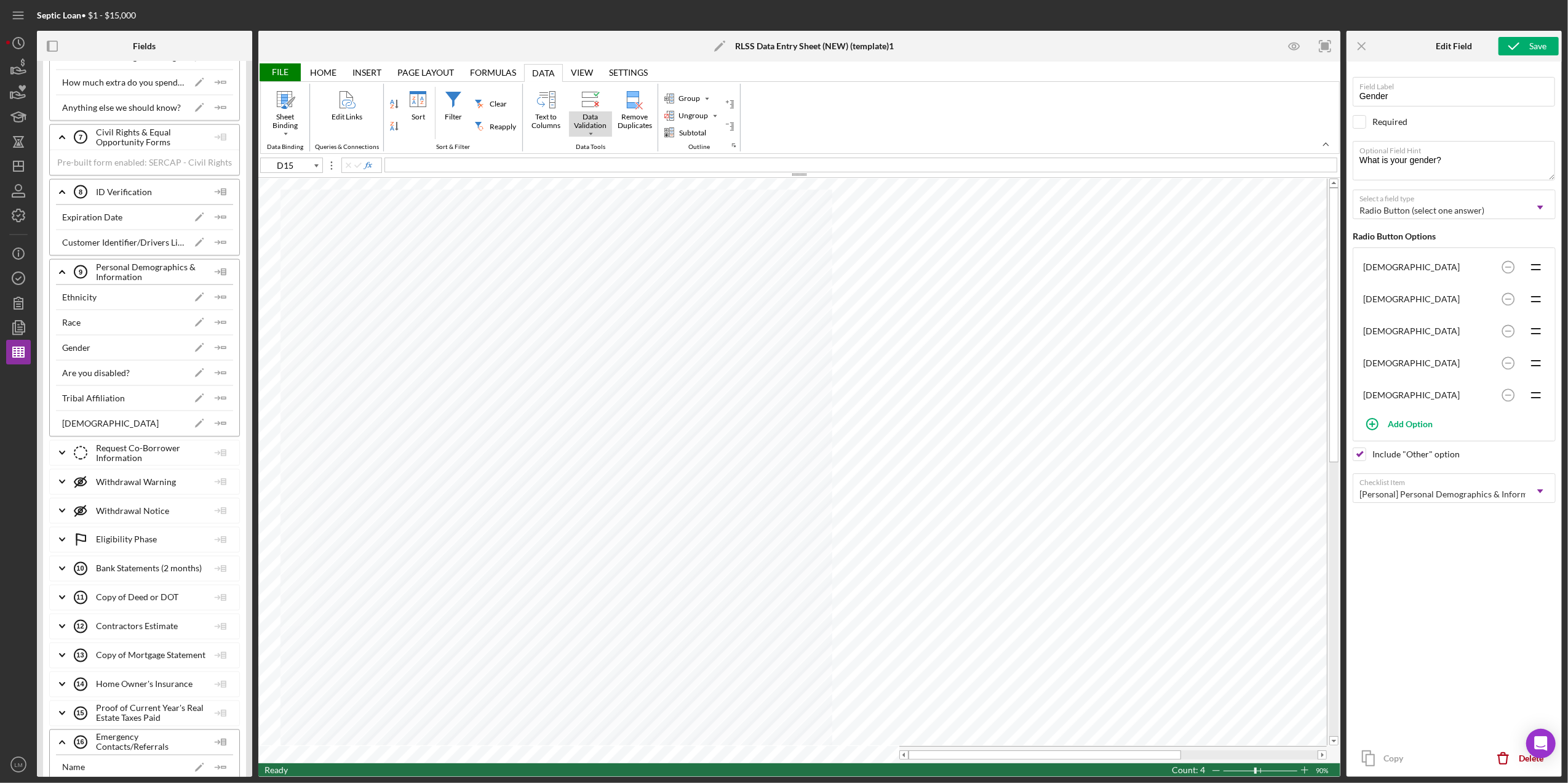
click at [600, 126] on div "Data Validation" at bounding box center [591, 121] width 43 height 20
click at [599, 144] on div "Data Validation" at bounding box center [617, 150] width 54 height 11
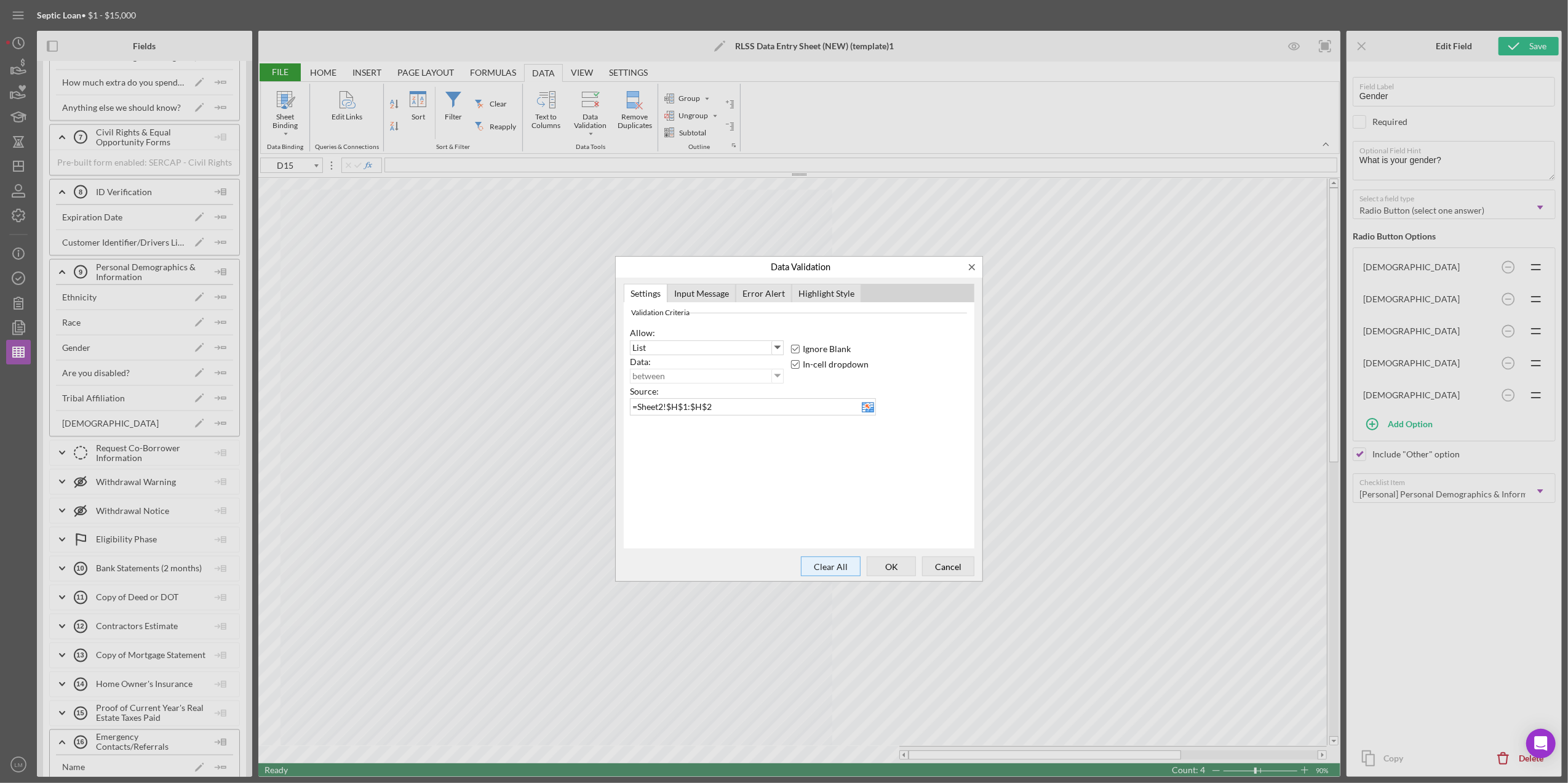
click at [828, 575] on button "Clear All" at bounding box center [830, 566] width 60 height 20
click at [869, 569] on button "OK" at bounding box center [891, 566] width 50 height 20
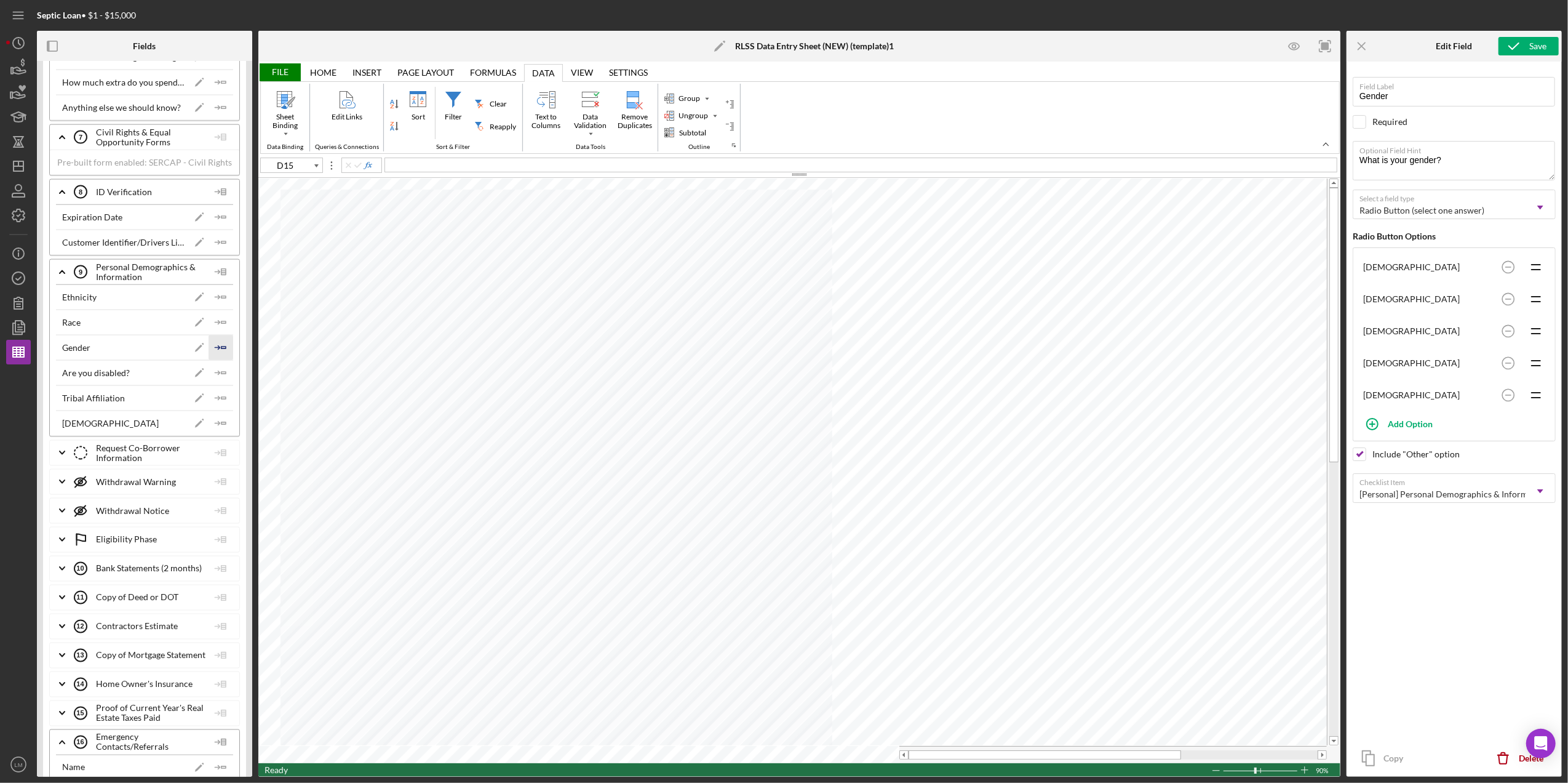
click at [210, 360] on icon "Icon/Insert Field" at bounding box center [221, 347] width 24 height 24
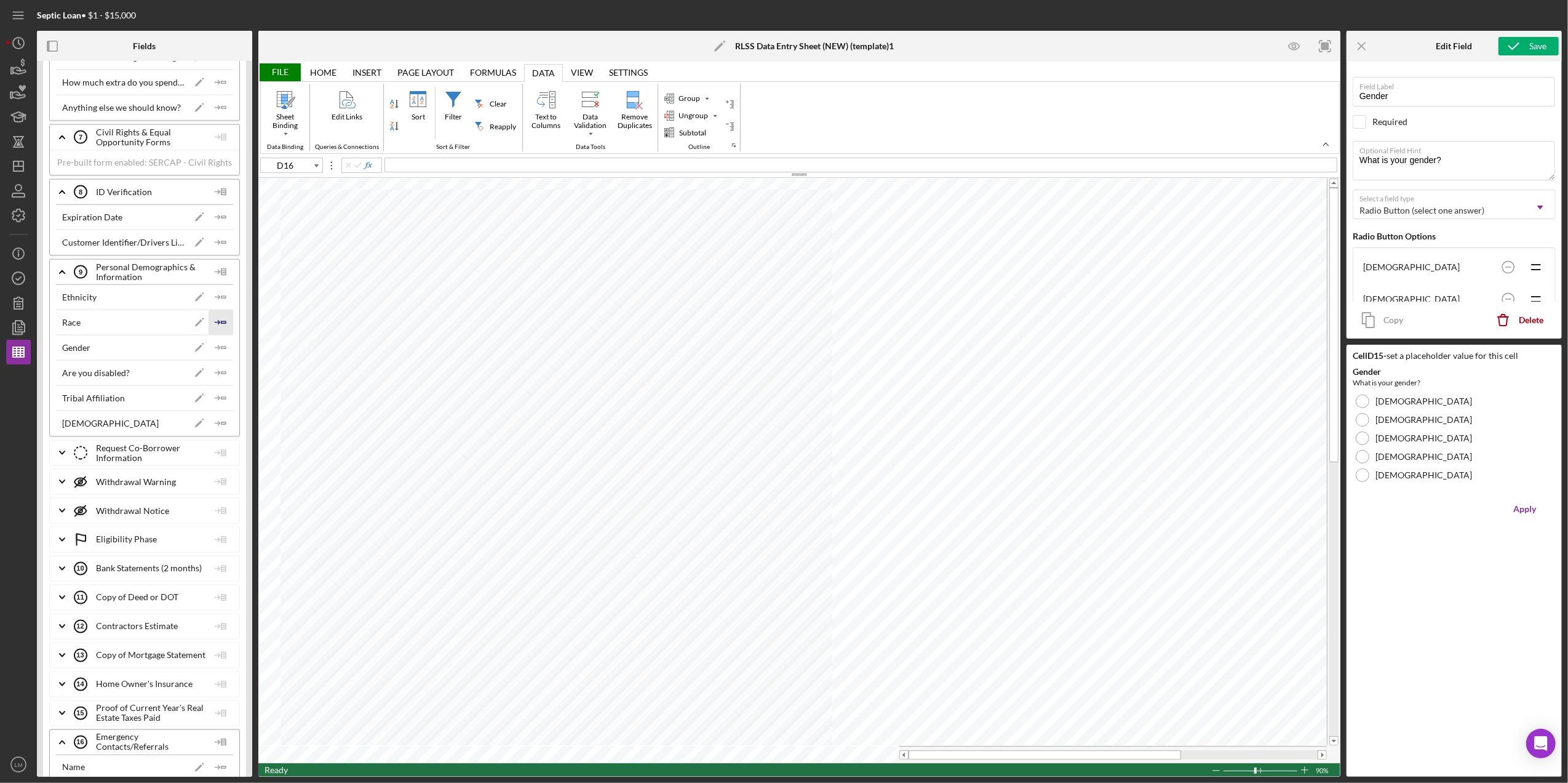
click at [214, 334] on icon "Icon/Insert Field" at bounding box center [221, 322] width 24 height 24
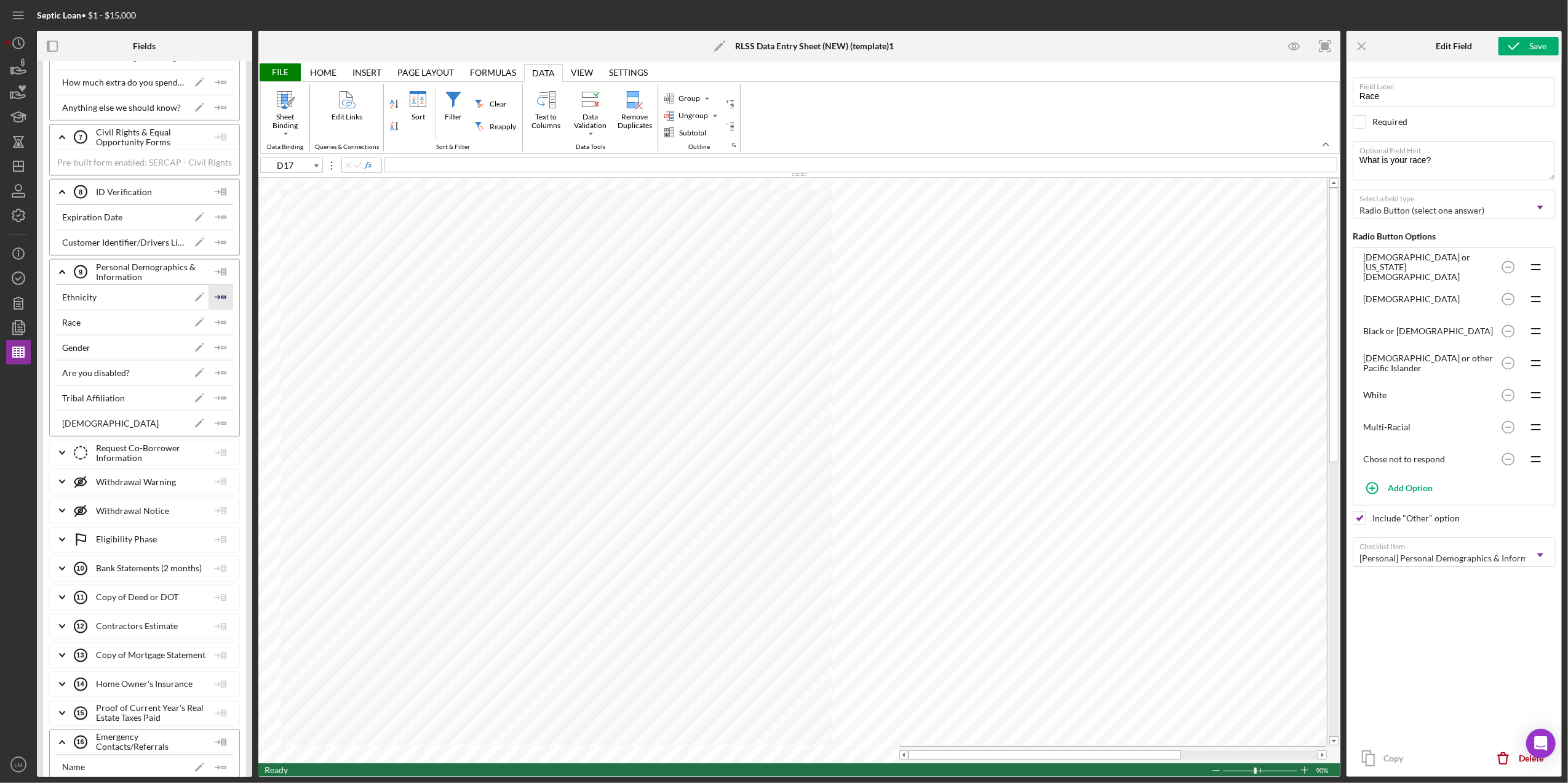
click at [220, 309] on icon "Icon/Insert Field" at bounding box center [221, 297] width 24 height 24
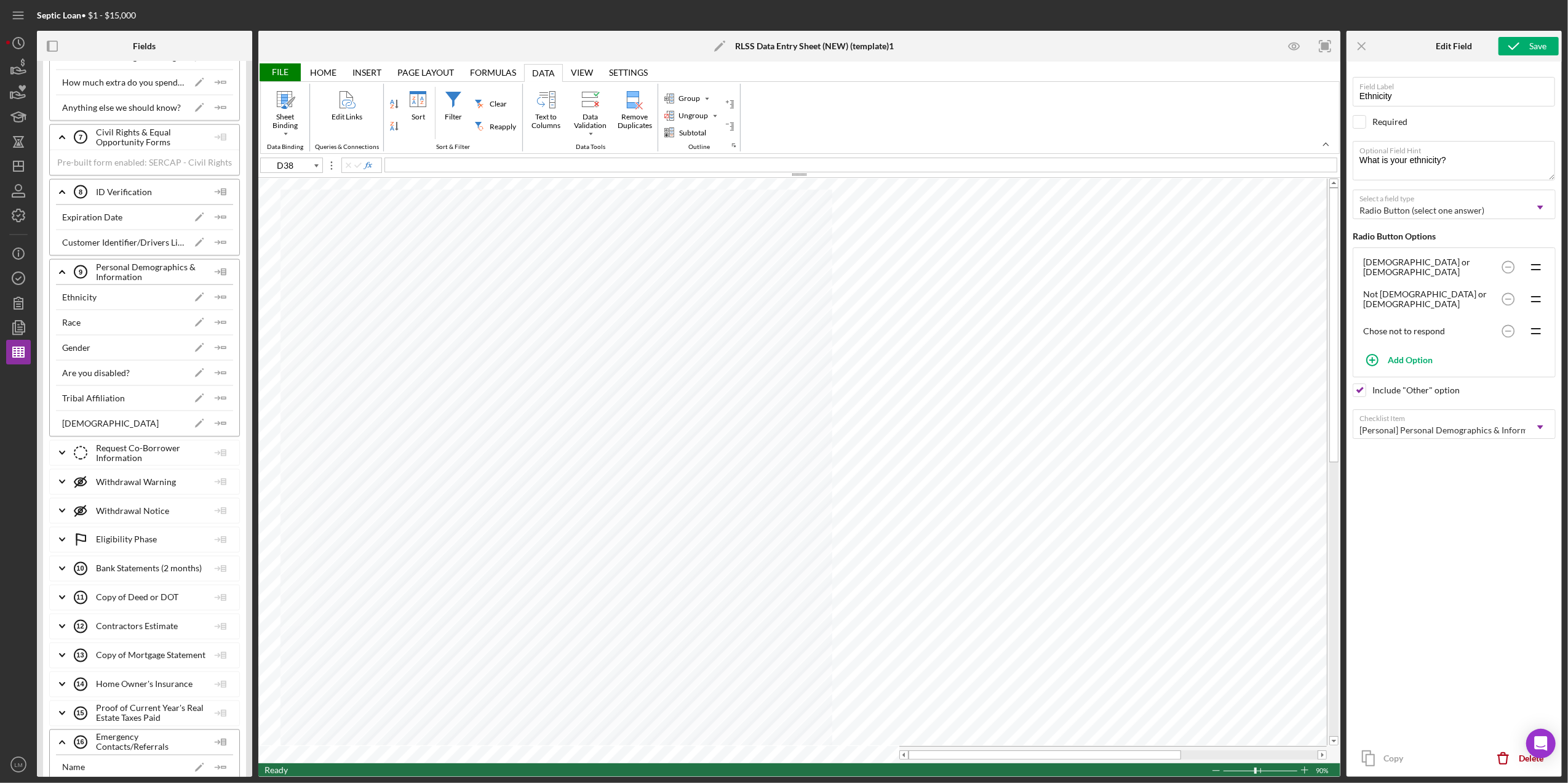
click at [290, 65] on div "File" at bounding box center [279, 72] width 42 height 18
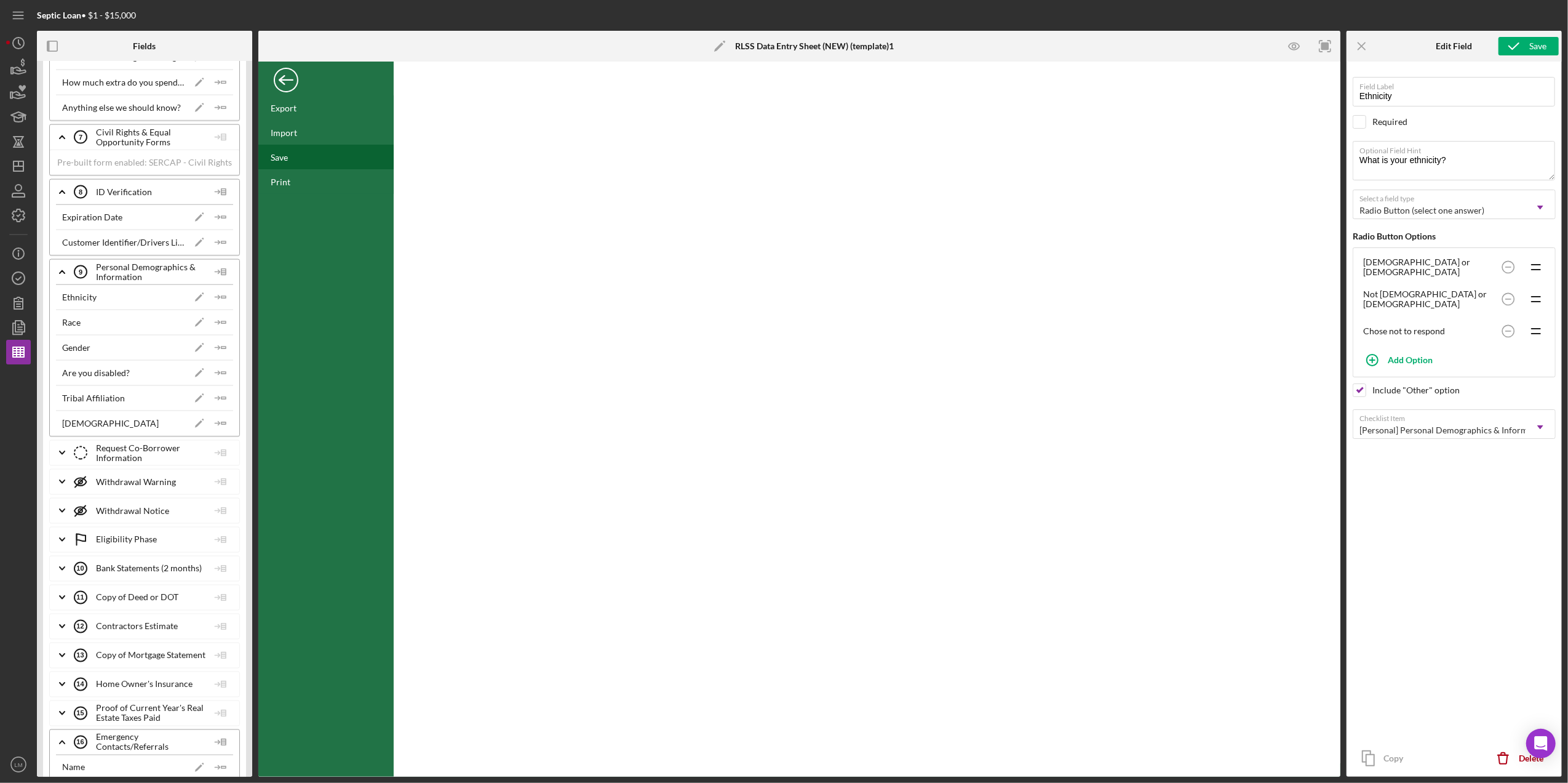
click at [270, 152] on div "Save" at bounding box center [326, 156] width 136 height 24
click at [282, 77] on div "Back" at bounding box center [286, 77] width 24 height 24
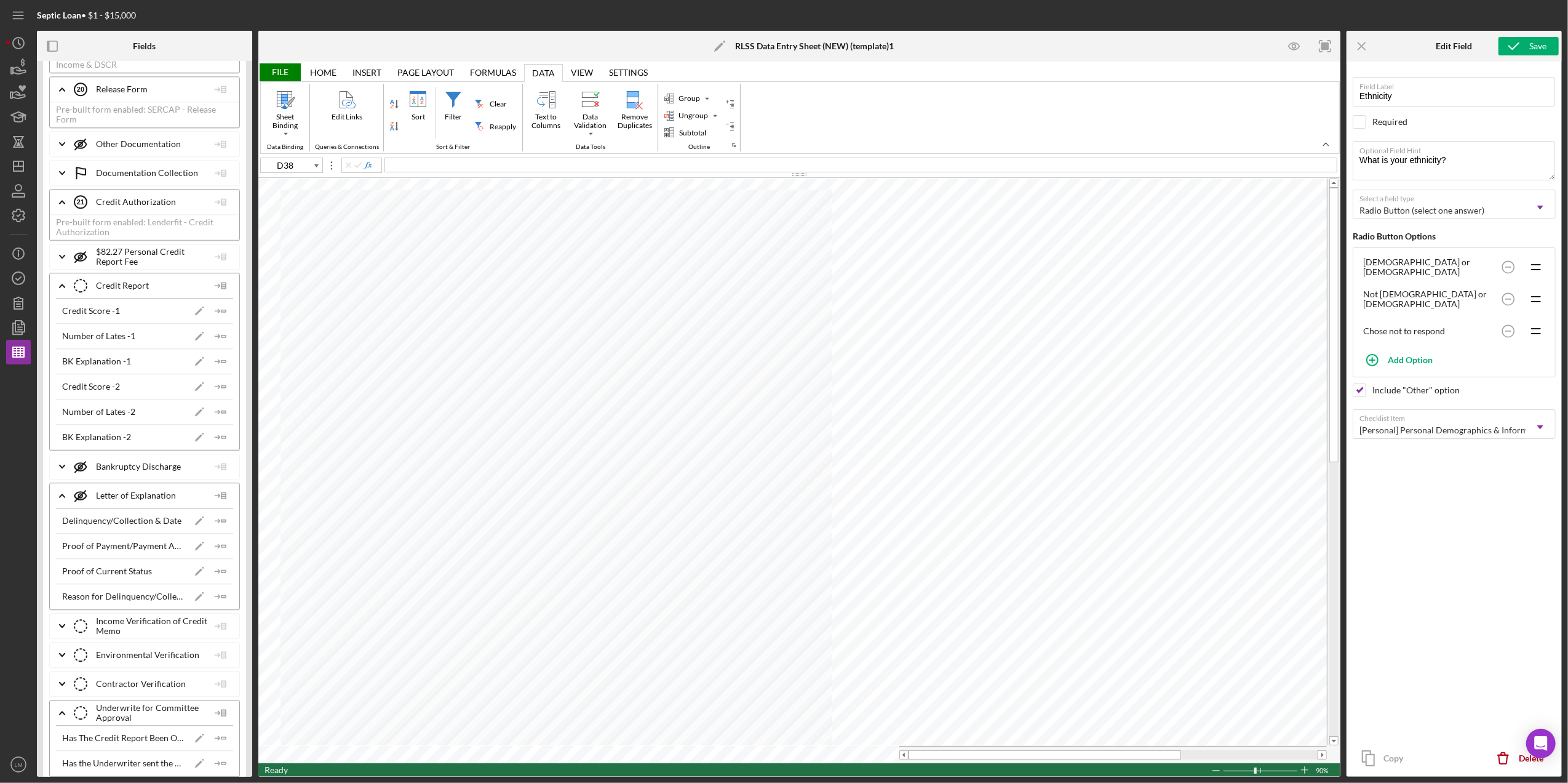
scroll to position [3117, 0]
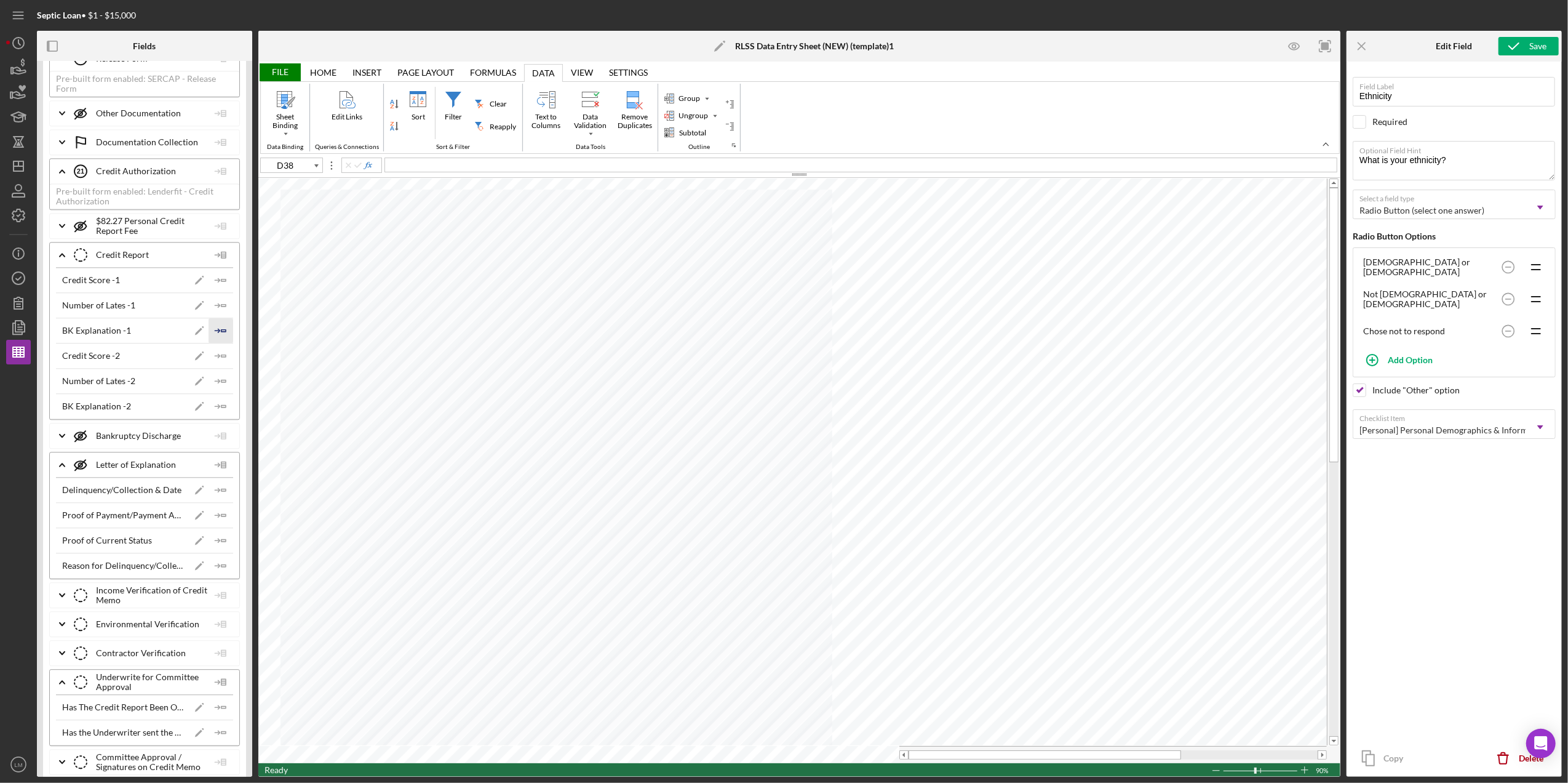
type input "D19"
click at [219, 292] on icon "Icon/Insert Field" at bounding box center [221, 280] width 24 height 24
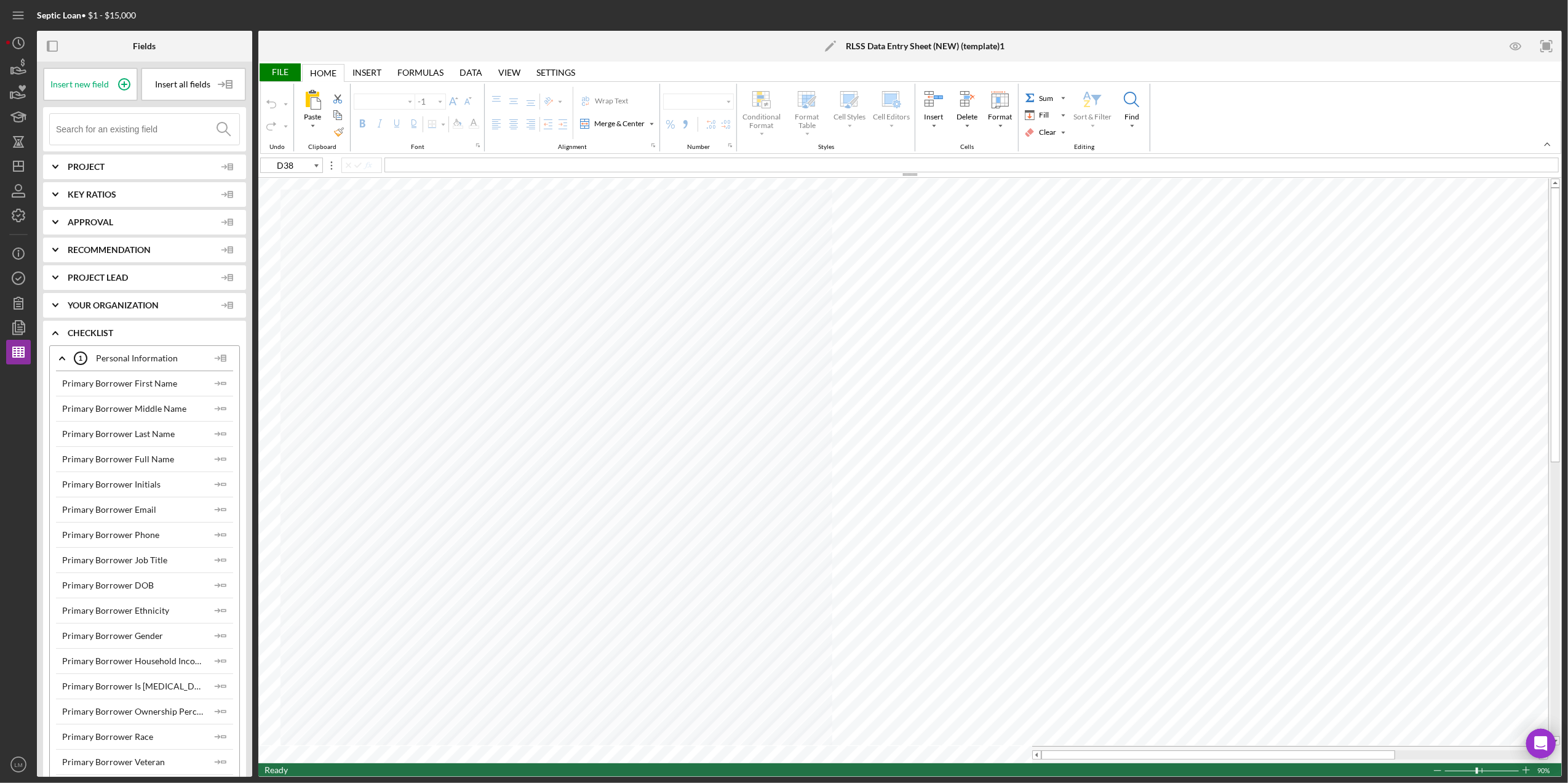
type input "Calibri"
type input "11"
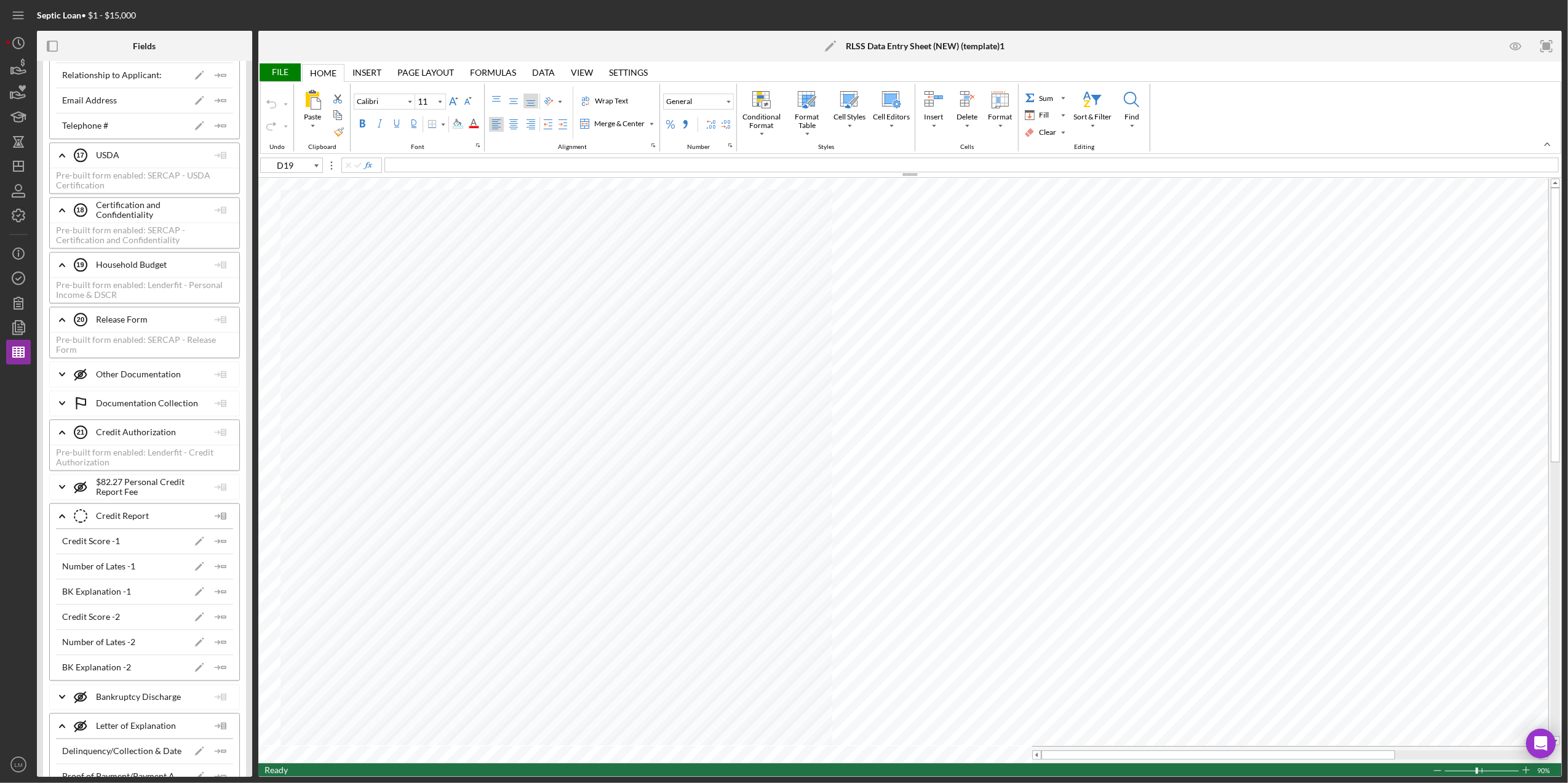
scroll to position [3036, 0]
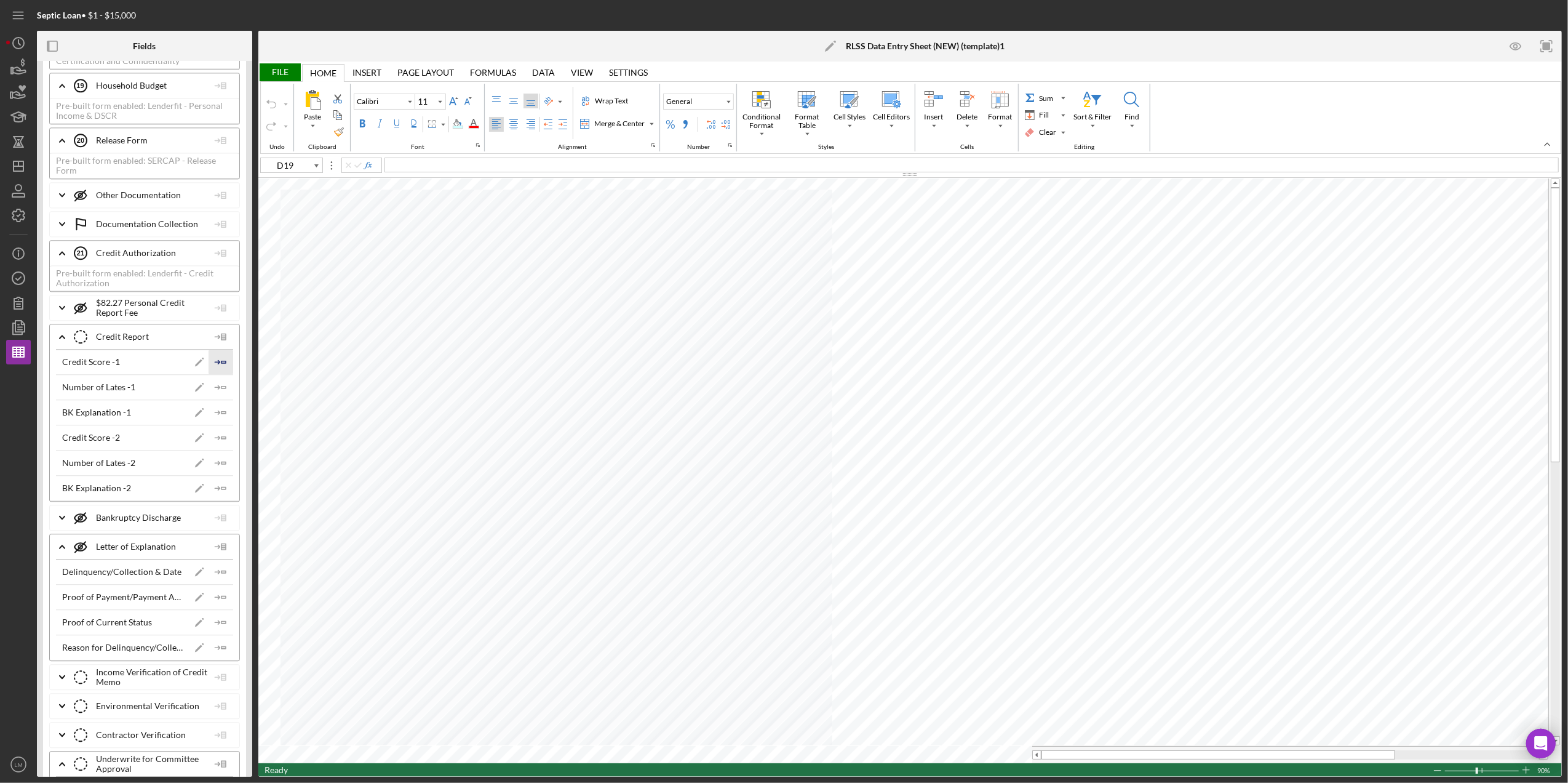
click at [212, 374] on icon "Icon/Insert Field" at bounding box center [221, 362] width 24 height 24
click at [211, 450] on icon "Icon/Insert Field" at bounding box center [221, 437] width 24 height 24
click at [291, 70] on div "File" at bounding box center [279, 72] width 42 height 18
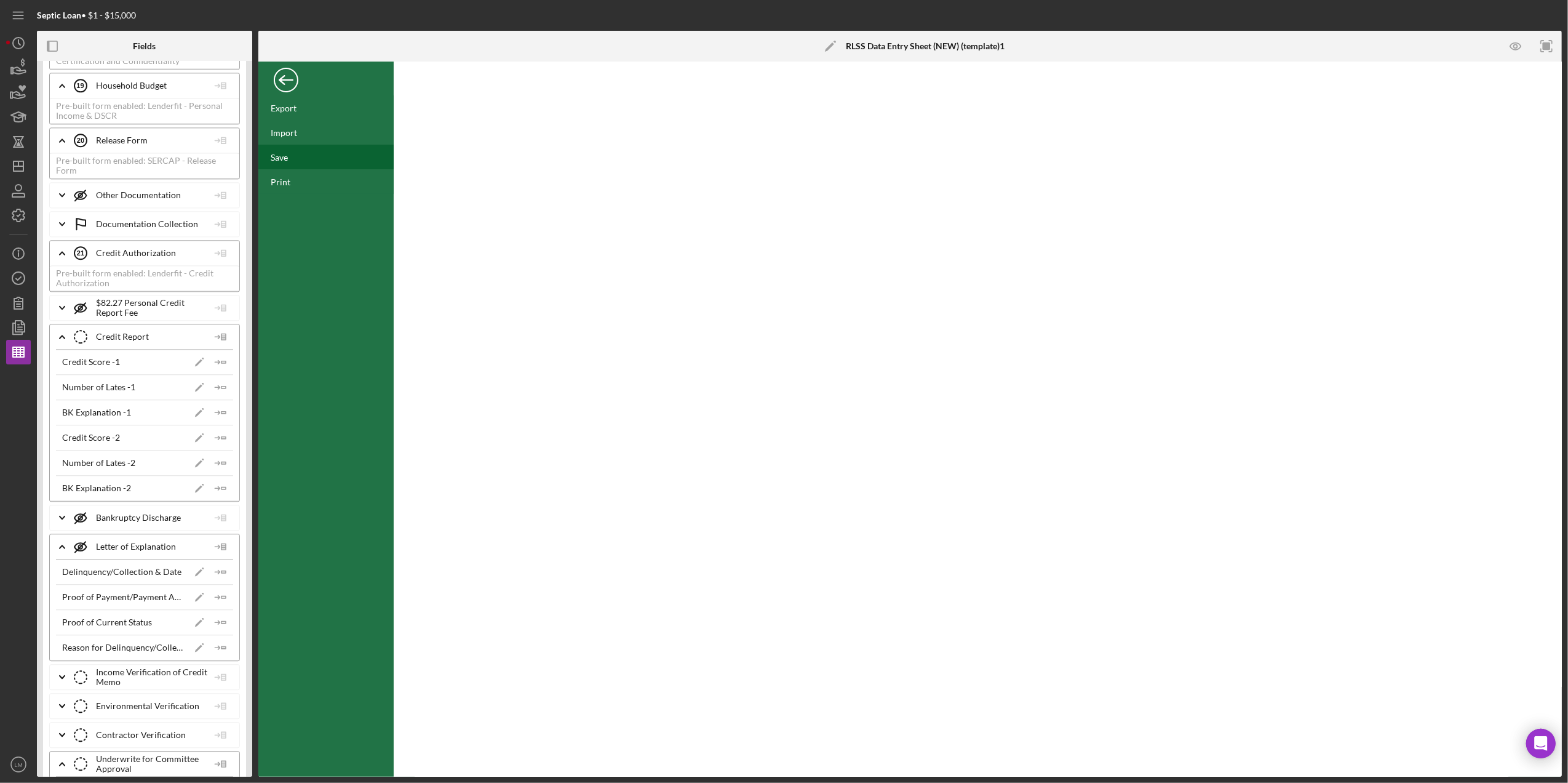
click at [296, 162] on div "Save" at bounding box center [326, 156] width 136 height 24
click at [284, 80] on div "Back" at bounding box center [286, 77] width 24 height 24
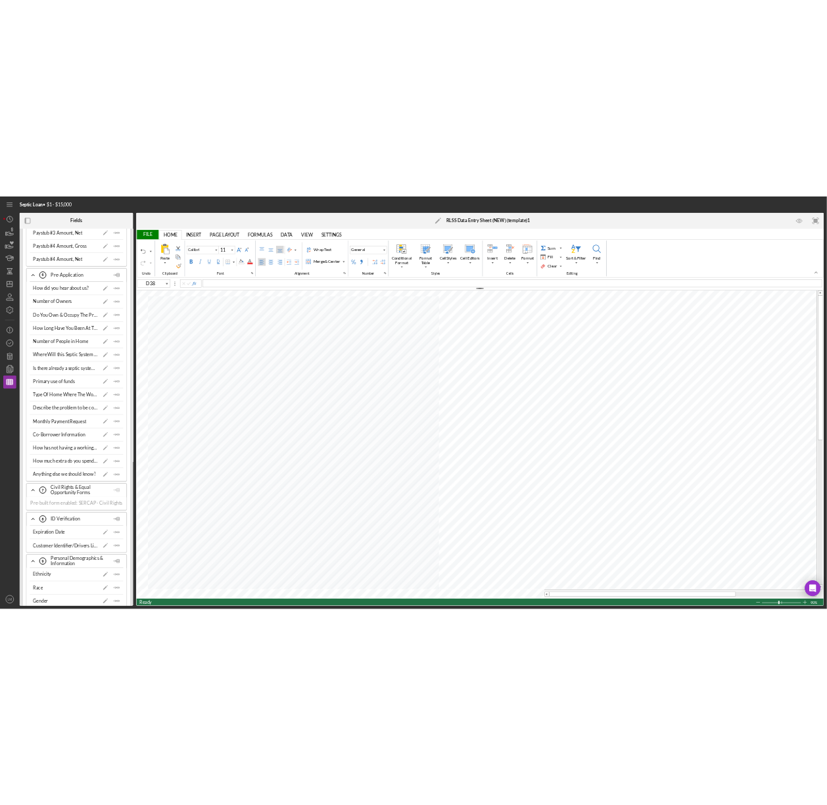
scroll to position [1577, 0]
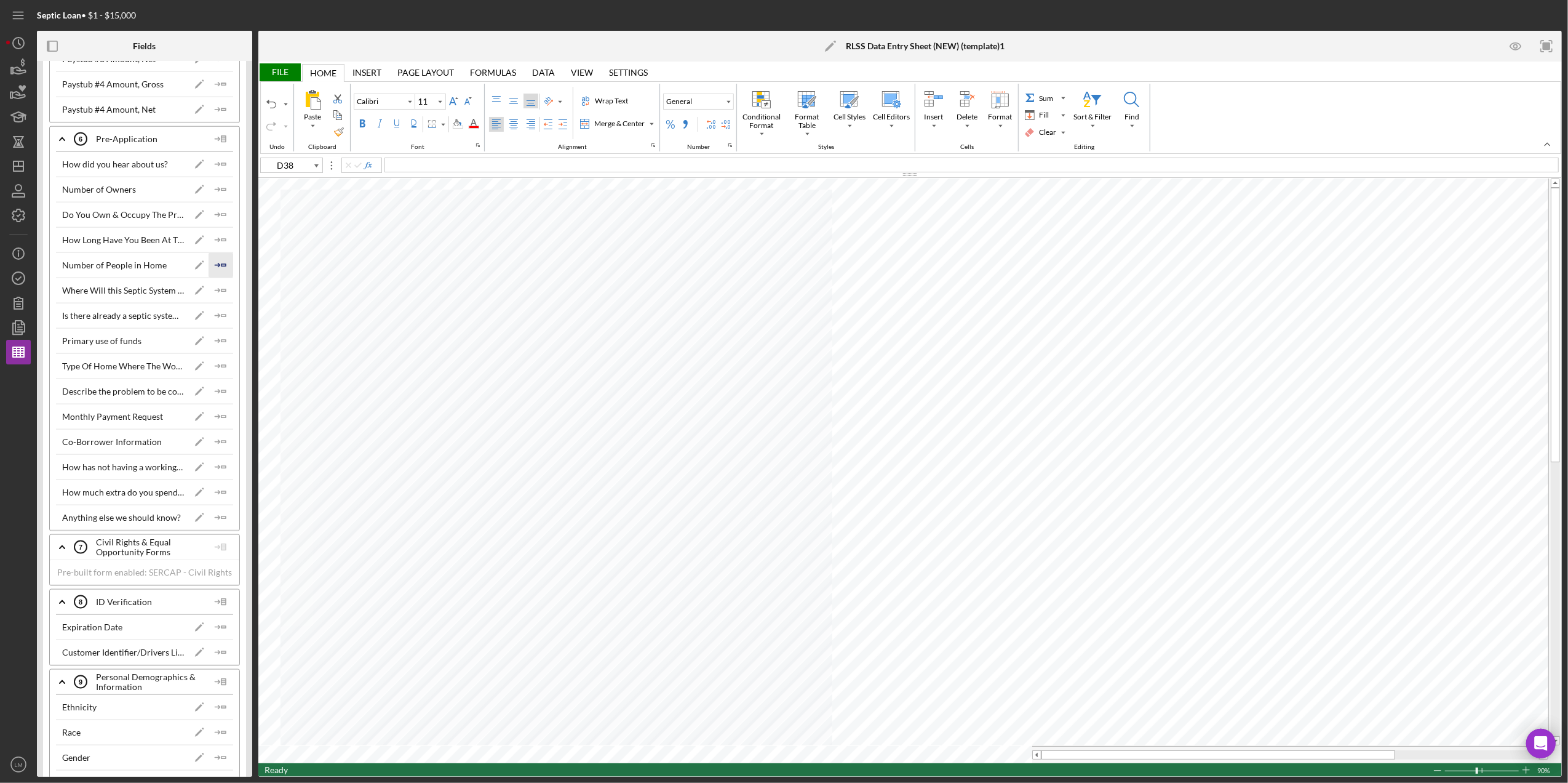
click at [218, 271] on icon "Icon/Insert Field" at bounding box center [221, 265] width 24 height 24
type input "D39"
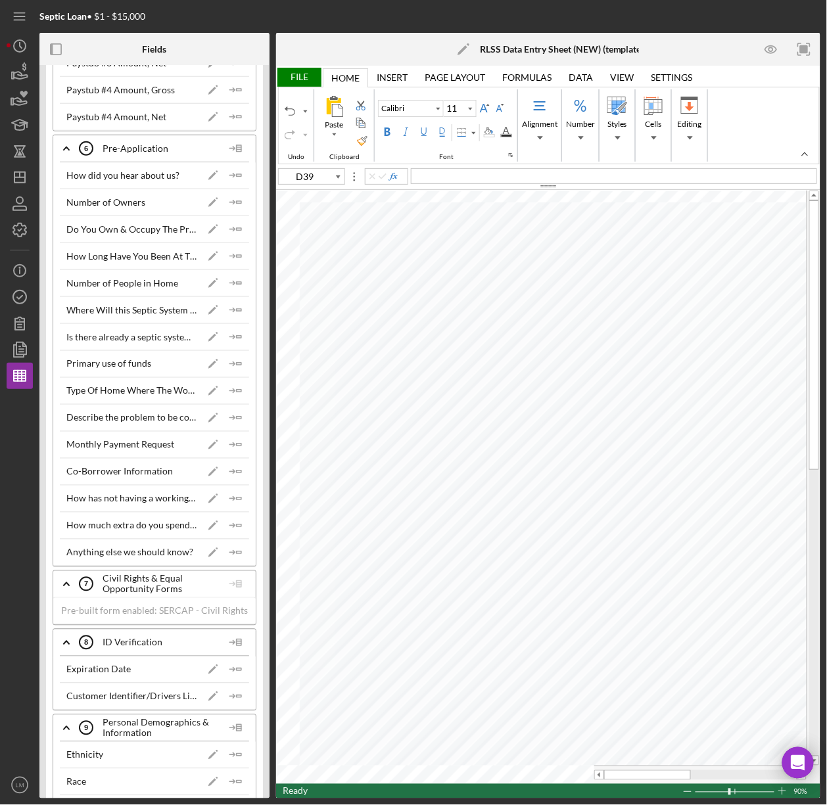
click at [298, 78] on div "File" at bounding box center [298, 77] width 45 height 19
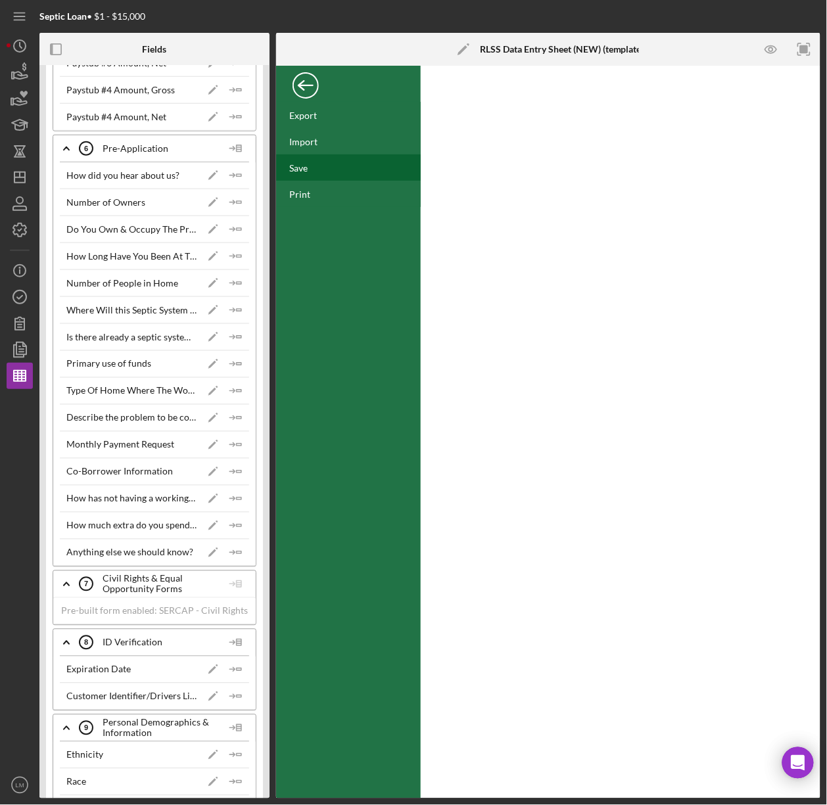
click at [304, 166] on div "Save" at bounding box center [298, 167] width 18 height 11
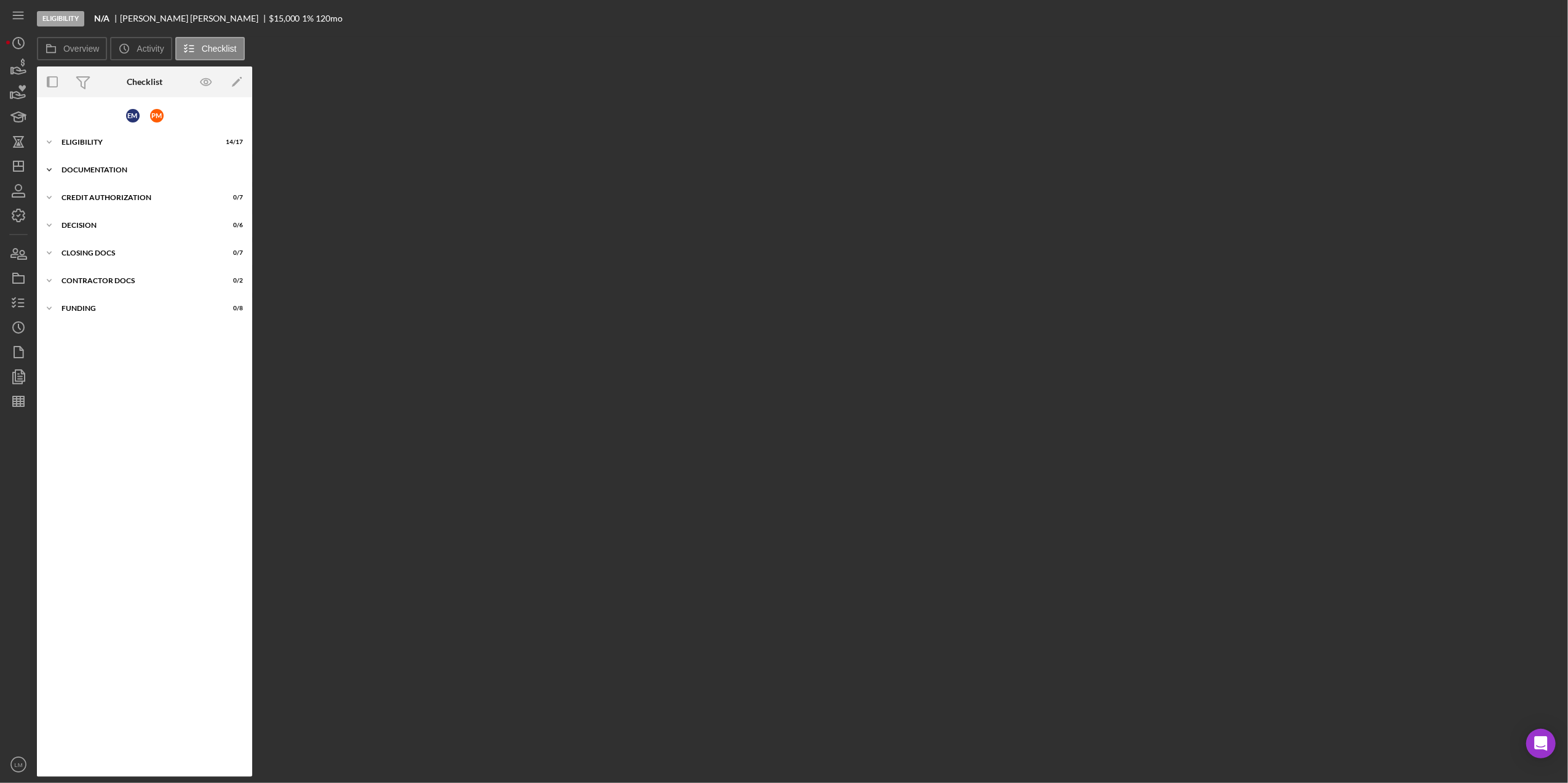
click at [138, 168] on div "Documentation" at bounding box center [149, 170] width 175 height 7
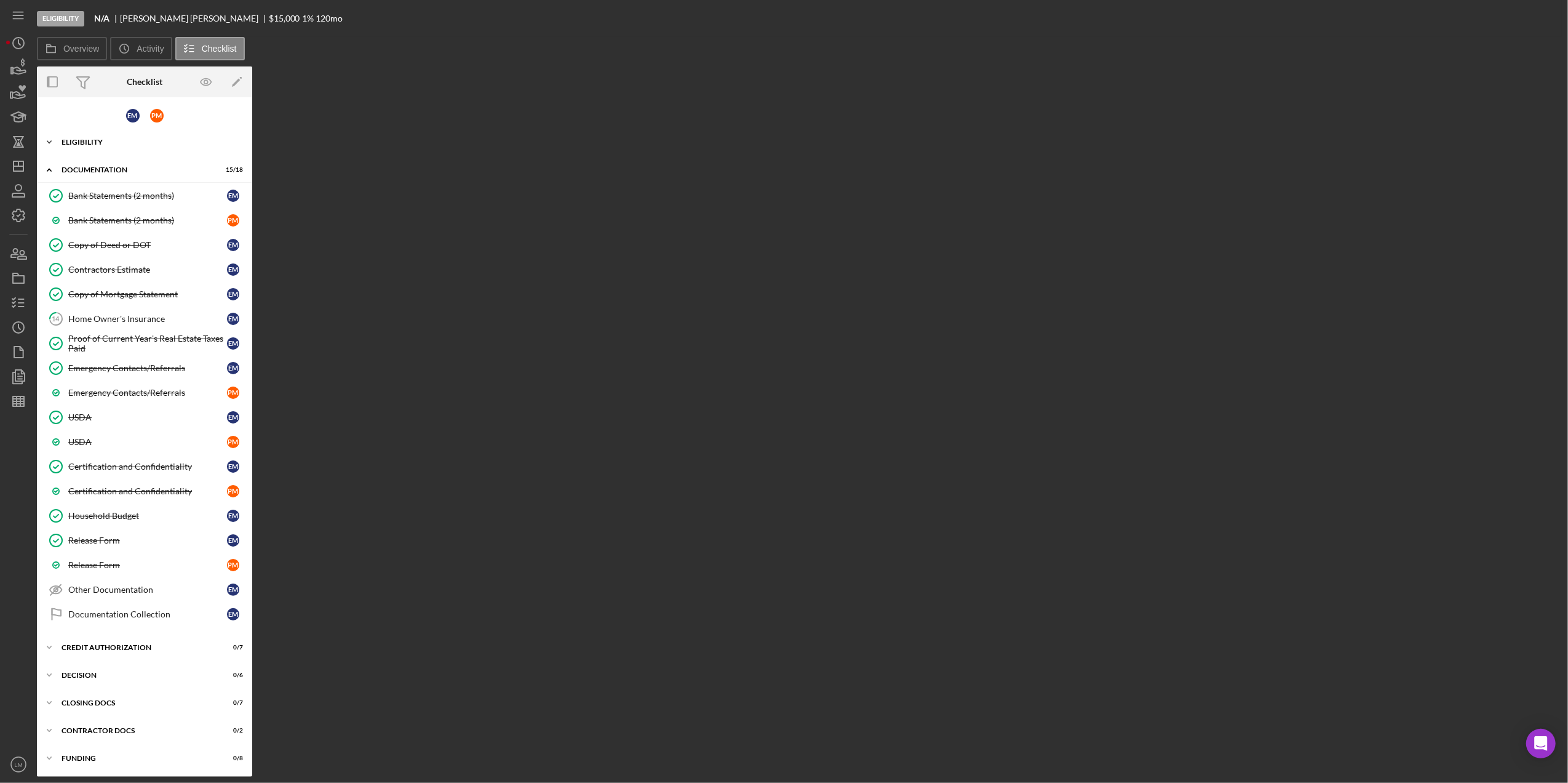
click at [164, 144] on div "Eligibility" at bounding box center [149, 142] width 175 height 7
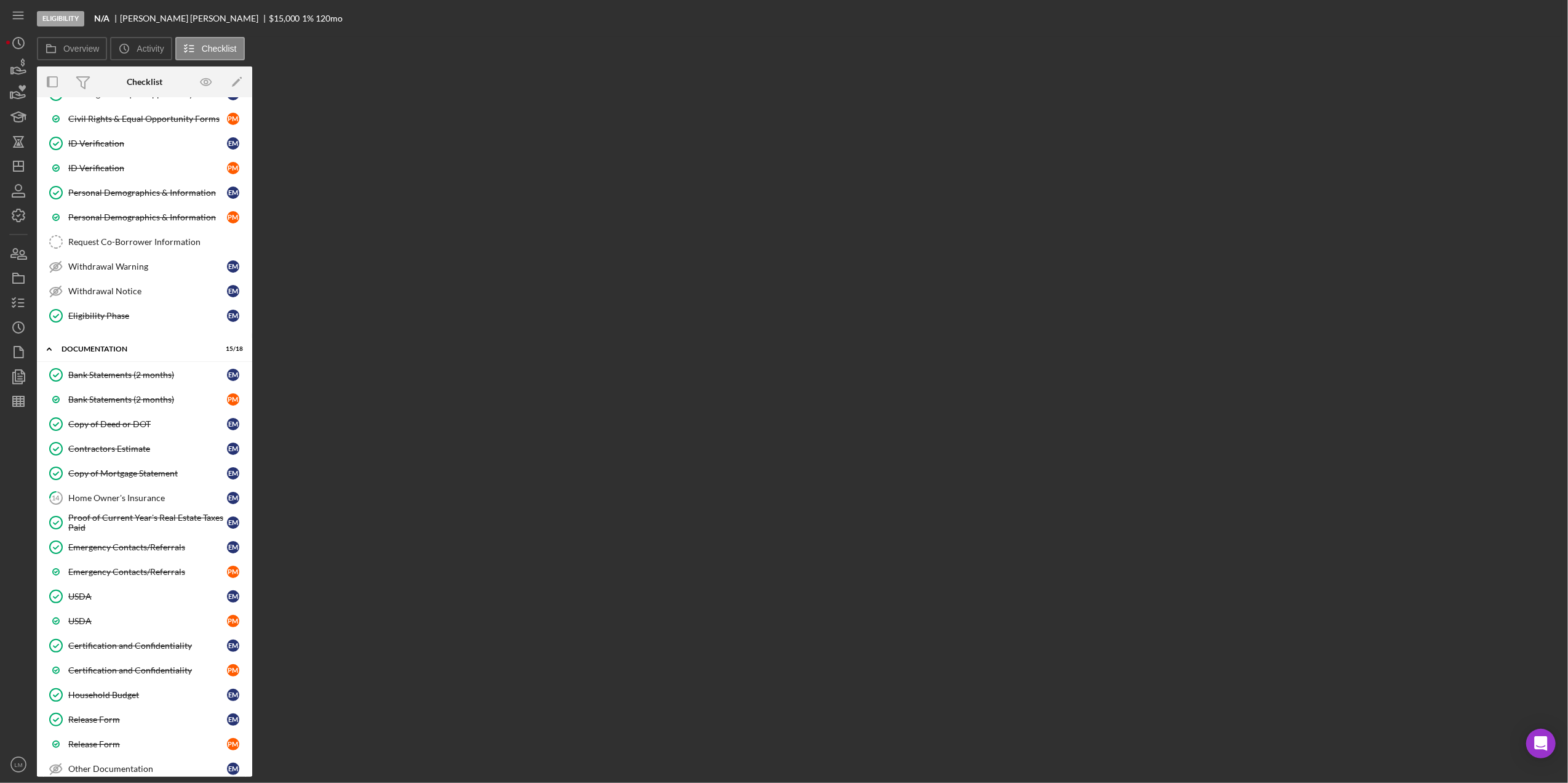
scroll to position [328, 0]
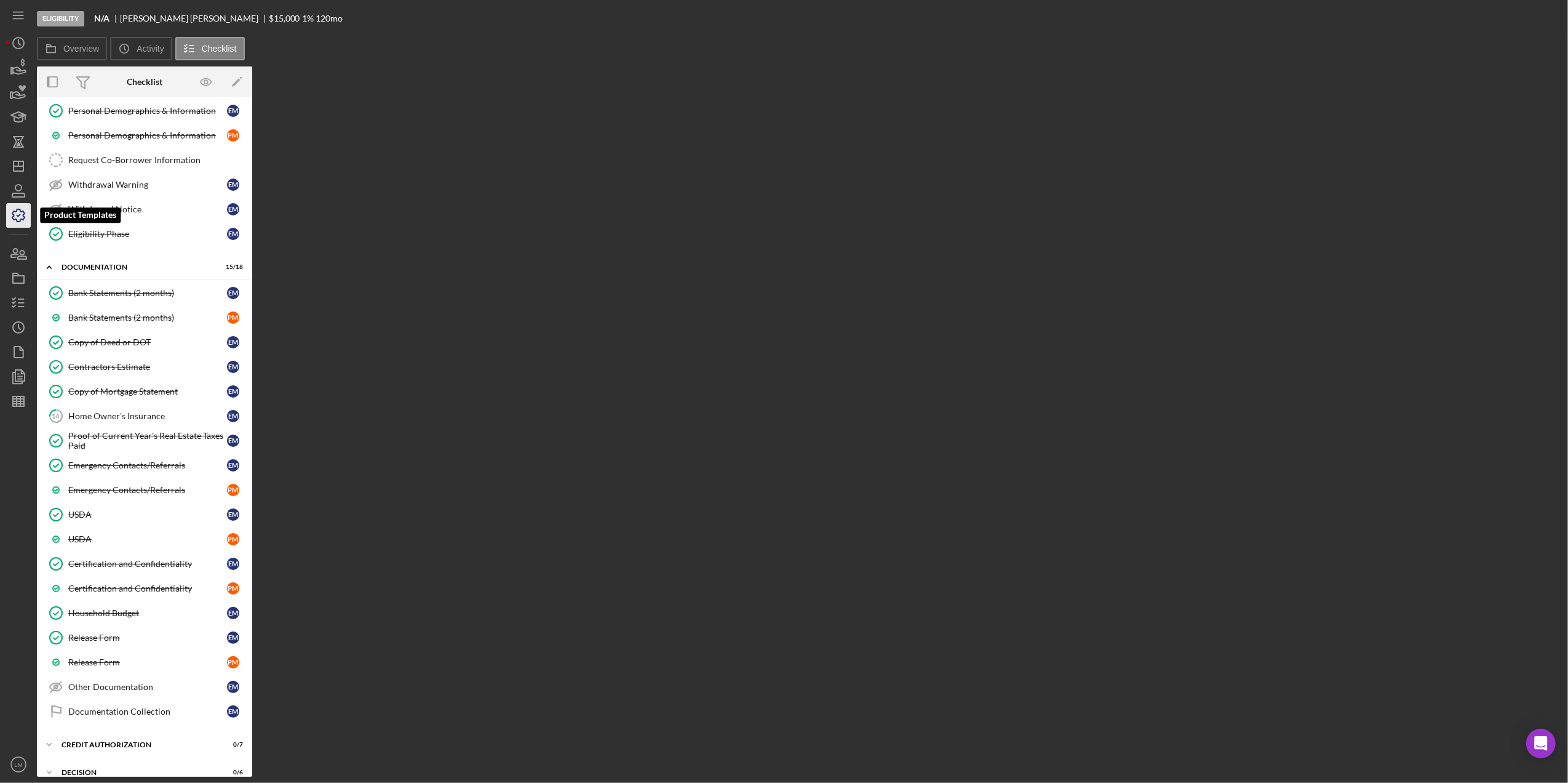
click at [13, 217] on icon "button" at bounding box center [18, 215] width 31 height 31
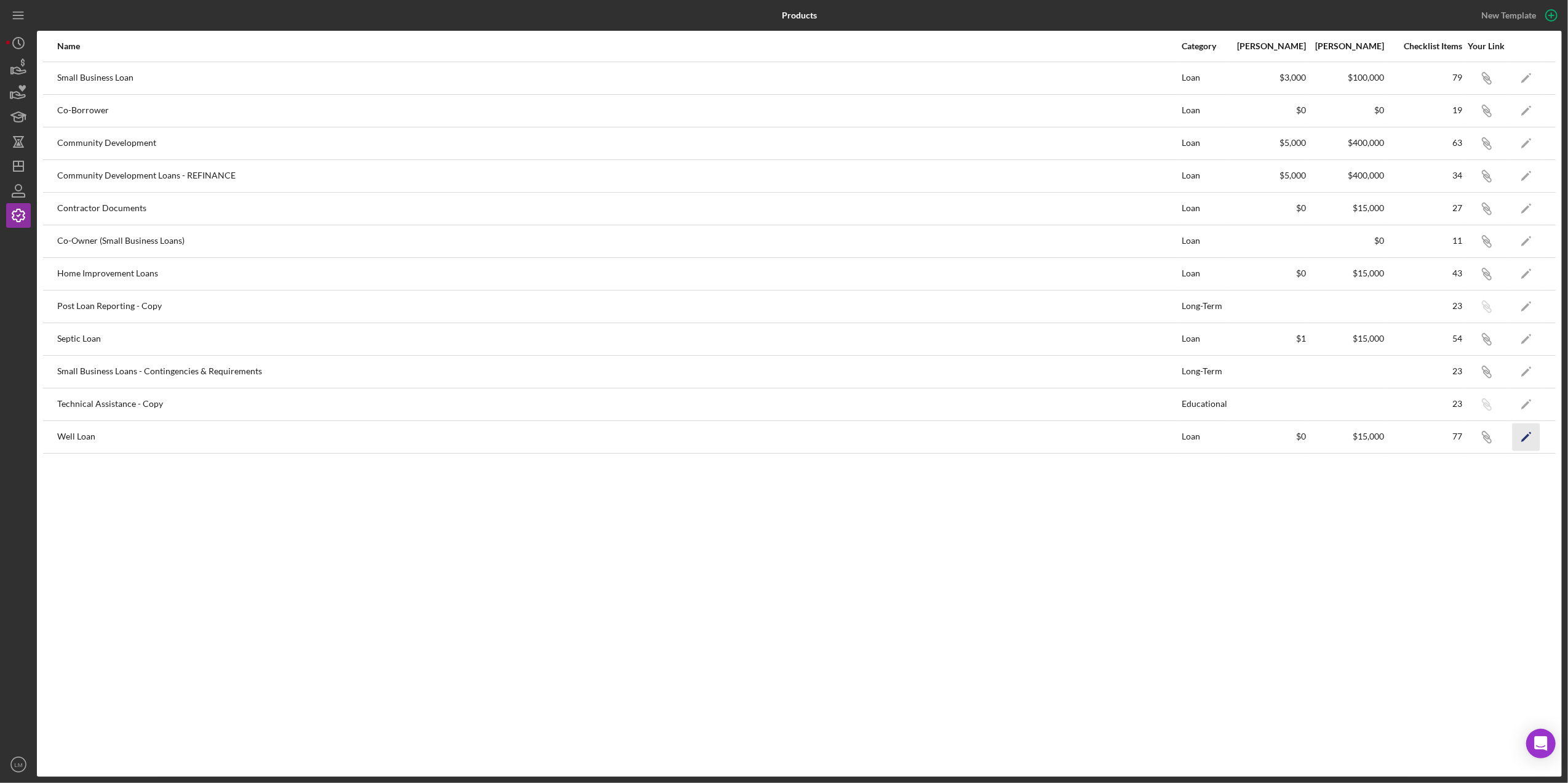
click at [1525, 440] on icon "Icon/Edit" at bounding box center [1527, 436] width 28 height 28
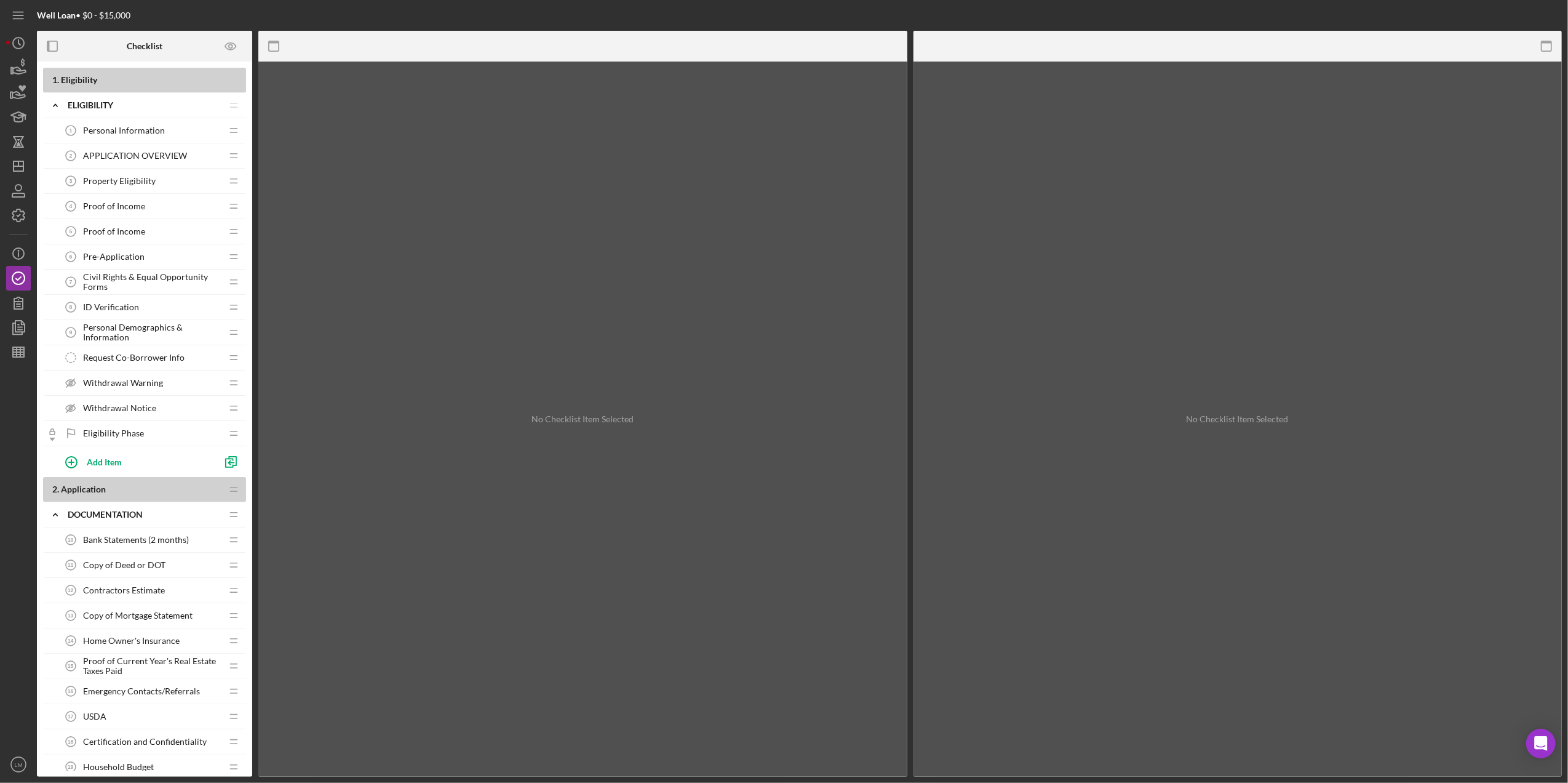
click at [134, 128] on span "Personal Information" at bounding box center [124, 130] width 81 height 10
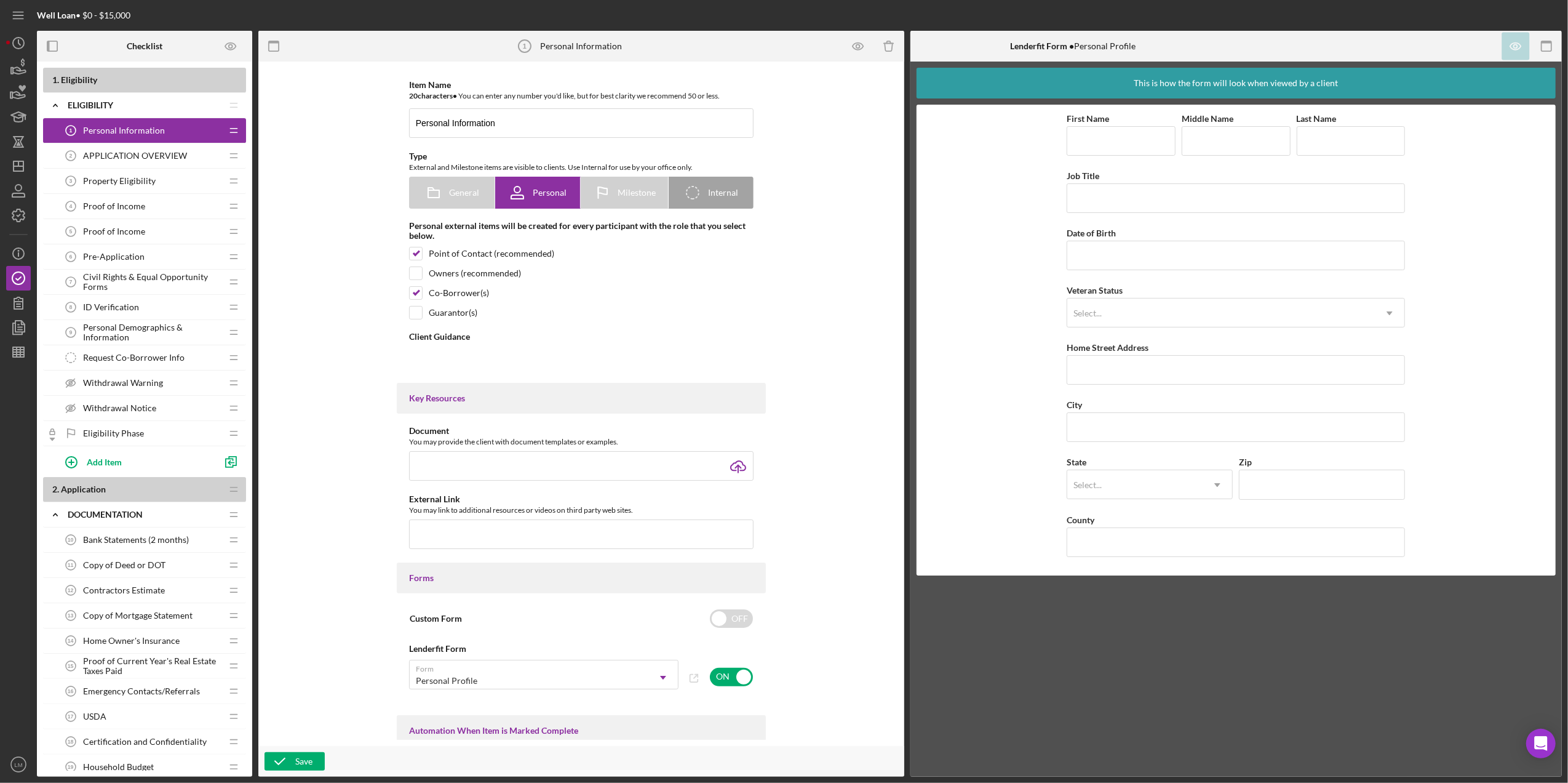
type textarea "<div><strong>Welcome! We're looking forward to working with you.</strong><br><b…"
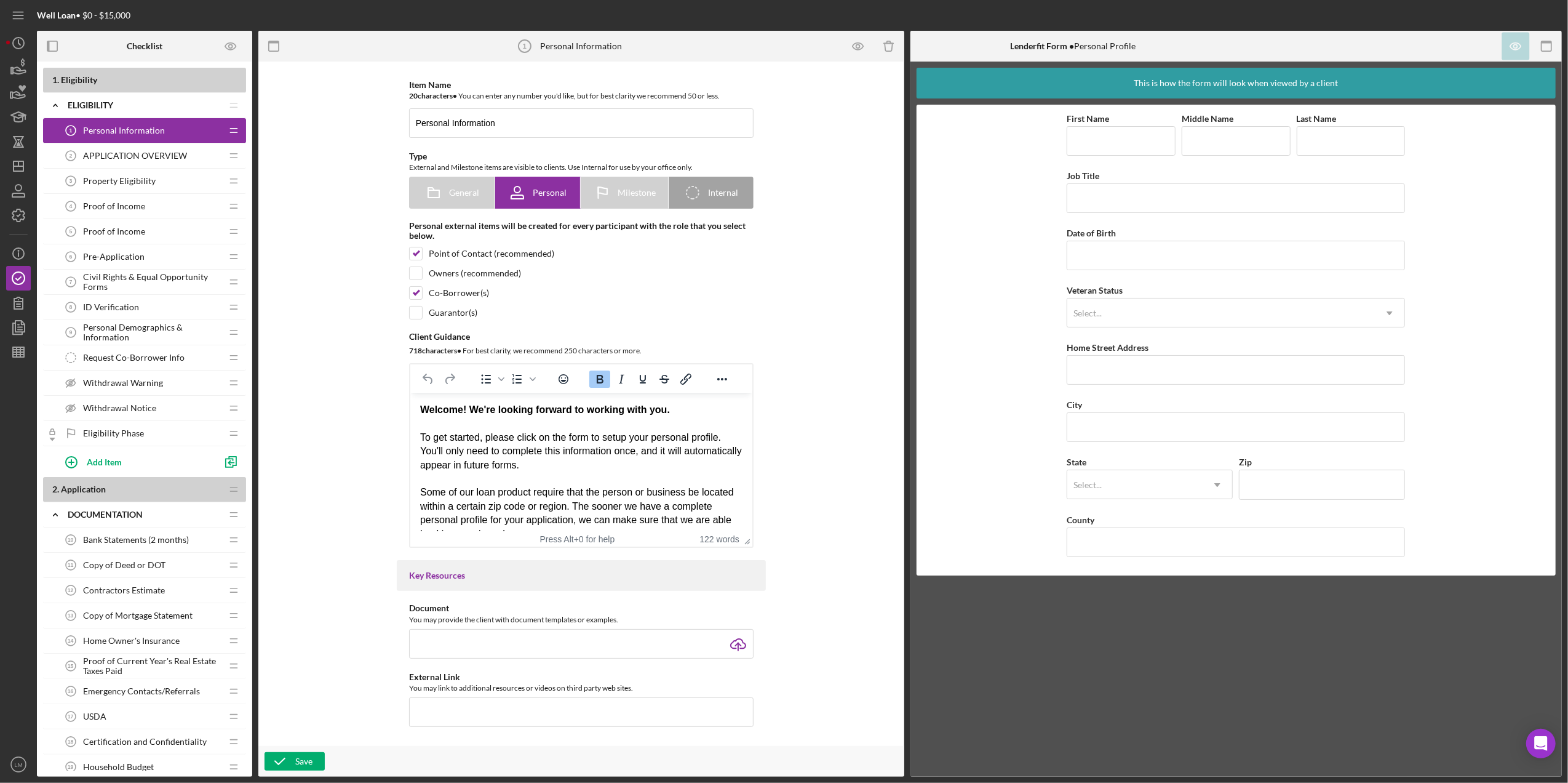
drag, startPoint x: 134, startPoint y: 128, endPoint x: 363, endPoint y: 104, distance: 230.3
click at [363, 104] on div "Item Name 20 character s • You can enter any number you'd like, but for best cl…" at bounding box center [580, 403] width 623 height 672
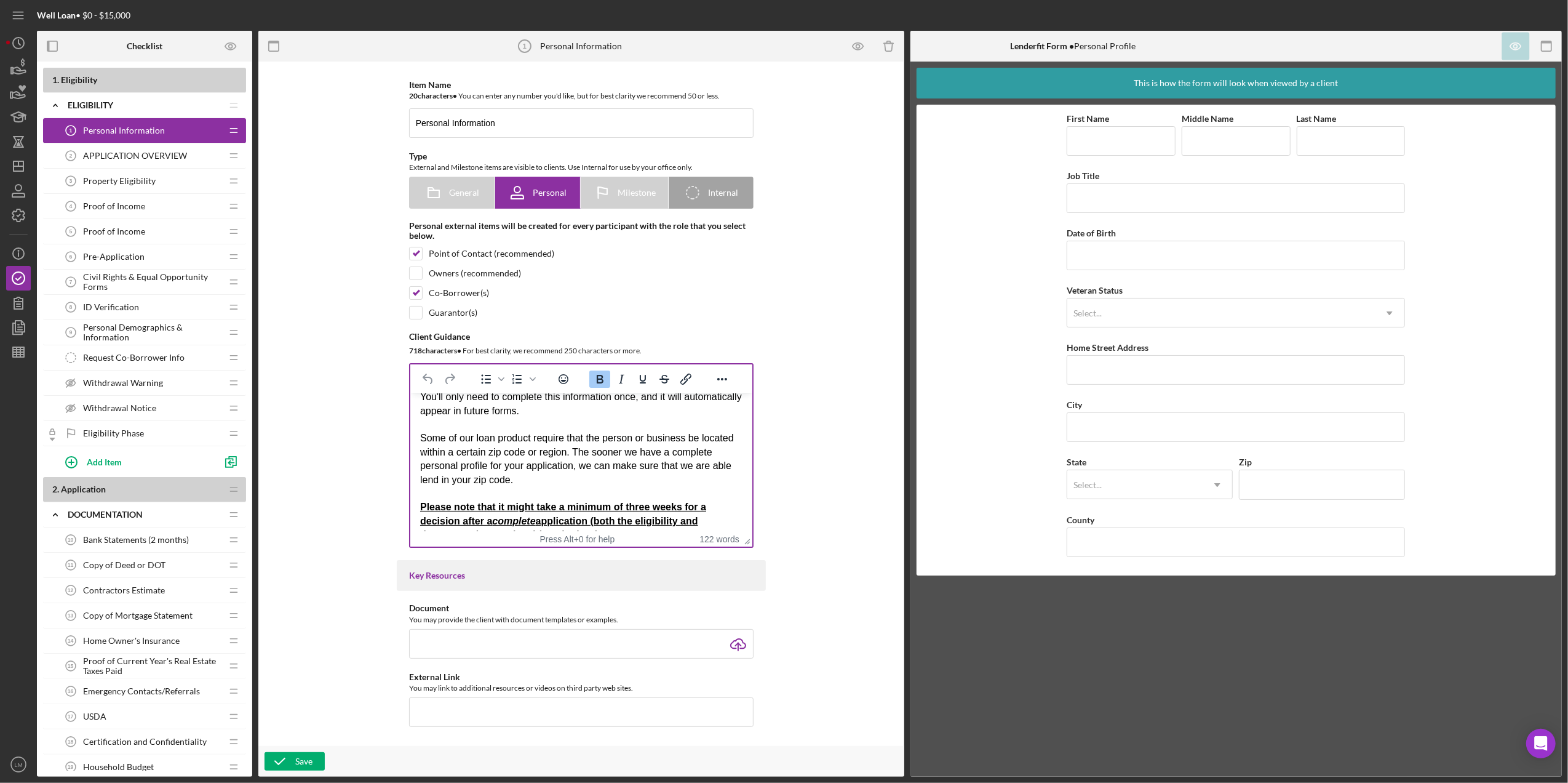
scroll to position [150, 0]
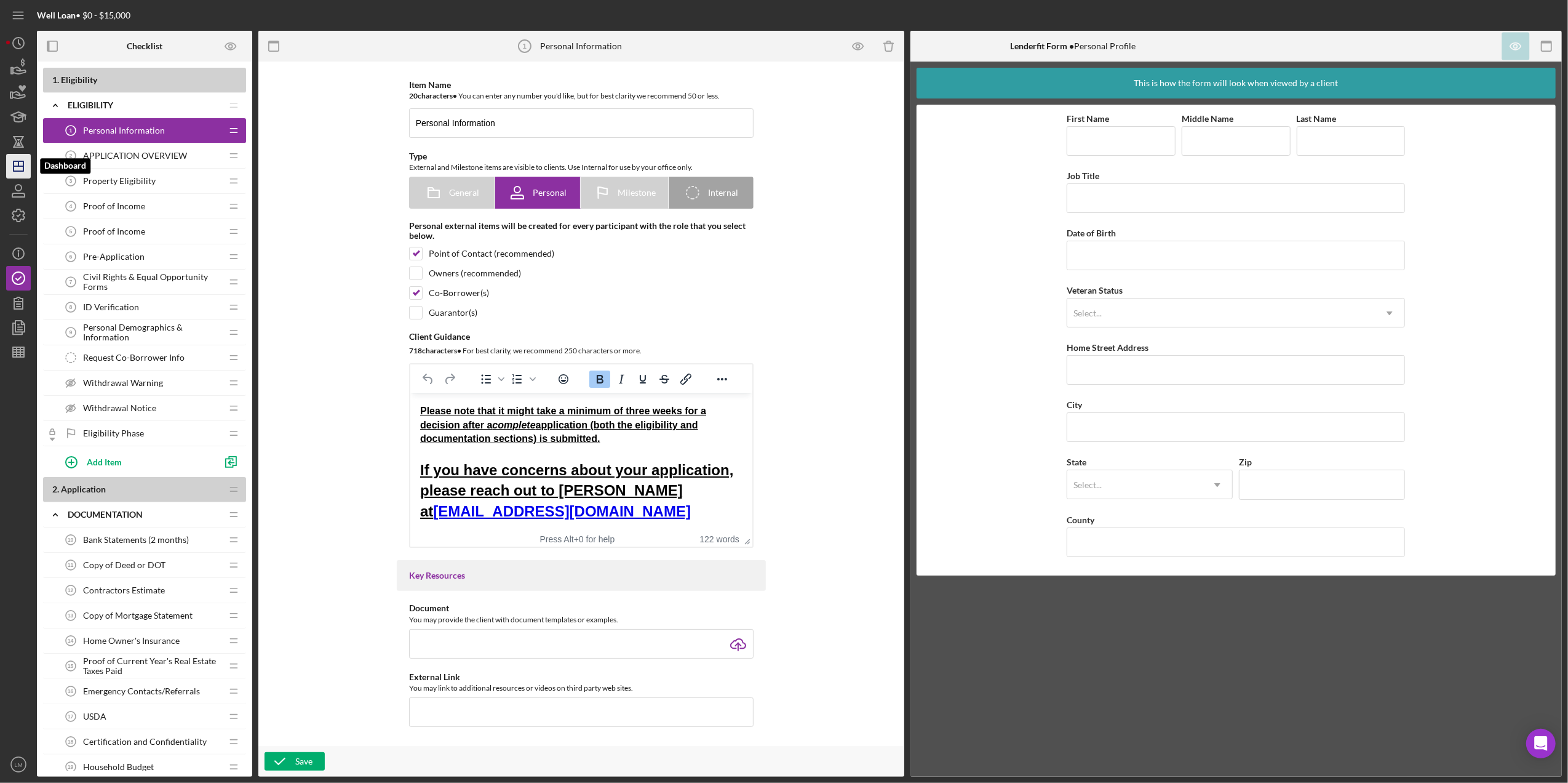
click at [15, 154] on icon "Icon/Dashboard" at bounding box center [18, 166] width 31 height 31
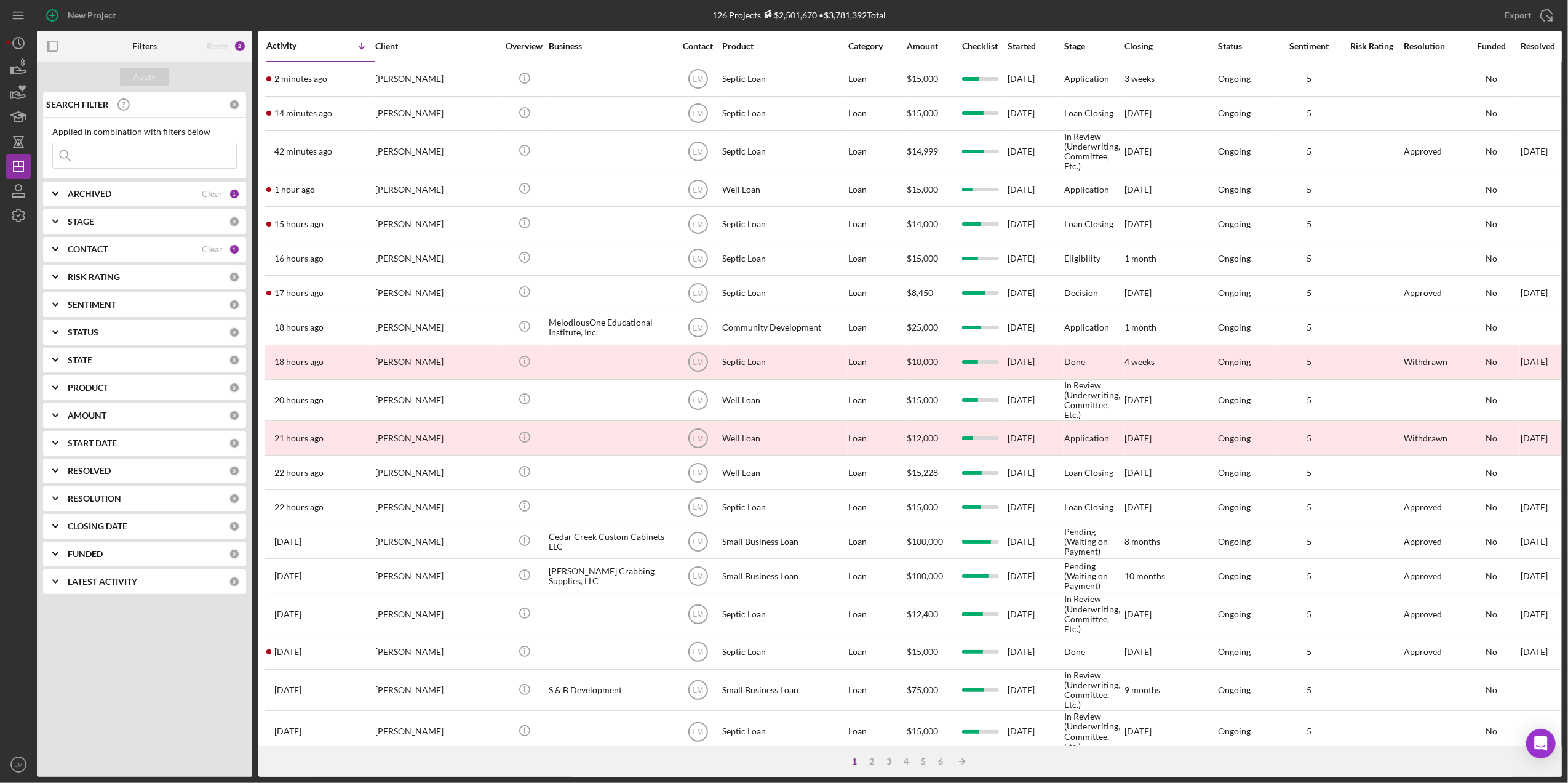
click at [210, 648] on div "Apply SEARCH FILTER 0 Applied in combination with filters below Icon/Menu Close…" at bounding box center [144, 419] width 215 height 715
click at [146, 665] on div "Apply SEARCH FILTER 0 Applied in combination with filters below Icon/Menu Close…" at bounding box center [144, 419] width 215 height 715
